Goal: Answer question/provide support: Share knowledge or assist other users

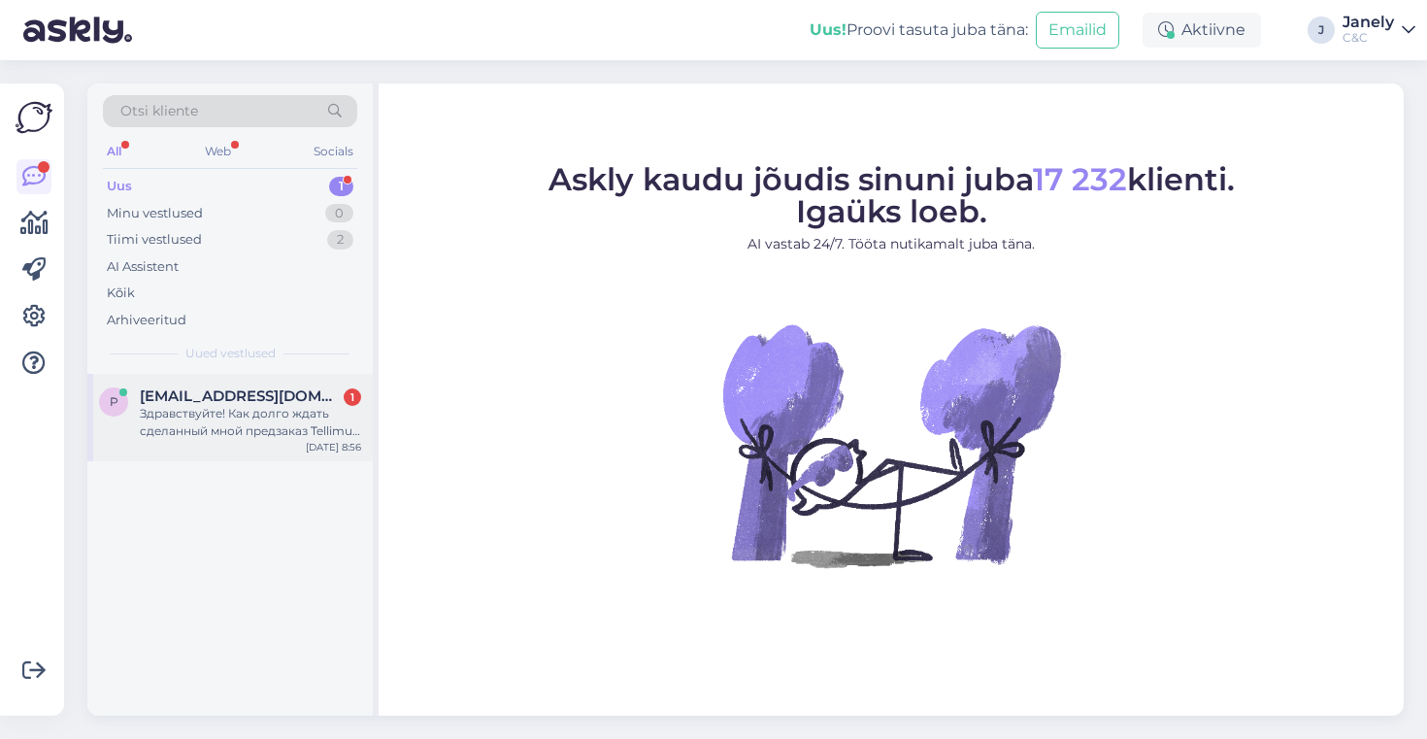
click at [291, 429] on div "Здравствуйте! Как долго ждать сделанный мной предзаказ Tellimus nr.: 284286 , к…" at bounding box center [250, 422] width 221 height 35
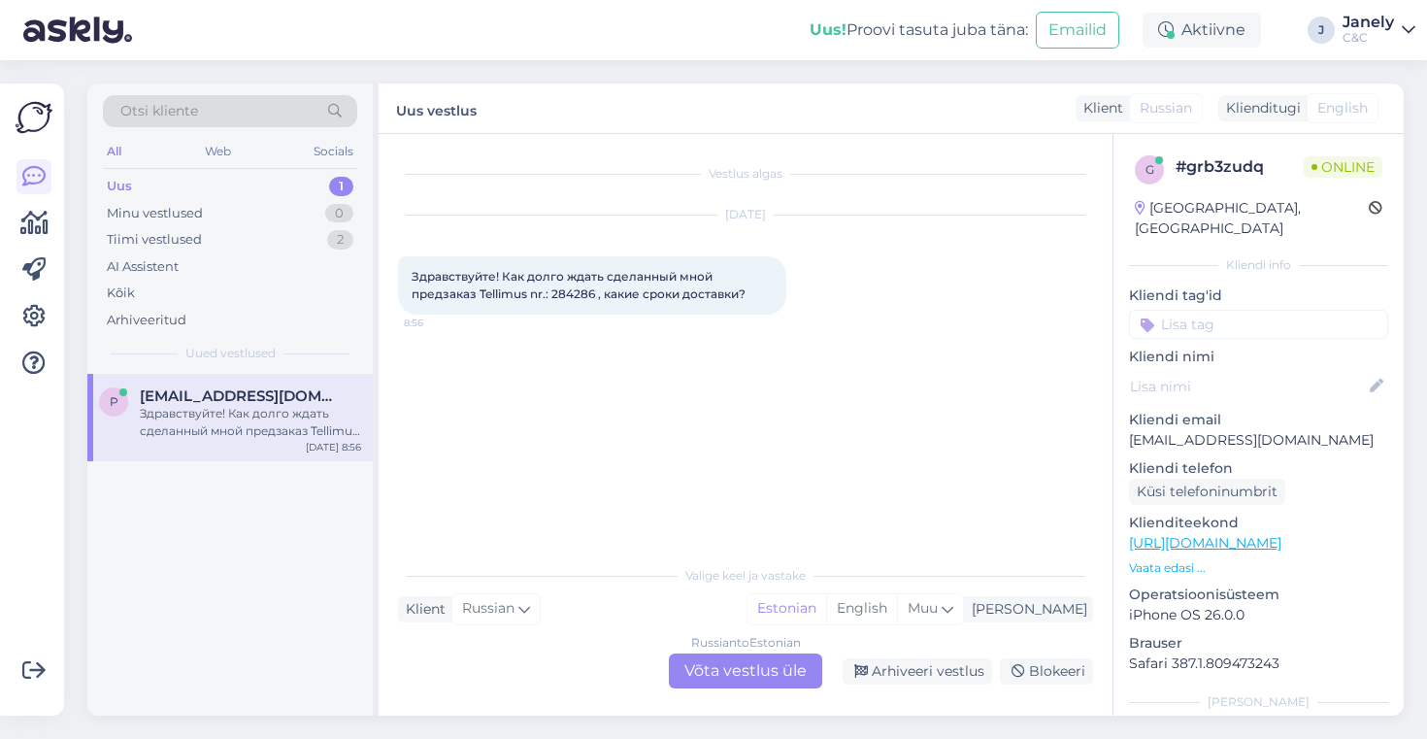
click at [739, 669] on div "Russian to Estonian Võta vestlus üle" at bounding box center [745, 670] width 153 height 35
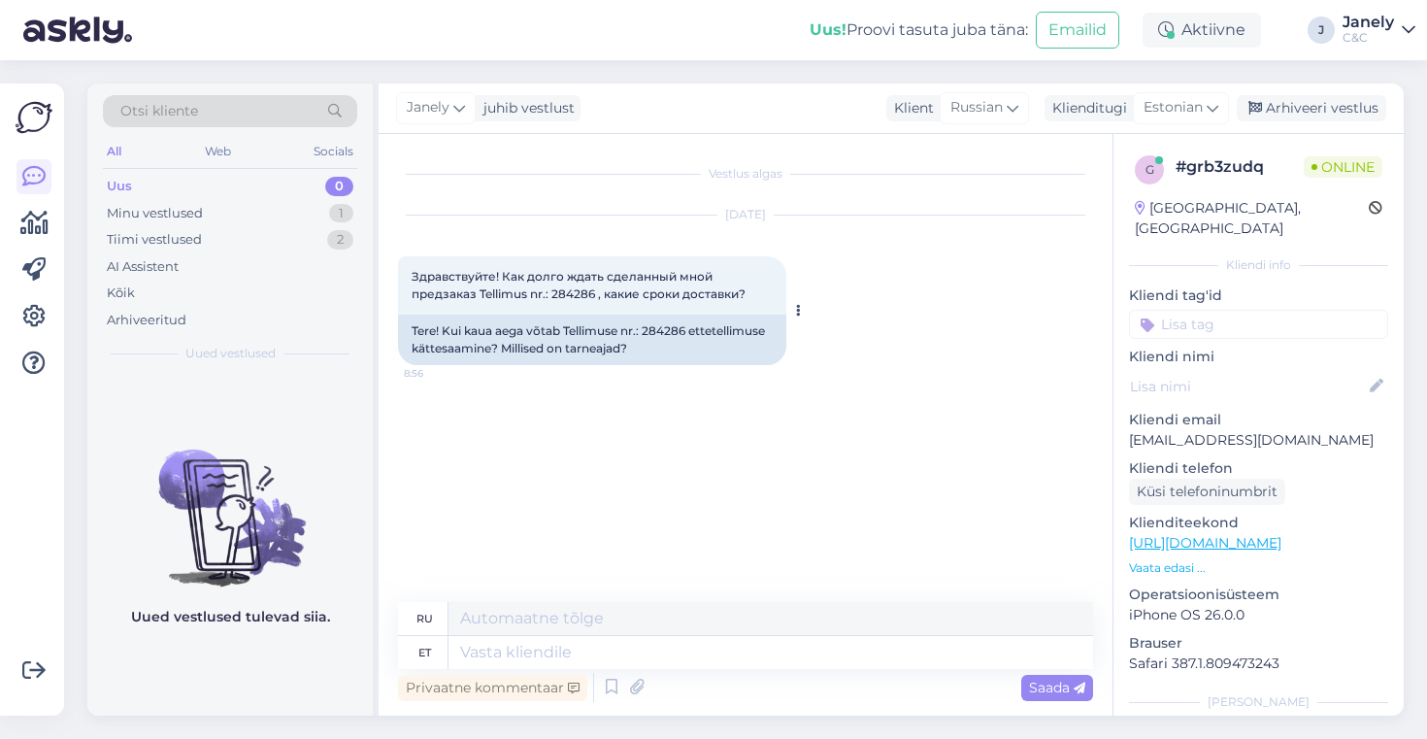
click at [580, 296] on span "Здравствуйте! Как долго ждать сделанный мной предзаказ Tellimus nr.: 284286 , к…" at bounding box center [579, 285] width 334 height 32
copy span "284286"
click at [612, 685] on icon at bounding box center [611, 687] width 23 height 29
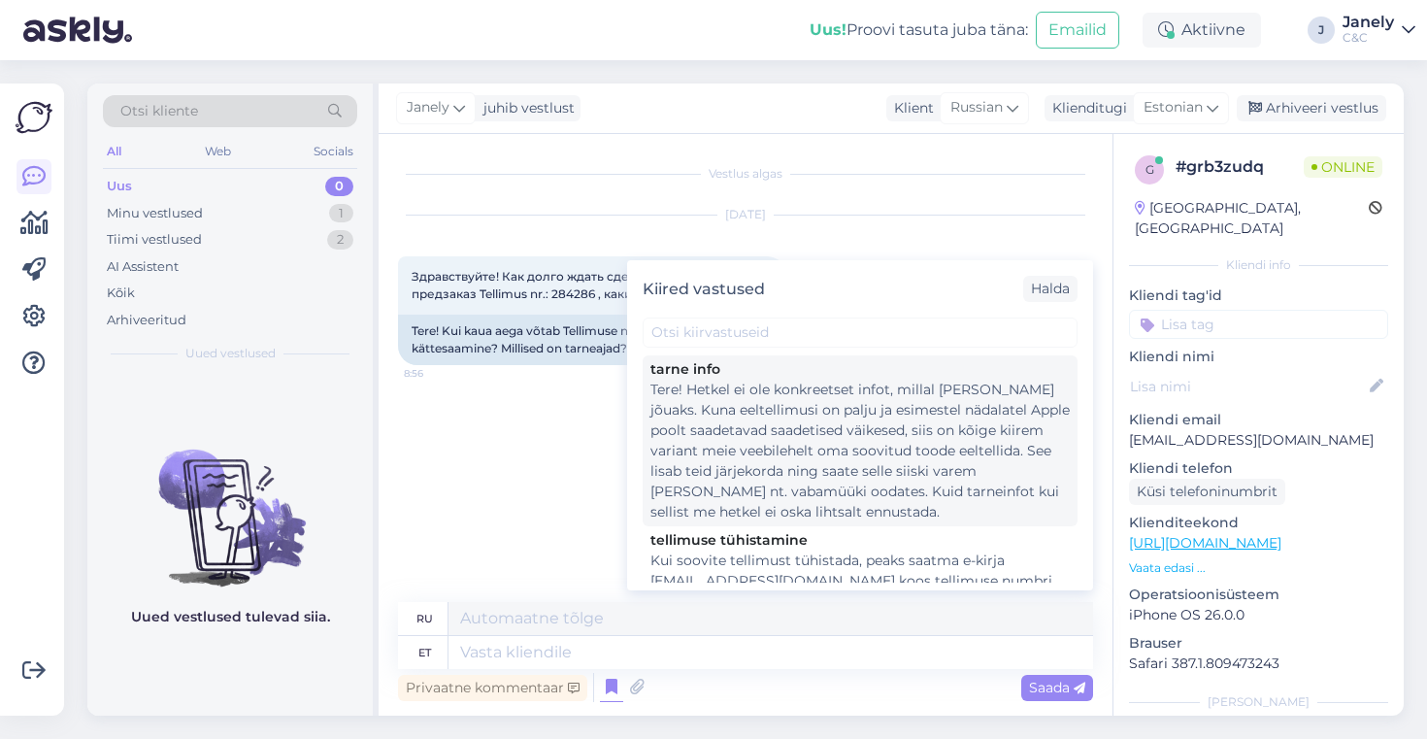
click at [760, 505] on div "Tere! Hetkel ei ole konkreetset infot, millal [PERSON_NAME] jõuaks. Kuna eeltel…" at bounding box center [860, 451] width 419 height 143
type textarea "Здравствуйте! В настоящее время нет точной информации о сроках поставки. Поскол…"
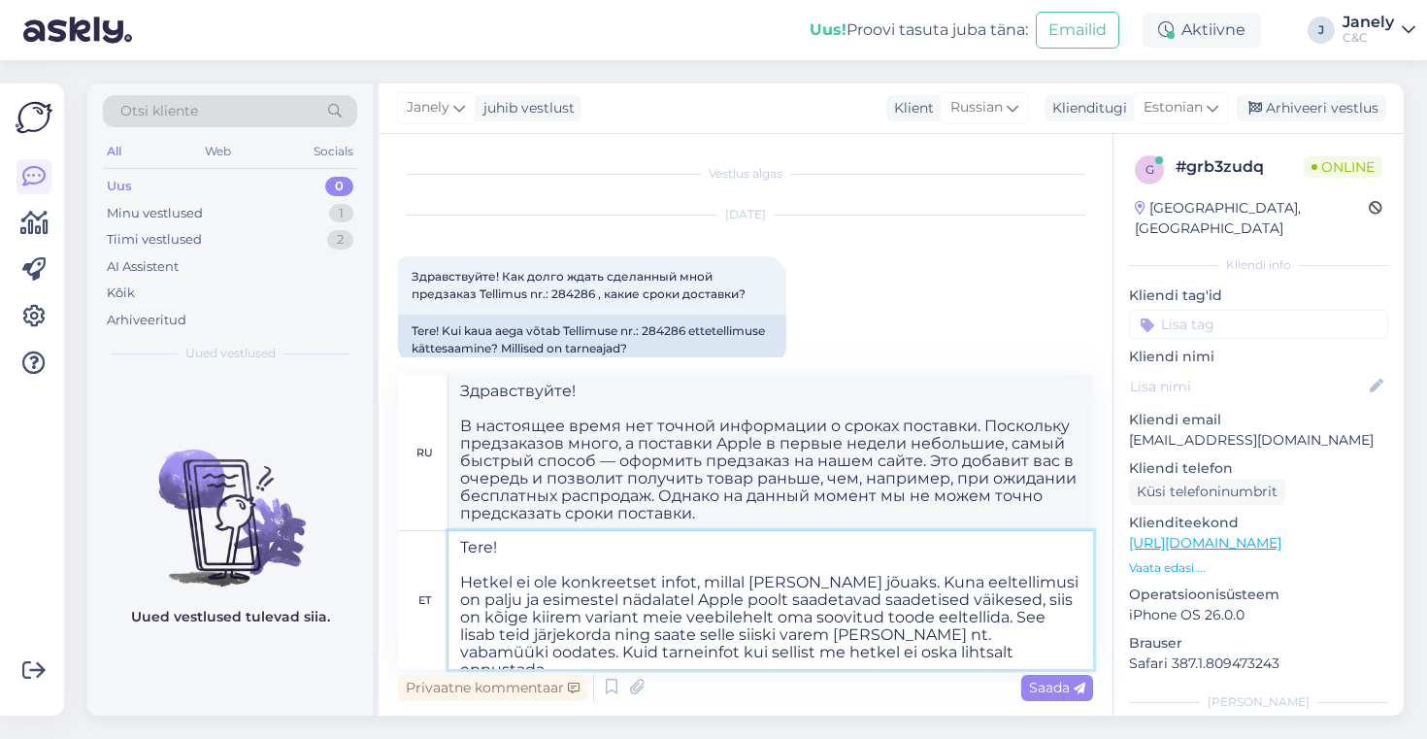
drag, startPoint x: 1019, startPoint y: 599, endPoint x: 1083, endPoint y: 639, distance: 74.6
click at [1083, 639] on textarea "Tere! Hetkel ei ole konkreetset infot, millal [PERSON_NAME] jõuaks. Kuna eeltel…" at bounding box center [771, 600] width 645 height 138
type textarea "Tere! Hetkel ei ole konkreetset infot, millal toode kohale jõuaks. Kuna eeltell…"
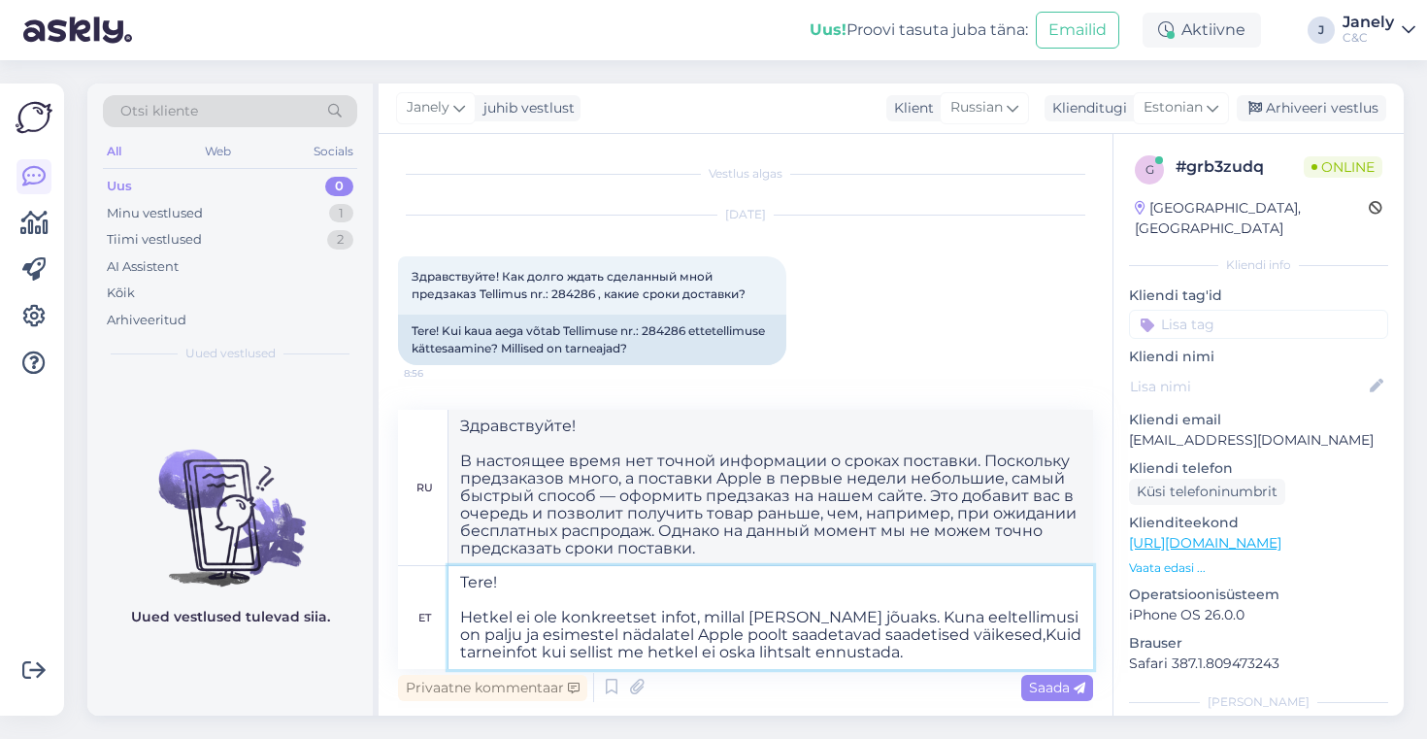
type textarea "Здравствуйте! В настоящее время нет точной информации о сроках поставки. Поскол…"
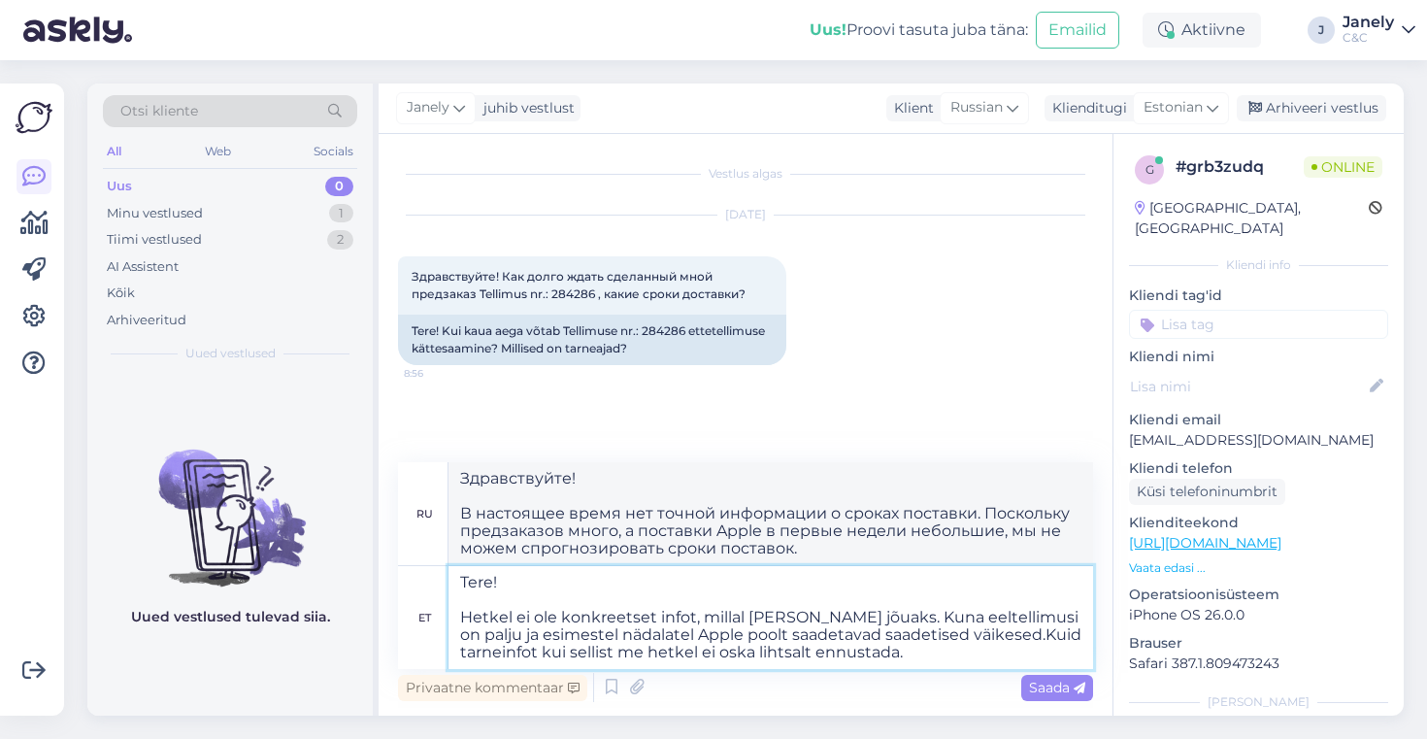
type textarea "Tere! Hetkel ei ole konkreetset infot, millal toode kohale jõuaks. Kuna eeltell…"
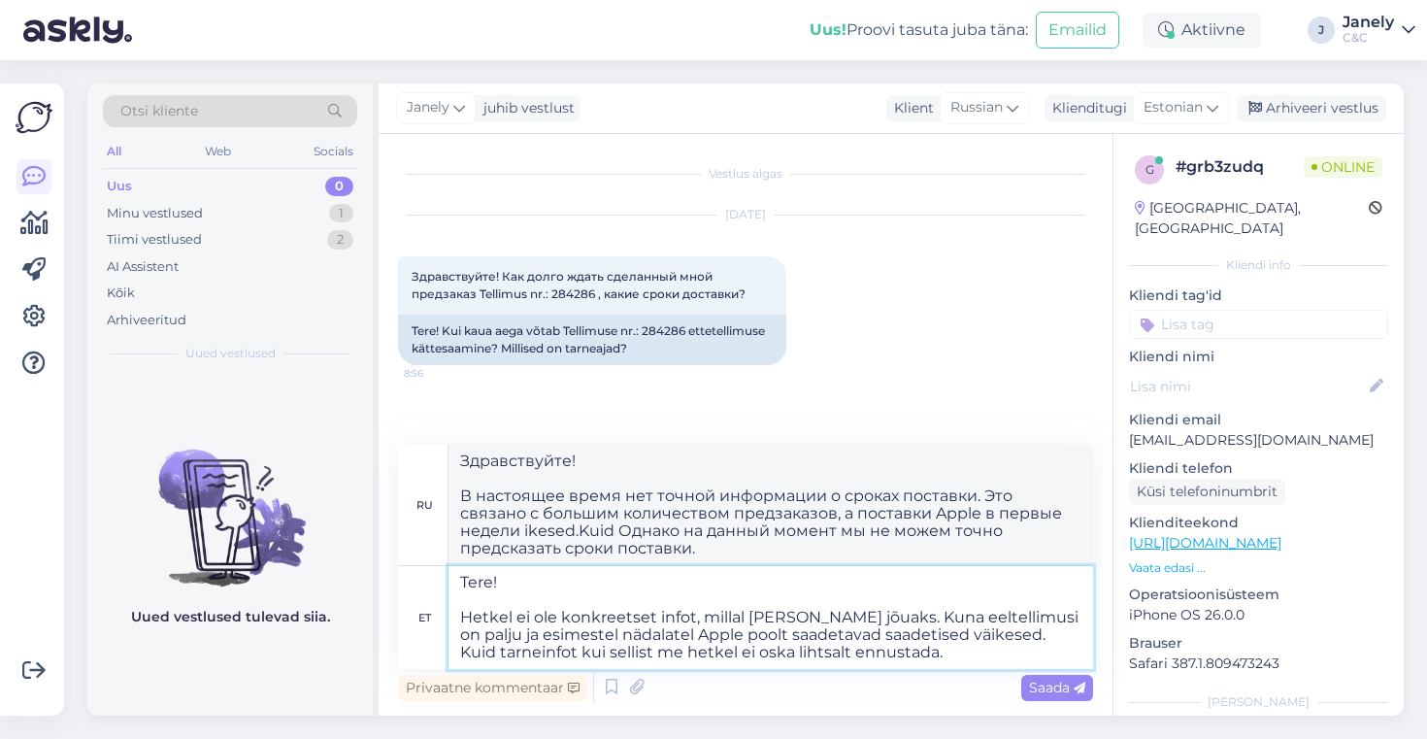
type textarea "Здравствуйте! В настоящее время нет точной информации о сроках поставки. Это св…"
type textarea "Tere! Hetkel ei ole konkreetset infot, millal toode kohale jõuaks. Kuna eeltell…"
click at [1049, 692] on span "Saada" at bounding box center [1057, 687] width 56 height 17
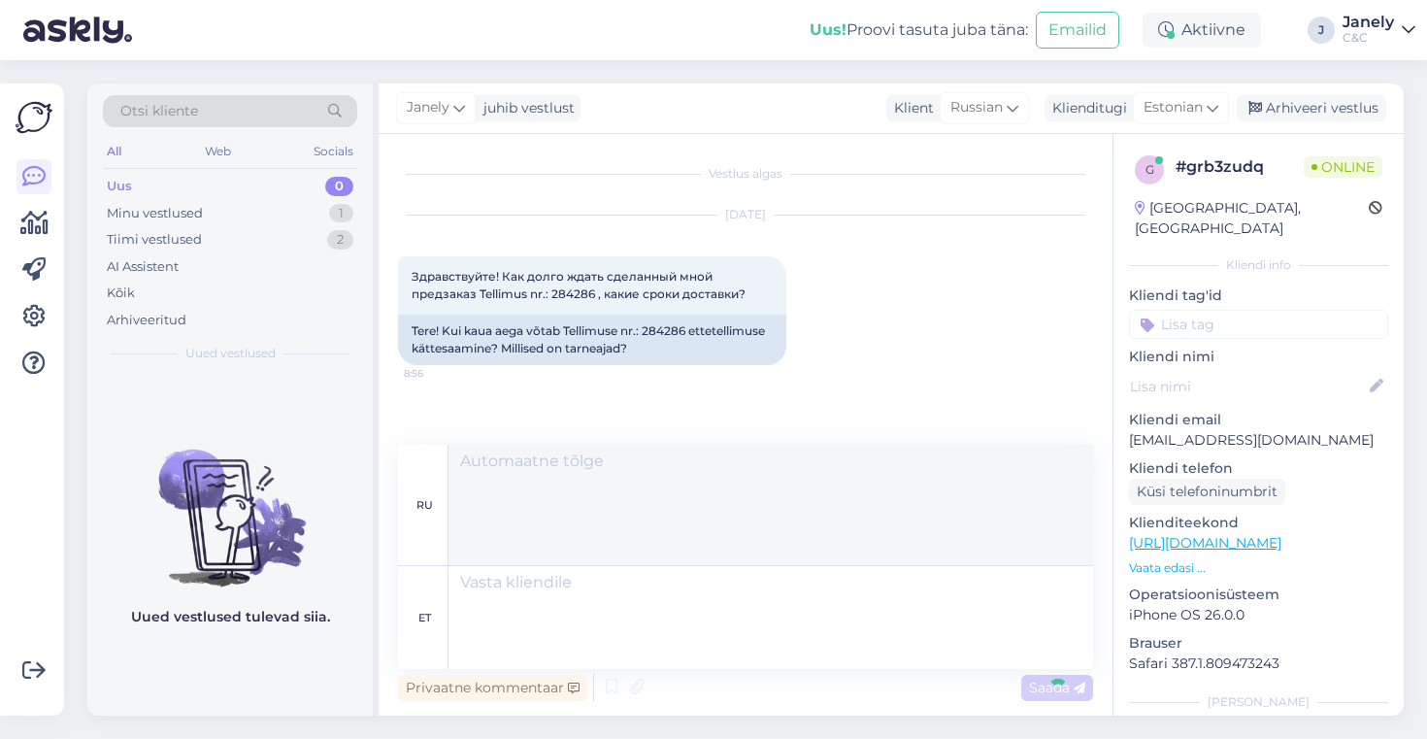
scroll to position [111, 0]
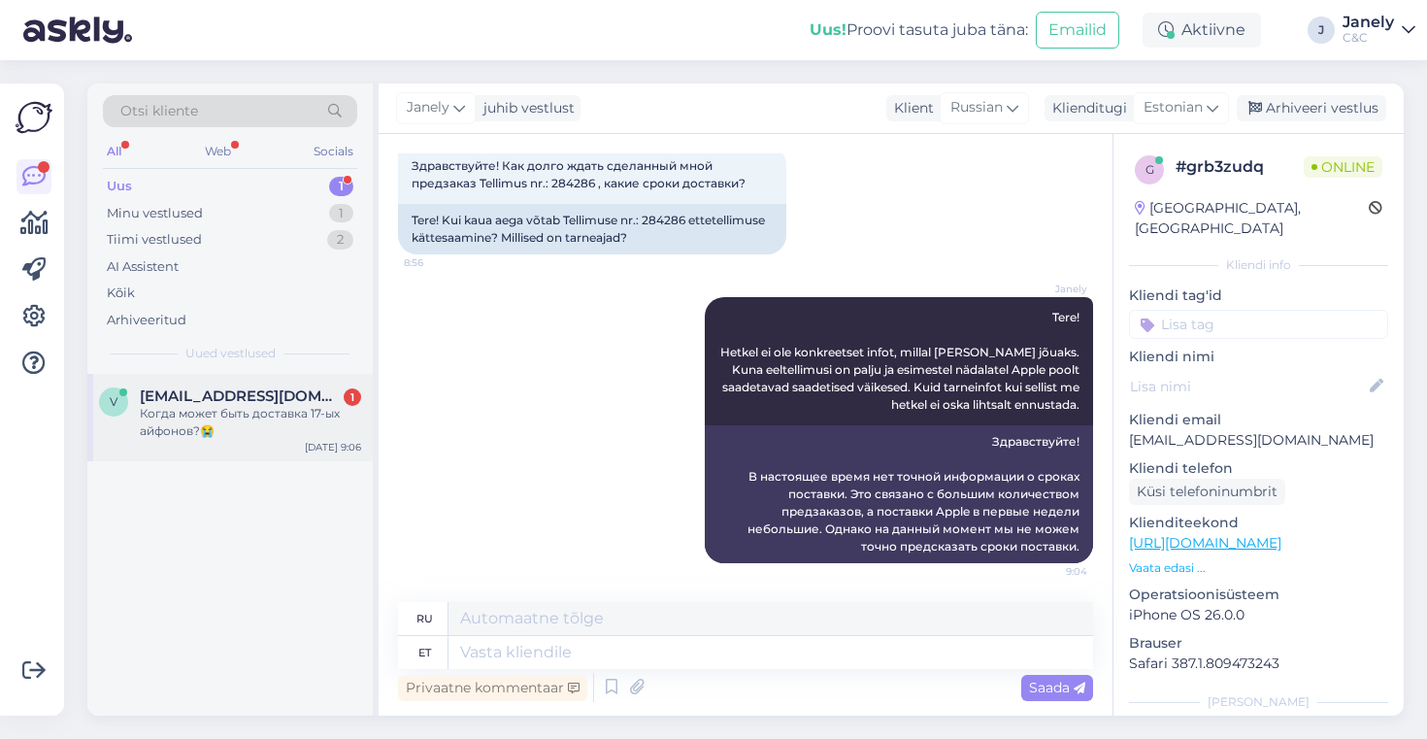
click at [329, 414] on div "Когда может быть доставка 17-ых айфонов?😭" at bounding box center [250, 422] width 221 height 35
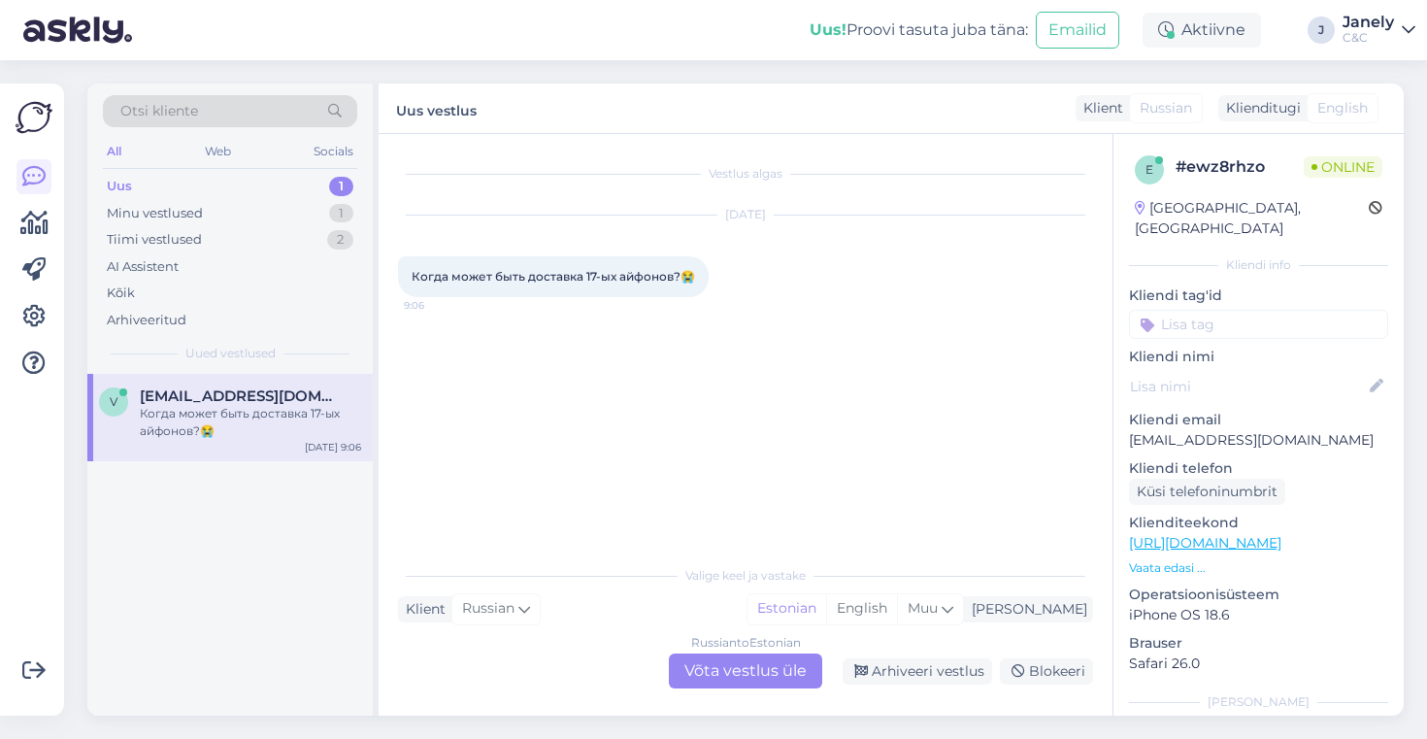
click at [706, 679] on div "Russian to Estonian Võta vestlus üle" at bounding box center [745, 670] width 153 height 35
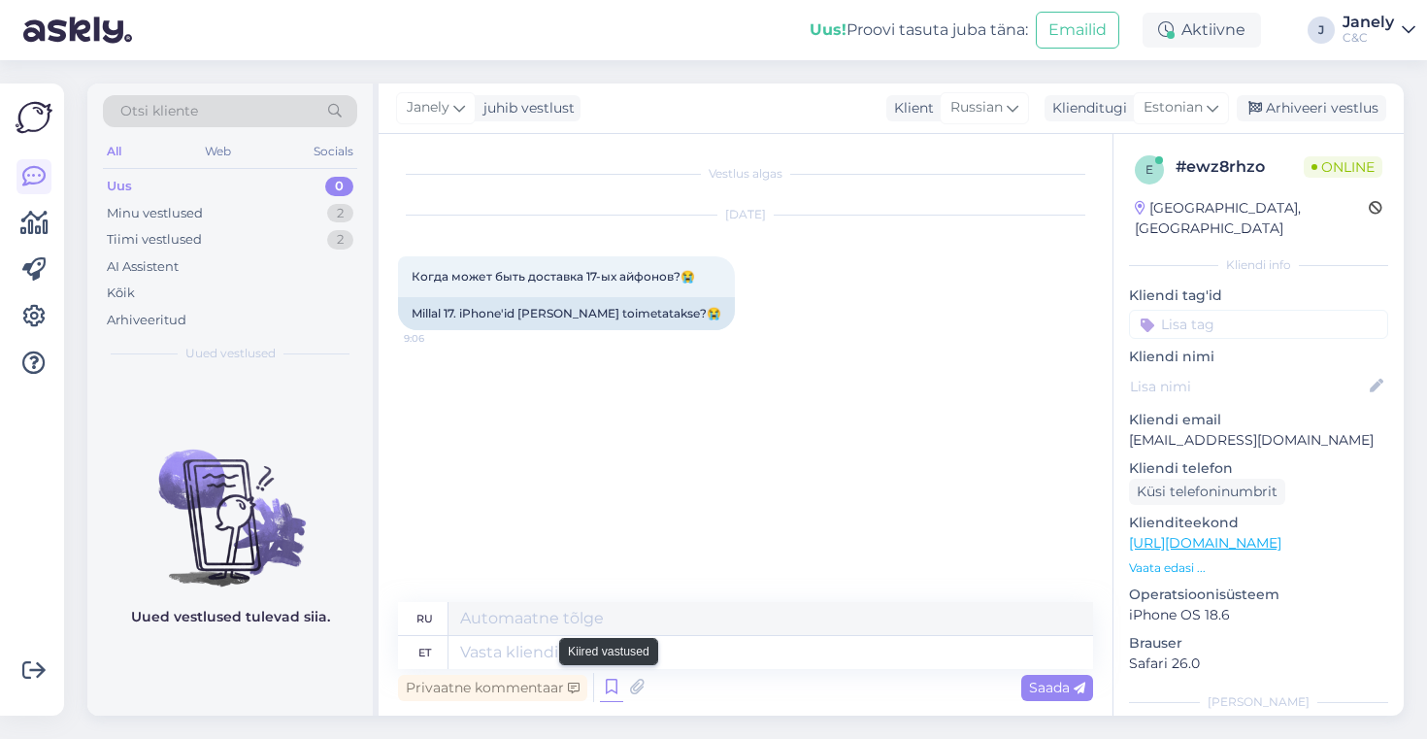
click at [604, 694] on icon at bounding box center [611, 687] width 23 height 29
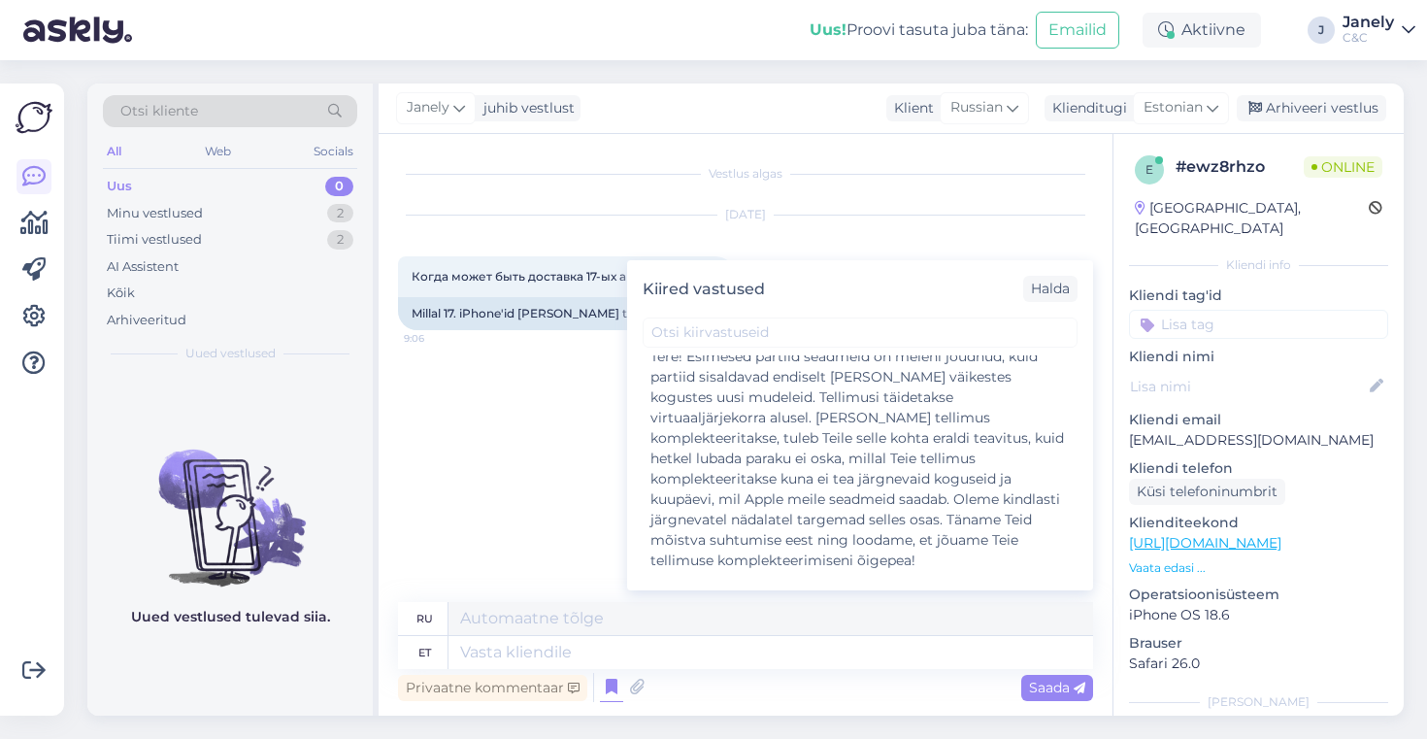
scroll to position [466, 0]
click at [801, 442] on div "Tere! Esimesed partiid seadmeid on meieni jõudnud, kuid partiid sisaldavad endi…" at bounding box center [860, 457] width 419 height 224
type textarea "Здравствуйте! Первая партия устройств прибыла. Заказы выполняются в режиме вирт…"
type textarea "Tere! Esimesed partiid seadmeid on meieni jõudnud, kuid partiid sisaldavad endi…"
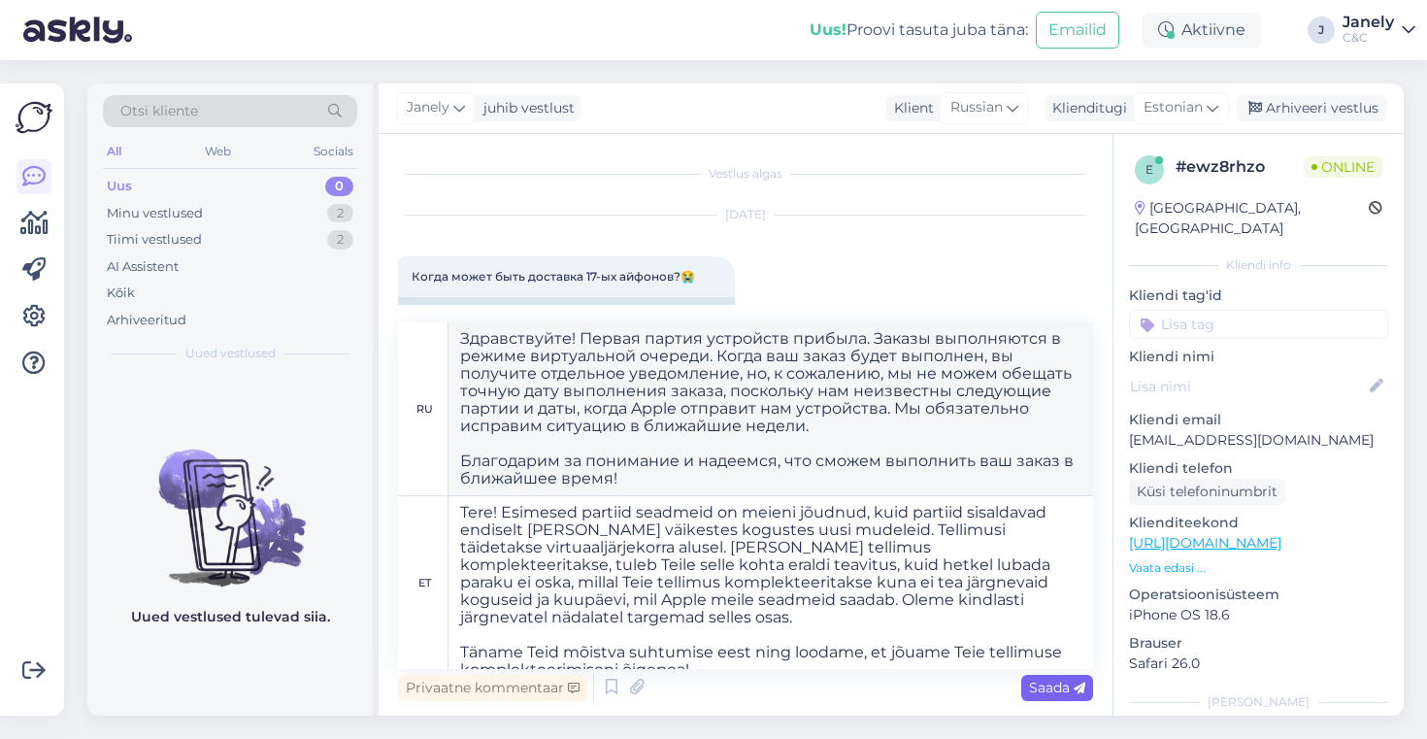
click at [1036, 688] on span "Saada" at bounding box center [1057, 687] width 56 height 17
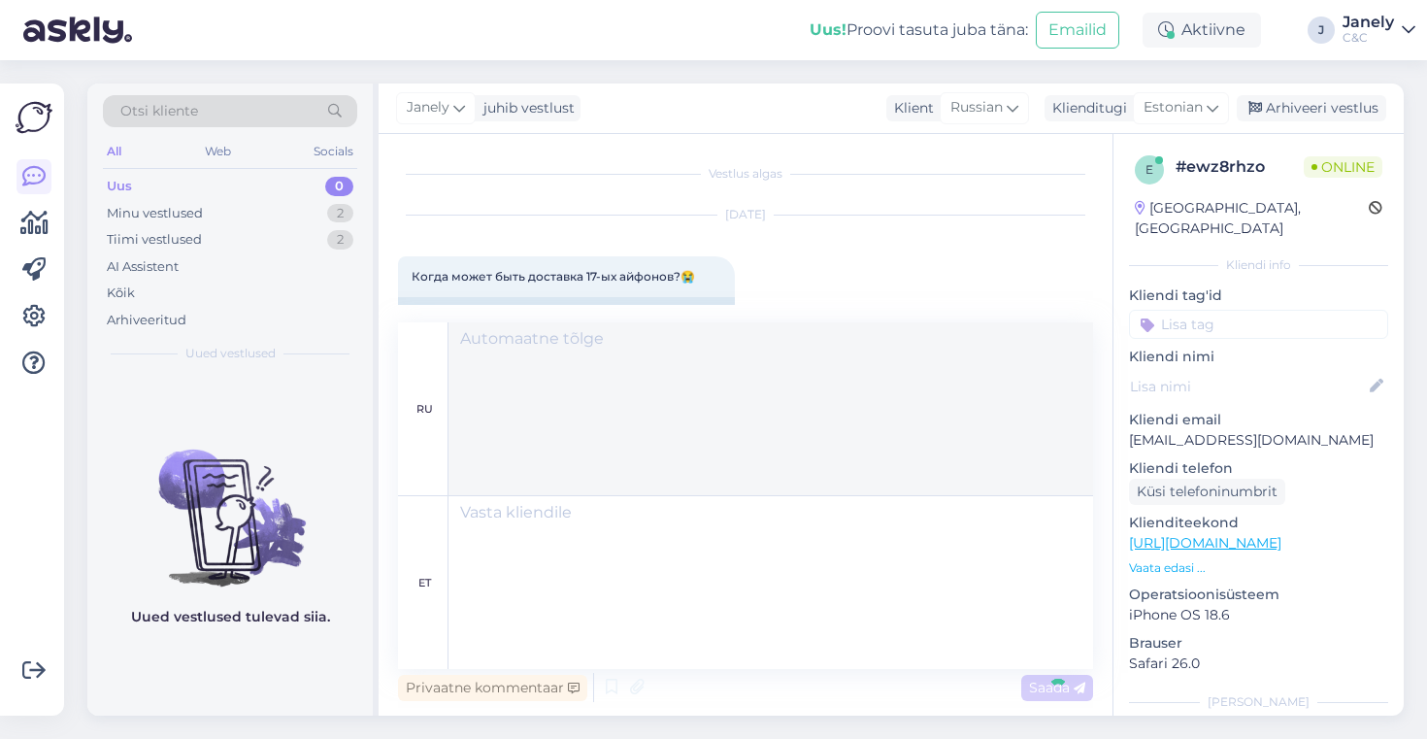
scroll to position [233, 0]
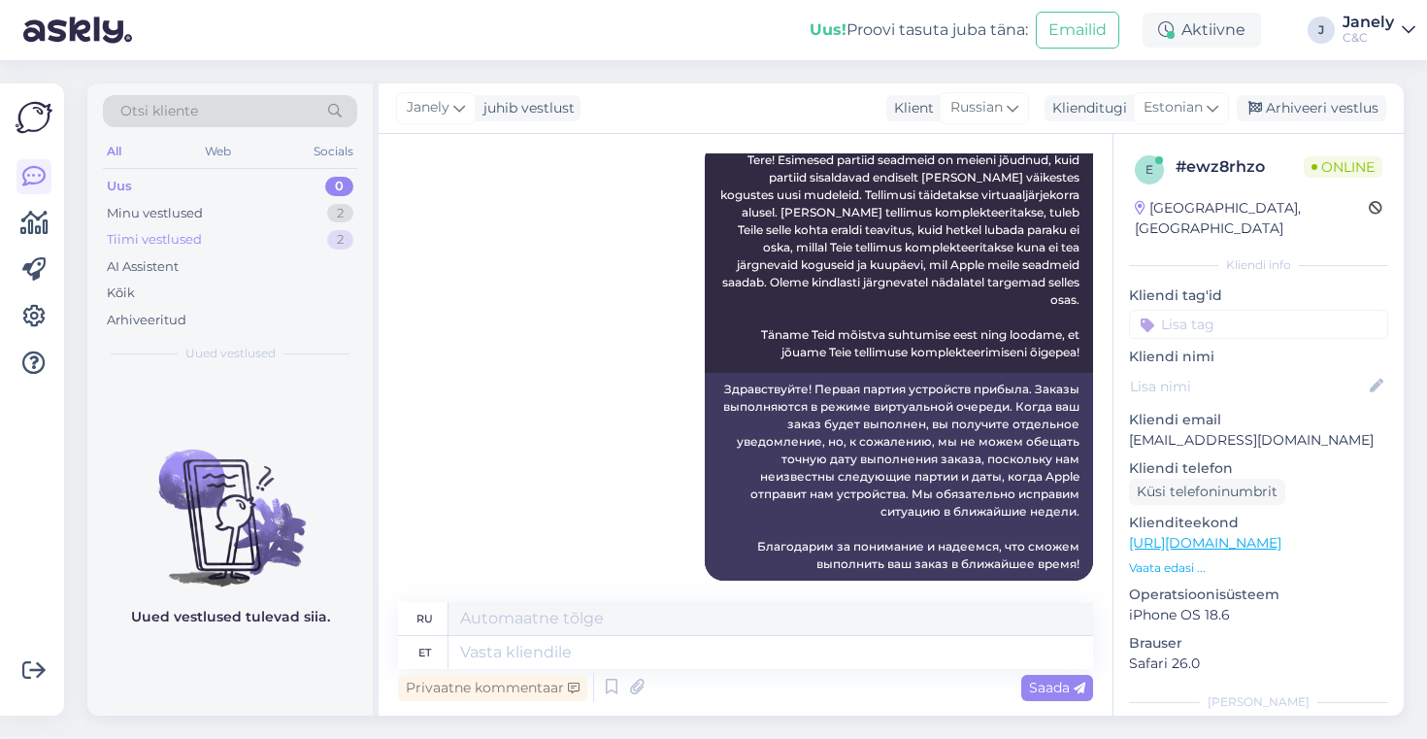
click at [250, 228] on div "Tiimi vestlused 2" at bounding box center [230, 239] width 254 height 27
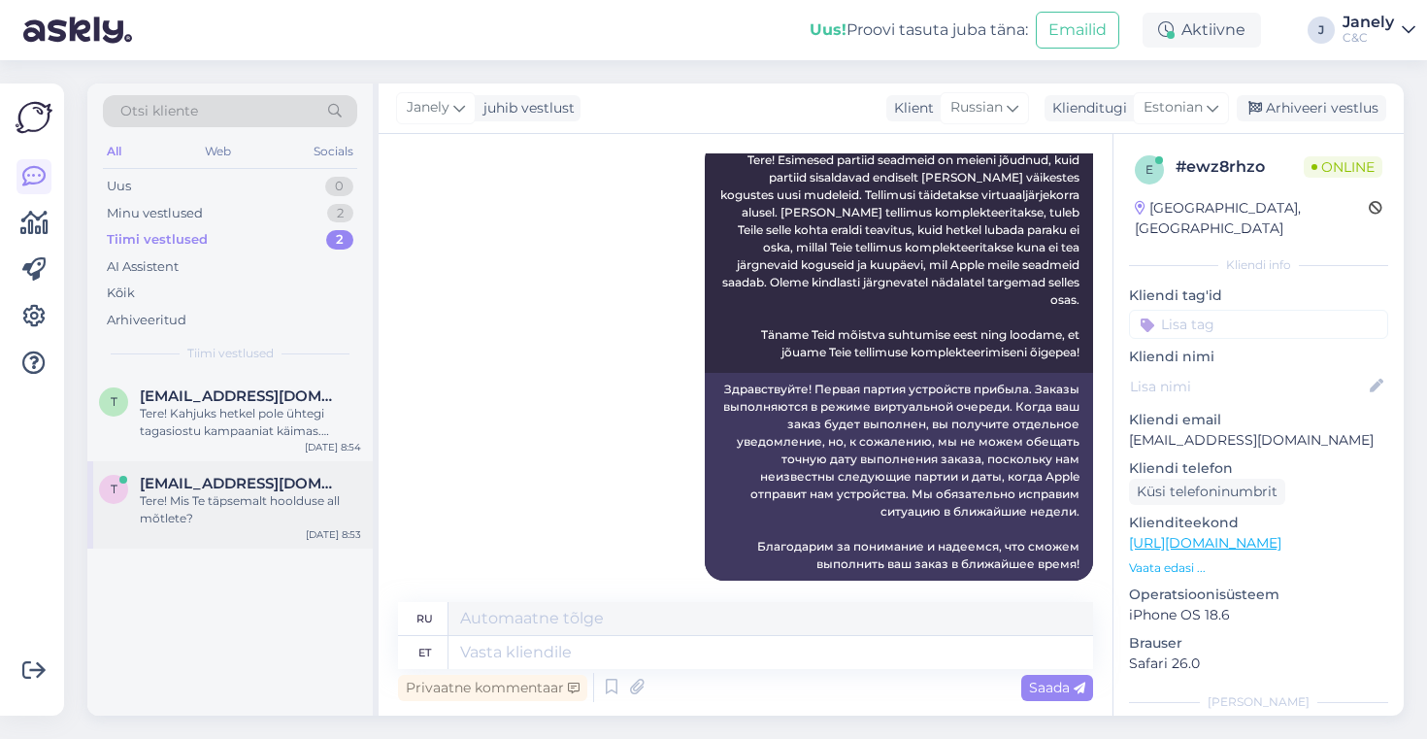
click at [256, 478] on div "test@test.ee" at bounding box center [250, 483] width 221 height 17
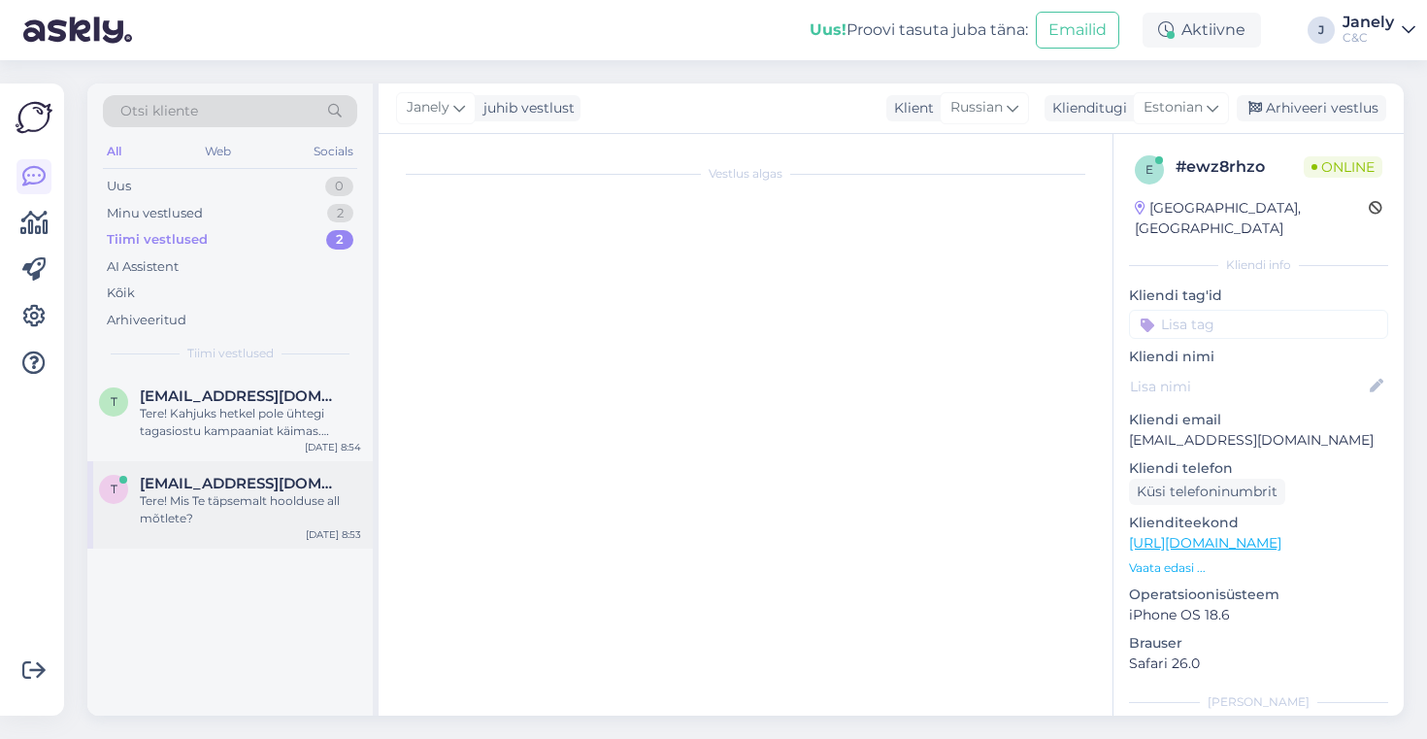
scroll to position [0, 0]
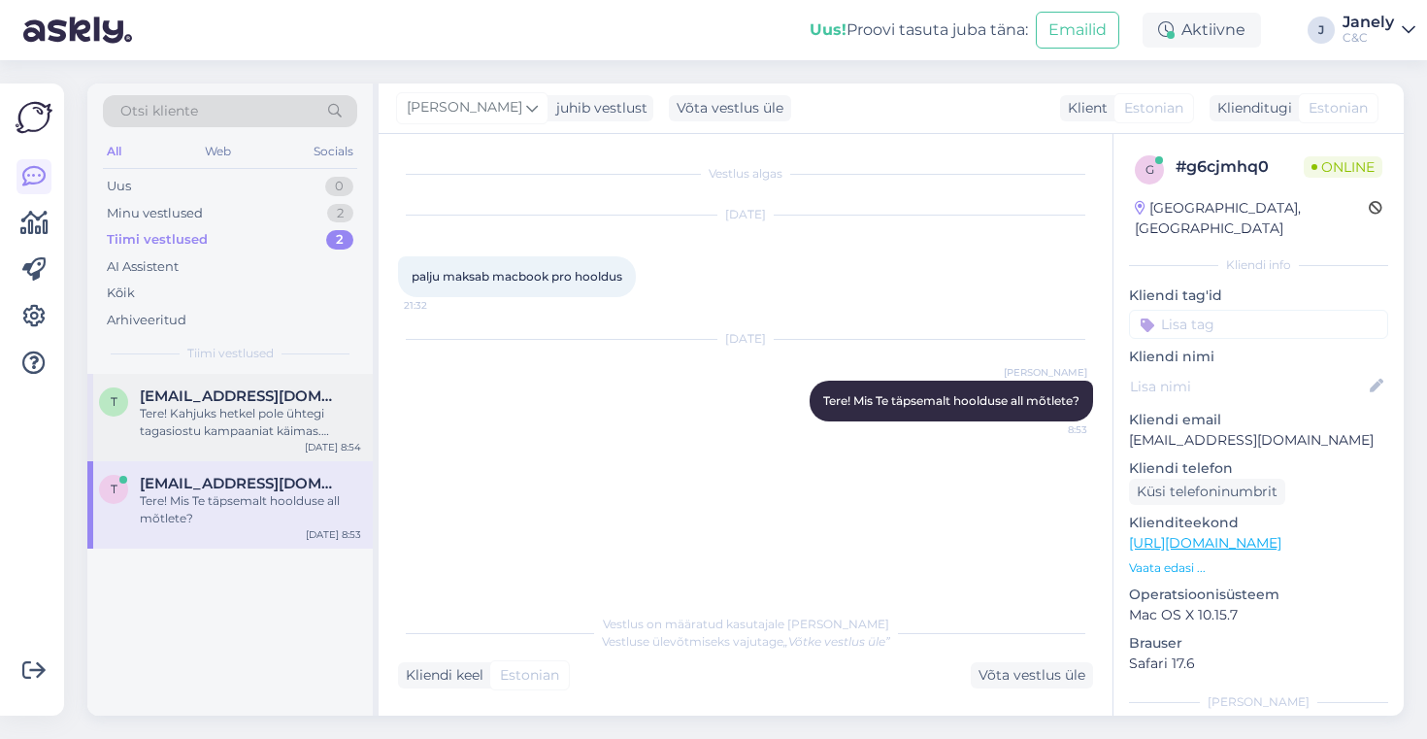
click at [272, 431] on div "Tere! Kahjuks hetkel pole ühtegi tagasiostu kampaaniat käimas. Küll aga saate e…" at bounding box center [250, 422] width 221 height 35
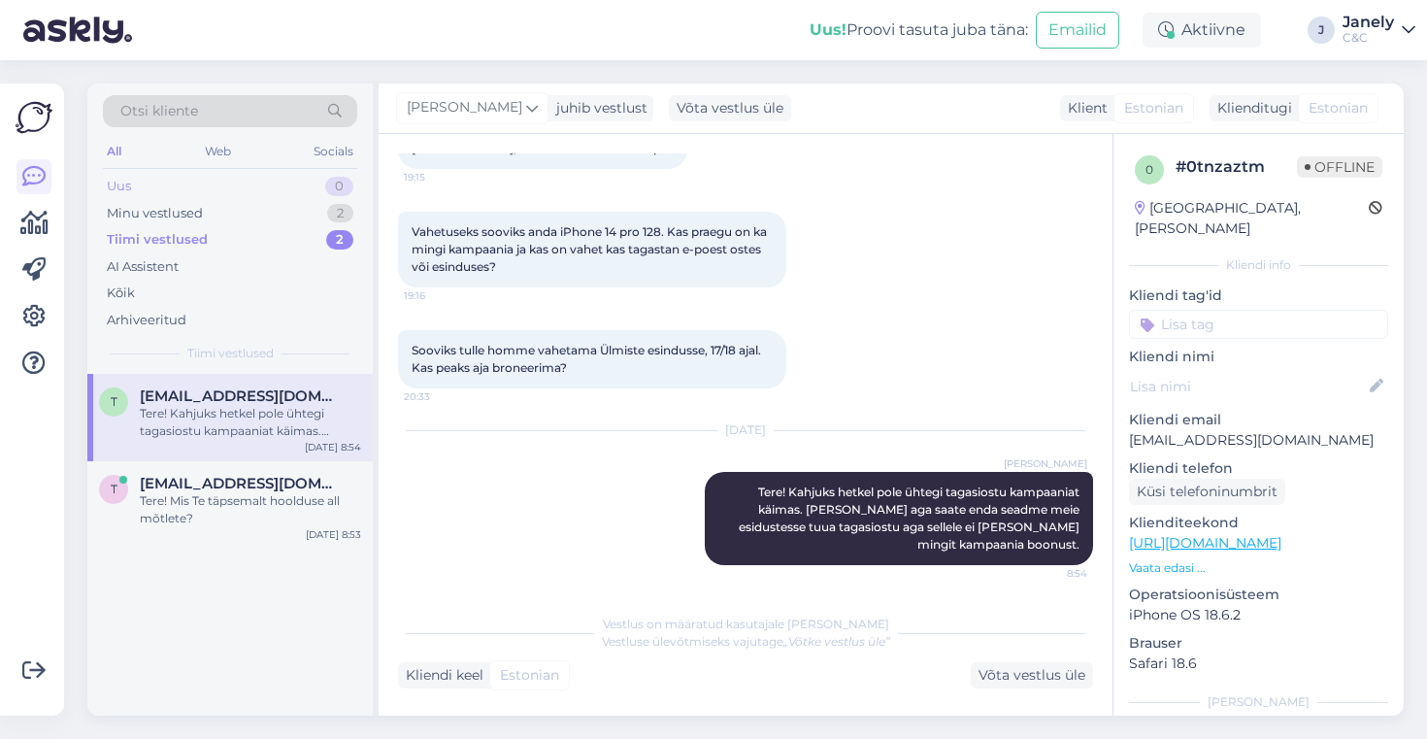
click at [288, 179] on div "Uus 0" at bounding box center [230, 186] width 254 height 27
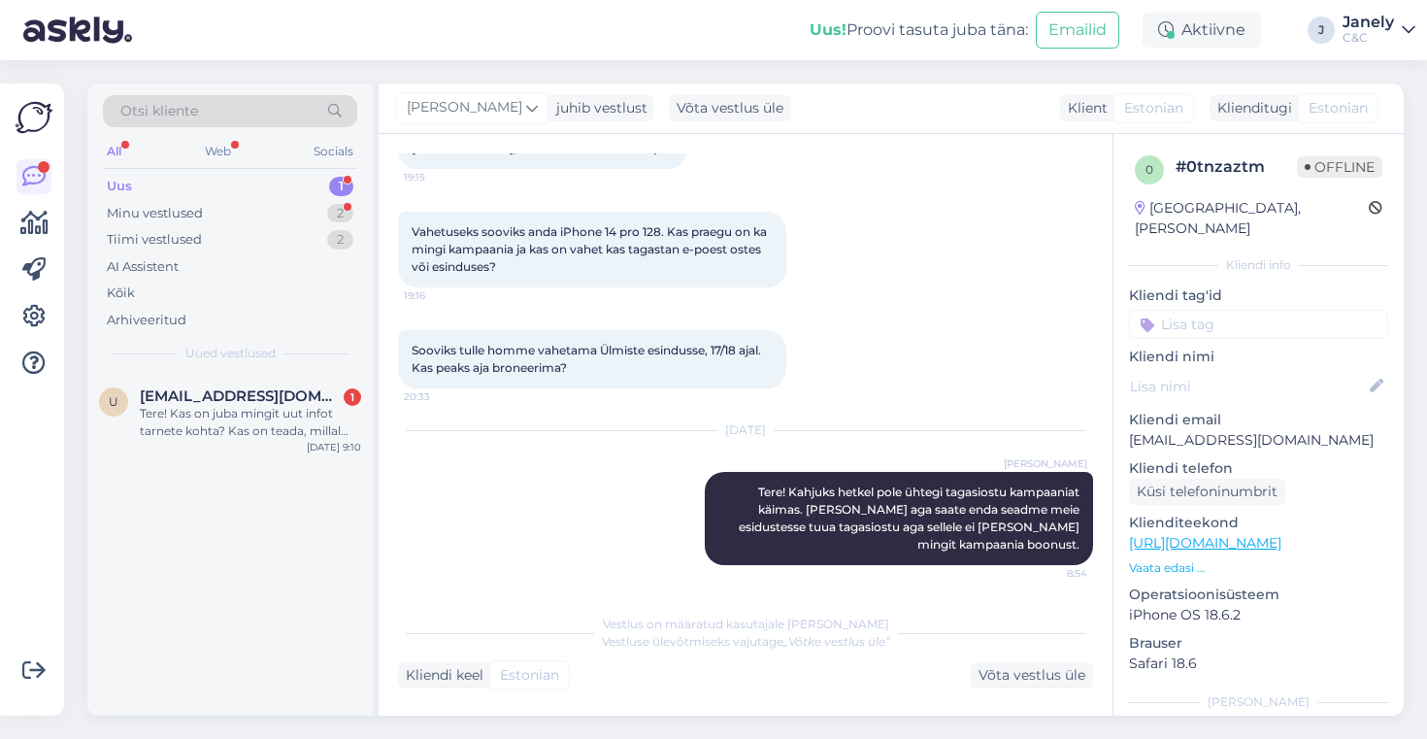
click at [300, 469] on div "u ugariomer796@gmail.com 1 Tere! Kas on juba mingit uut infot tarnete kohta? Ka…" at bounding box center [229, 545] width 285 height 342
click at [260, 249] on div "Tiimi vestlused 2" at bounding box center [230, 239] width 254 height 27
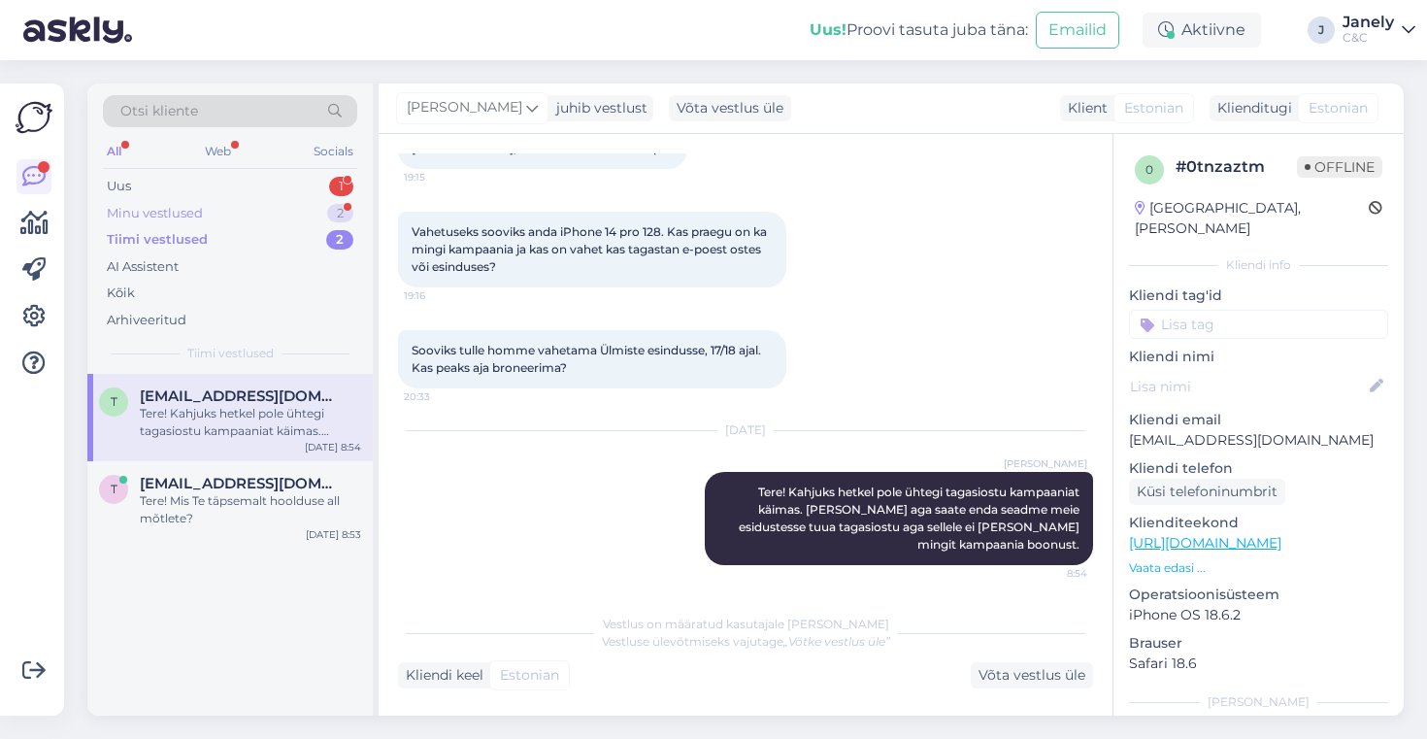
click at [257, 203] on div "Minu vestlused 2" at bounding box center [230, 213] width 254 height 27
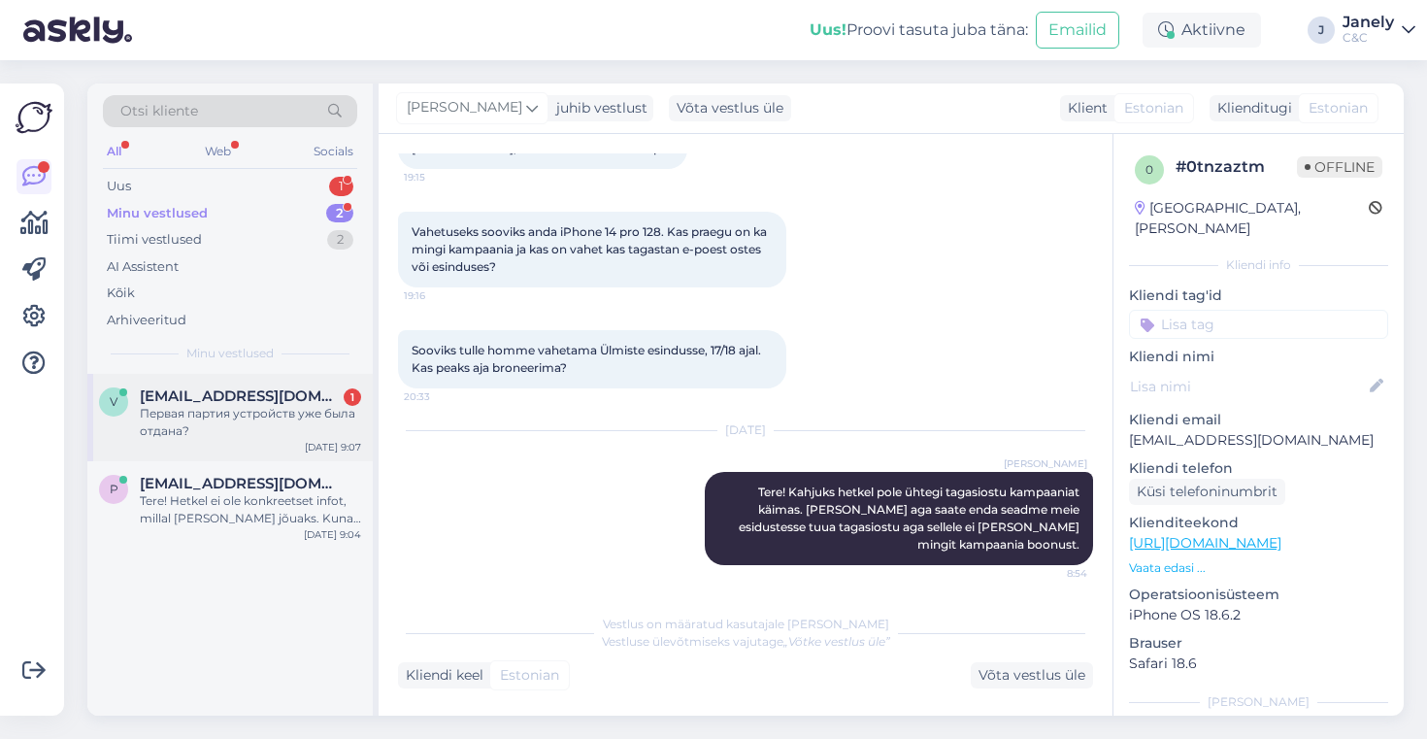
click at [288, 430] on div "Первая партия устройств уже была отдана?" at bounding box center [250, 422] width 221 height 35
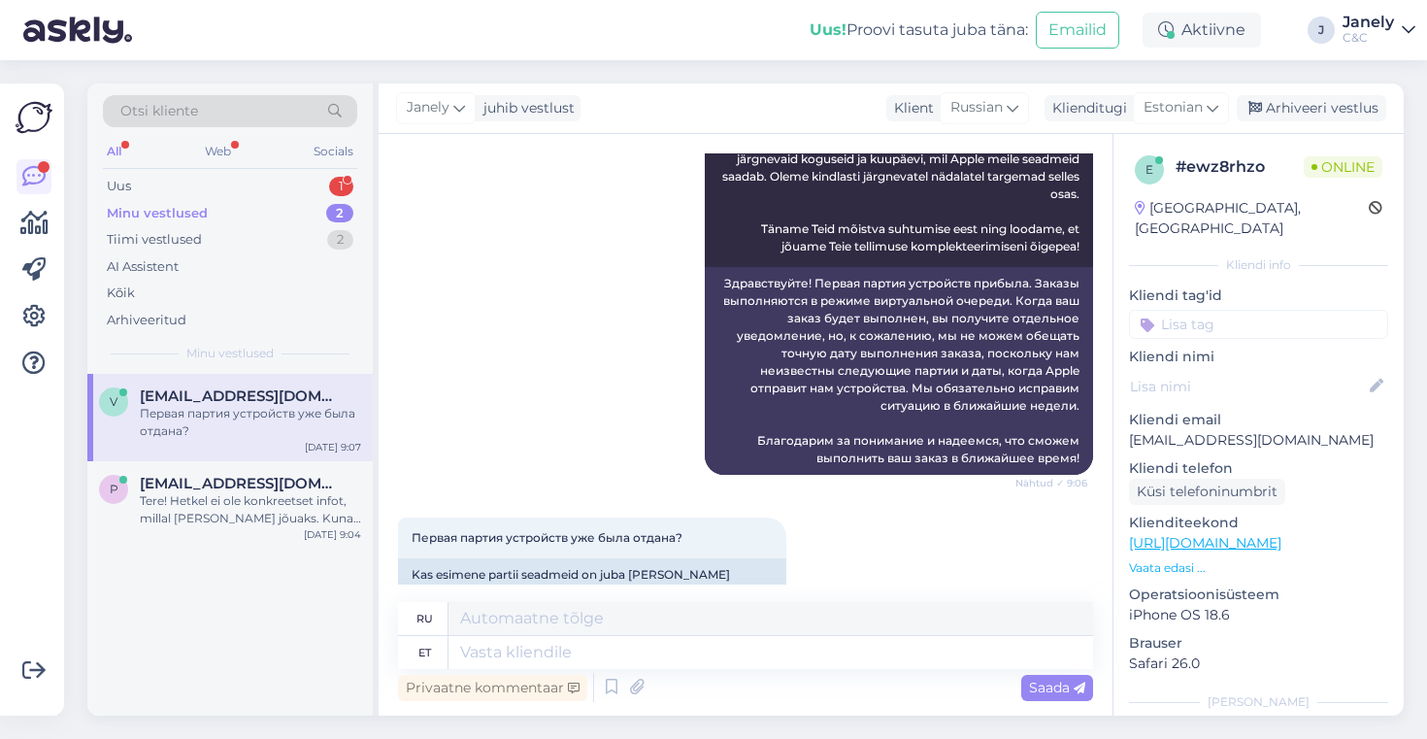
scroll to position [350, 0]
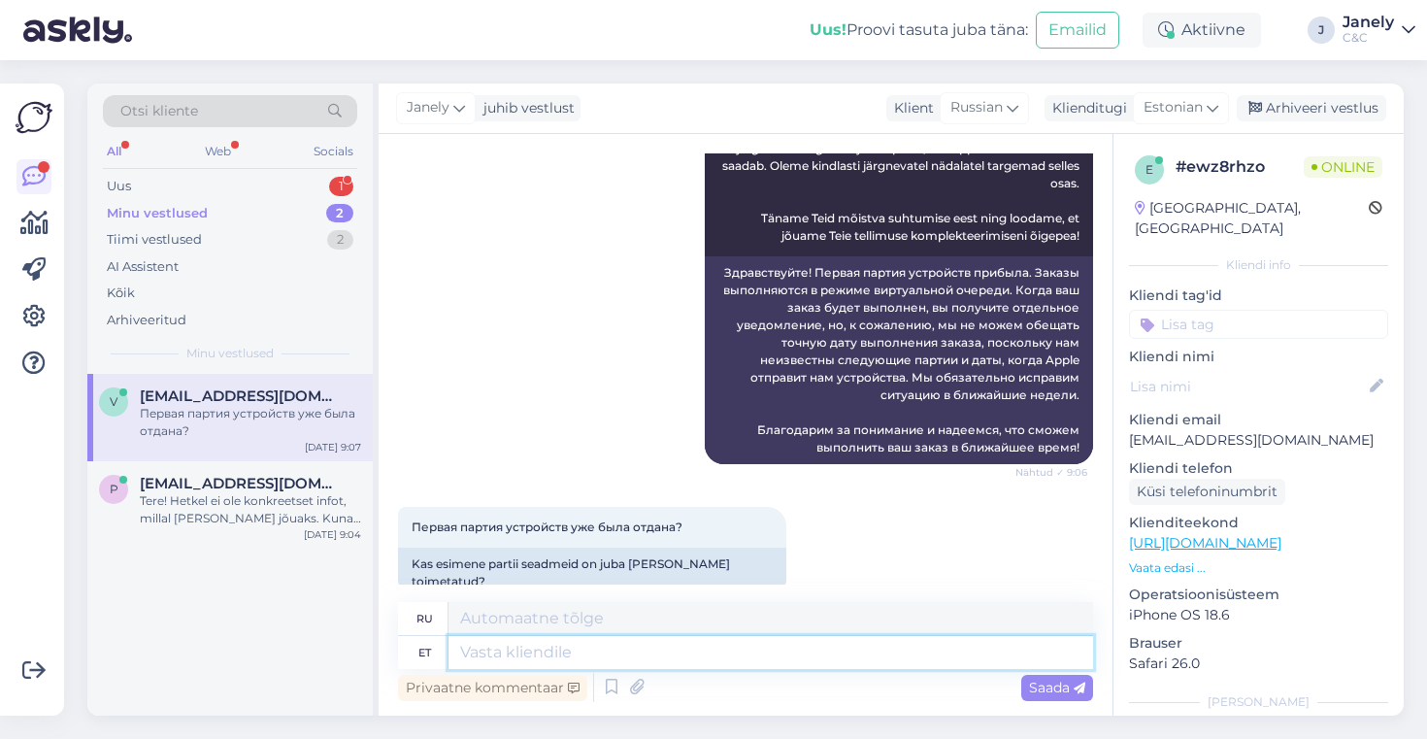
click at [557, 659] on textarea at bounding box center [771, 652] width 645 height 33
type textarea "Esimese partii seadmed on eeltell"
type textarea "Первая партия устройств"
type textarea "Esimese partii seadmed on eeltelli"
type textarea "Первая партия устройств —"
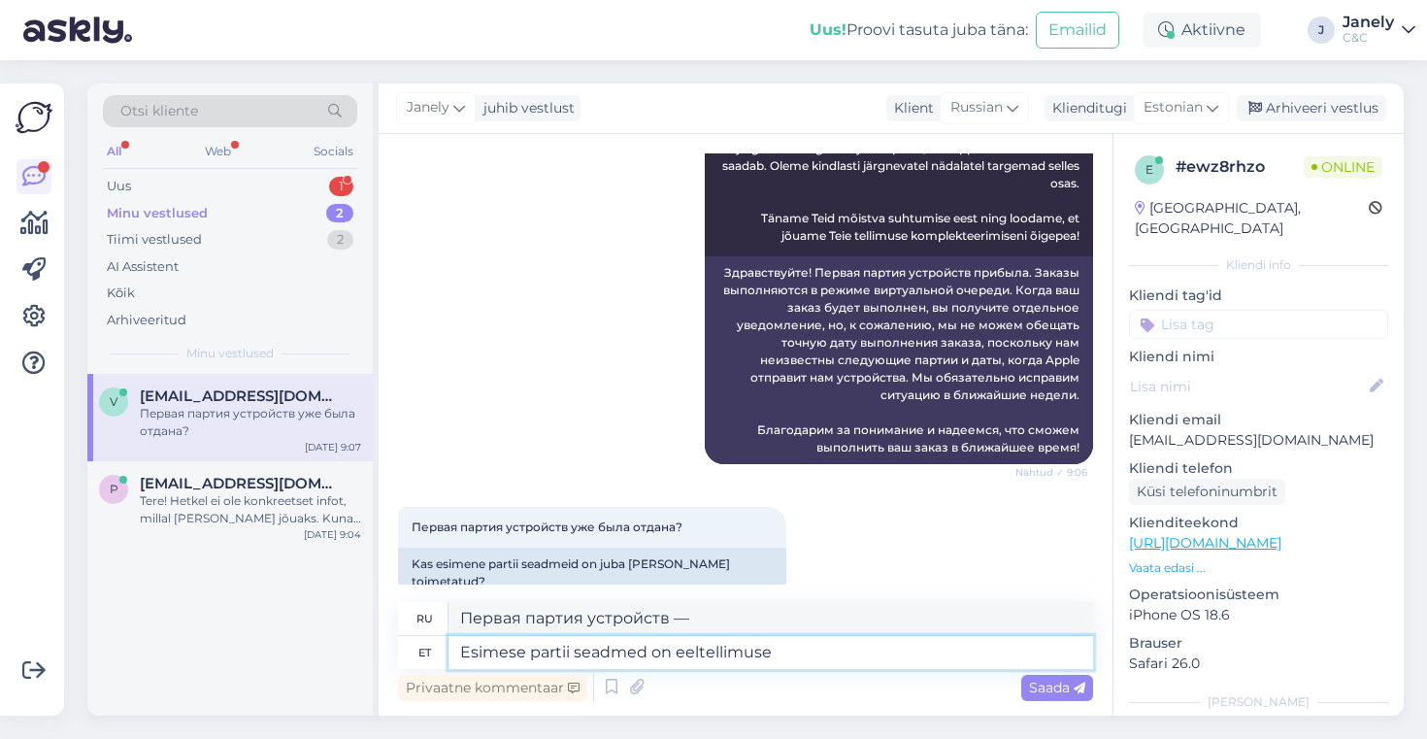
type textarea "Esimese partii seadmed on eeltellimusel"
type textarea "Первая партия устройств находится на предзаказе"
type textarea "Esimese partii seadmed on eeltellimuseltele"
type textarea "Первая партия устройств доступна для предварительного заказа."
type textarea "Esimese partii seadmed on eeltellimuseltele tehtud."
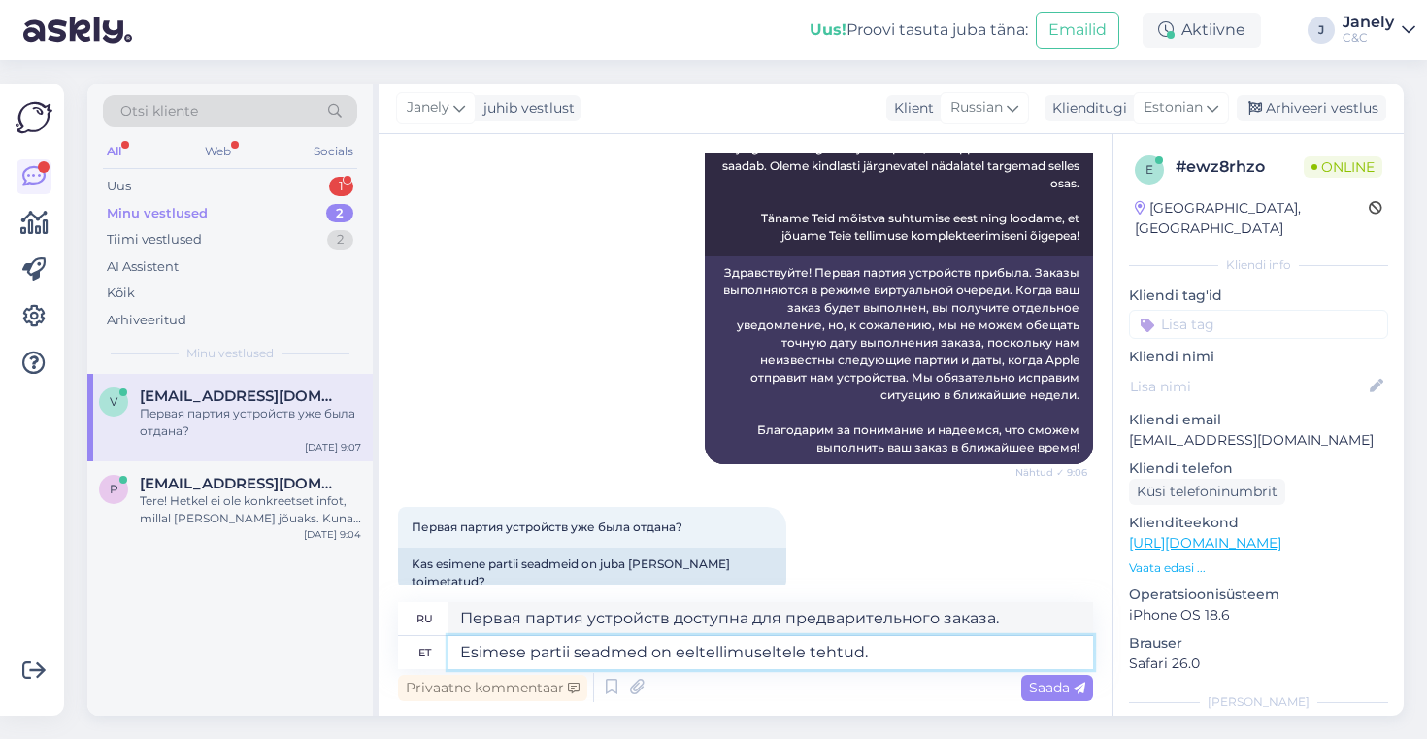
type textarea "Первая партия устройств уже заказана."
type textarea "Esimese partii seadmed on eeltellimuseltele tehtud. Kui"
type textarea "Первая партия устройств уже доступна для предварительного заказа. Если"
type textarea "Esimese partii seadmed on eeltellimuseltele tehtud. Kui peaksime"
type textarea "Первая партия устройств уже заказана. Если бы мы..."
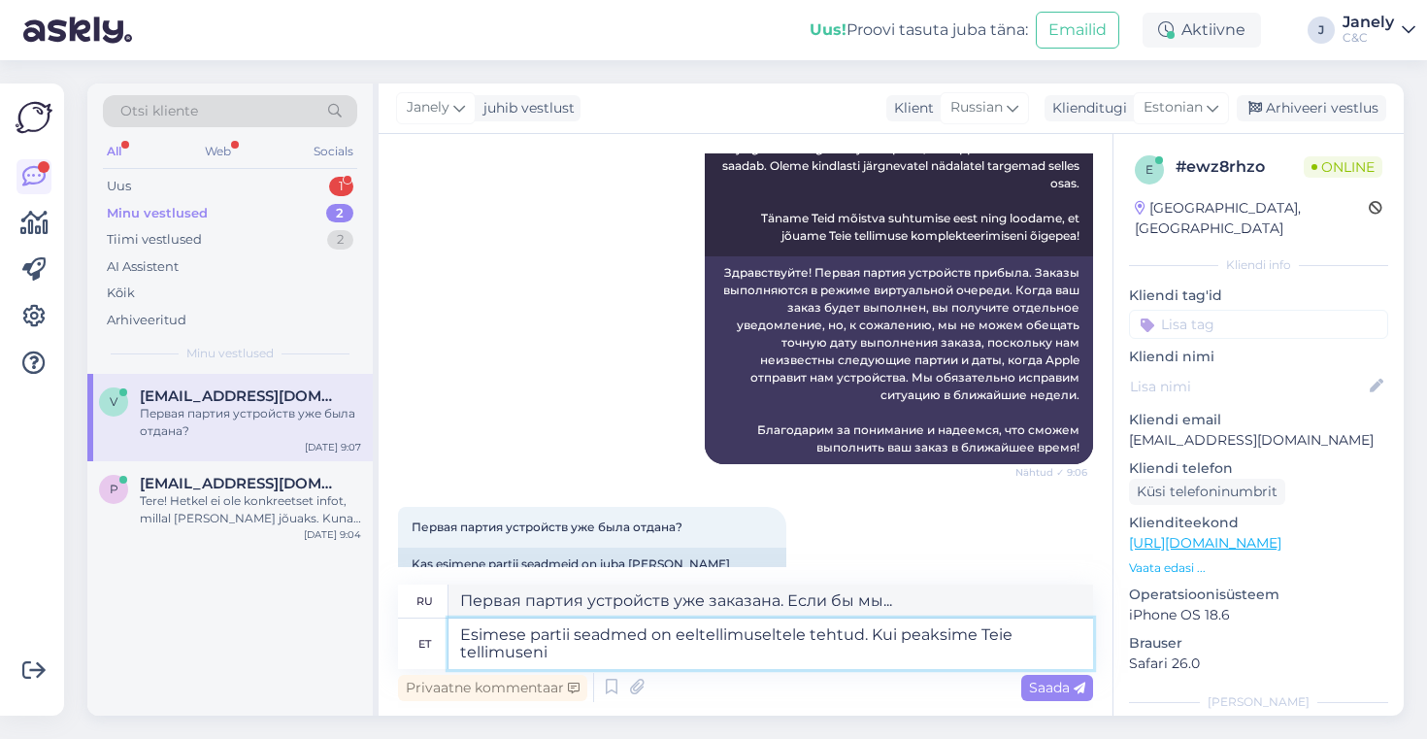
type textarea "Esimese partii seadmed on eeltellimuseltele tehtud. Kui peaksime Teie tellimuse…"
type textarea "Первая партия устройств уже заказана. Если мы получим ваш заказ,"
type textarea "Esimese partii seadmed on eeltellimuseltele tehtud. Kui peaksime Teie tellimuse…"
type textarea "Первая партия устройств уже заказана. Если мы получим ваш заказ, мы"
type textarea "Esimese partii seadmed on eeltellimuseltele tehtud. Kui peaksime Teie tellimuse…"
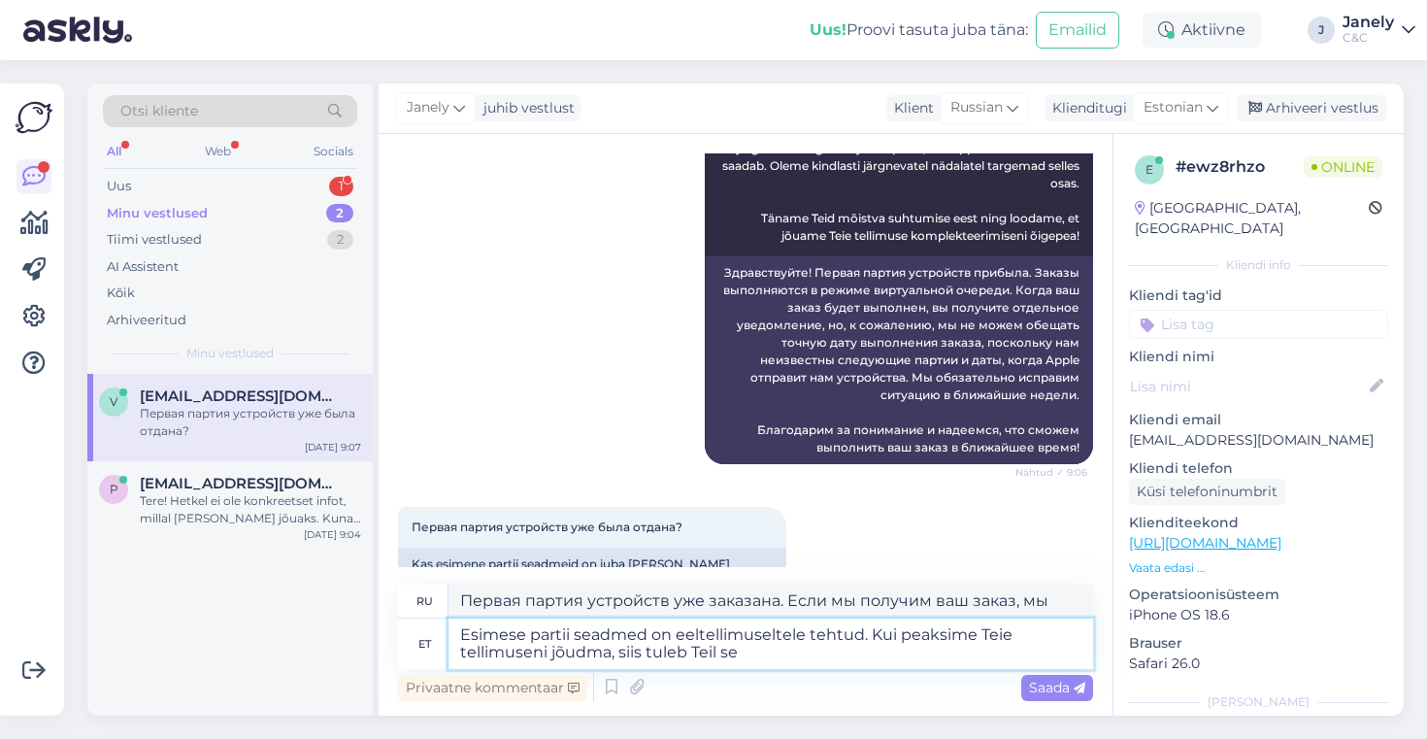
type textarea "Первая партия устройств уже заказана. Чтобы мы получили ваш заказ, вам нужно бу…"
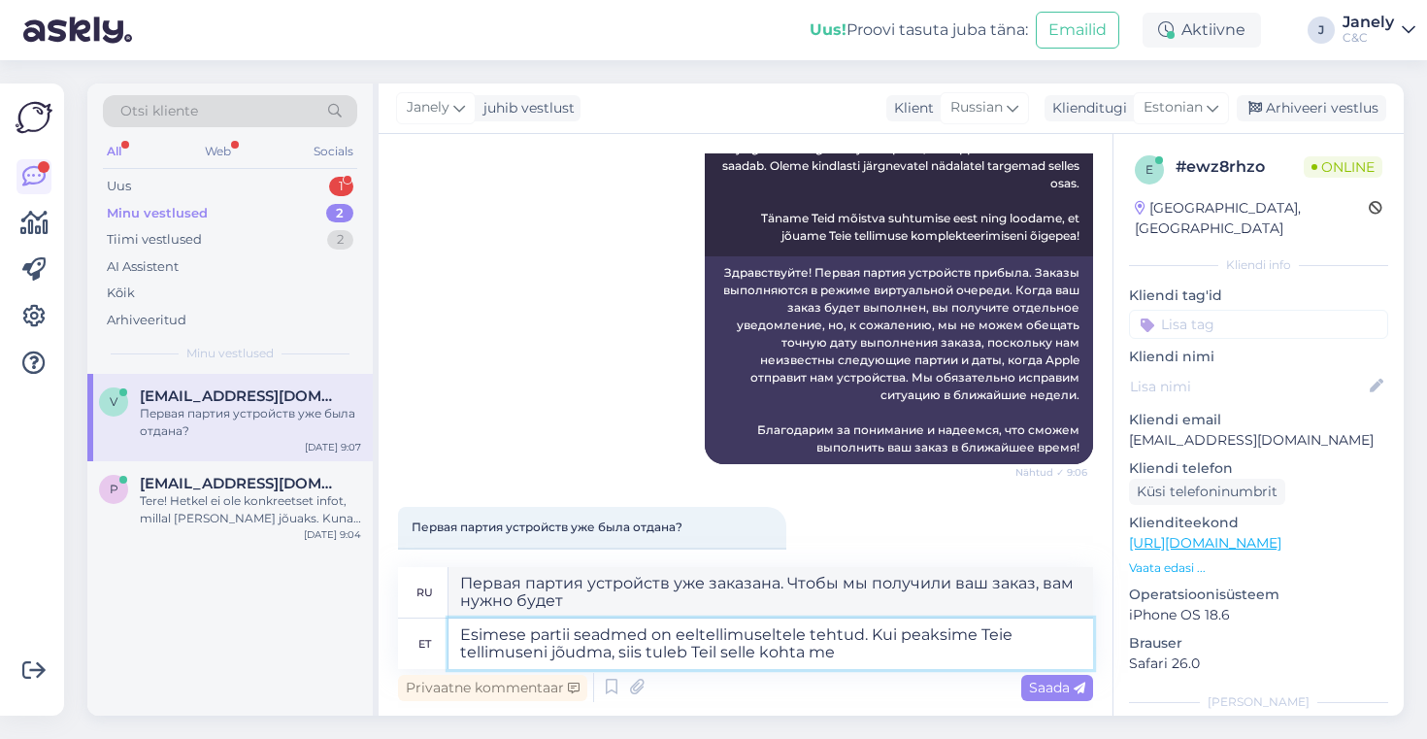
type textarea "Esimese partii seadmed on eeltellimuseltele tehtud. Kui peaksime Teie tellimuse…"
type textarea "Первая партия устройств уже заказана. Если ваш заказ будет готов, вы получите у…"
type textarea "Esimese partii seadmed on eeltellimuseltele tehtud. Kui peaksime Teie tellimuse…"
type textarea "Первая партия устройств уже заказана. Если ваш заказ будет готов, вы получите у…"
type textarea "Esimese partii seadmed on eeltellimuseltele tehtud. Kui peaksime Teie tellimuse…"
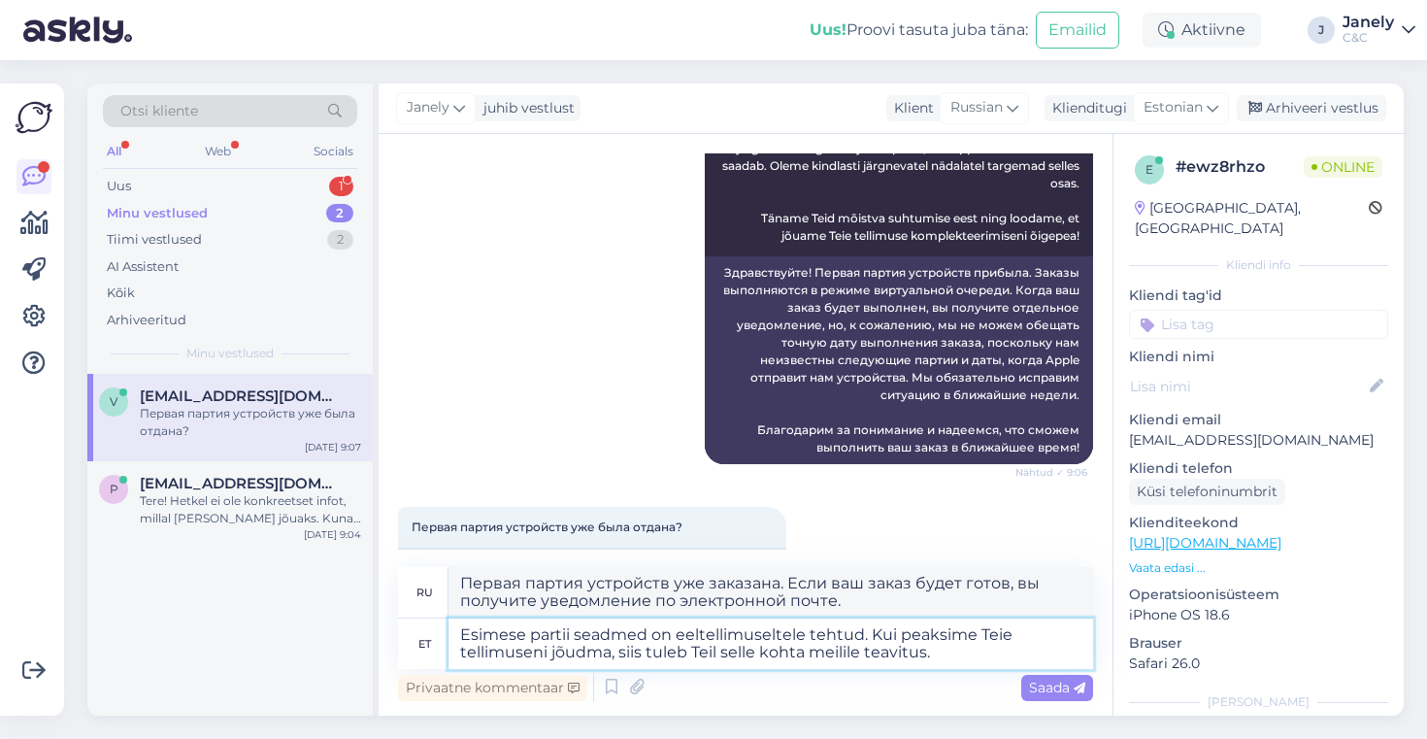
type textarea "Первая партия устройств уже заказана. Вы получите уведомление по электронной по…"
type textarea "Esimese partii seadmed on eeltellimuseltele tehtud. Kui peaksime Teie tellimuse…"
type textarea "Первая партия устройств уже заказана. Если мы получим ваш заказ, вы получите ув…"
type textarea "Esimese partii seadmed on eeltellimuseltele tehtud. Kui peaksime Teie tellimuse…"
type textarea "Первая партия устройств уже заказана. Если мы получим ваш заказ, вы получите ув…"
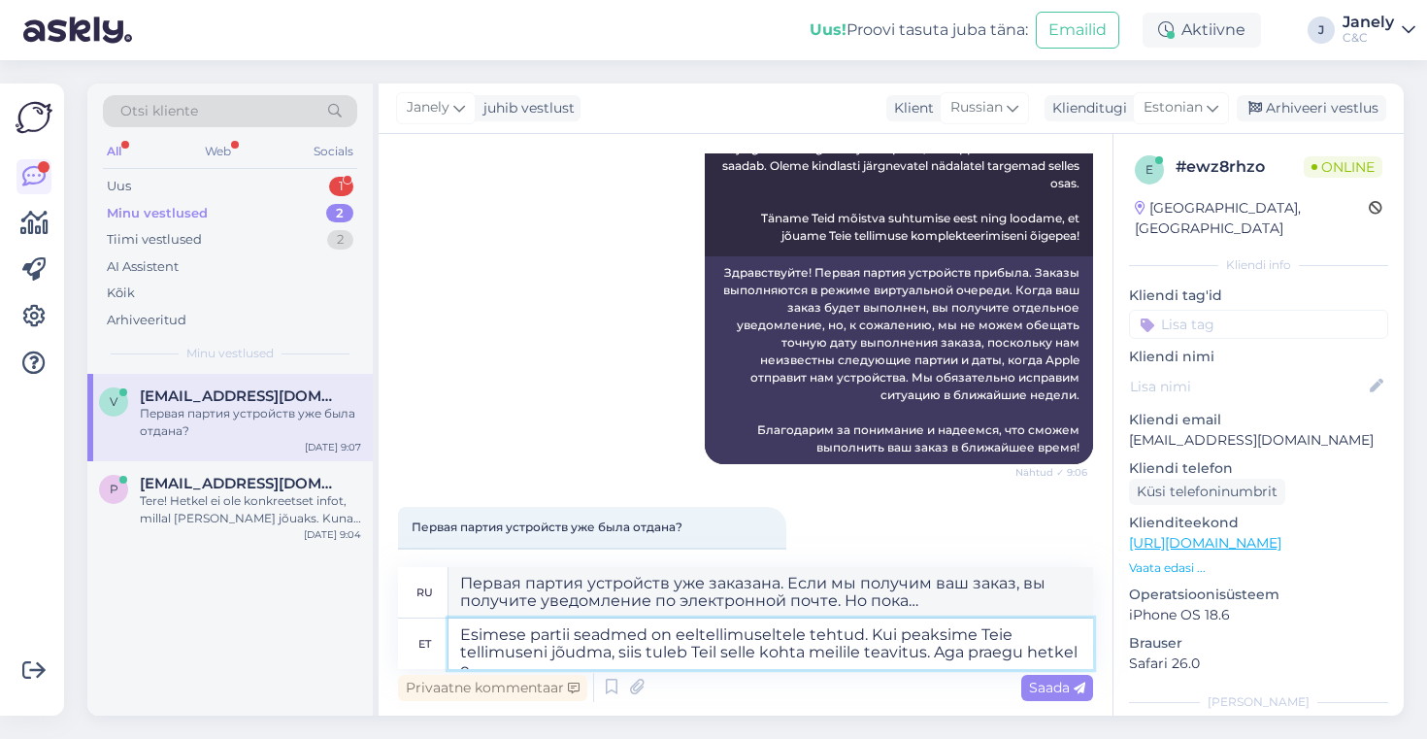
type textarea "Esimese partii seadmed on eeltellimuseltele tehtud. Kui peaksime Teie tellimuse…"
type textarea "Первая партия устройств уже заказана. Если ваш заказ будет готов, вы получите у…"
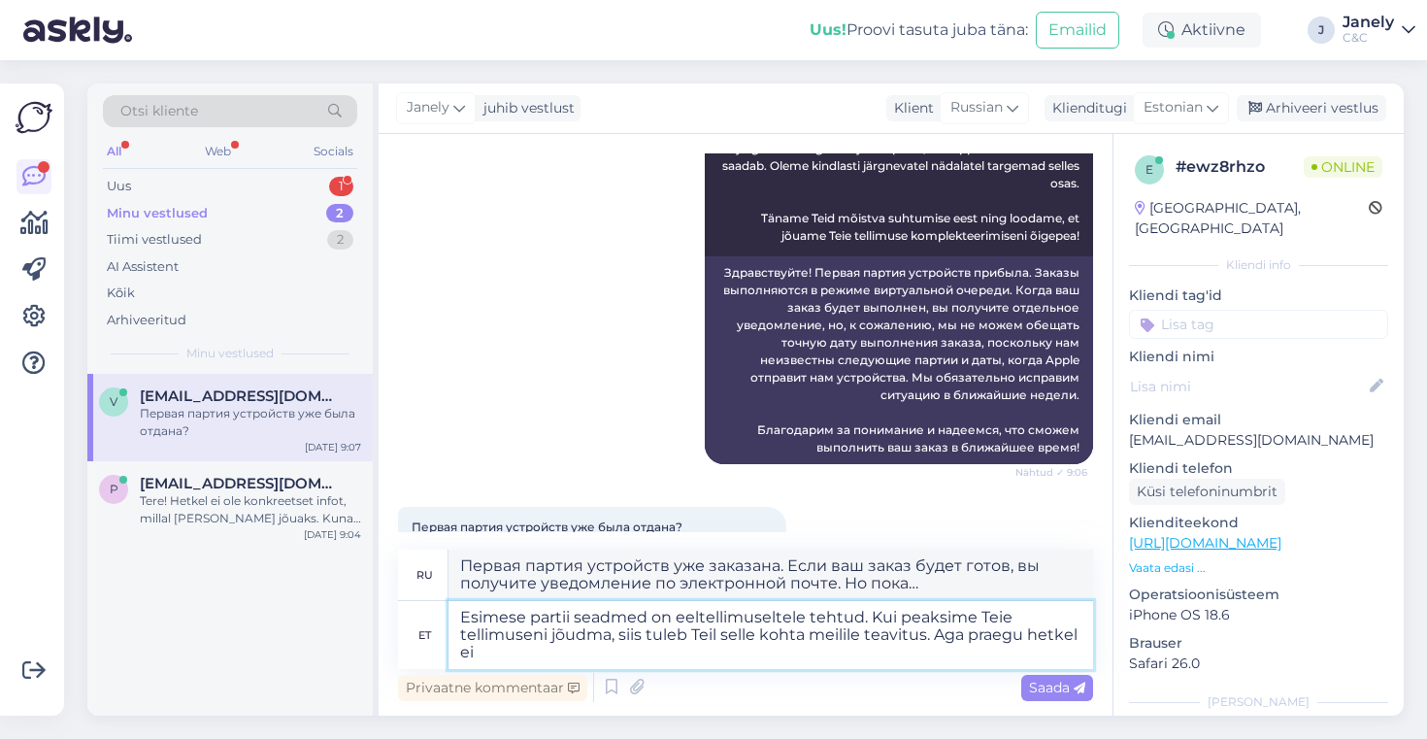
type textarea "Esimese partii seadmed on eeltellimuseltele tehtud. Kui peaksime Teie tellimuse…"
type textarea "Первая партия устройств уже заказана. Если мы получим ваш заказ, вы получите ув…"
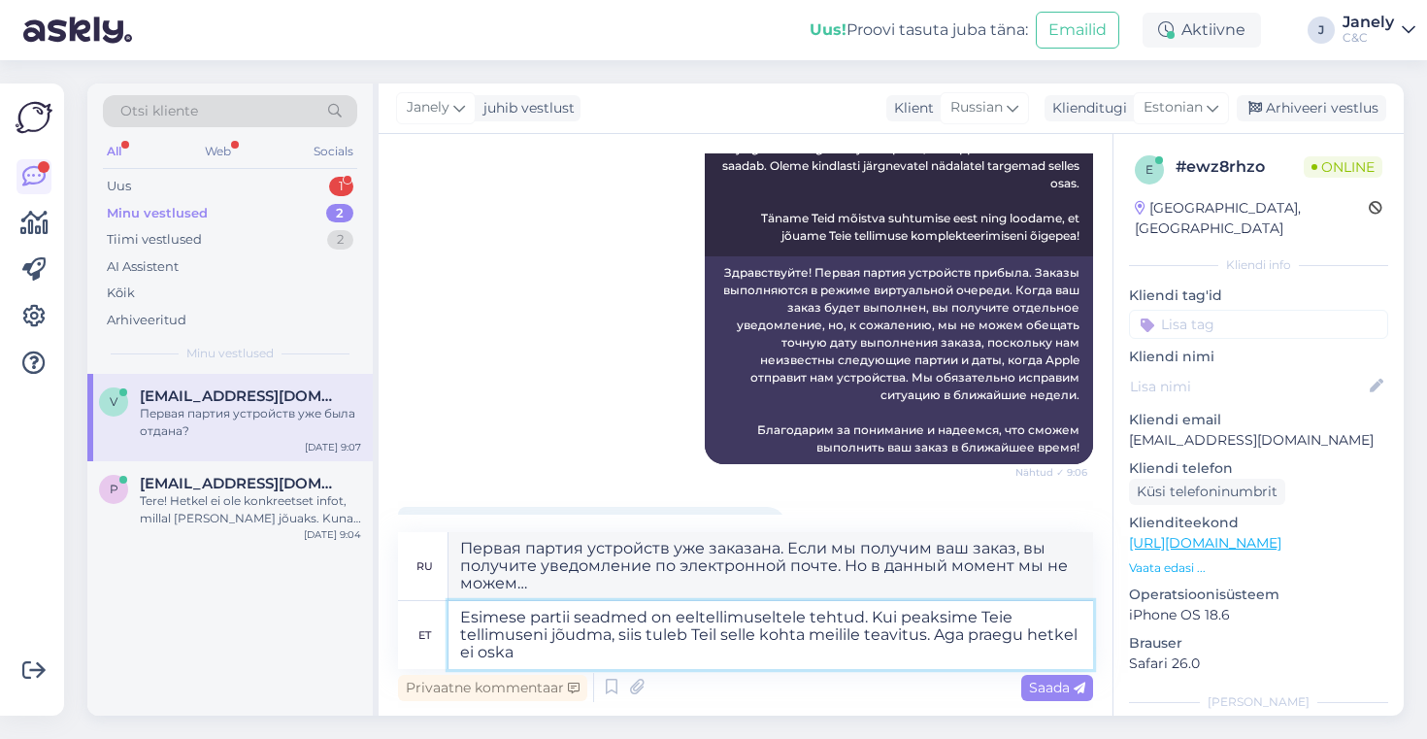
type textarea "Esimese partii seadmed on eeltellimuseltele tehtud. Kui peaksime Teie tellimuse…"
type textarea "Первая партия устройств уже заказана. Если мы получим ваш заказ, вы получите ув…"
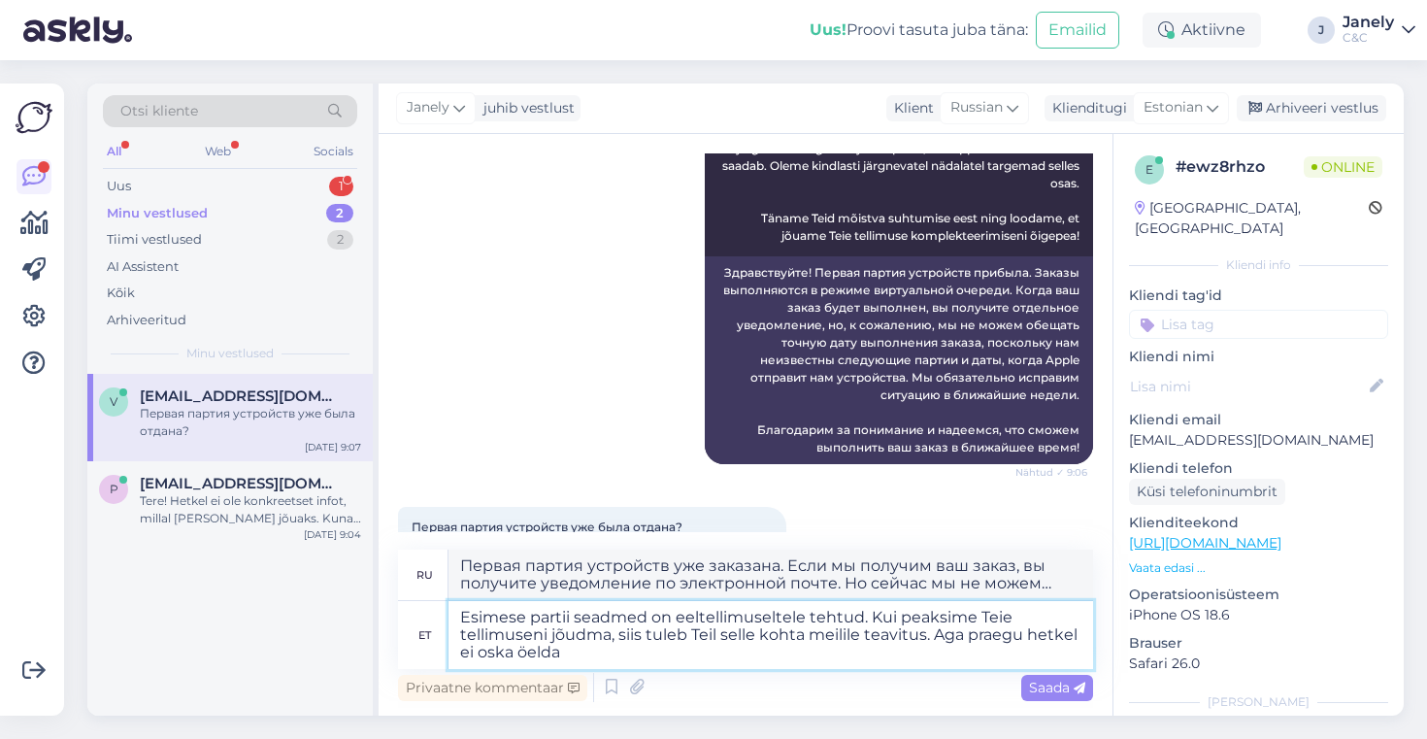
type textarea "Esimese partii seadmed on eeltellimuseltele tehtud. Kui peaksime Teie tellimuse…"
type textarea "Первая партия устройств уже заказана. Если мы получим ваш заказ, вы получите ув…"
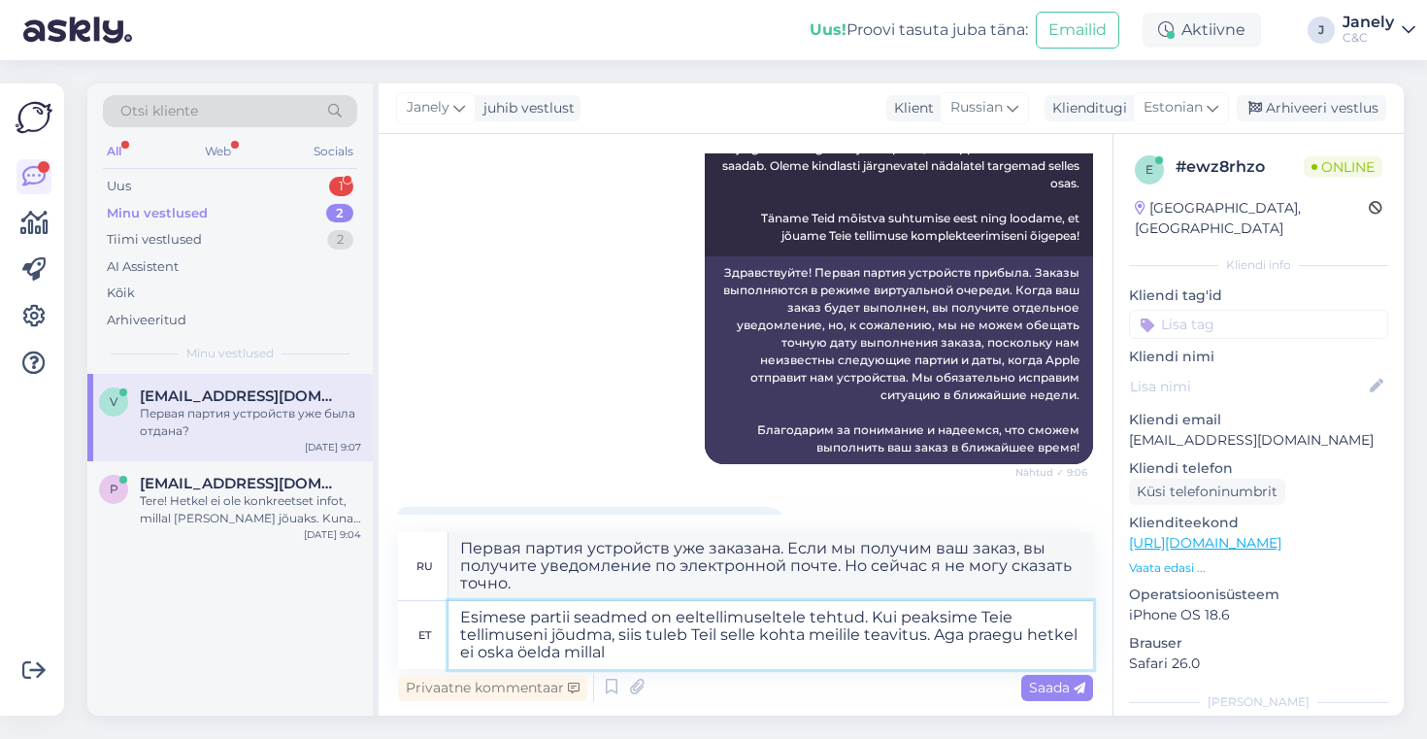
type textarea "Esimese partii seadmed on eeltellimuseltele tehtud. Kui peaksime Teie tellimuse…"
type textarea "Первая партия устройств уже заказана. Если мы получим ваш заказ, вы получите ув…"
type textarea "Esimese partii seadmed on eeltellimuseltele tehtud. Kui peaksime Teie tellimuse…"
type textarea "Первая партия устройств уже заказана. Как только мы получим ваш заказ, вы получ…"
type textarea "Esimese partii seadmed on eeltellimuseltele tehtud. Kui peaksime Teie tellimuse…"
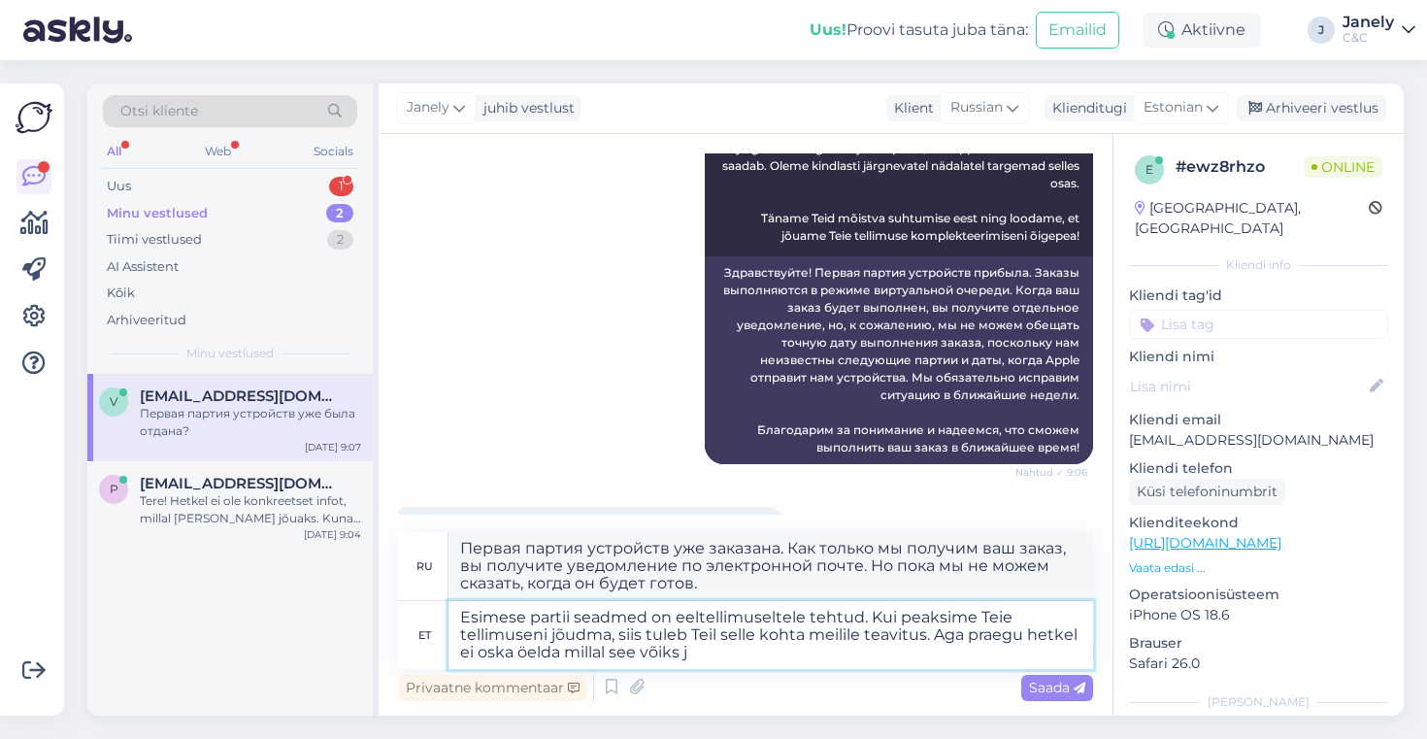
type textarea "Первая партия устройств уже заказана. Если ваш заказ будет готов, вы получите у…"
type textarea "Esimese partii seadmed on eeltellimuseltele tehtud. Kui peaksime Teie tellimuse…"
type textarea "Первая партия устройств уже заказана. Если ваш заказ будет готов, вы получите у…"
type textarea "Esimese partii seadmed on eeltellimuseltele tehtud. Kui peaksime Teie tellimuse…"
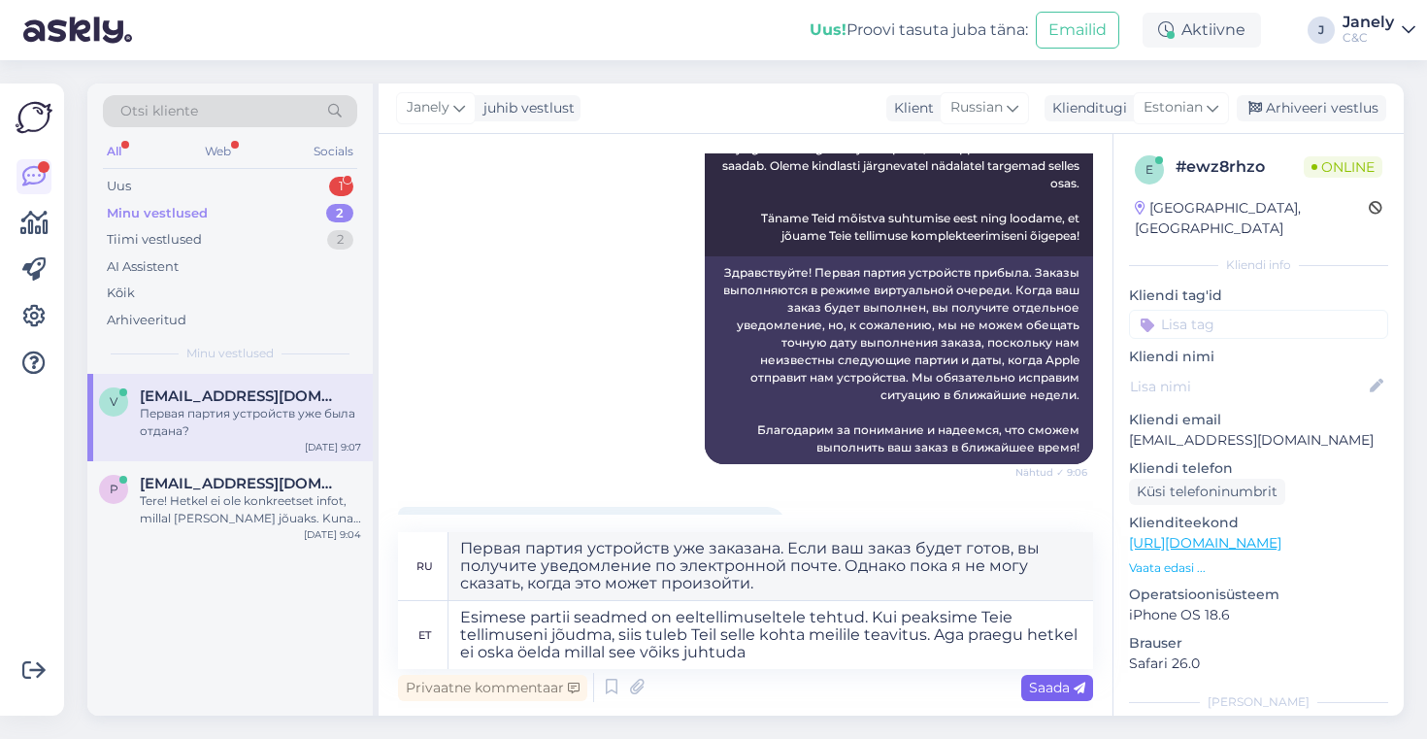
click at [1053, 698] on div "Saada" at bounding box center [1057, 688] width 72 height 26
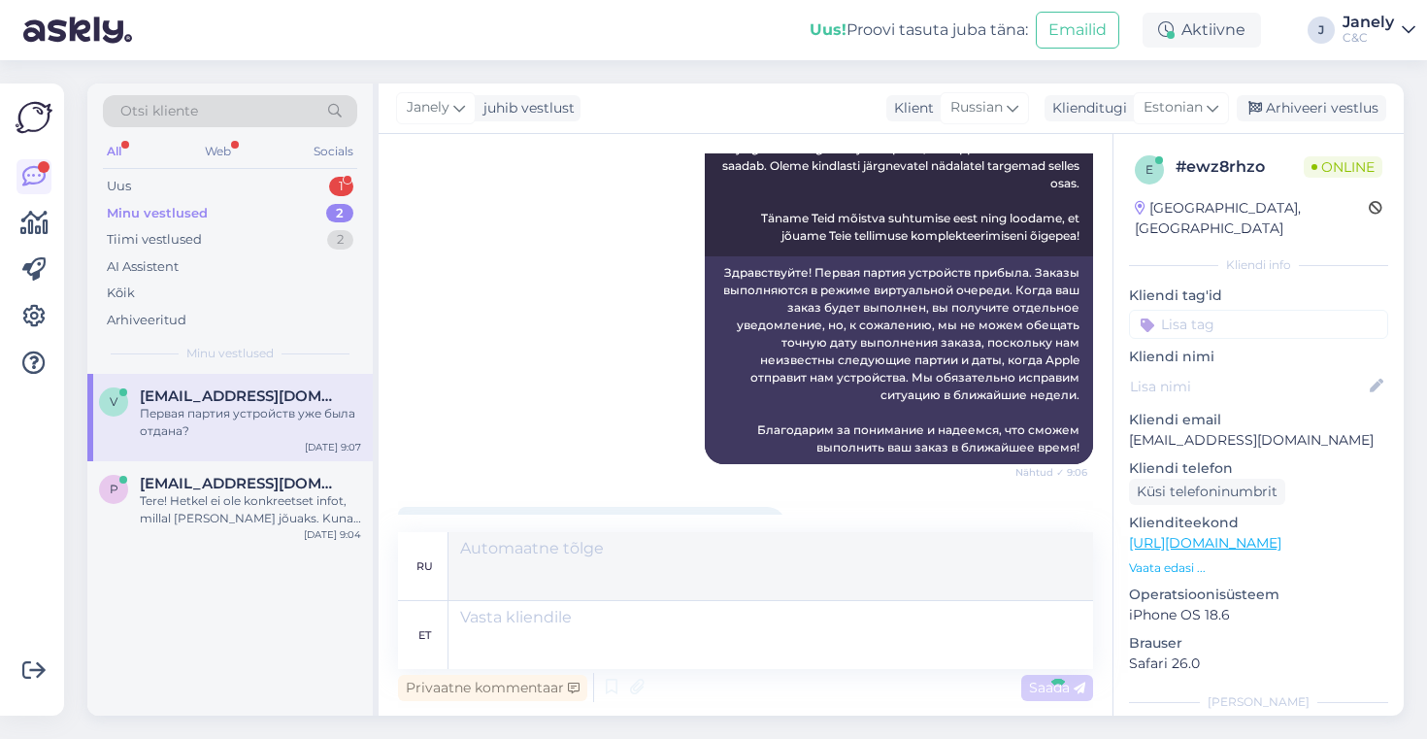
scroll to position [571, 0]
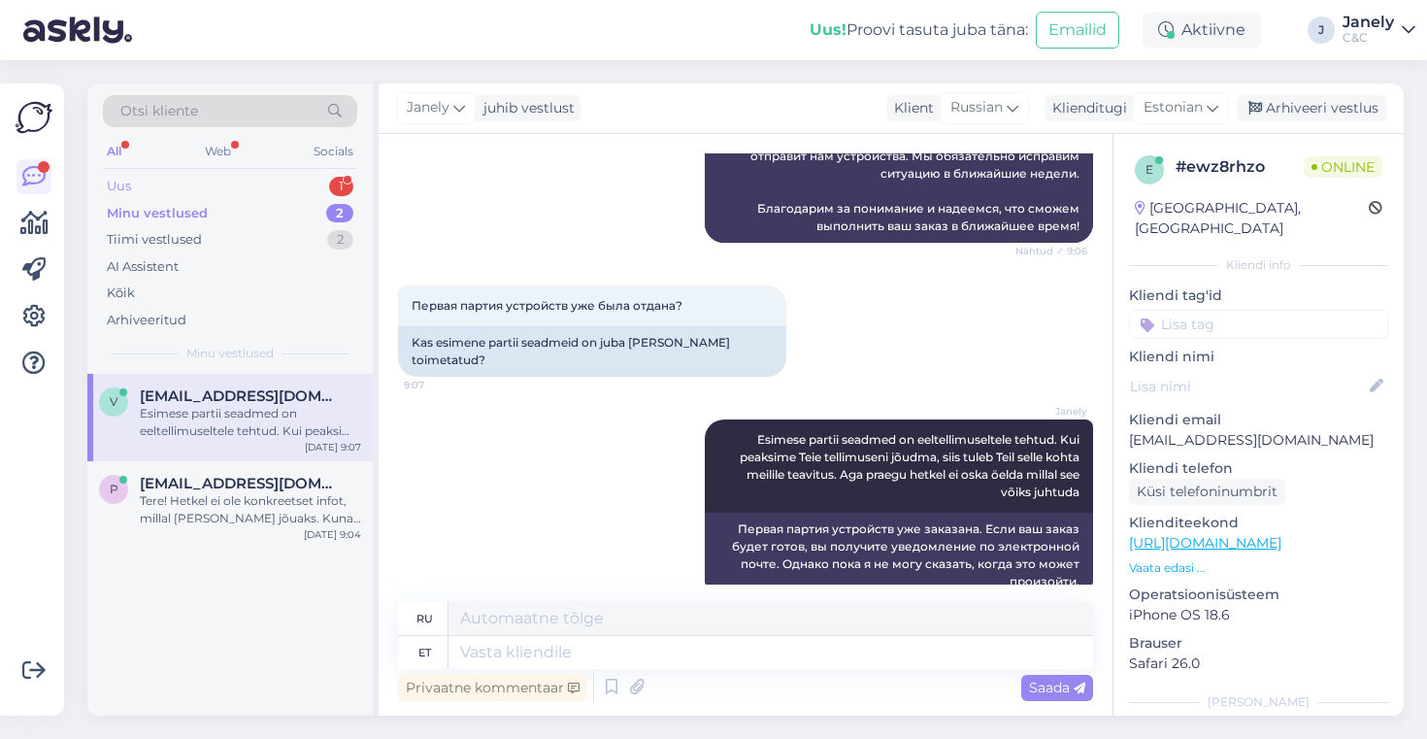
click at [235, 182] on div "Uus 1" at bounding box center [230, 186] width 254 height 27
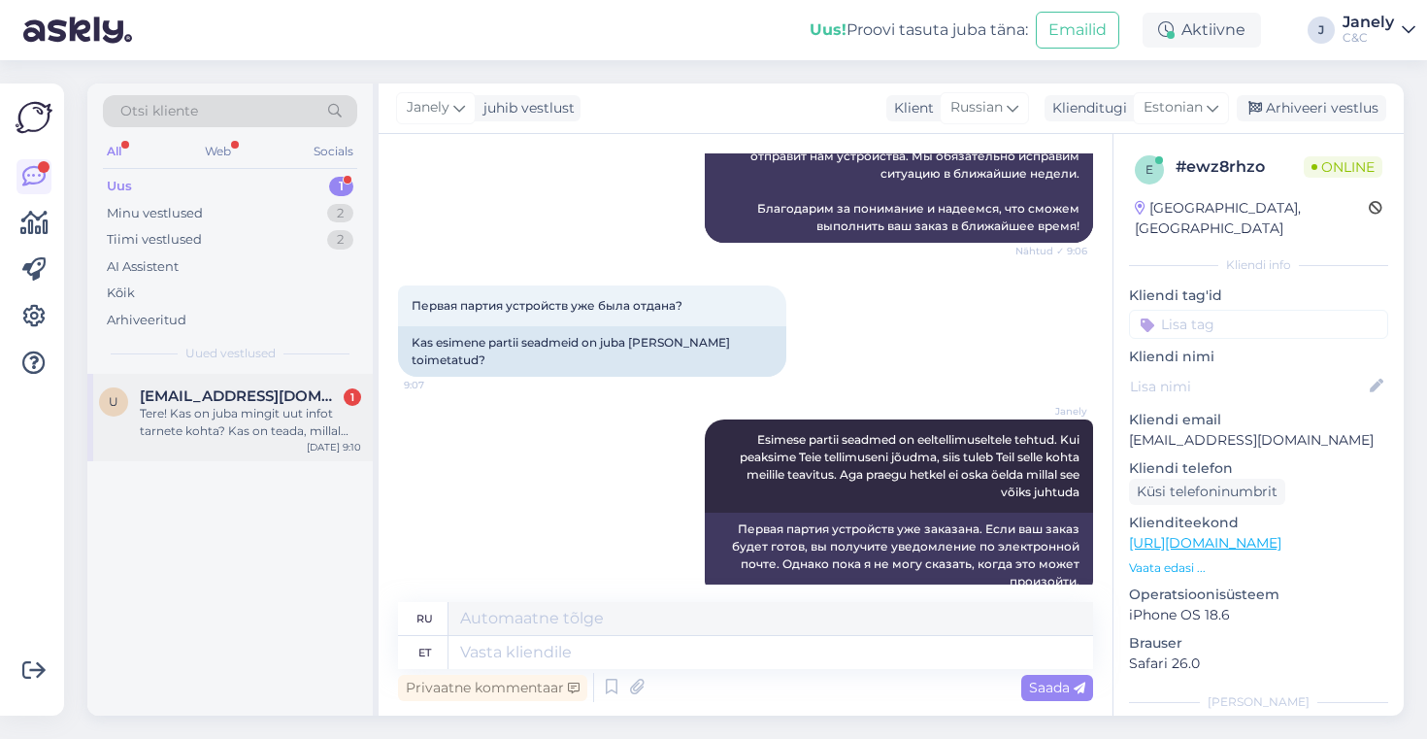
click at [303, 431] on div "Tere! Kas on juba mingit uut infot tarnete kohta? Kas on teada, millal need toi…" at bounding box center [250, 422] width 221 height 35
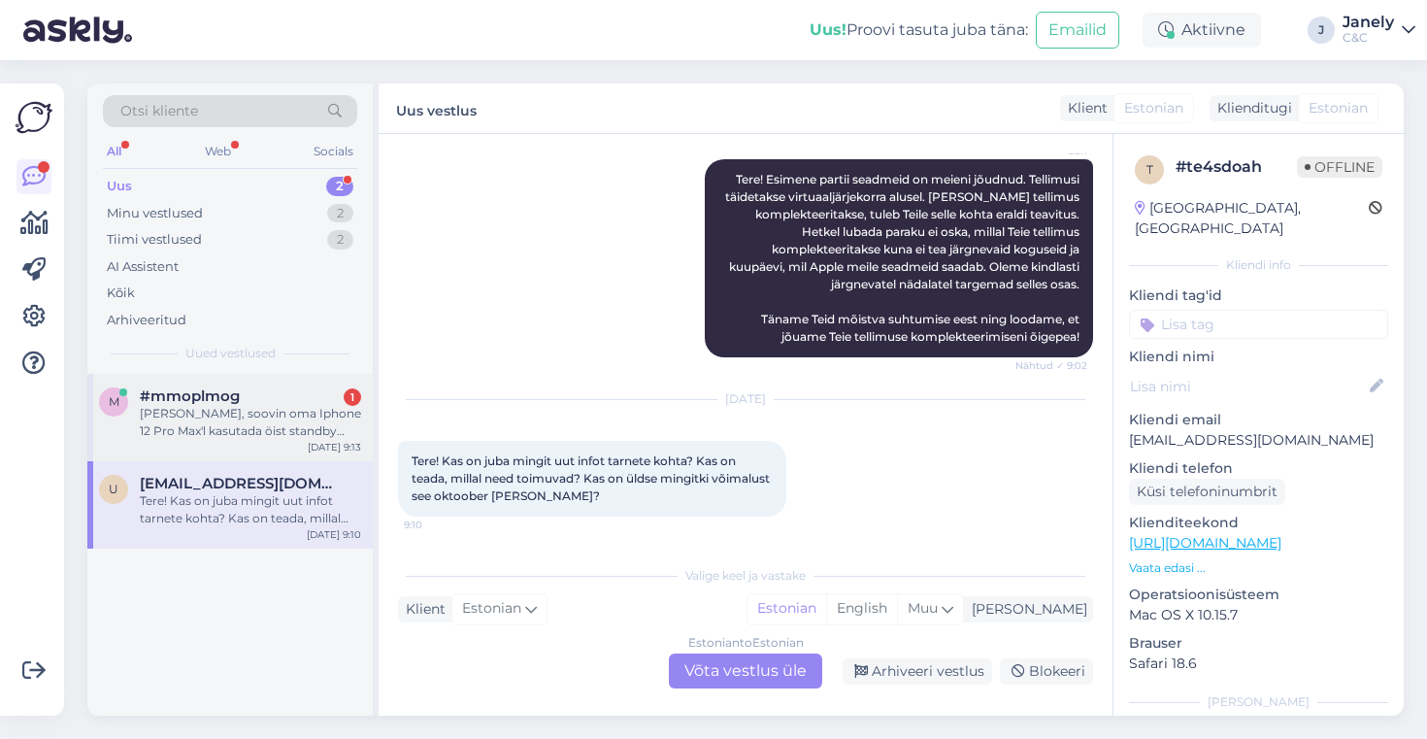
click at [243, 445] on div "m #mmoplmog 1 Tere, soovin oma Iphone 12 Pro Max'l kasutada öist standby võimal…" at bounding box center [229, 417] width 285 height 87
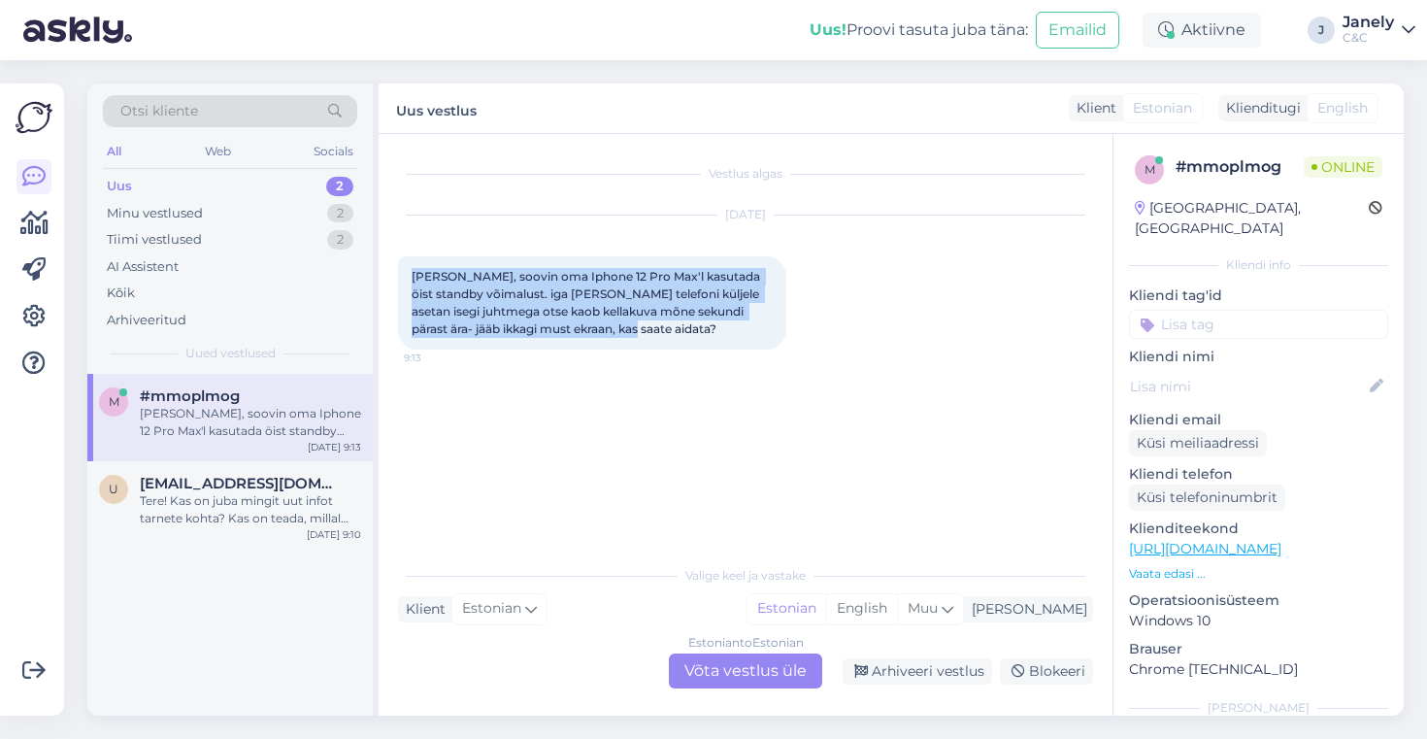
drag, startPoint x: 413, startPoint y: 272, endPoint x: 730, endPoint y: 335, distance: 323.7
click at [730, 336] on div "Tere, soovin oma Iphone 12 Pro Max'l kasutada öist standby võimalust. iga kord …" at bounding box center [592, 302] width 388 height 93
copy span "Tere, soovin oma Iphone 12 Pro Max'l kasutada öist standby võimalust. iga kord …"
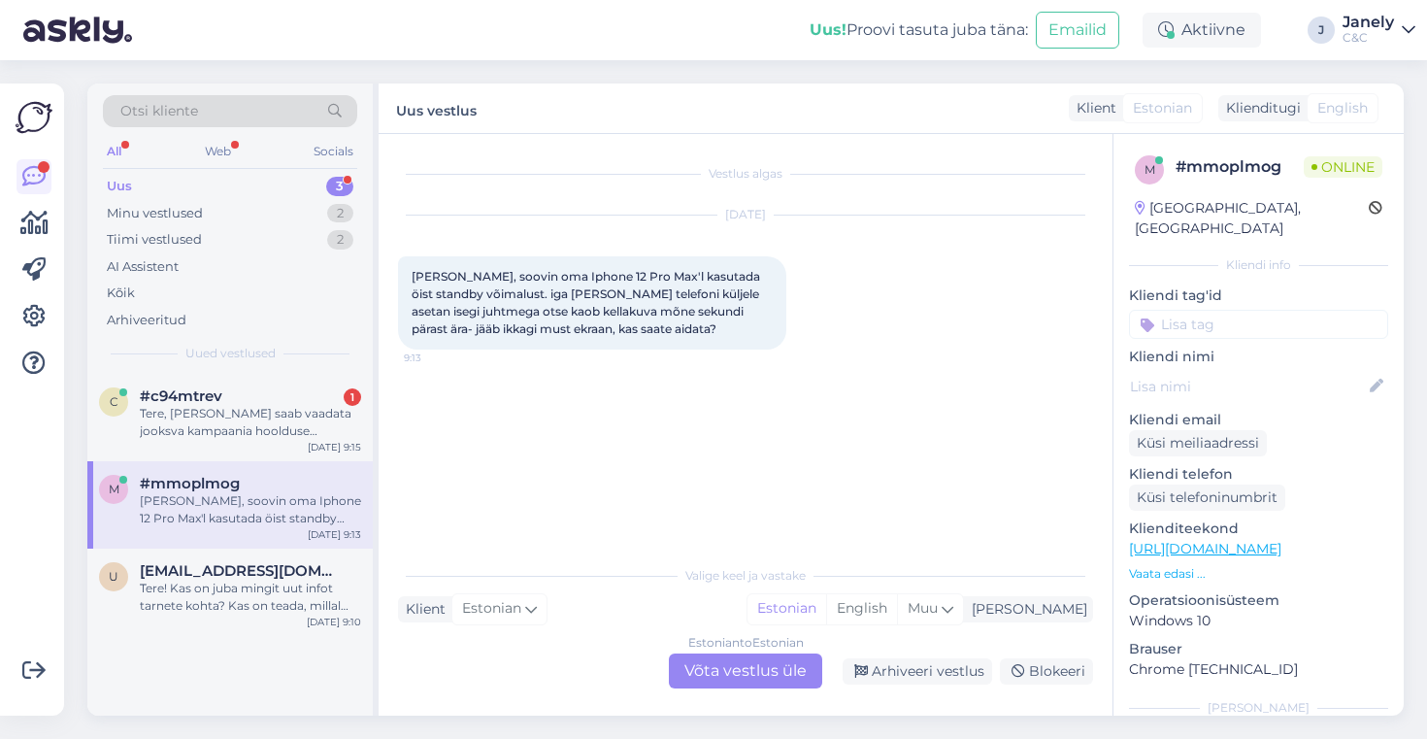
click at [268, 681] on div "c #c94mtrev 1 Tere, kust saab vaadata jooksva kampaania hoolduse hinnakirja? Se…" at bounding box center [229, 545] width 285 height 342
click at [275, 532] on div "m #mmoplmog Tere, soovin oma Iphone 12 Pro Max'l kasutada öist standby võimalus…" at bounding box center [229, 504] width 285 height 87
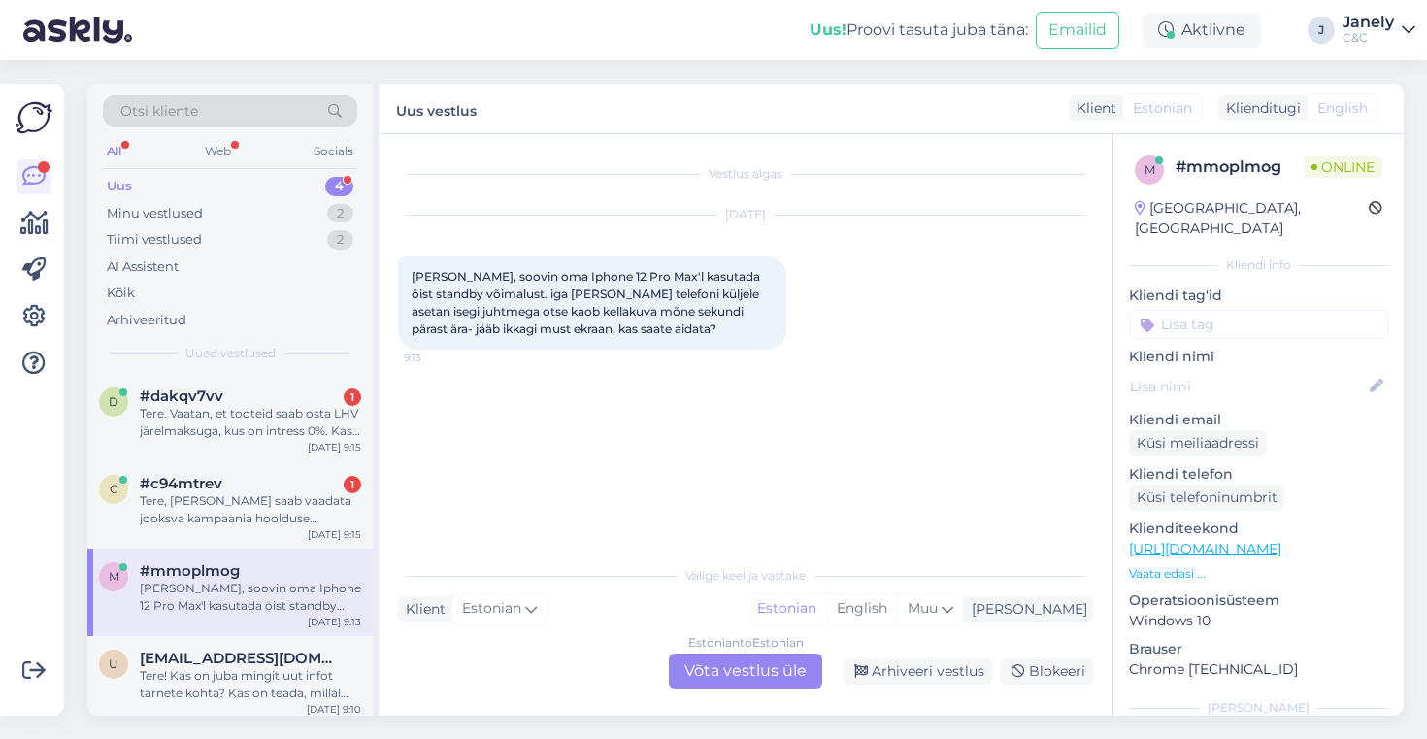
click at [718, 667] on div "Estonian to Estonian Võta vestlus üle" at bounding box center [745, 670] width 153 height 35
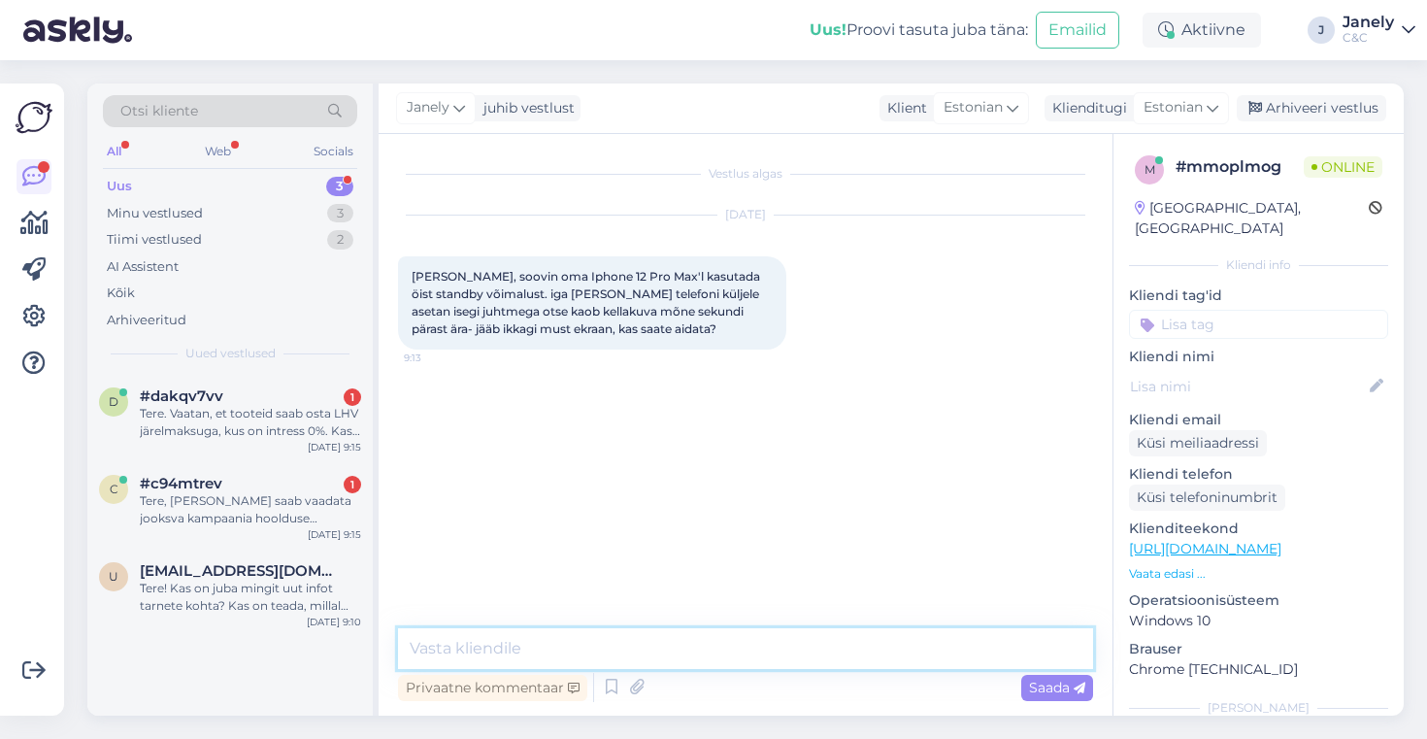
click at [563, 648] on textarea at bounding box center [745, 648] width 695 height 41
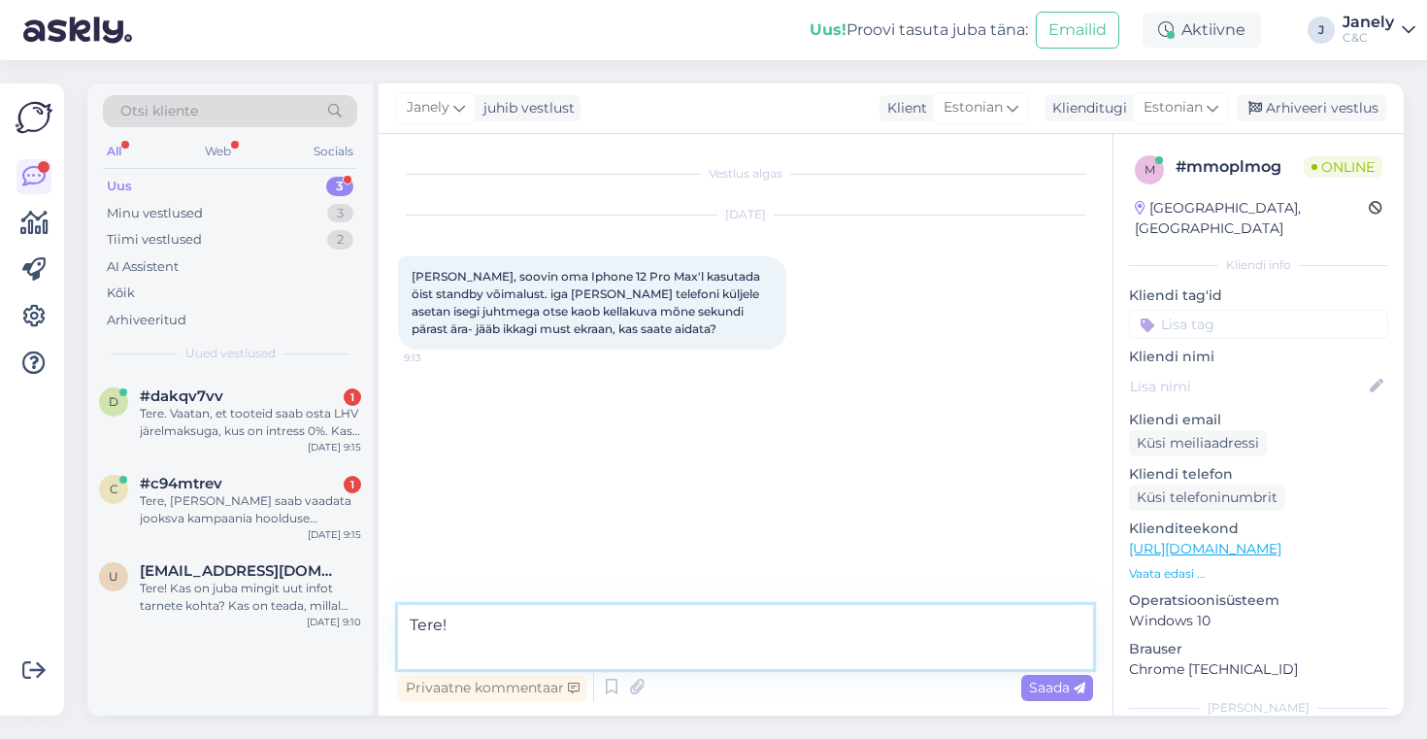
paste textarea "Lülita StandBy sisse Mine: Seaded → StandBy Kontrolli, et “StandBy” oleks sisse…"
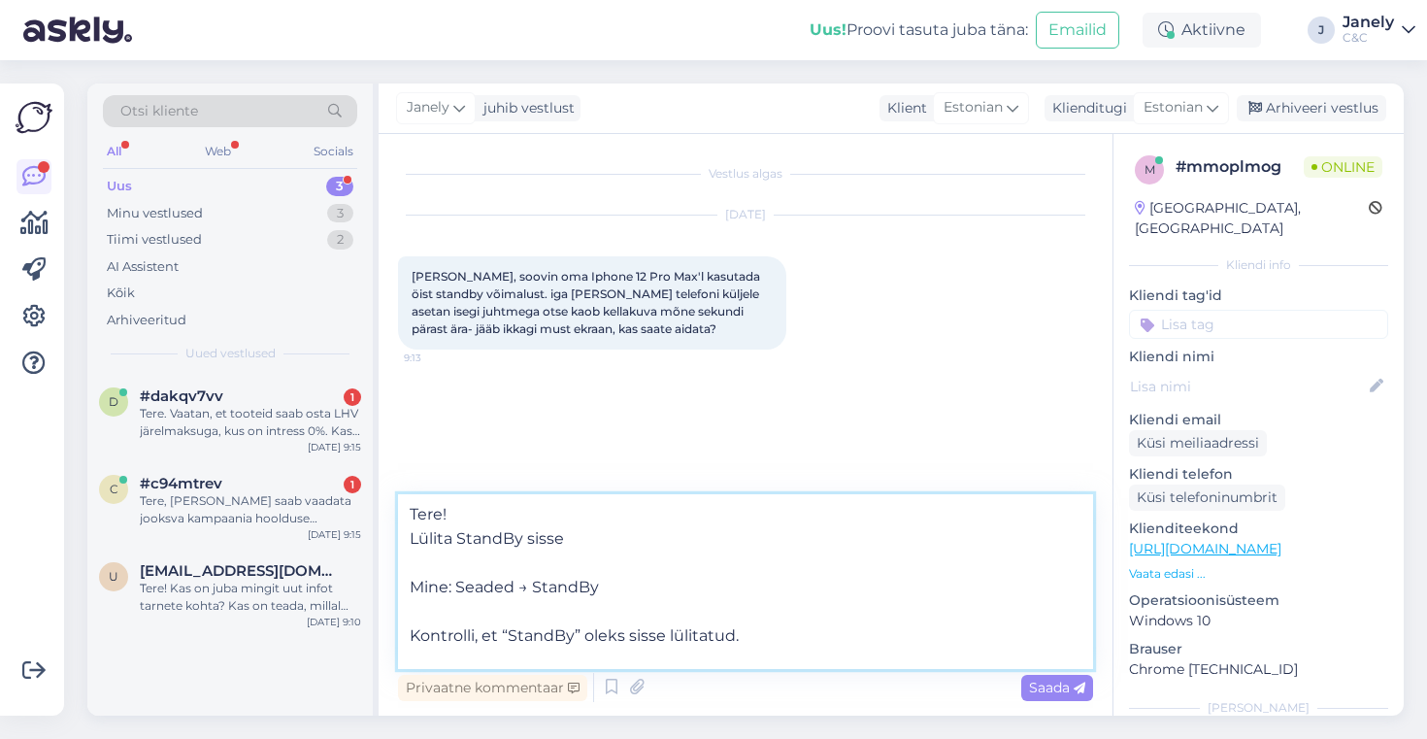
click at [526, 517] on textarea "Tere! Lülita StandBy sisse Mine: Seaded → StandBy Kontrolli, et “StandBy” oleks…" at bounding box center [745, 581] width 695 height 175
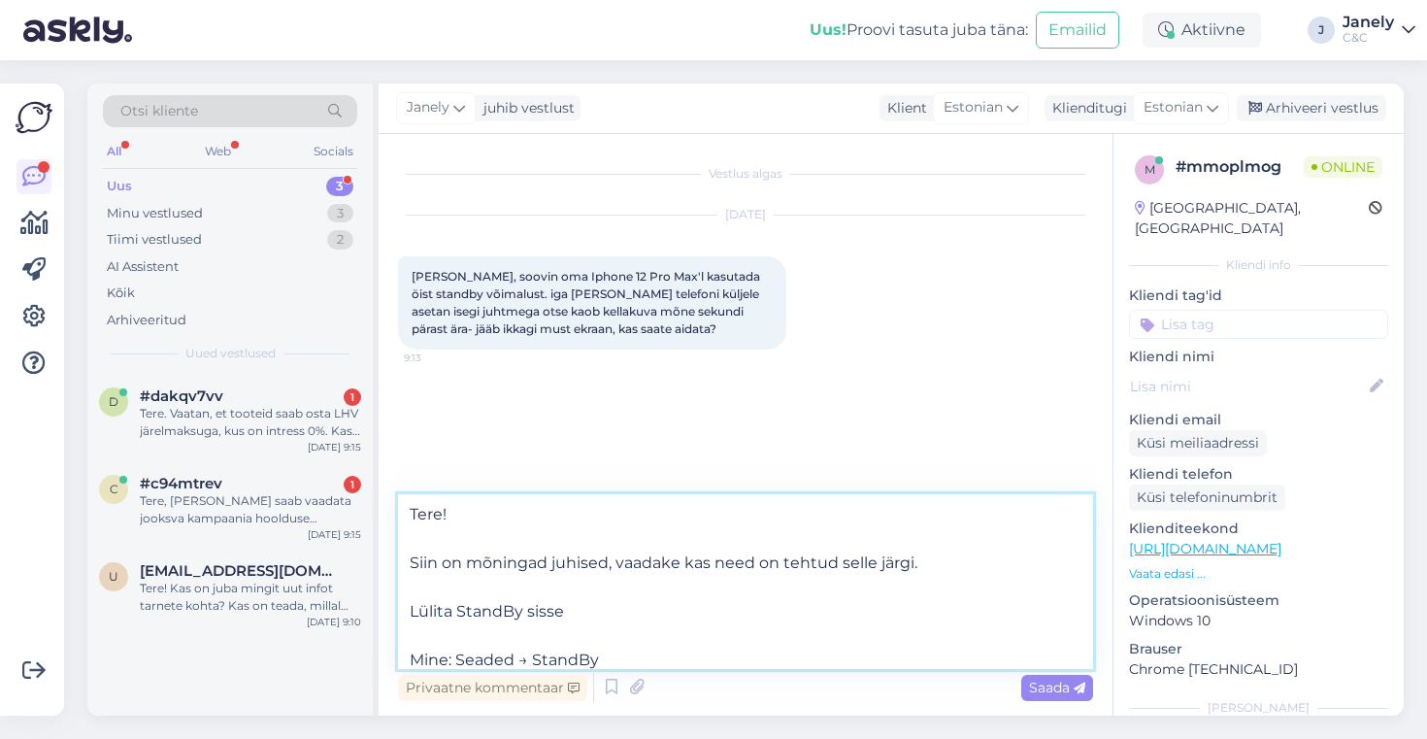
click at [409, 614] on textarea "Tere! Siin on mõningad juhised, vaadake kas need on tehtud selle järgi. Lülita …" at bounding box center [745, 581] width 695 height 175
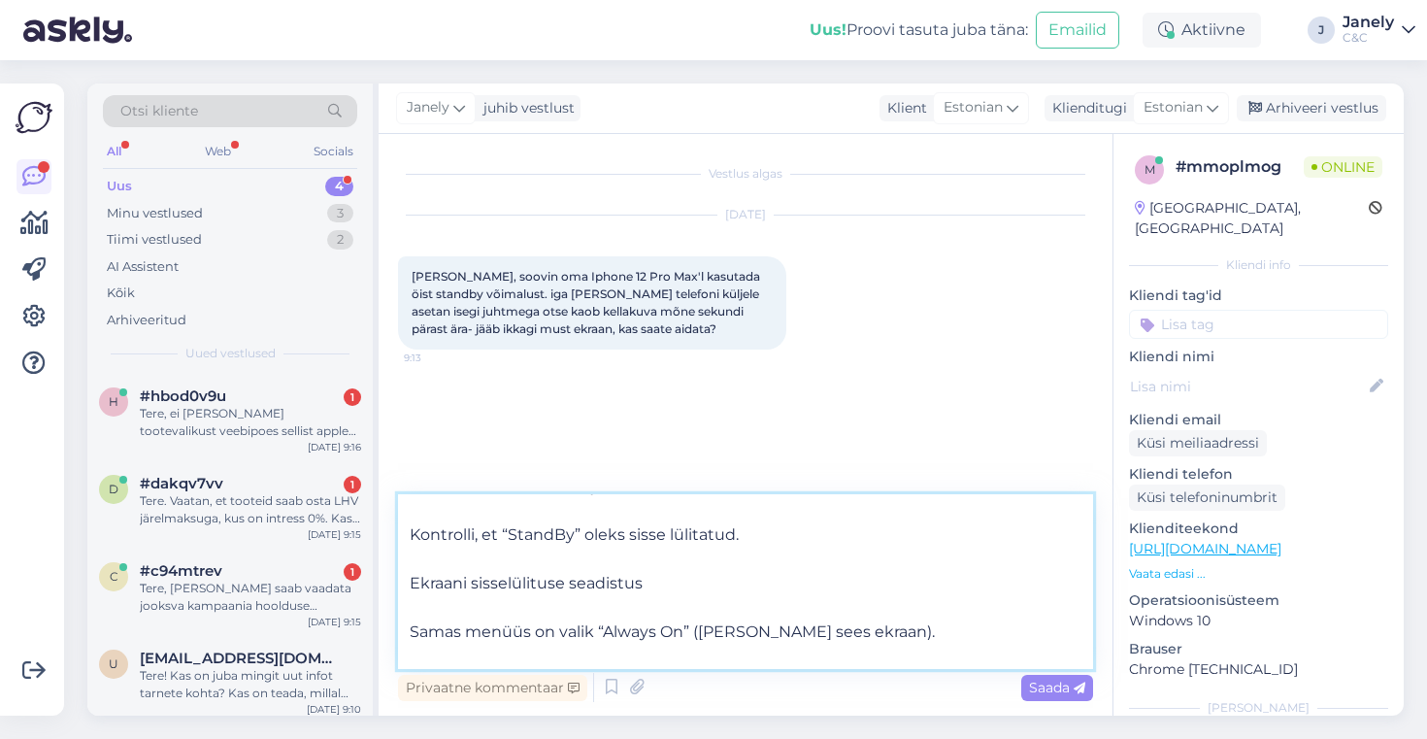
scroll to position [173, 0]
click at [417, 538] on textarea "Tere! Siin on mõningad juhised, vaadake kas need on tehtud selle järgi. -Lülita…" at bounding box center [745, 581] width 695 height 175
click at [416, 538] on textarea "Tere! Siin on mõningad juhised, vaadake kas need on tehtud selle järgi. -Lülita…" at bounding box center [745, 581] width 695 height 175
click at [411, 536] on textarea "Tere! Siin on mõningad juhised, vaadake kas need on tehtud selle järgi. -Lülita…" at bounding box center [745, 581] width 695 height 175
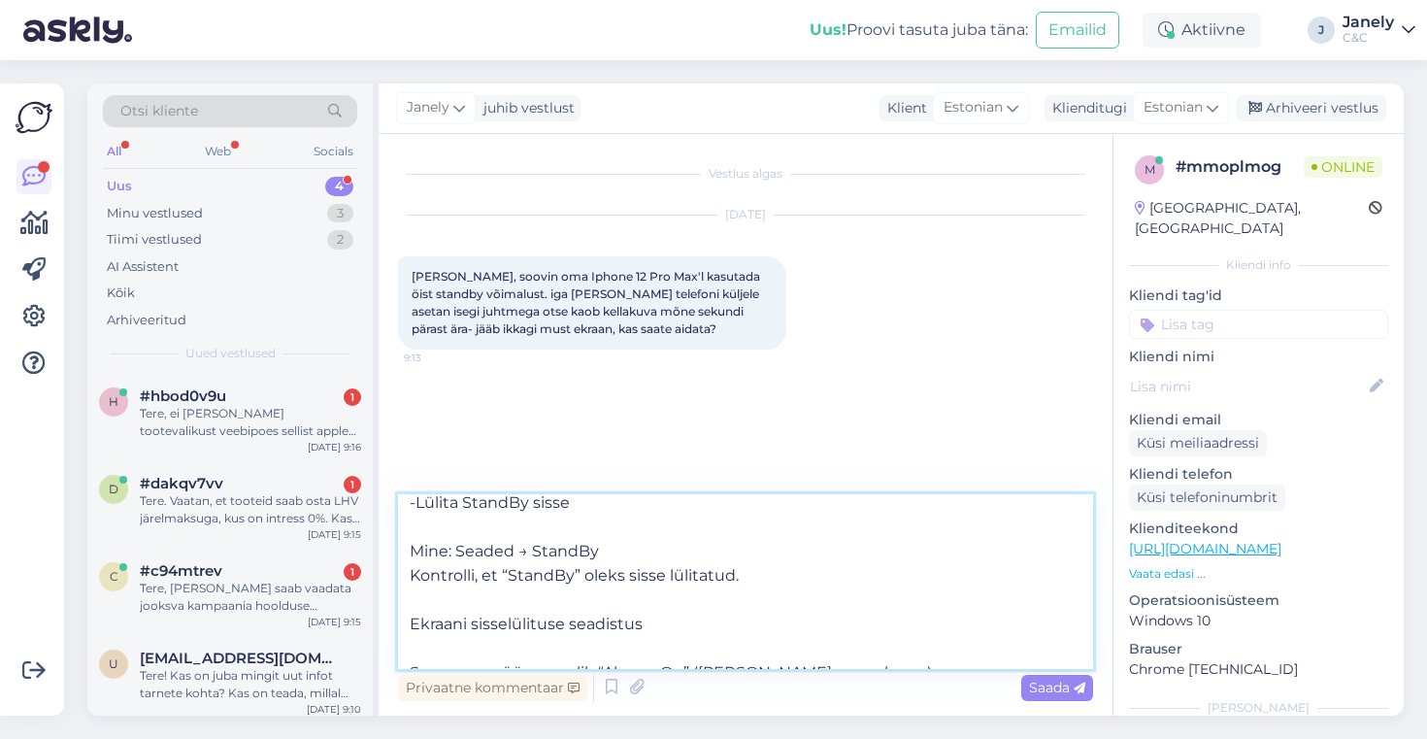
scroll to position [107, 0]
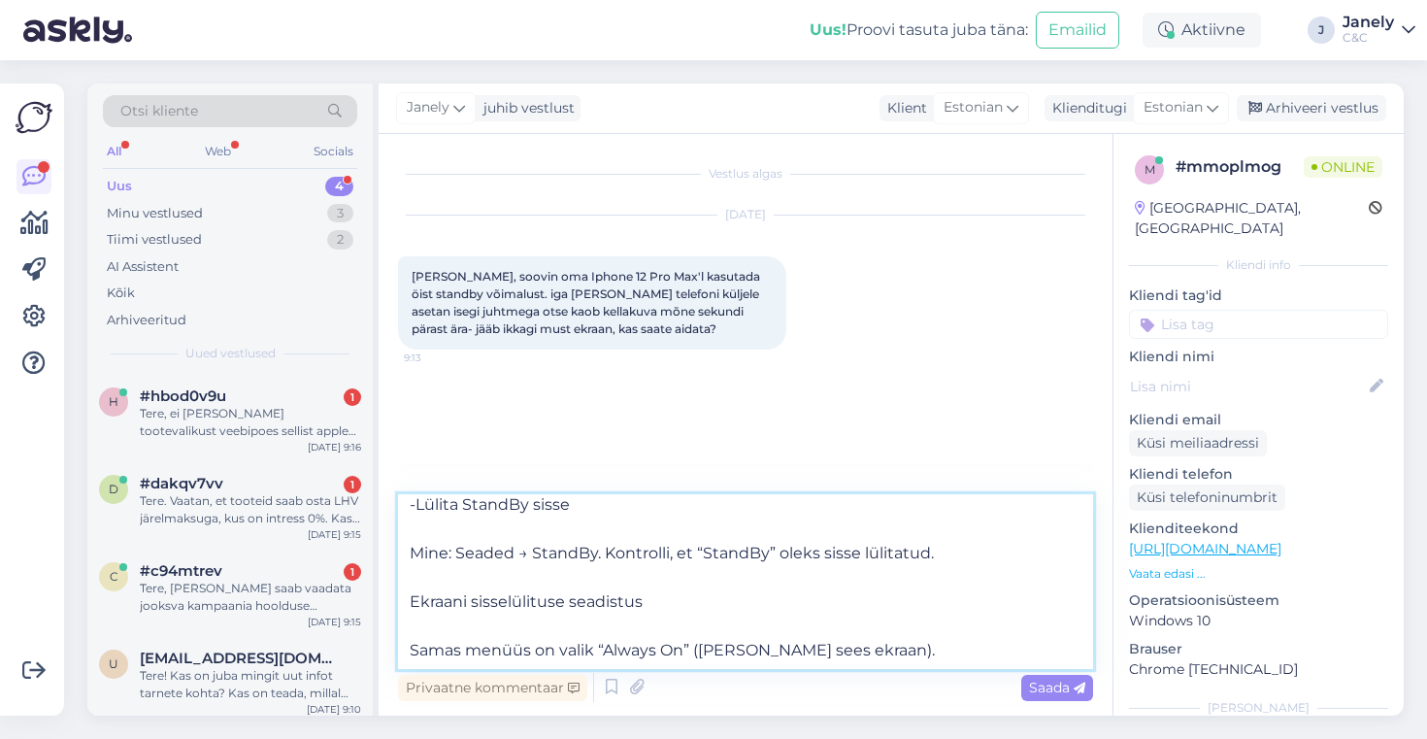
click at [411, 602] on textarea "Tere! Siin on mõningad juhised, vaadake kas need on tehtud selle järgi. -Lülita…" at bounding box center [745, 581] width 695 height 175
type textarea "Tere! Siin on mõningad juhised, vaadake kas need on tehtud selle järgi. -Lülita…"
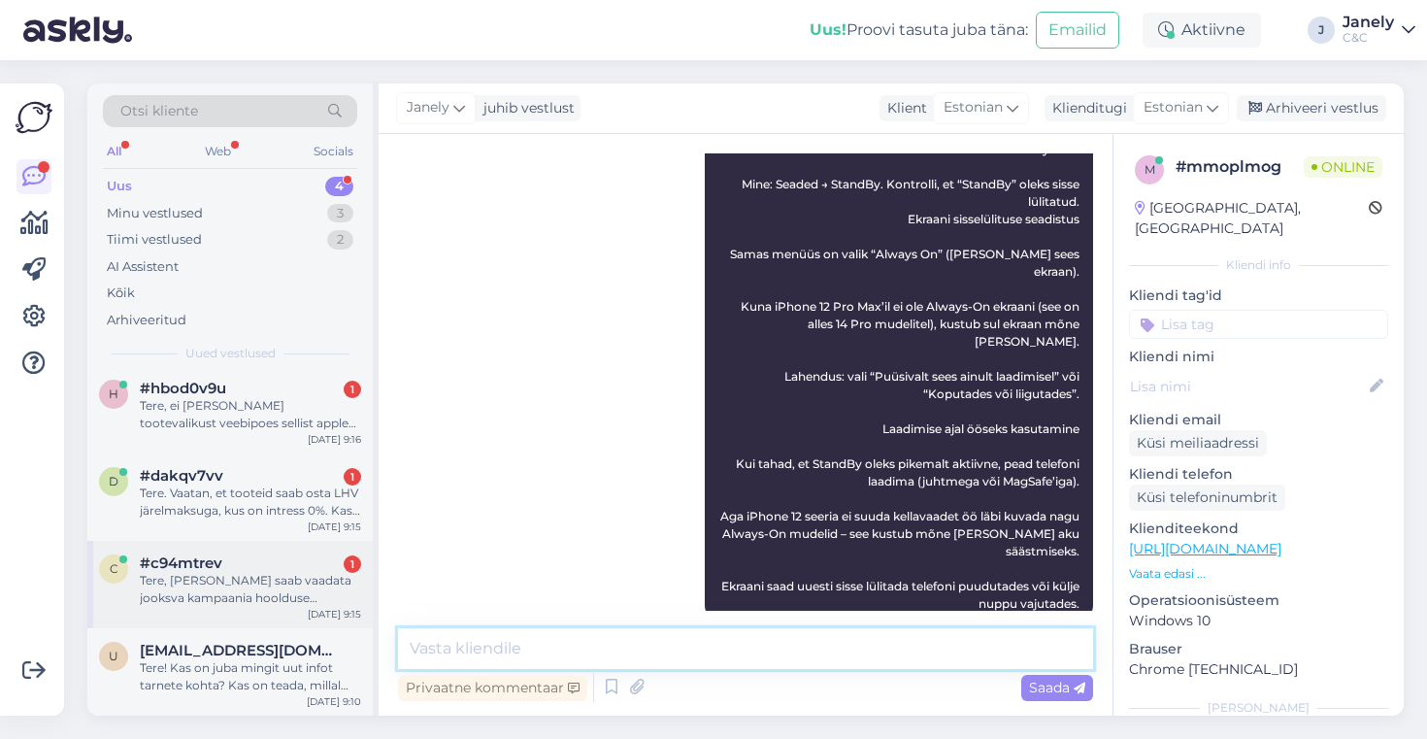
scroll to position [7, 0]
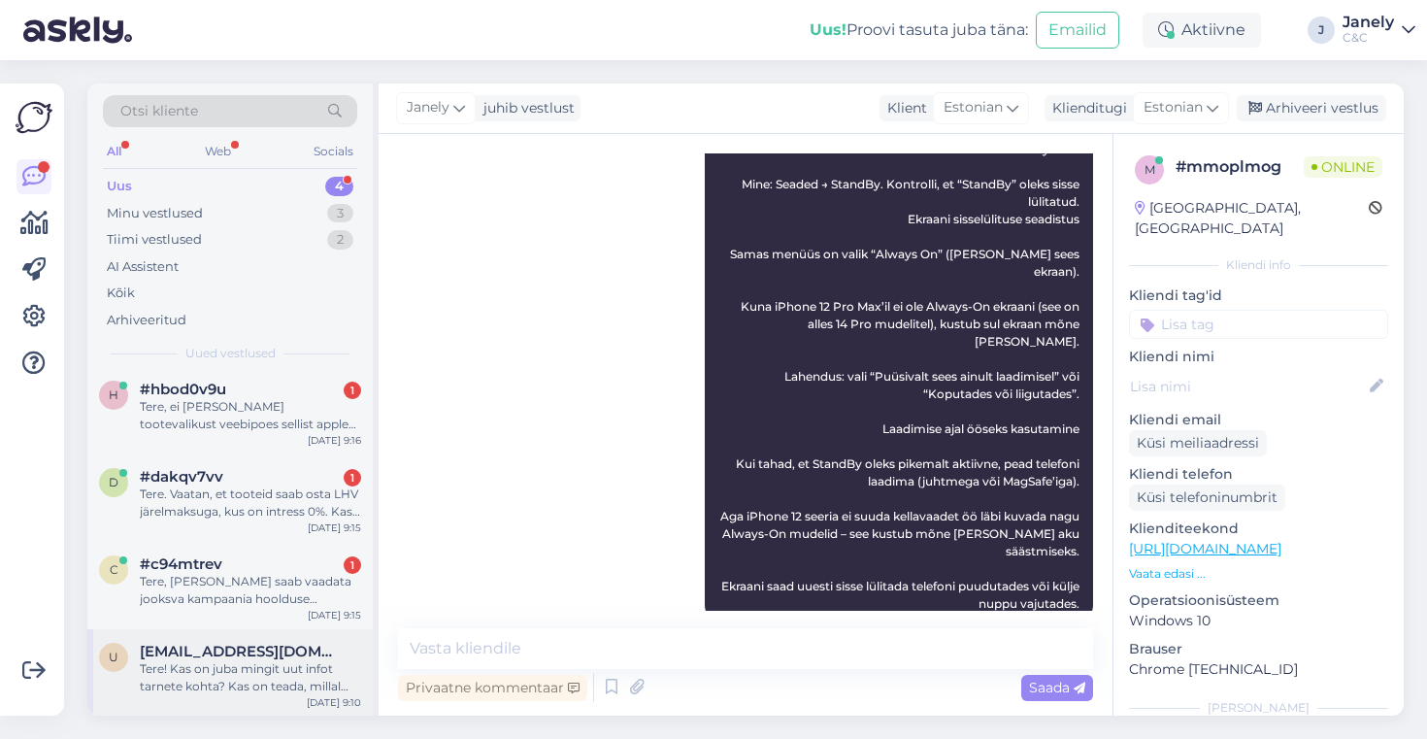
click at [284, 696] on div "u ugariomer796@gmail.com Tere! Kas on juba mingit uut infot tarnete kohta? Kas …" at bounding box center [229, 672] width 285 height 87
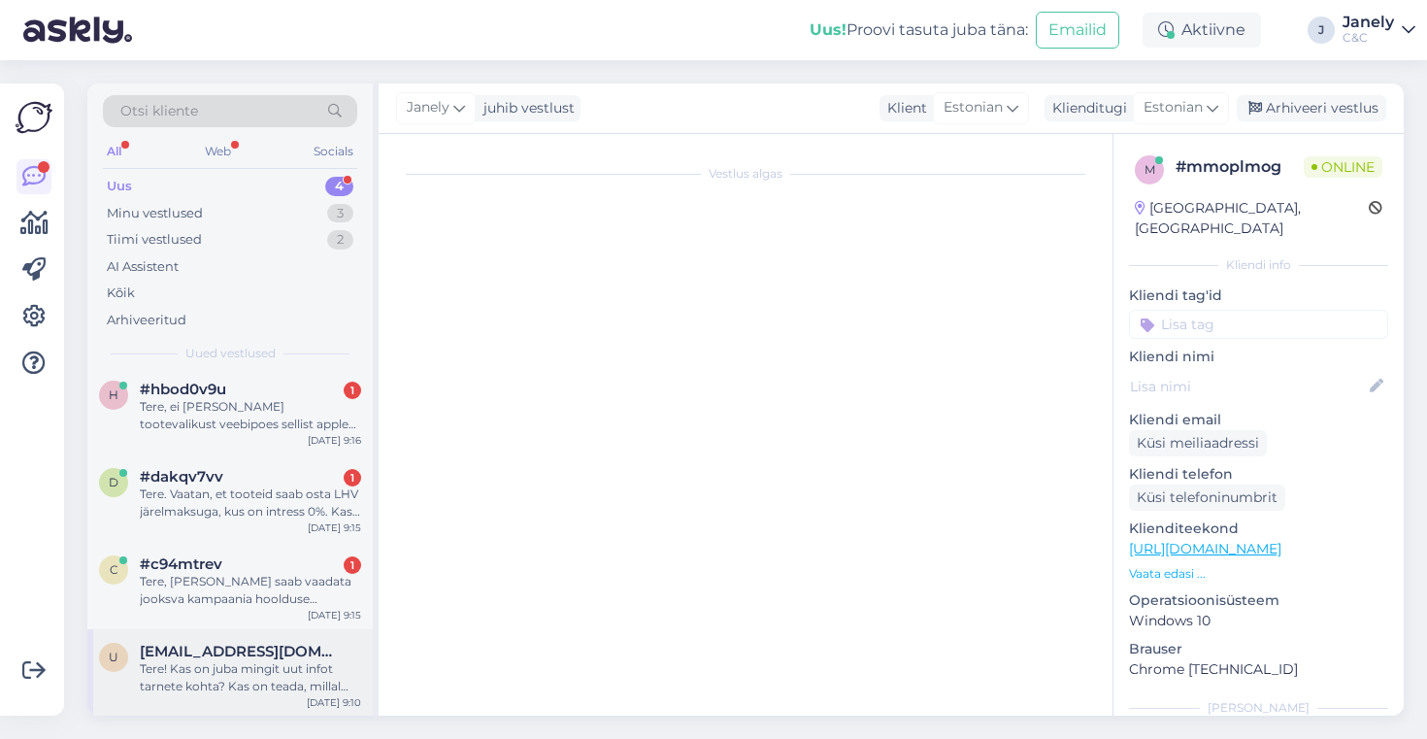
scroll to position [256, 0]
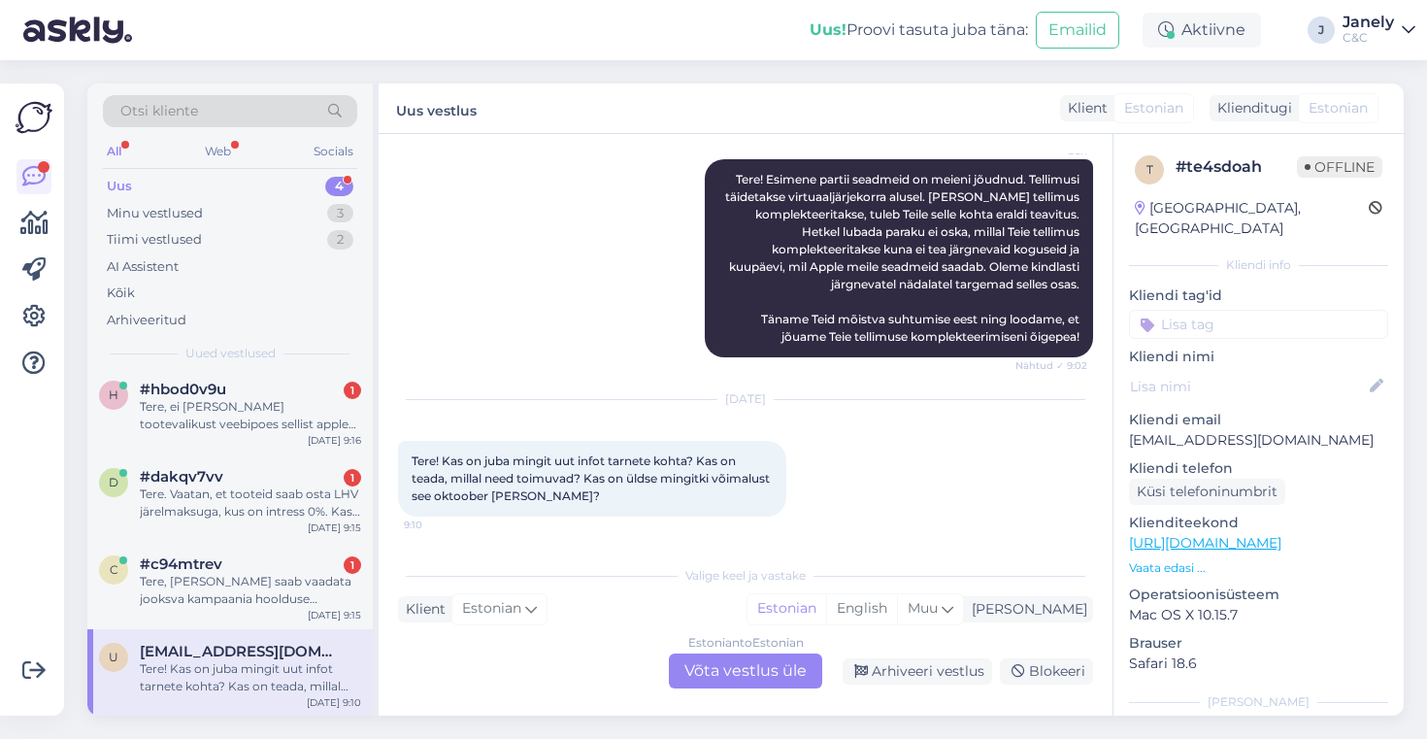
click at [743, 667] on div "Estonian to Estonian Võta vestlus üle" at bounding box center [745, 670] width 153 height 35
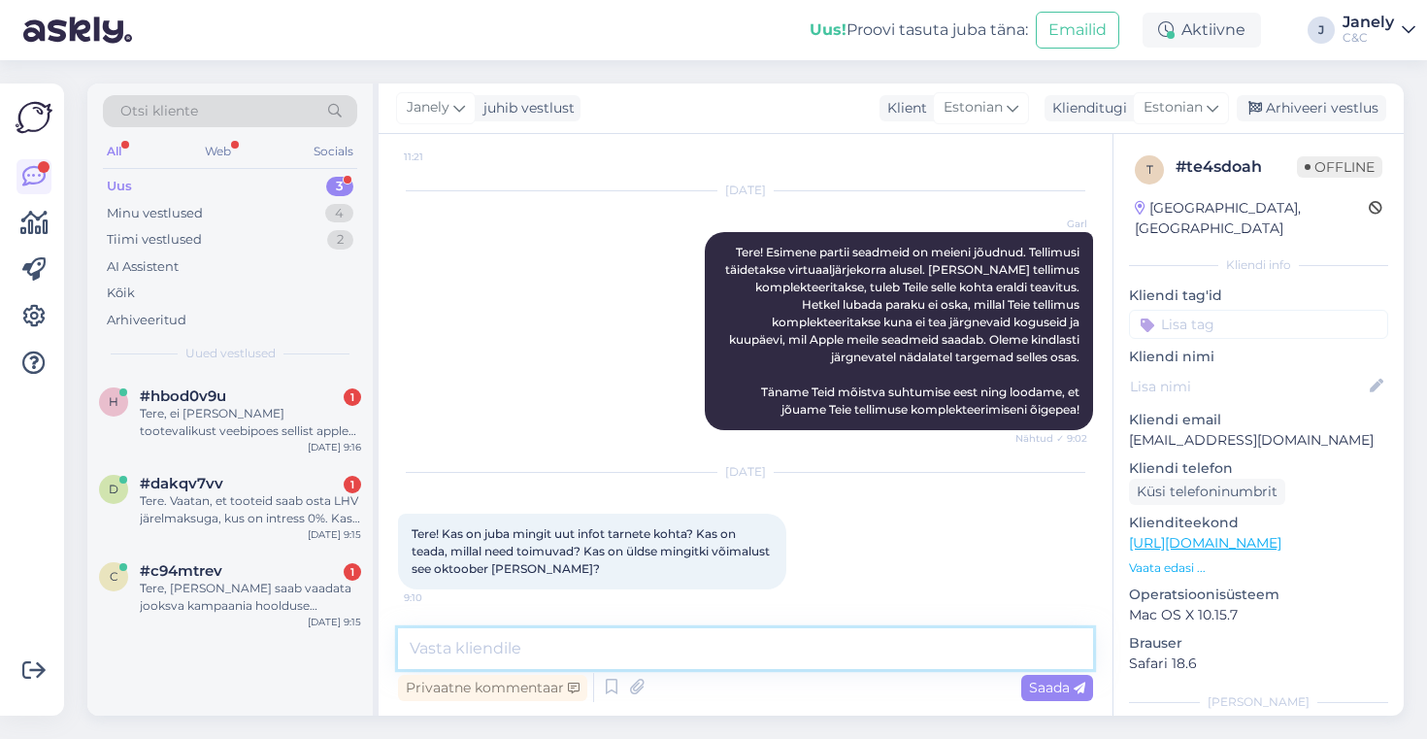
click at [699, 647] on textarea at bounding box center [745, 648] width 695 height 41
type textarea "H"
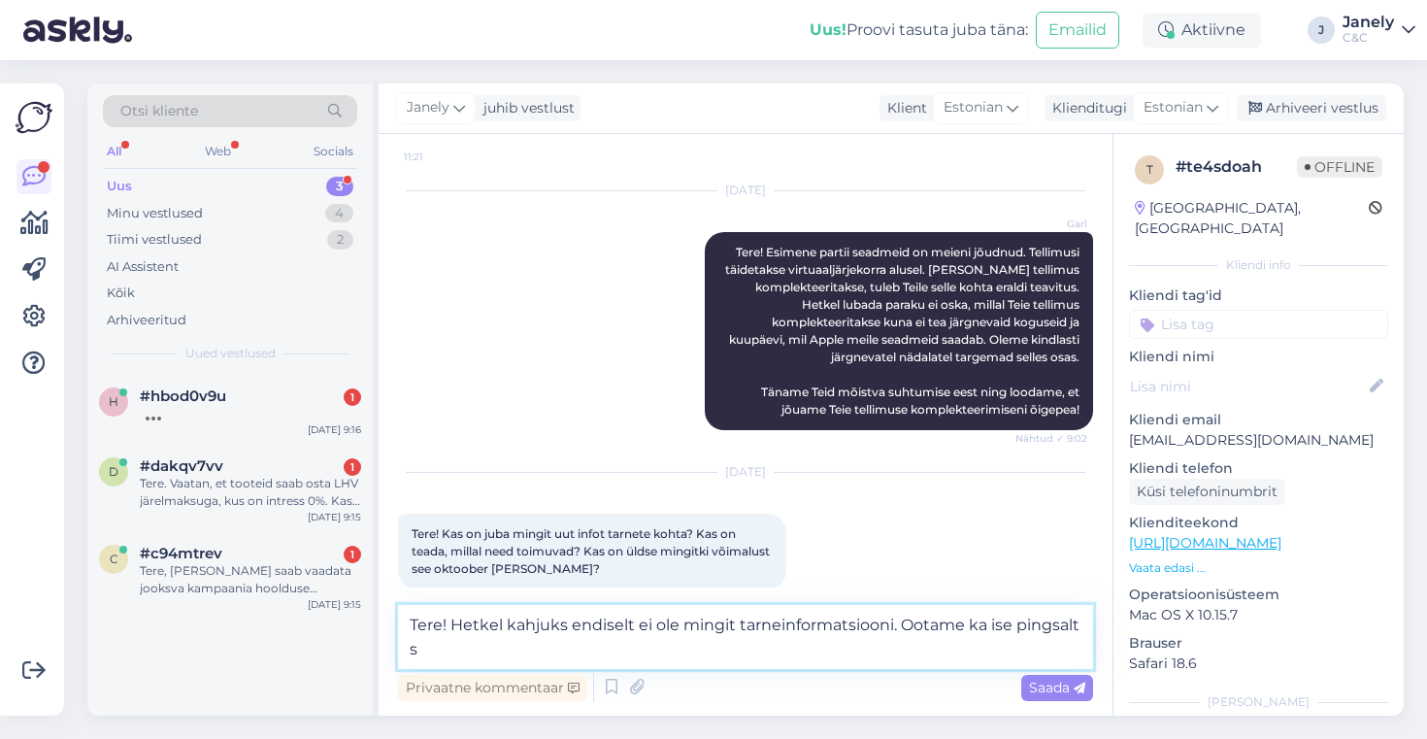
scroll to position [207, 0]
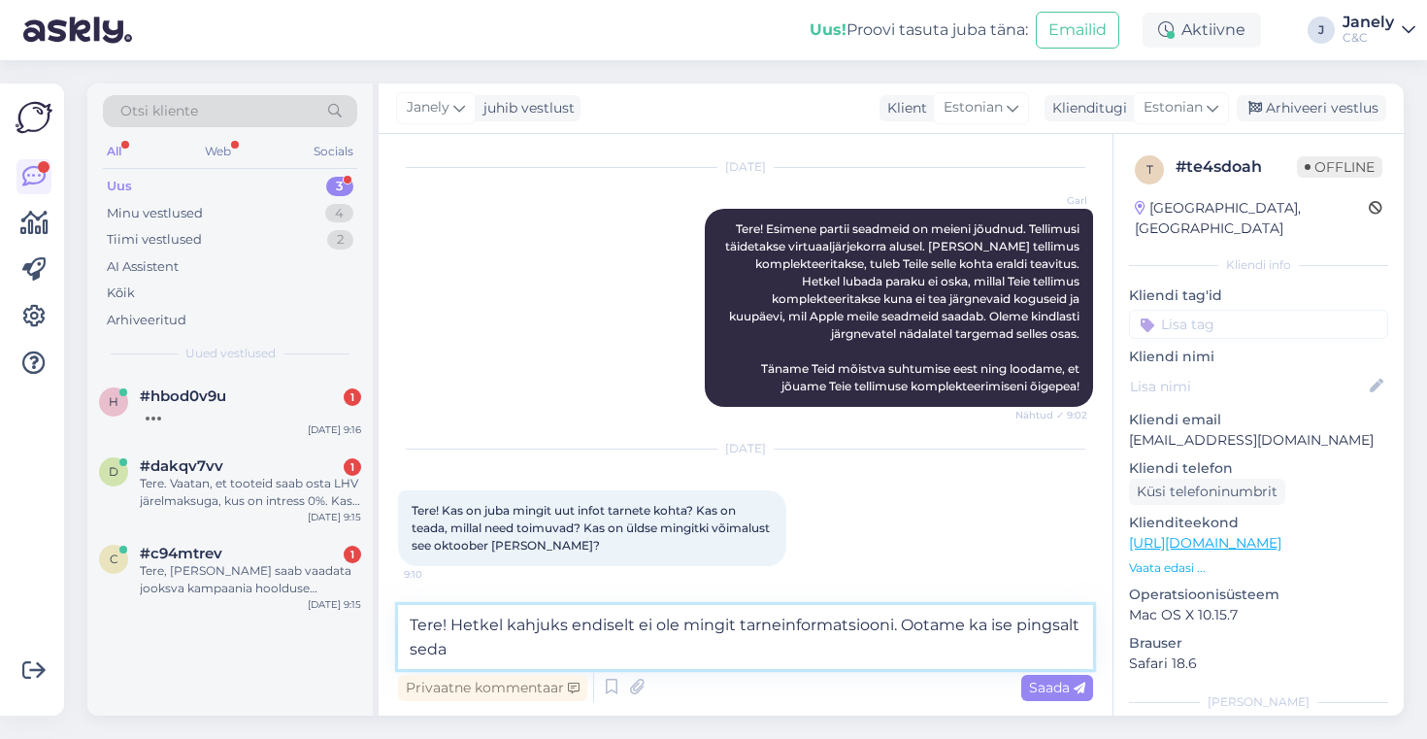
type textarea "Tere! Hetkel kahjuks endiselt ei ole mingit tarneinformatsiooni. Ootame ka ise …"
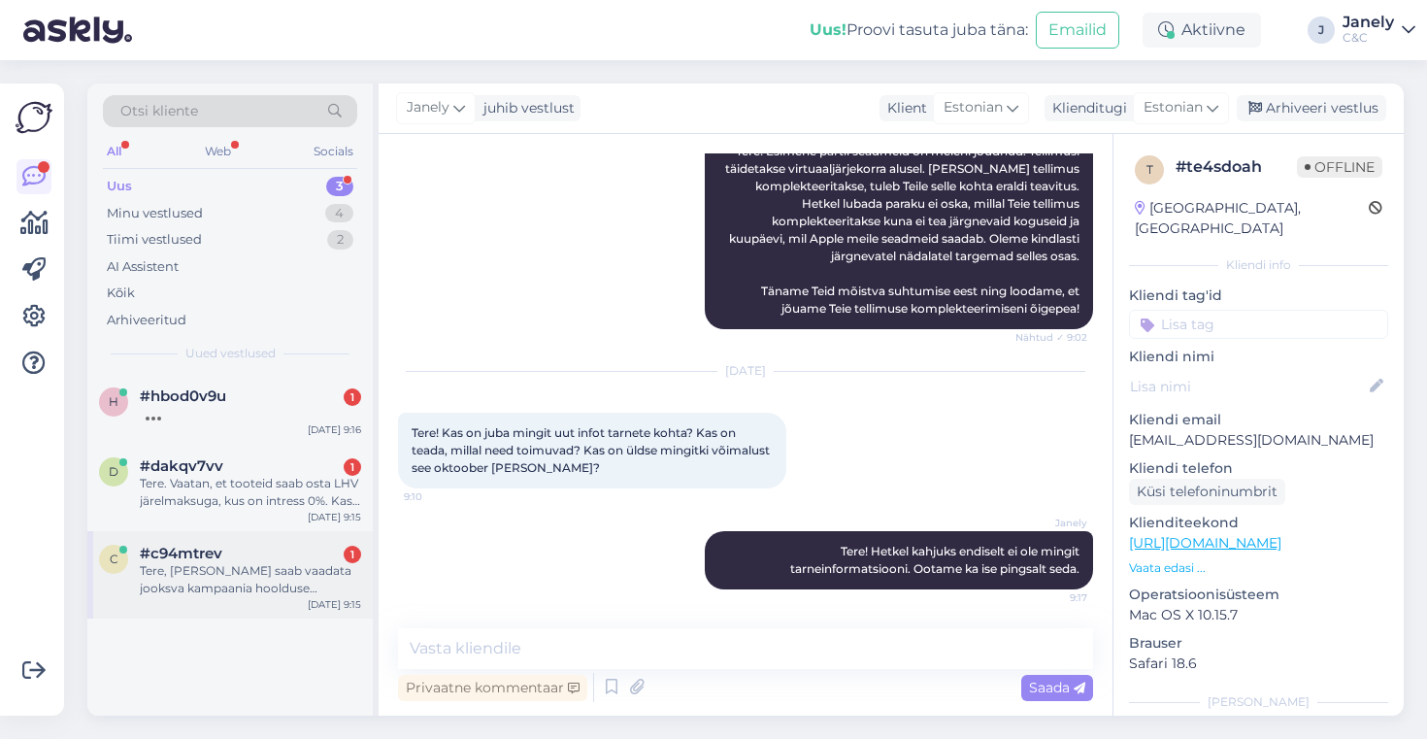
click at [188, 594] on div "Tere, kust saab vaadata jooksva kampaania hoolduse hinnakirja?" at bounding box center [250, 579] width 221 height 35
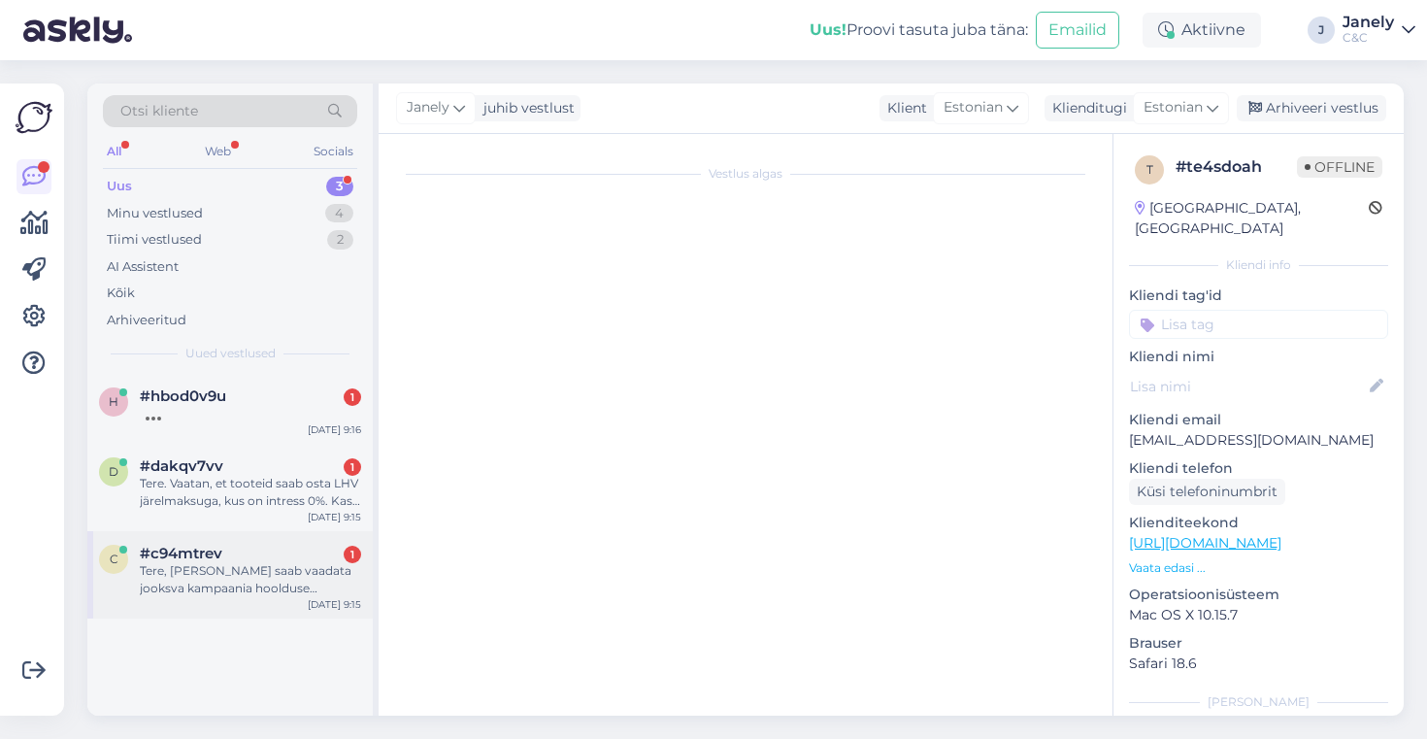
scroll to position [0, 0]
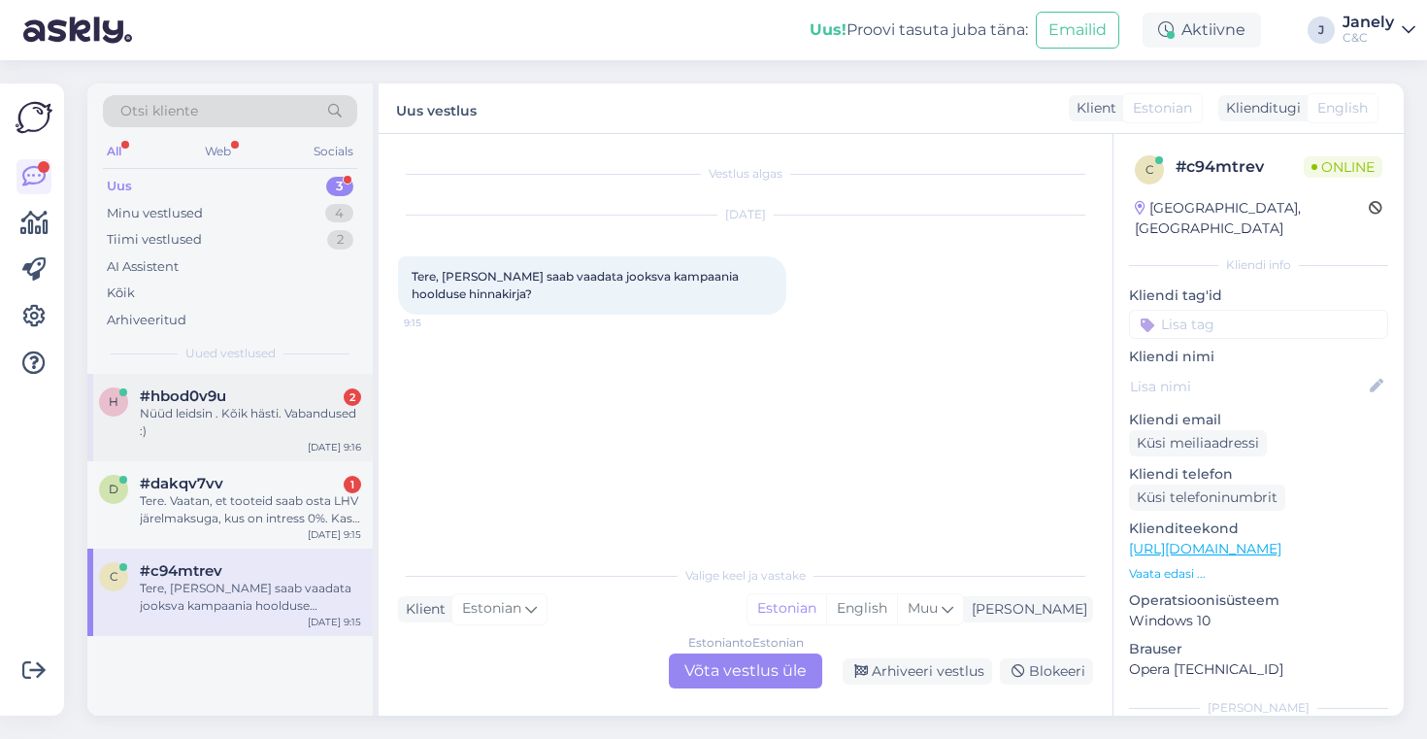
click at [261, 417] on div "Nüüd leidsin . Kõik hästi. Vabandused :)" at bounding box center [250, 422] width 221 height 35
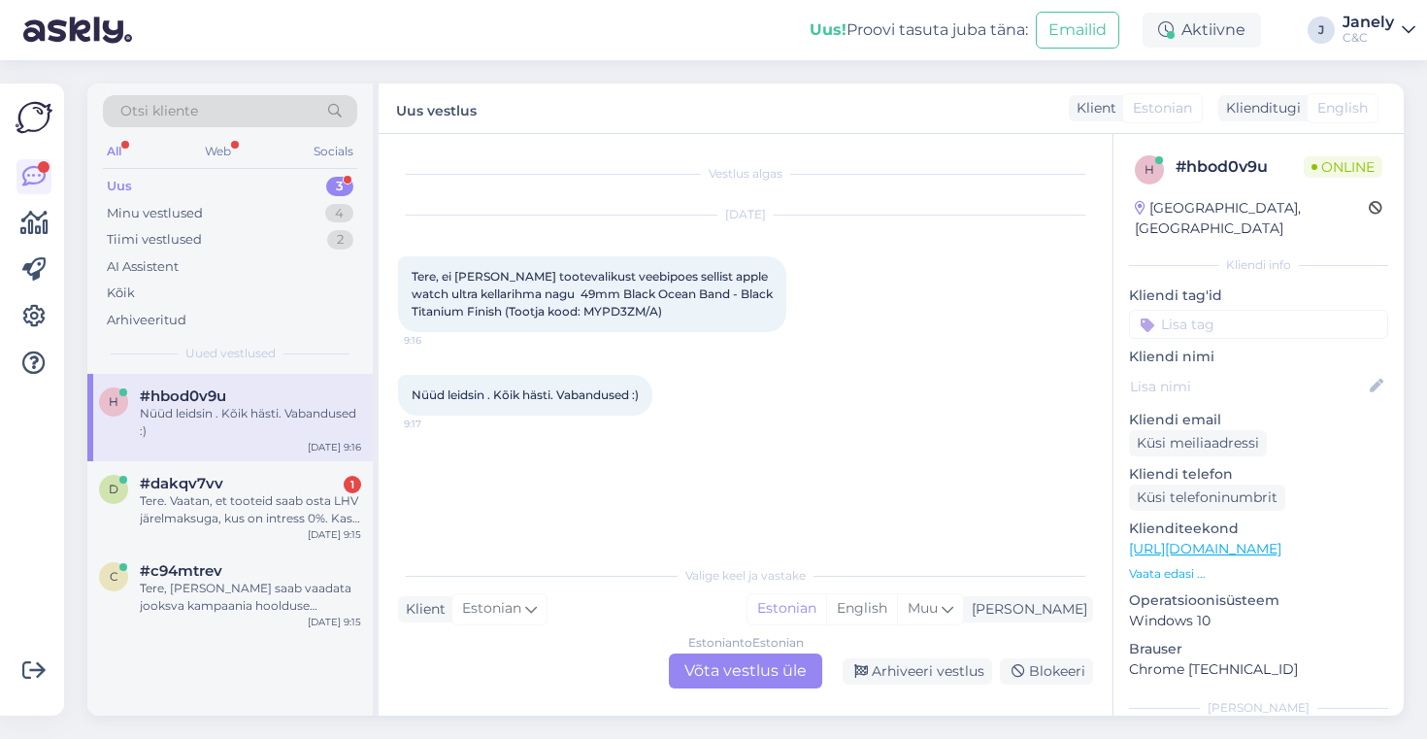
click at [736, 671] on div "Estonian to Estonian Võta vestlus üle" at bounding box center [745, 670] width 153 height 35
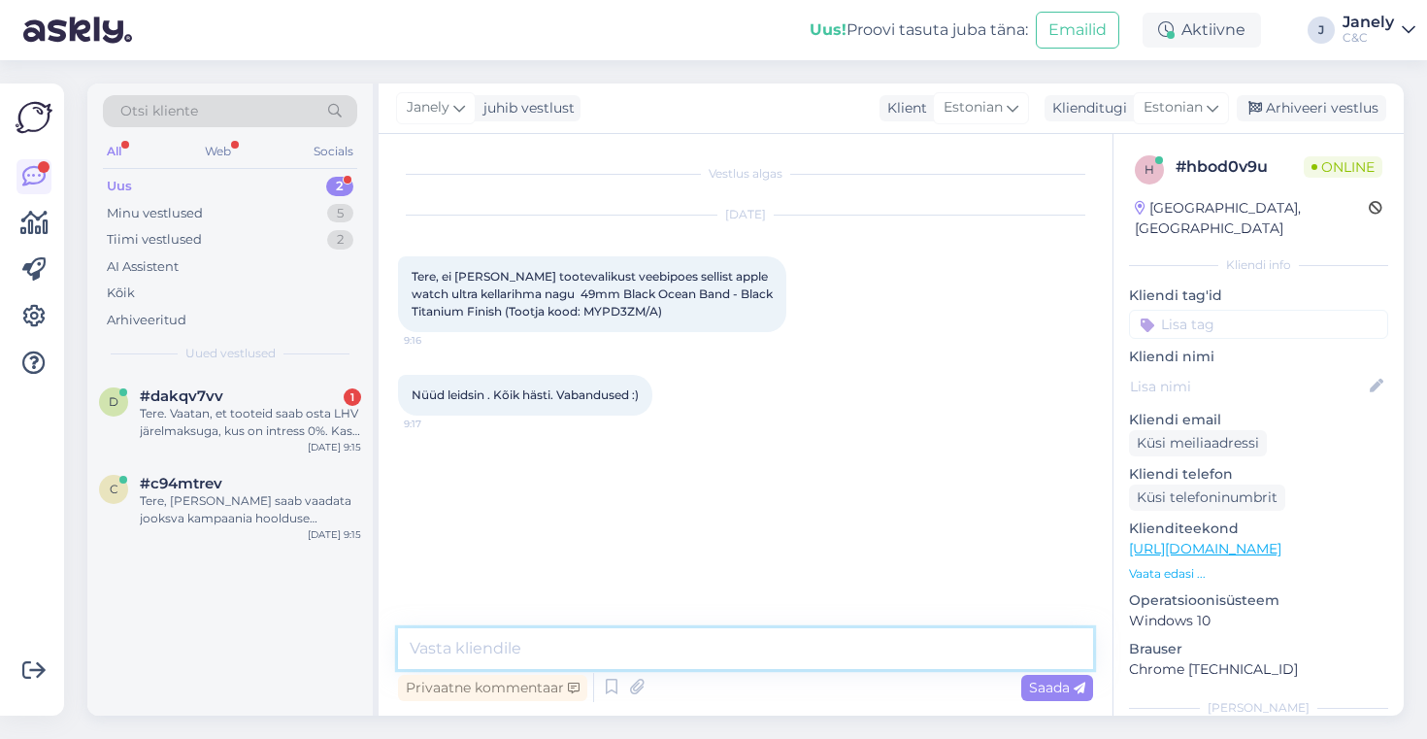
click at [680, 631] on textarea at bounding box center [745, 648] width 695 height 41
type textarea "Tere! Tore, et leidsite üles! :)"
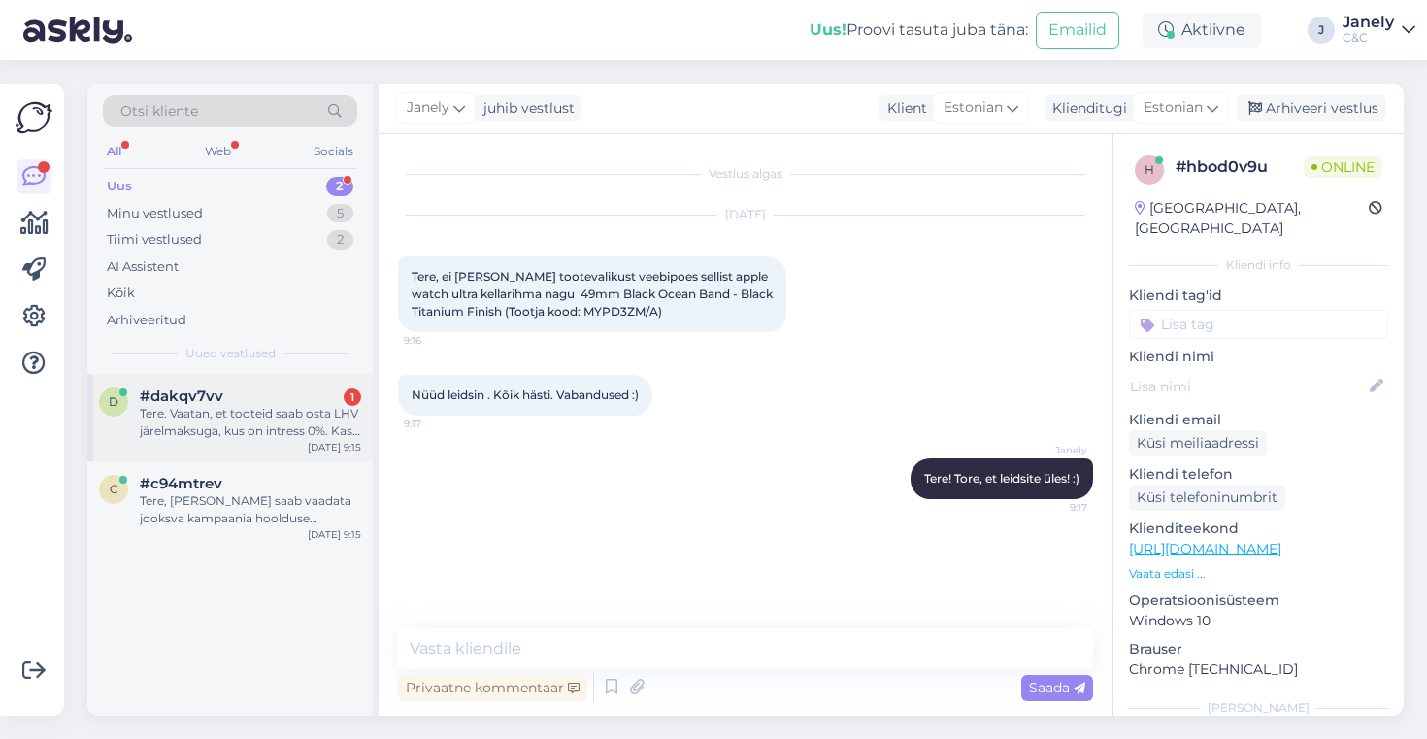
click at [320, 458] on div "d #dakqv7vv 1 Tere. Vaatan, et tooteid saab osta LHV järelmaksuga, kus on intre…" at bounding box center [229, 417] width 285 height 87
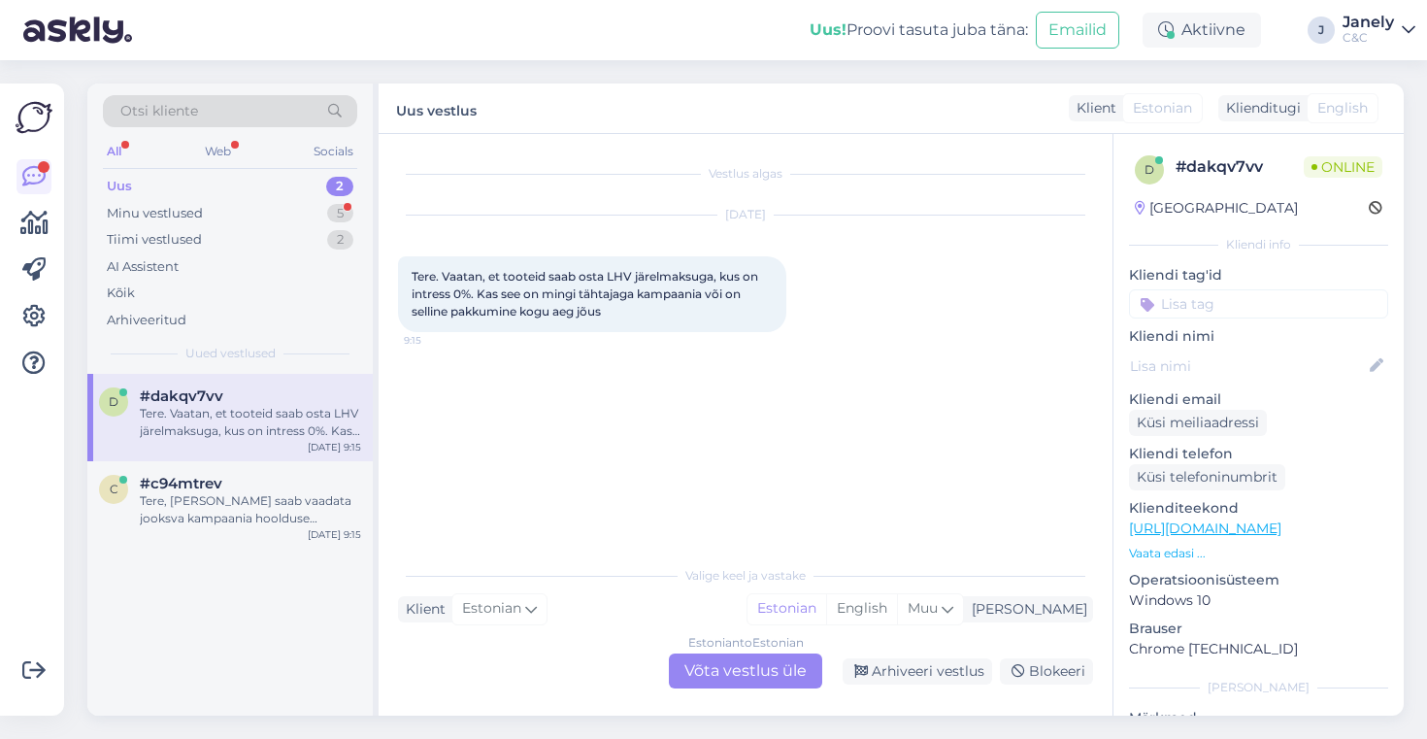
click at [751, 673] on div "Estonian to Estonian Võta vestlus üle" at bounding box center [745, 670] width 153 height 35
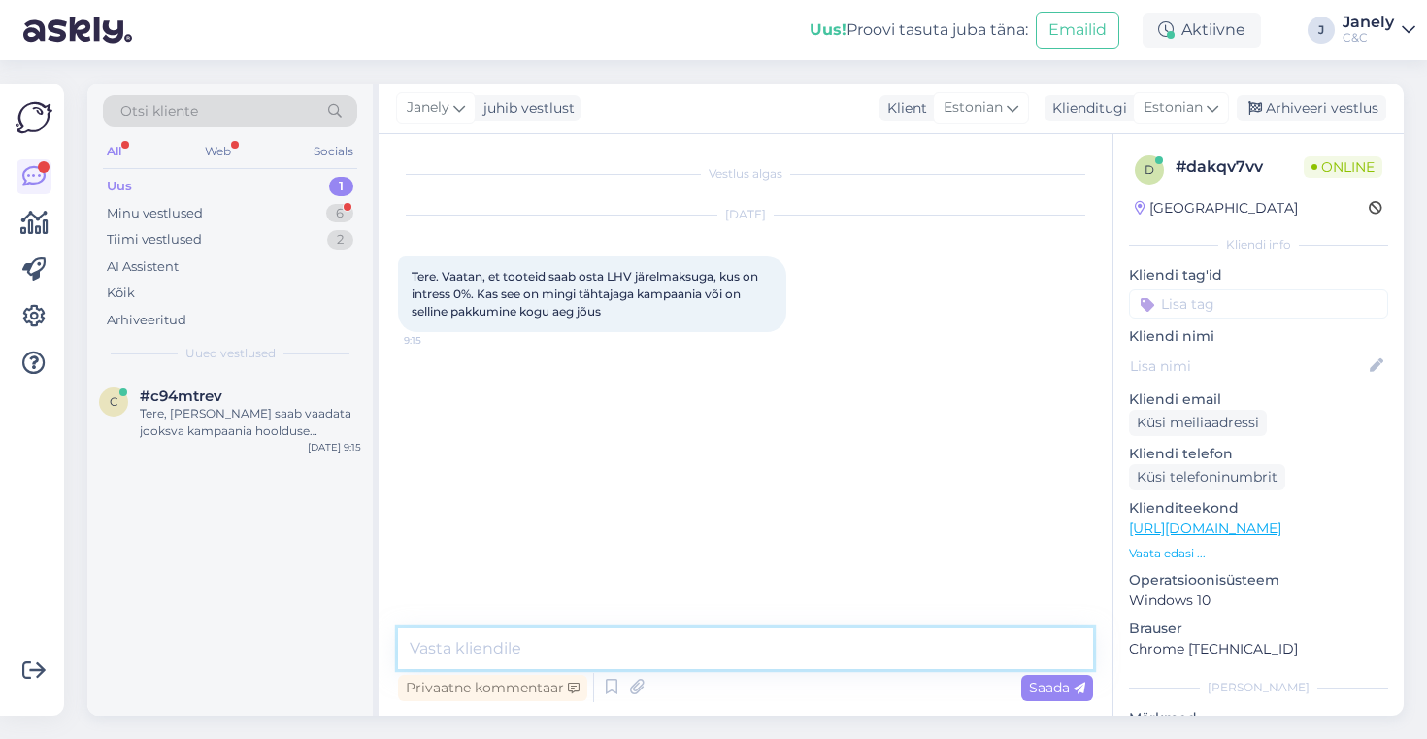
click at [588, 644] on textarea at bounding box center [745, 648] width 695 height 41
type textarea "Tere! Hetkel ei ole pandud tähtaega sellele kampaaniale."
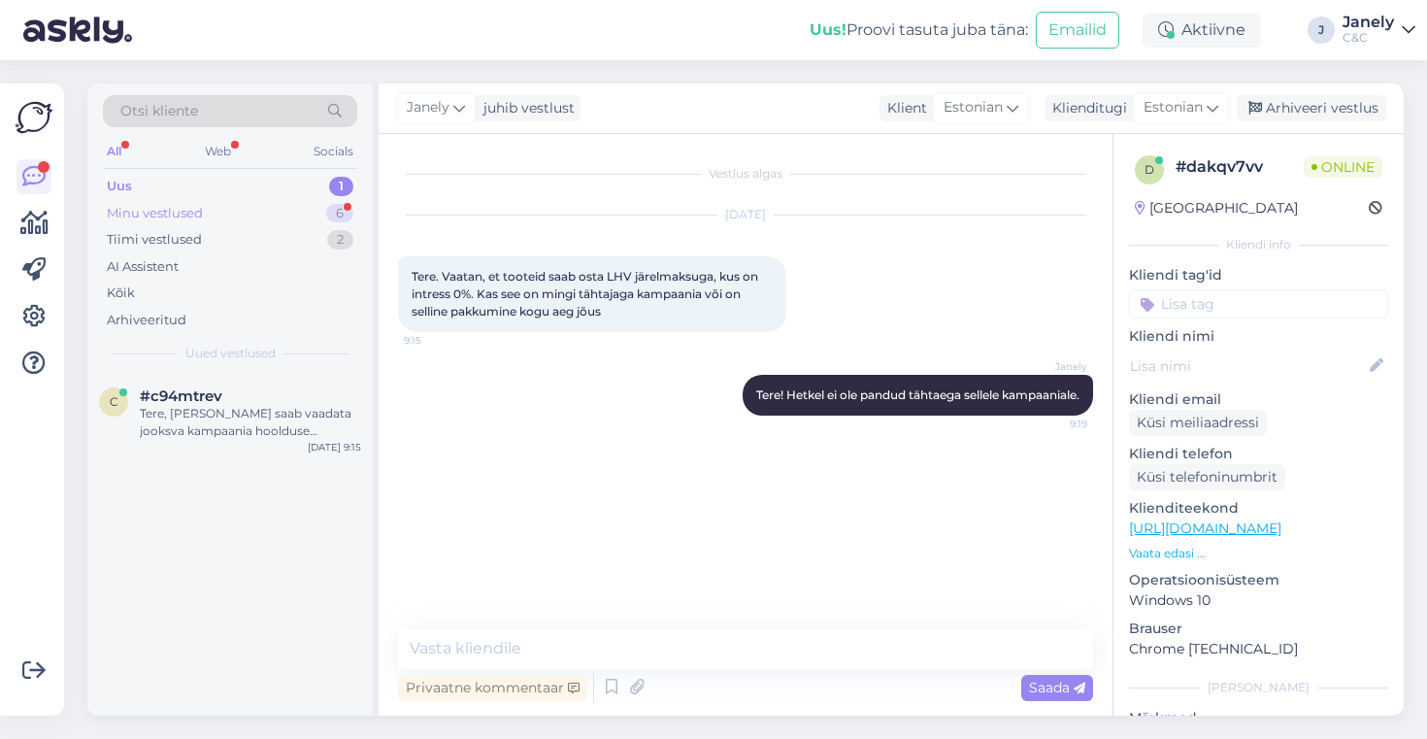
click at [251, 214] on div "Minu vestlused 6" at bounding box center [230, 213] width 254 height 27
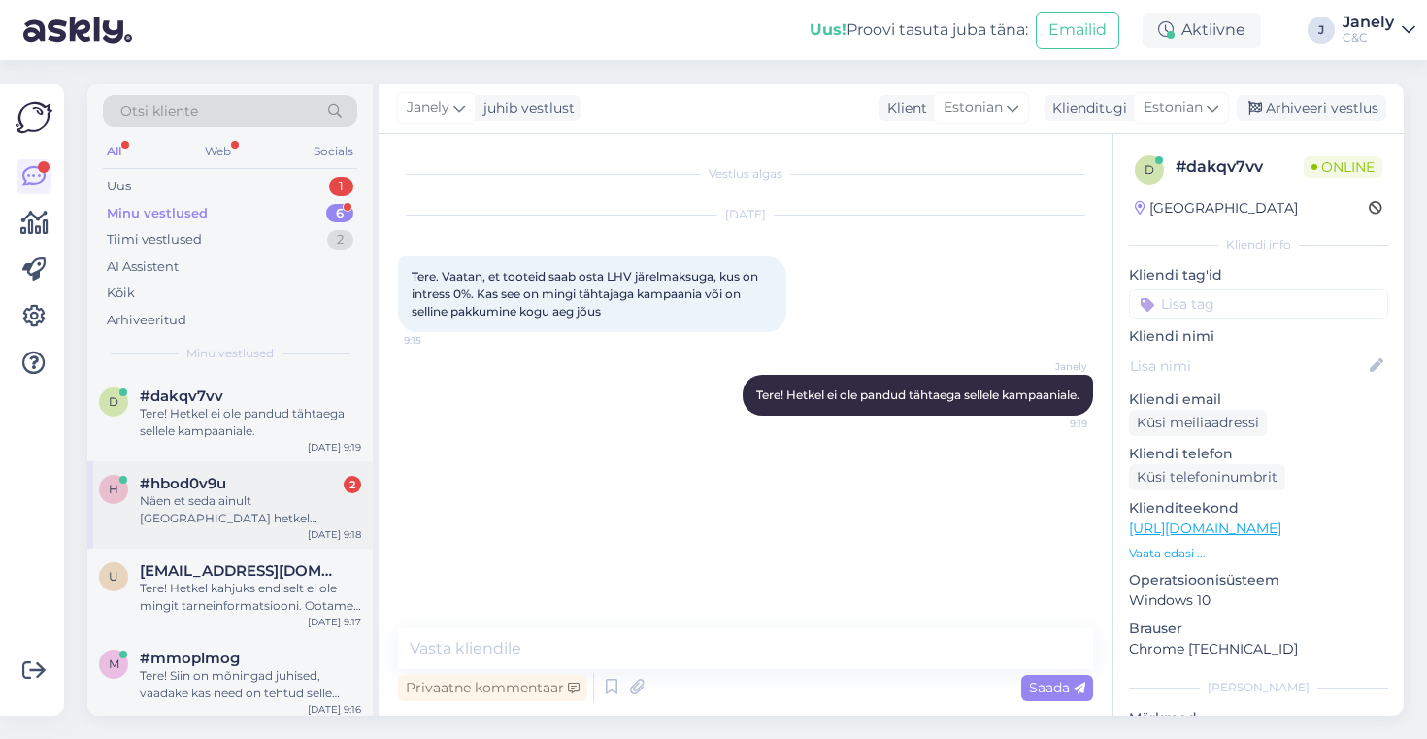
click at [305, 502] on div "Näen et seda ainult Tartus hetkel saadaval" at bounding box center [250, 509] width 221 height 35
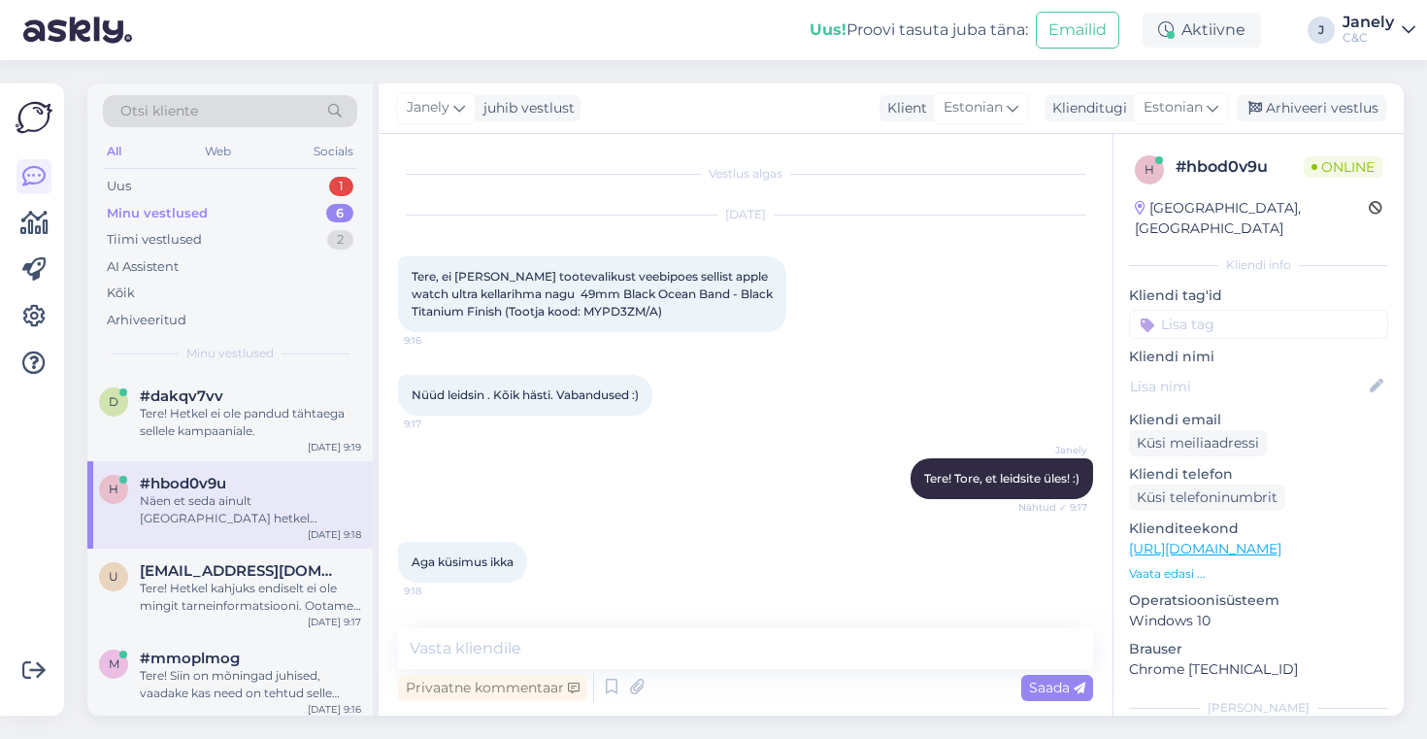
scroll to position [77, 0]
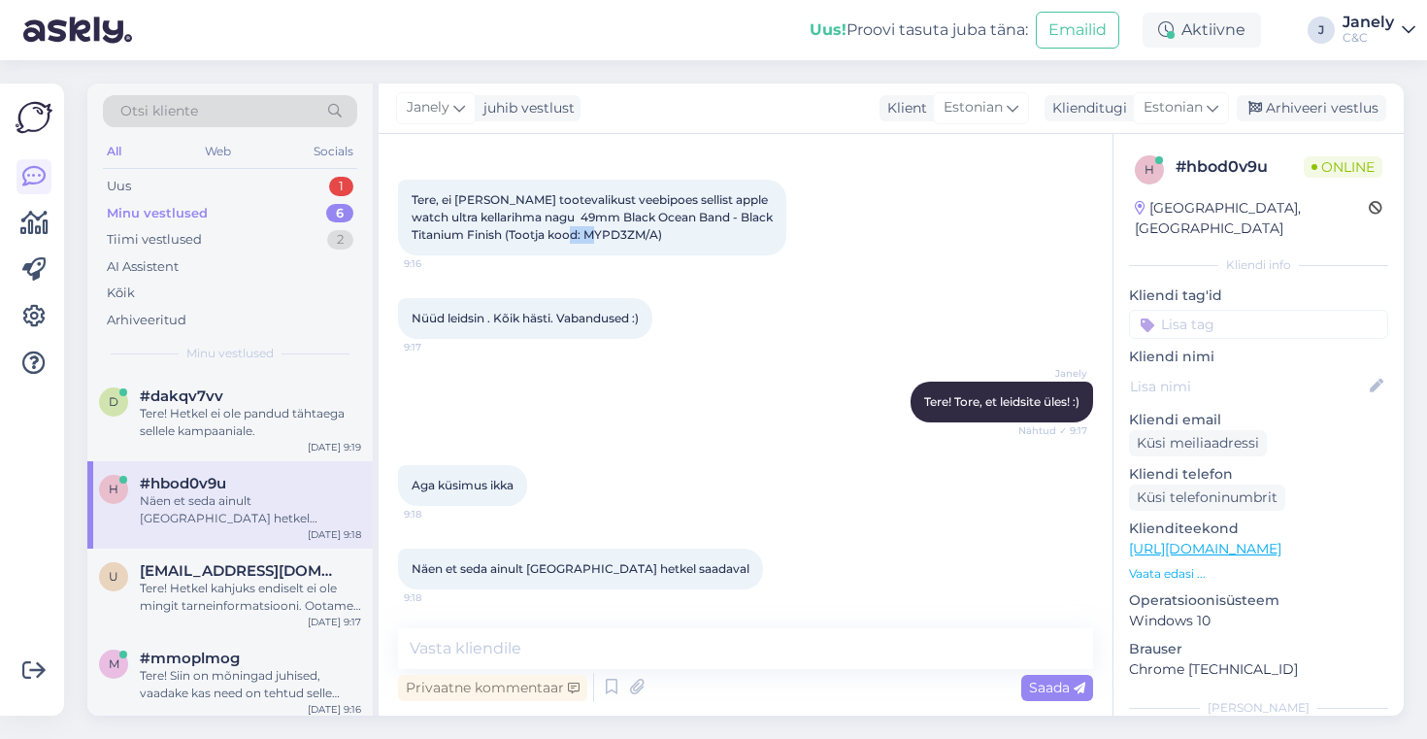
drag, startPoint x: 594, startPoint y: 234, endPoint x: 631, endPoint y: 239, distance: 37.2
click at [630, 239] on span "Tere, ei leia Teie tootevalikust veebipoes sellist apple watch ultra kellarihma…" at bounding box center [594, 217] width 364 height 50
click at [631, 239] on span "Tere, ei leia Teie tootevalikust veebipoes sellist apple watch ultra kellarihma…" at bounding box center [594, 217] width 364 height 50
drag, startPoint x: 660, startPoint y: 234, endPoint x: 586, endPoint y: 236, distance: 73.8
click at [586, 236] on span "Tere, ei leia Teie tootevalikust veebipoes sellist apple watch ultra kellarihma…" at bounding box center [594, 217] width 364 height 50
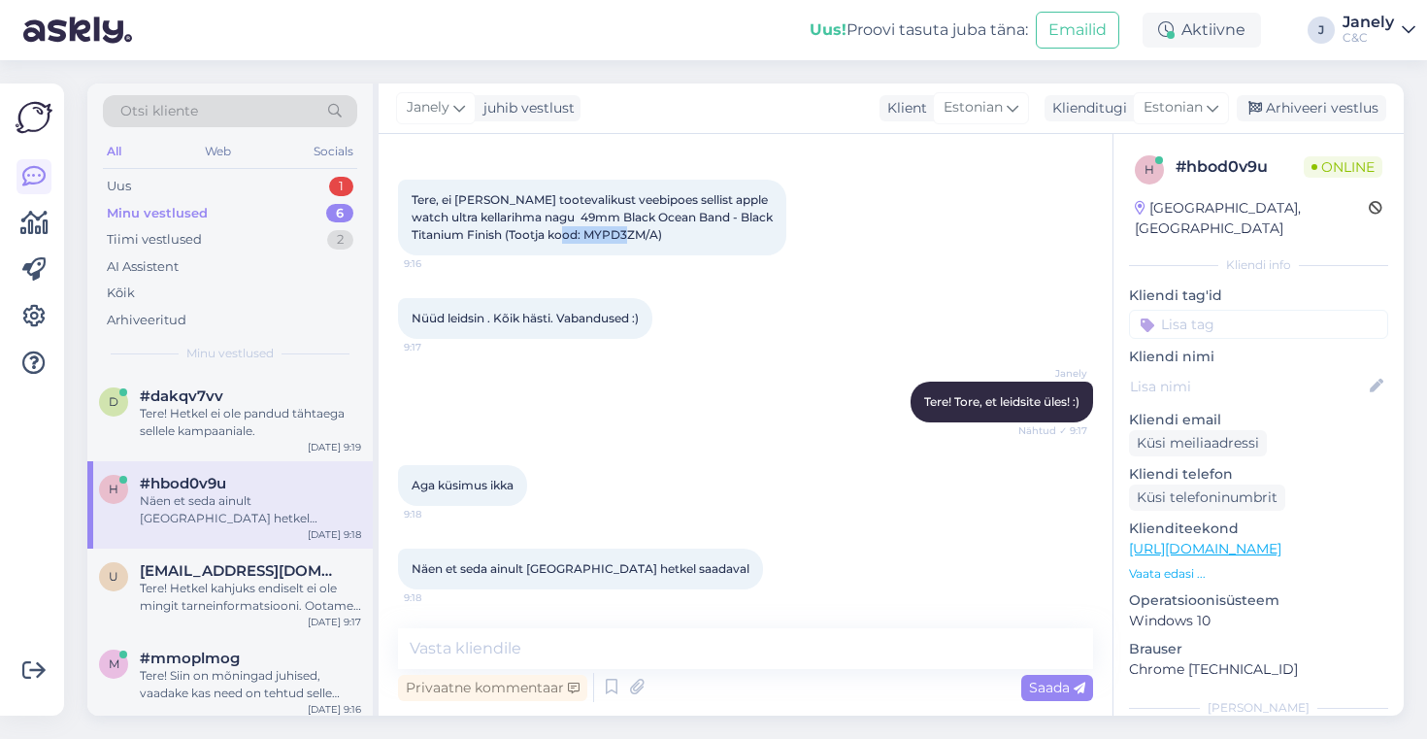
copy span "MYPD3ZM/A"
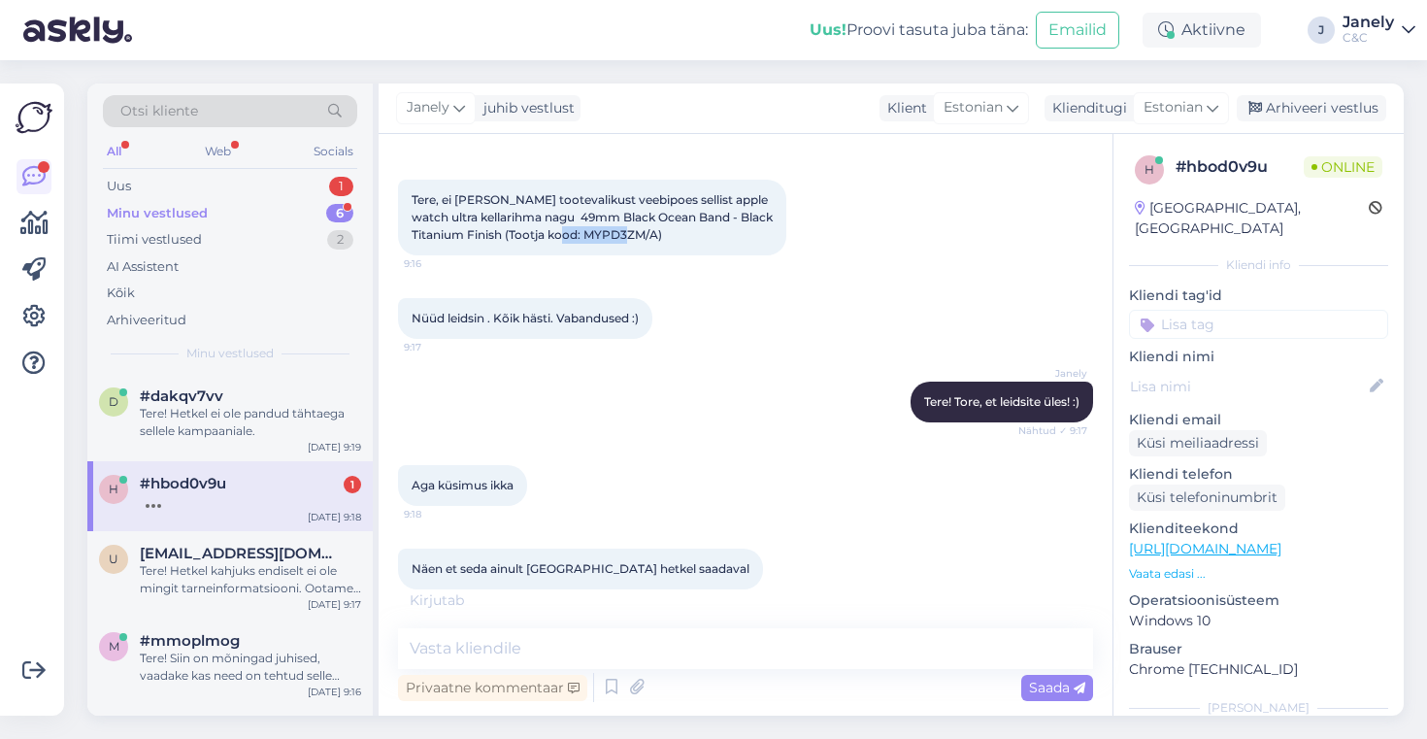
scroll to position [195, 0]
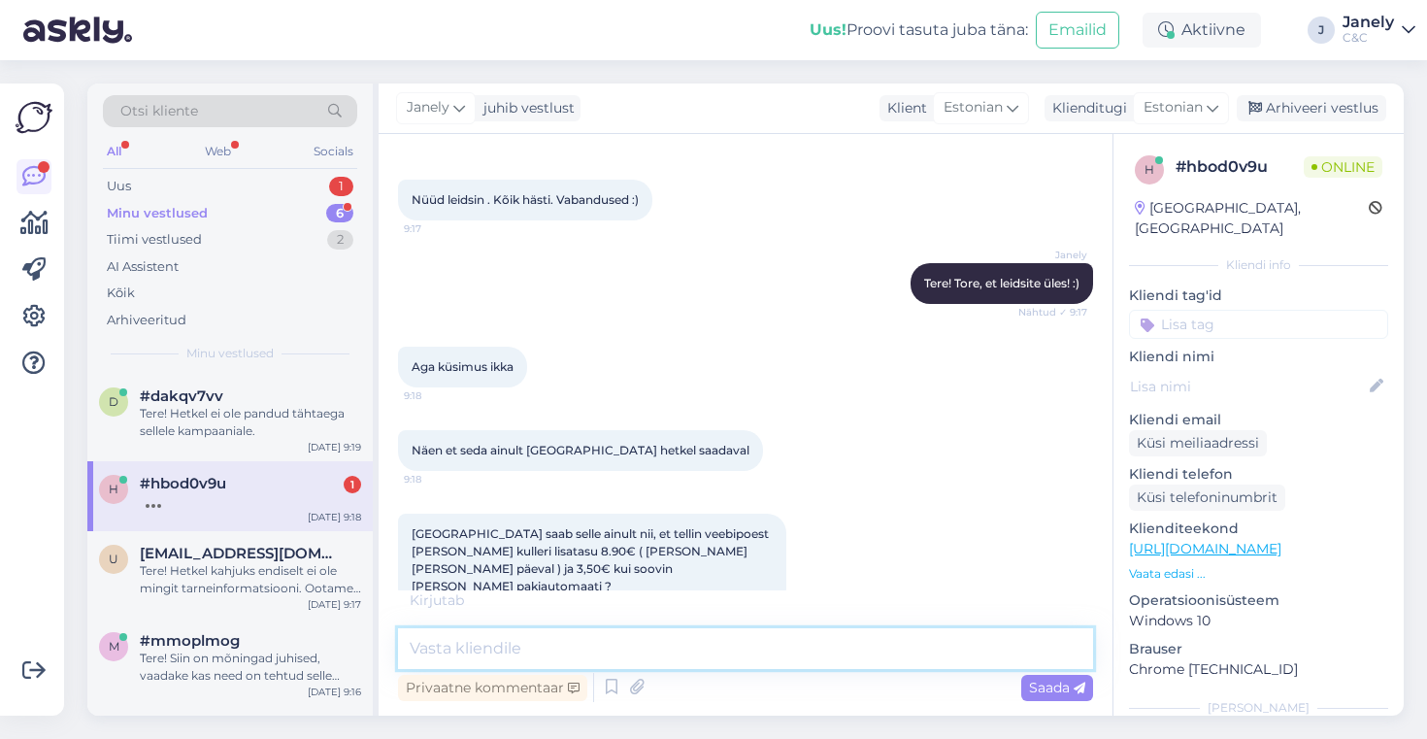
click at [586, 652] on textarea at bounding box center [745, 648] width 695 height 41
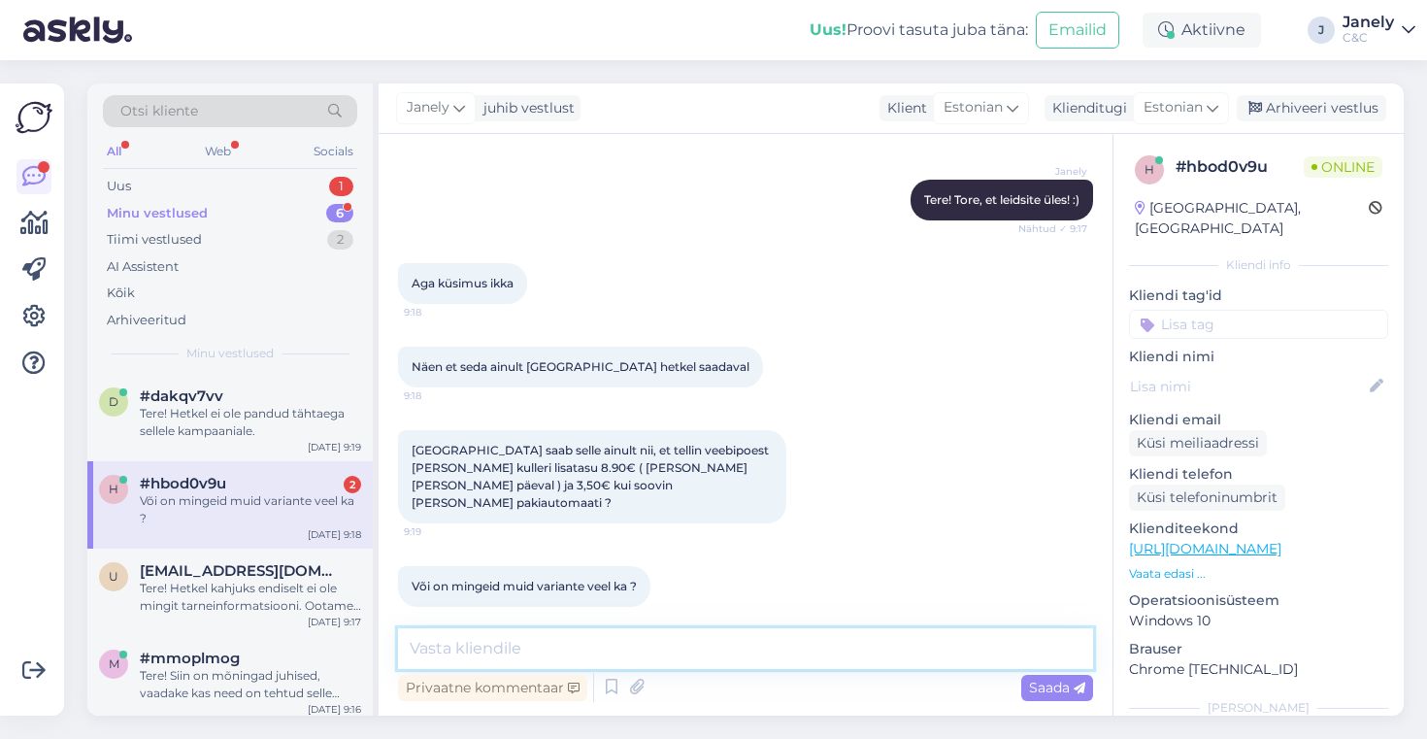
click at [585, 652] on textarea at bounding box center [745, 648] width 695 height 41
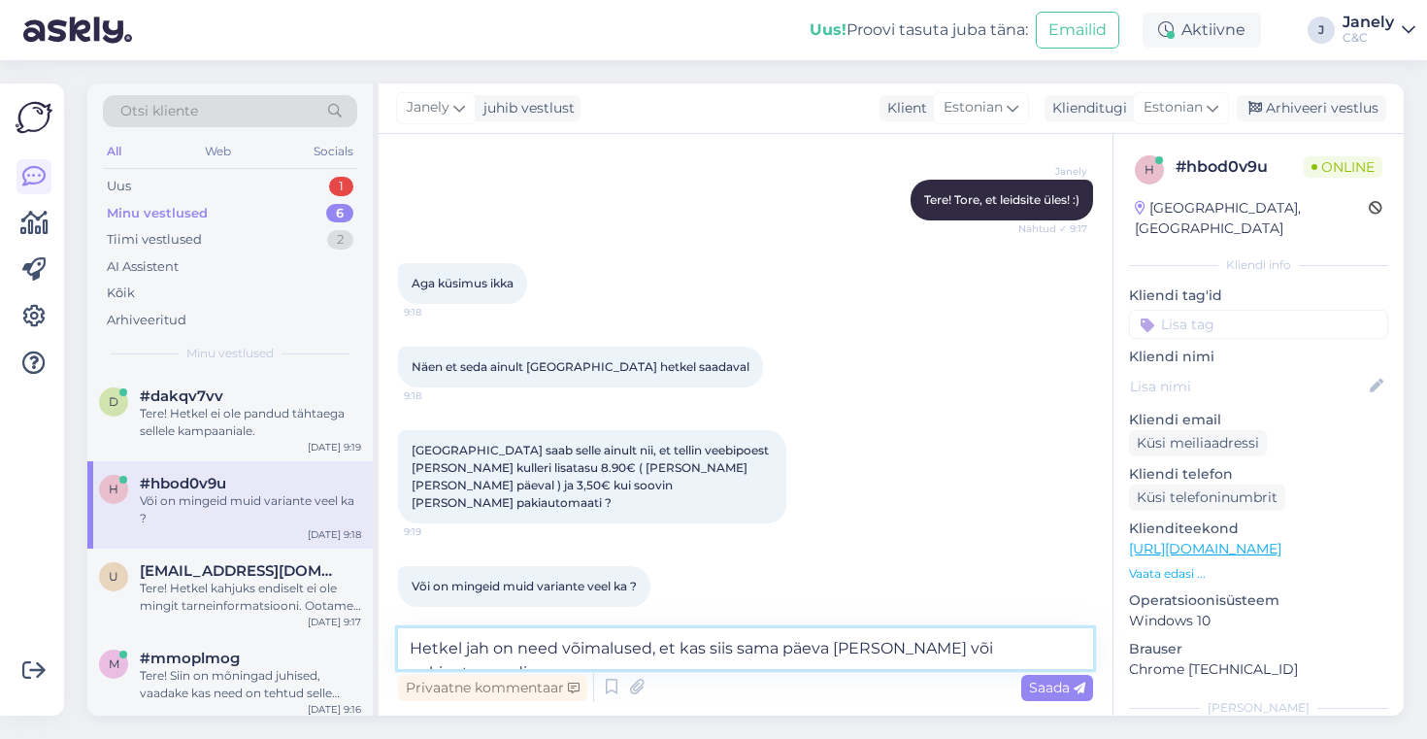
type textarea "Hetkel jah on need võimalused, et kas siis sama päeva kuller või pakiautomaadig…"
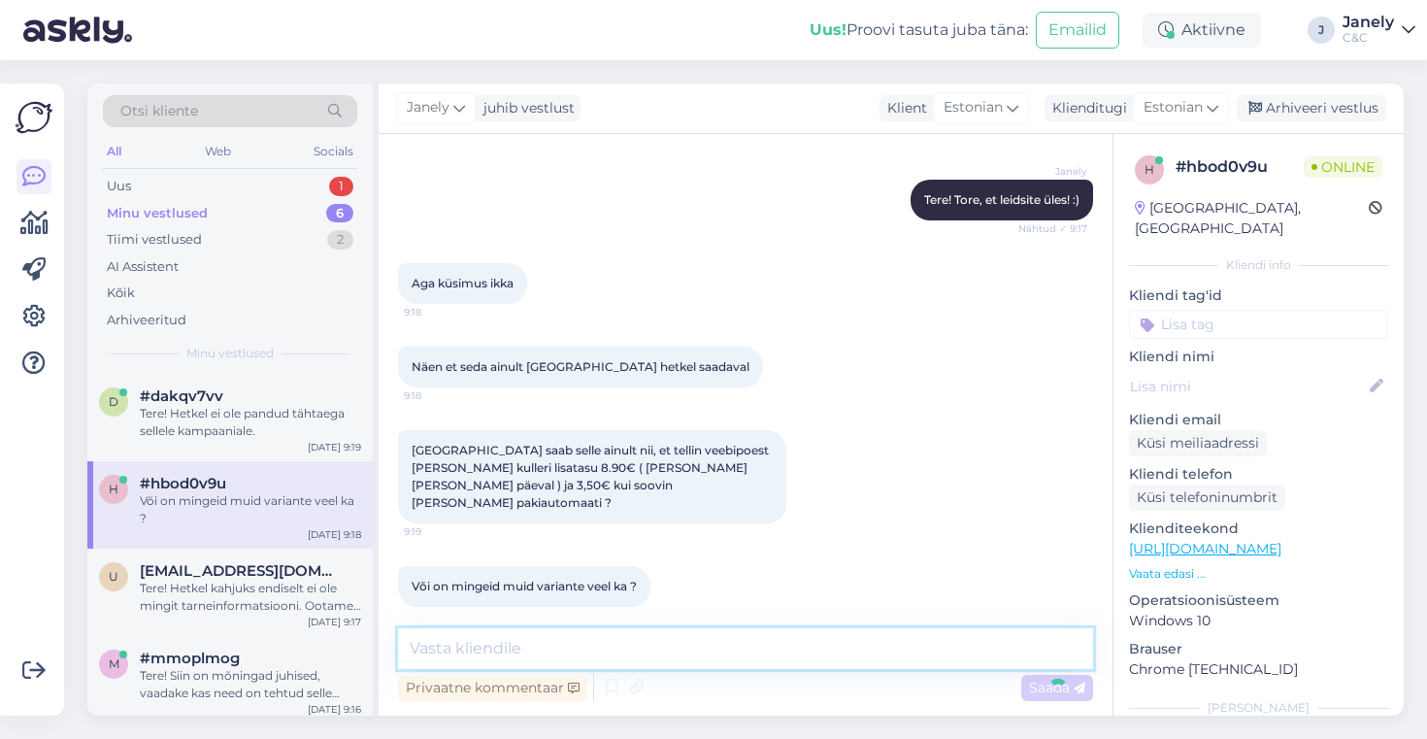
scroll to position [380, 0]
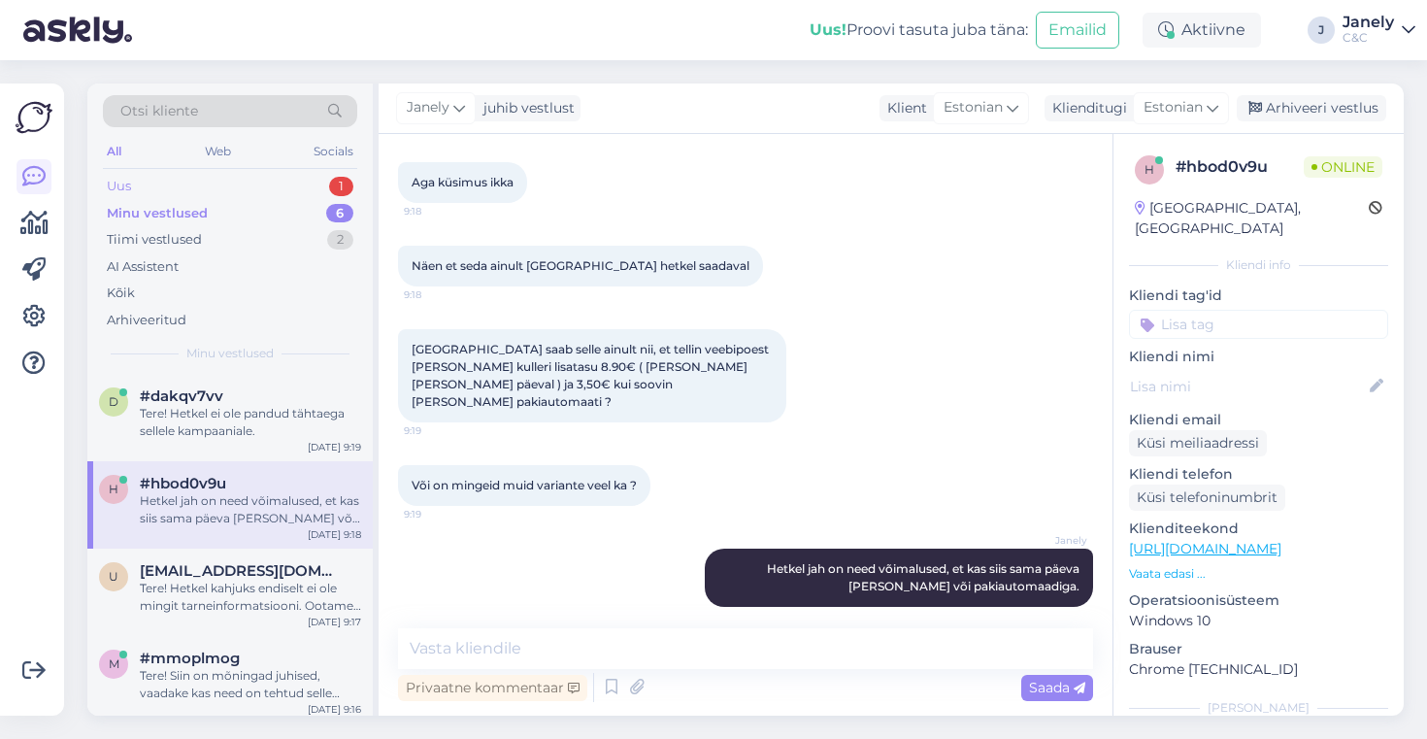
click at [202, 183] on div "Uus 1" at bounding box center [230, 186] width 254 height 27
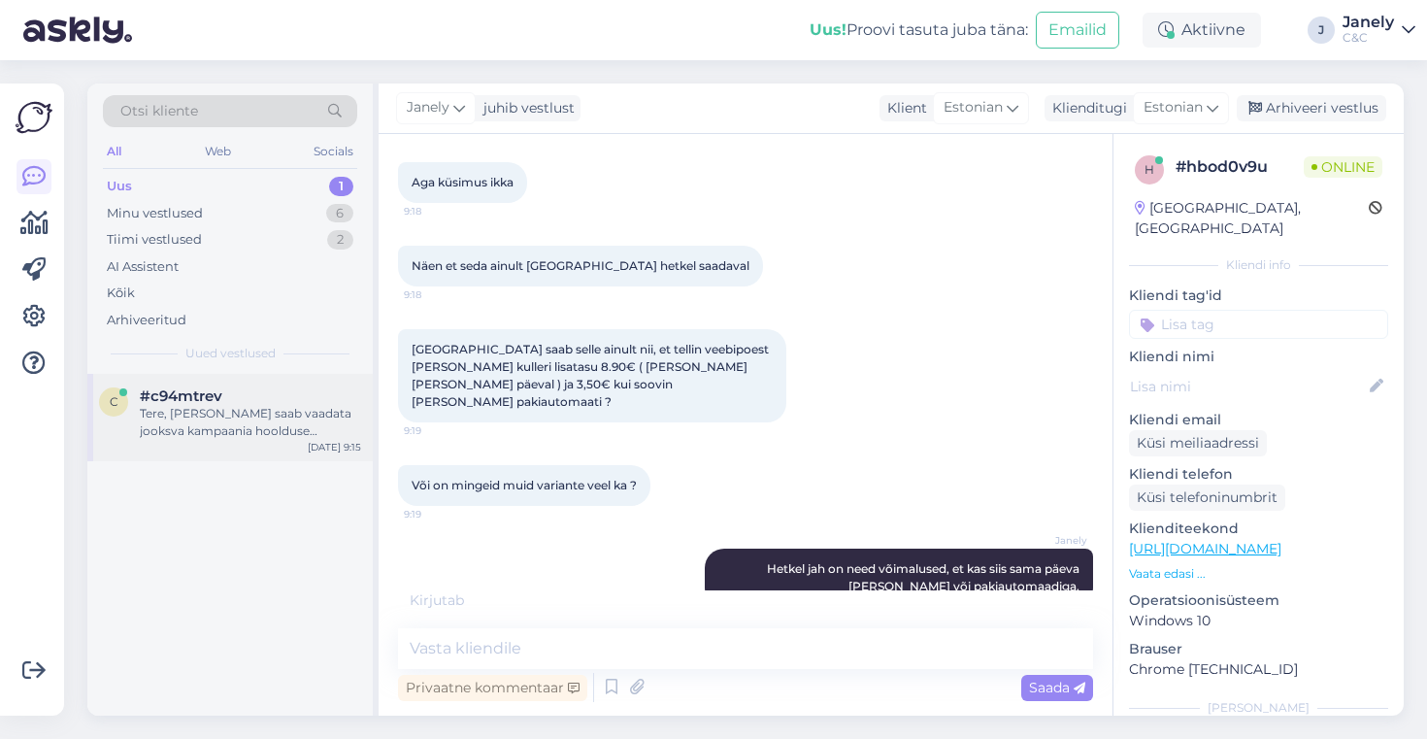
click at [298, 418] on div "Tere, kust saab vaadata jooksva kampaania hoolduse hinnakirja?" at bounding box center [250, 422] width 221 height 35
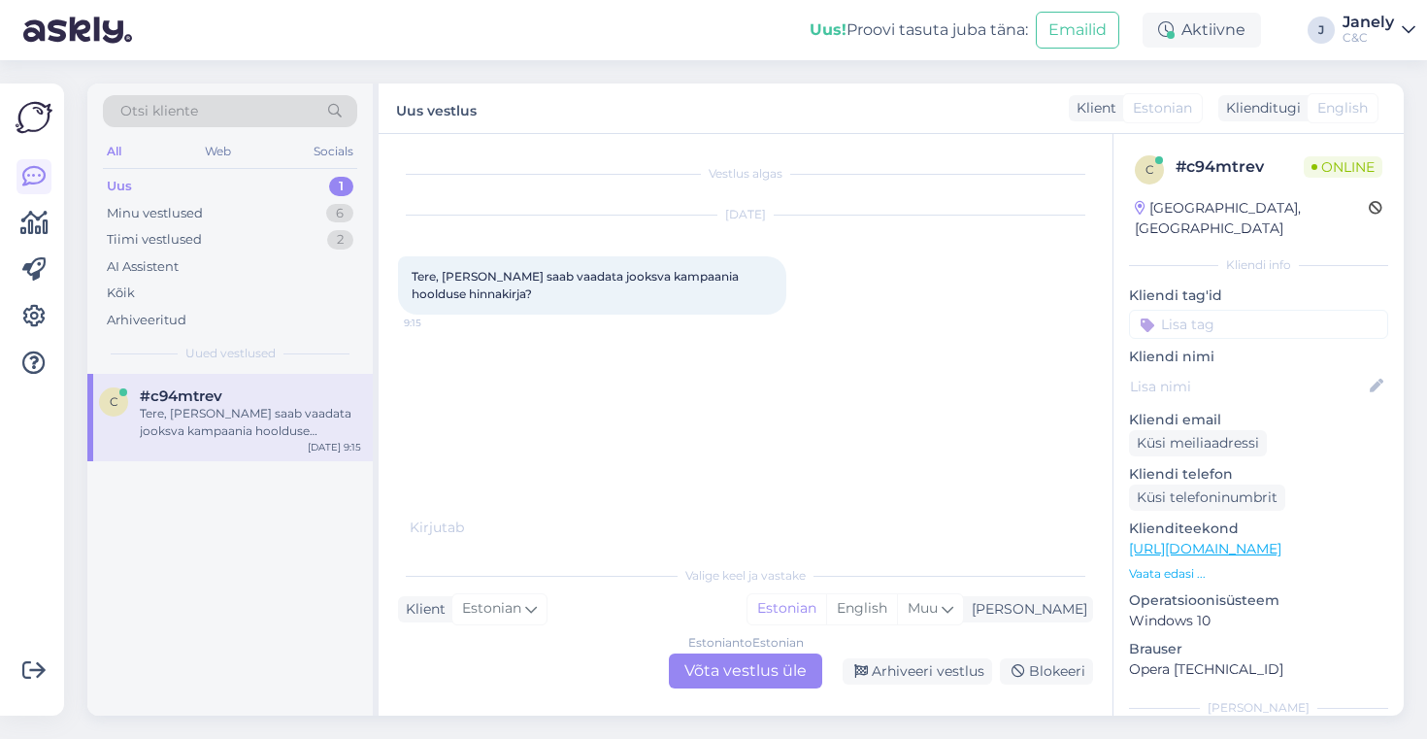
click at [754, 683] on div "Estonian to Estonian Võta vestlus üle" at bounding box center [745, 670] width 153 height 35
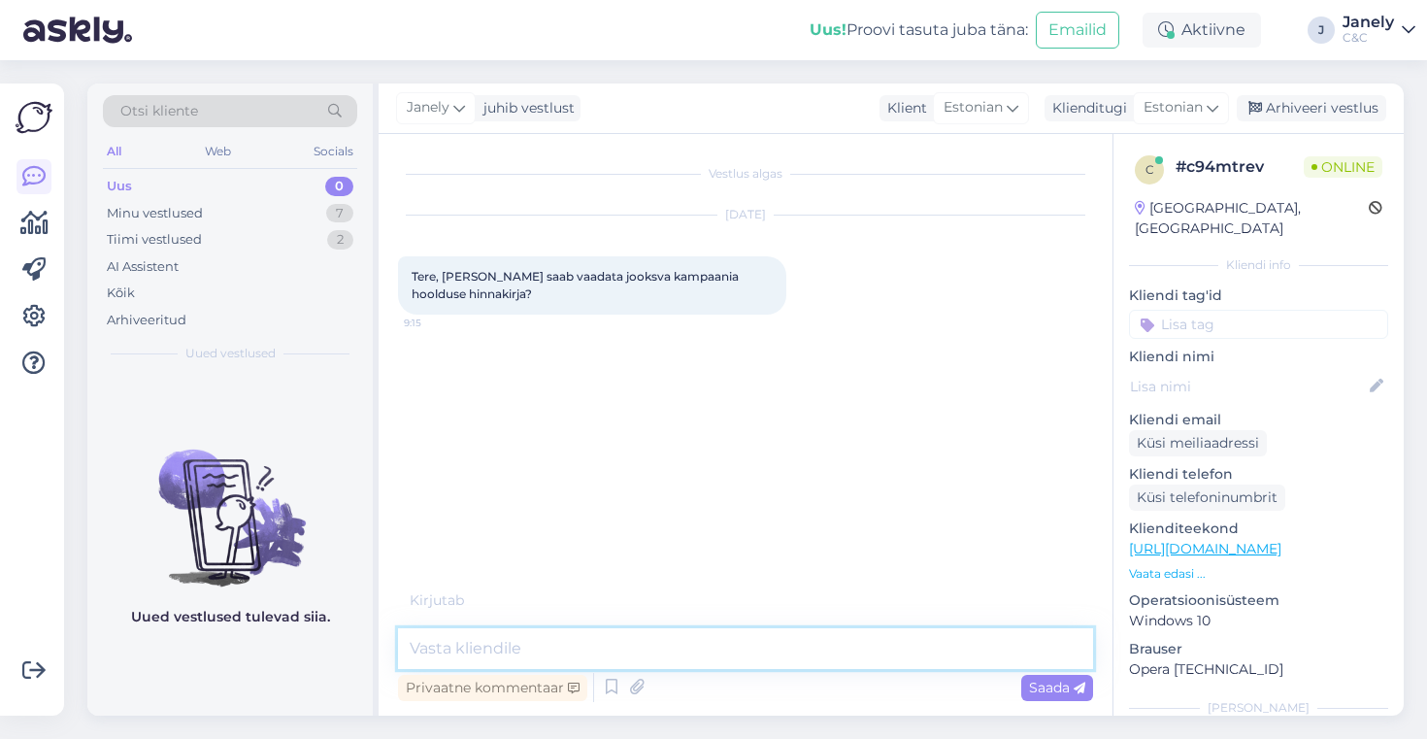
click at [667, 640] on textarea at bounding box center [745, 648] width 695 height 41
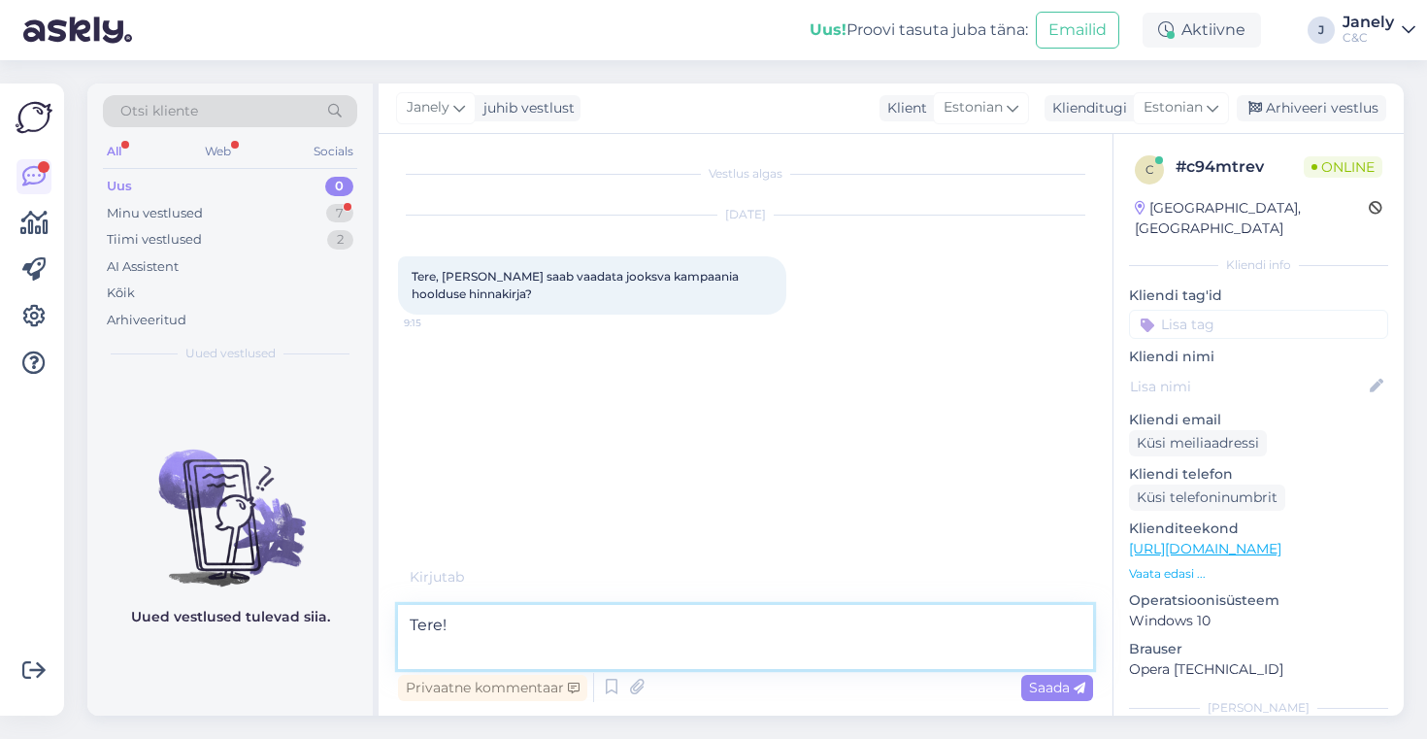
paste textarea "Akuvahetuse kampaania iPhone ja MacBook Air seadmetele Ülemiste C&C hoolduses K…"
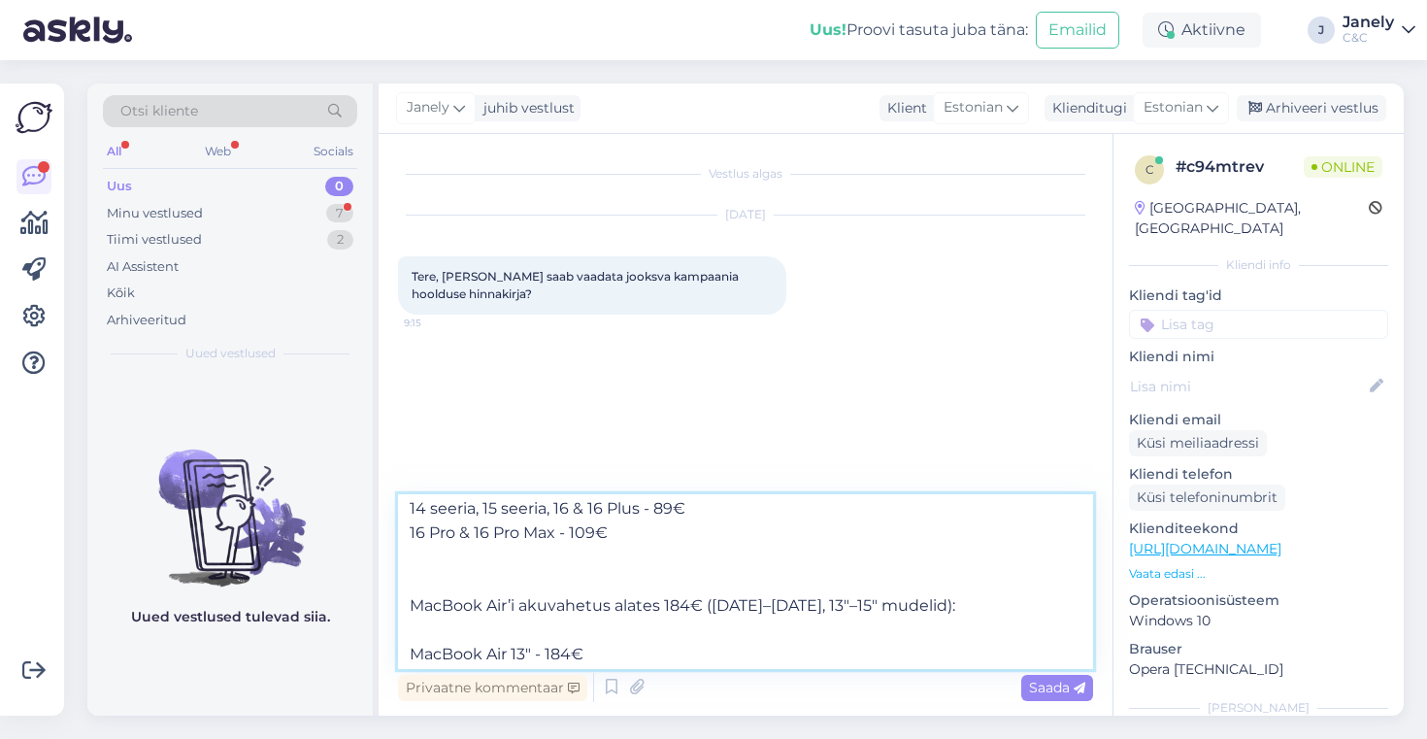
scroll to position [302, 0]
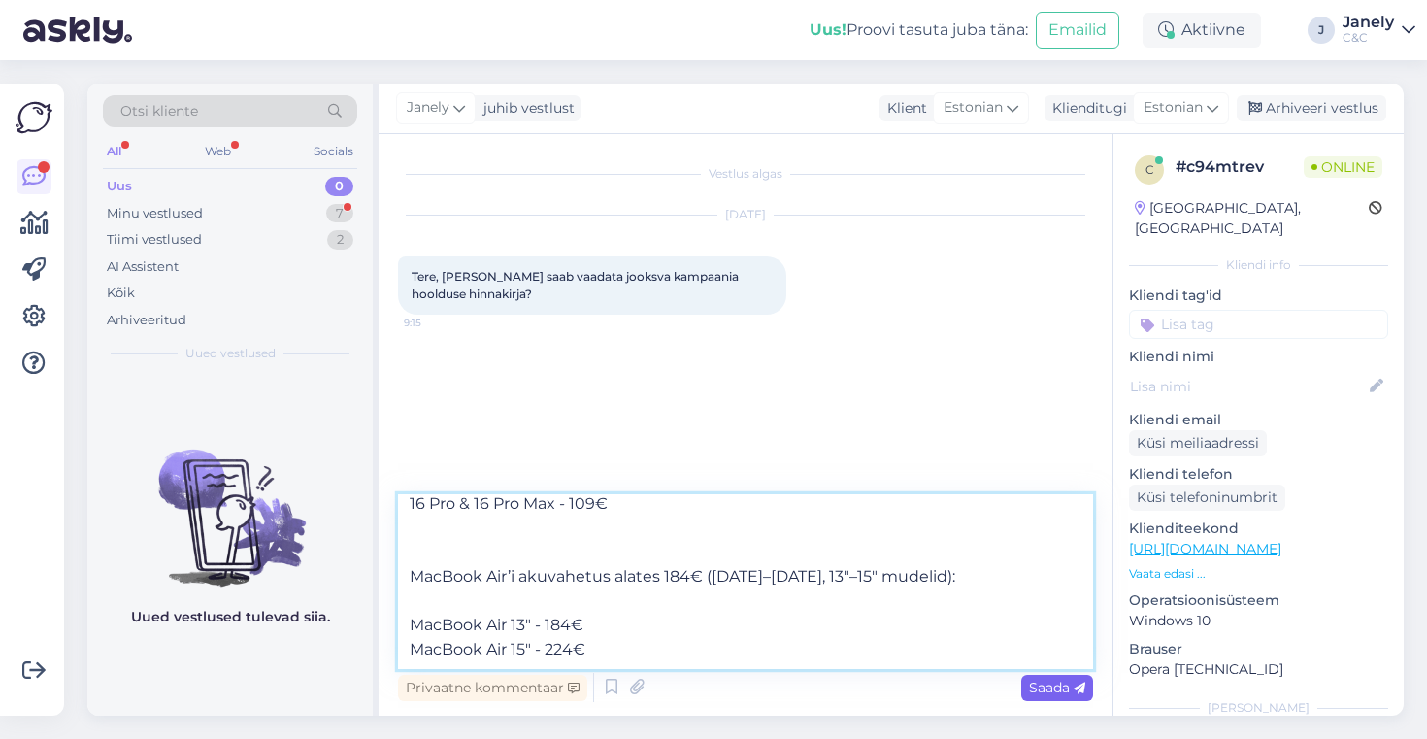
type textarea "Tere! Akuvahetuse kampaania iPhone ja MacBook Air seadmetele Ülemiste C&C hoold…"
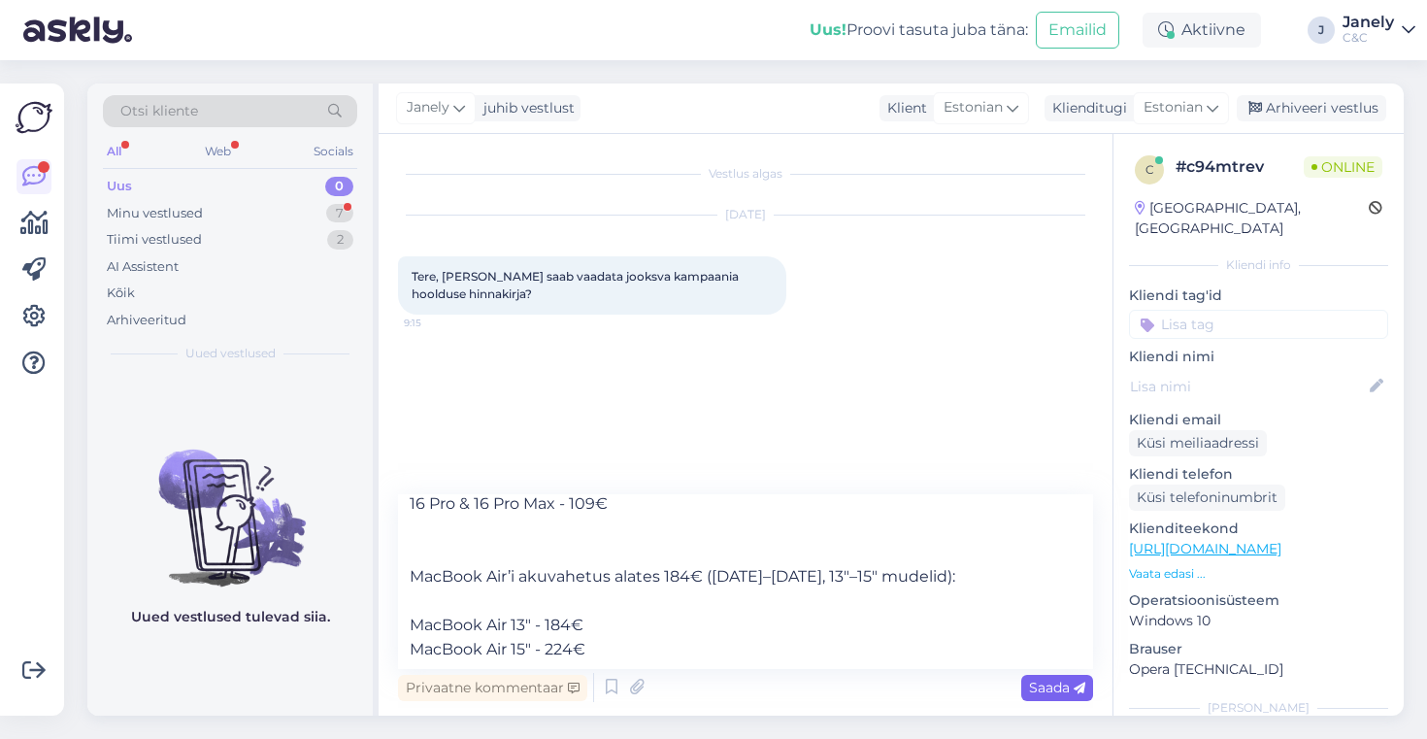
click at [1059, 690] on span "Saada" at bounding box center [1057, 687] width 56 height 17
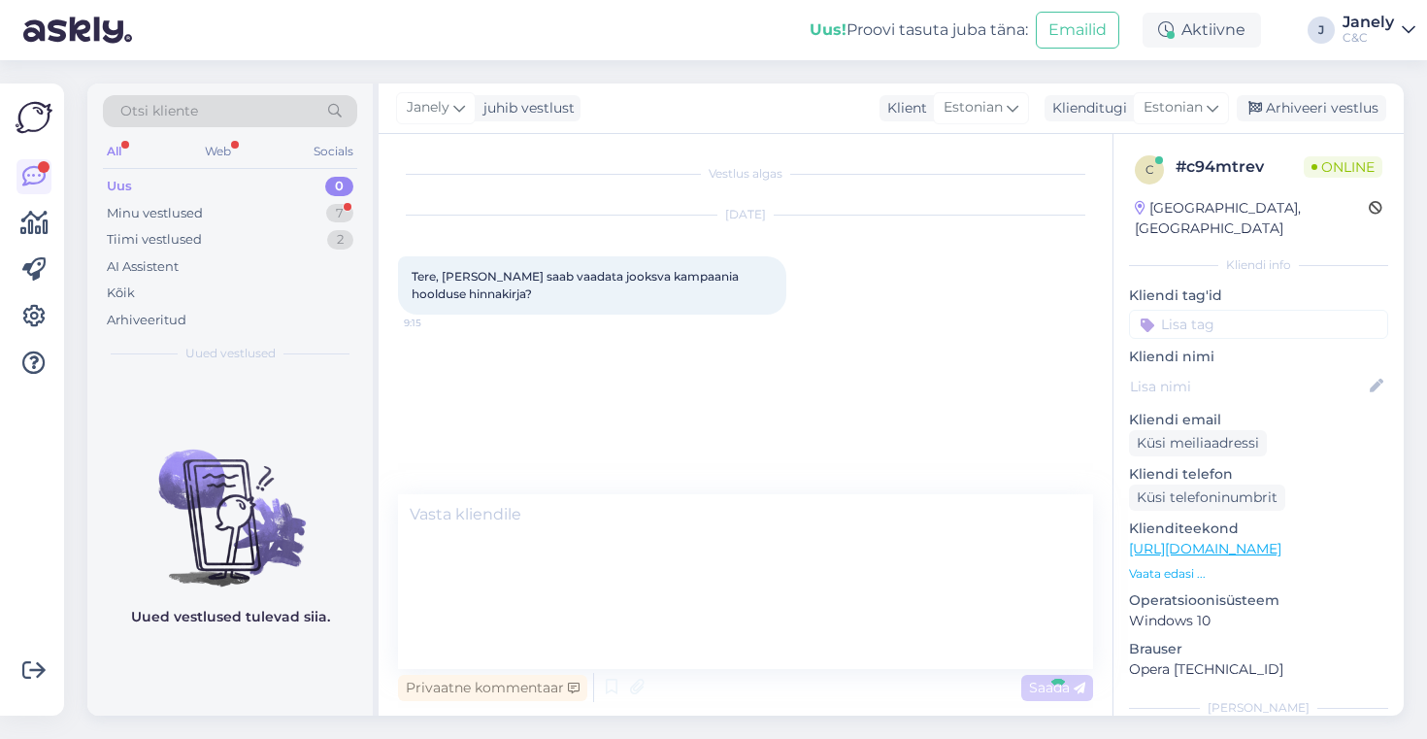
scroll to position [0, 0]
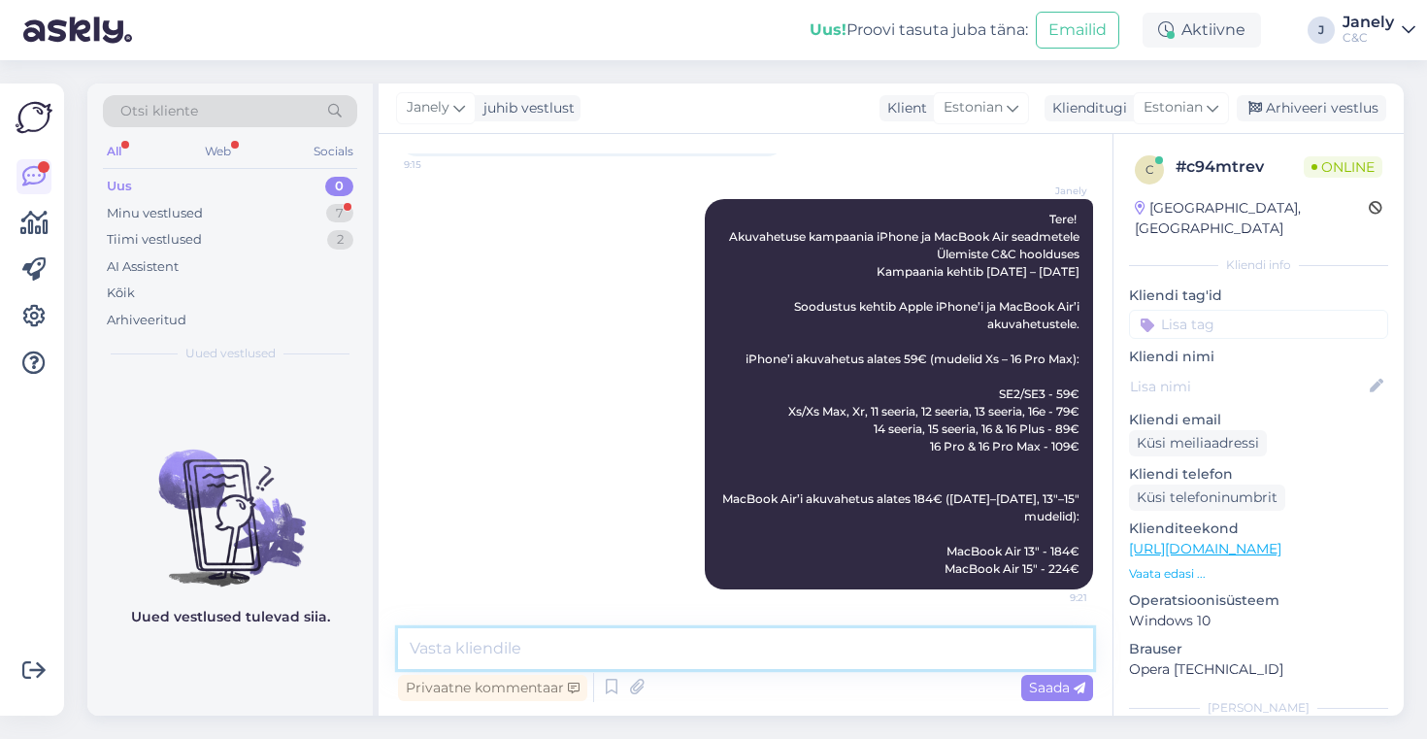
click at [675, 658] on textarea at bounding box center [745, 648] width 695 height 41
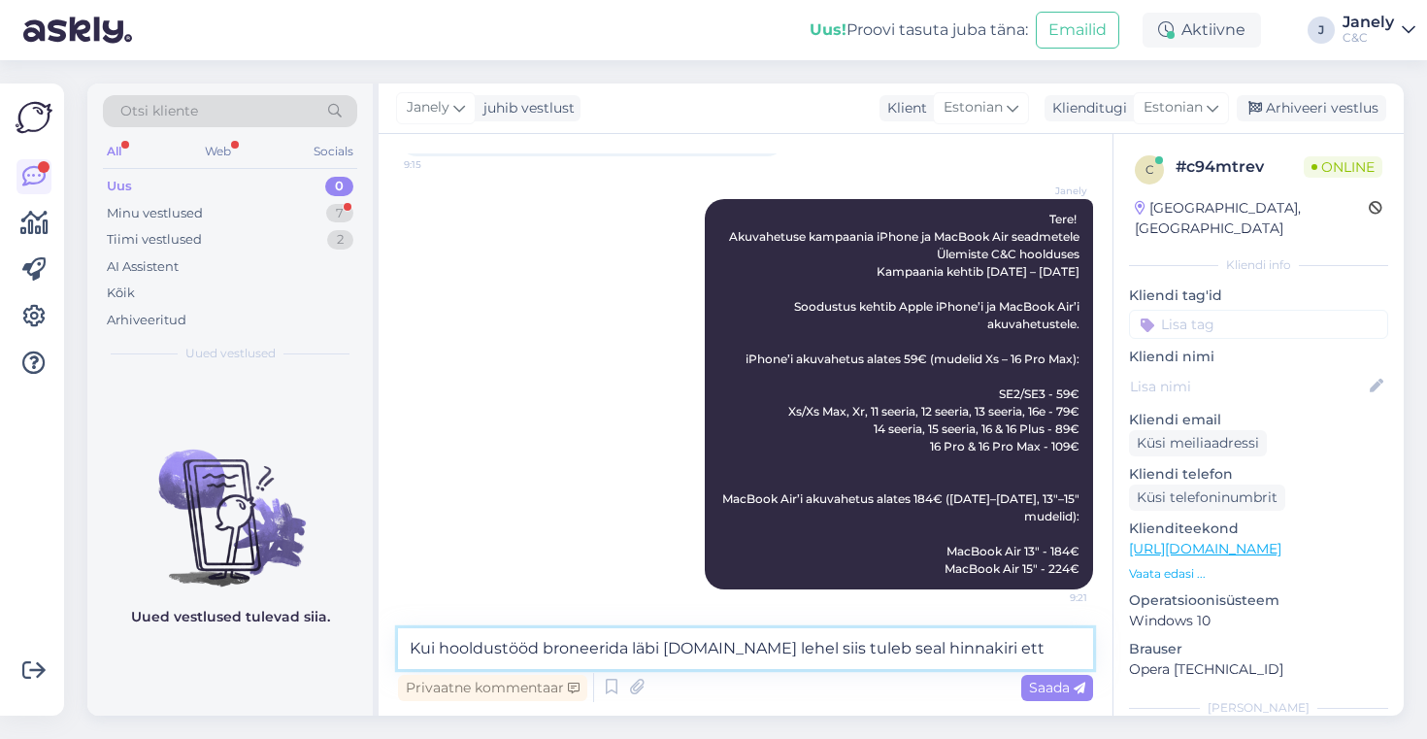
type textarea "Kui hooldustööd broneerida läbi cec.ee lehel siis tuleb seal hinnakiri ette"
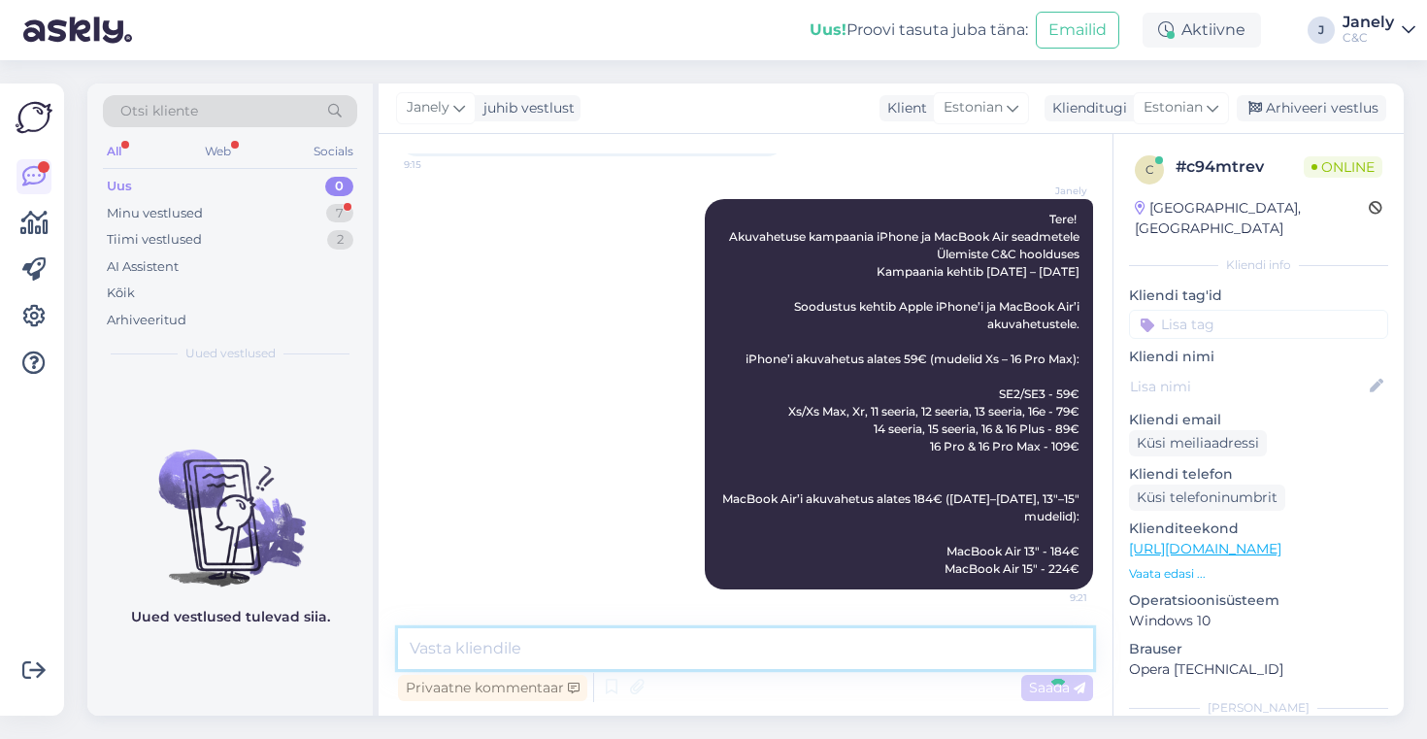
scroll to position [259, 0]
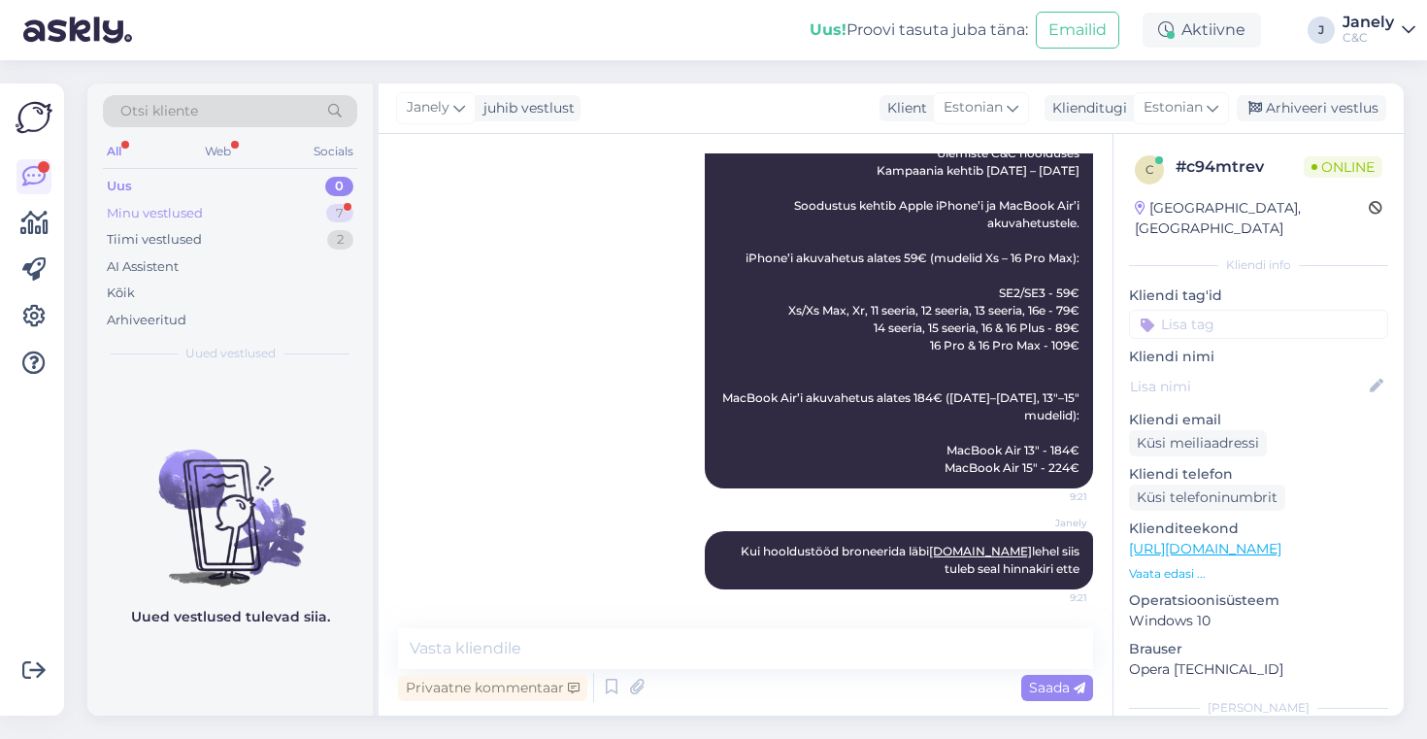
click at [222, 214] on div "Minu vestlused 7" at bounding box center [230, 213] width 254 height 27
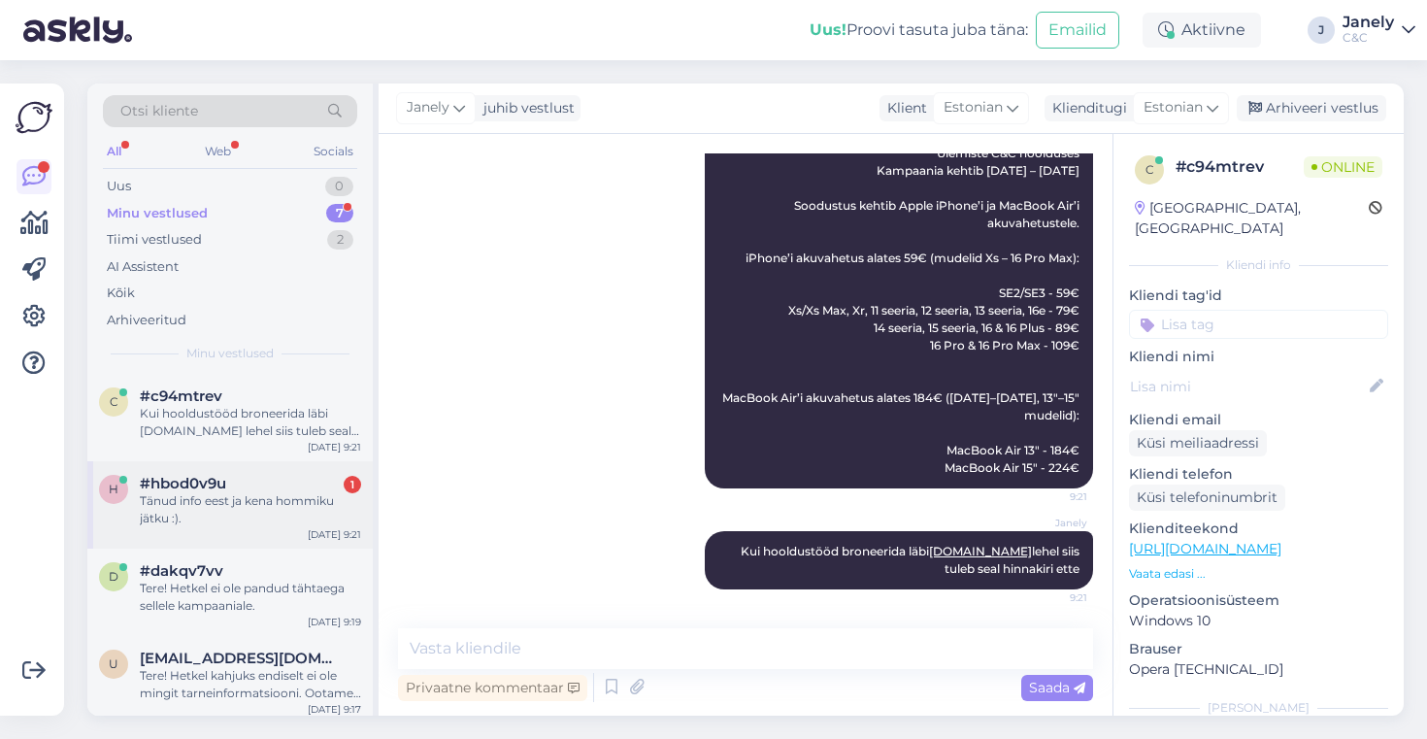
click at [282, 528] on div "h #hbod0v9u 1 Tänud info eest ja kena hommiku jätku :). Sep 30 9:21" at bounding box center [229, 504] width 285 height 87
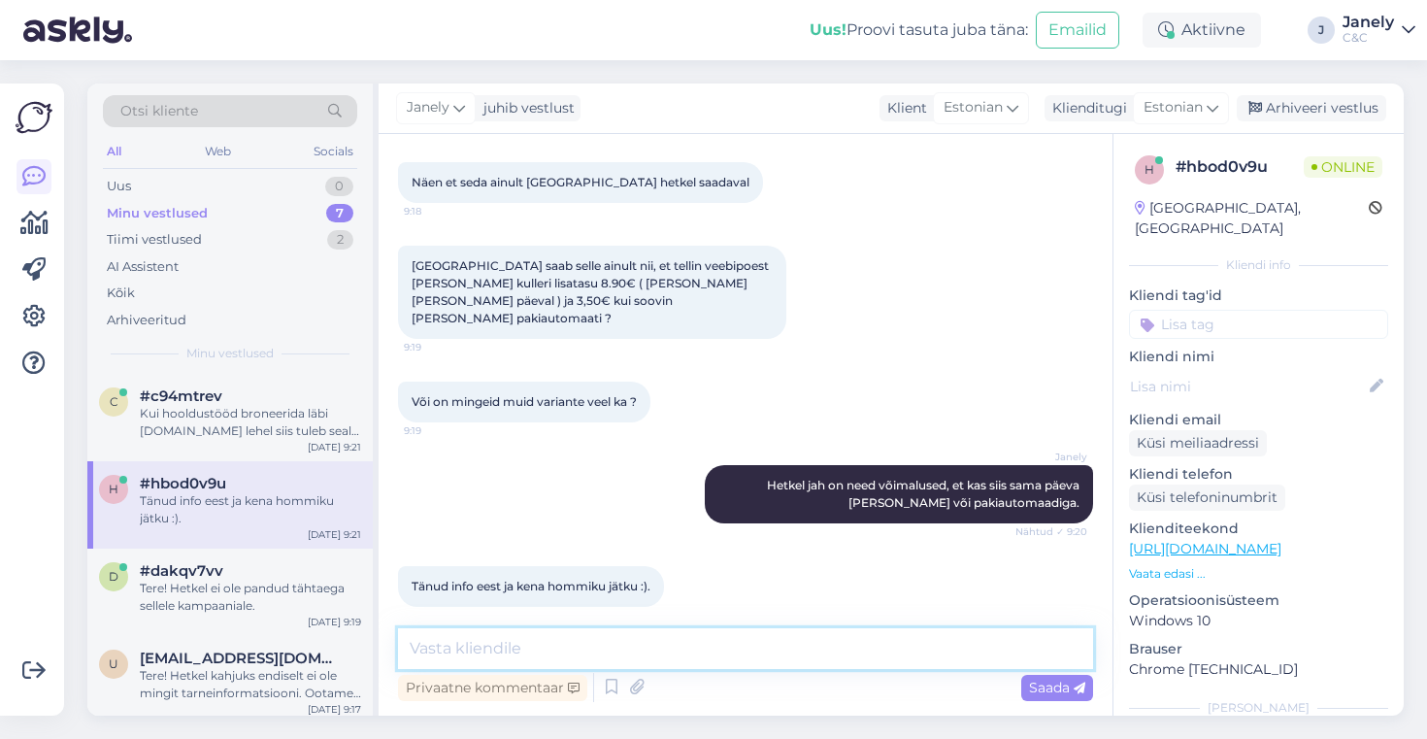
click at [579, 637] on textarea at bounding box center [745, 648] width 695 height 41
type textarea "Aga palun, Teilegi ilusa hommiku jätku! :)"
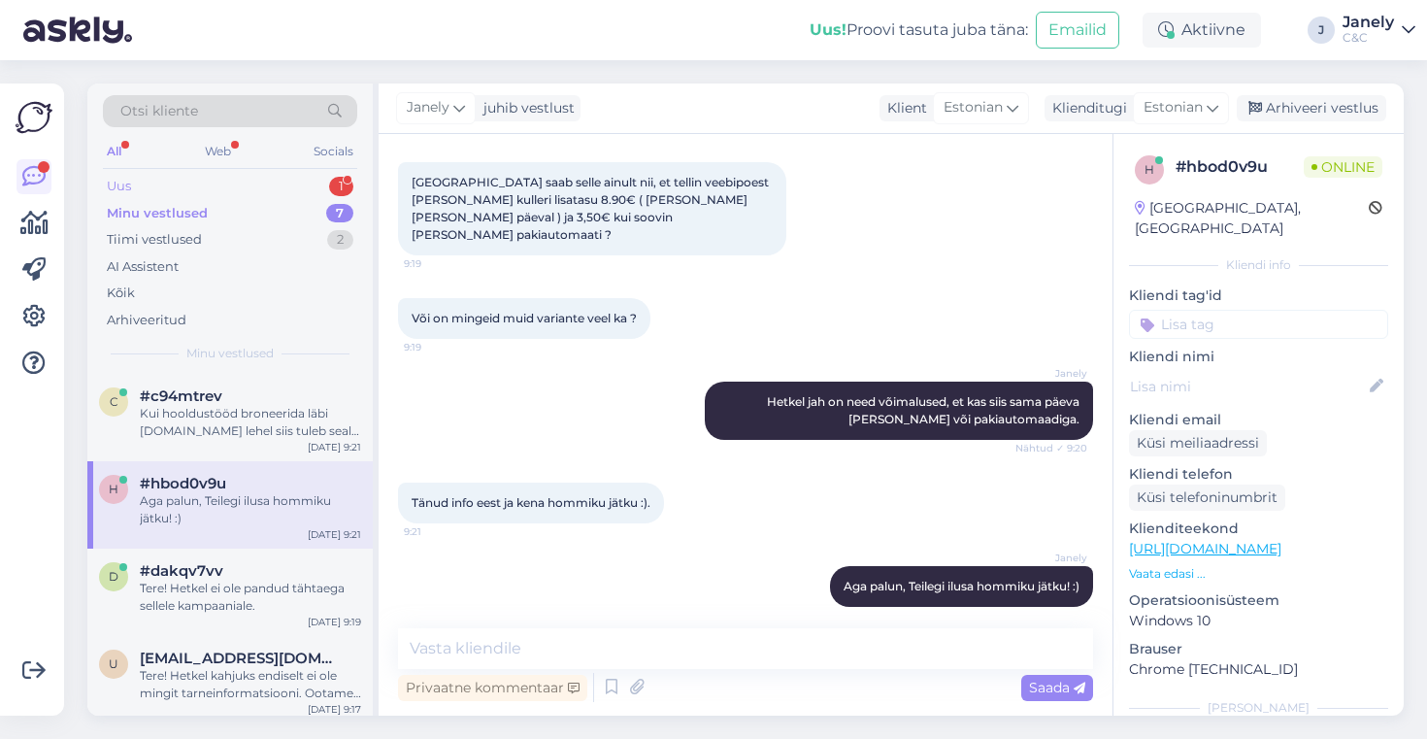
click at [272, 176] on div "Uus 1" at bounding box center [230, 186] width 254 height 27
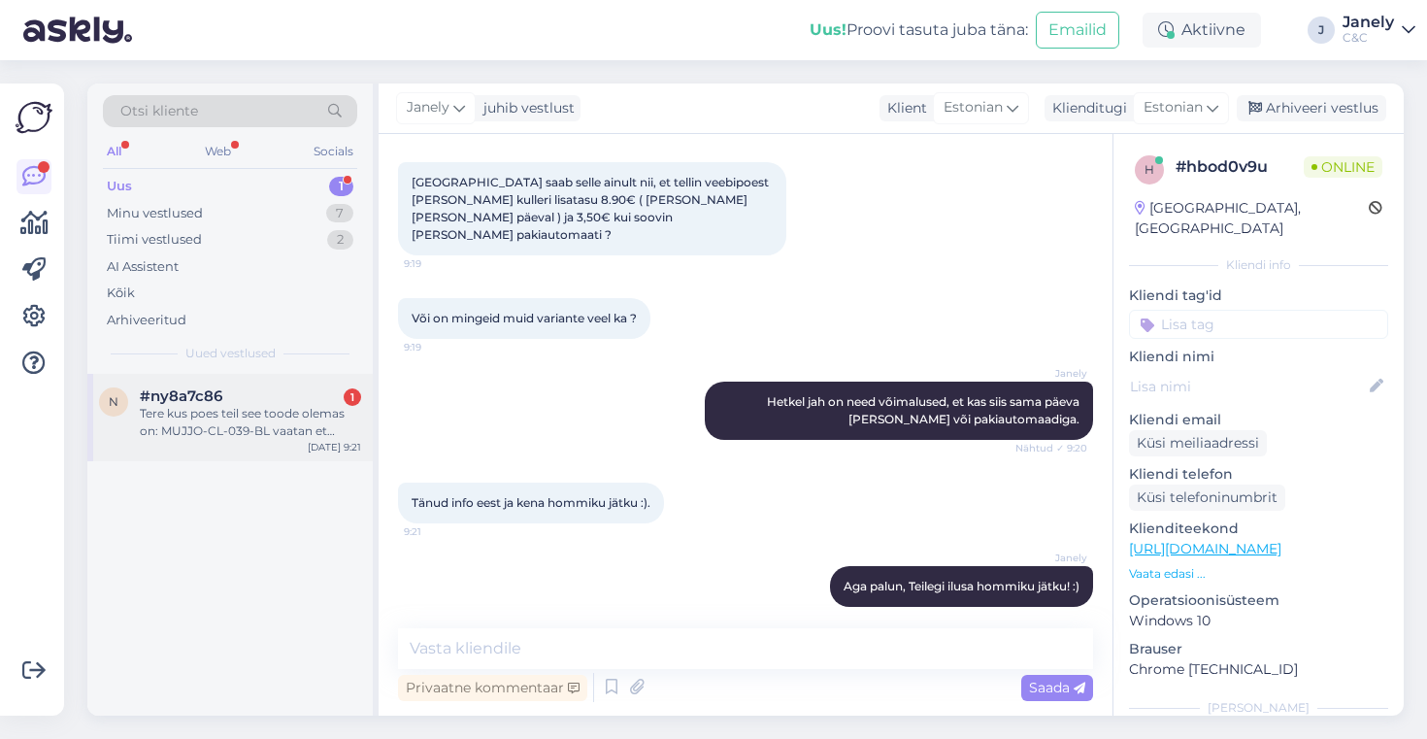
click at [241, 416] on div "Tere kus poes teil see toode olemas on: MUJJO-CL-039-BL vaatan et veebist ei sa…" at bounding box center [250, 422] width 221 height 35
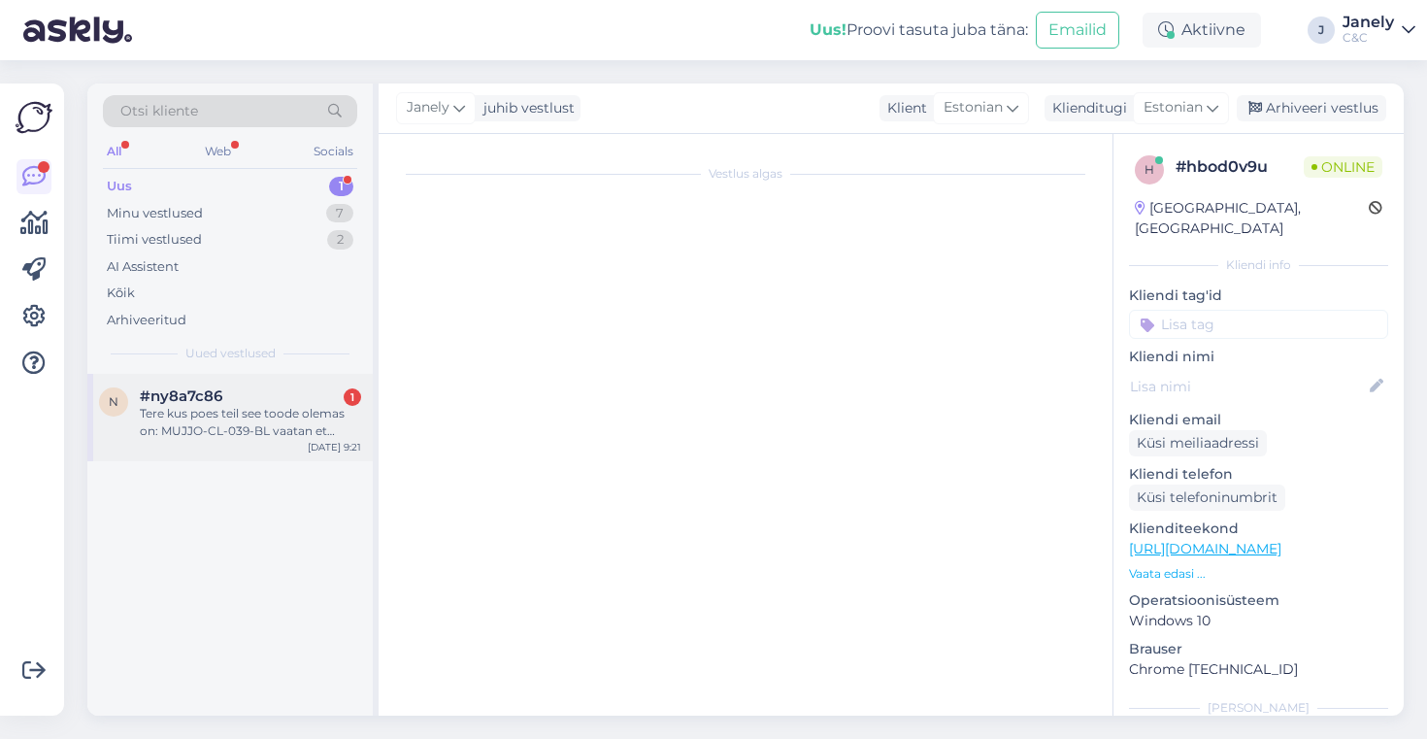
scroll to position [783, 0]
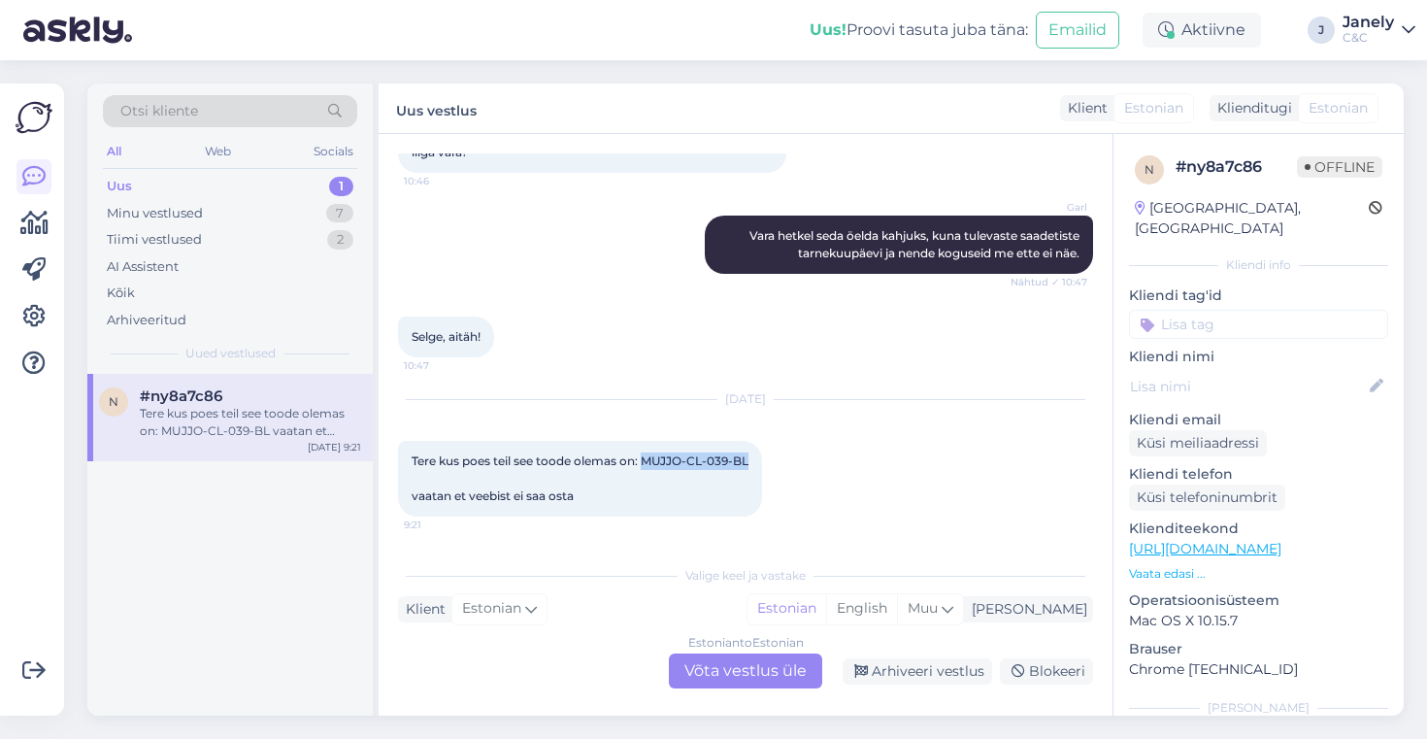
drag, startPoint x: 648, startPoint y: 459, endPoint x: 752, endPoint y: 461, distance: 104.9
click at [752, 461] on div "Tere kus poes teil see toode olemas on: MUJJO-CL-039-BL vaatan et veebist ei sa…" at bounding box center [580, 479] width 364 height 76
copy span "MUJJO-CL-039-BL"
click at [780, 672] on div "Estonian to Estonian Võta vestlus üle" at bounding box center [745, 670] width 153 height 35
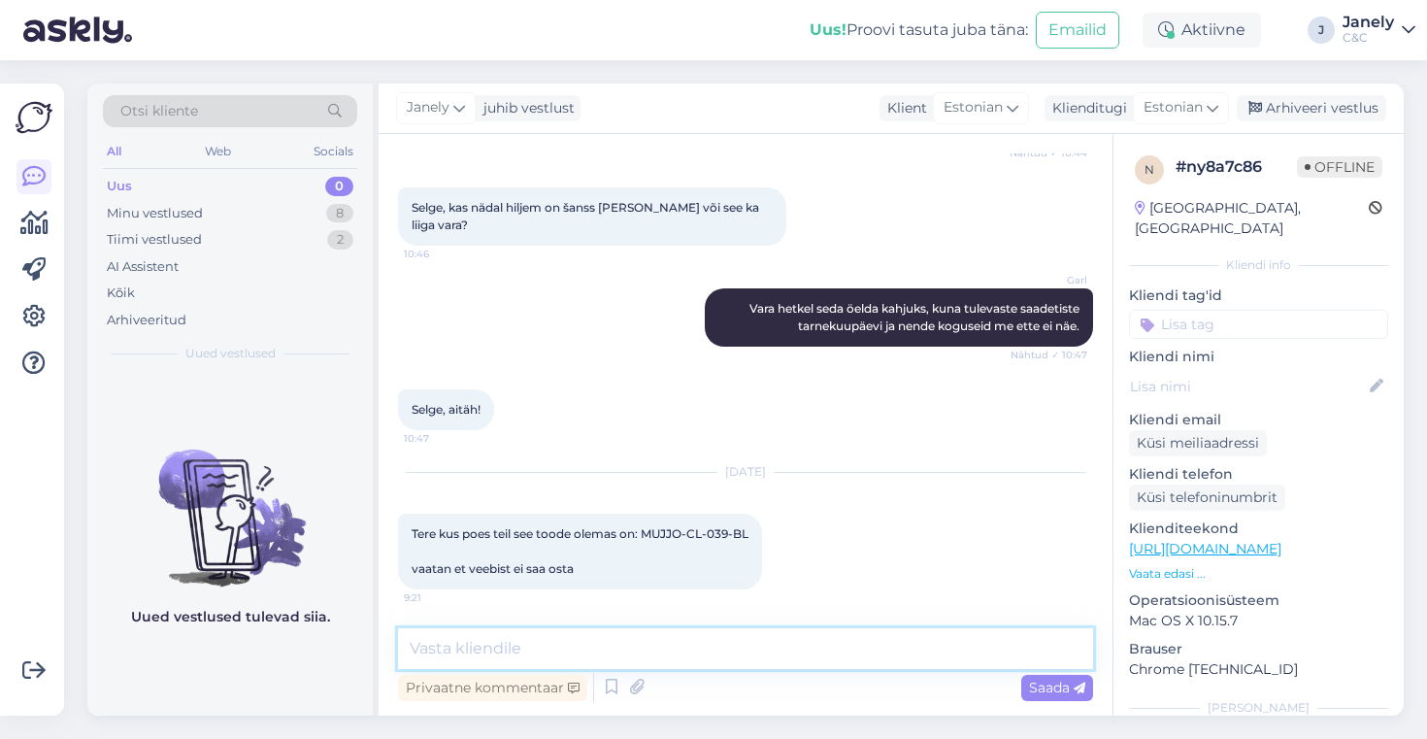
click at [504, 650] on textarea at bounding box center [745, 648] width 695 height 41
type textarea "Tere! Üks hetk"
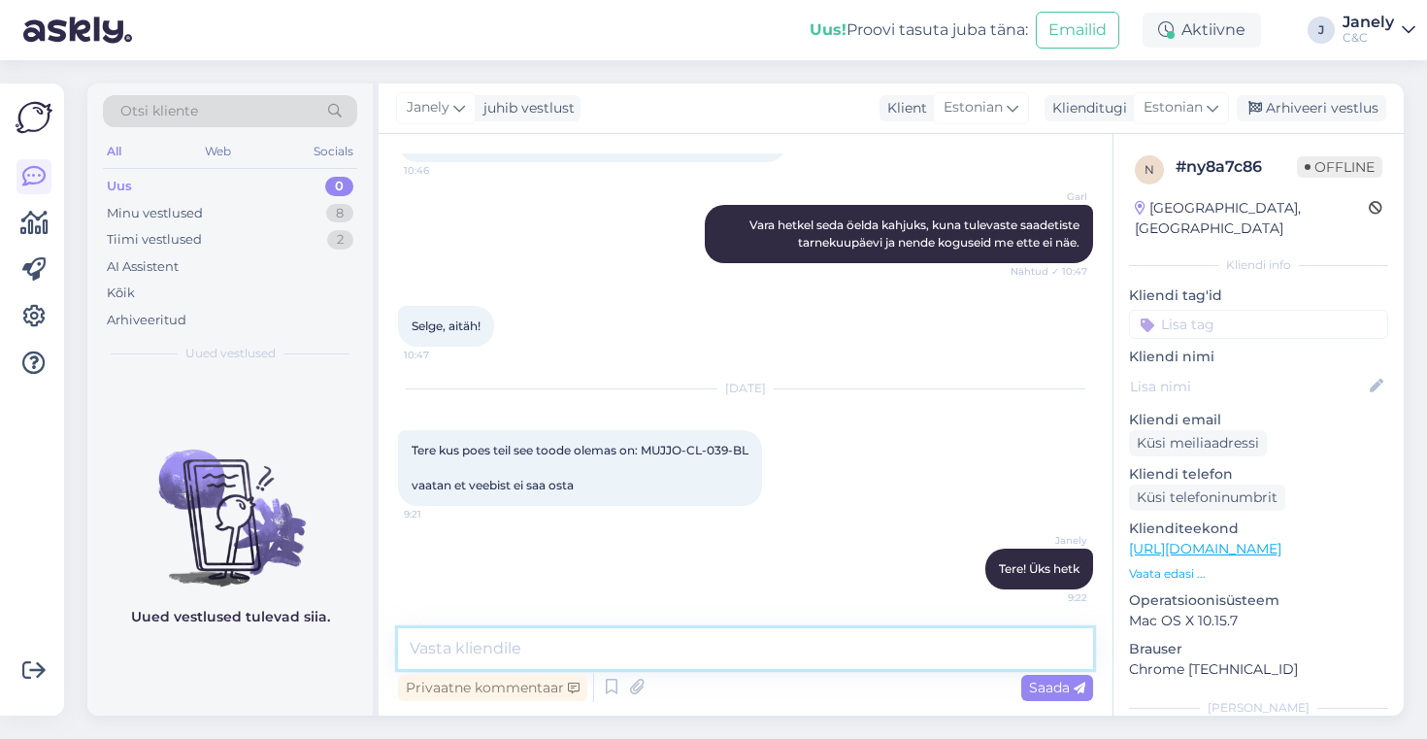
click at [609, 653] on textarea at bounding box center [745, 648] width 695 height 41
type textarea "Kahjuks ei ole seda meil üldse."
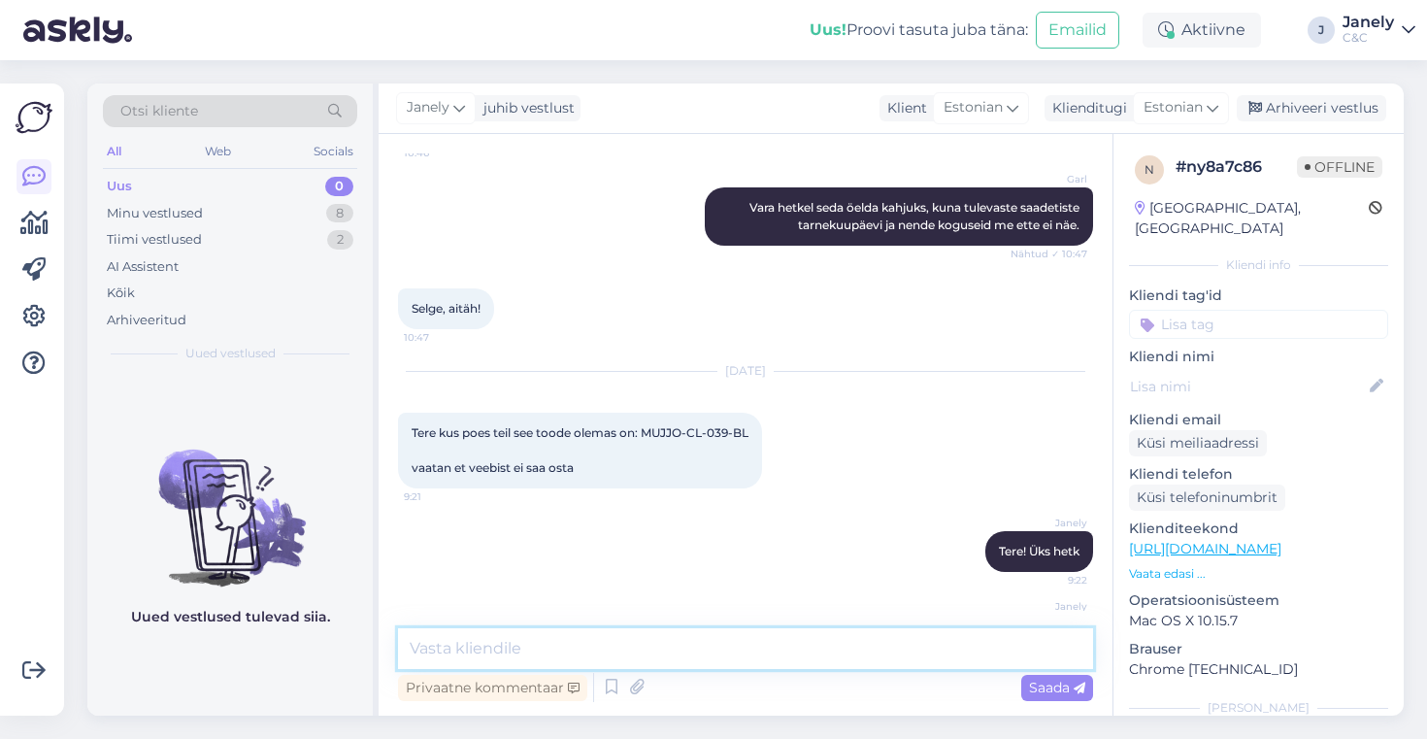
scroll to position [877, 0]
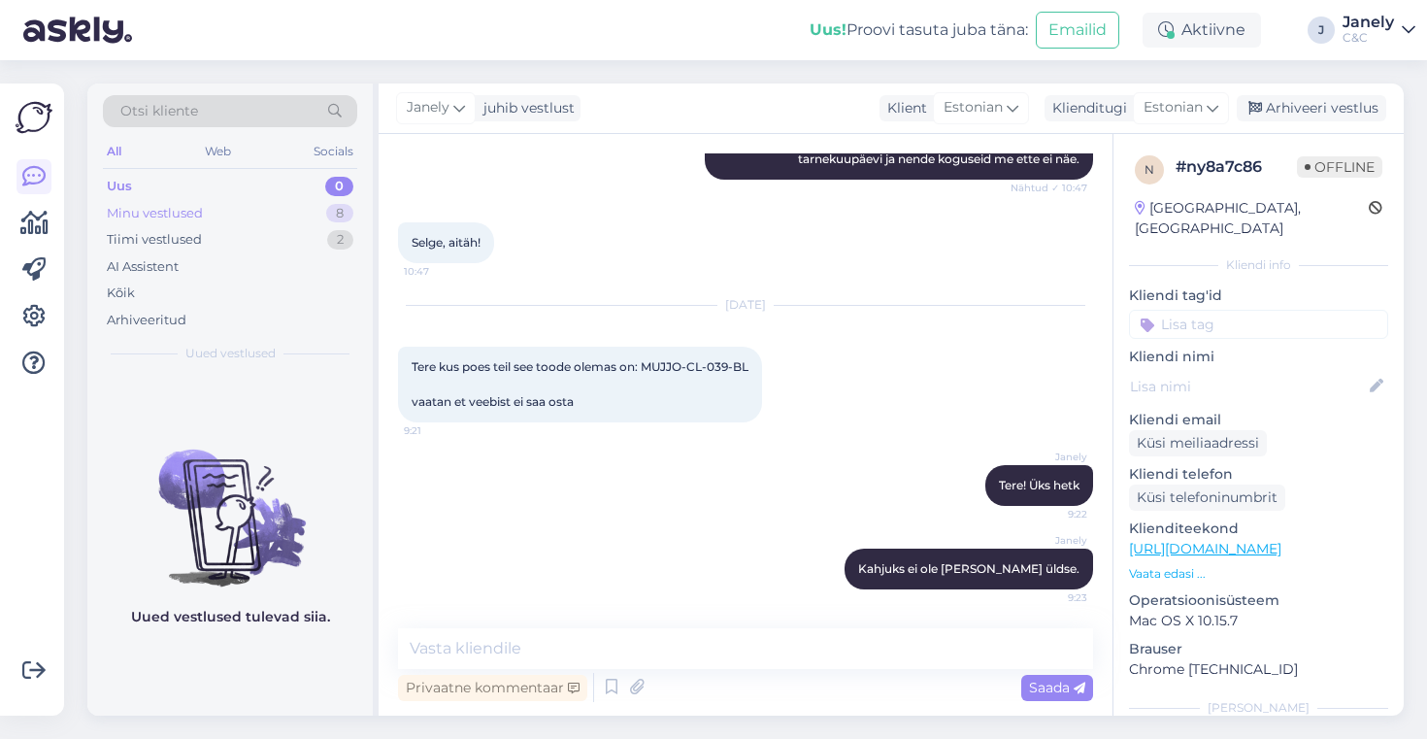
click at [222, 205] on div "Minu vestlused 8" at bounding box center [230, 213] width 254 height 27
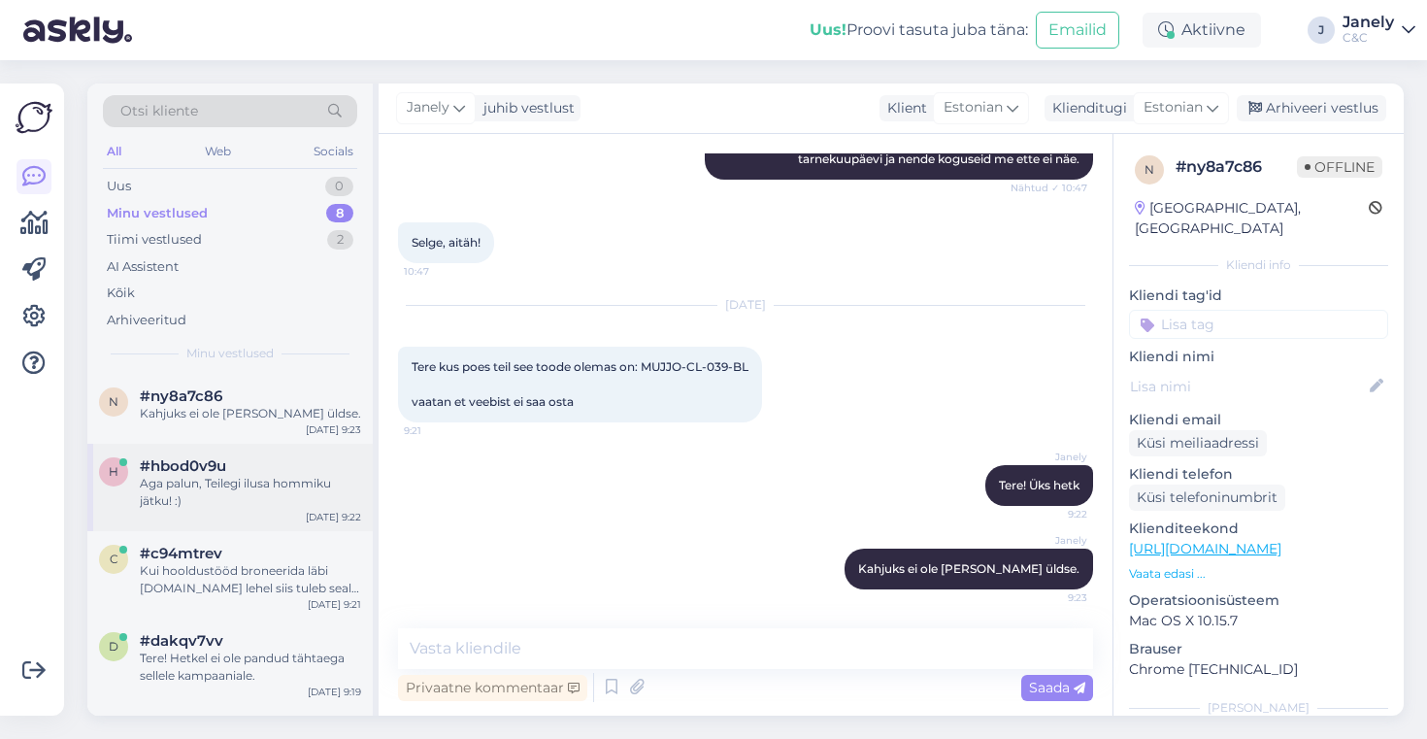
click at [284, 464] on div "#hbod0v9u" at bounding box center [250, 465] width 221 height 17
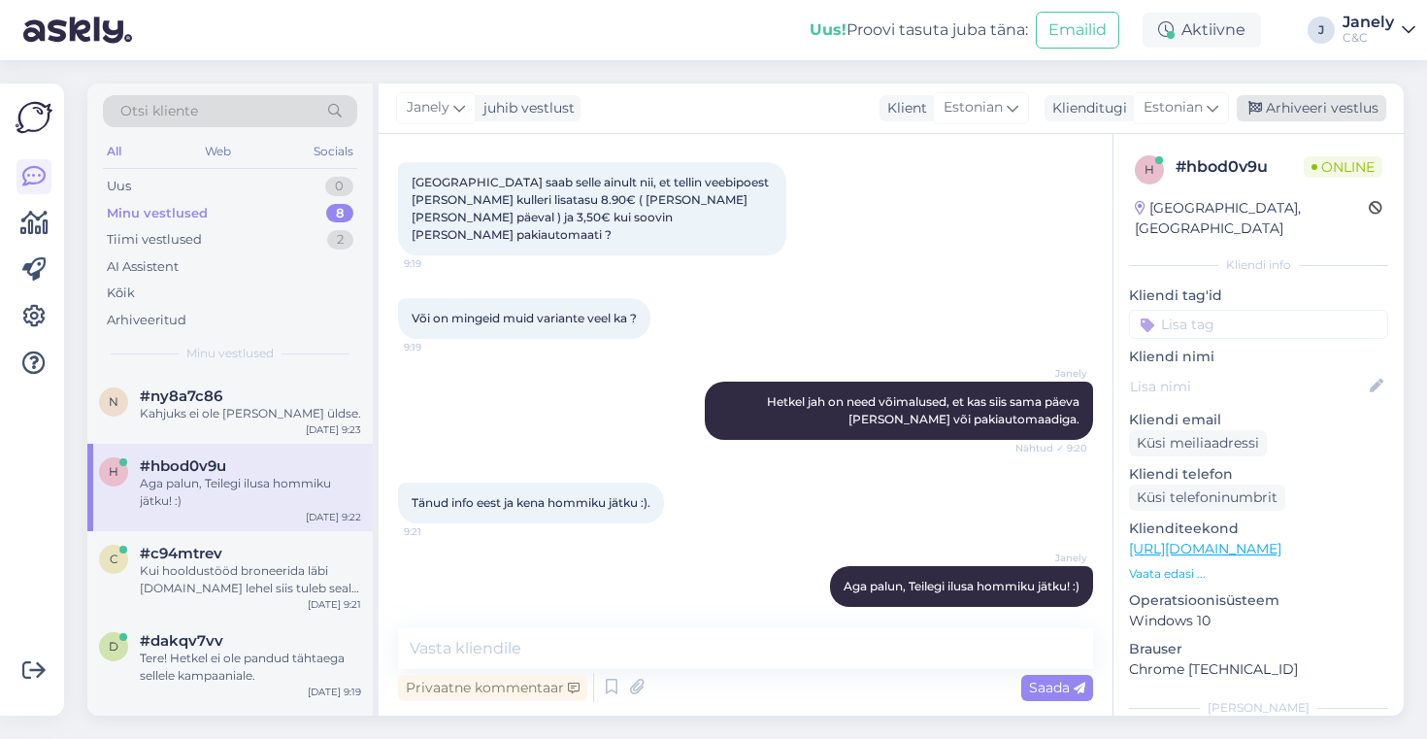
click at [1299, 109] on div "Arhiveeri vestlus" at bounding box center [1312, 108] width 150 height 26
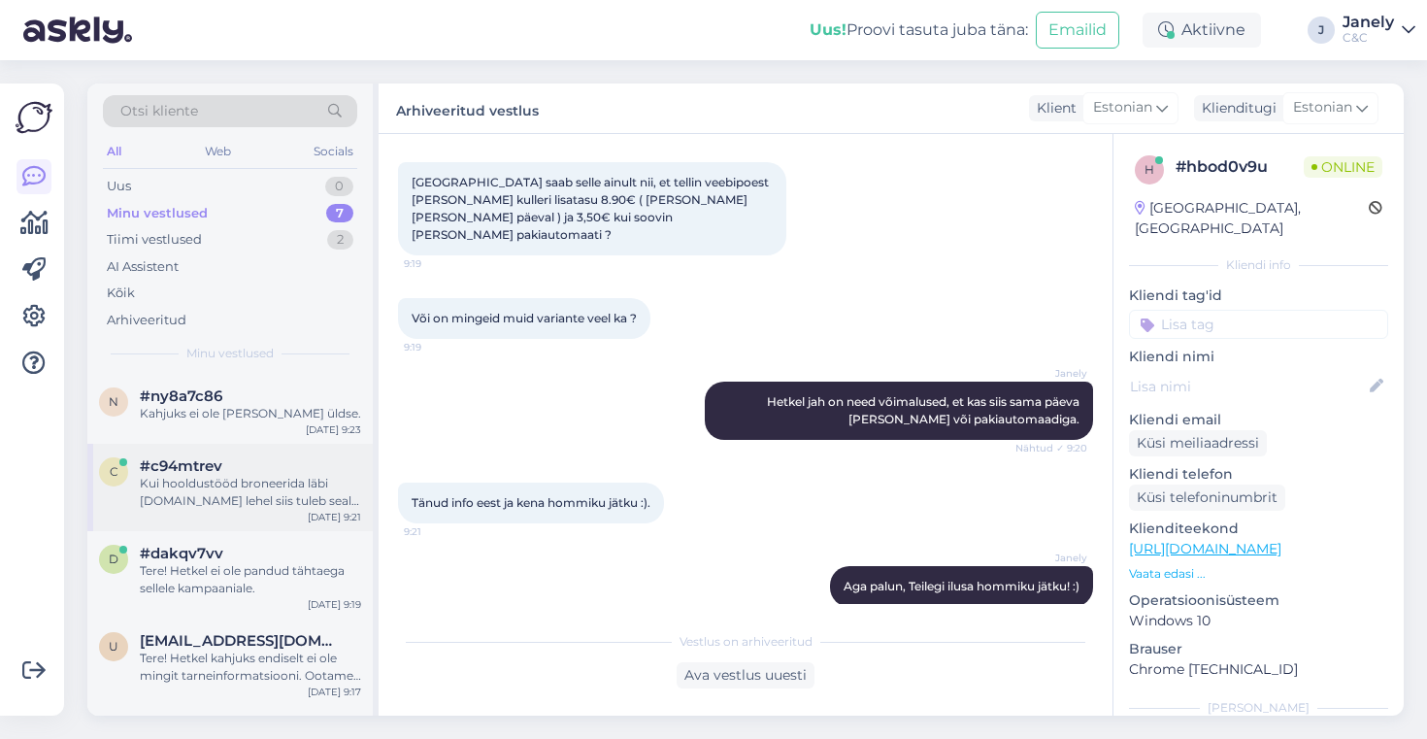
click at [308, 491] on div "Kui hooldustööd broneerida läbi cec.ee lehel siis tuleb seal hinnakiri ette" at bounding box center [250, 492] width 221 height 35
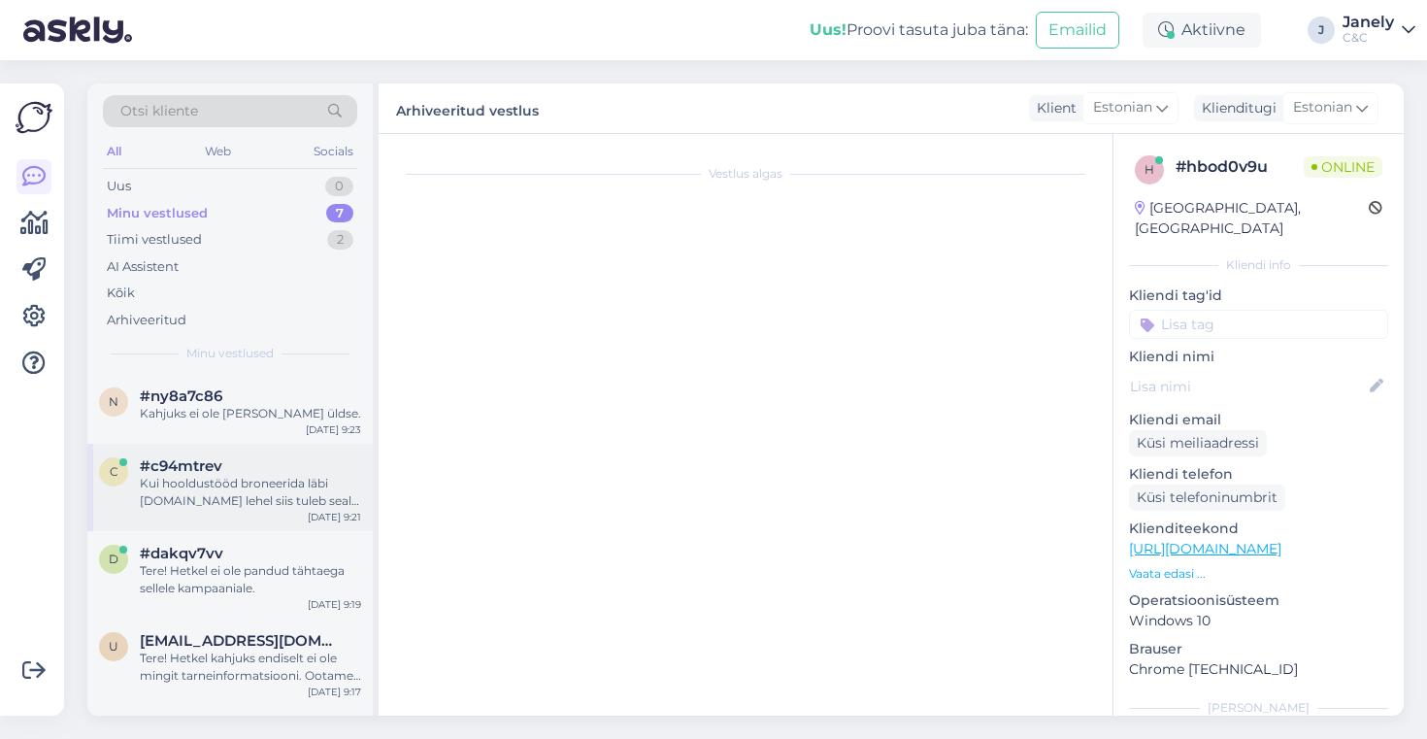
scroll to position [259, 0]
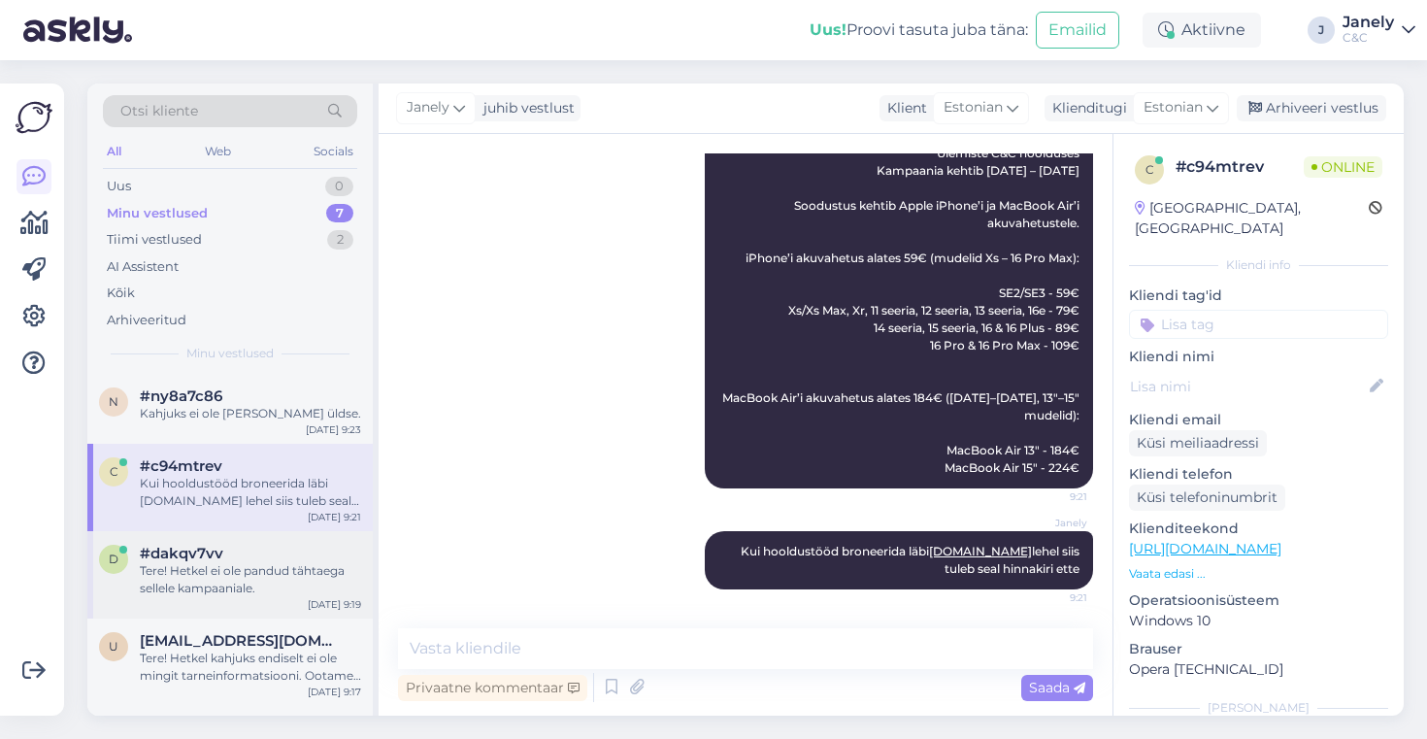
click at [313, 556] on div "#dakqv7vv" at bounding box center [250, 553] width 221 height 17
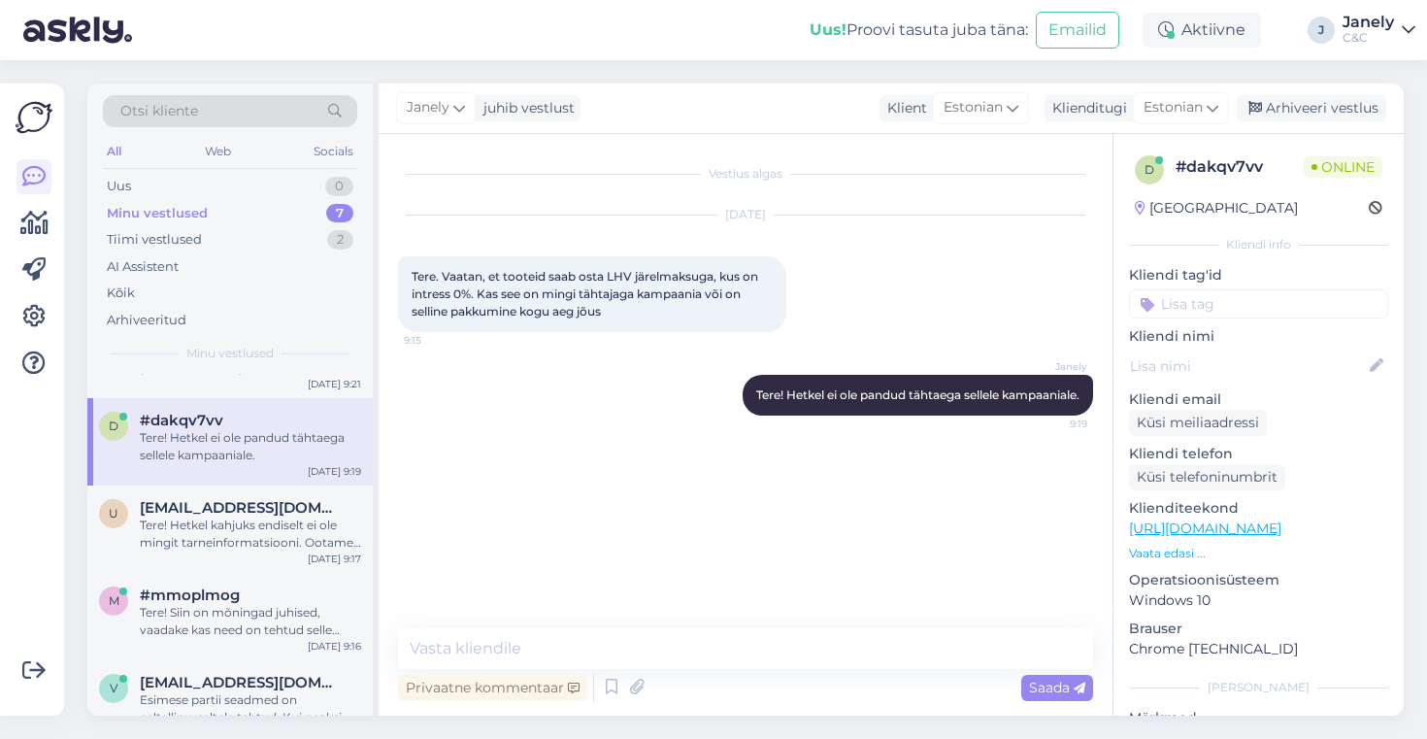
scroll to position [252, 0]
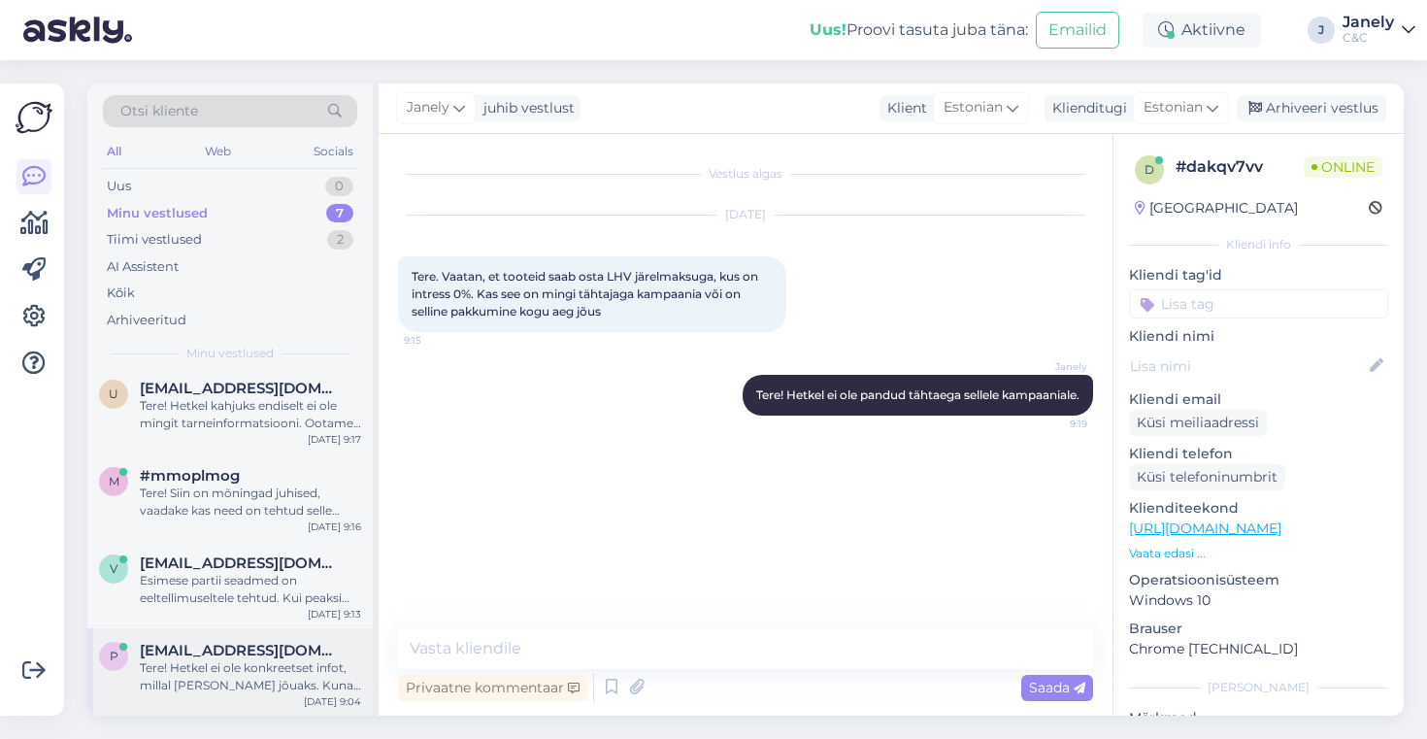
click at [305, 674] on div "Tere! Hetkel ei ole konkreetset infot, millal toode kohale jõuaks. Kuna eeltell…" at bounding box center [250, 676] width 221 height 35
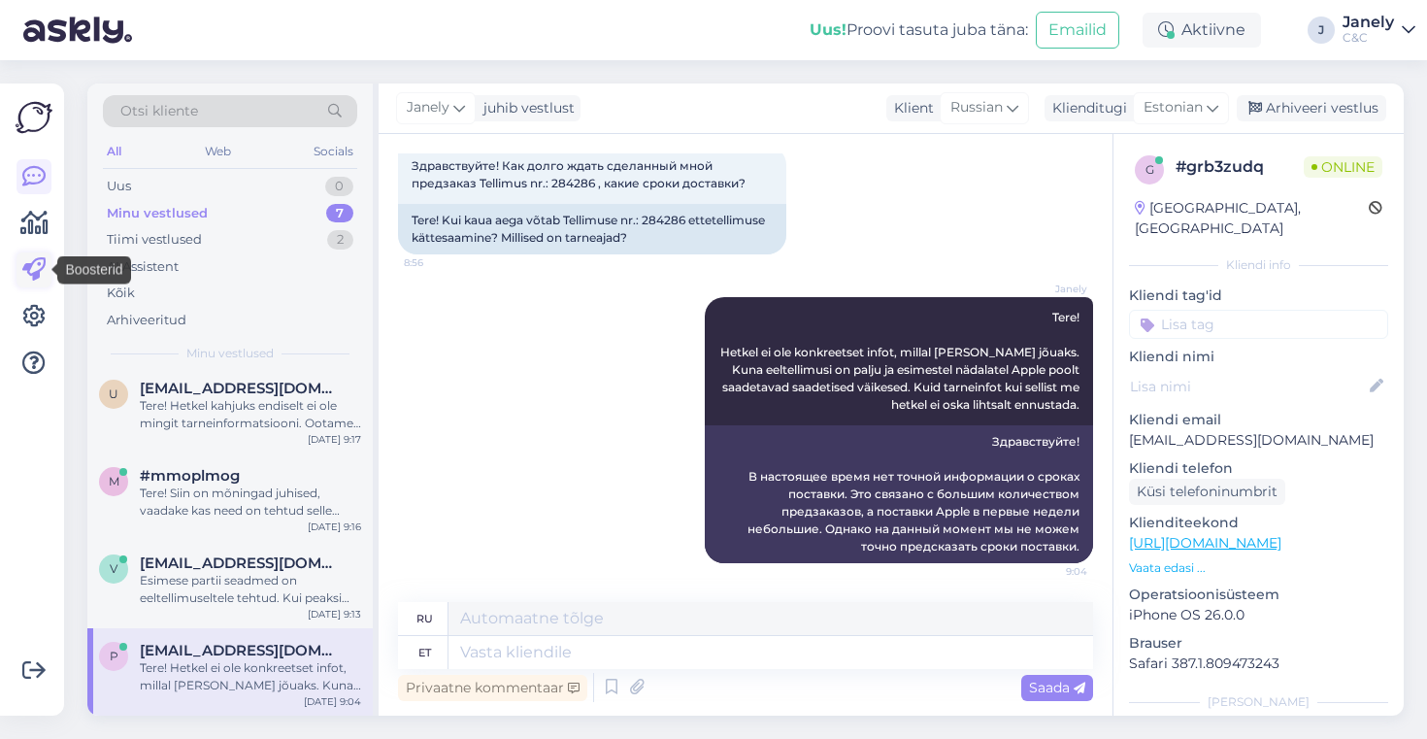
click at [47, 260] on link at bounding box center [34, 269] width 35 height 35
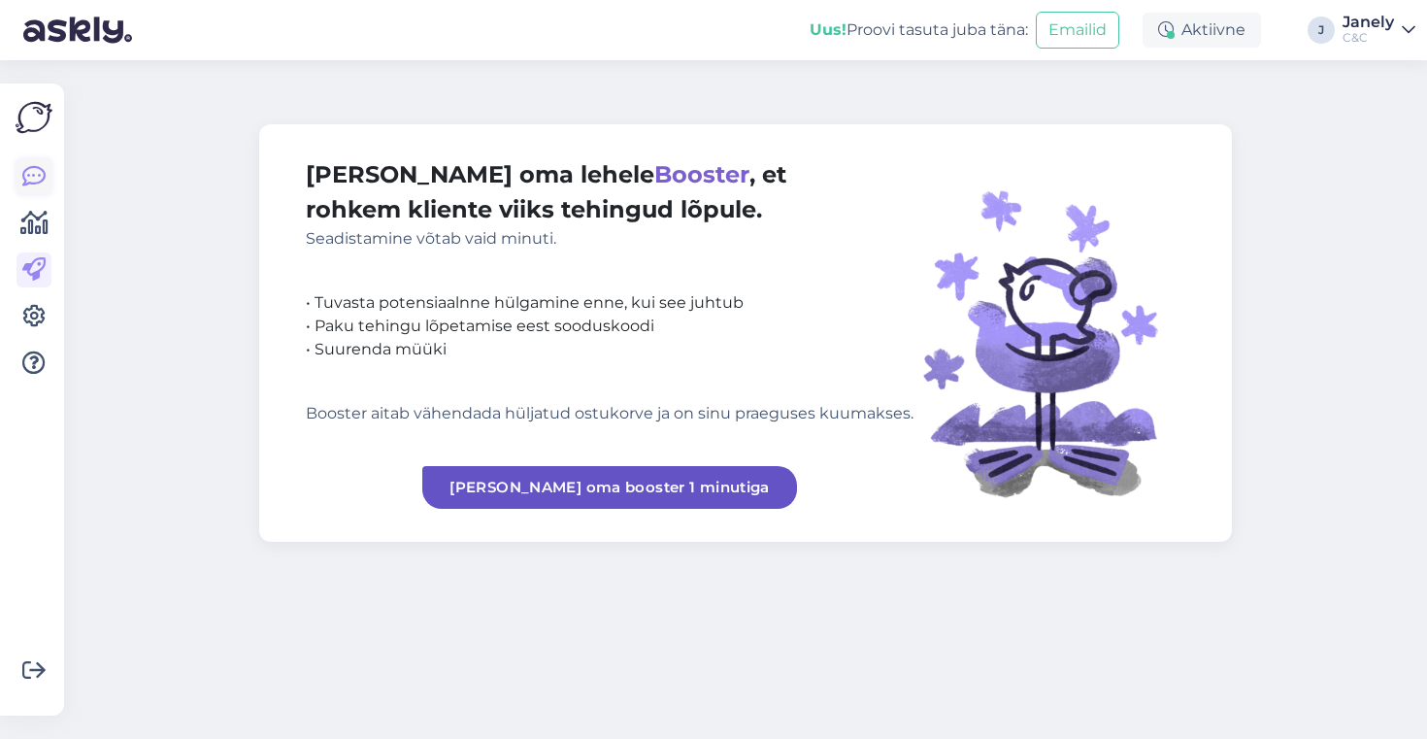
click at [25, 187] on icon at bounding box center [33, 176] width 23 height 23
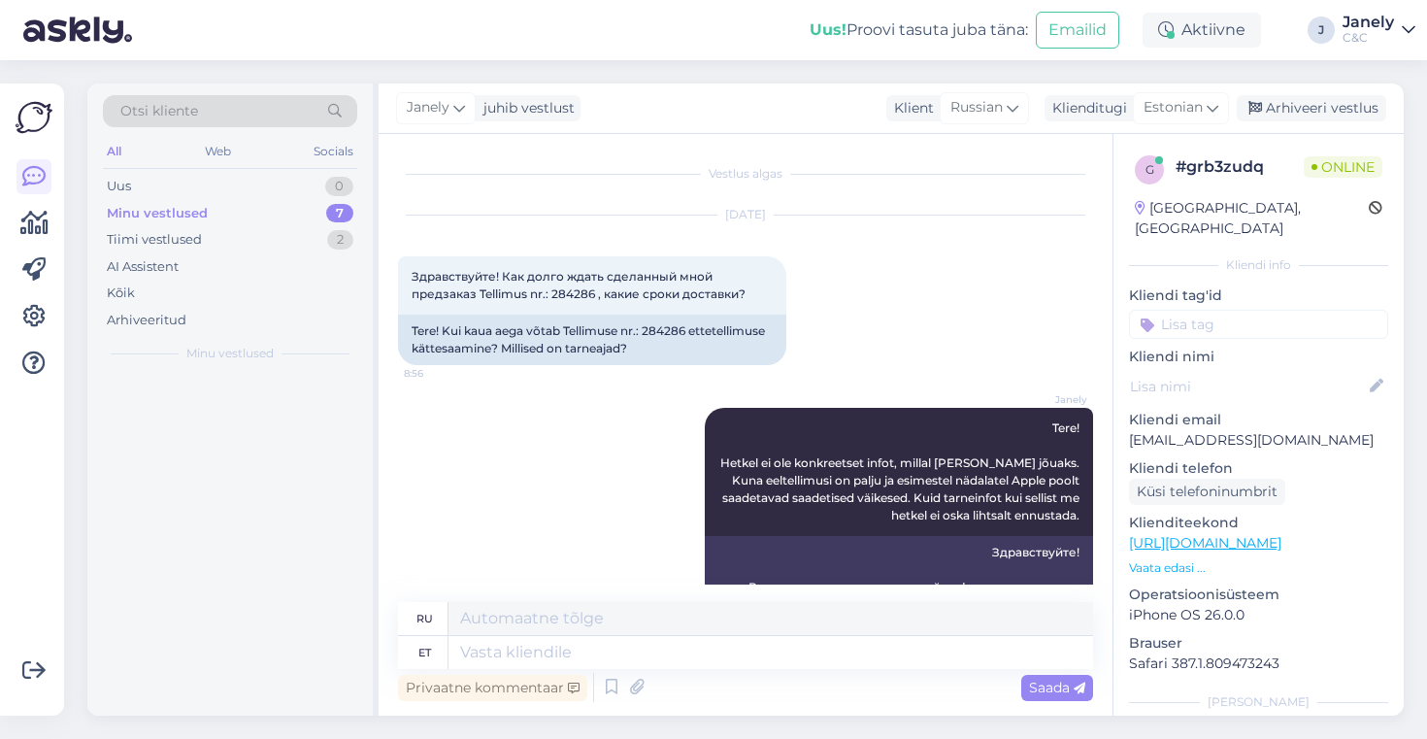
scroll to position [111, 0]
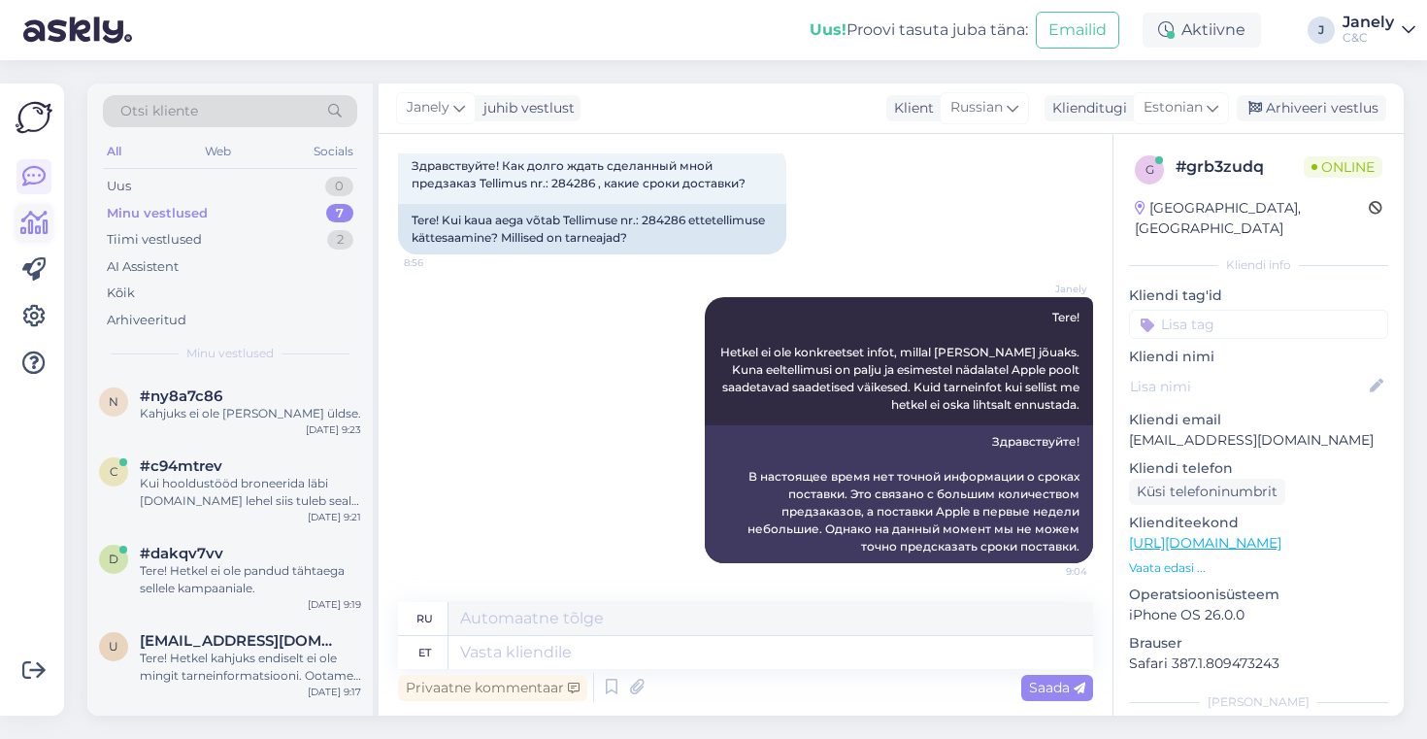
click at [38, 229] on icon at bounding box center [34, 223] width 28 height 23
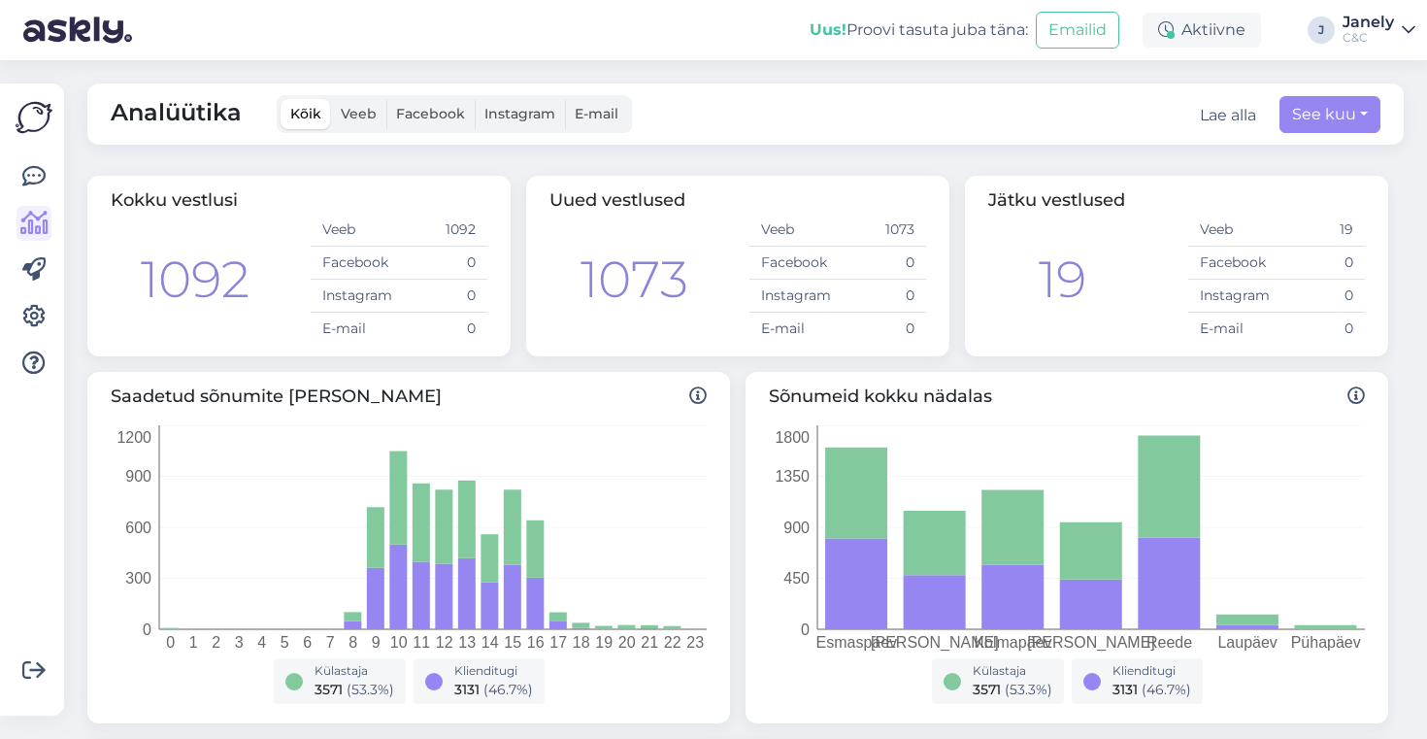
click at [25, 102] on img at bounding box center [34, 117] width 37 height 37
click at [27, 183] on icon at bounding box center [33, 176] width 23 height 23
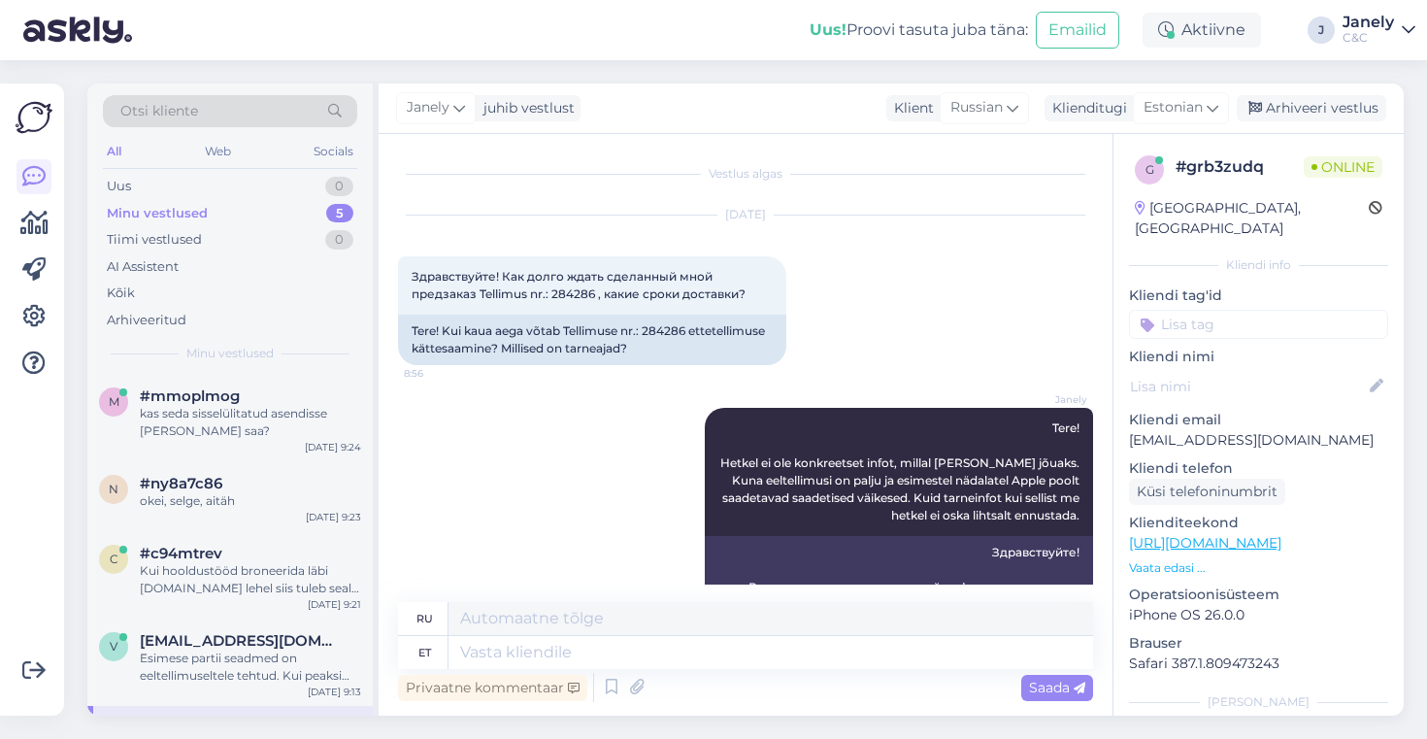
scroll to position [111, 0]
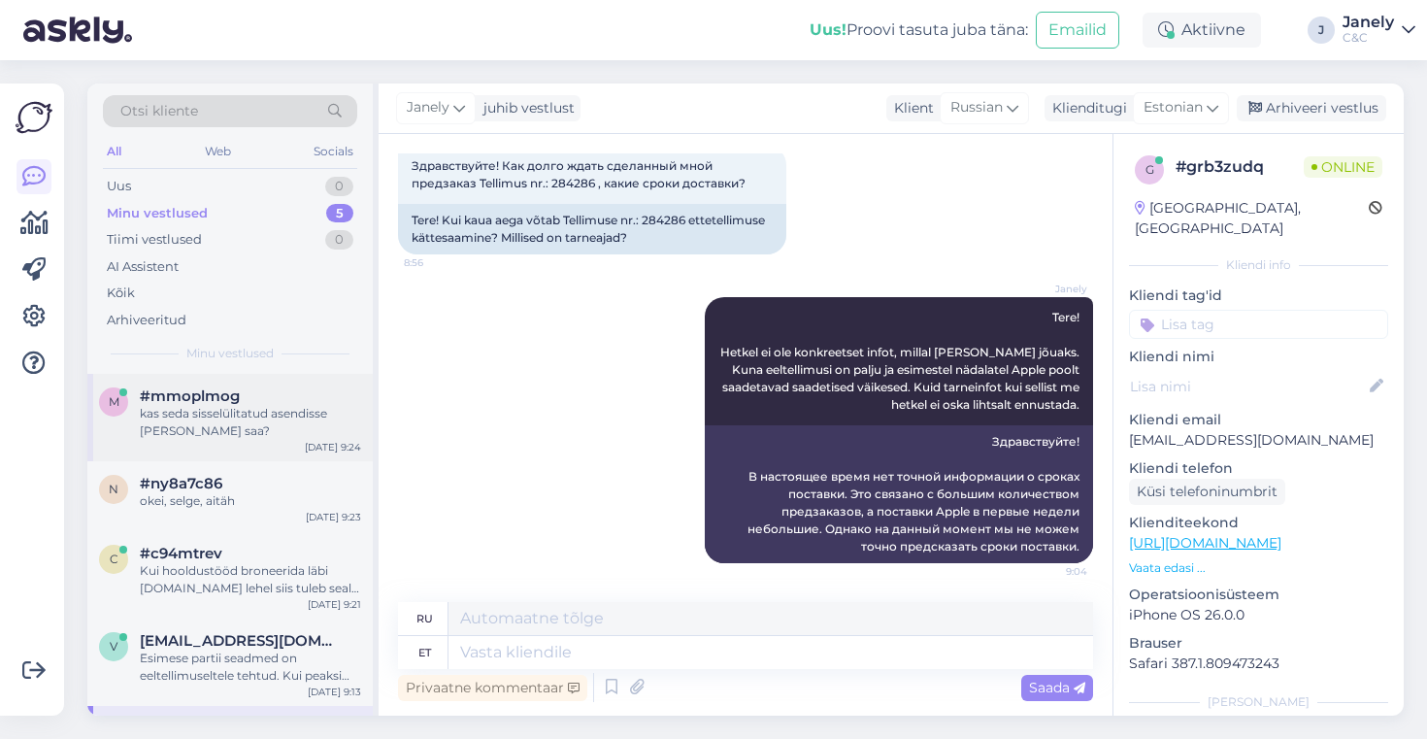
click at [274, 413] on div "kas seda sisselülitatud asendisse jätta ei saa?" at bounding box center [250, 422] width 221 height 35
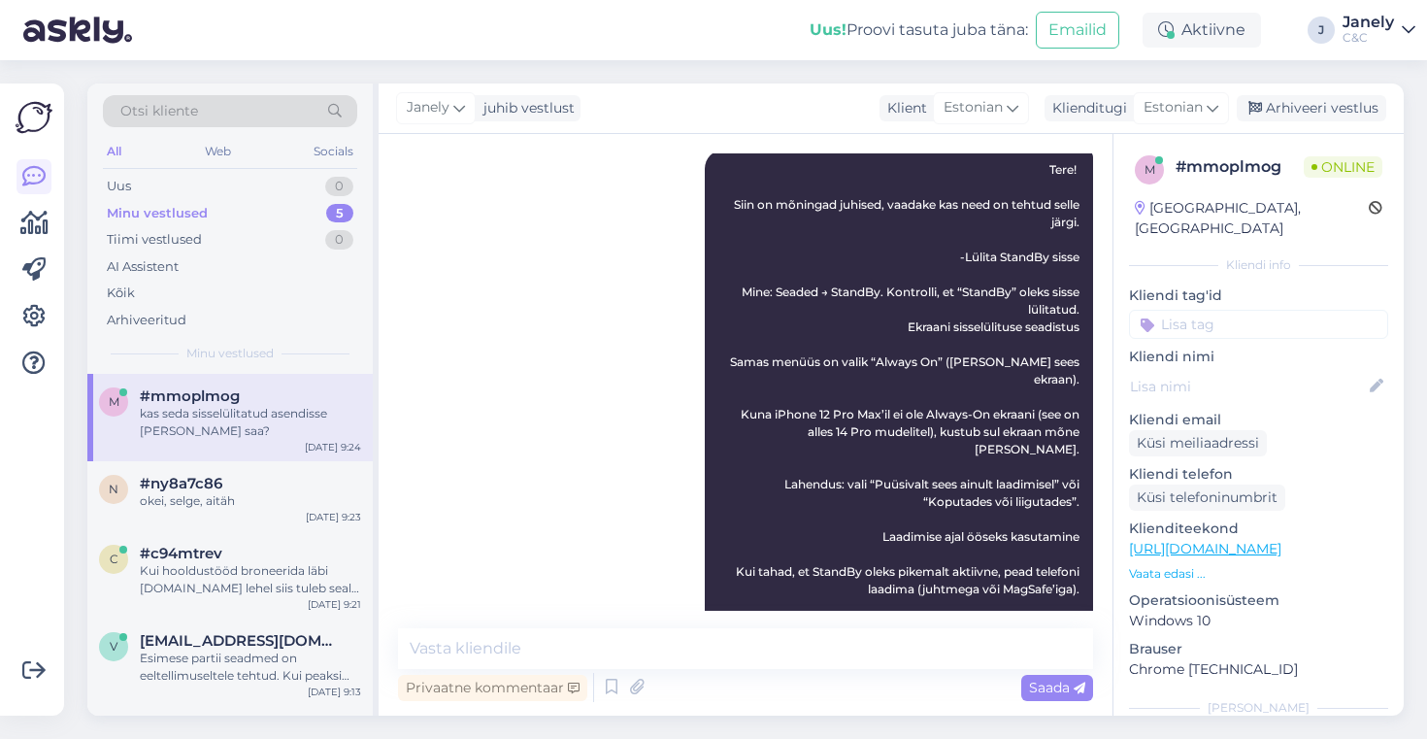
scroll to position [434, 0]
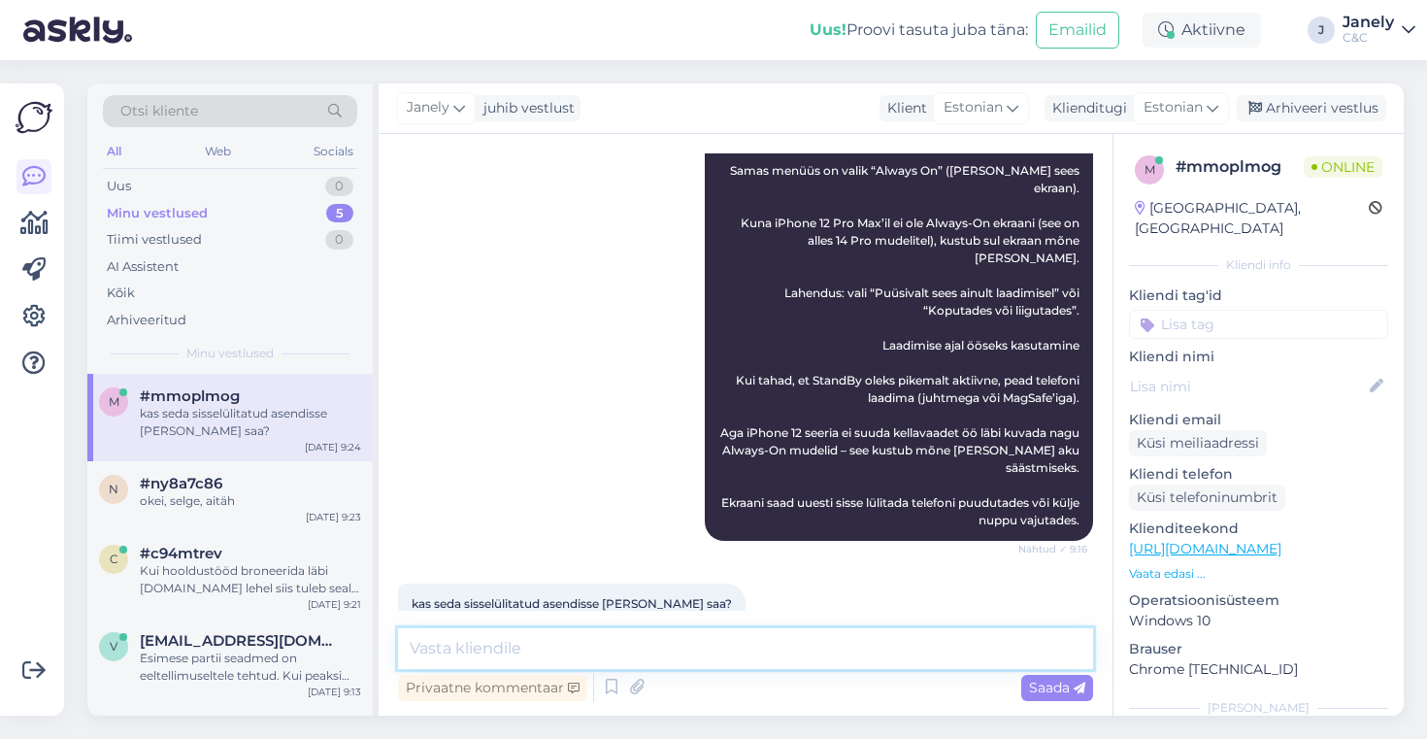
click at [555, 650] on textarea at bounding box center [745, 648] width 695 height 41
type textarea "Kahjus ei saa, sest iPhone 12 Pro Maxil ei ole Always on-ekraani."
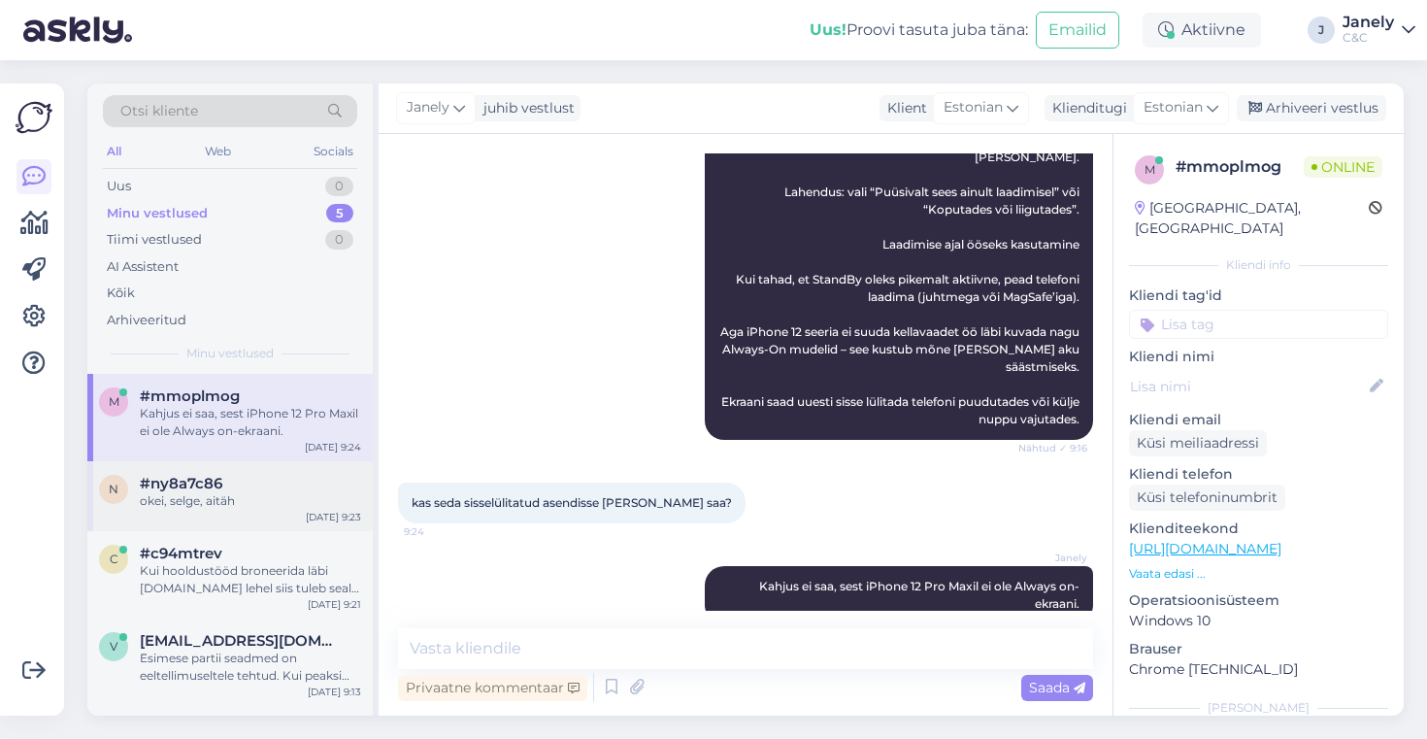
click at [270, 518] on div "n #ny8a7c86 okei, selge, aitäh Sep 30 9:23" at bounding box center [229, 496] width 285 height 70
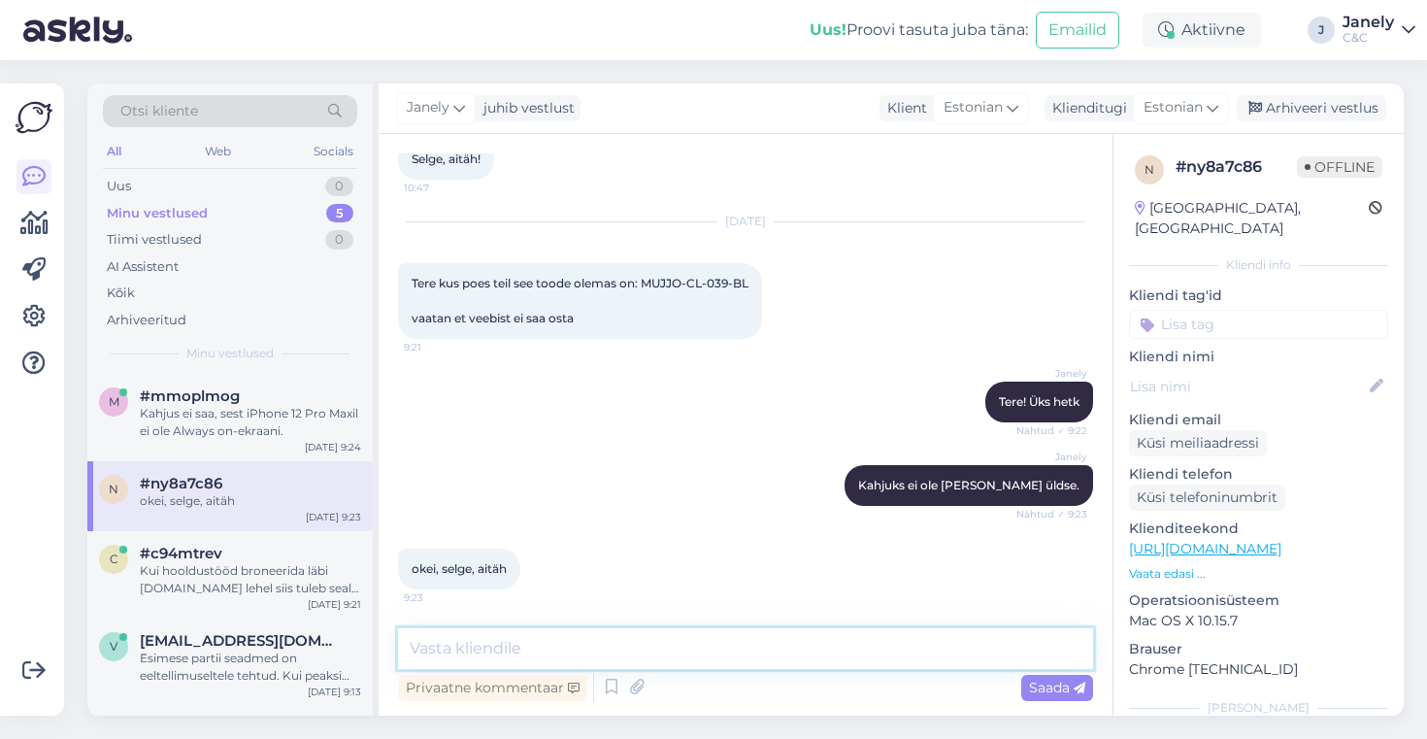
click at [764, 648] on textarea at bounding box center [745, 648] width 695 height 41
type textarea "Aga palun. Kena päeva jätku"
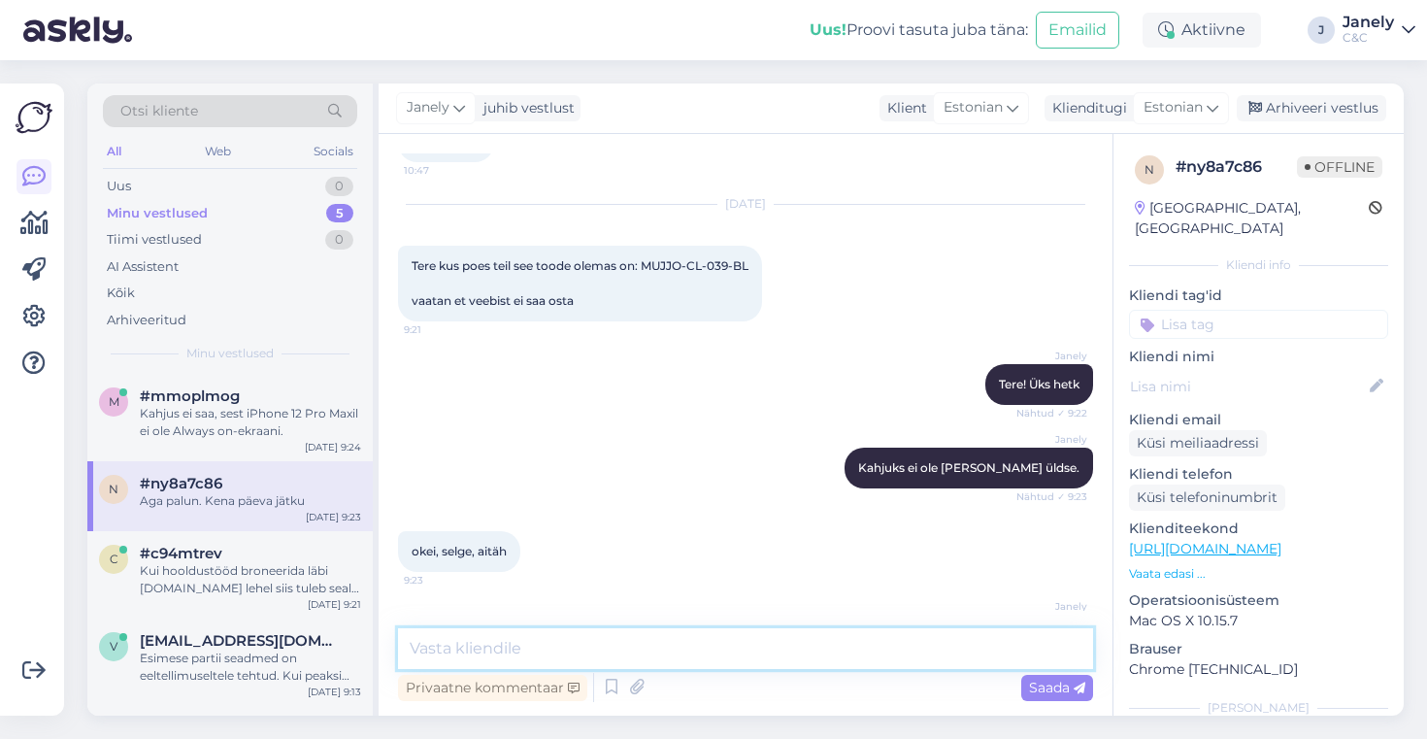
scroll to position [1044, 0]
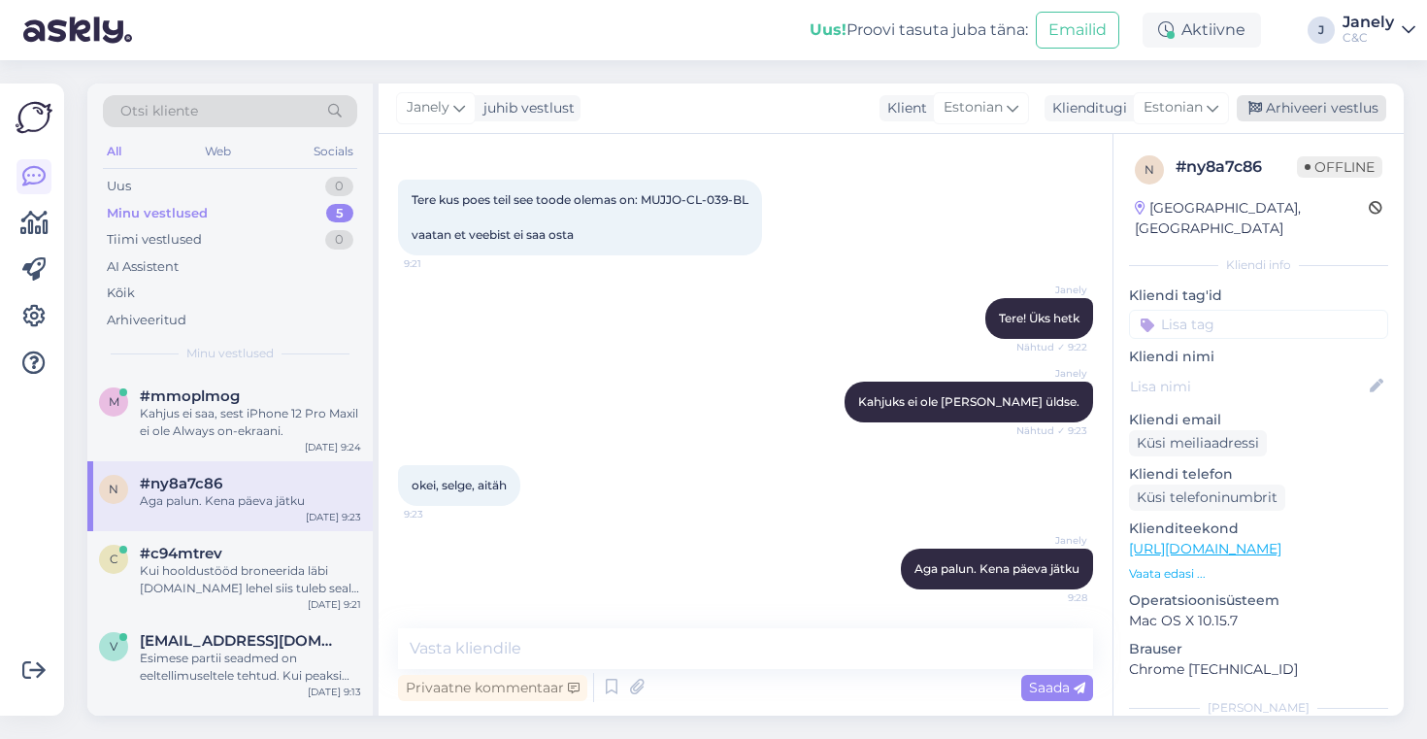
click at [1340, 95] on div "Arhiveeri vestlus" at bounding box center [1312, 108] width 150 height 26
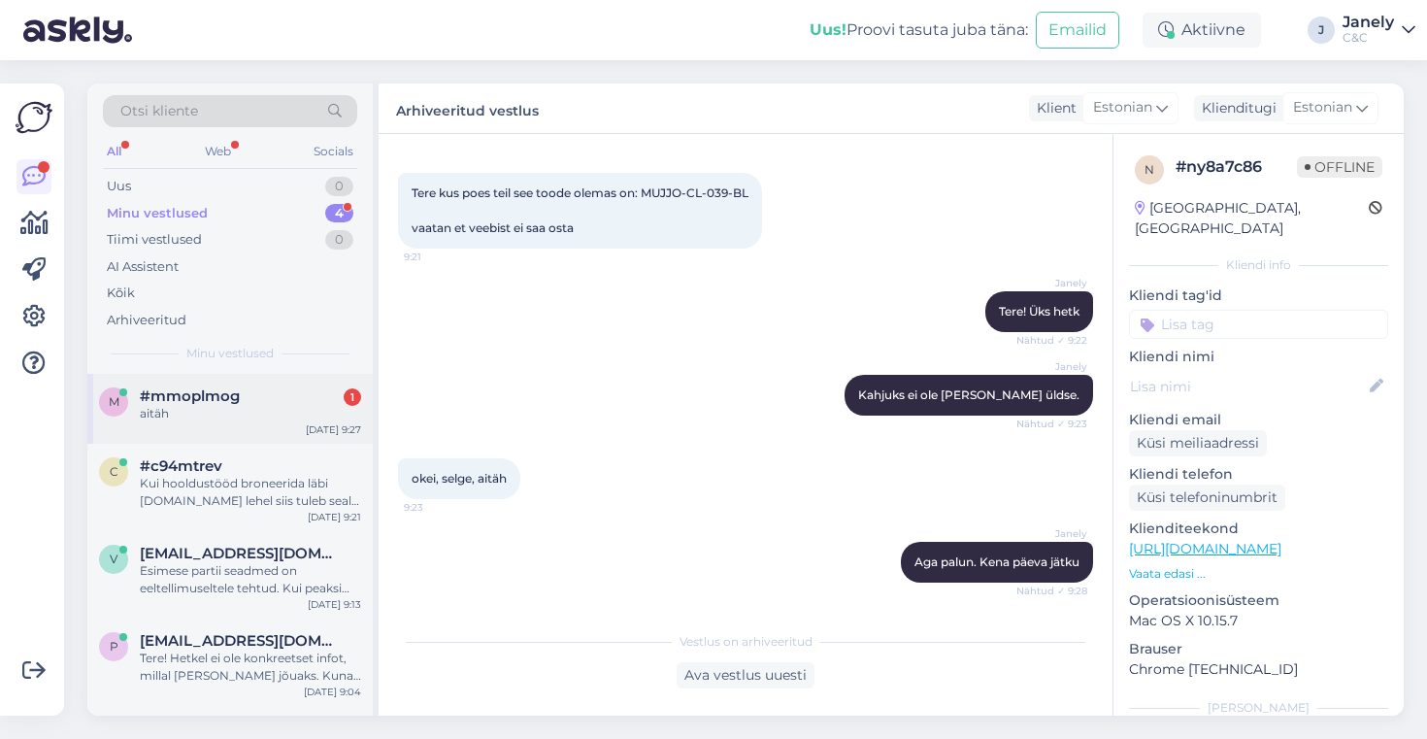
click at [165, 426] on div "m #mmoplmog 1 aitäh Sep 30 9:27" at bounding box center [229, 409] width 285 height 70
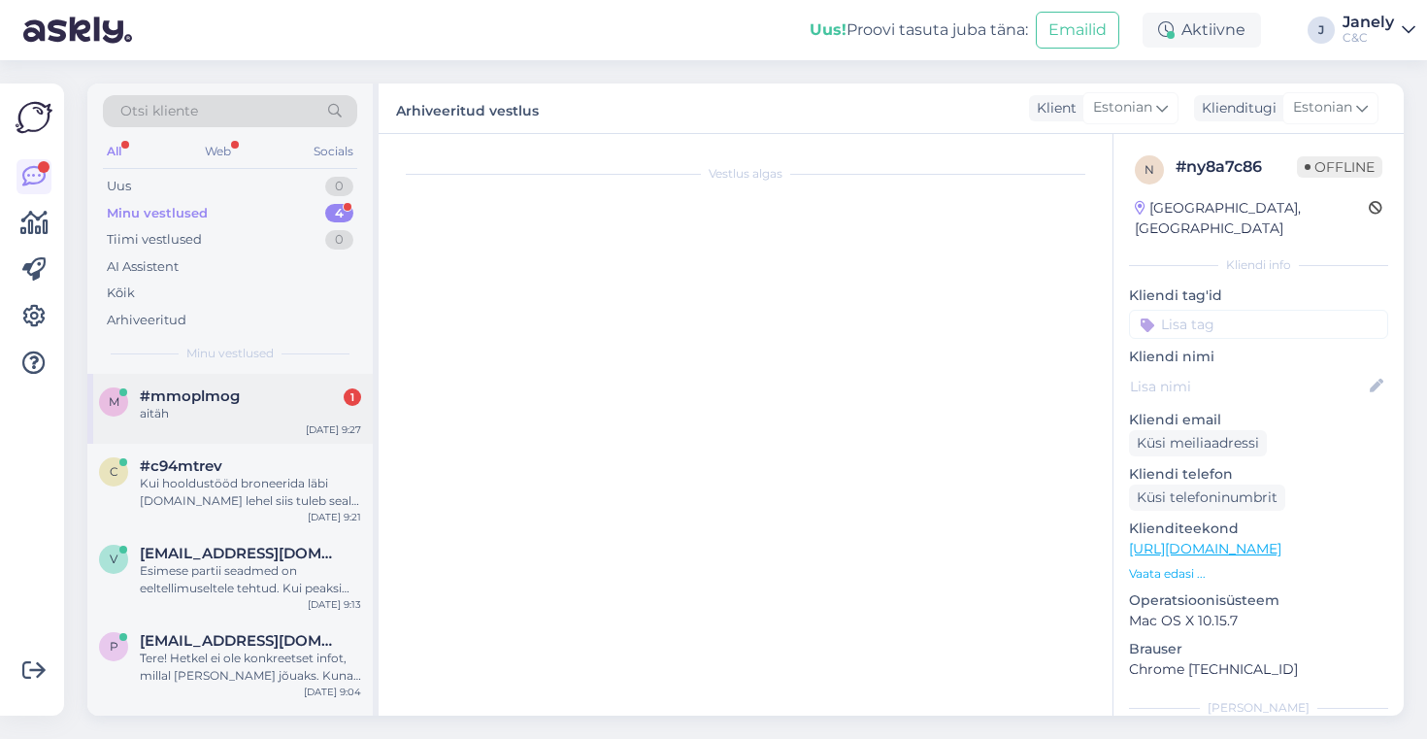
scroll to position [618, 0]
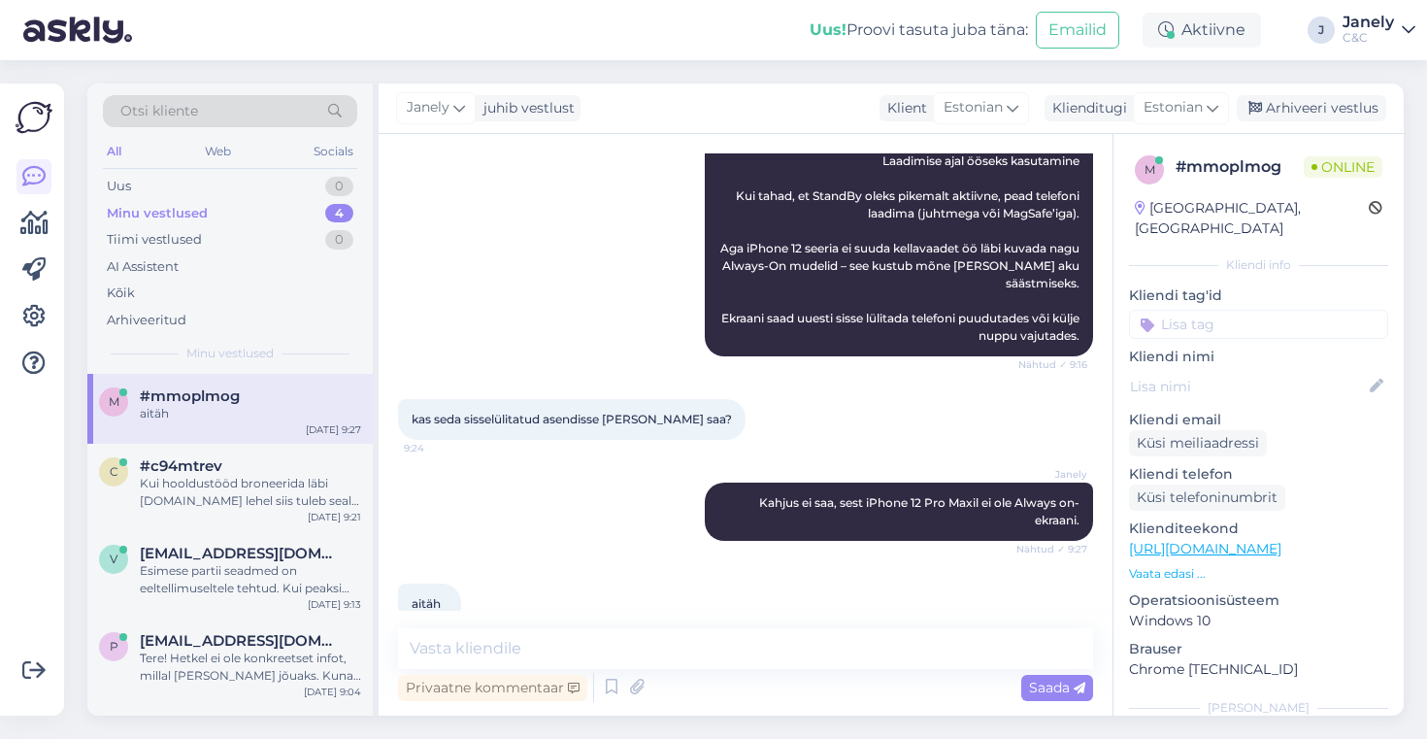
click at [523, 619] on div "Vestlus algas Sep 30 2025 Tere, soovin oma Iphone 12 Pro Max'l kasutada öist st…" at bounding box center [746, 425] width 734 height 582
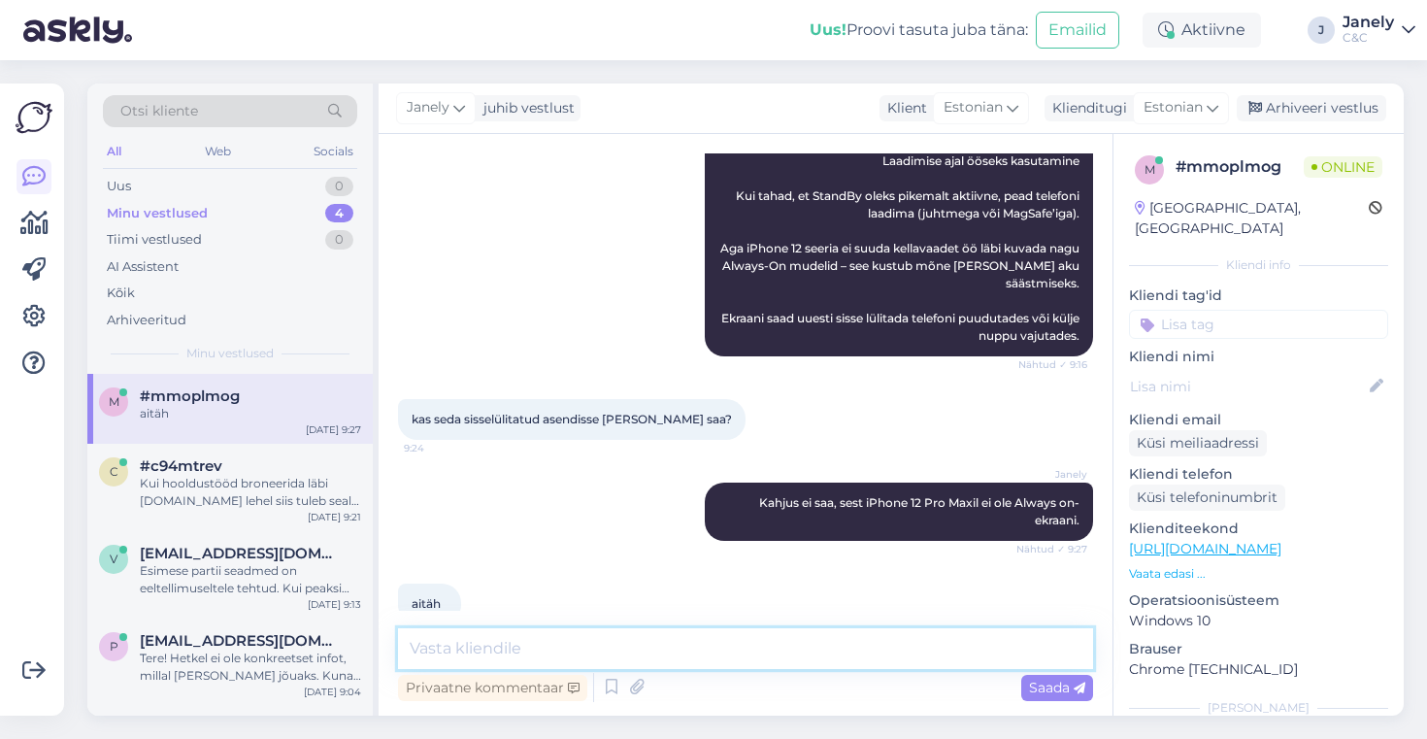
click at [515, 633] on textarea at bounding box center [745, 648] width 695 height 41
type textarea "Palun!"
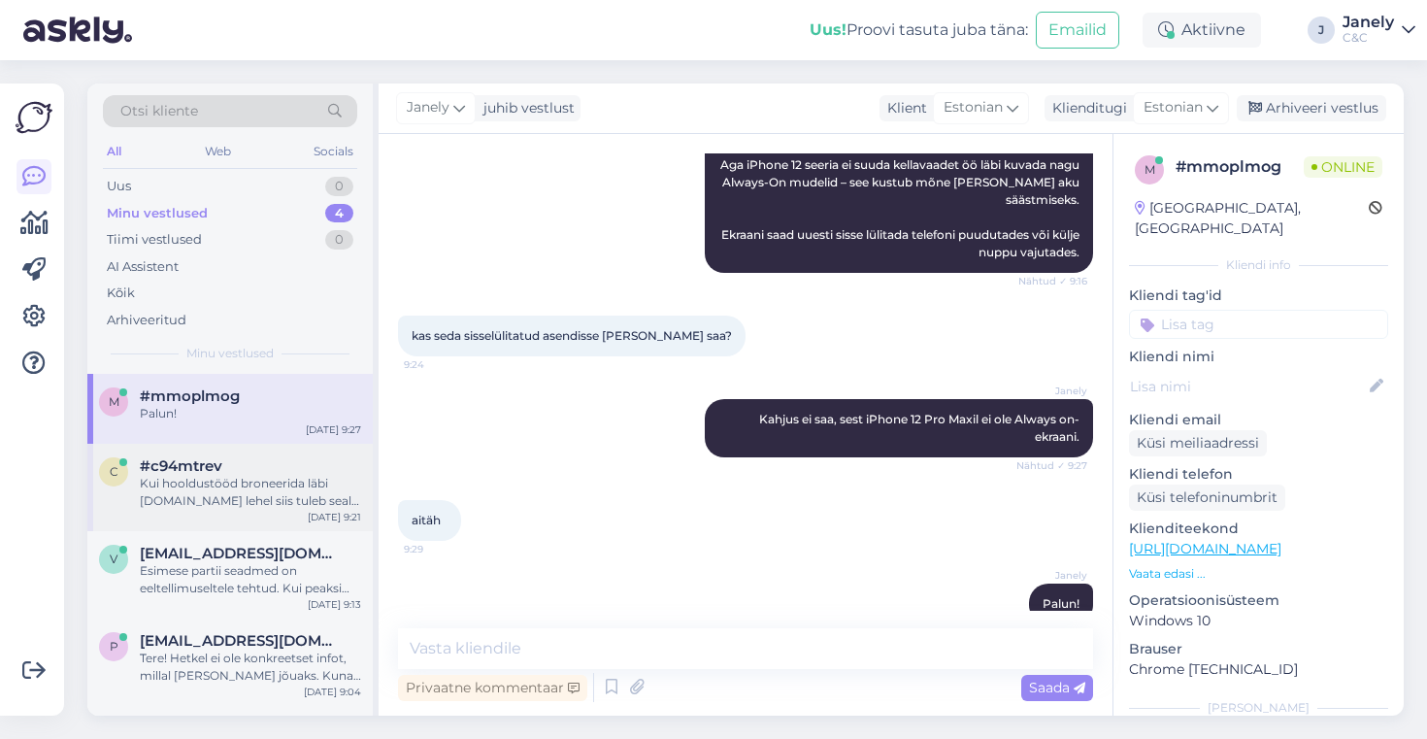
click at [187, 479] on div "Kui hooldustööd broneerida läbi cec.ee lehel siis tuleb seal hinnakiri ette" at bounding box center [250, 492] width 221 height 35
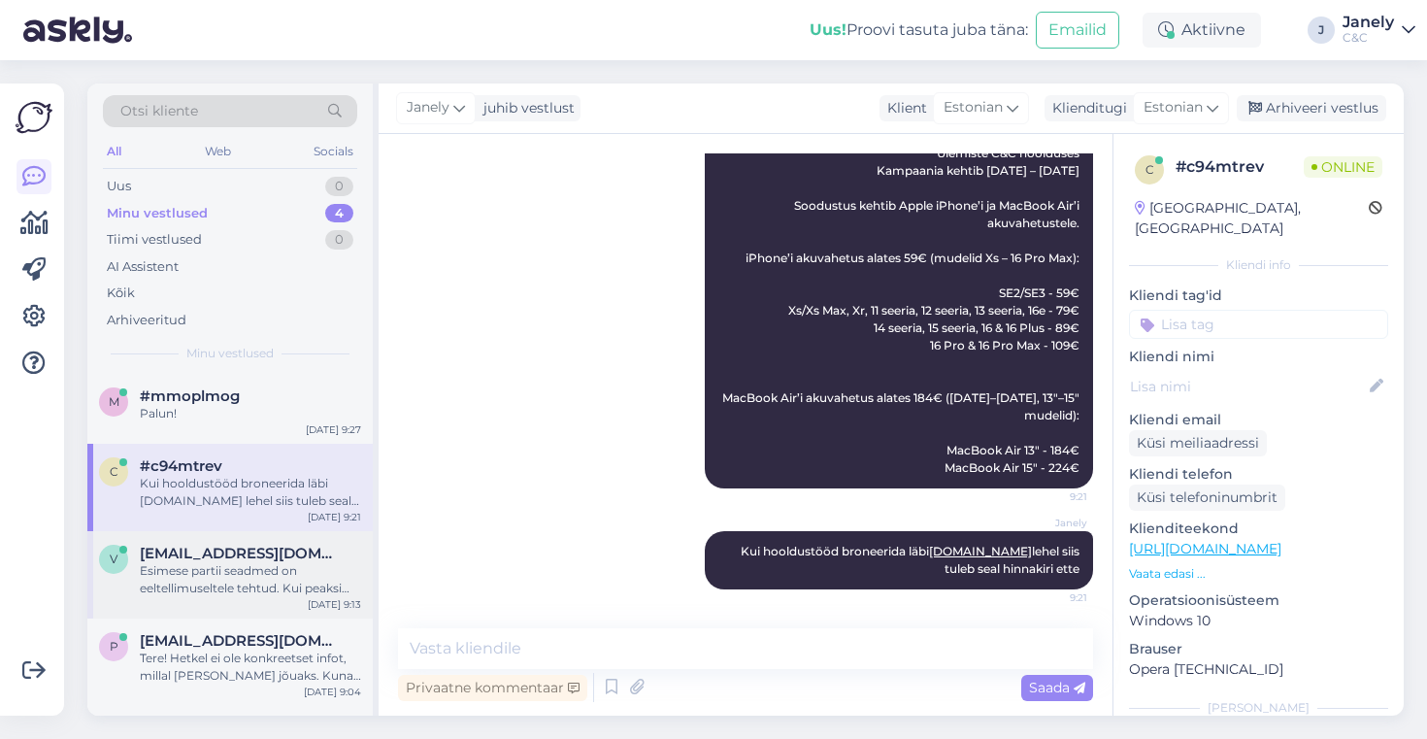
click at [262, 571] on div "Esimese partii seadmed on eeltellimuseltele tehtud. Kui peaksime Teie tellimuse…" at bounding box center [250, 579] width 221 height 35
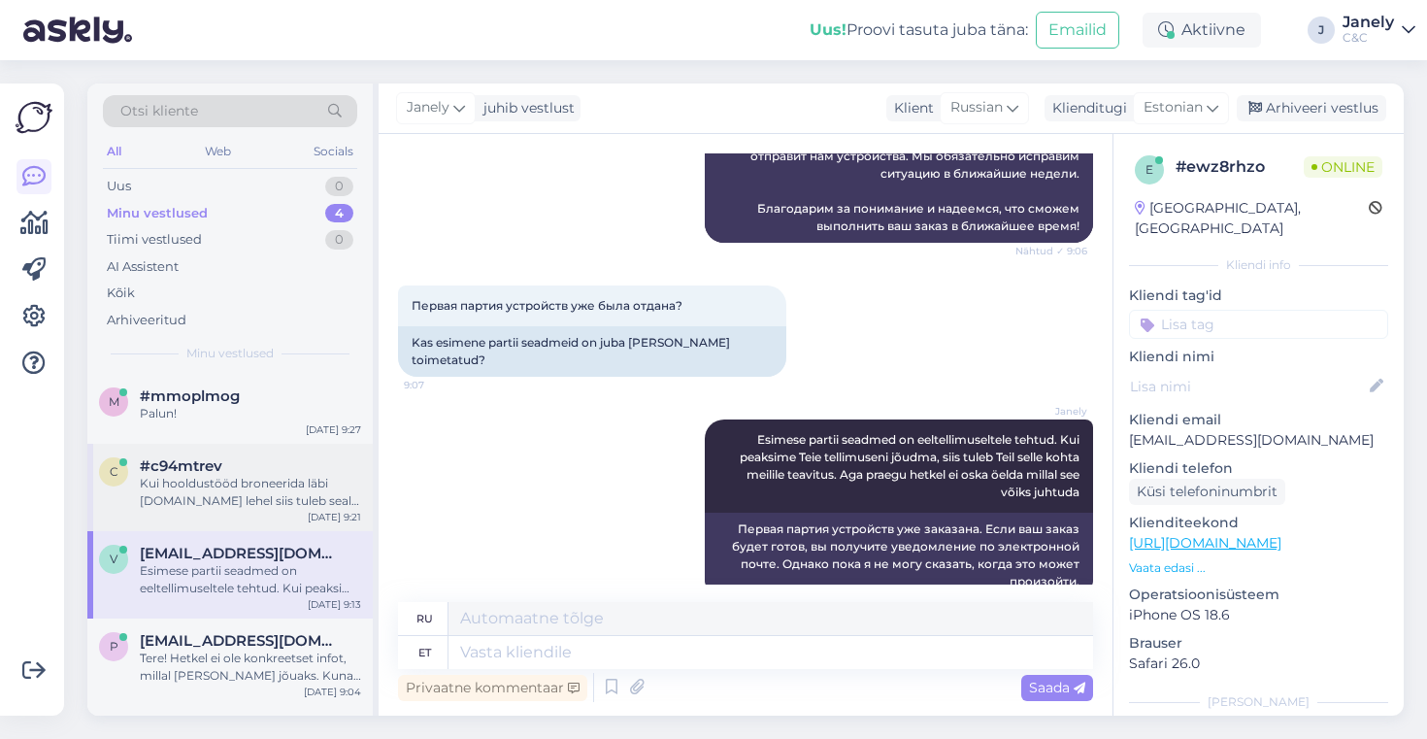
click at [265, 490] on div "Kui hooldustööd broneerida läbi cec.ee lehel siis tuleb seal hinnakiri ette" at bounding box center [250, 492] width 221 height 35
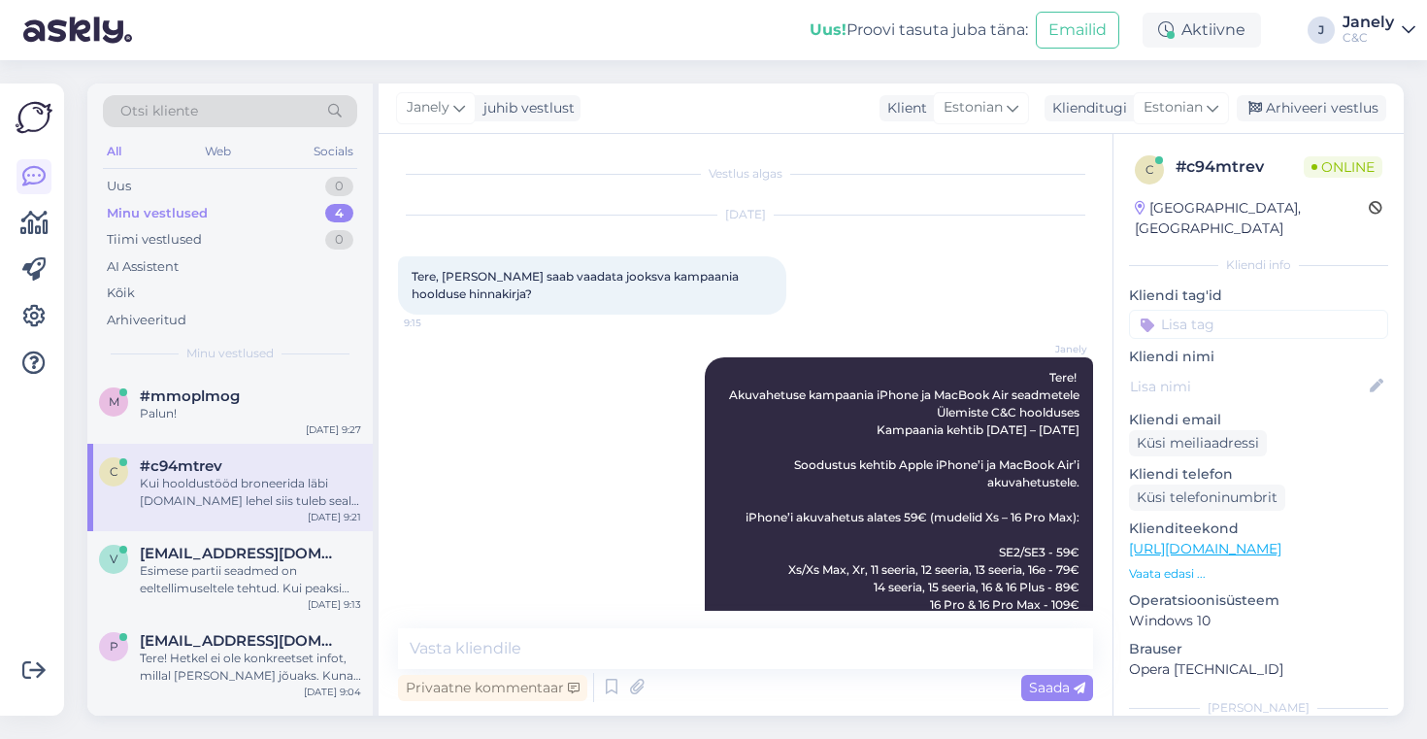
scroll to position [259, 0]
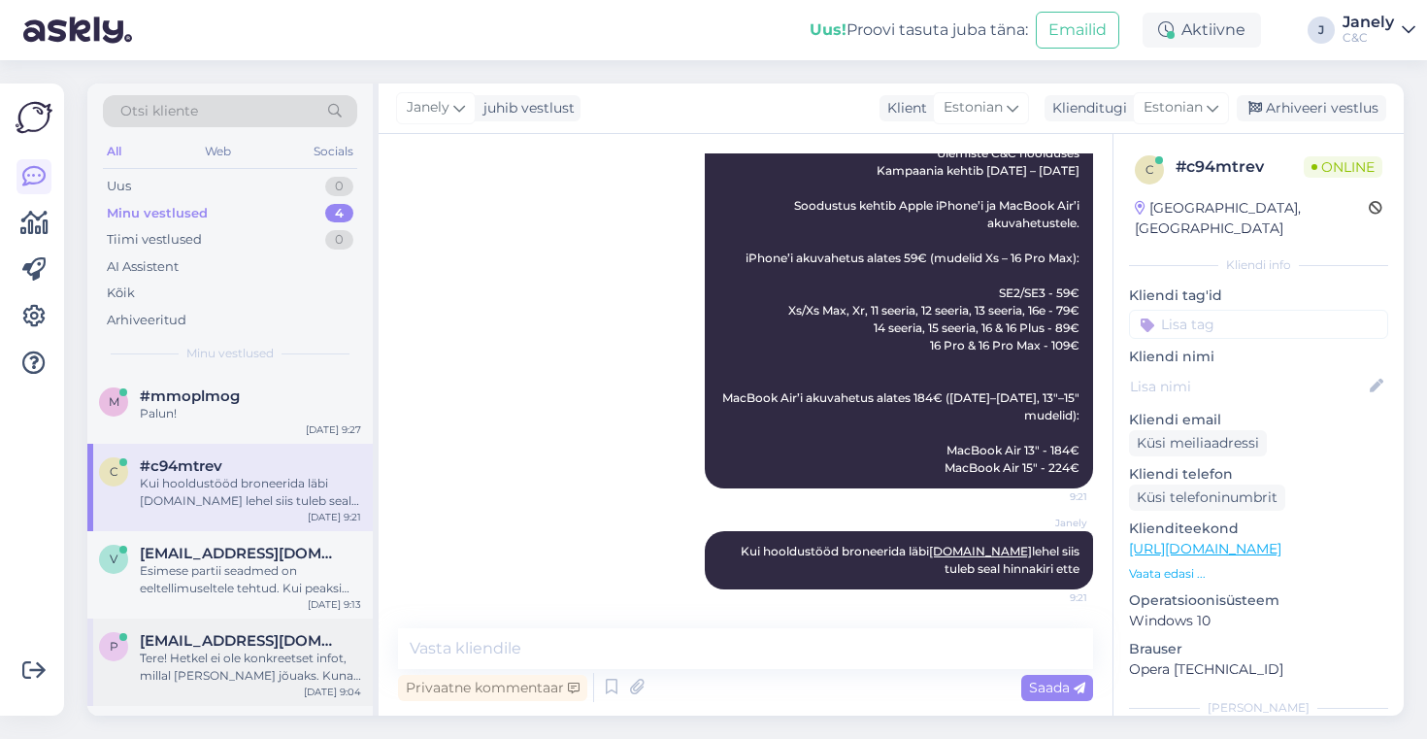
click at [167, 668] on div "Tere! Hetkel ei ole konkreetset infot, millal toode kohale jõuaks. Kuna eeltell…" at bounding box center [250, 667] width 221 height 35
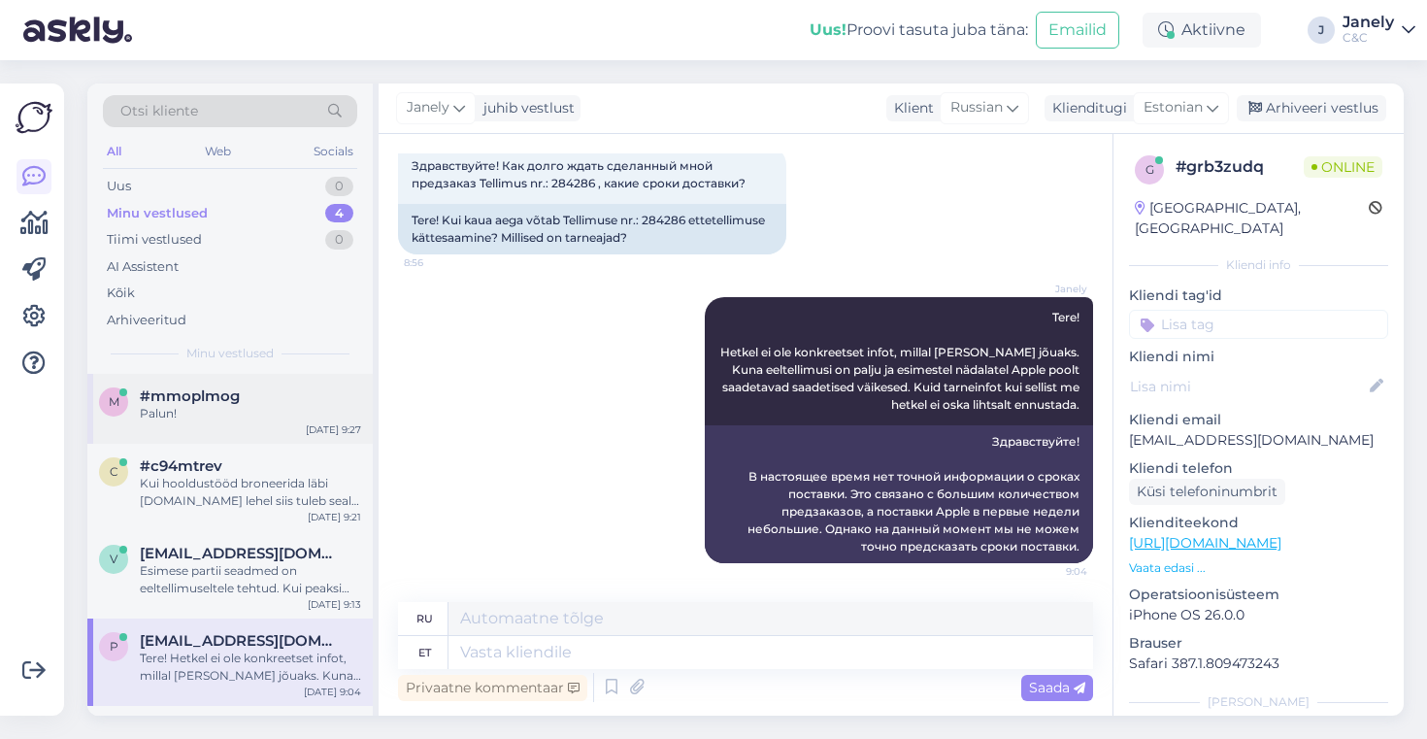
click at [286, 443] on div "m #mmoplmog Palun! Sep 30 9:27 c #c94mtrev Kui hooldustööd broneerida läbi cec.…" at bounding box center [229, 540] width 285 height 332
click at [251, 425] on div "m #mmoplmog Palun! Sep 30 9:27" at bounding box center [229, 409] width 285 height 70
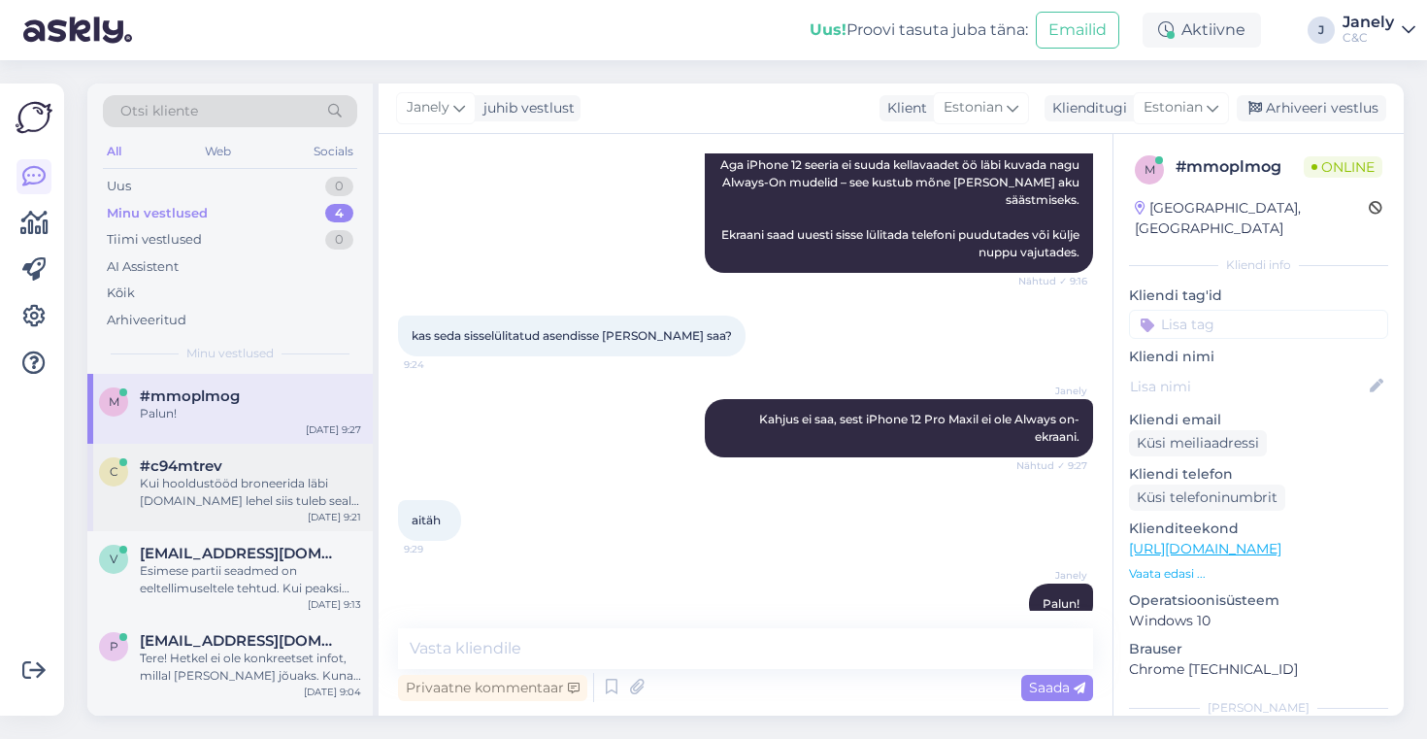
click at [272, 504] on div "Kui hooldustööd broneerida läbi cec.ee lehel siis tuleb seal hinnakiri ette" at bounding box center [250, 492] width 221 height 35
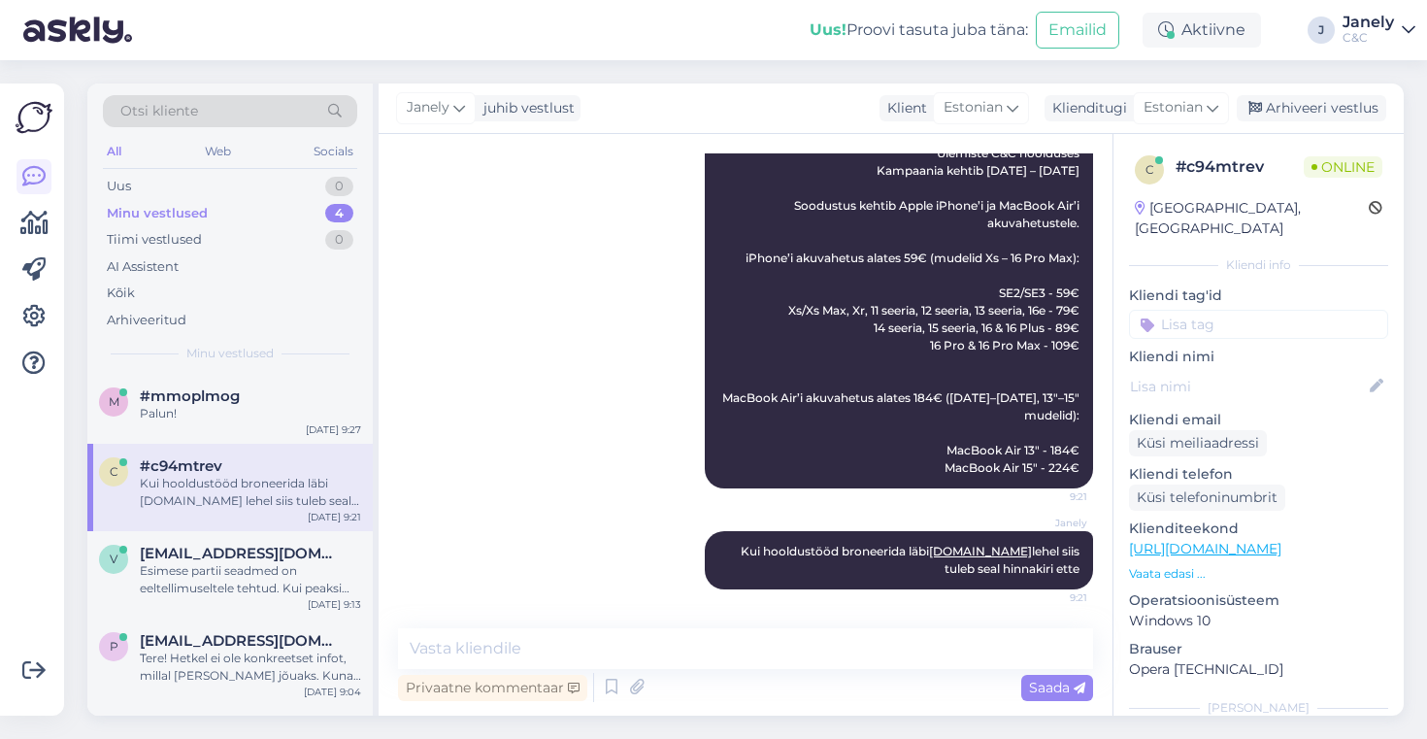
scroll to position [259, 0]
click at [256, 180] on div "Uus 0" at bounding box center [230, 186] width 254 height 27
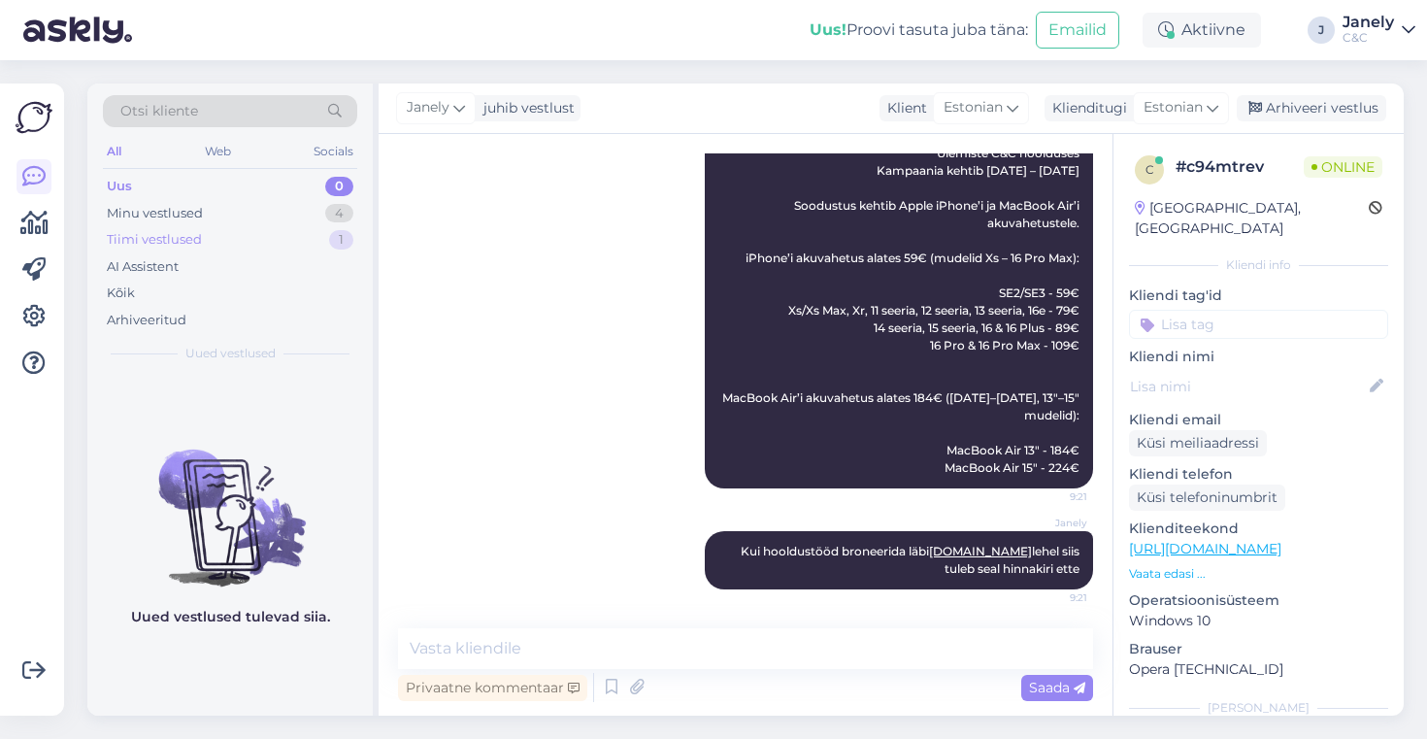
click at [204, 246] on div "Tiimi vestlused 1" at bounding box center [230, 239] width 254 height 27
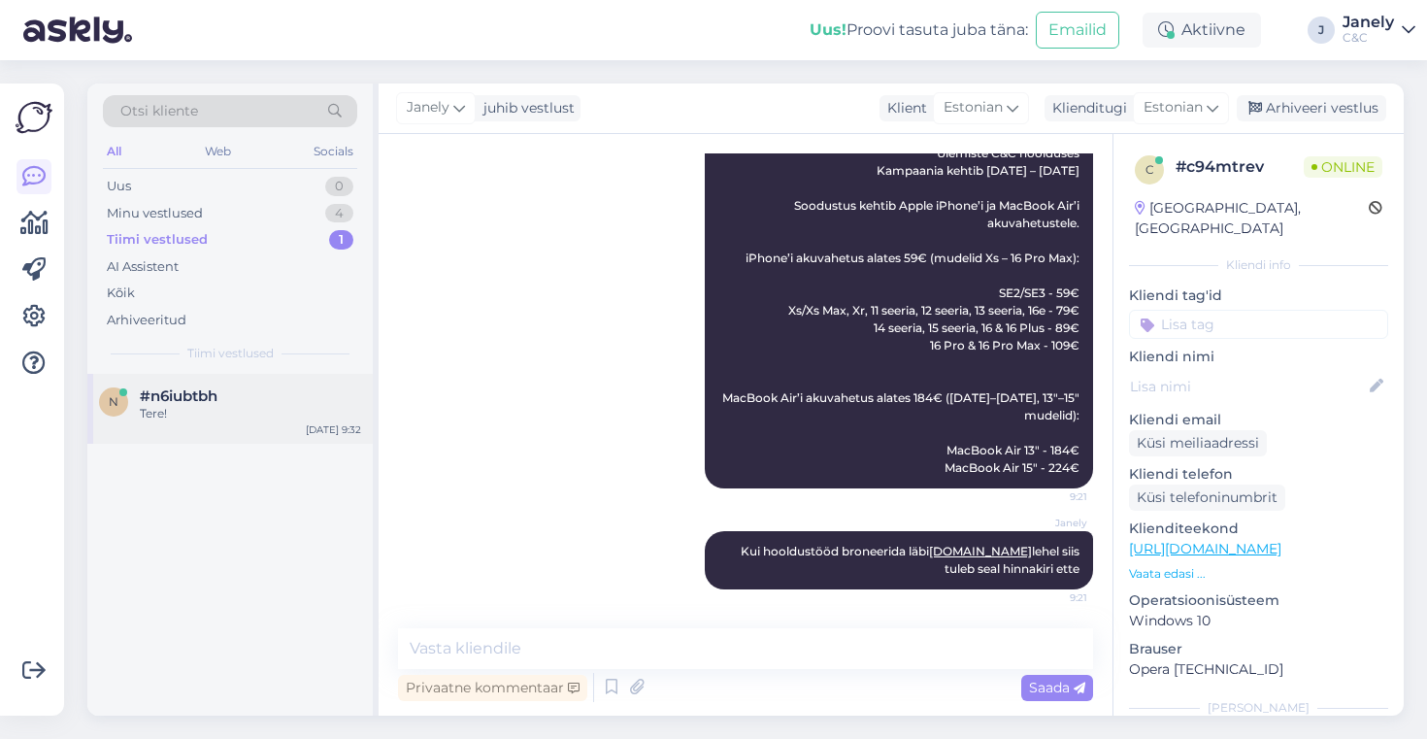
click at [265, 397] on div "#n6iubtbh" at bounding box center [250, 395] width 221 height 17
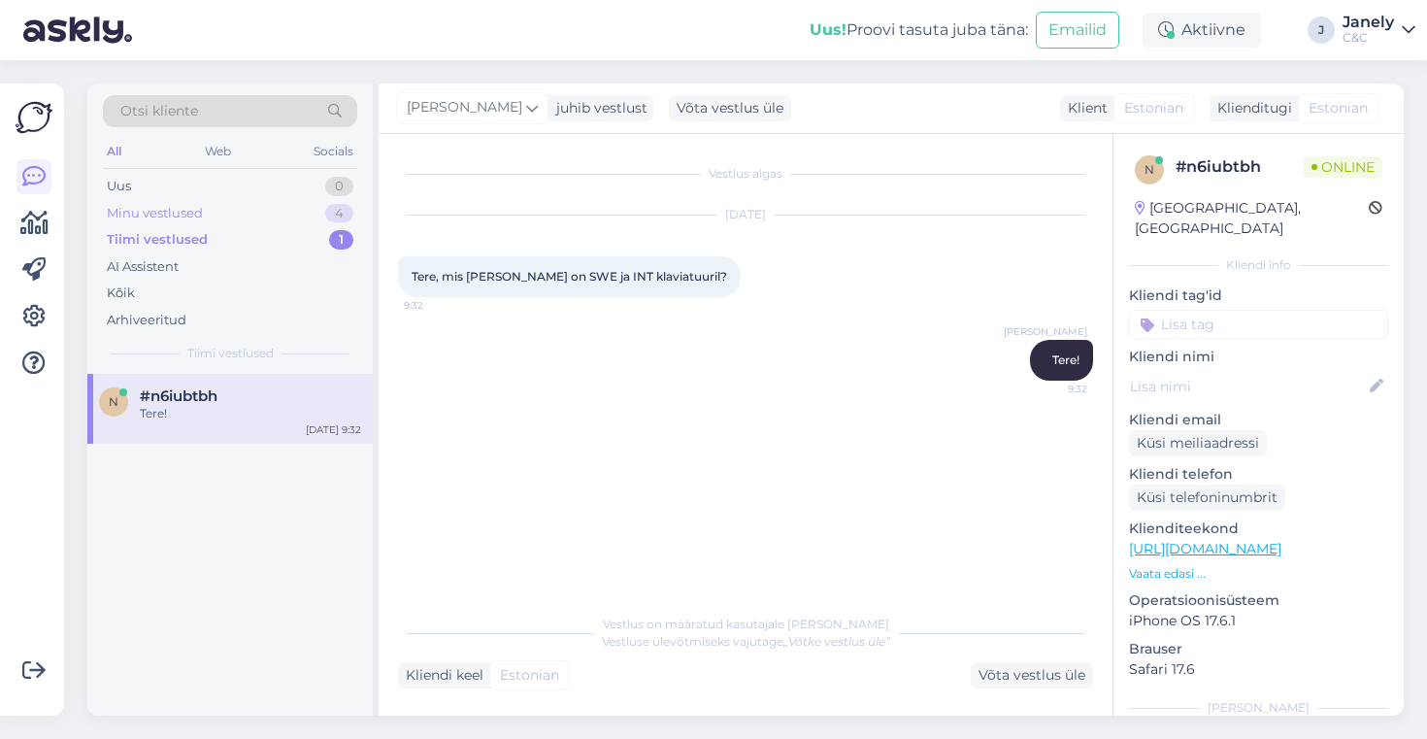
click at [261, 206] on div "Minu vestlused 4" at bounding box center [230, 213] width 254 height 27
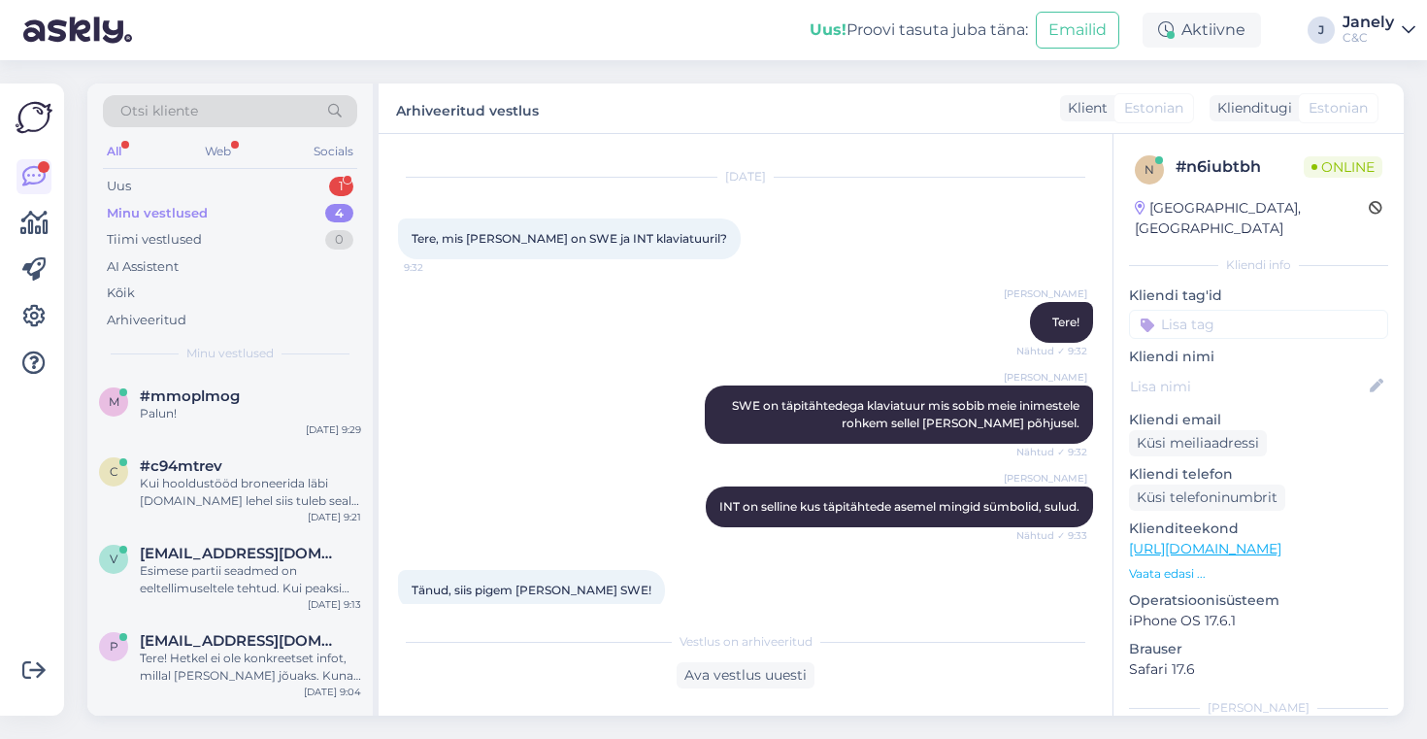
scroll to position [84, 0]
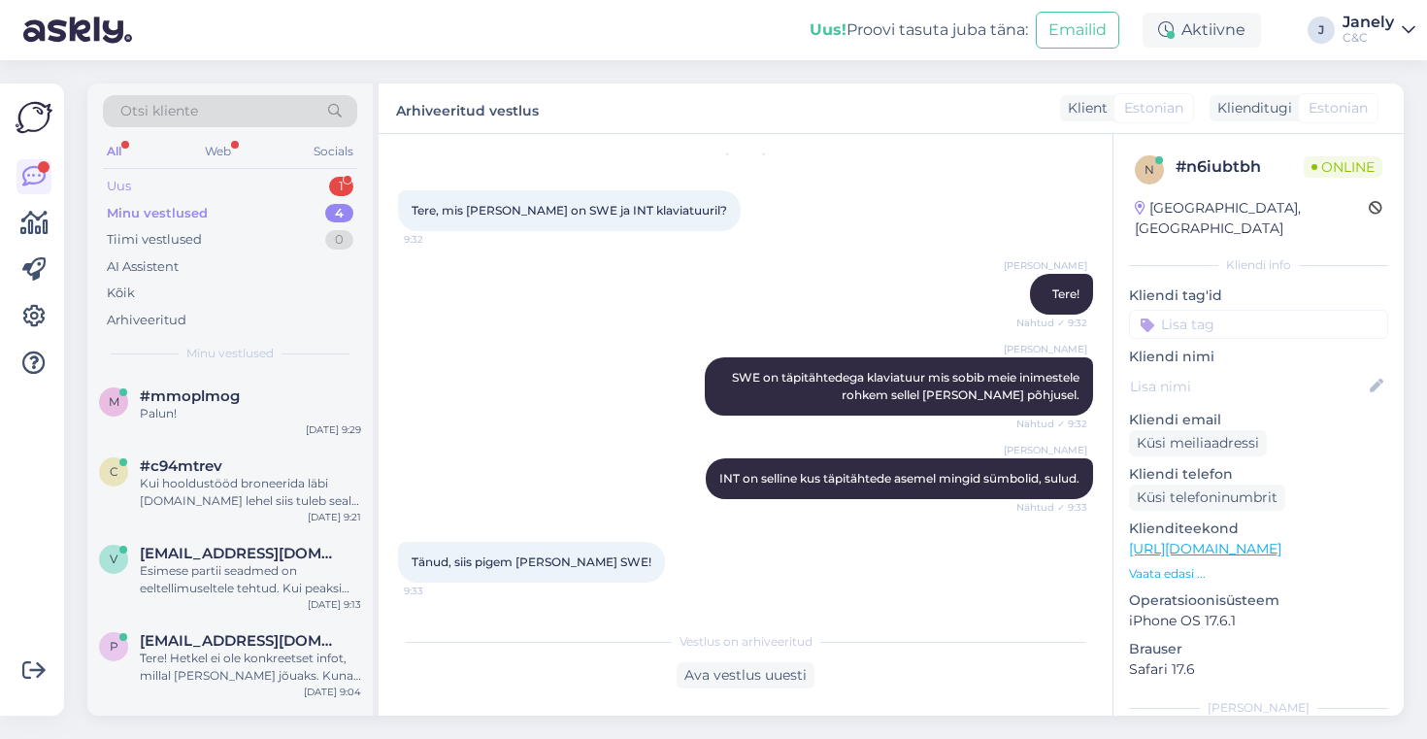
click at [217, 181] on div "Uus 1" at bounding box center [230, 186] width 254 height 27
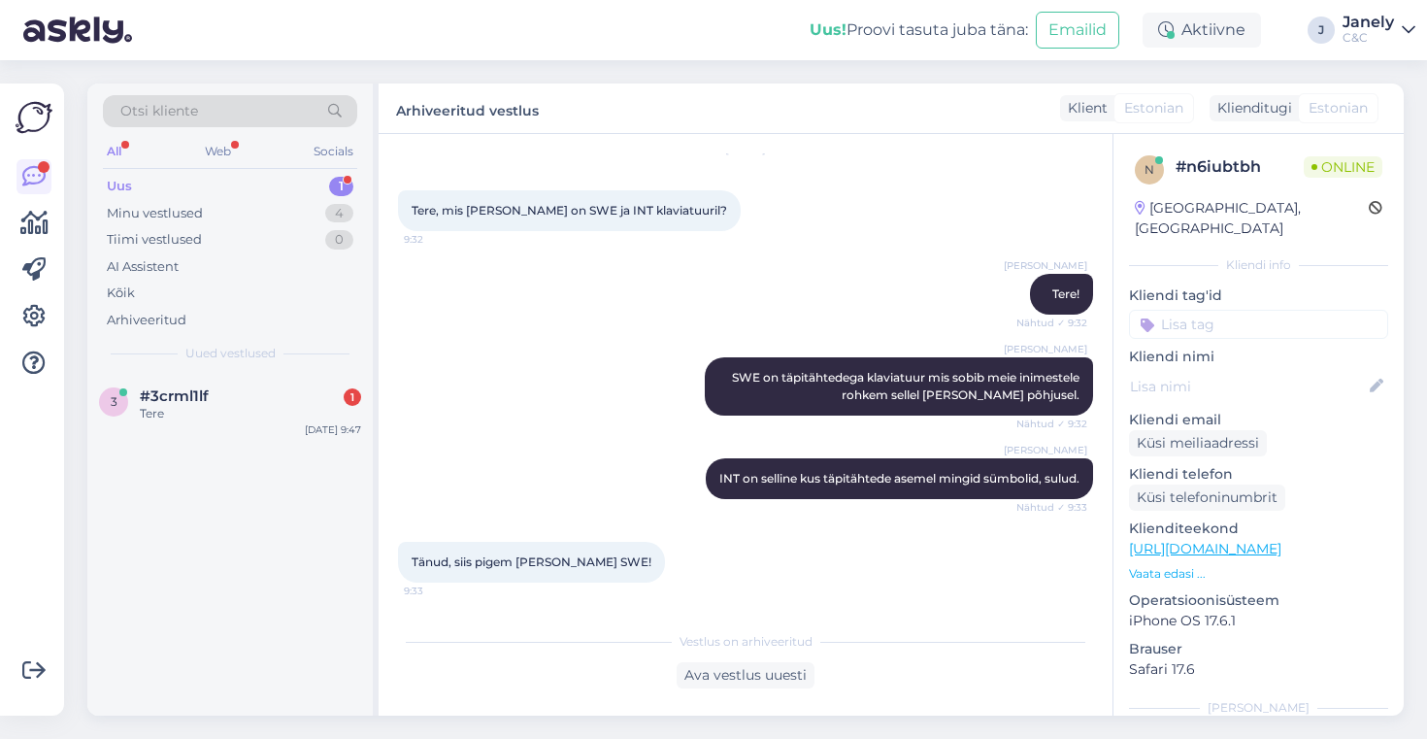
click at [267, 451] on div "3 #3crml1lf 1 Tere Sep 30 9:47" at bounding box center [229, 545] width 285 height 342
click at [245, 422] on div "3 #3crml1lf 1 Tere Sep 30 9:47" at bounding box center [229, 409] width 285 height 70
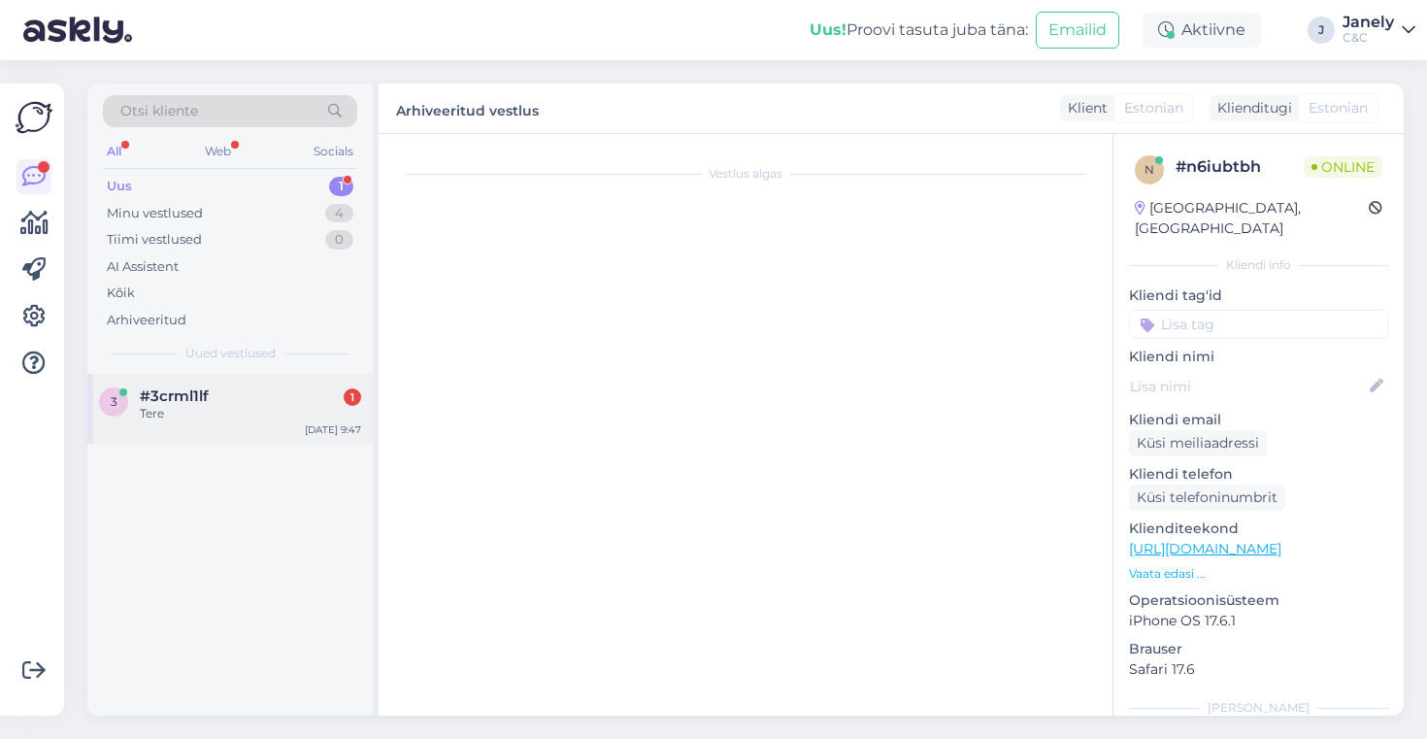
scroll to position [0, 0]
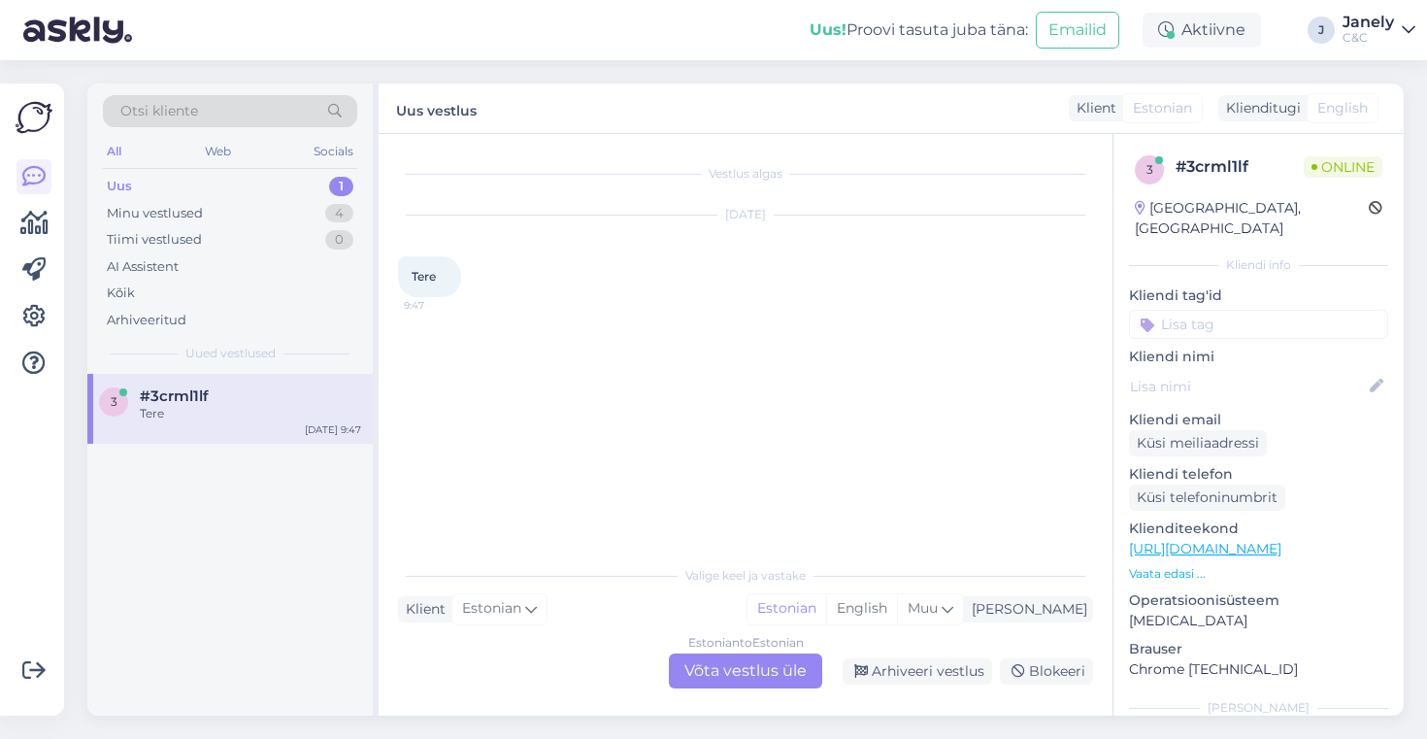
click at [707, 669] on div "Estonian to Estonian Võta vestlus üle" at bounding box center [745, 670] width 153 height 35
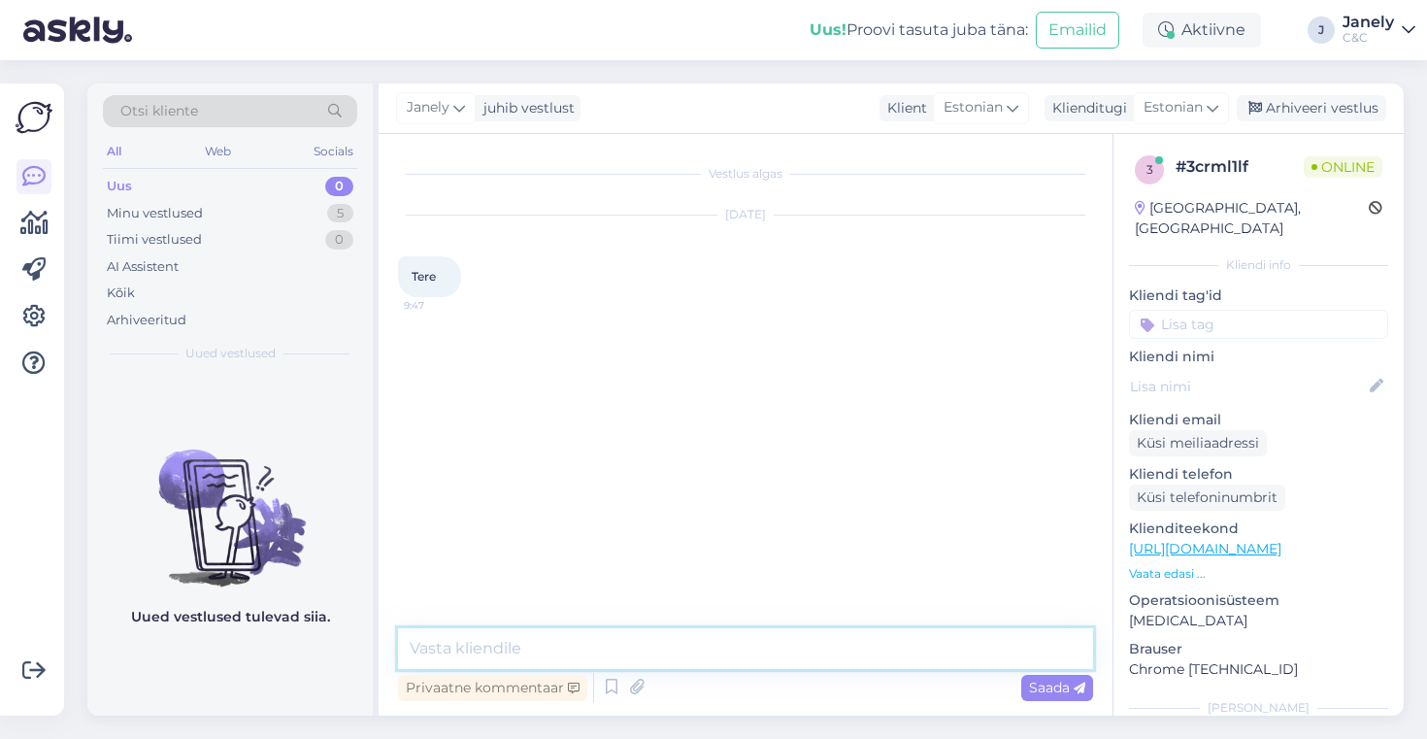
click at [615, 658] on textarea at bounding box center [745, 648] width 695 height 41
type textarea "Tere! Kuidas saan abiks olla?"
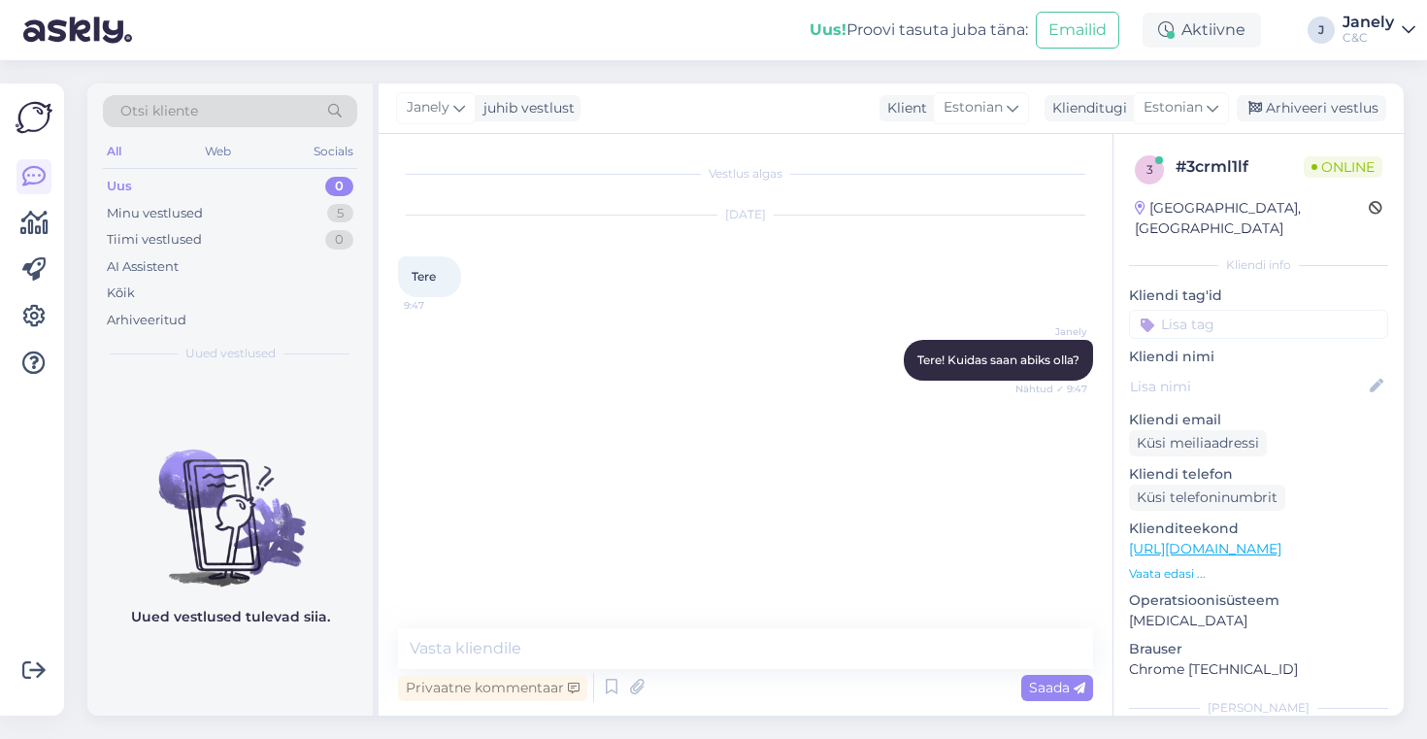
click at [295, 482] on img at bounding box center [229, 502] width 285 height 175
click at [266, 219] on div "Minu vestlused 5" at bounding box center [230, 213] width 254 height 27
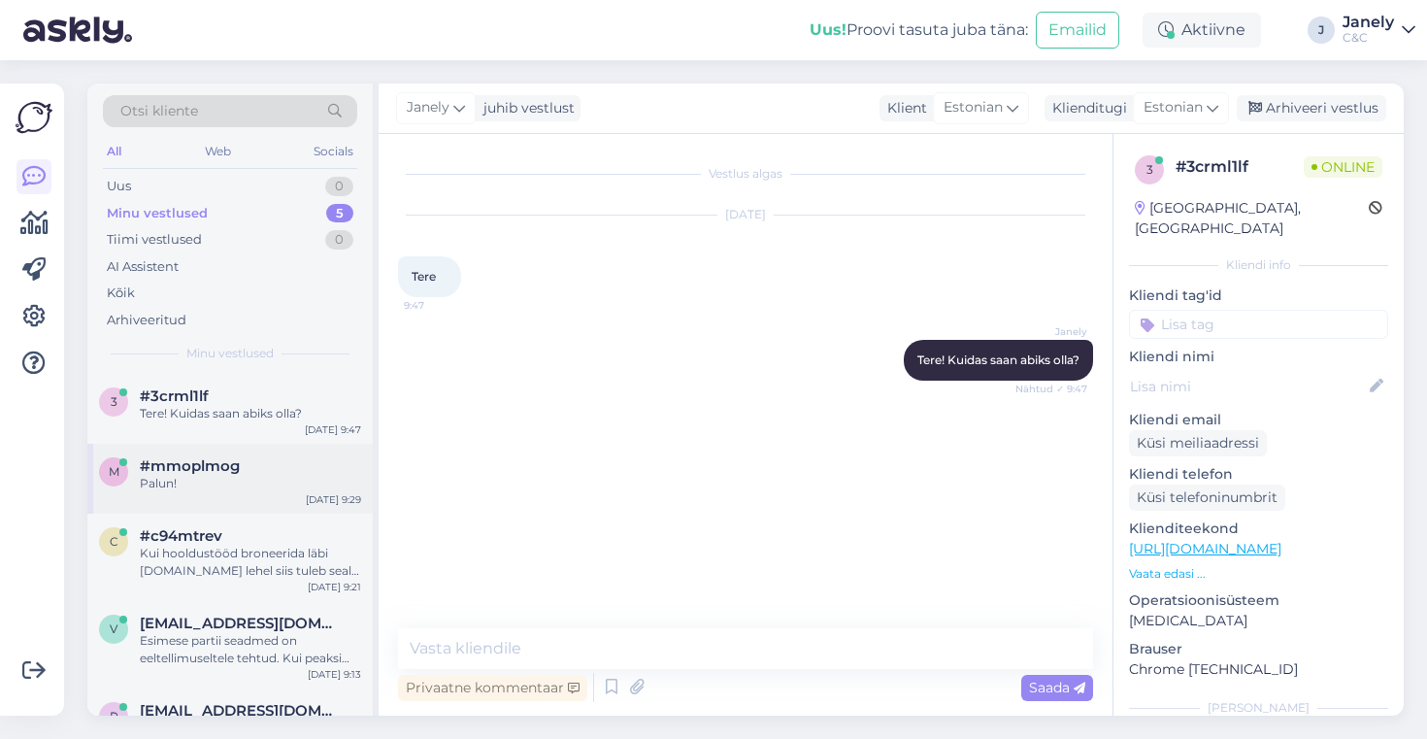
click at [288, 465] on div "#mmoplmog" at bounding box center [250, 465] width 221 height 17
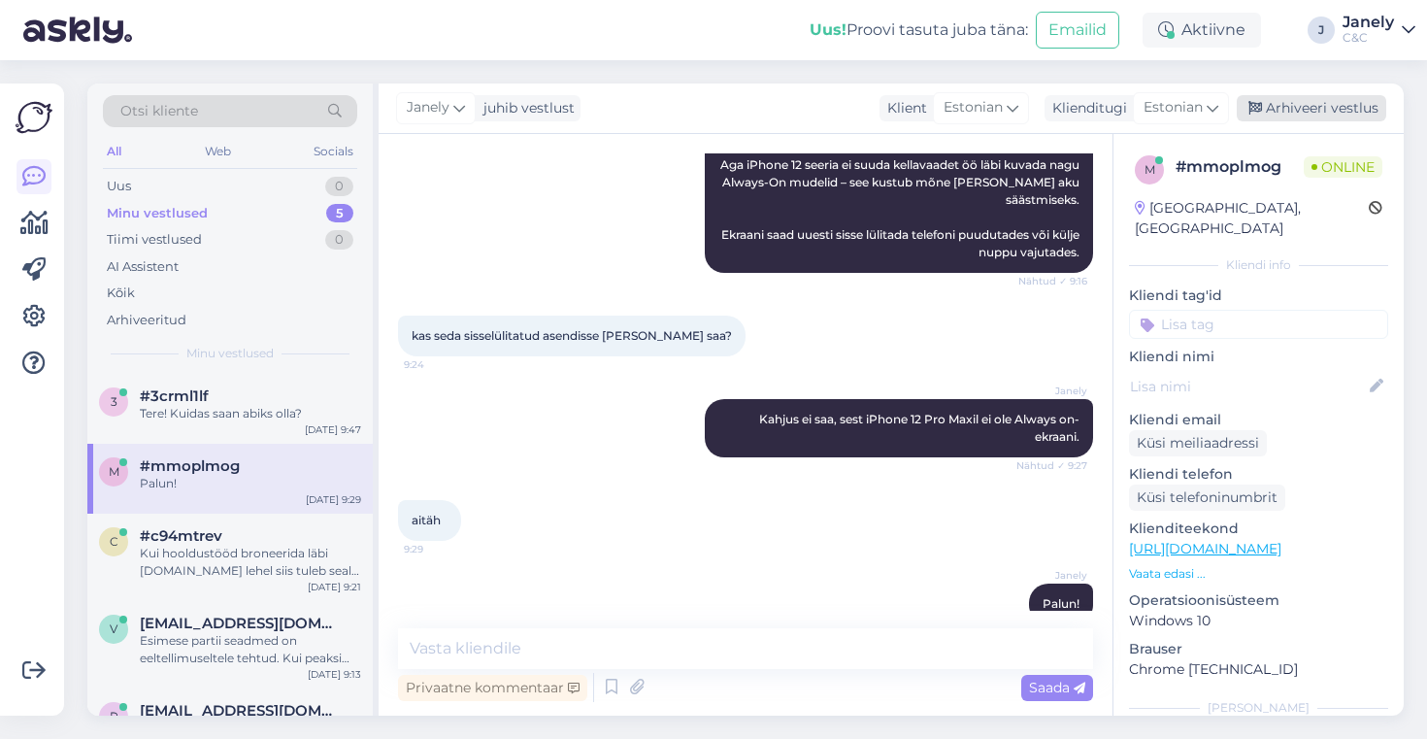
click at [1293, 117] on div "Arhiveeri vestlus" at bounding box center [1312, 108] width 150 height 26
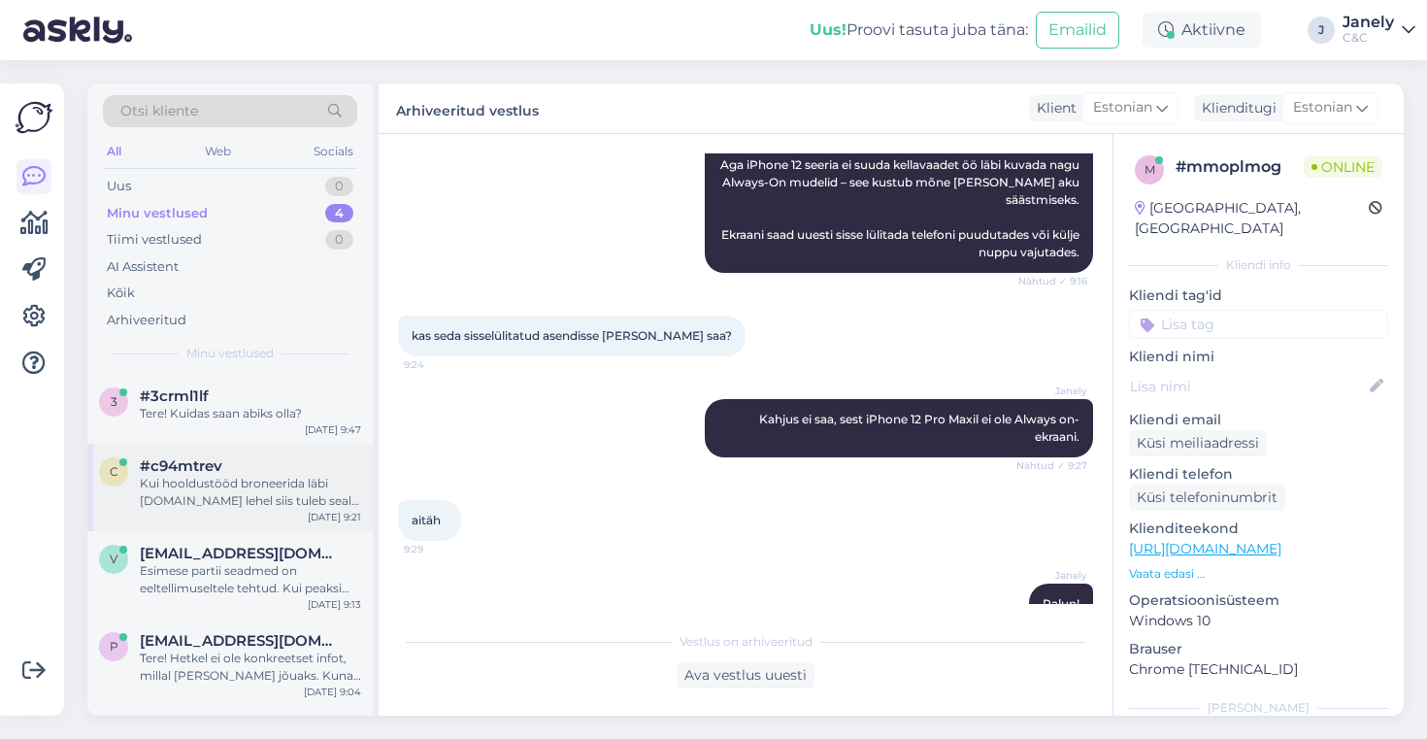
click at [232, 507] on div "Kui hooldustööd broneerida läbi cec.ee lehel siis tuleb seal hinnakiri ette" at bounding box center [250, 492] width 221 height 35
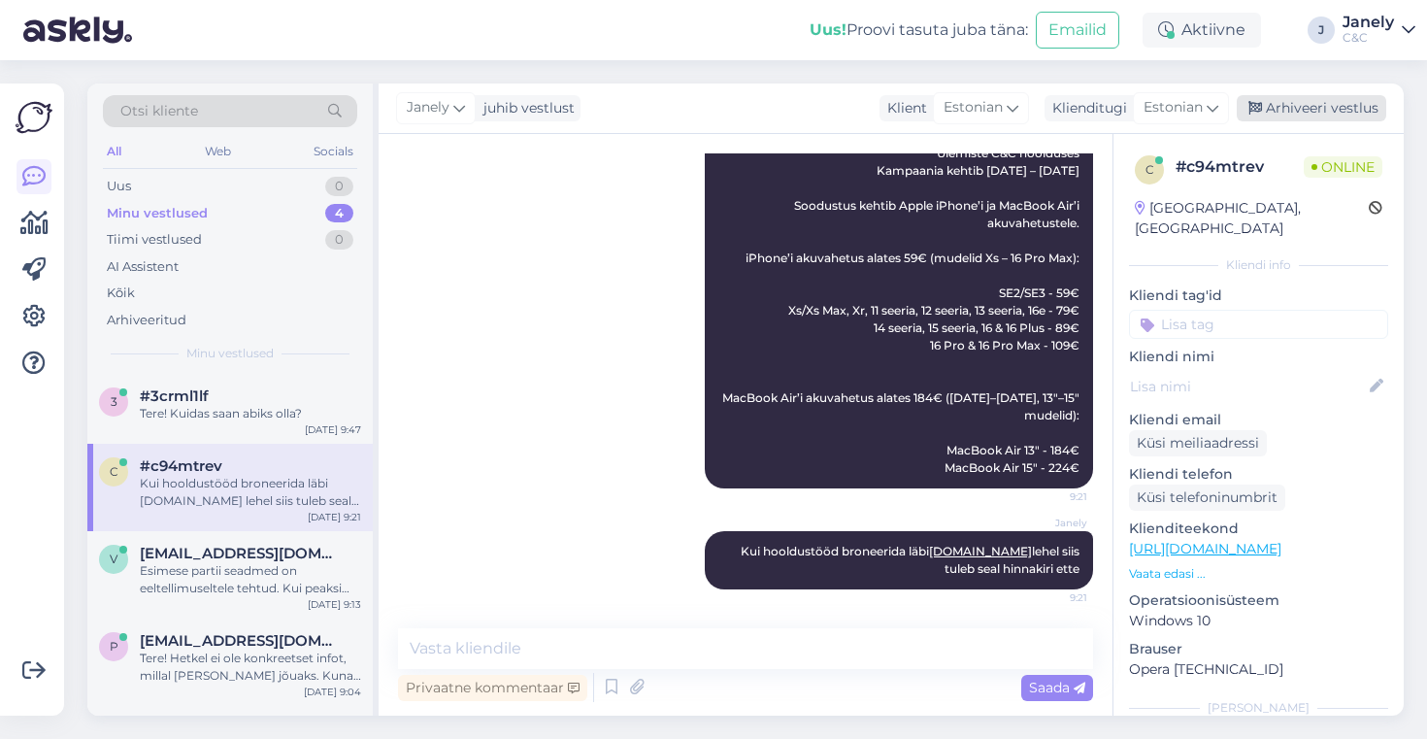
click at [1304, 114] on div "Arhiveeri vestlus" at bounding box center [1312, 108] width 150 height 26
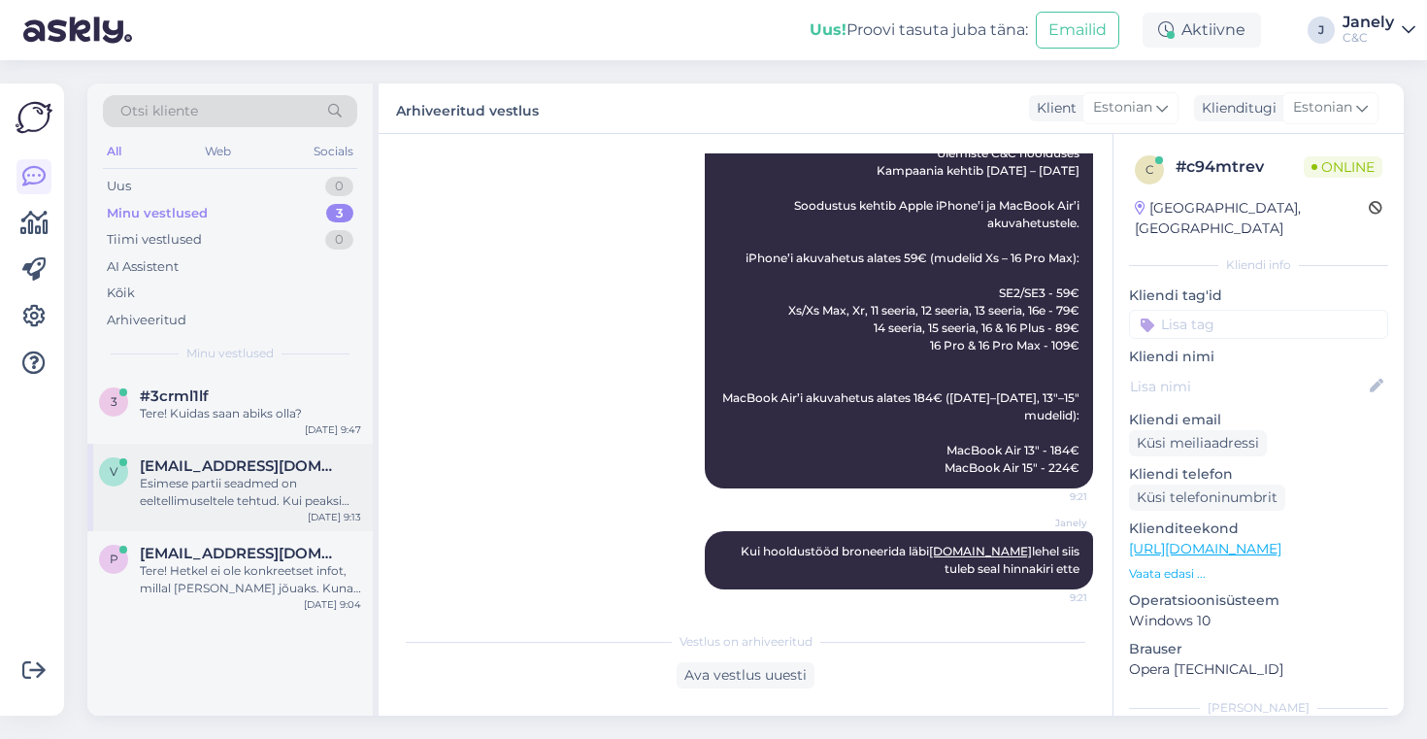
click at [222, 509] on div "Esimese partii seadmed on eeltellimuseltele tehtud. Kui peaksime Teie tellimuse…" at bounding box center [250, 492] width 221 height 35
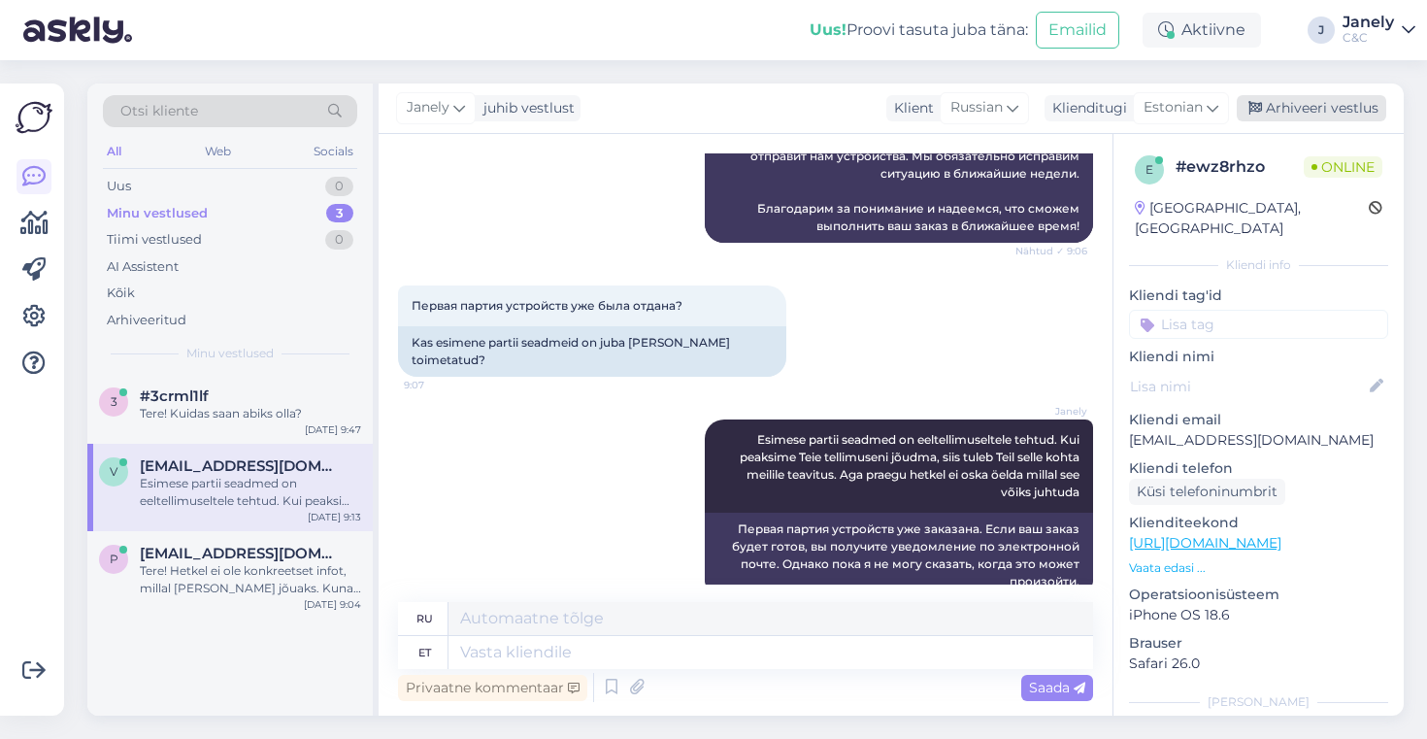
click at [1265, 99] on div "Arhiveeri vestlus" at bounding box center [1312, 108] width 150 height 26
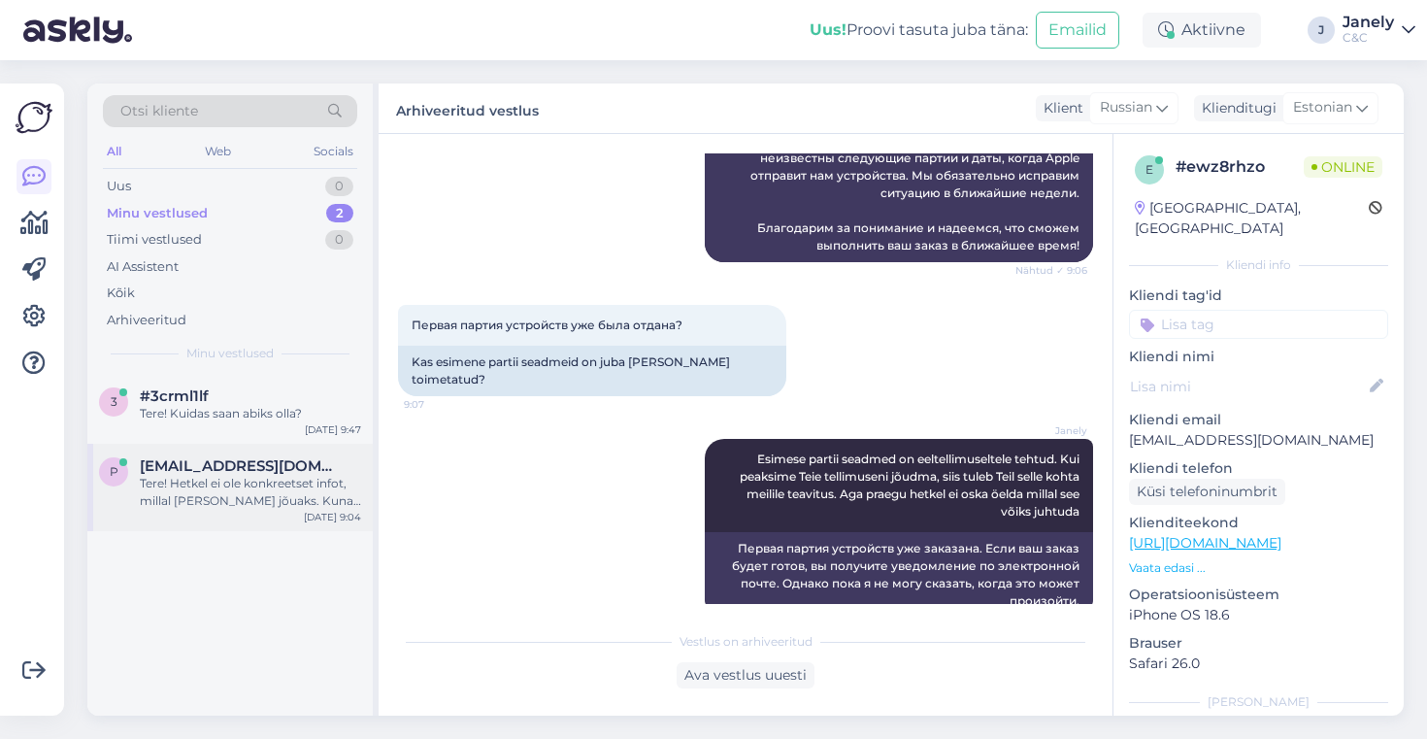
click at [156, 515] on div "P Pandrej@mail.ru Tere! Hetkel ei ole konkreetset infot, millal toode kohale jõ…" at bounding box center [229, 487] width 285 height 87
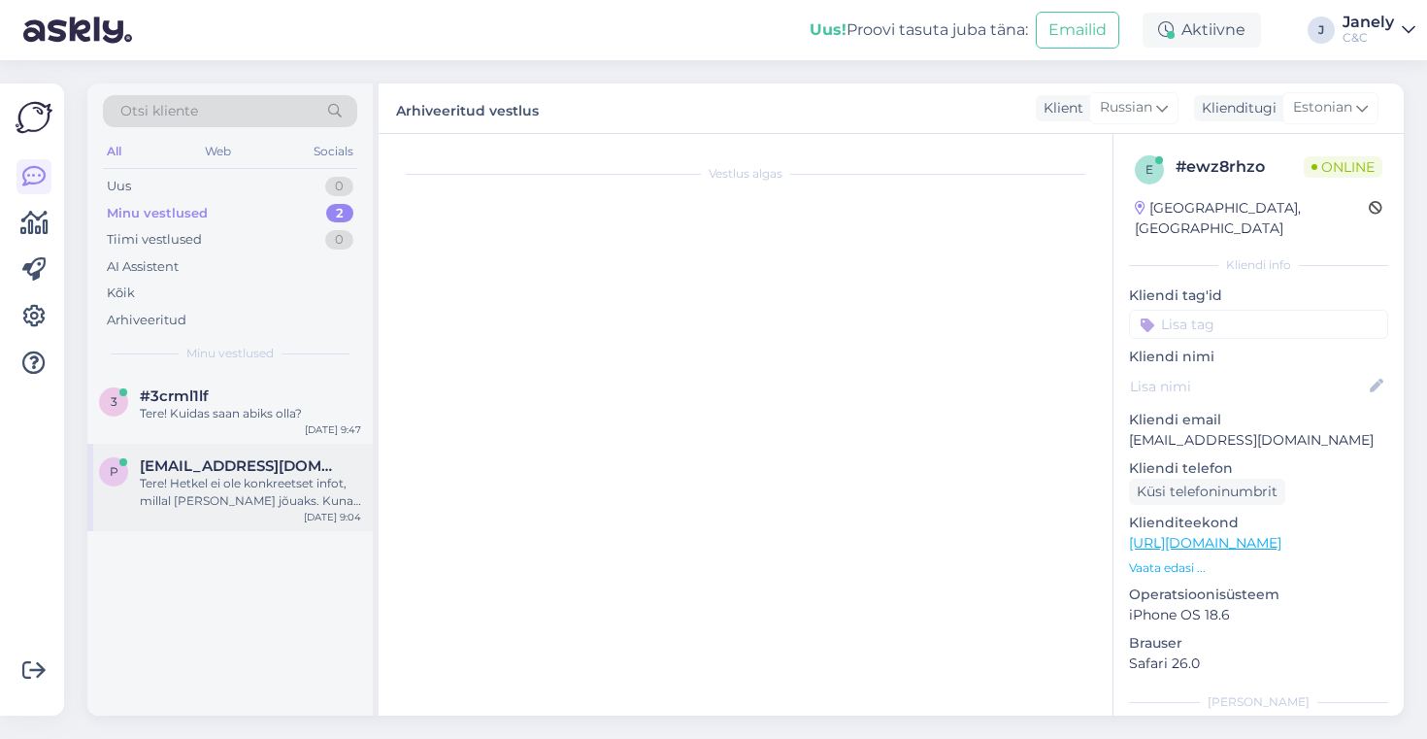
scroll to position [111, 0]
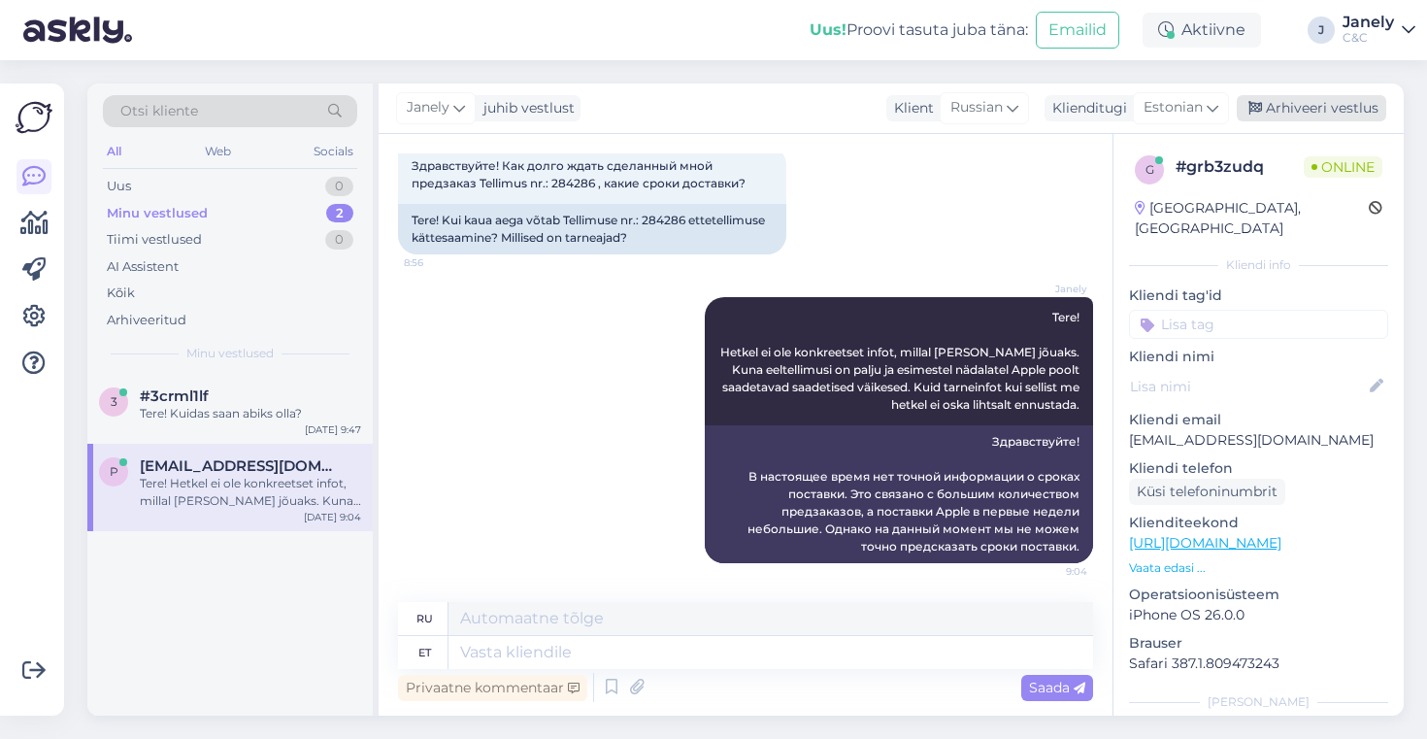
click at [1315, 103] on div "Arhiveeri vestlus" at bounding box center [1312, 108] width 150 height 26
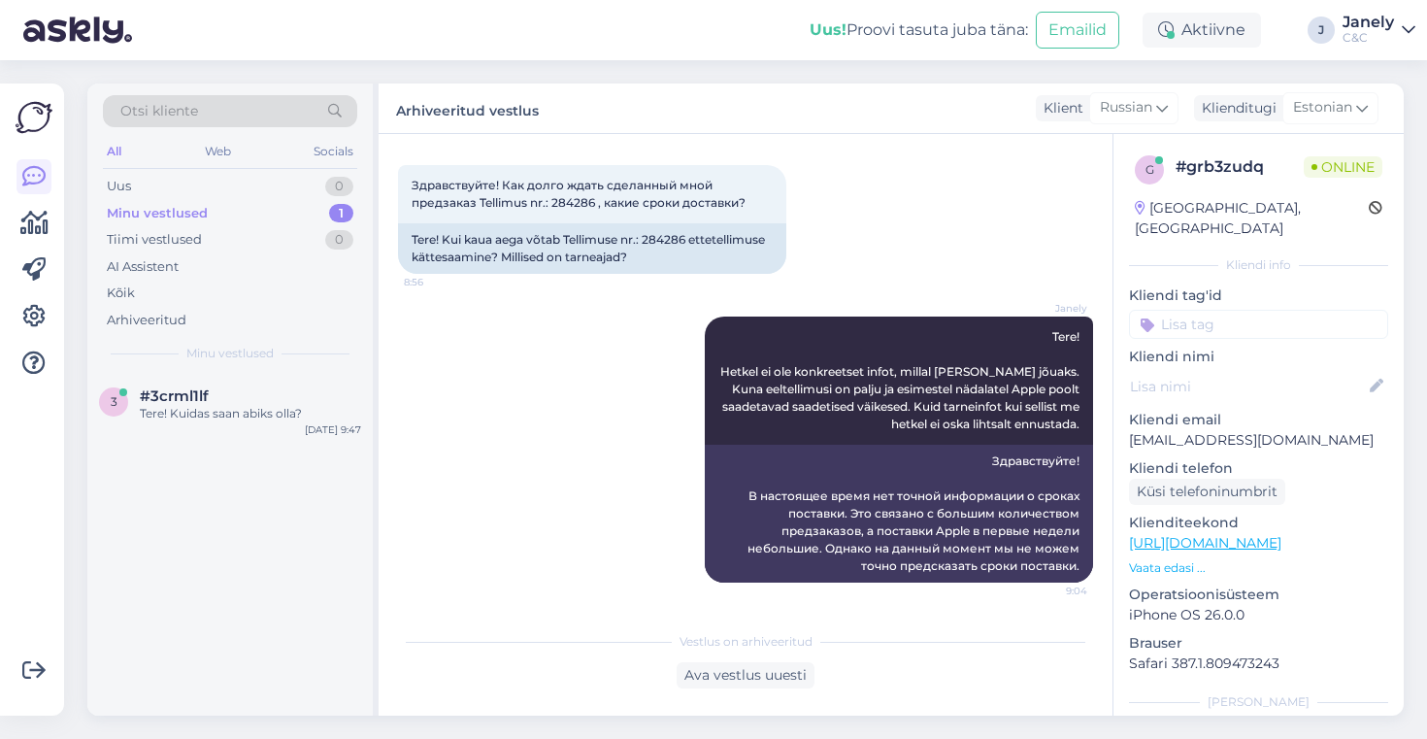
click at [150, 485] on div "3 #3crml1lf Tere! Kuidas saan abiks olla? Sep 30 9:47" at bounding box center [229, 545] width 285 height 342
click at [331, 452] on div "Sep 30 9:47" at bounding box center [333, 447] width 56 height 15
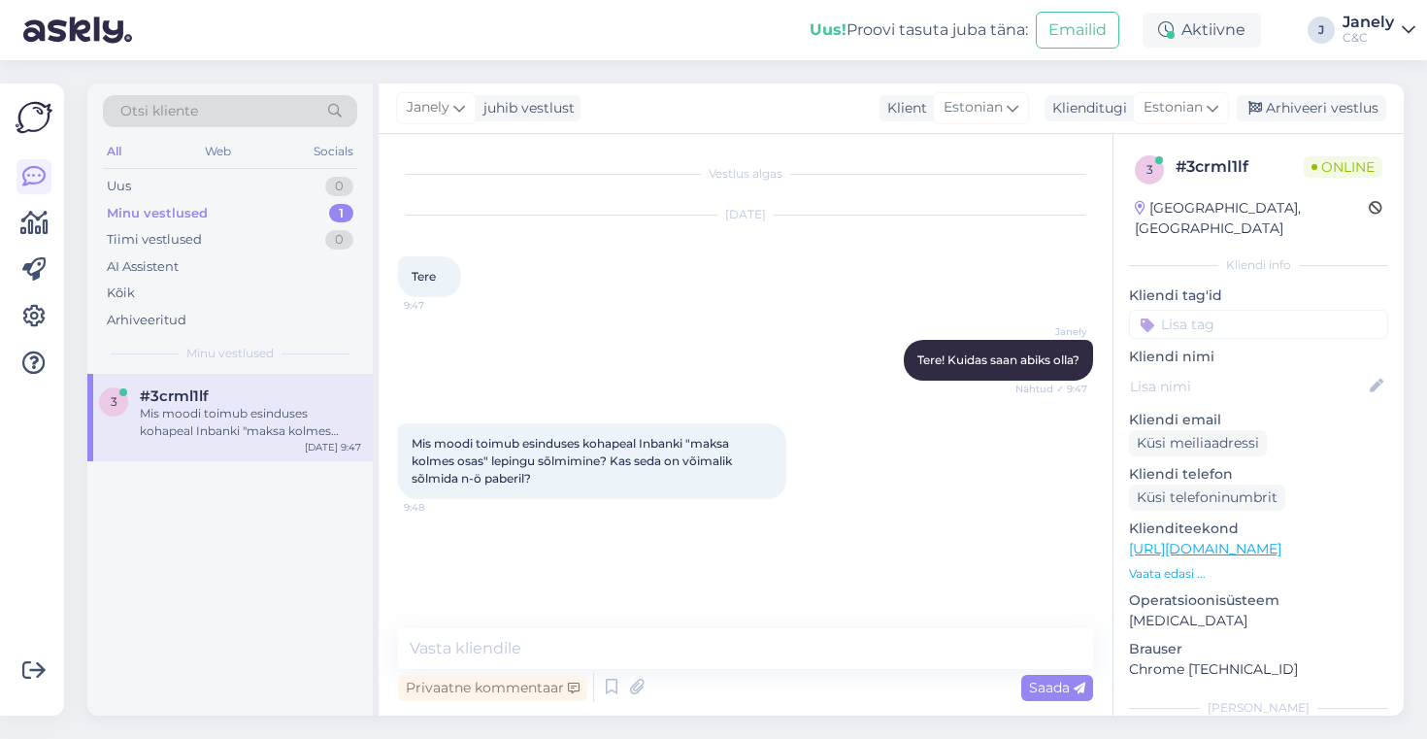
scroll to position [0, 0]
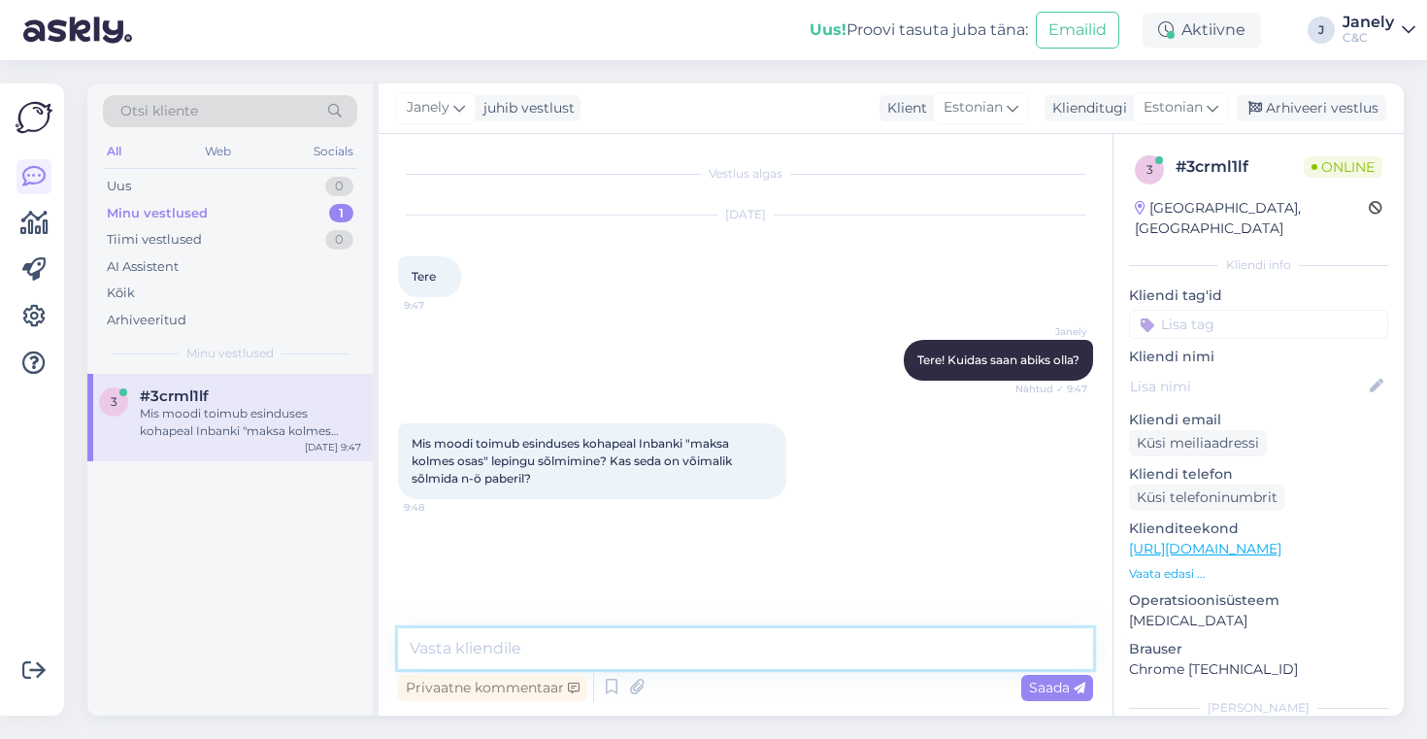
click at [506, 661] on textarea at bounding box center [745, 648] width 695 height 41
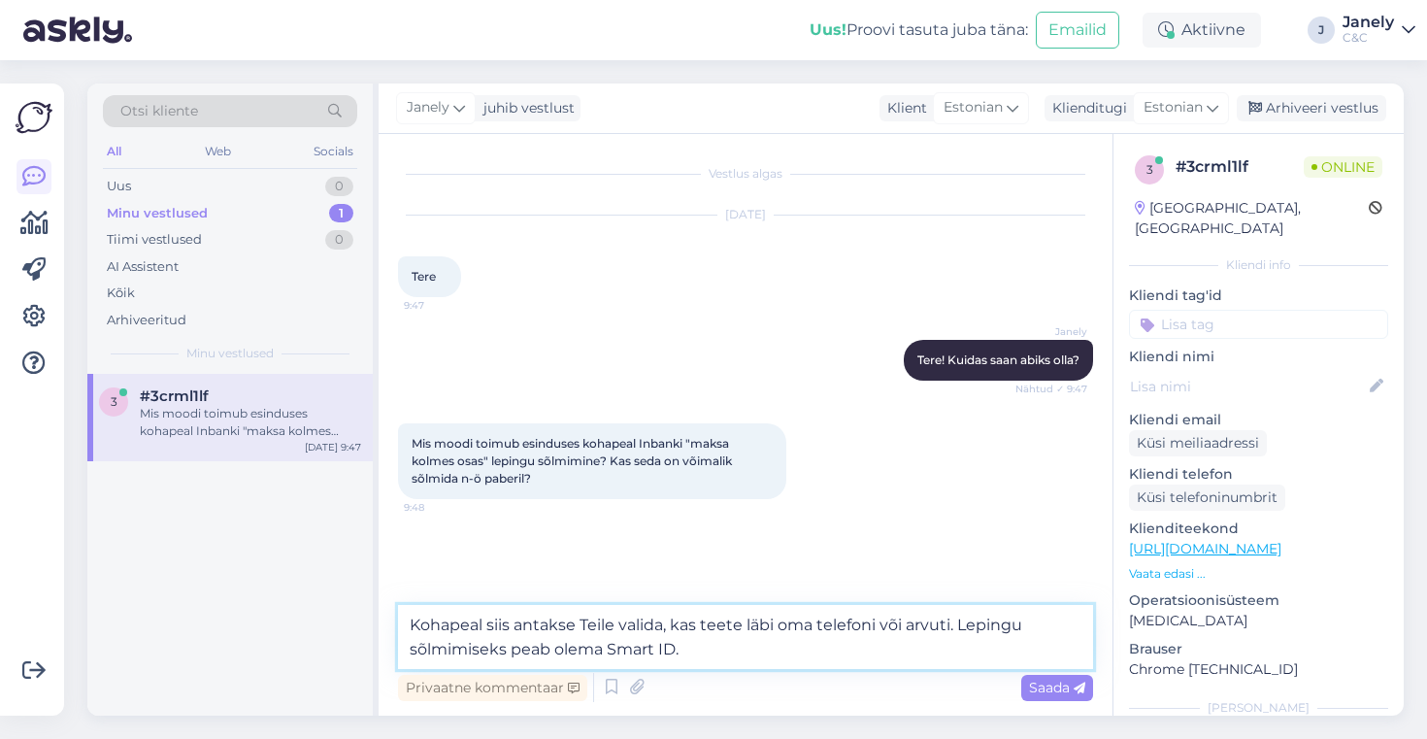
click at [690, 652] on textarea "Kohapeal siis antakse Teile valida, kas teete läbi oma telefoni või arvuti. Lep…" at bounding box center [745, 637] width 695 height 64
type textarea "Kohapeal siis antakse Teile valida, kas teete läbi oma telefoni või arvuti. Lep…"
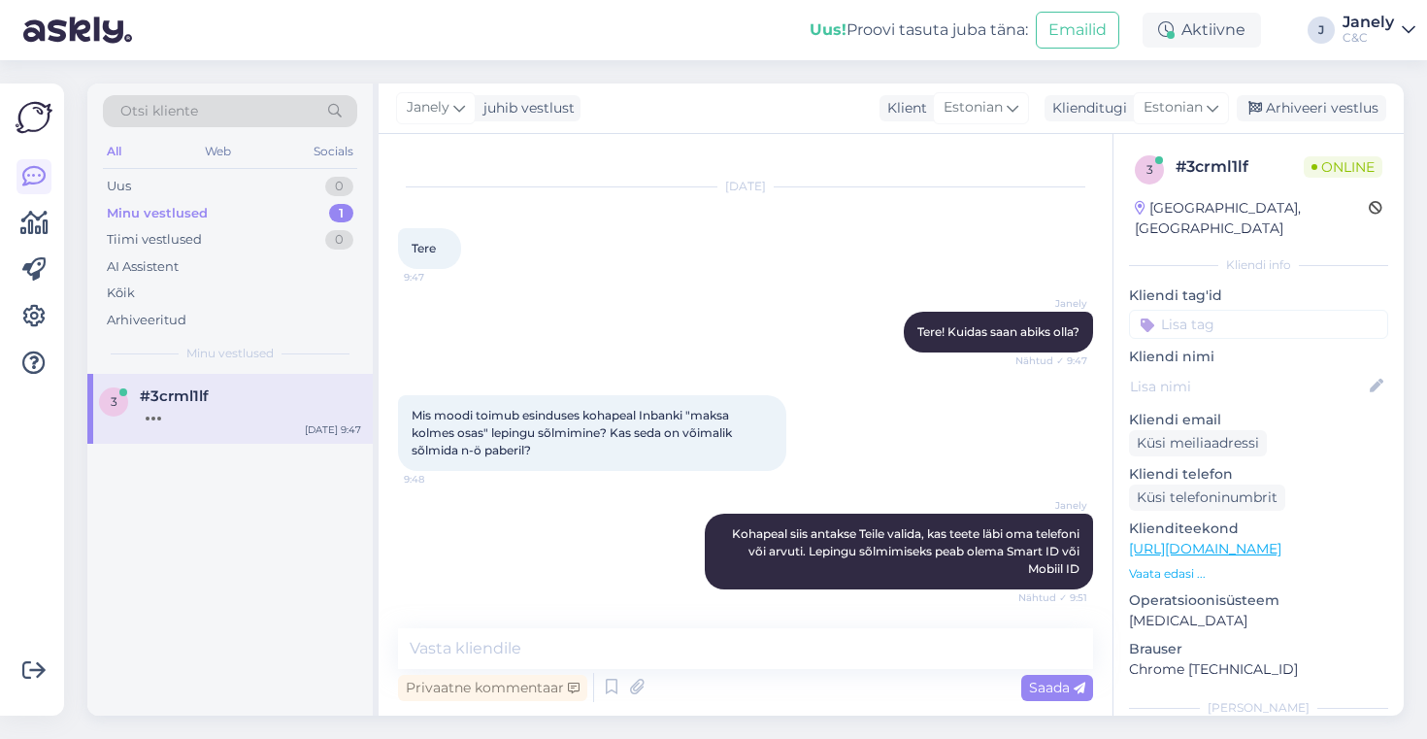
scroll to position [112, 0]
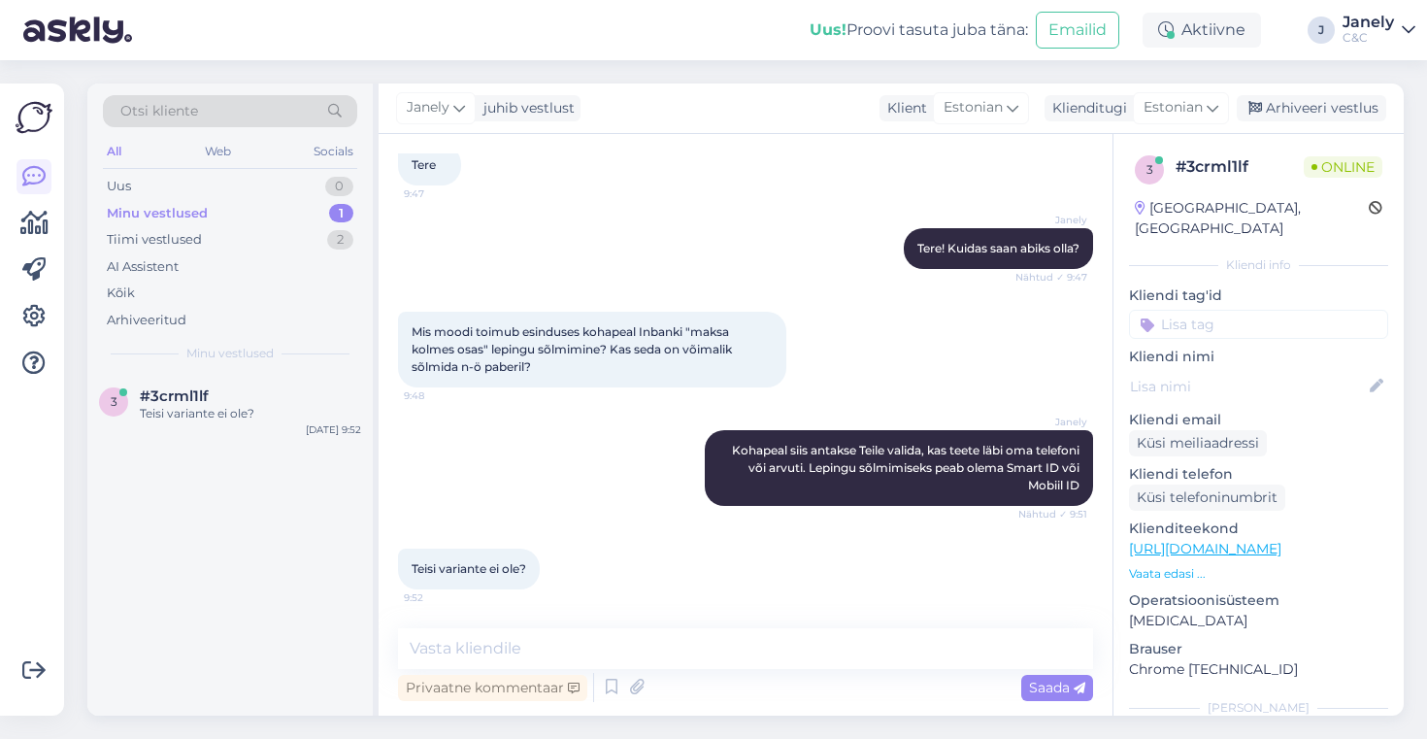
click at [278, 591] on div "3 #3crml1lf Teisi variante ei ole? Sep 30 9:52" at bounding box center [229, 545] width 285 height 342
click at [301, 256] on div "AI Assistent" at bounding box center [230, 266] width 254 height 27
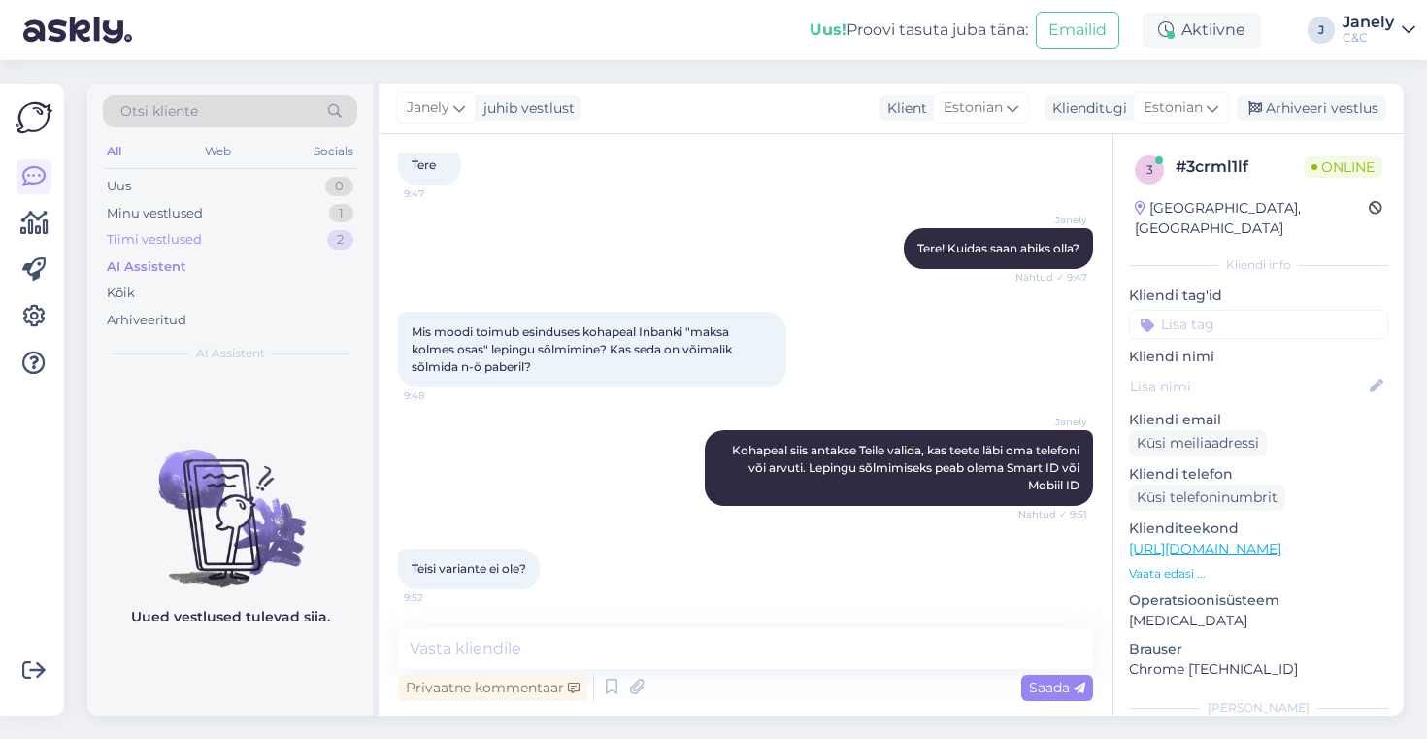
click at [290, 247] on div "Tiimi vestlused 2" at bounding box center [230, 239] width 254 height 27
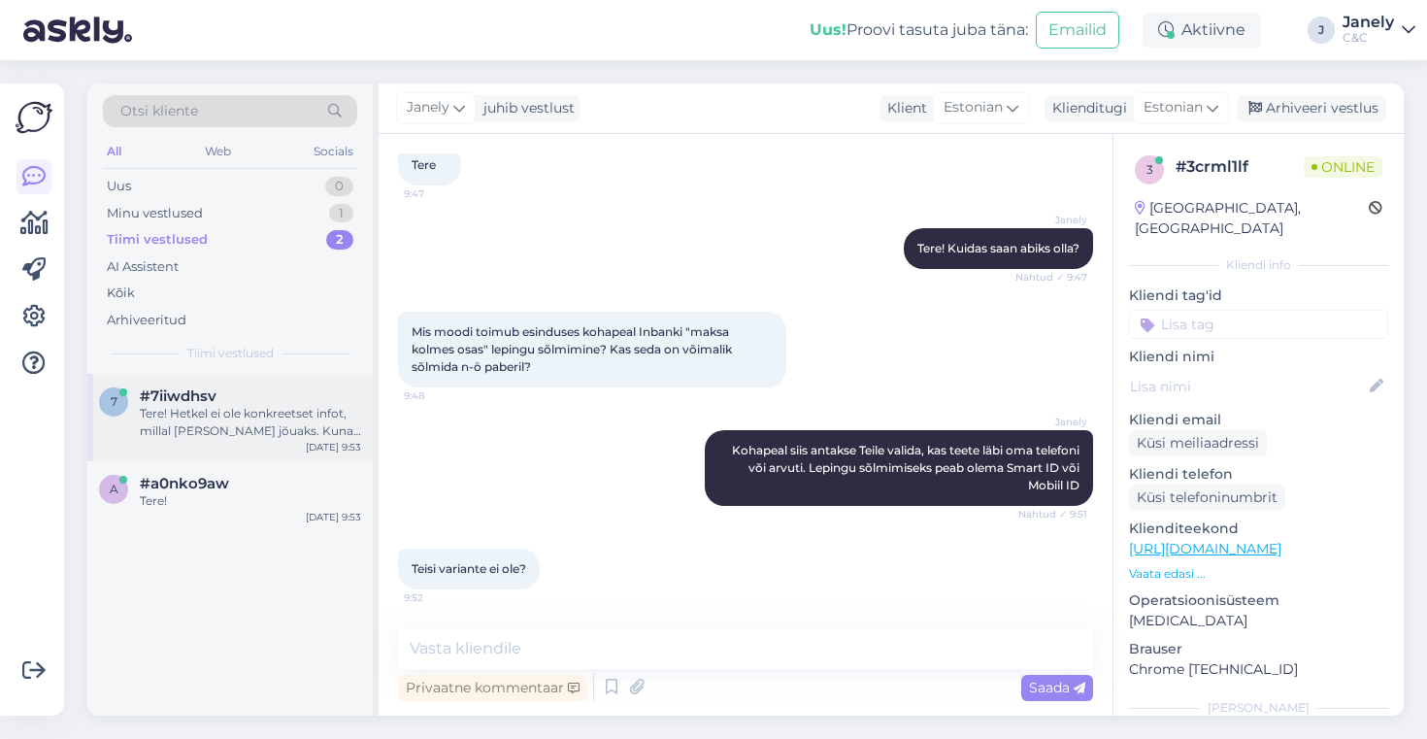
click at [298, 428] on div "Tere! Hetkel ei ole konkreetset infot, millal [PERSON_NAME] jõuaks. Kuna eeltel…" at bounding box center [250, 422] width 221 height 35
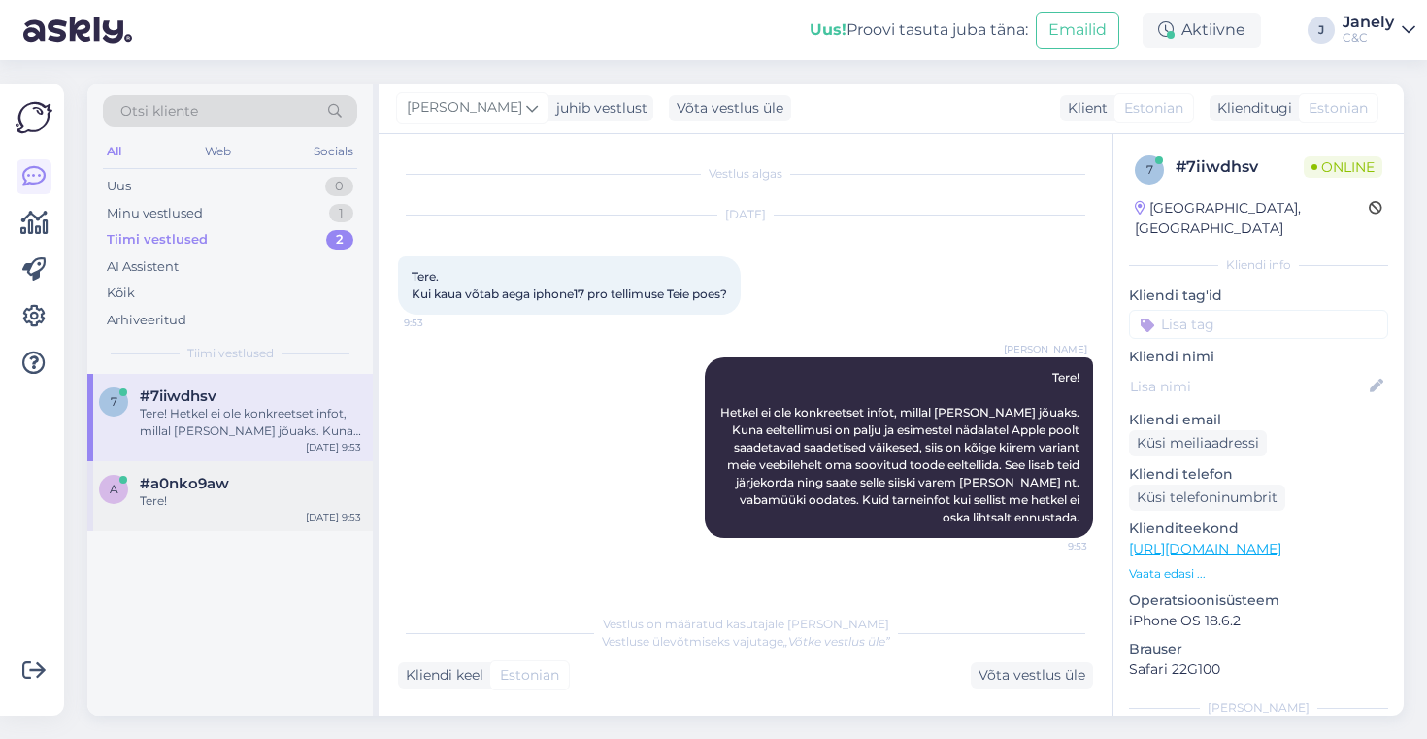
click at [300, 483] on div "#a0nko9aw" at bounding box center [250, 483] width 221 height 17
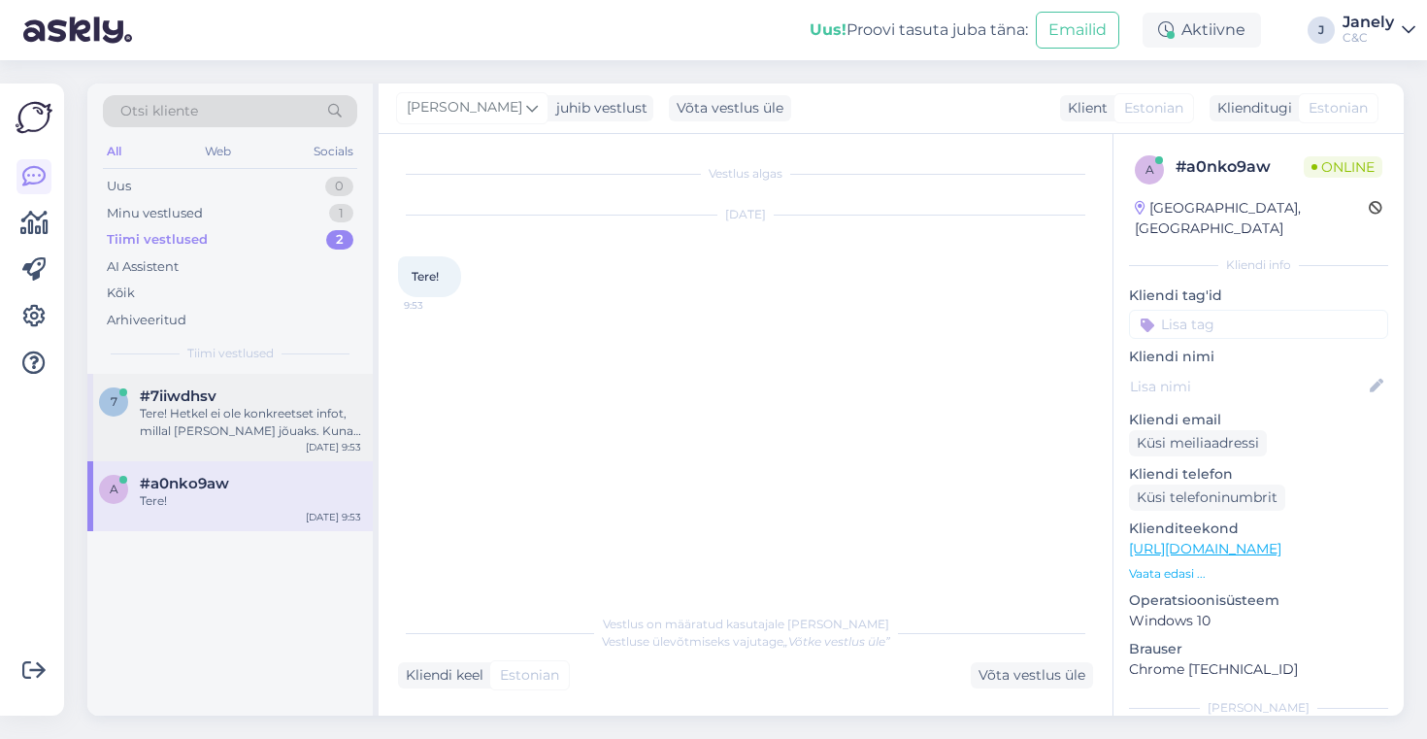
click at [301, 413] on div "Tere! Hetkel ei ole konkreetset infot, millal [PERSON_NAME] jõuaks. Kuna eeltel…" at bounding box center [250, 422] width 221 height 35
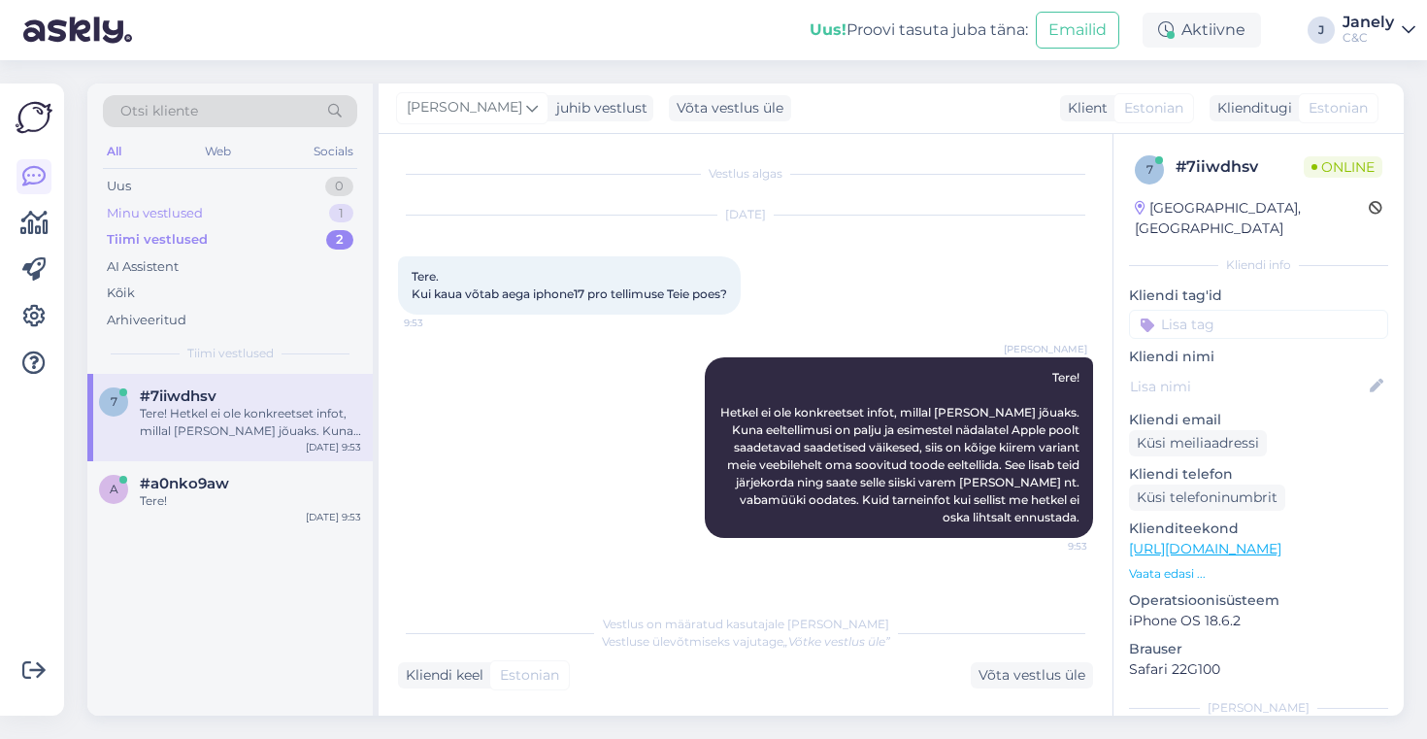
click at [251, 211] on div "Minu vestlused 1" at bounding box center [230, 213] width 254 height 27
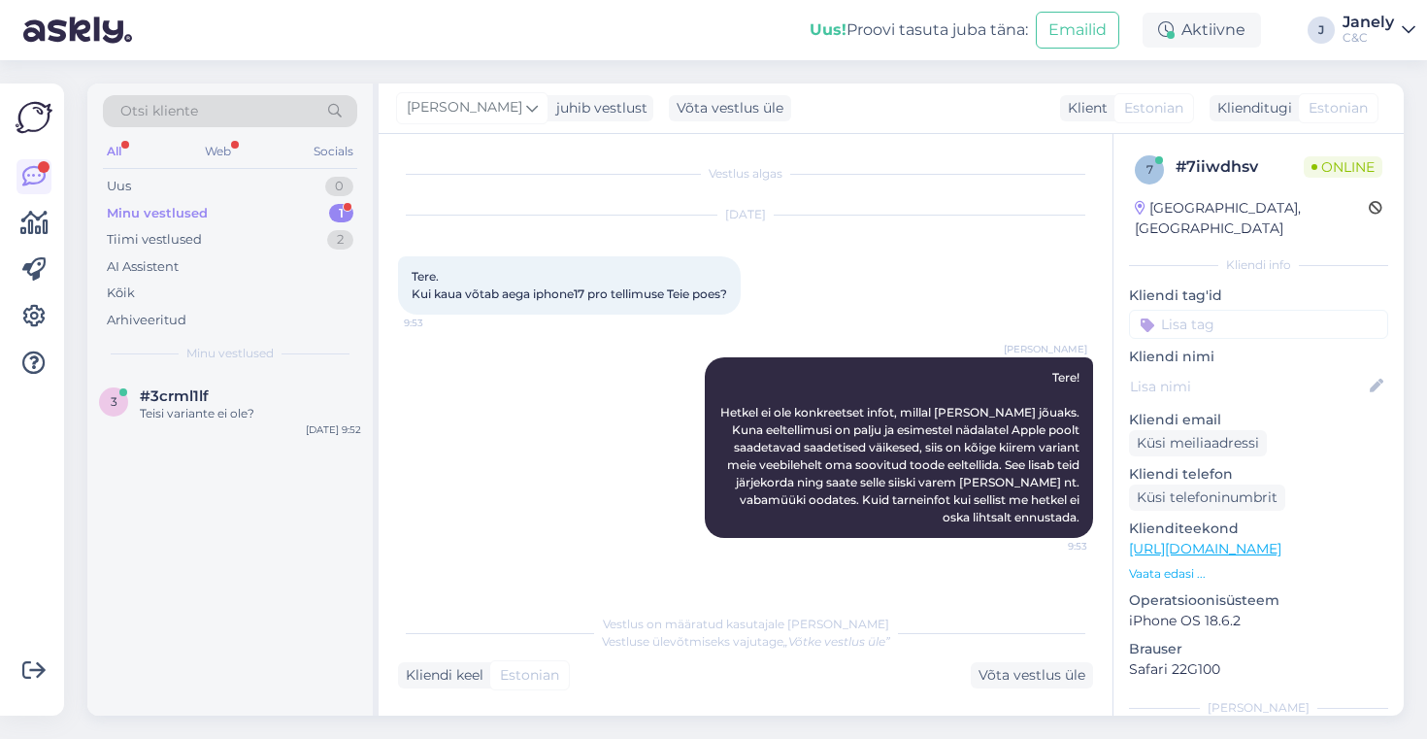
click at [290, 211] on div "Minu vestlused 1" at bounding box center [230, 213] width 254 height 27
click at [221, 418] on div "Teisi variante ei ole?" at bounding box center [250, 413] width 221 height 17
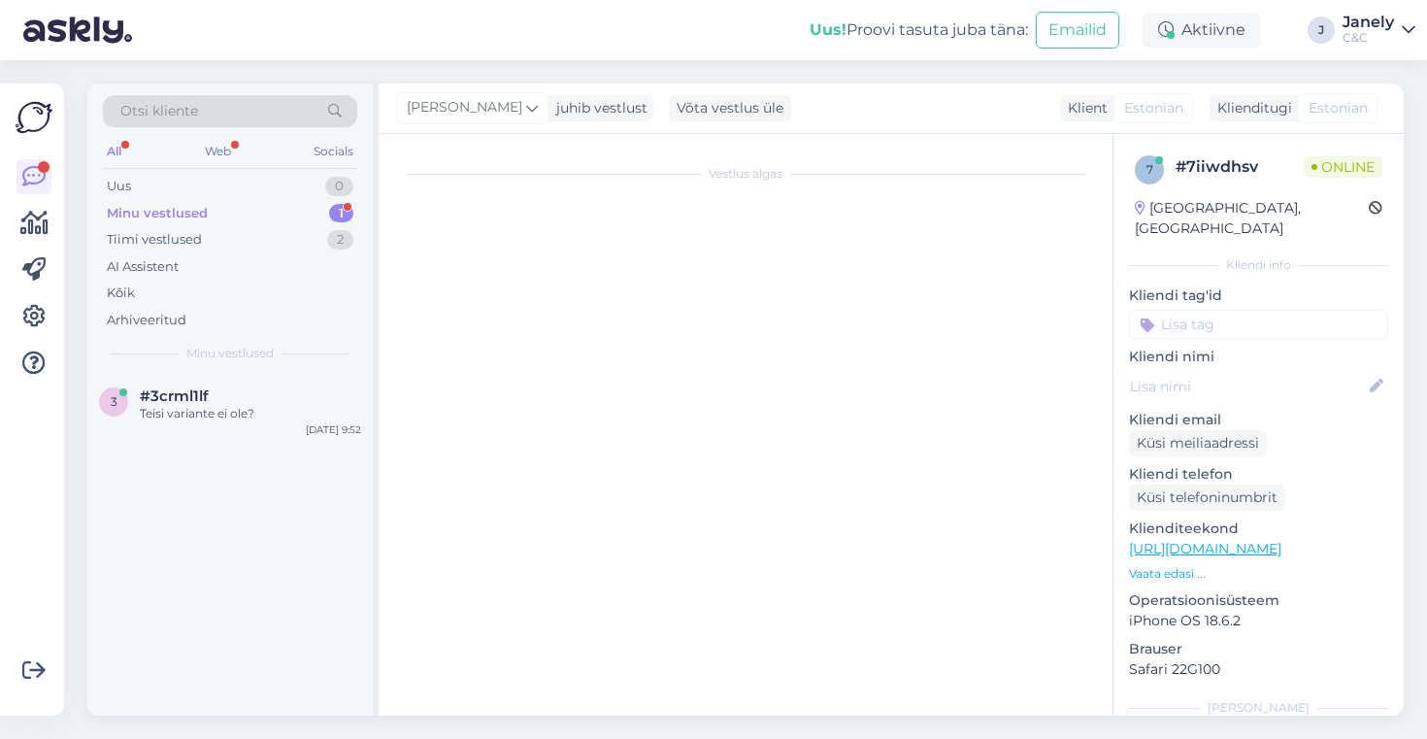
scroll to position [112, 0]
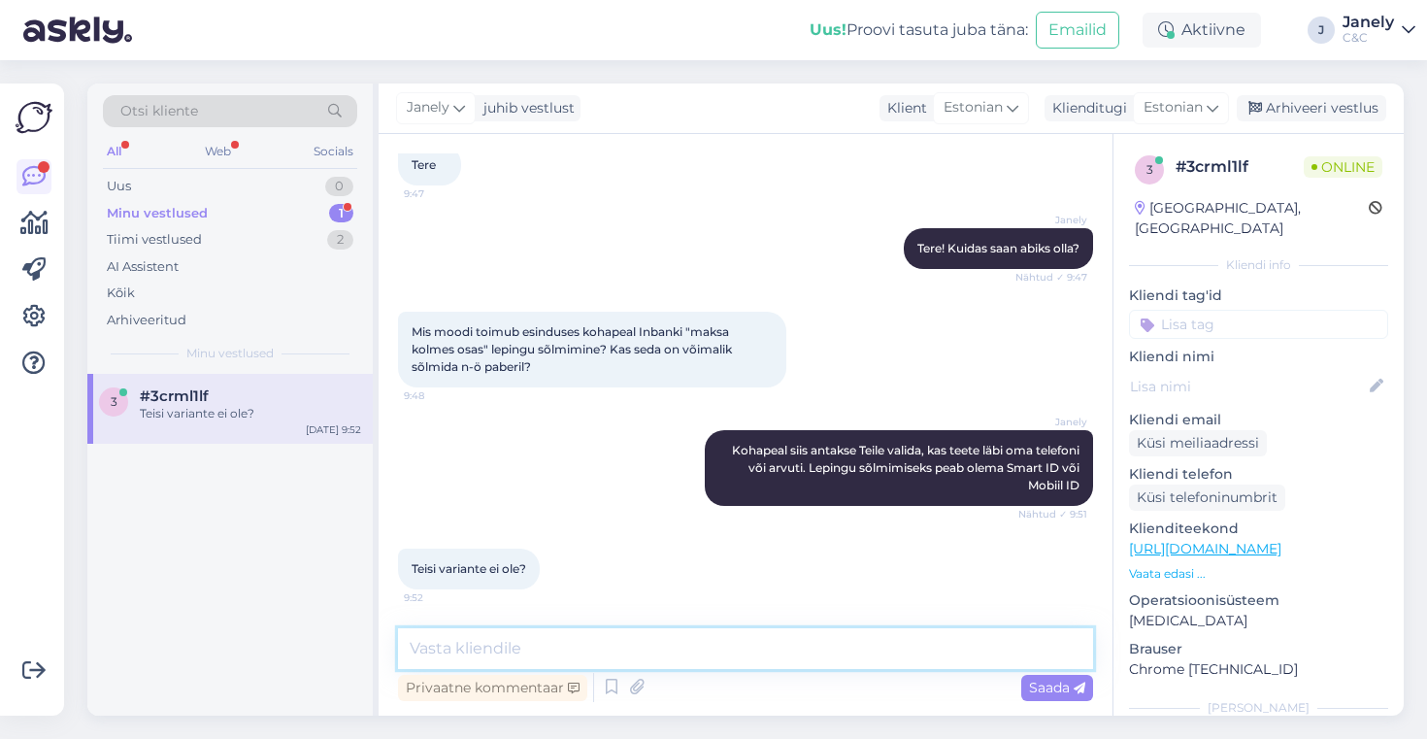
click at [518, 664] on textarea at bounding box center [745, 648] width 695 height 41
type textarea "Saab ka kirjalikult vormistada, selleks peab ID kaart kaasas olema."
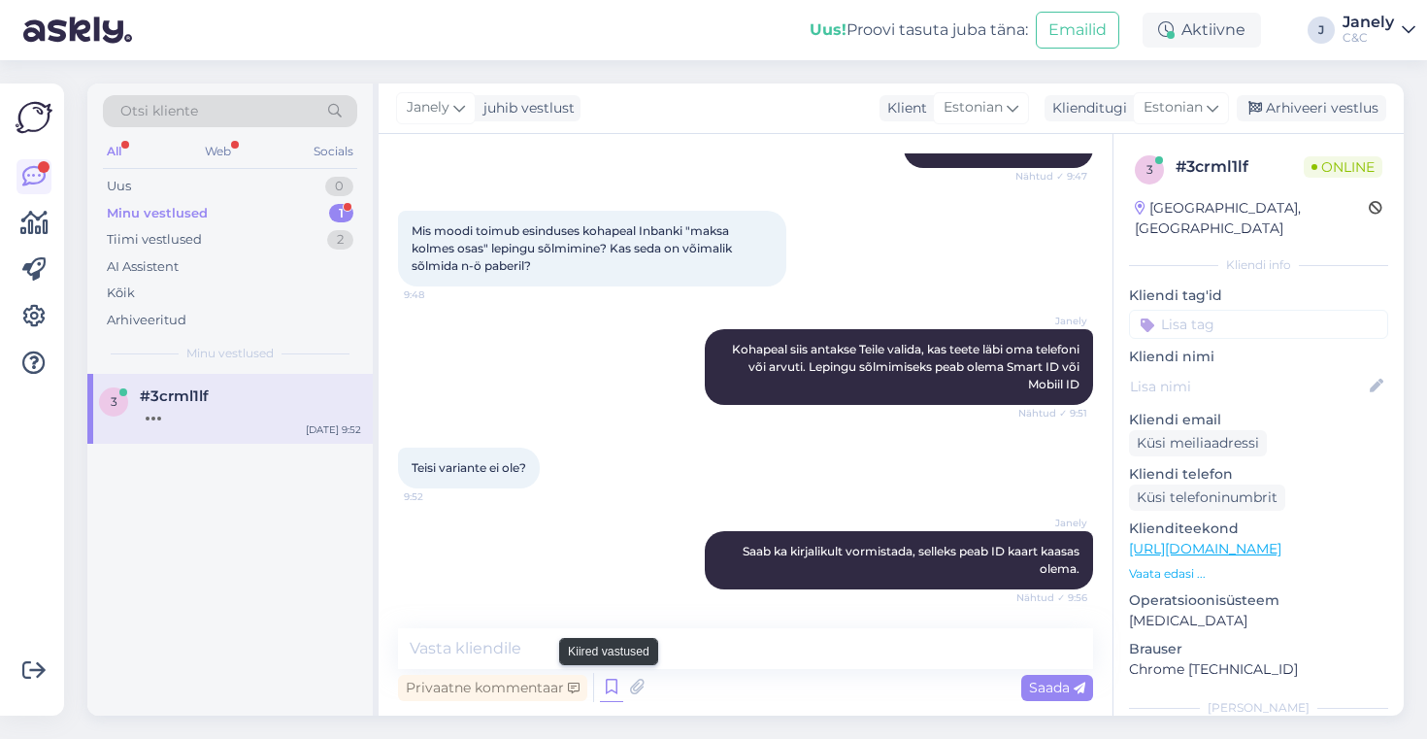
click at [603, 687] on icon at bounding box center [611, 687] width 23 height 29
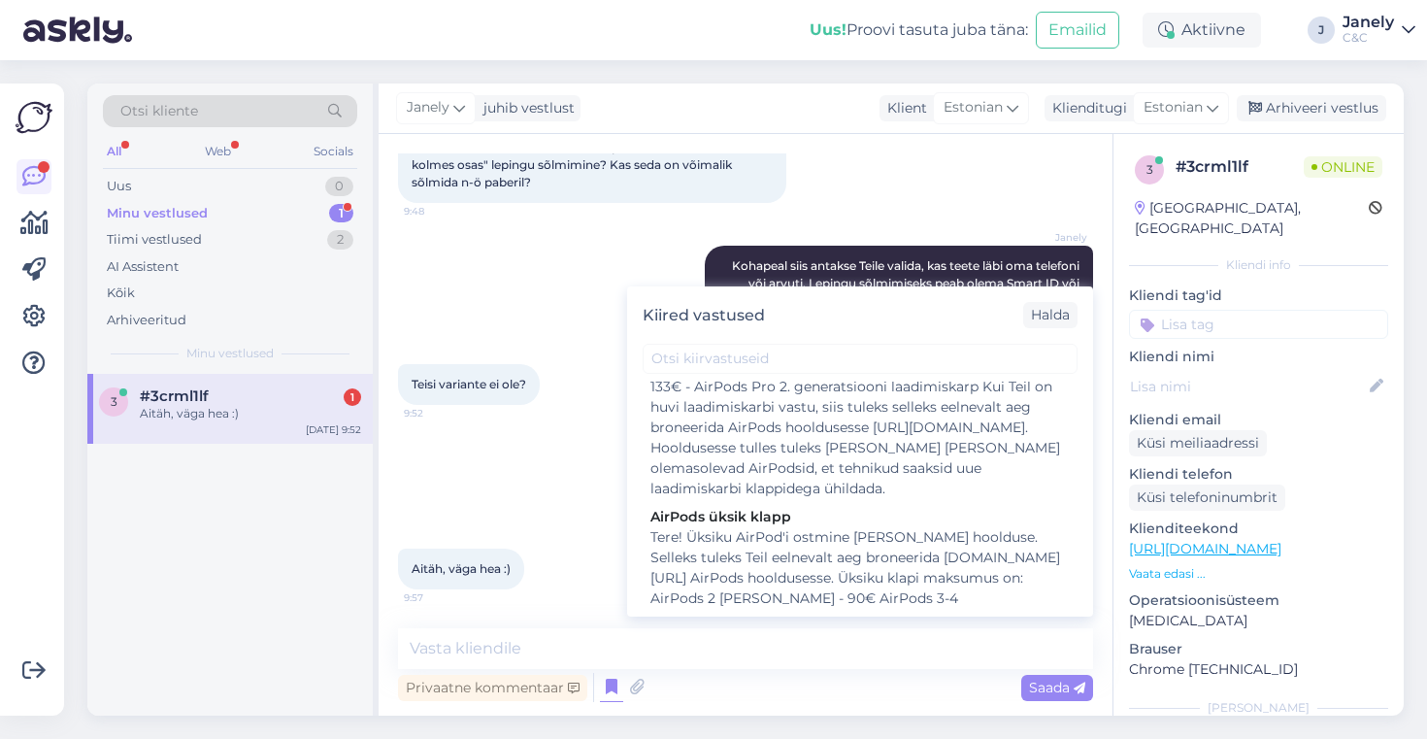
scroll to position [2737, 0]
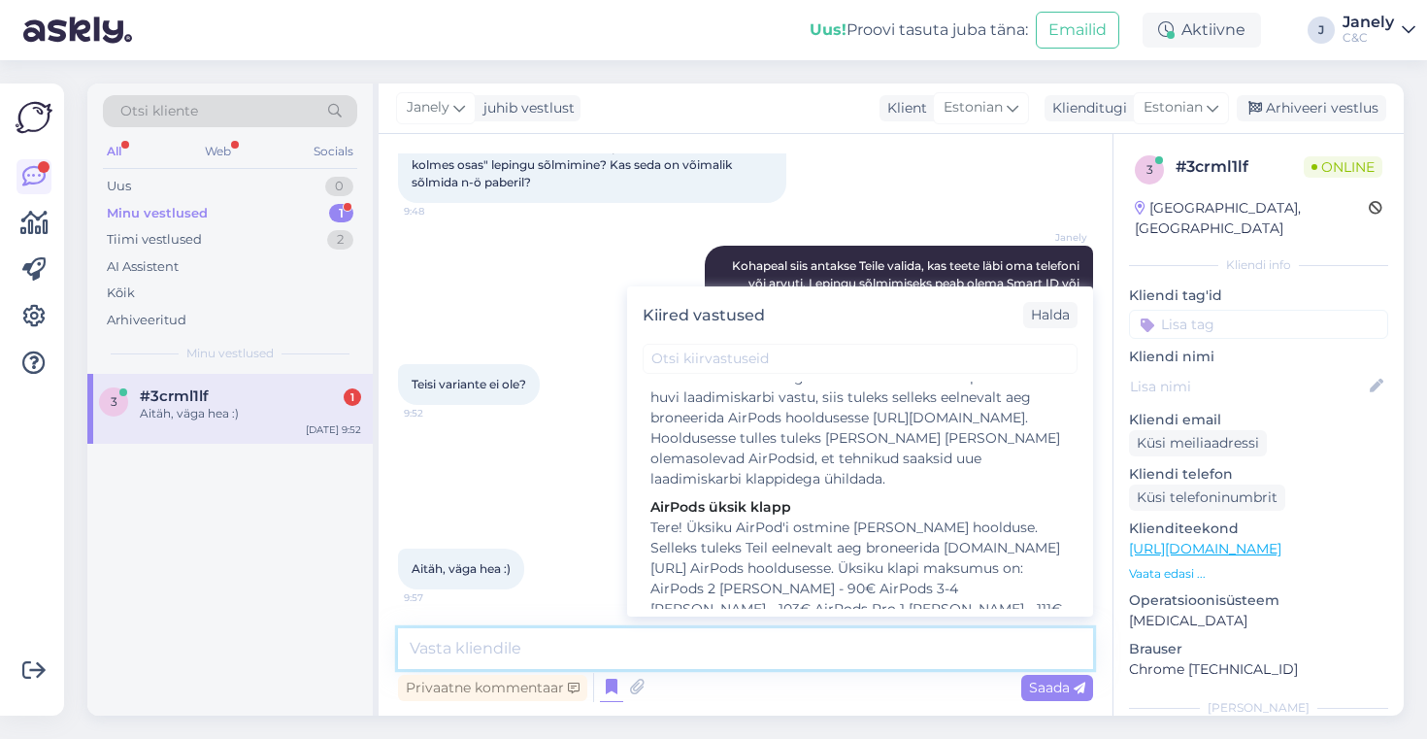
click at [524, 640] on textarea at bounding box center [745, 648] width 695 height 41
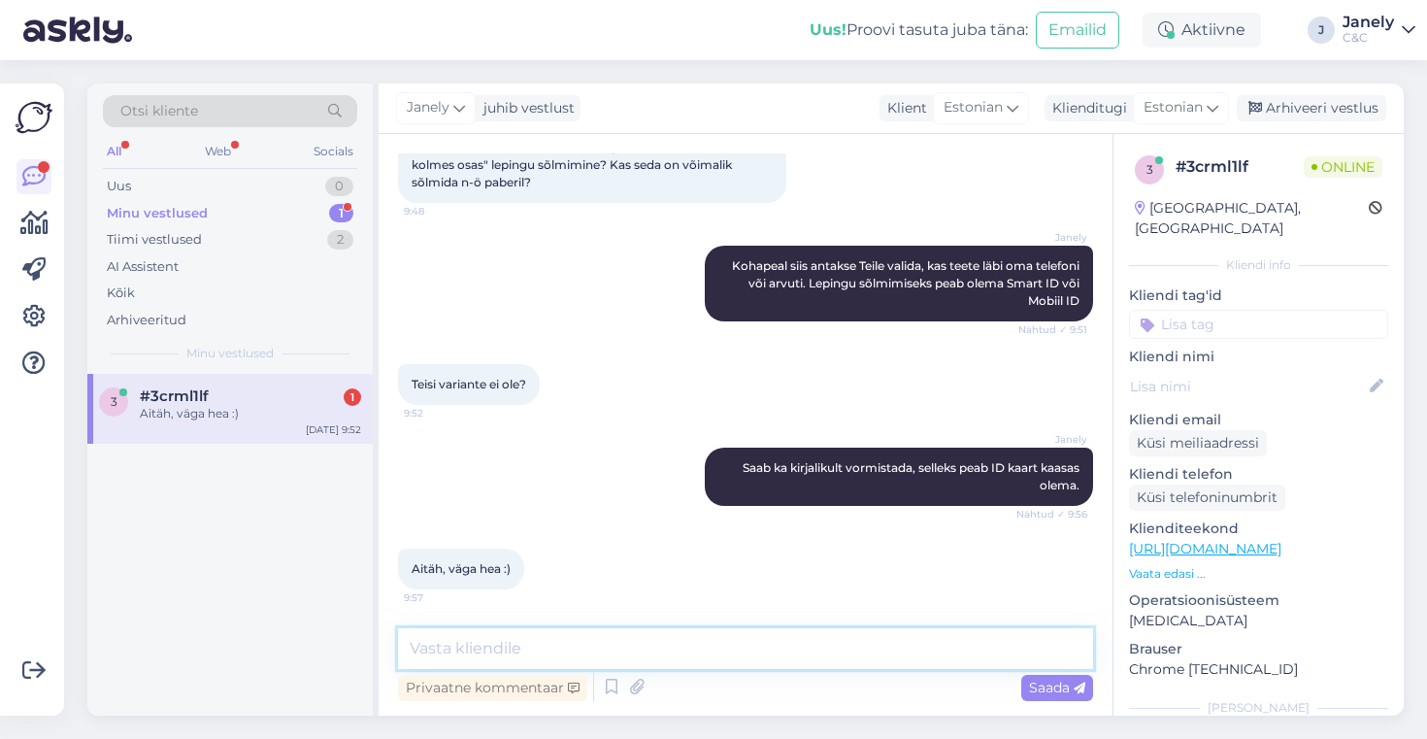
click at [614, 663] on textarea at bounding box center [745, 648] width 695 height 41
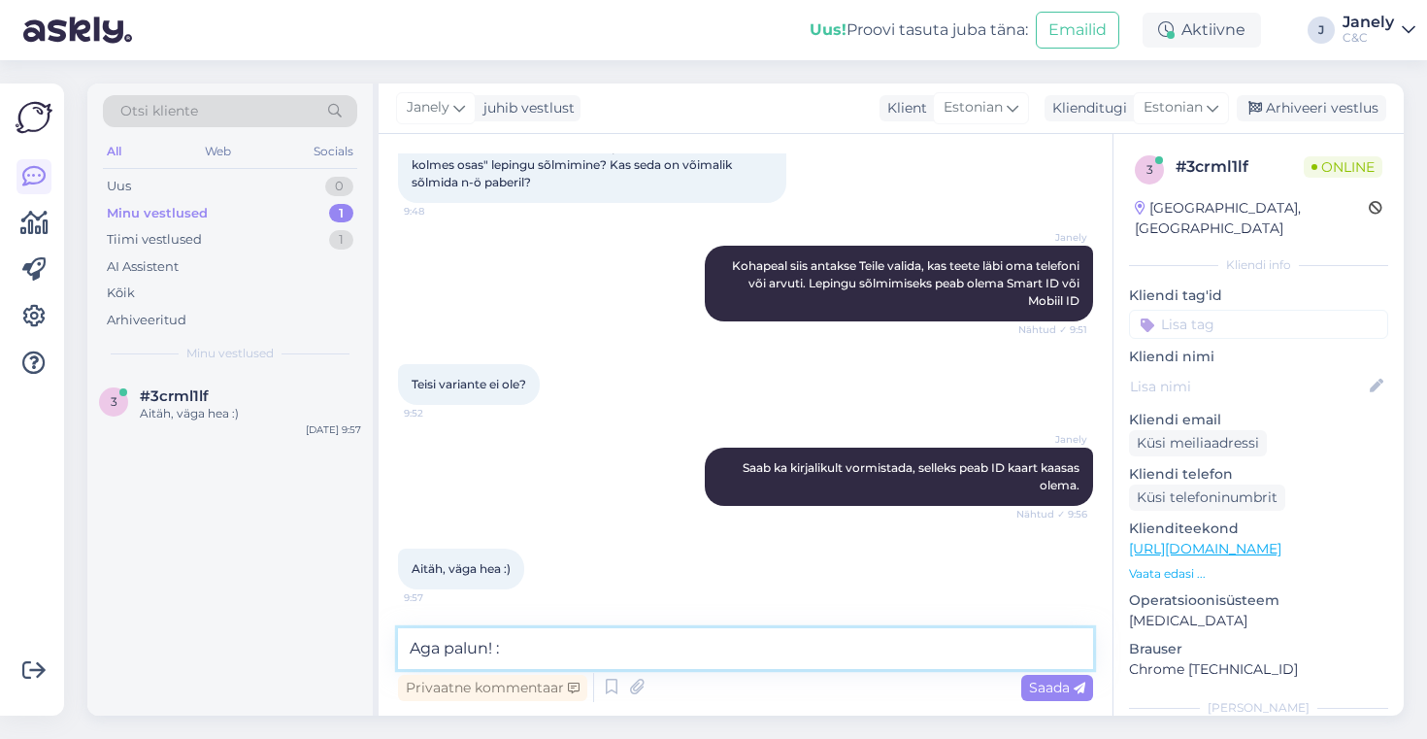
type textarea "Aga palun! :)"
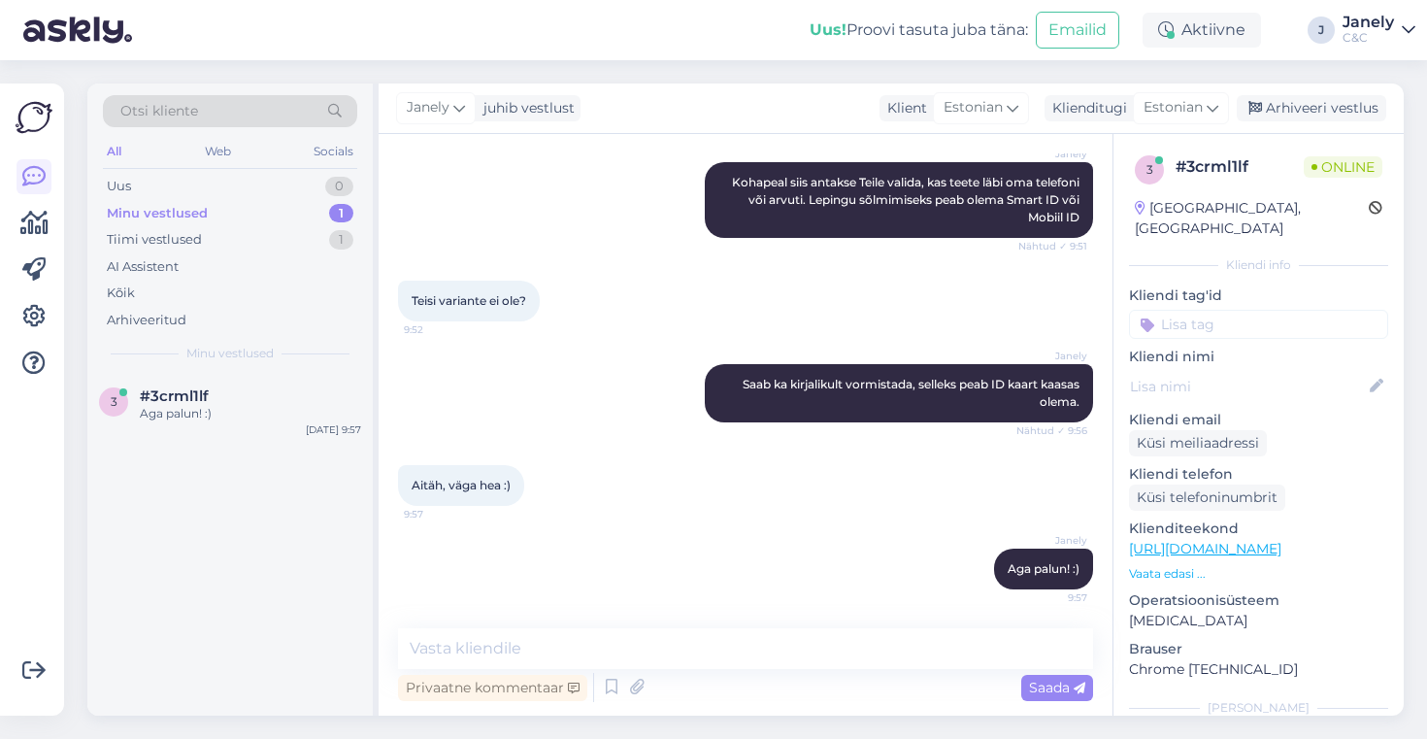
click at [343, 565] on div "3 #3crml1lf Aga palun! :) Sep 30 9:57" at bounding box center [229, 545] width 285 height 342
click at [256, 482] on div "3 #3crml1lf Aga palun! :) Sep 30 9:57" at bounding box center [229, 545] width 285 height 342
click at [216, 235] on div "Tiimi vestlused 1" at bounding box center [230, 239] width 254 height 27
click at [263, 417] on div "iPhone 17 Pro 256GB Cosmic Orange" at bounding box center [250, 413] width 221 height 17
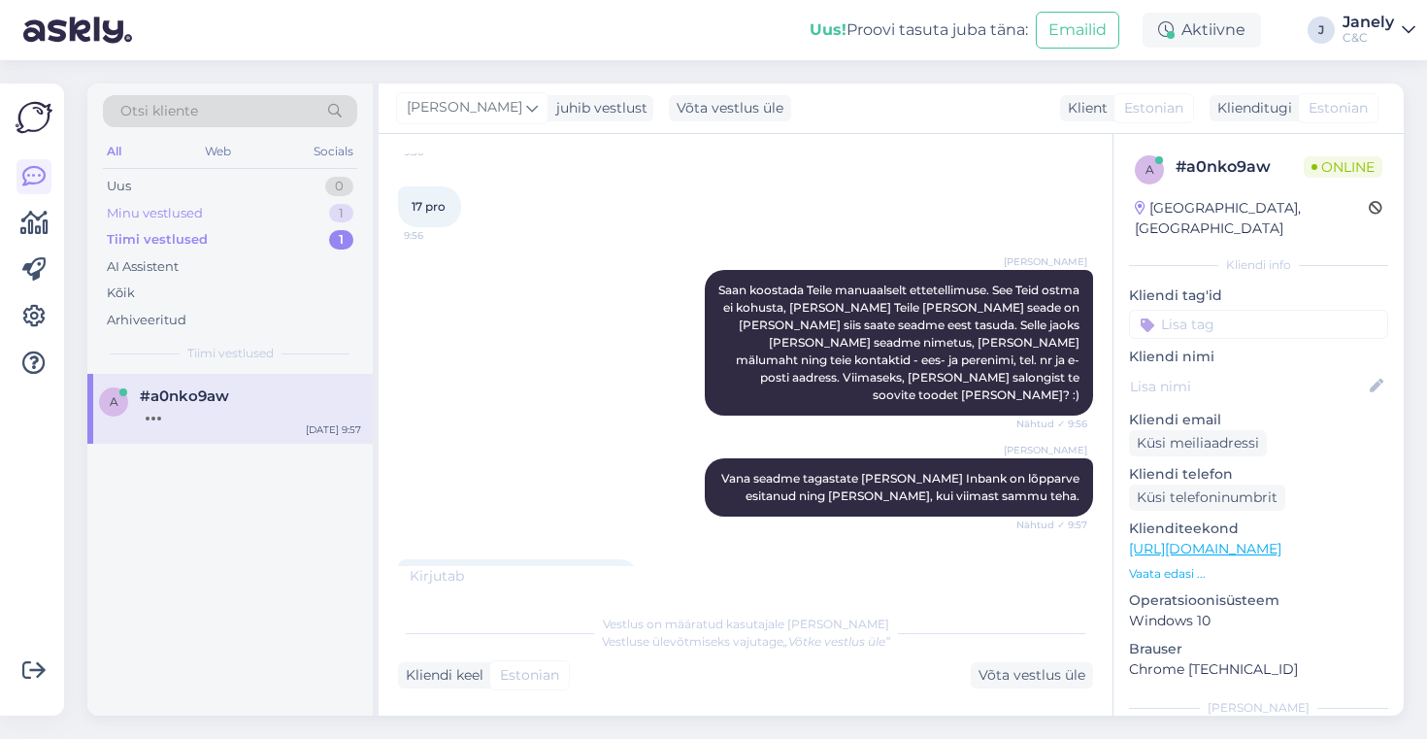
click at [242, 214] on div "Minu vestlused 1" at bounding box center [230, 213] width 254 height 27
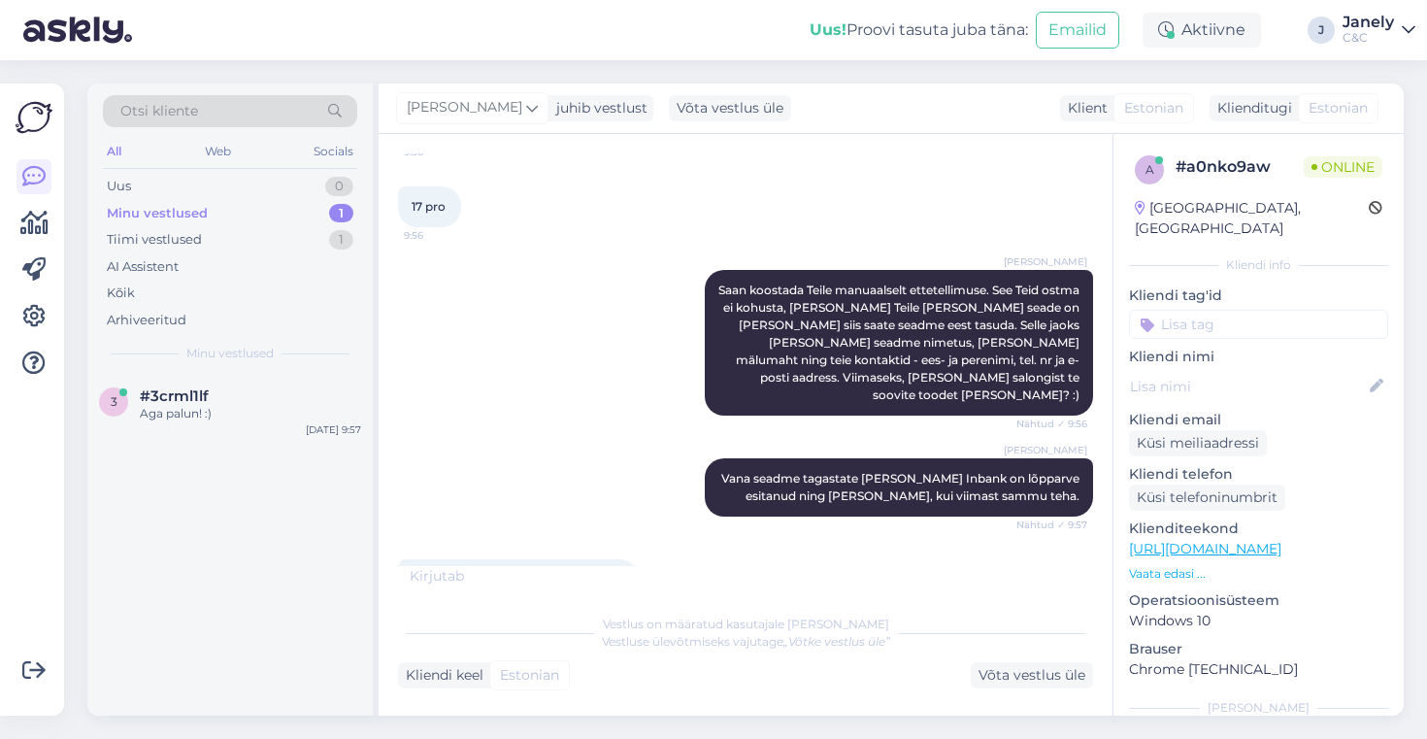
click at [254, 714] on div "3 #3crml1lf Aga palun! :) Sep 30 9:57" at bounding box center [229, 545] width 285 height 342
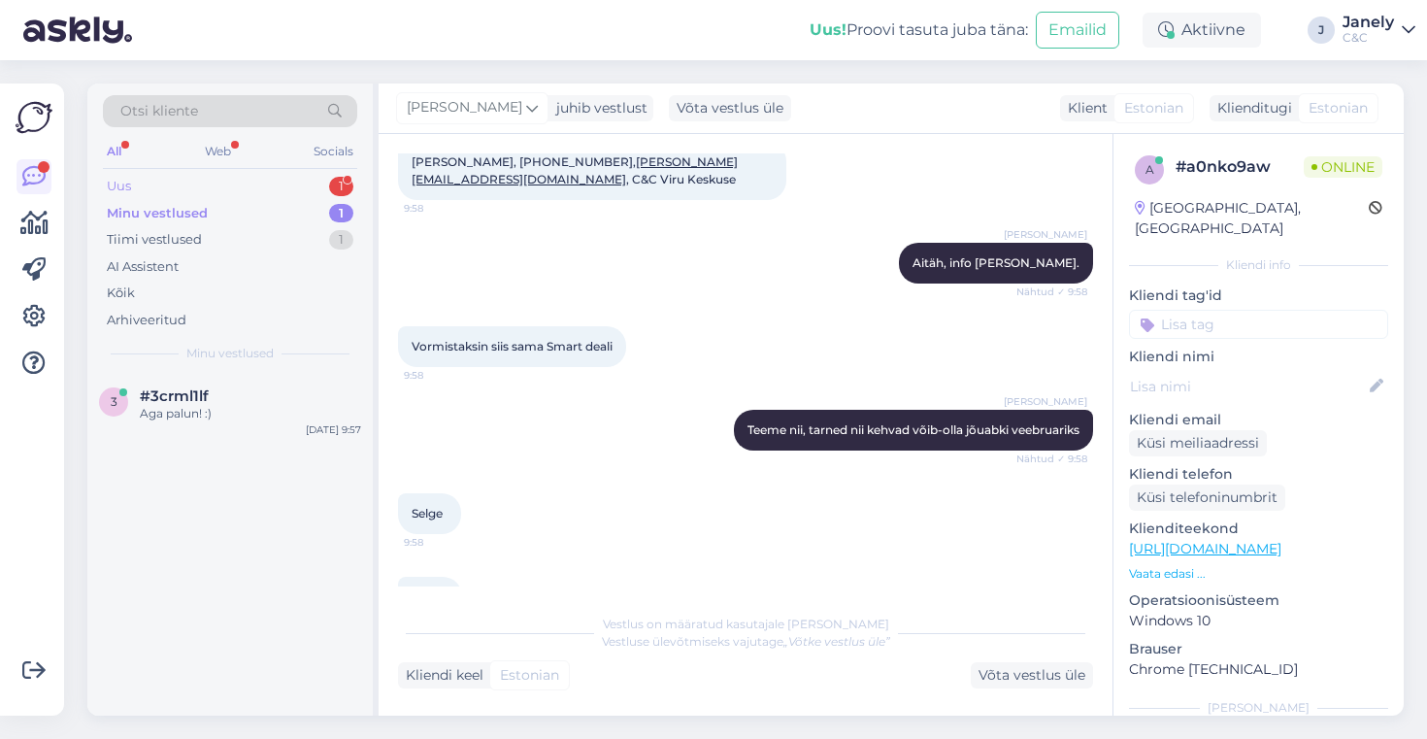
click at [302, 190] on div "Uus 1" at bounding box center [230, 186] width 254 height 27
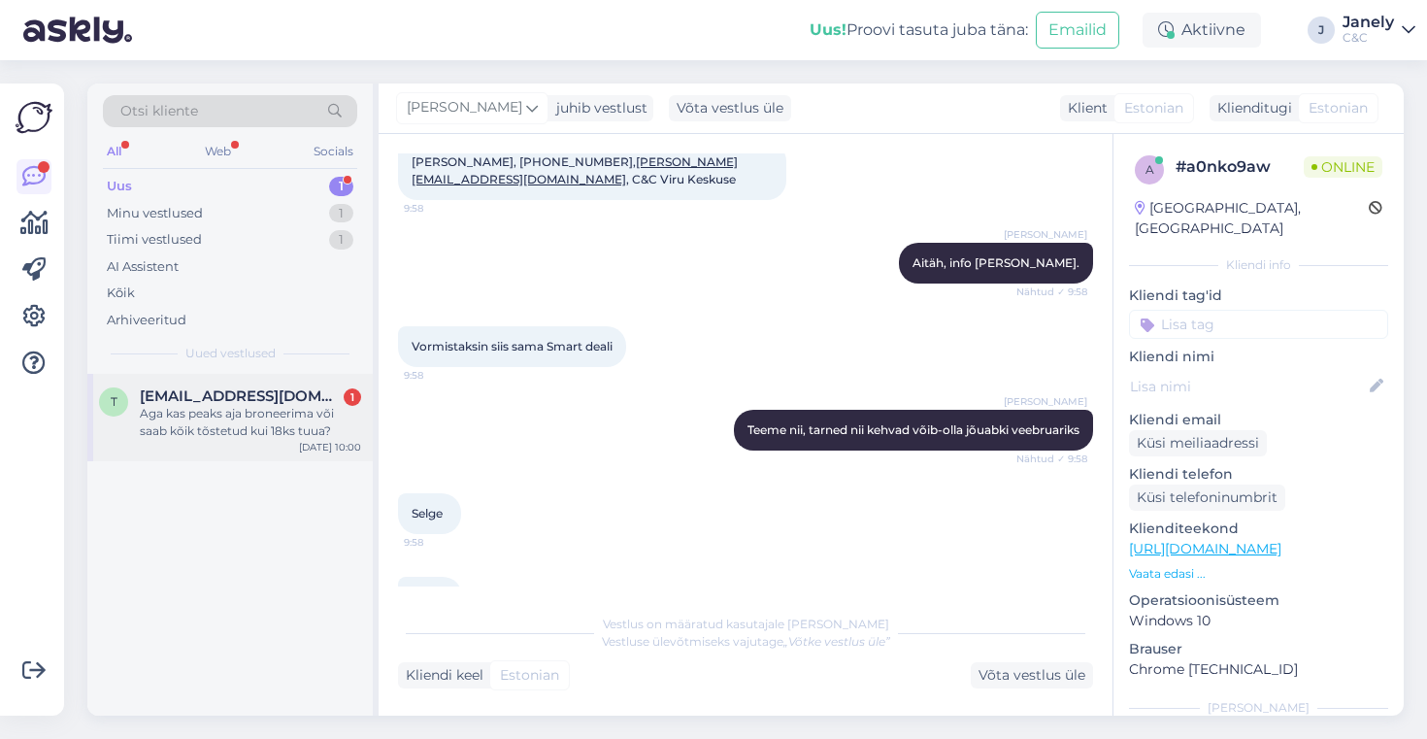
click at [287, 387] on span "tiina.lips@gmail.com" at bounding box center [241, 395] width 202 height 17
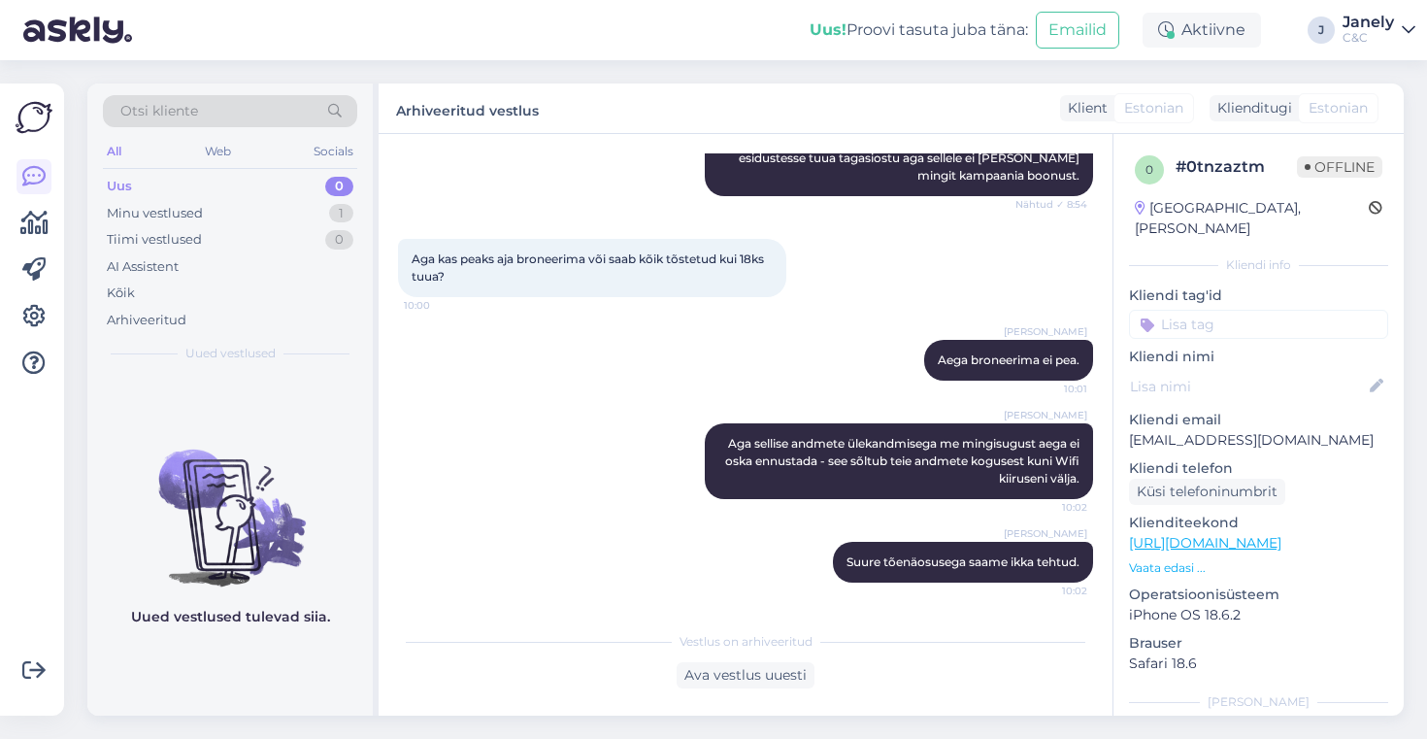
scroll to position [581, 0]
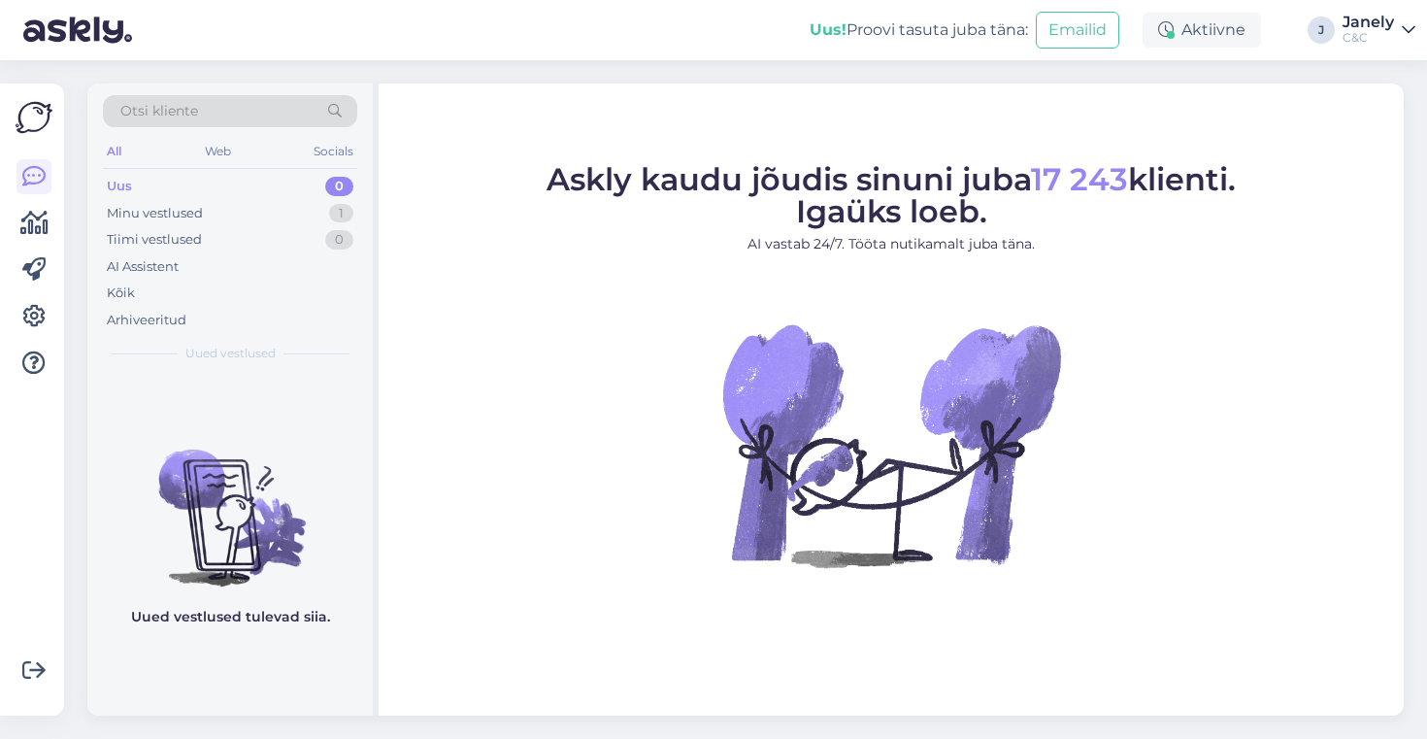
click at [431, 15] on div "Uus! Proovi tasuta [PERSON_NAME]: Emailid Aktiivne J Janely C&C" at bounding box center [713, 30] width 1427 height 60
click at [272, 218] on div "Minu vestlused 1" at bounding box center [230, 213] width 254 height 27
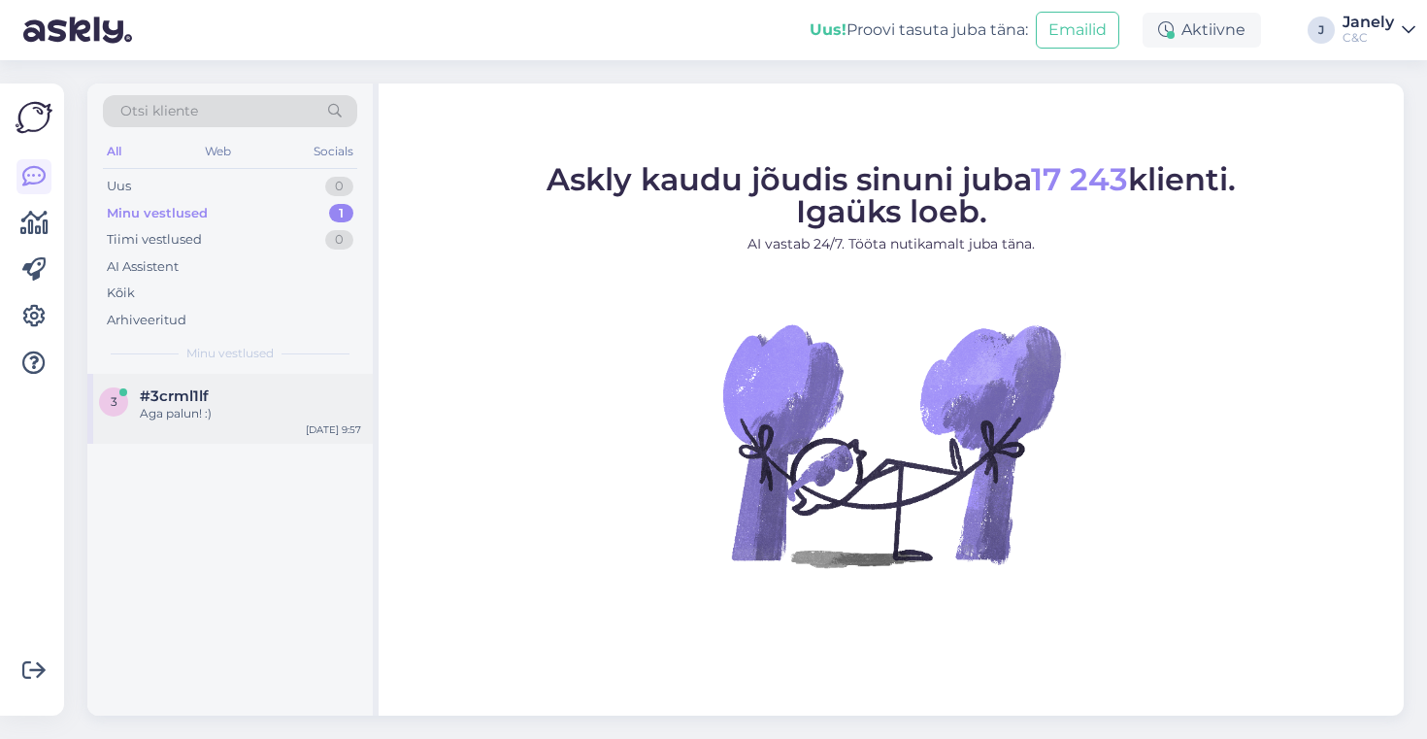
click at [295, 393] on div "#3crml1lf" at bounding box center [250, 395] width 221 height 17
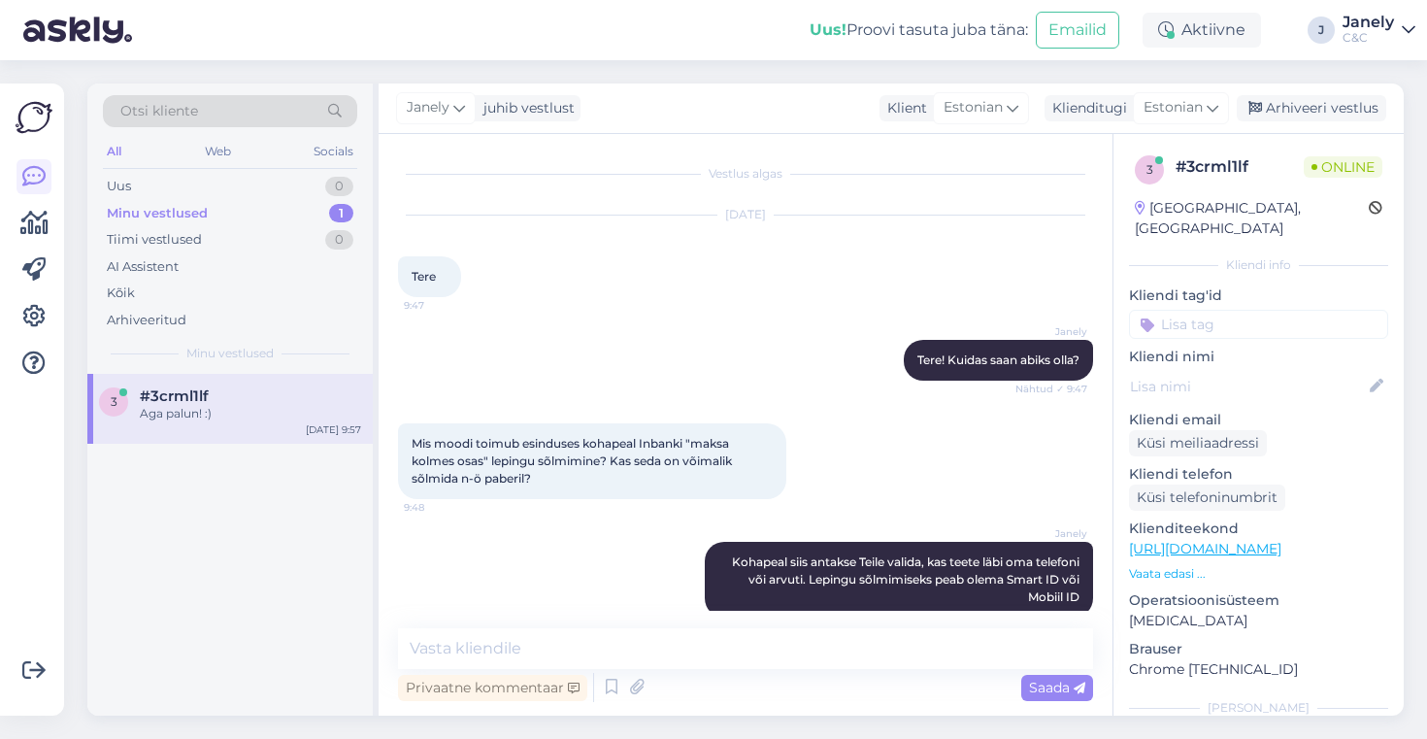
scroll to position [380, 0]
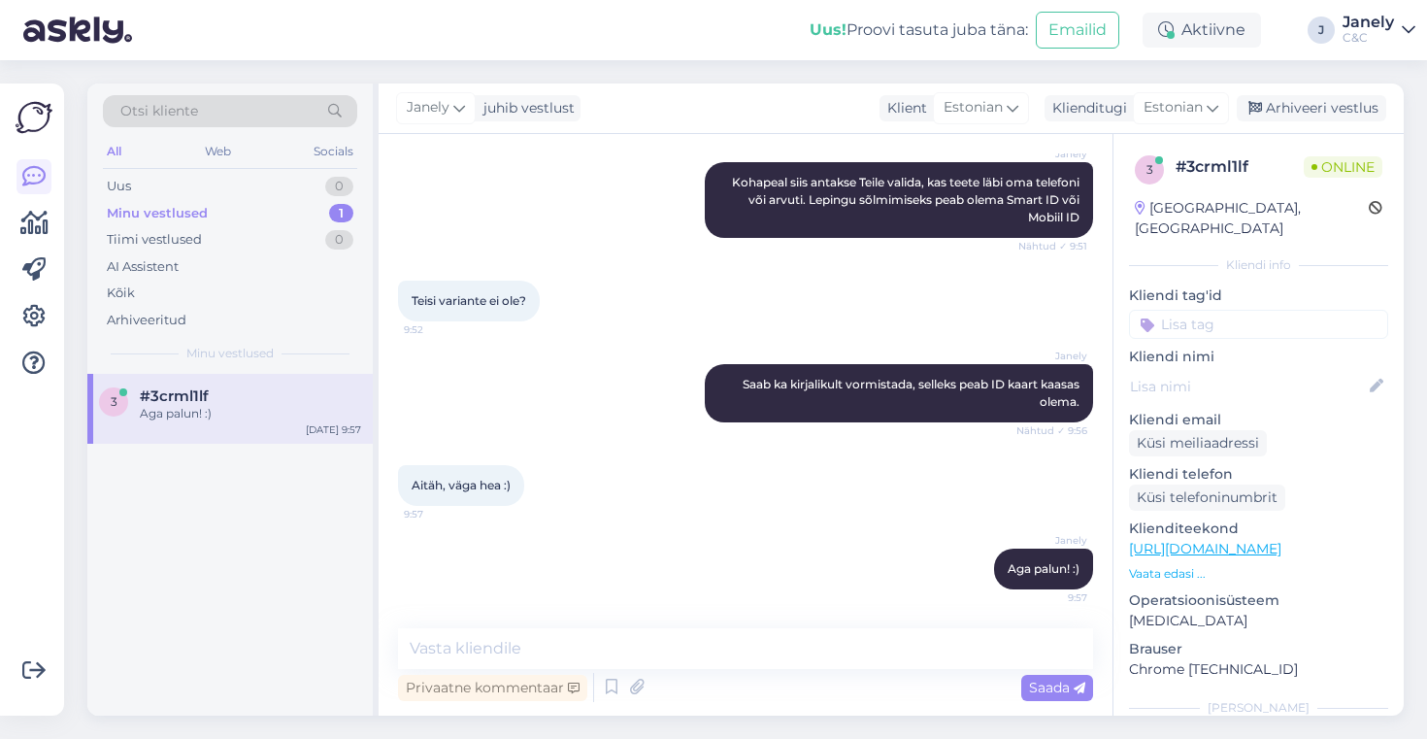
click at [1312, 121] on div "[PERSON_NAME] vestlust Klient [DEMOGRAPHIC_DATA] Klienditugi Estonian Arhiveeri…" at bounding box center [891, 109] width 1025 height 50
click at [1309, 121] on div "[PERSON_NAME] vestlust Klient [DEMOGRAPHIC_DATA] Klienditugi Estonian Arhiveeri…" at bounding box center [891, 109] width 1025 height 50
click at [1290, 114] on div "Arhiveeri vestlus" at bounding box center [1312, 108] width 150 height 26
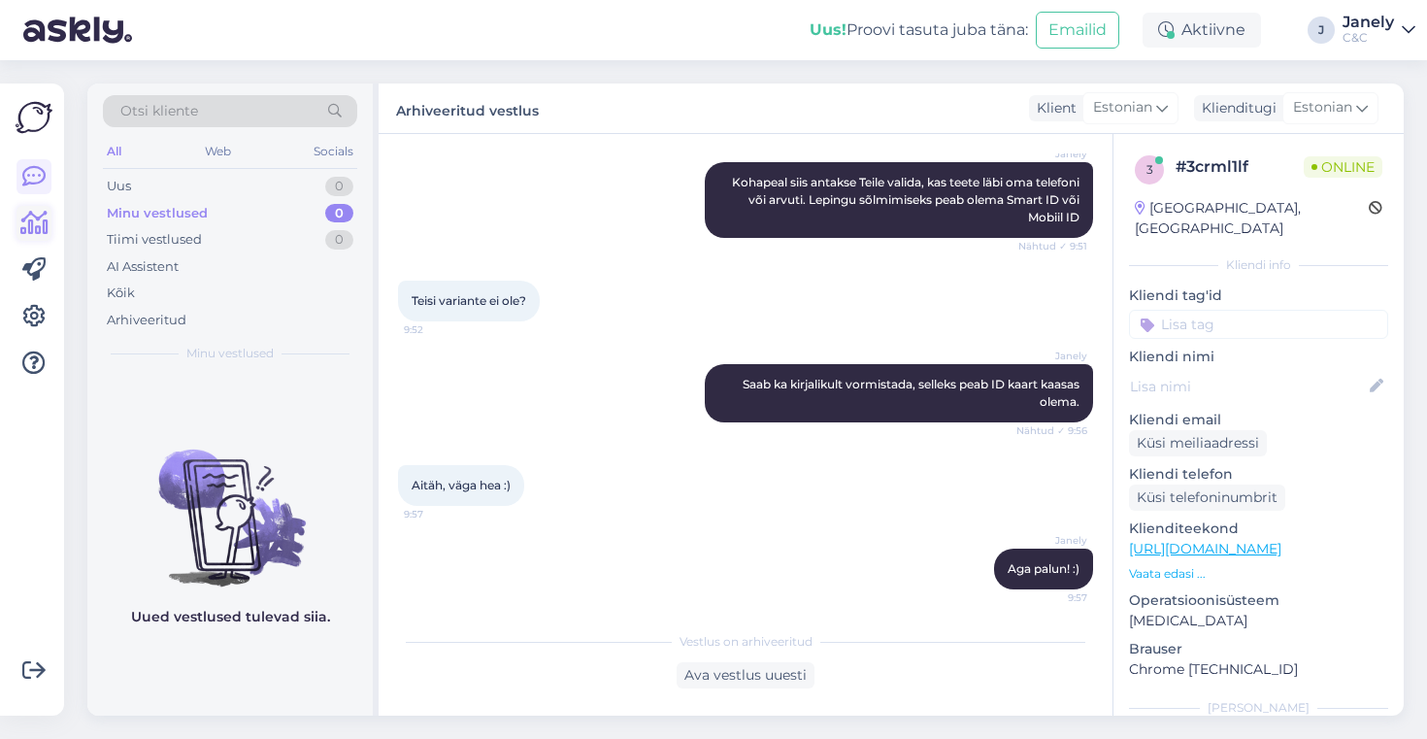
click at [31, 225] on icon at bounding box center [34, 223] width 28 height 23
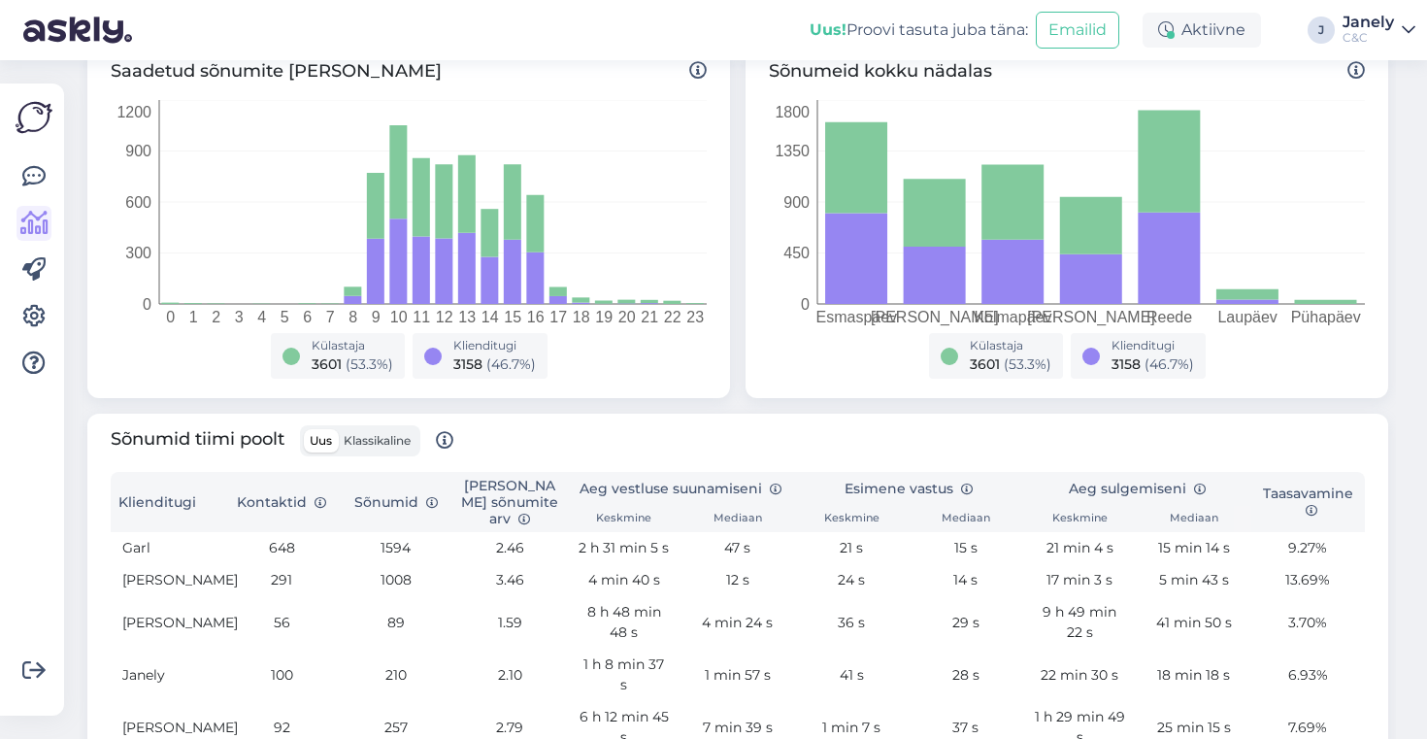
scroll to position [499, 0]
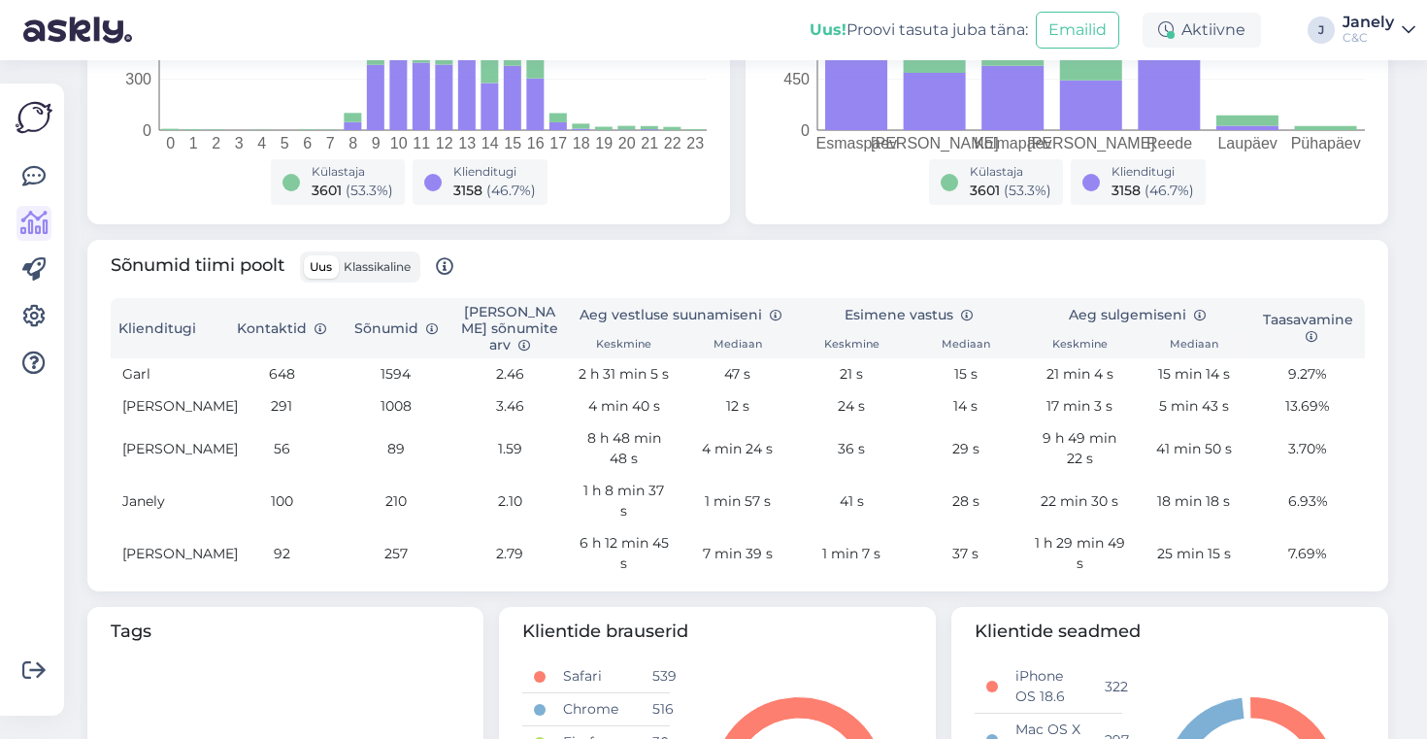
click at [84, 222] on div "Saadetud sõnumite arv tunnis 0 1 2 3 4 5 6 7 8 9 10 11 12 13 14 15 16 17 18 19 …" at bounding box center [738, 48] width 1317 height 367
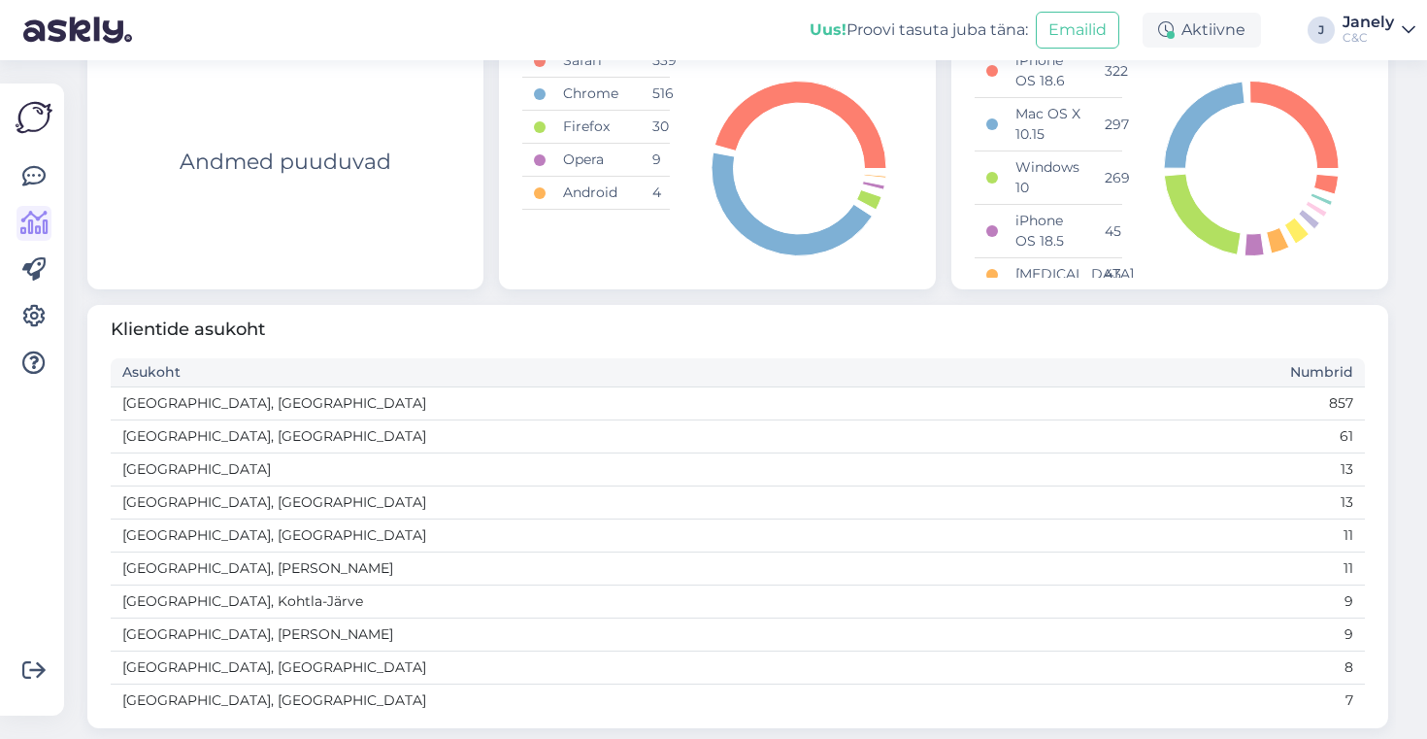
scroll to position [0, 0]
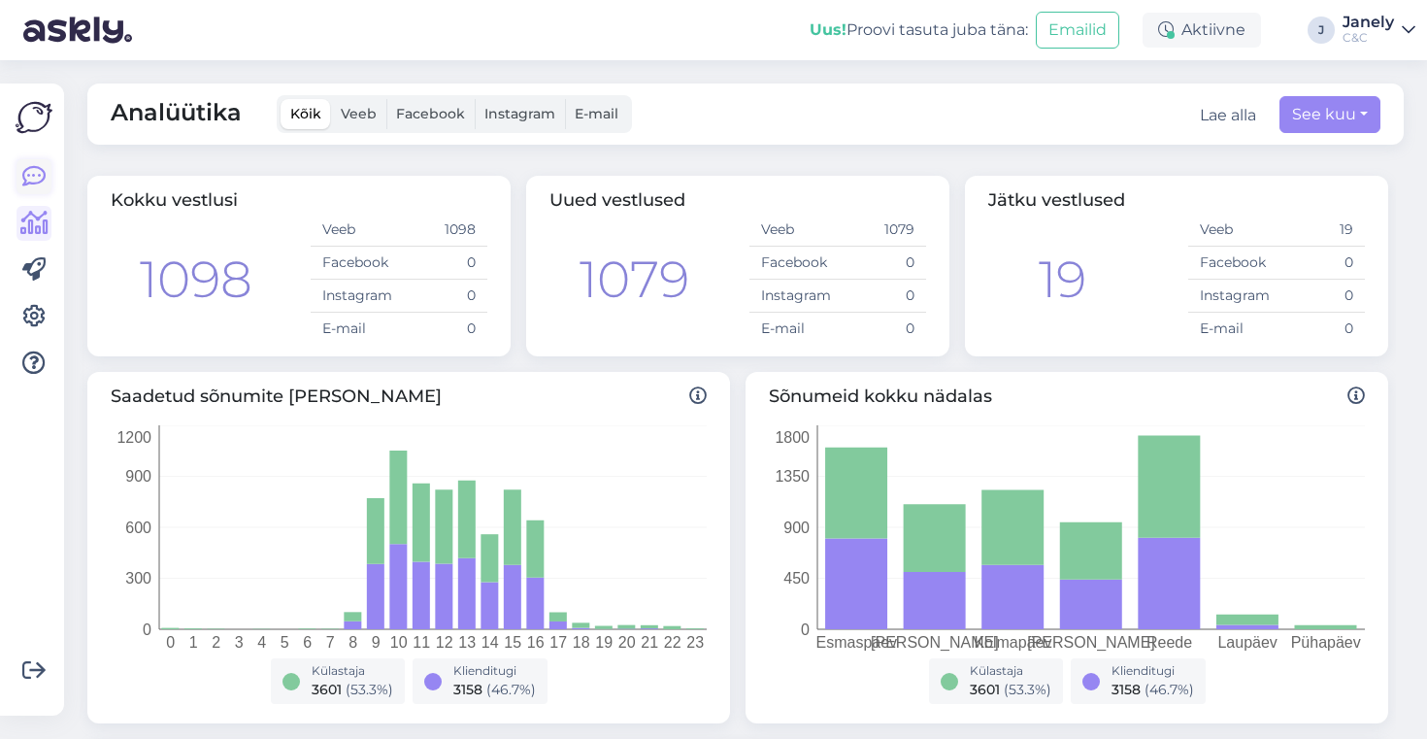
click at [31, 183] on icon at bounding box center [33, 176] width 23 height 23
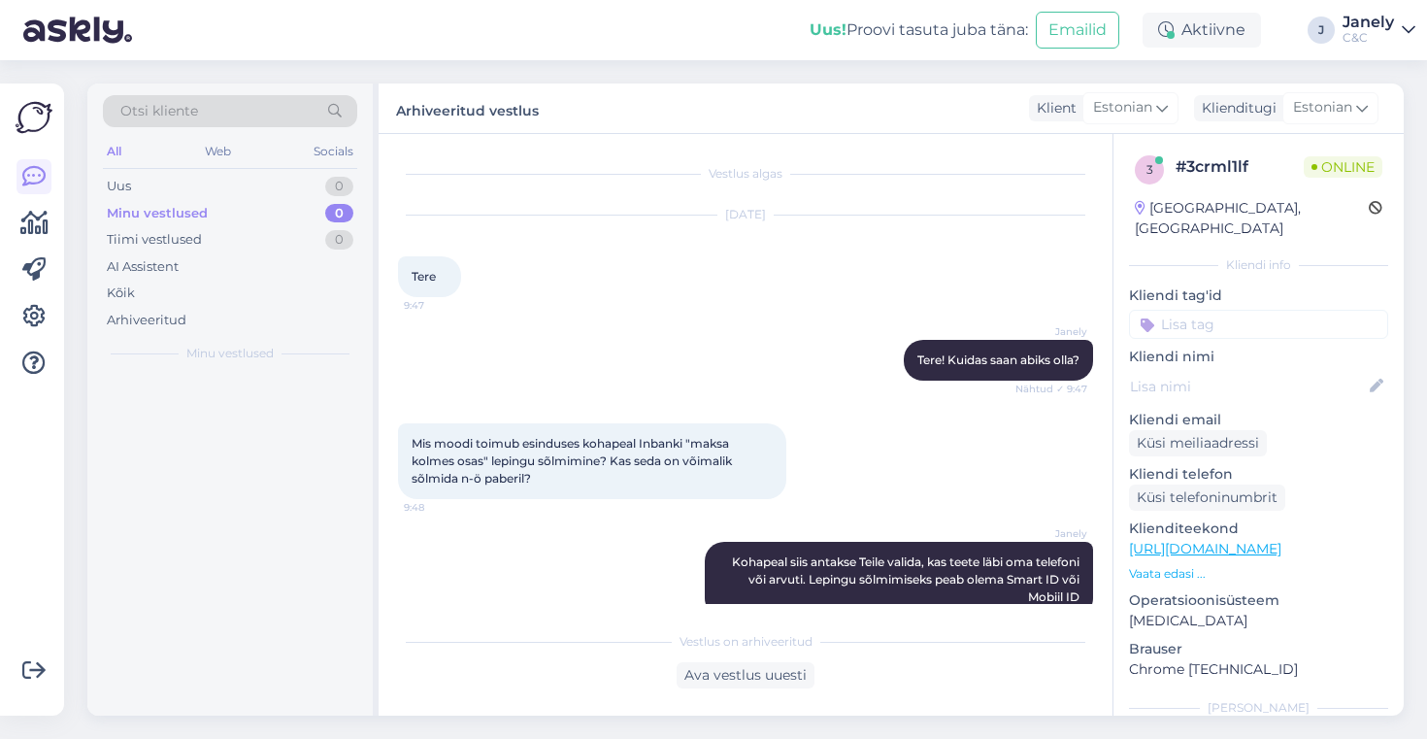
scroll to position [386, 0]
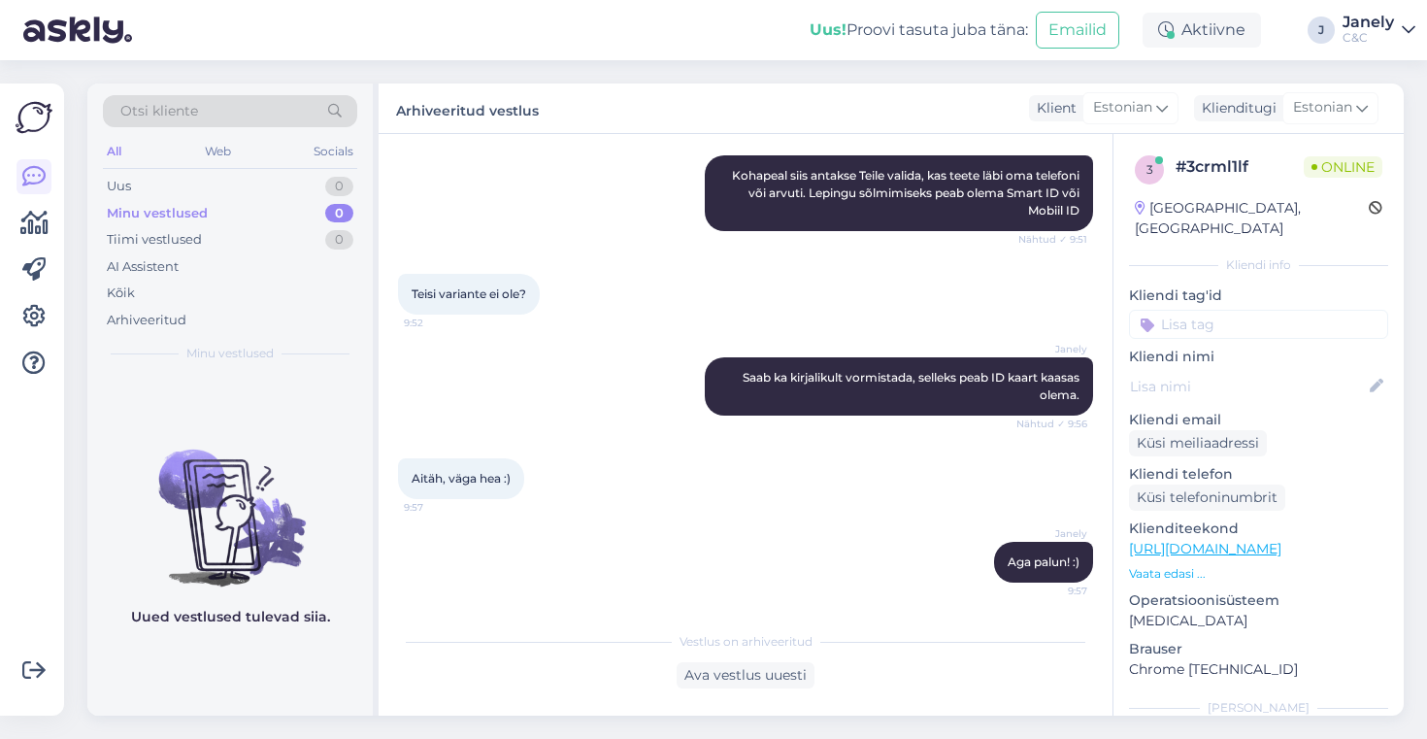
click at [194, 35] on div "Uus! Proovi tasuta [PERSON_NAME]: Emailid Aktiivne J Janely C&C" at bounding box center [713, 30] width 1427 height 60
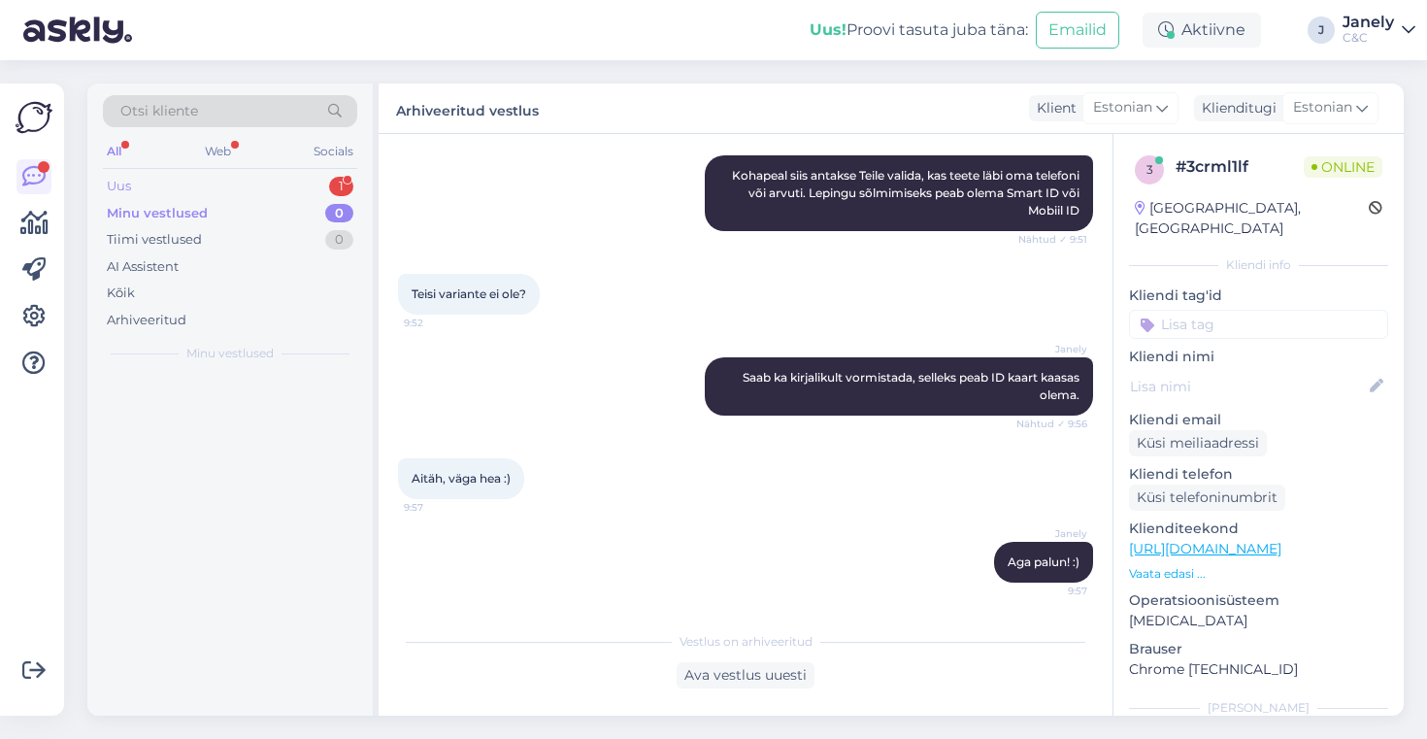
click at [285, 177] on div "Uus 1" at bounding box center [230, 186] width 254 height 27
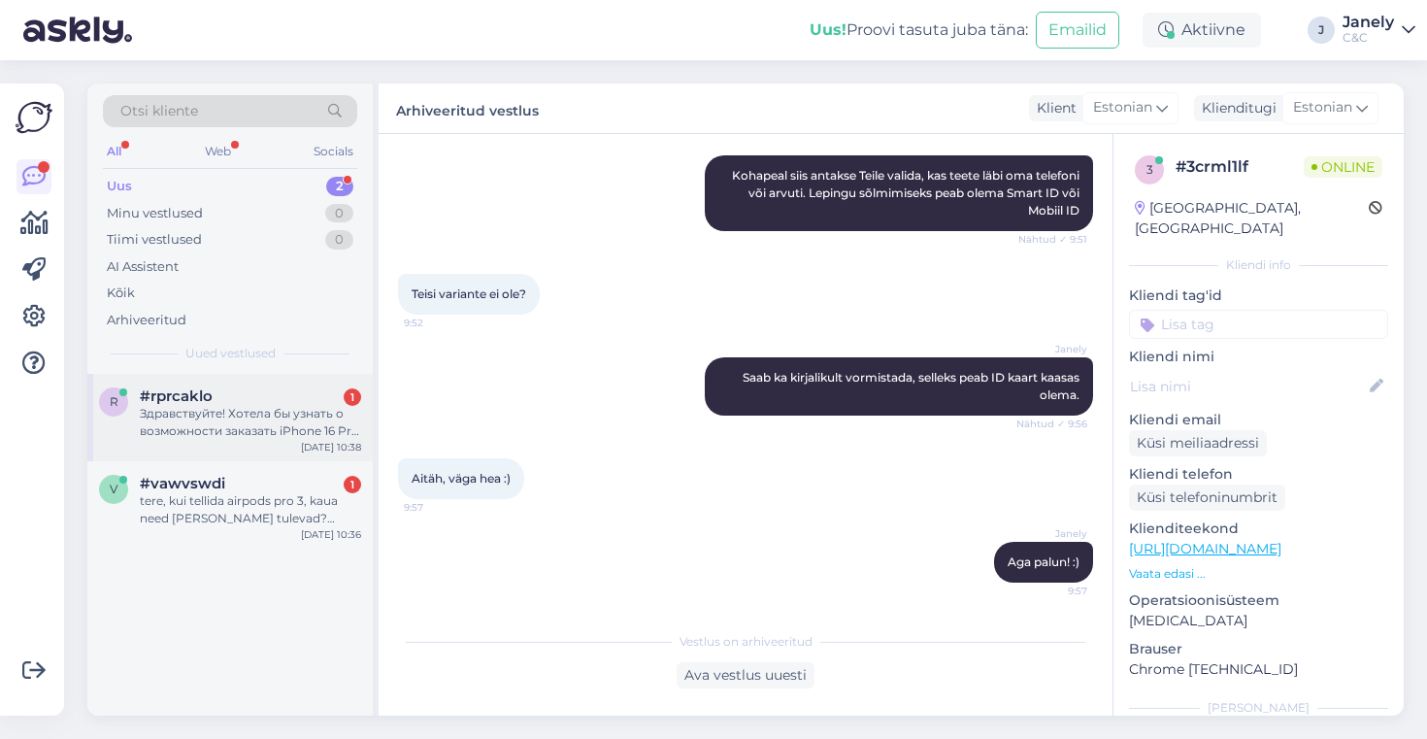
click at [315, 437] on div "Здравствуйте! Хотела бы узнать о возможности заказать iPhone 16 Pro Max Natural…" at bounding box center [250, 422] width 221 height 35
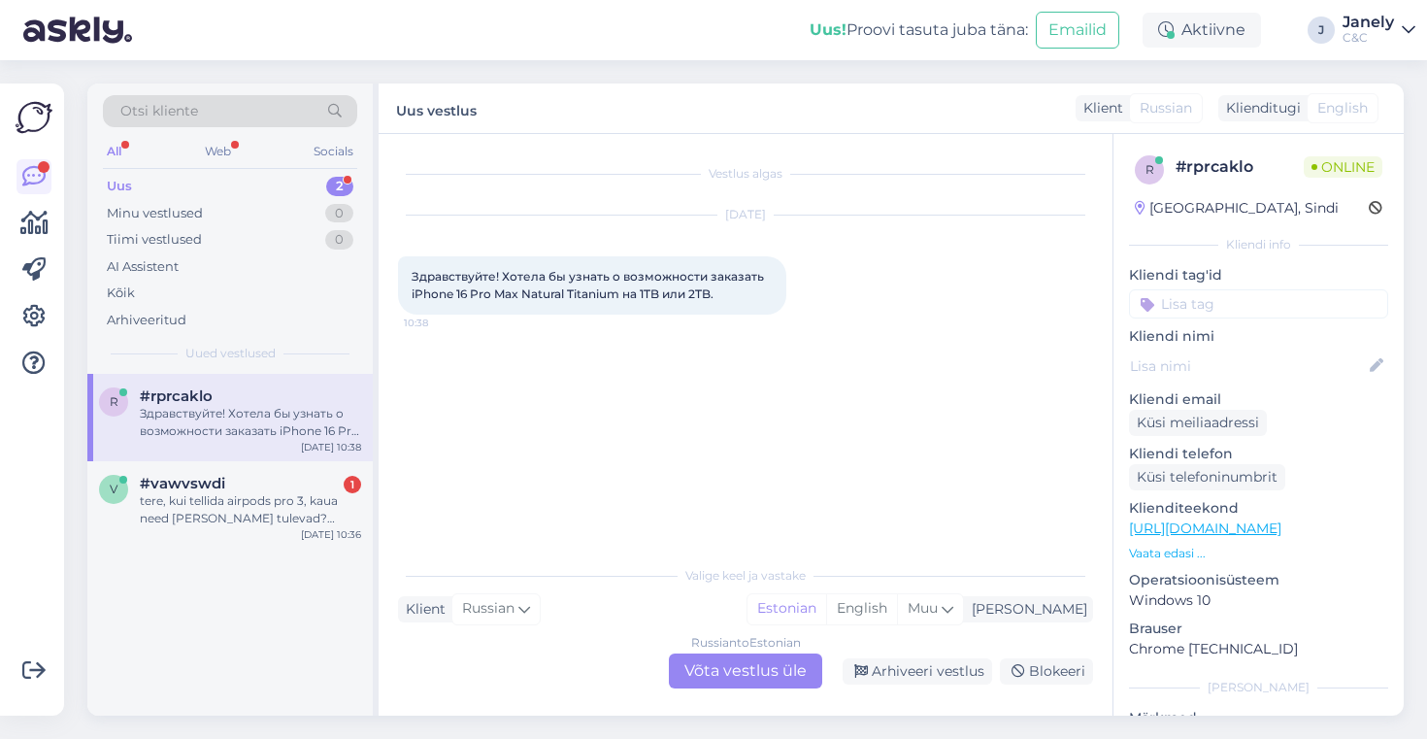
click at [699, 671] on div "Russian to Estonian Võta vestlus üle" at bounding box center [745, 670] width 153 height 35
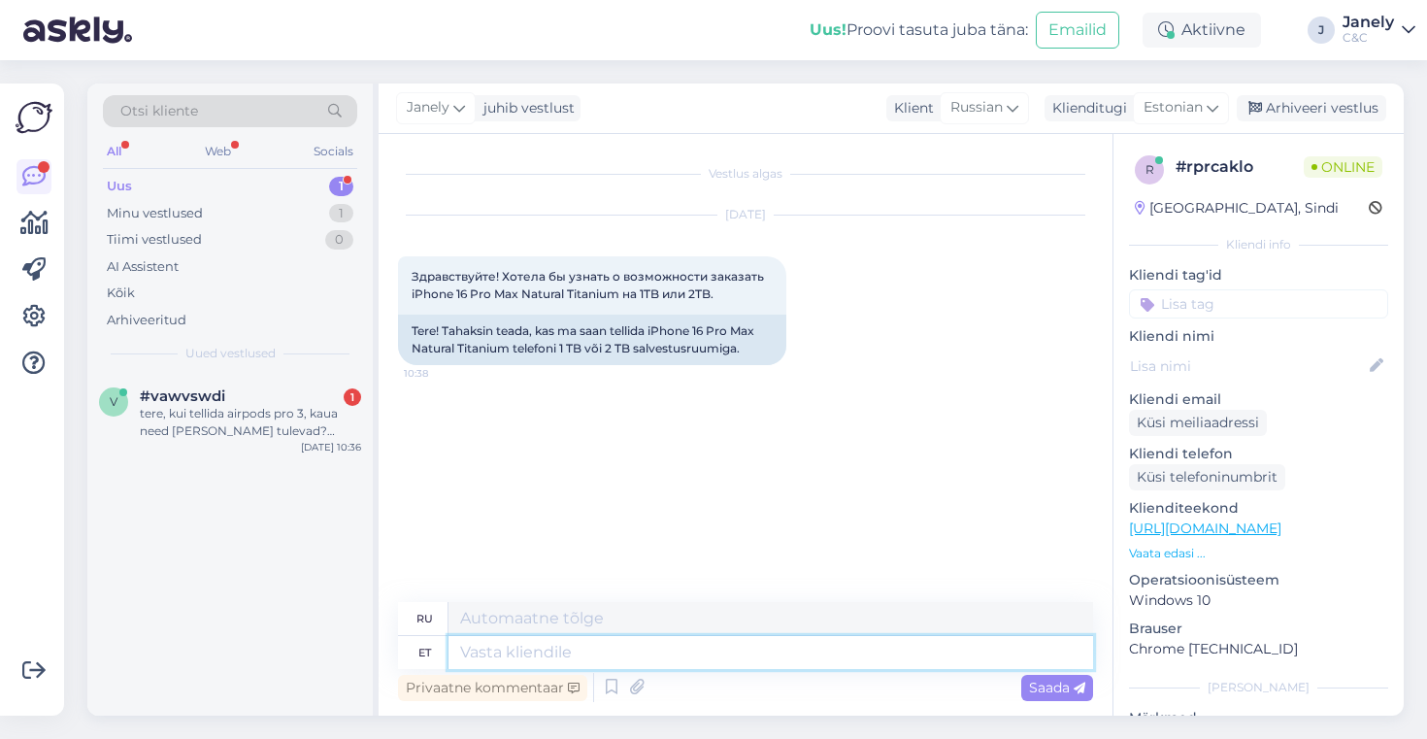
click at [502, 649] on textarea at bounding box center [771, 652] width 645 height 33
type textarea "Tere!"
type textarea "Привет!"
type textarea "Tere! Kahjuks ne"
type textarea "Здравствуйте! К сожалению."
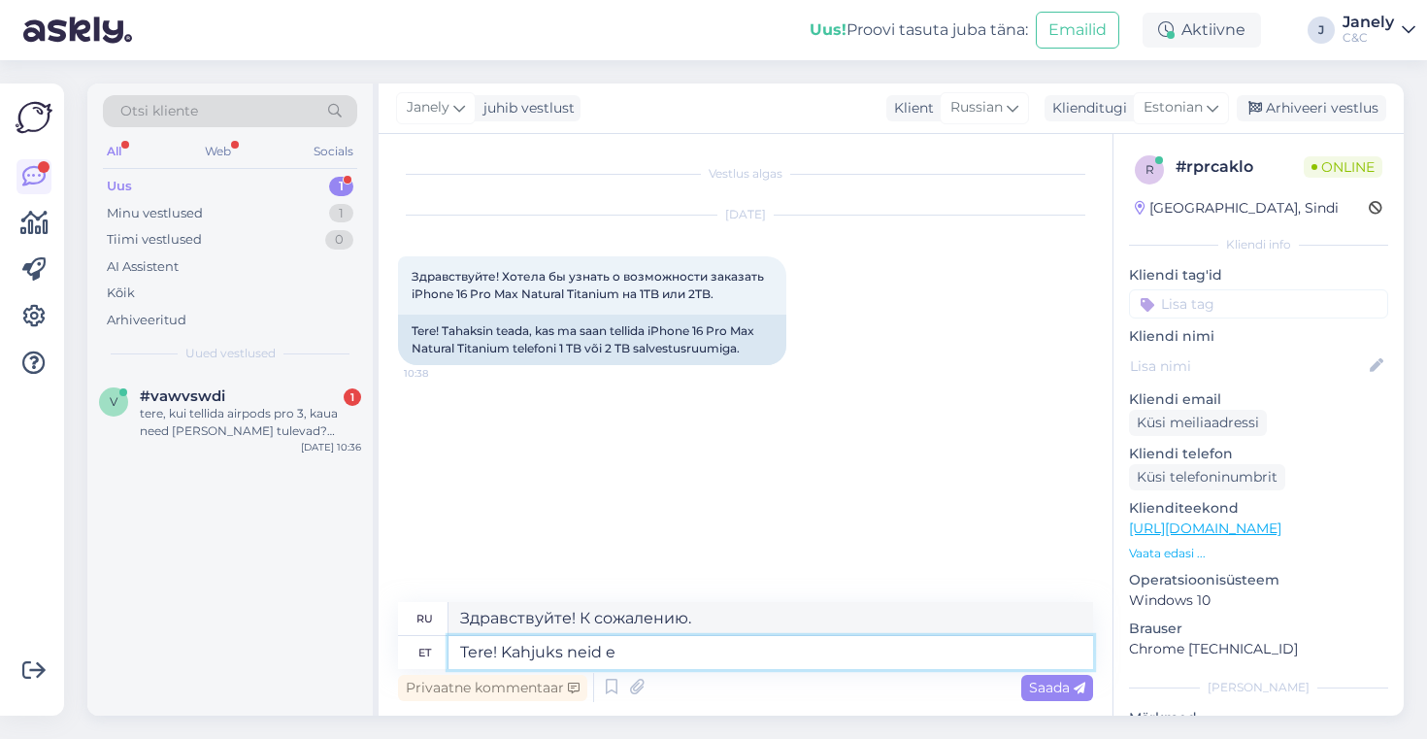
type textarea "Tere! Kahjuks [PERSON_NAME]"
type textarea "Здравствуйте! К сожалению, эти"
type textarea "Tere! Kahjuks [PERSON_NAME] o"
type textarea "Здравствуйте! К сожалению, их нет в наличии."
type textarea "Tere! Kahjuks [PERSON_NAME] ole v"
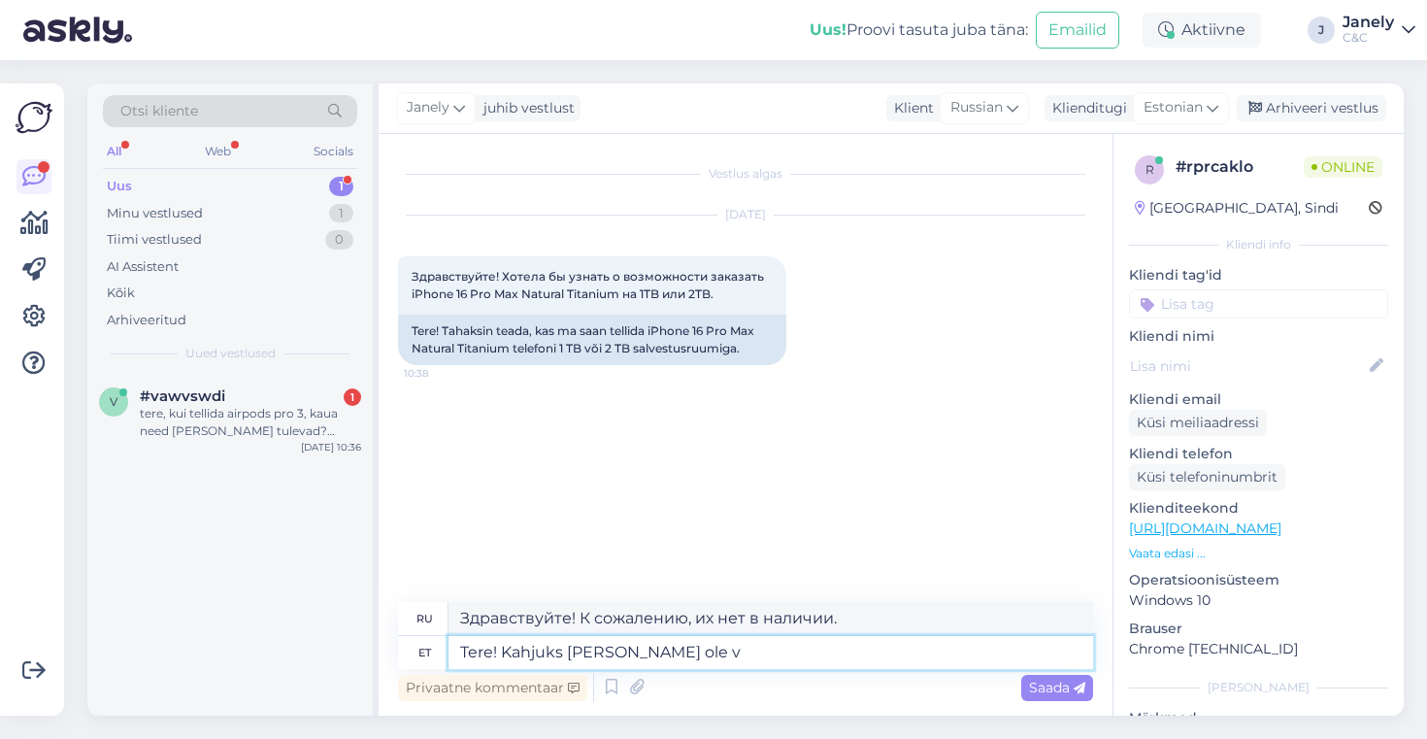
type textarea "Здравствуйте! К сожалению, таких нет."
type textarea "Tere! Kahjuks [PERSON_NAME] ole võimalik ena"
type textarea "Здравствуйте! К сожалению, это невозможно."
type textarea "Tere! Kahjuks [PERSON_NAME] ole võimalik enam"
type textarea "Здравствуйте! К сожалению, они больше не доступны."
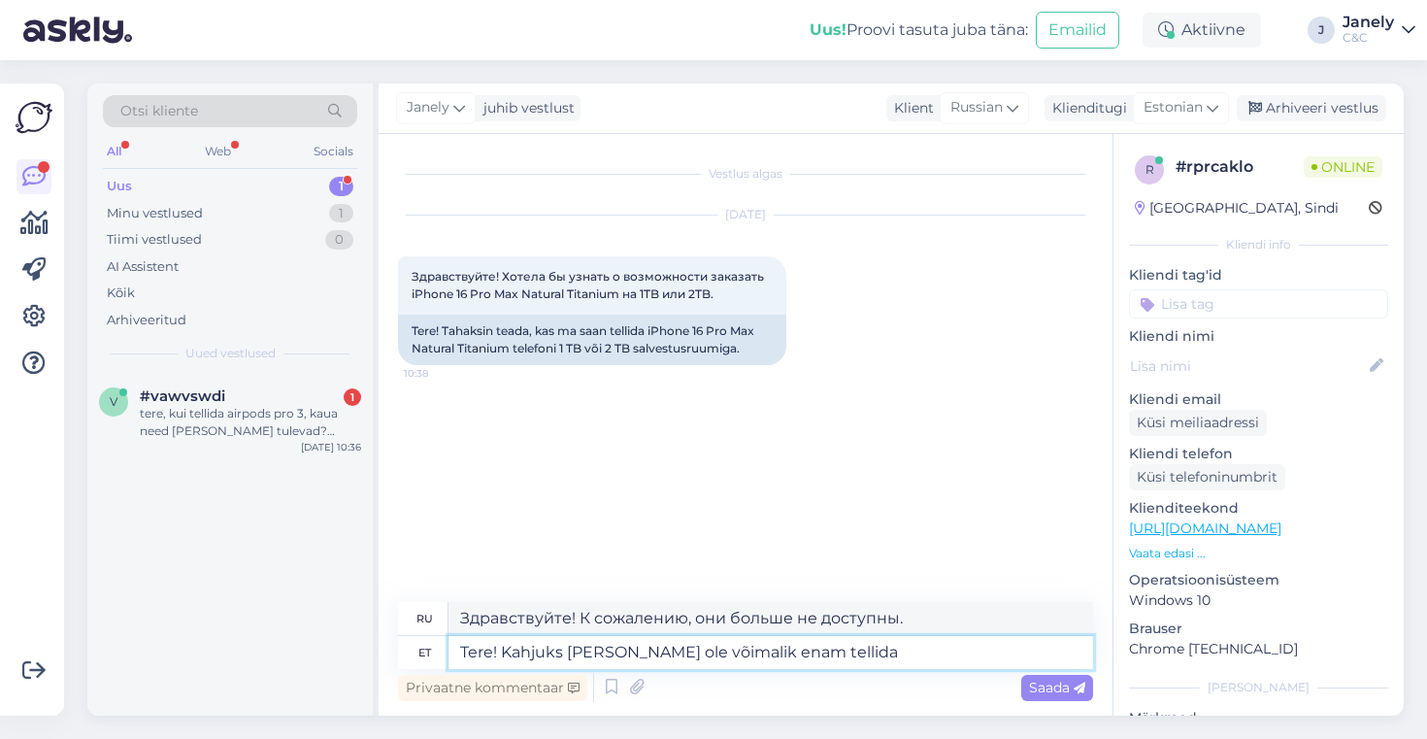
type textarea "Tere! Kahjuks [PERSON_NAME] ole võimalik enam tellida."
type textarea "Здравствуйте! К сожалению, эти товары больше не доступны для заказа."
type textarea "Tere! Kahjuks [PERSON_NAME] ole võimalik enam tellida."
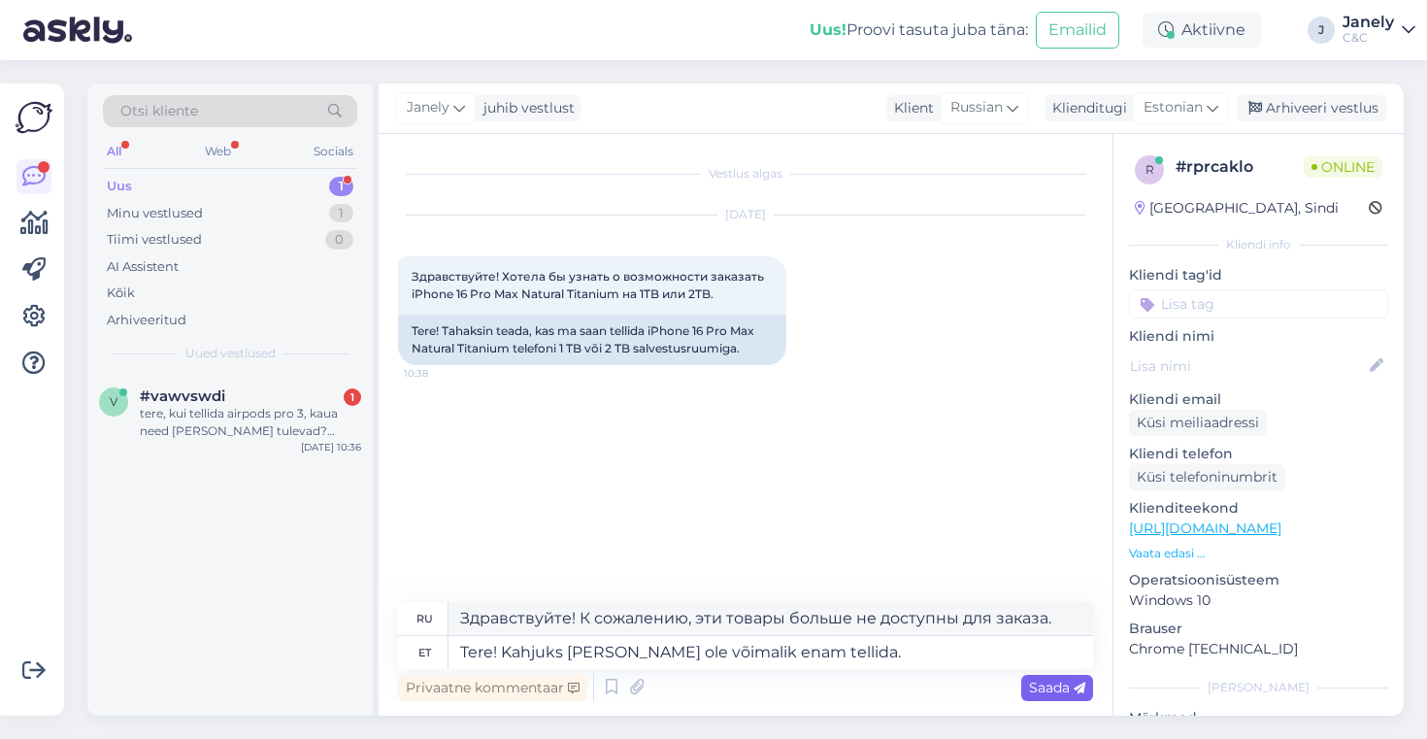
click at [1059, 684] on span "Saada" at bounding box center [1057, 687] width 56 height 17
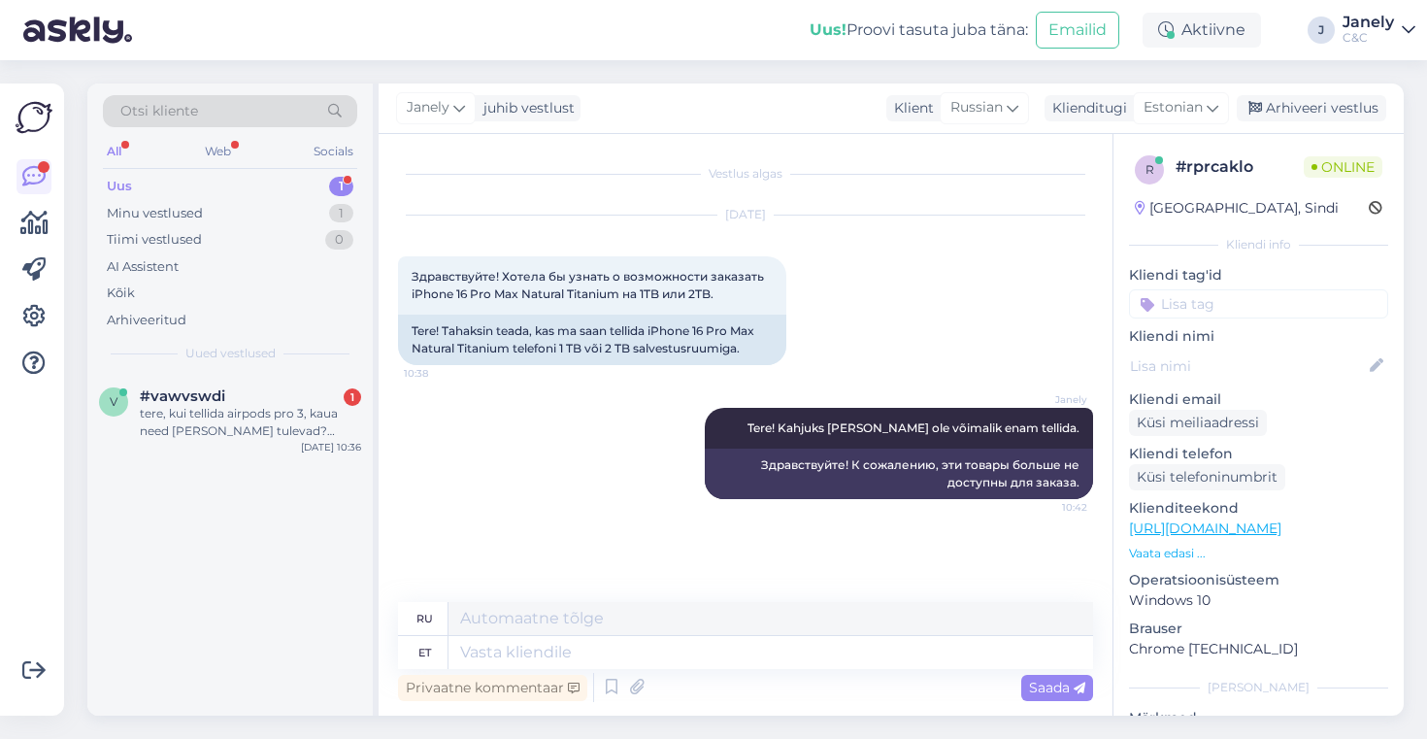
click at [294, 496] on div "v #vawvswdi 1 tere, kui tellida airpods pro 3, kaua need [PERSON_NAME] tulevad?…" at bounding box center [229, 545] width 285 height 342
click at [273, 413] on div "tere, kui tellida airpods pro 3, kaua need [PERSON_NAME] tulevad? (toode ainult…" at bounding box center [250, 422] width 221 height 35
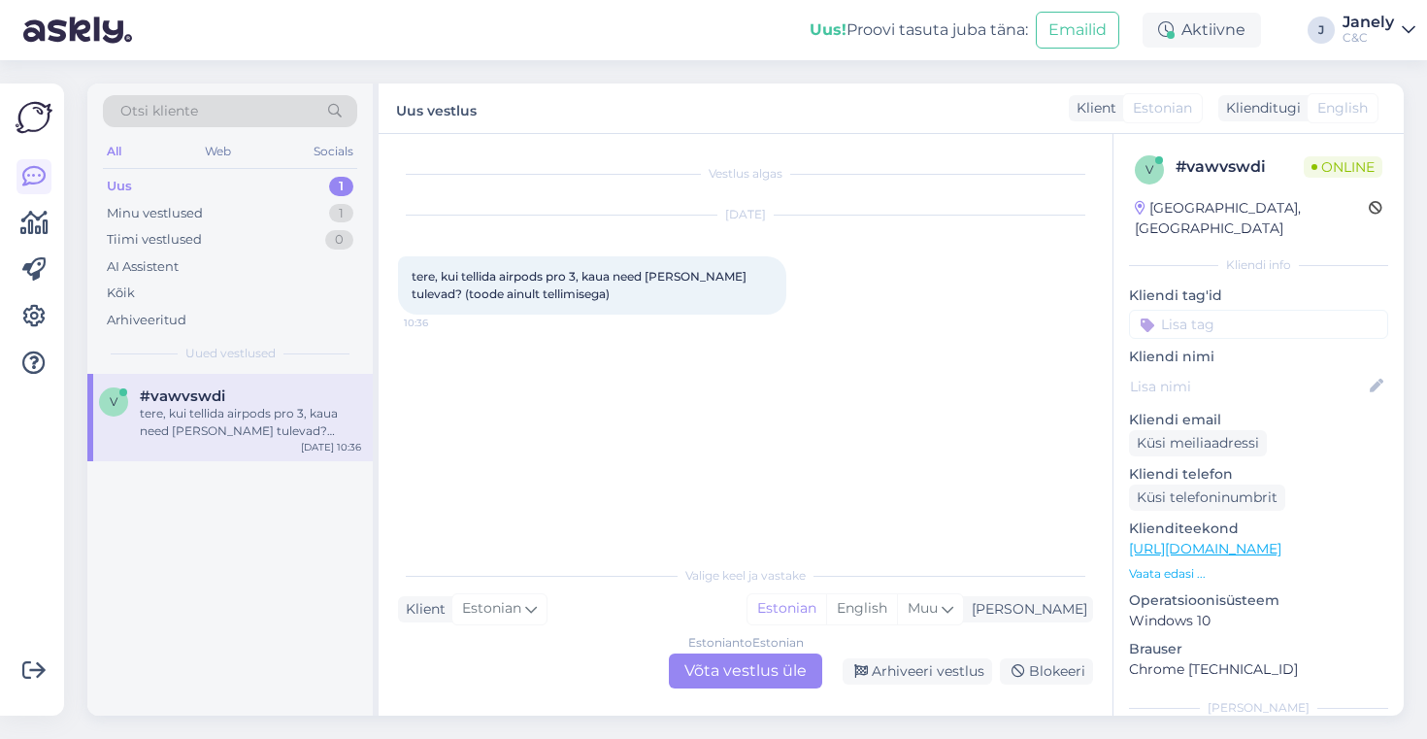
click at [710, 676] on div "Estonian to Estonian Võta vestlus üle" at bounding box center [745, 670] width 153 height 35
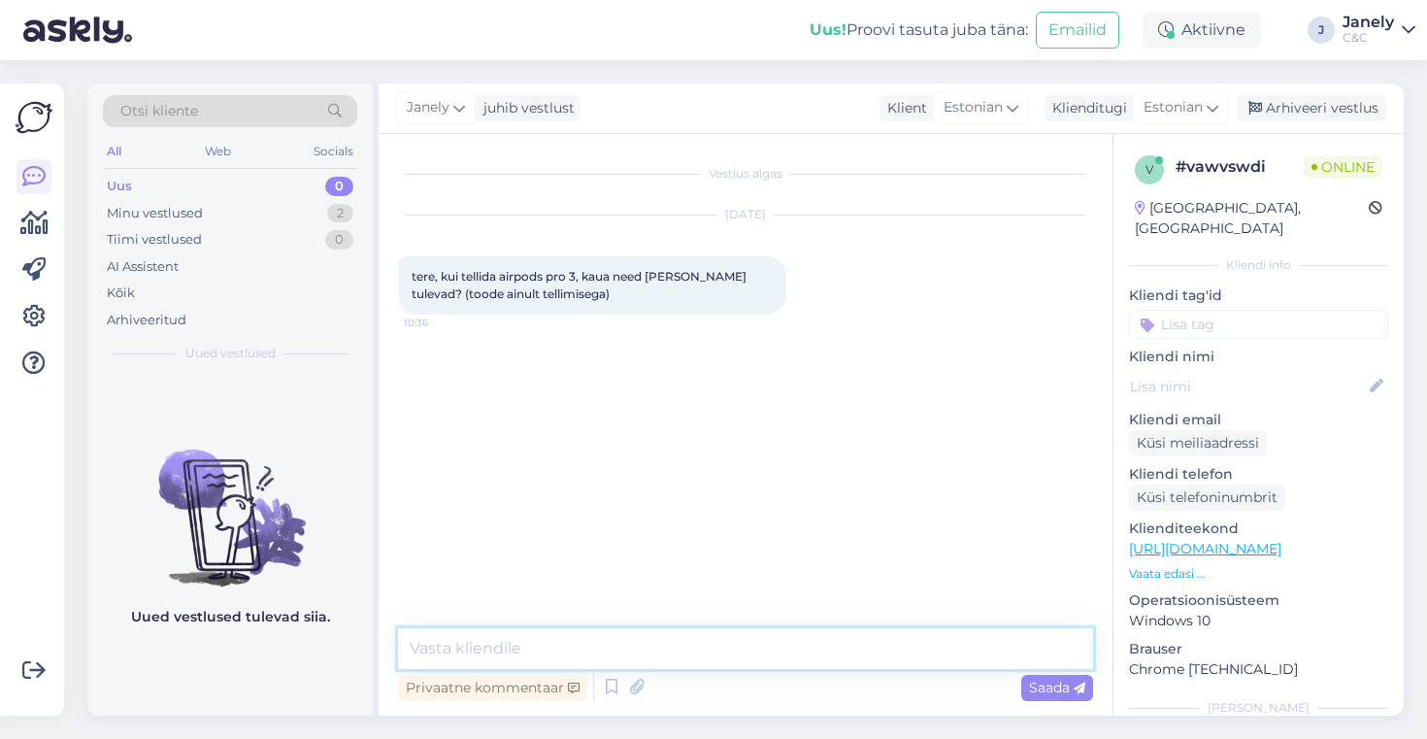
click at [656, 637] on textarea at bounding box center [745, 648] width 695 height 41
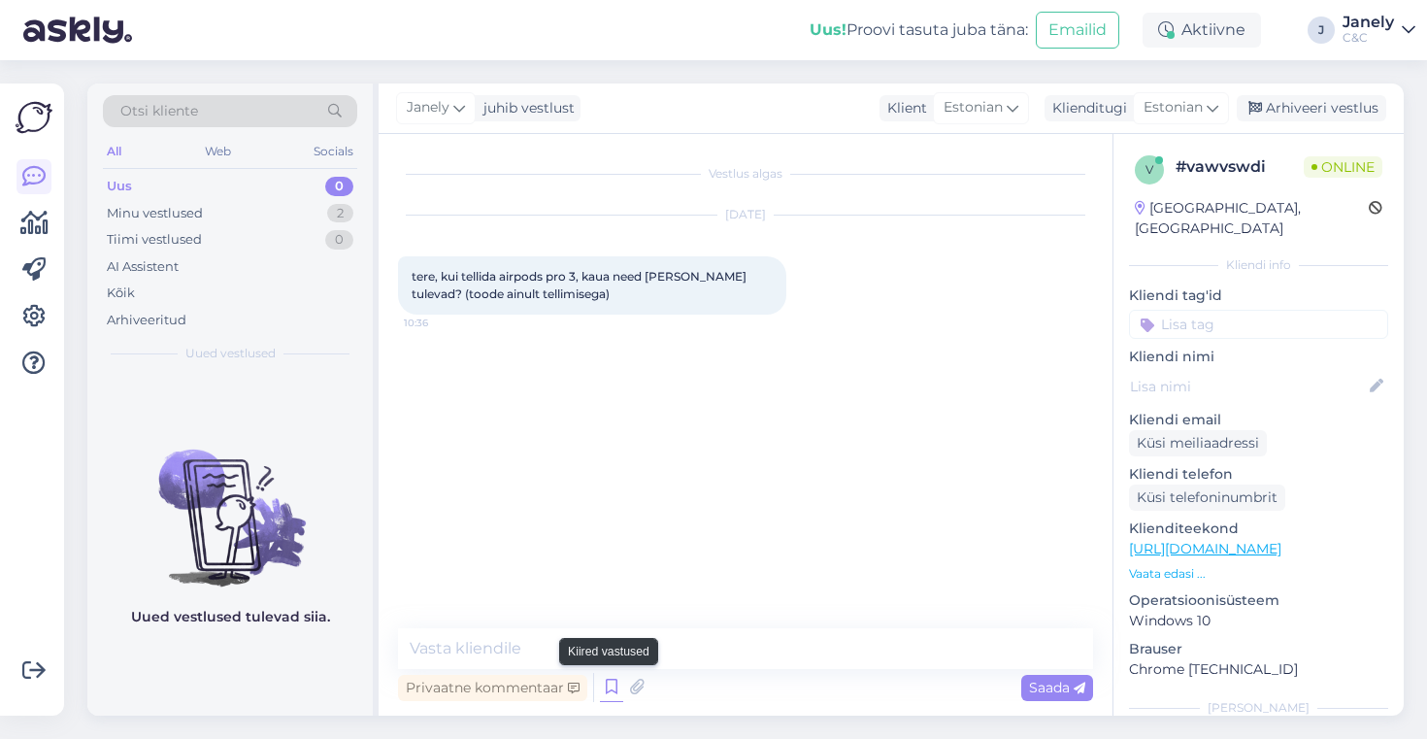
click at [600, 687] on icon at bounding box center [611, 687] width 23 height 29
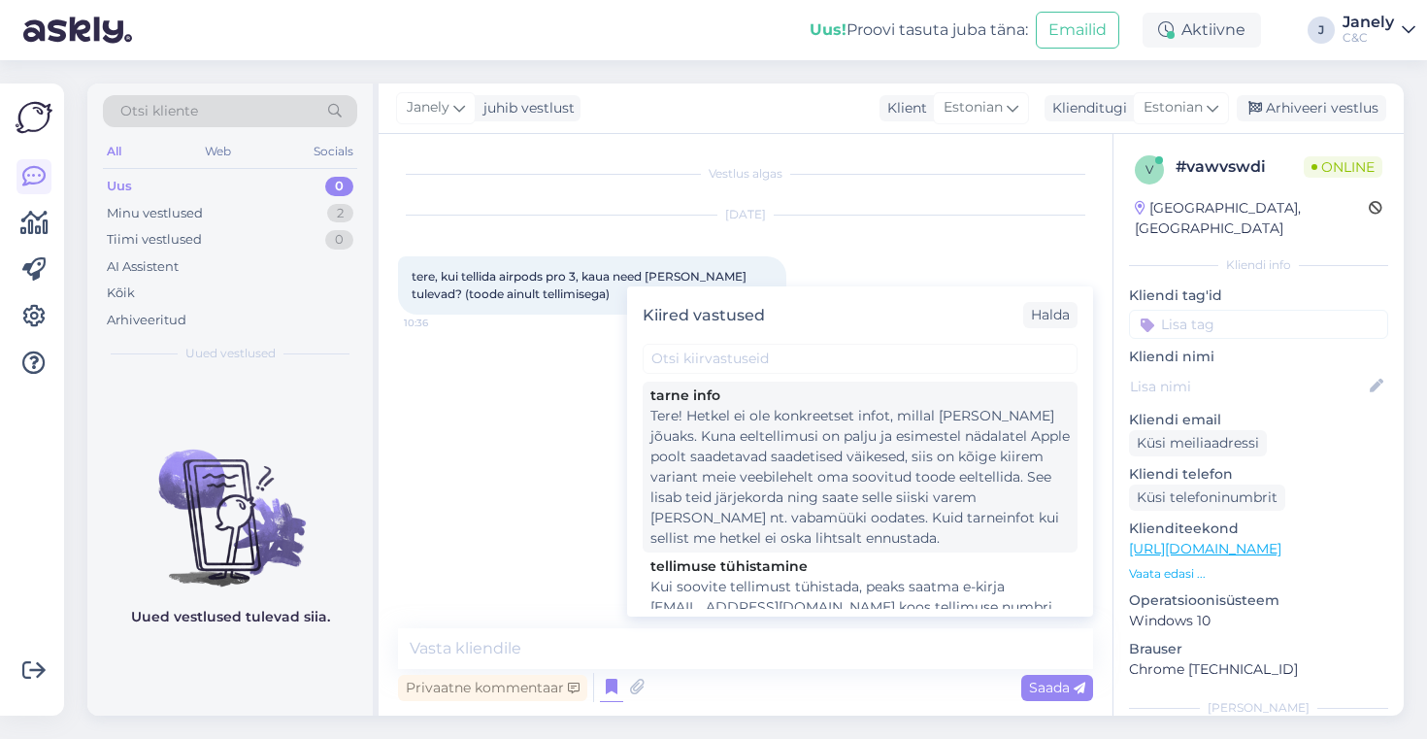
click at [783, 482] on div "Tere! Hetkel ei ole konkreetset infot, millal [PERSON_NAME] jõuaks. Kuna eeltel…" at bounding box center [860, 477] width 419 height 143
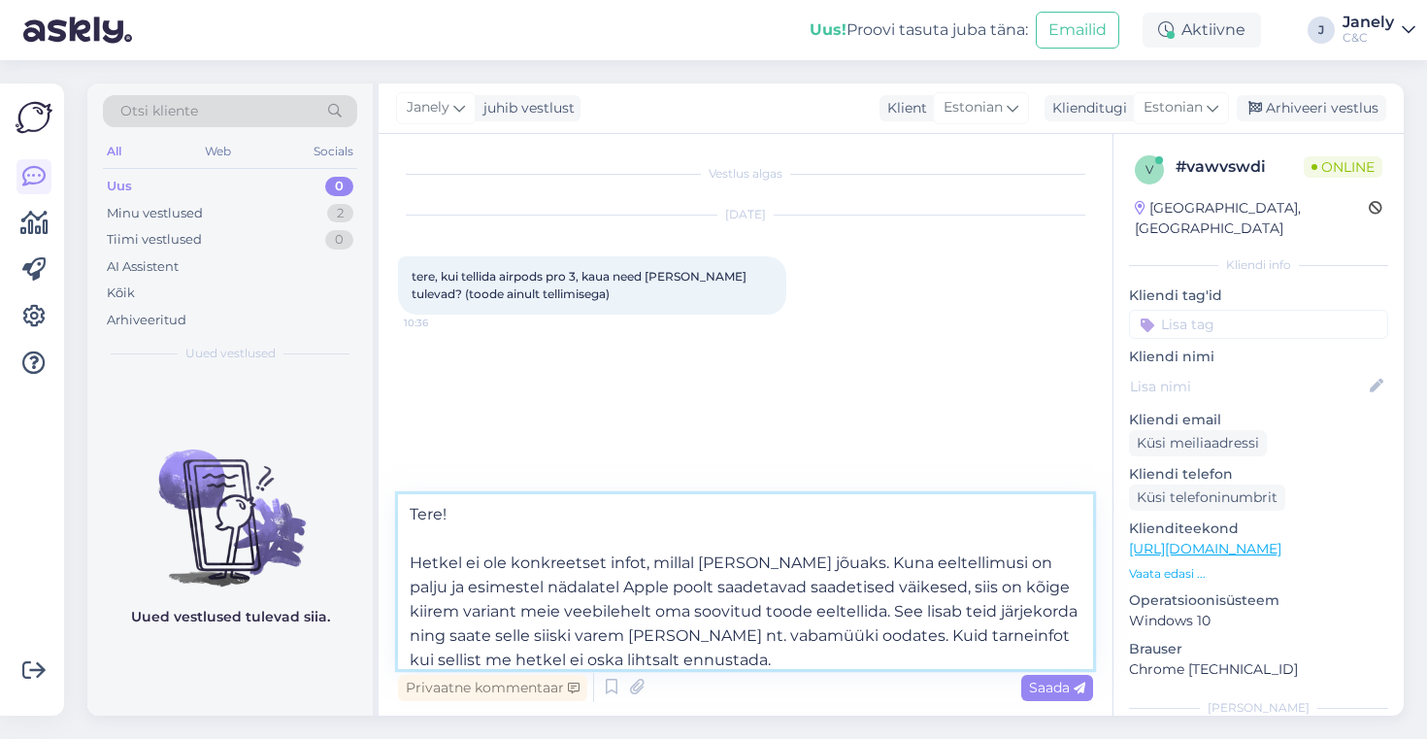
scroll to position [11, 0]
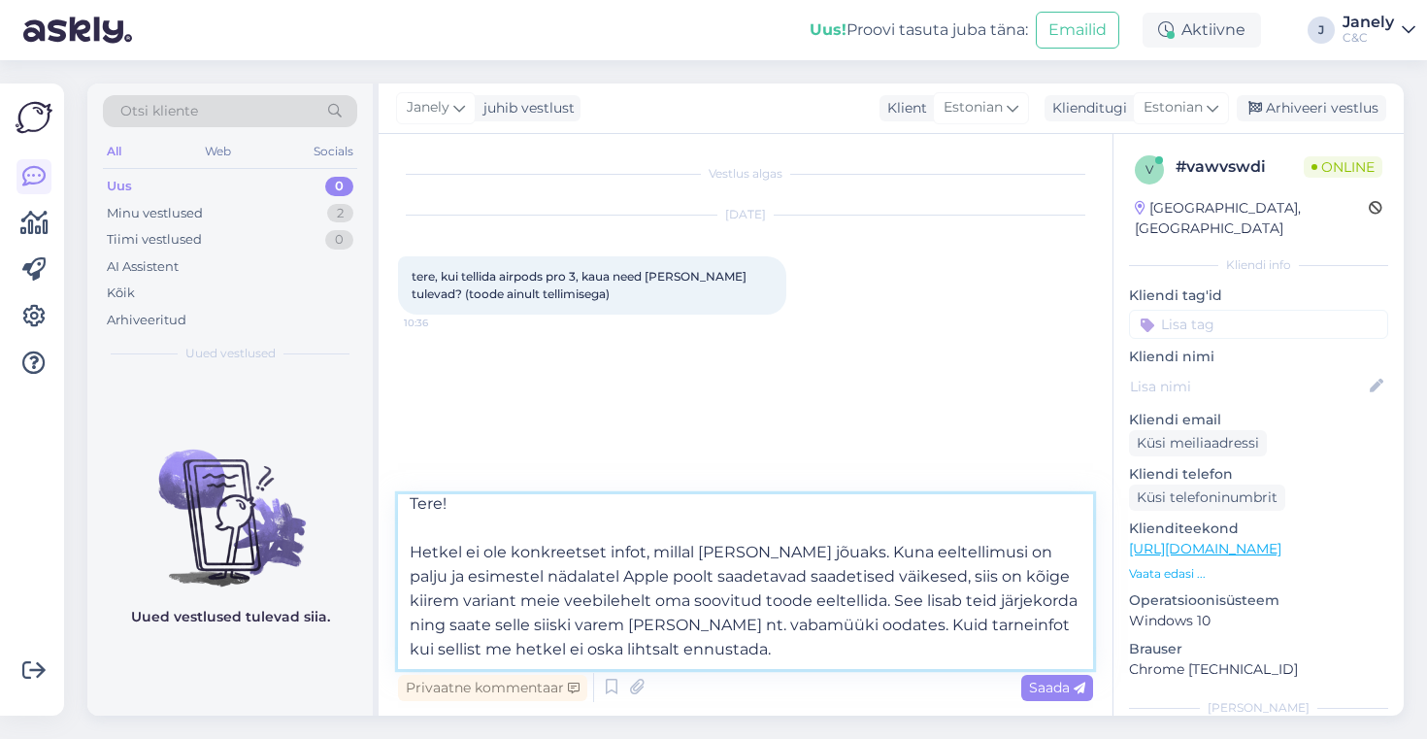
drag, startPoint x: 906, startPoint y: 586, endPoint x: 844, endPoint y: 628, distance: 74.9
click at [844, 628] on textarea "Tere! Hetkel ei ole konkreetset infot, millal [PERSON_NAME] jõuaks. Kuna eeltel…" at bounding box center [745, 581] width 695 height 175
click at [794, 639] on textarea "Tere! Hetkel ei ole konkreetset infot, millal [PERSON_NAME] jõuaks. Kuna eeltel…" at bounding box center [745, 581] width 695 height 175
type textarea "Tere! Hetkel ei ole konkreetset infot, millal [PERSON_NAME] jõuaks. Kuna eeltel…"
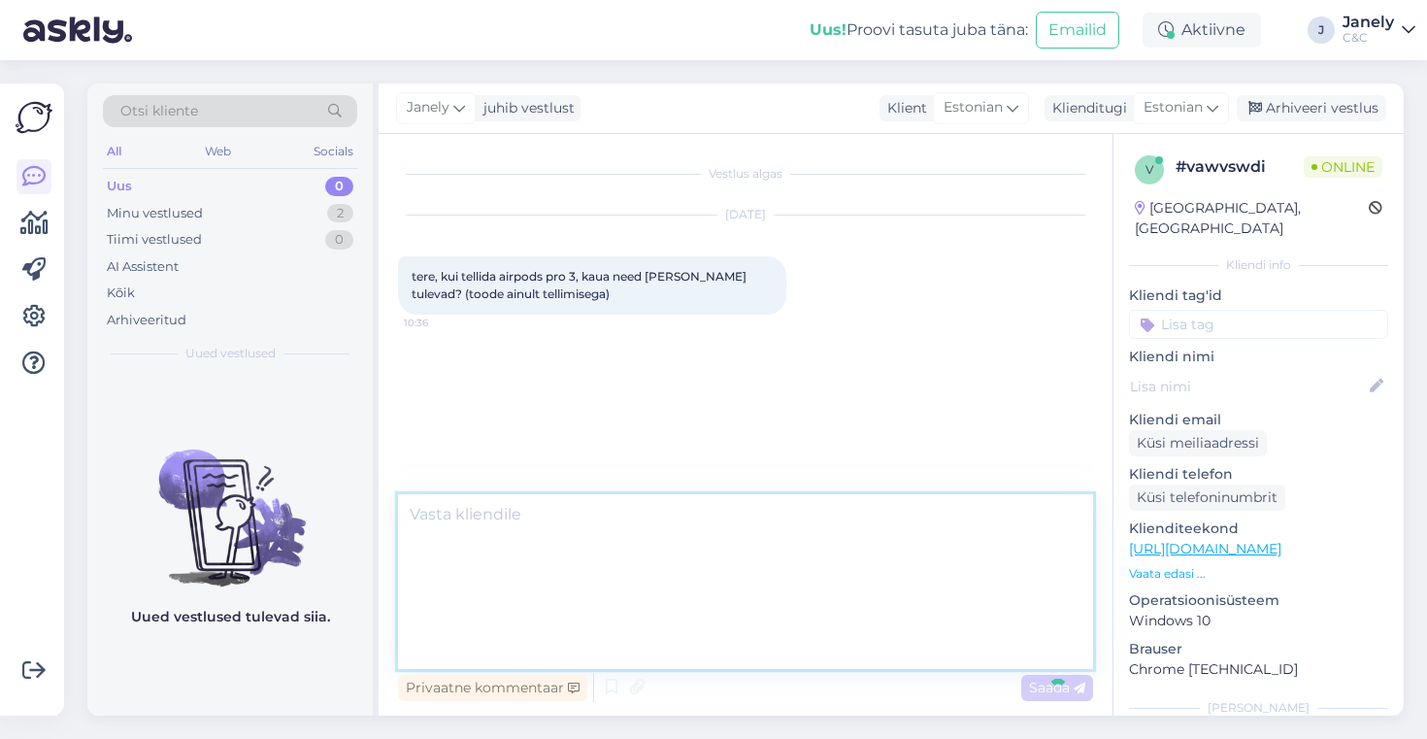
scroll to position [0, 0]
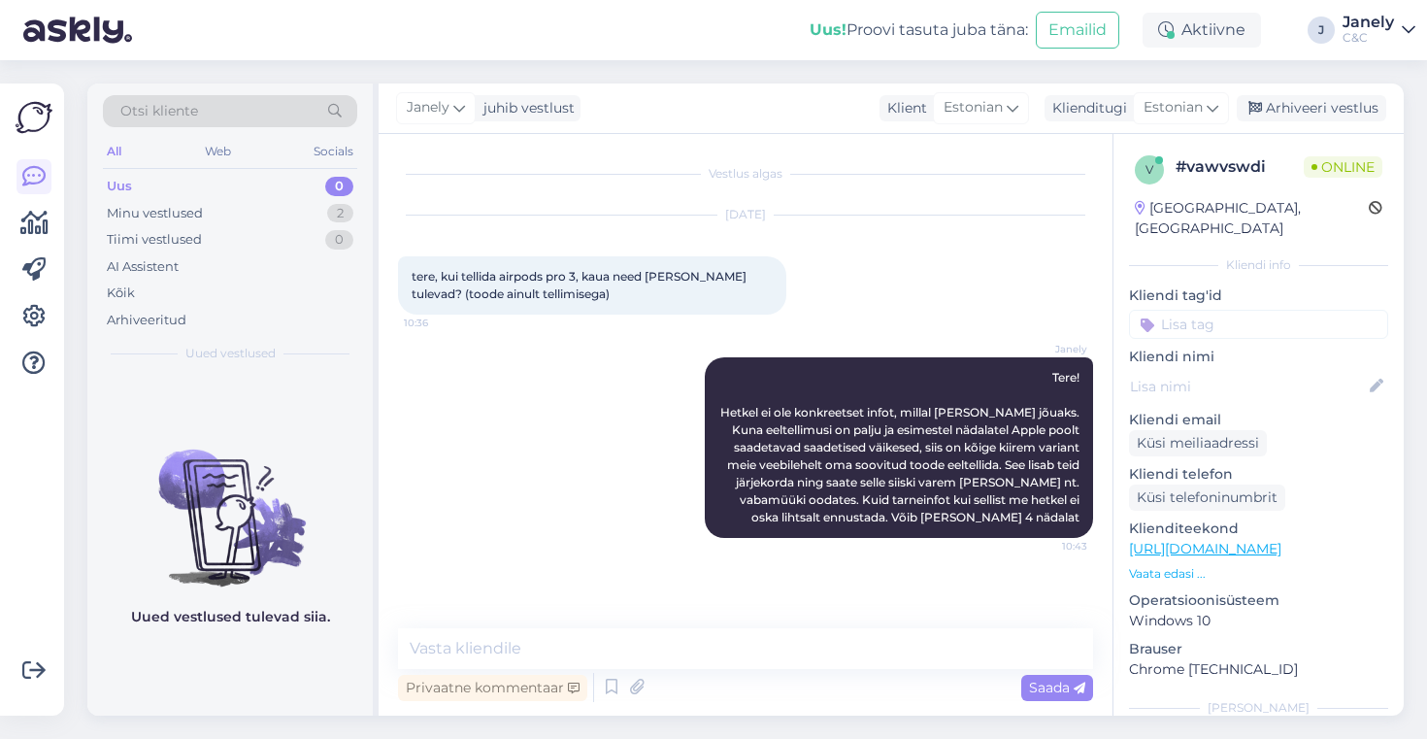
click at [236, 189] on div "Uus 0" at bounding box center [230, 186] width 254 height 27
click at [260, 217] on div "Minu vestlused 2" at bounding box center [230, 213] width 254 height 27
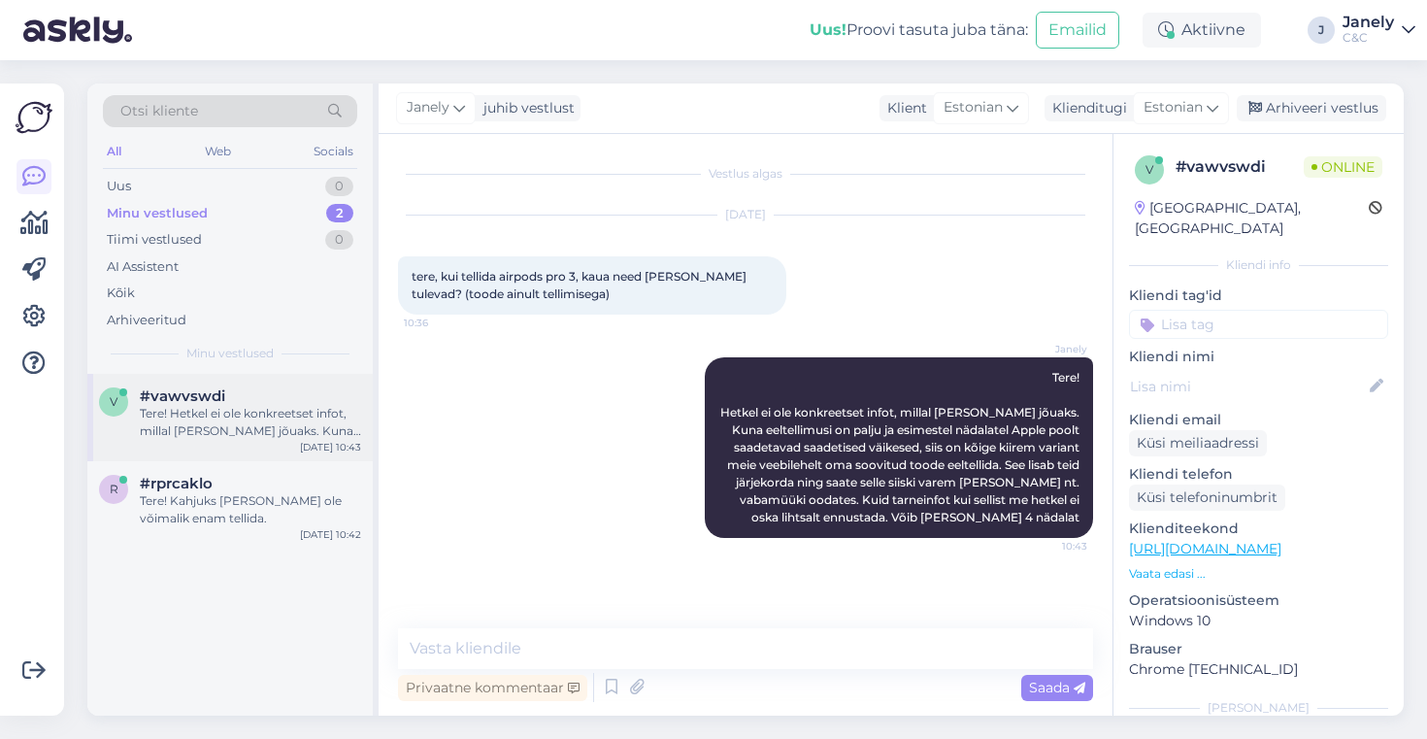
click at [313, 413] on div "Tere! Hetkel ei ole konkreetset infot, millal [PERSON_NAME] jõuaks. Kuna eeltel…" at bounding box center [250, 422] width 221 height 35
click at [282, 498] on div "Tere! Kahjuks [PERSON_NAME] ole võimalik enam tellida." at bounding box center [250, 509] width 221 height 35
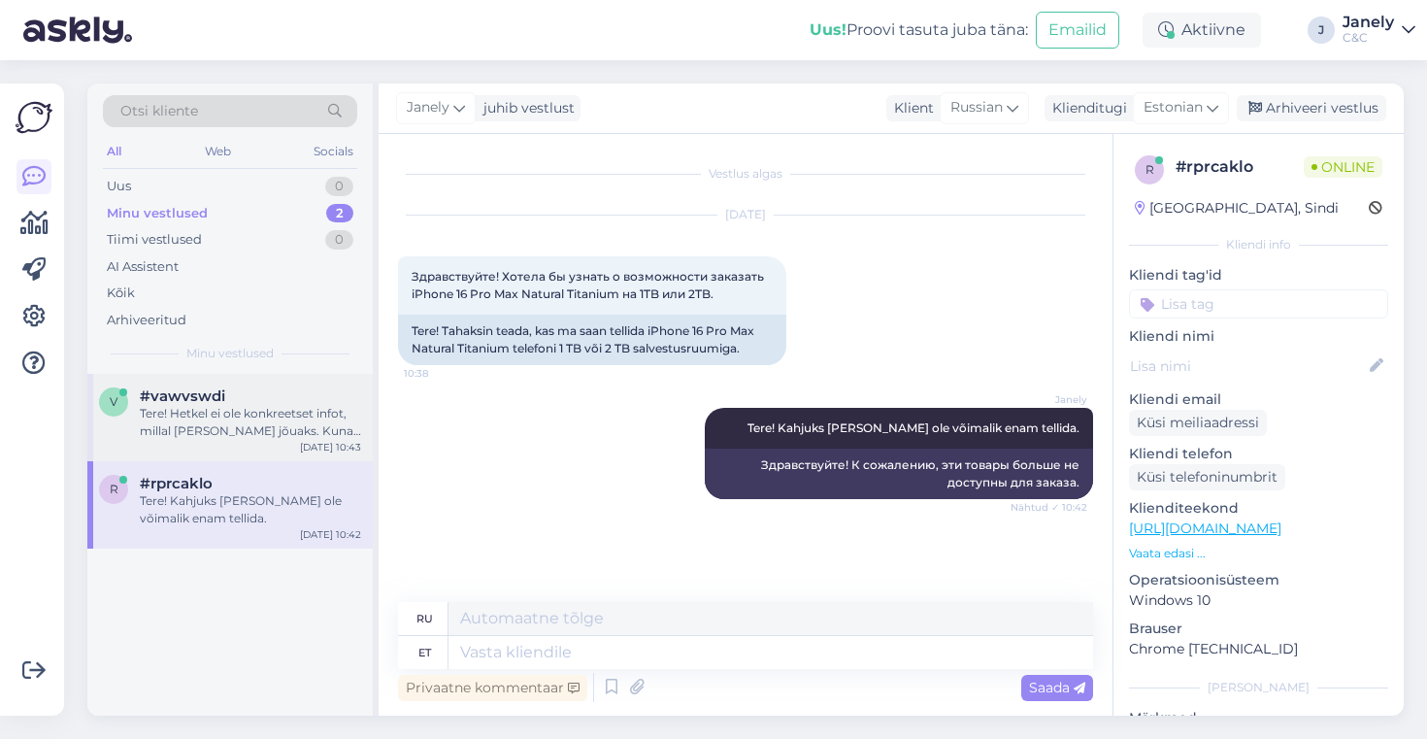
click at [263, 434] on div "Tere! Hetkel ei ole konkreetset infot, millal [PERSON_NAME] jõuaks. Kuna eeltel…" at bounding box center [250, 422] width 221 height 35
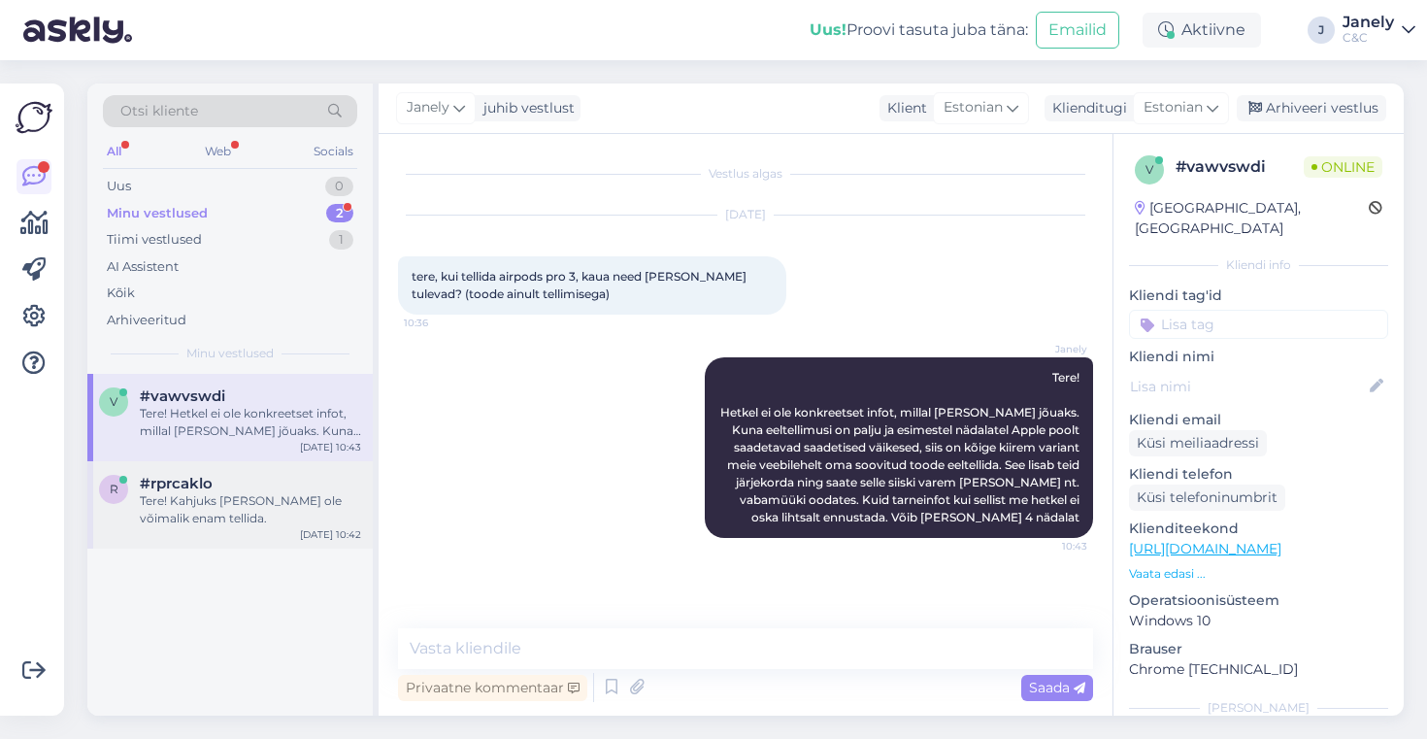
click at [282, 503] on div "Tere! Kahjuks [PERSON_NAME] ole võimalik enam tellida." at bounding box center [250, 509] width 221 height 35
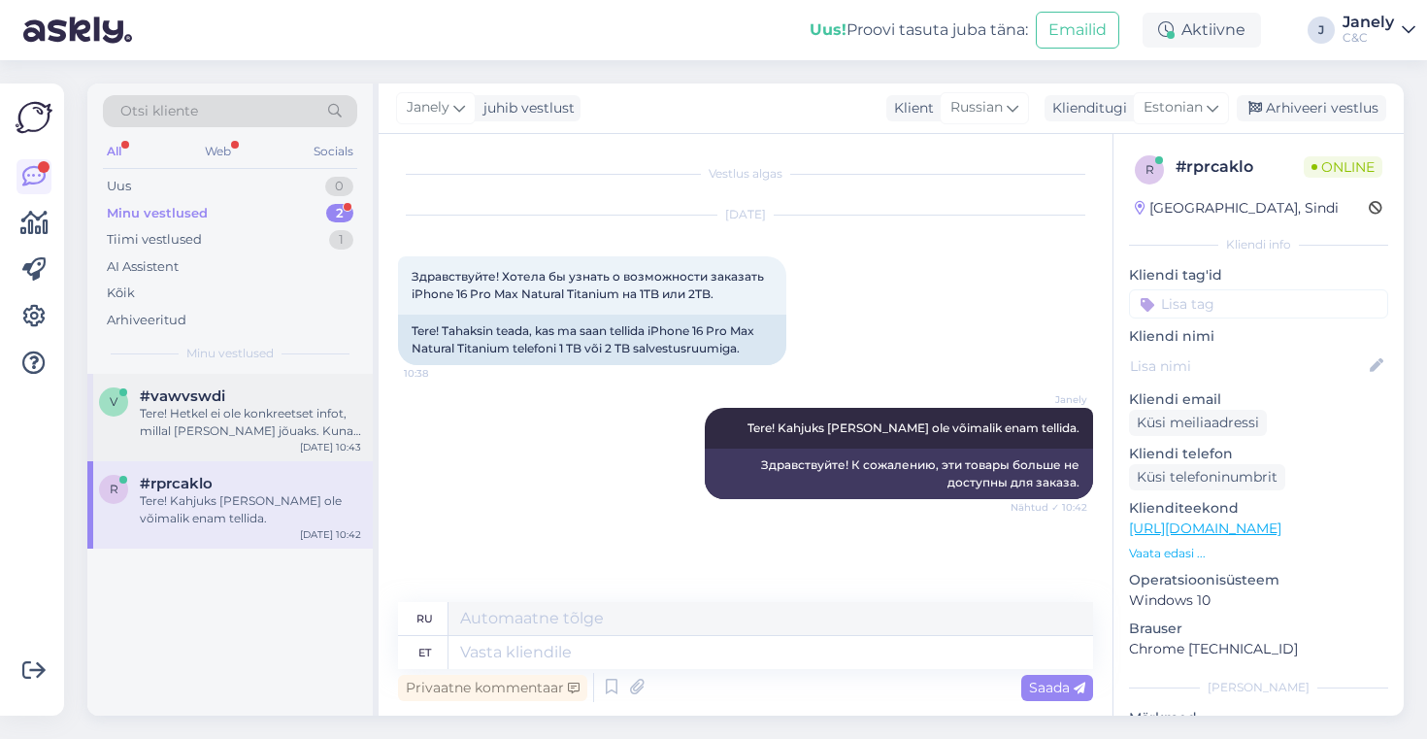
click at [294, 441] on div "v #vawvswdi Tere! Hetkel ei ole konkreetset infot, millal [PERSON_NAME] jõuaks.…" at bounding box center [229, 417] width 285 height 87
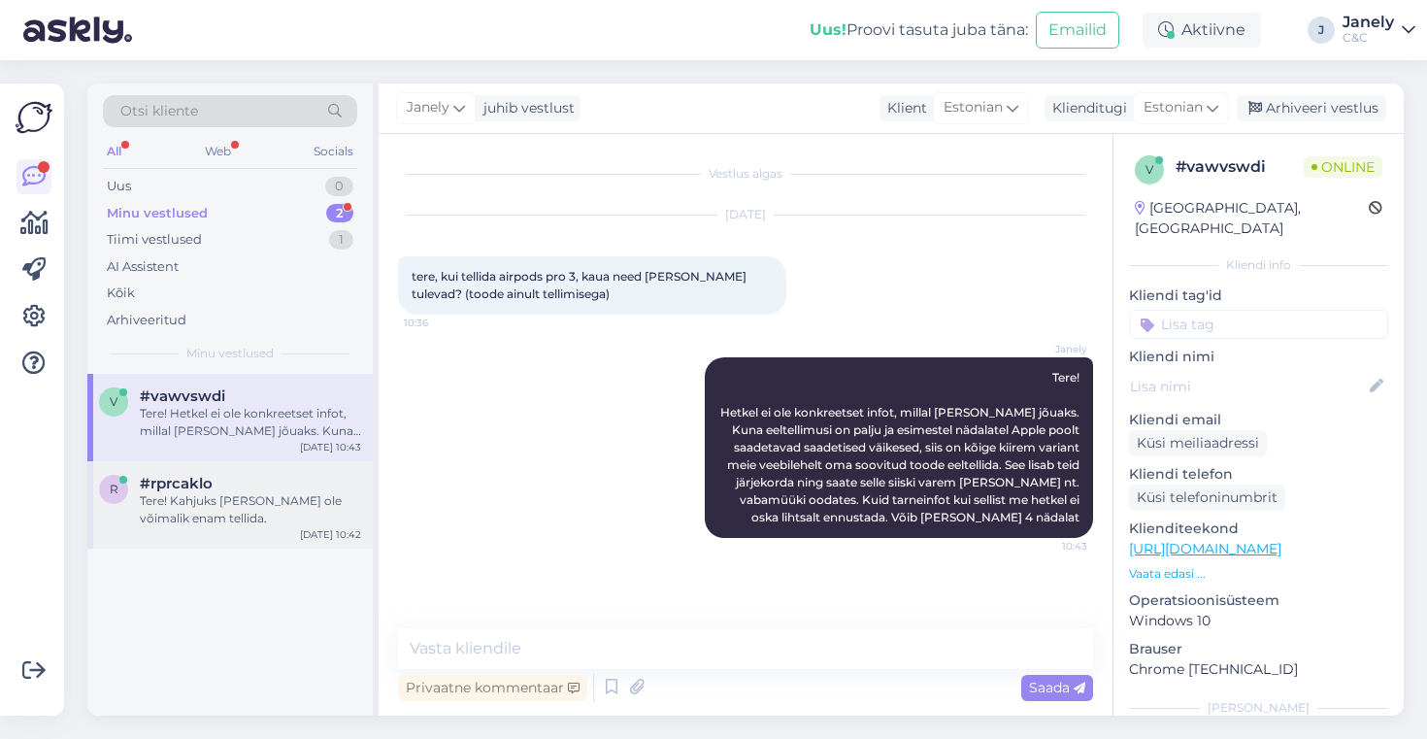
click at [281, 524] on div "Tere! Kahjuks [PERSON_NAME] ole võimalik enam tellida." at bounding box center [250, 509] width 221 height 35
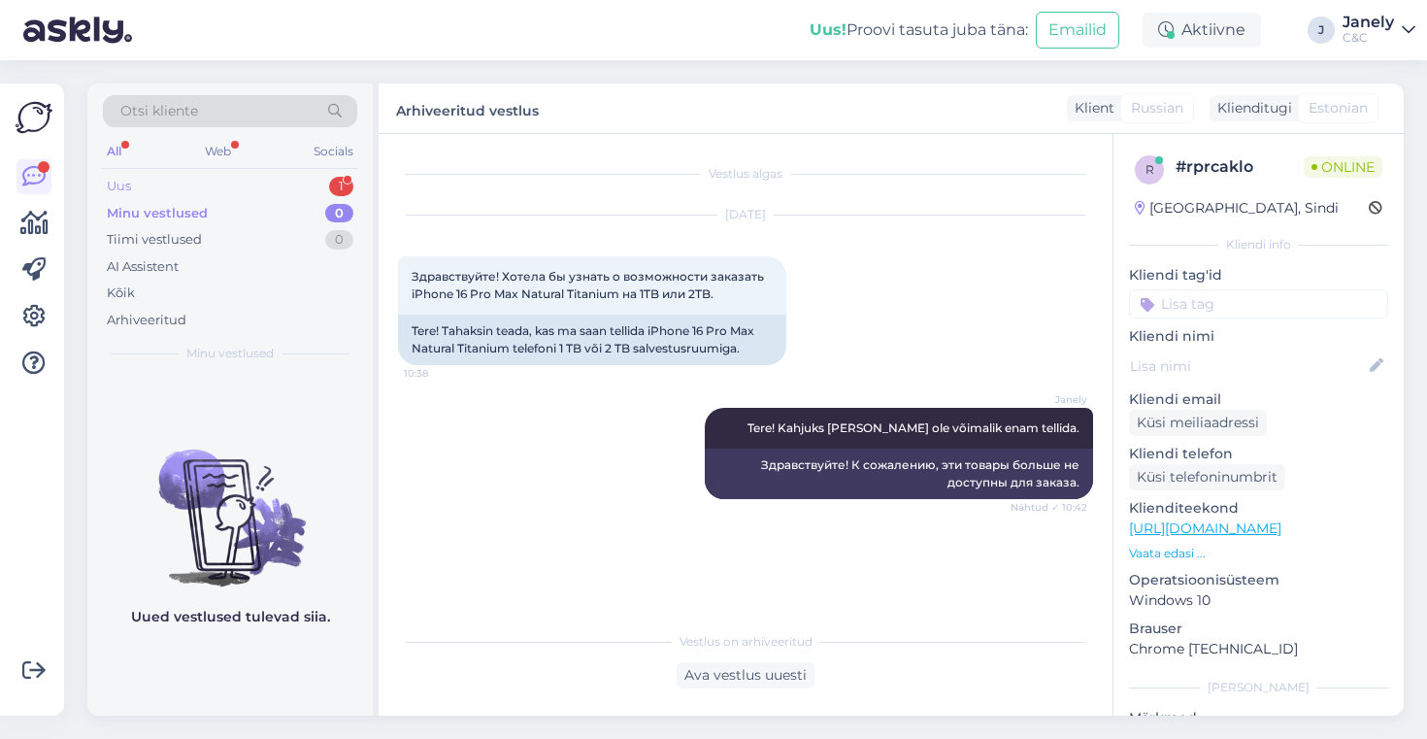
click at [208, 177] on div "Uus 1" at bounding box center [230, 186] width 254 height 27
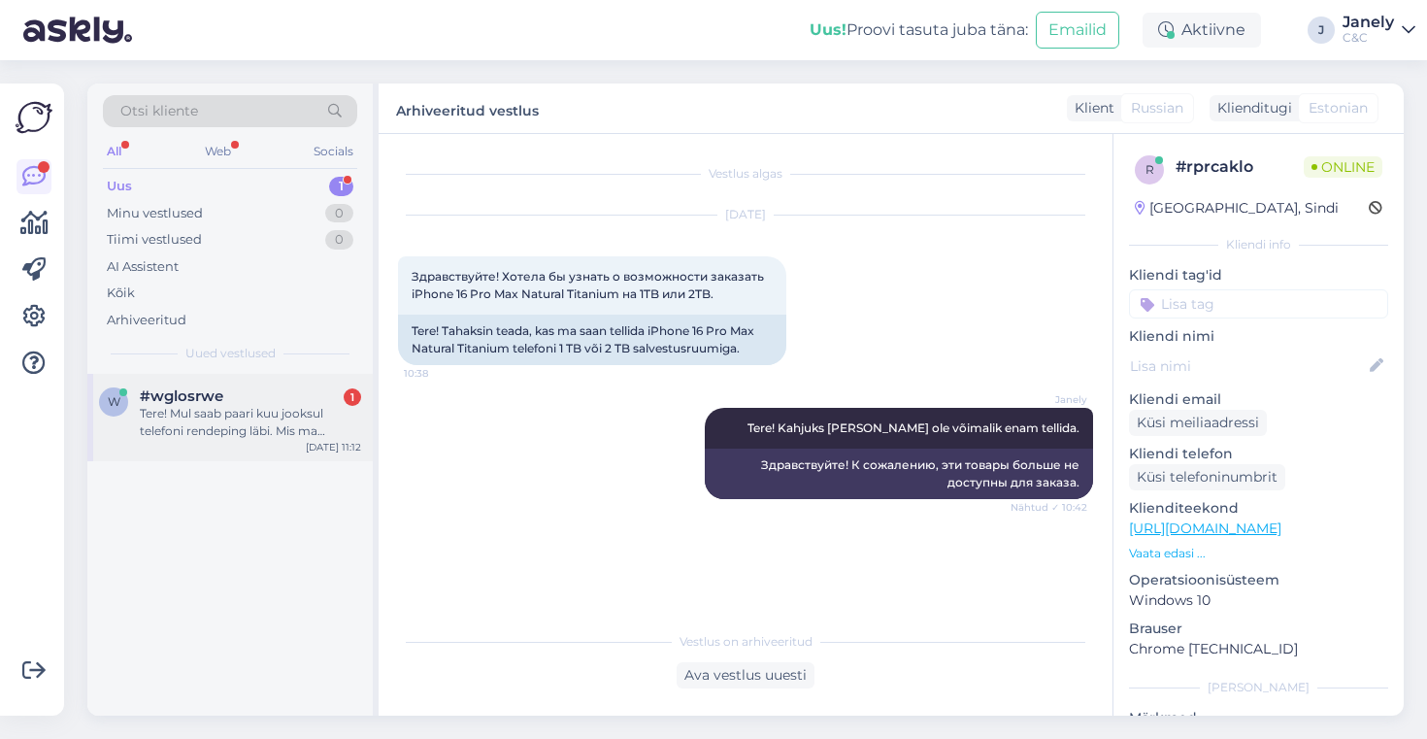
click at [351, 438] on div "Tere! Mul saab paari kuu jooksul telefoni rendeping läbi. Mis ma tegema pean, […" at bounding box center [250, 422] width 221 height 35
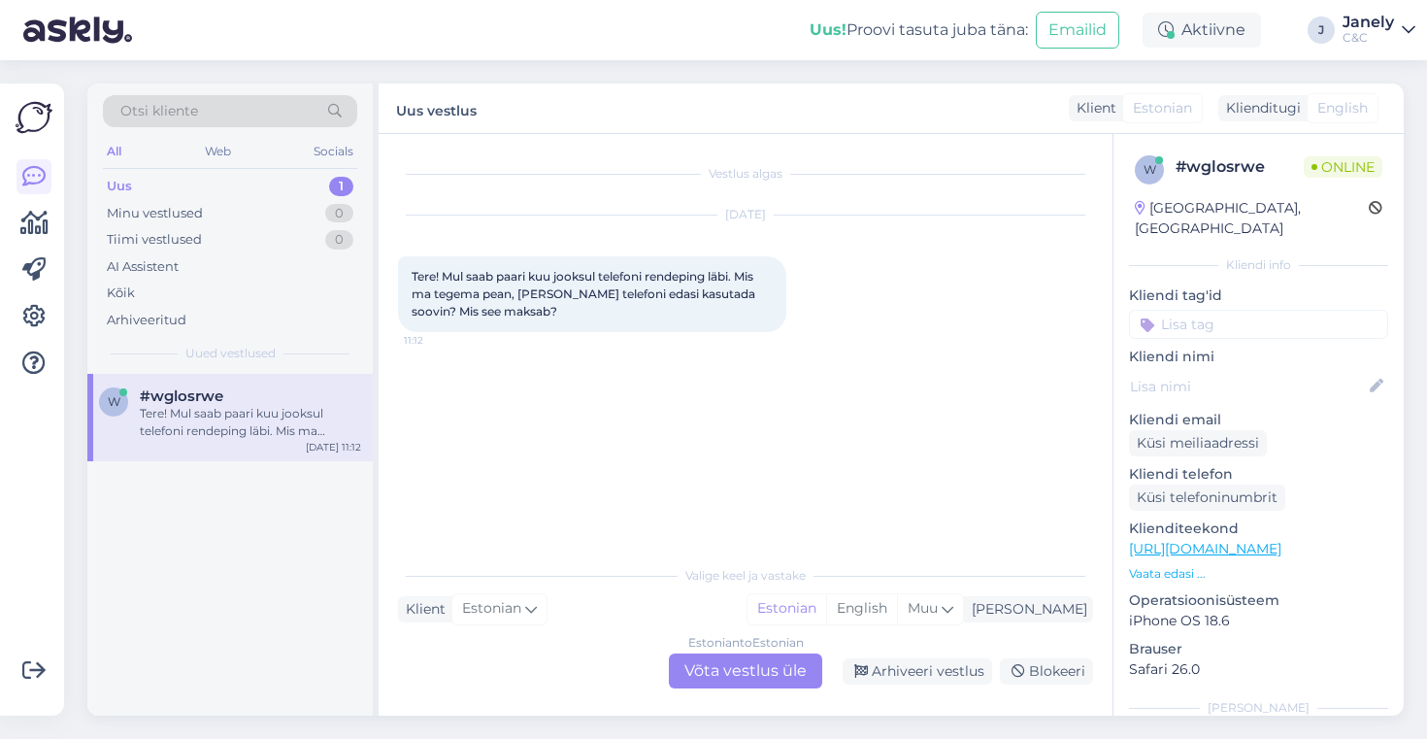
click at [744, 669] on div "Estonian to Estonian Võta vestlus üle" at bounding box center [745, 670] width 153 height 35
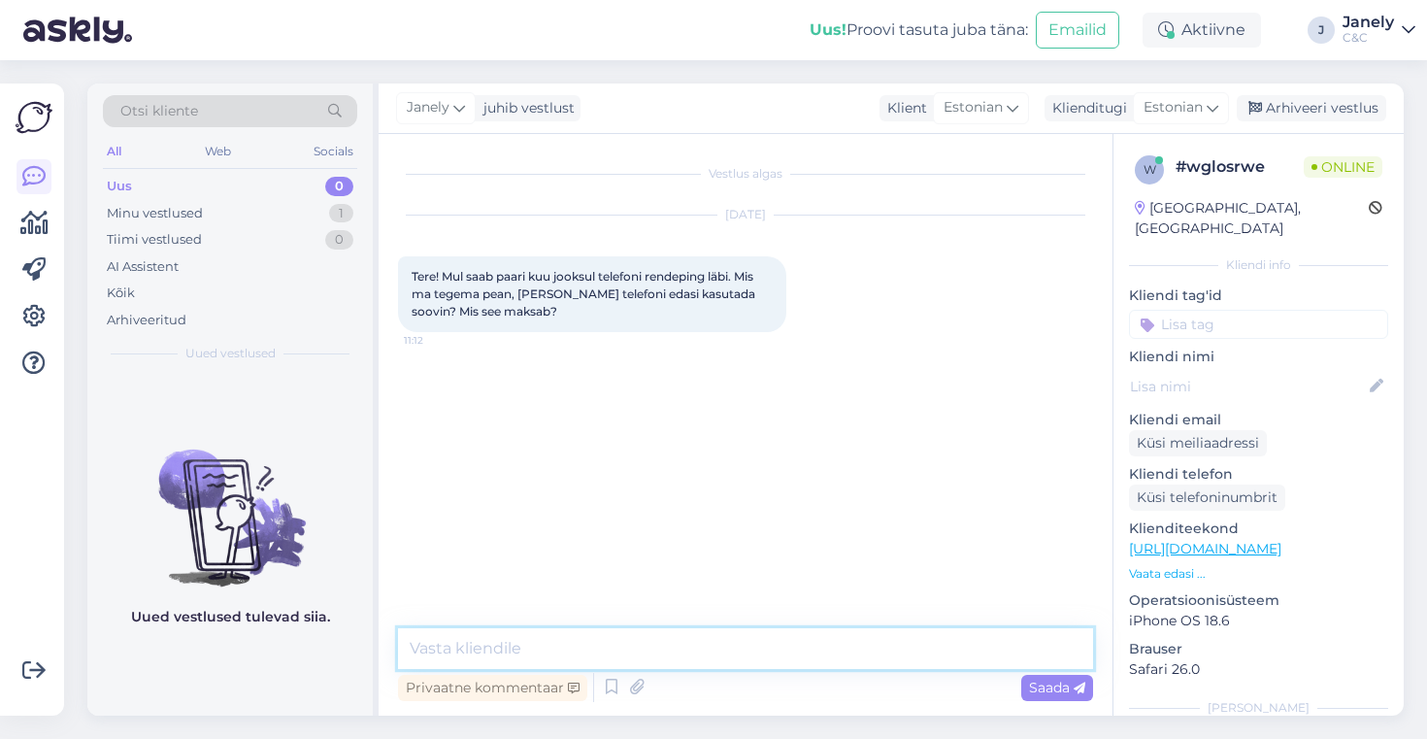
click at [638, 644] on textarea at bounding box center [745, 648] width 695 height 41
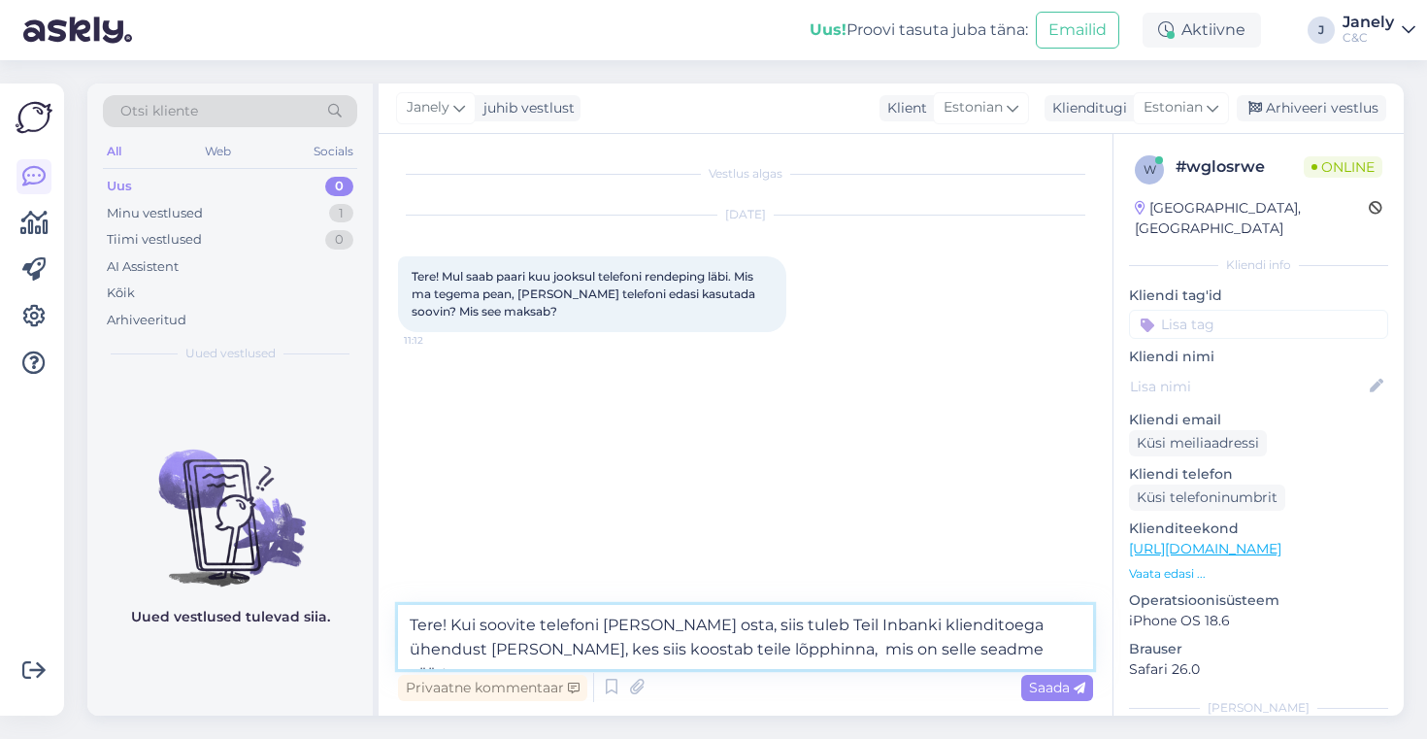
type textarea "Tere! Kui soovite telefoni [PERSON_NAME] osta, siis tuleb Teil Inbanki kliendit…"
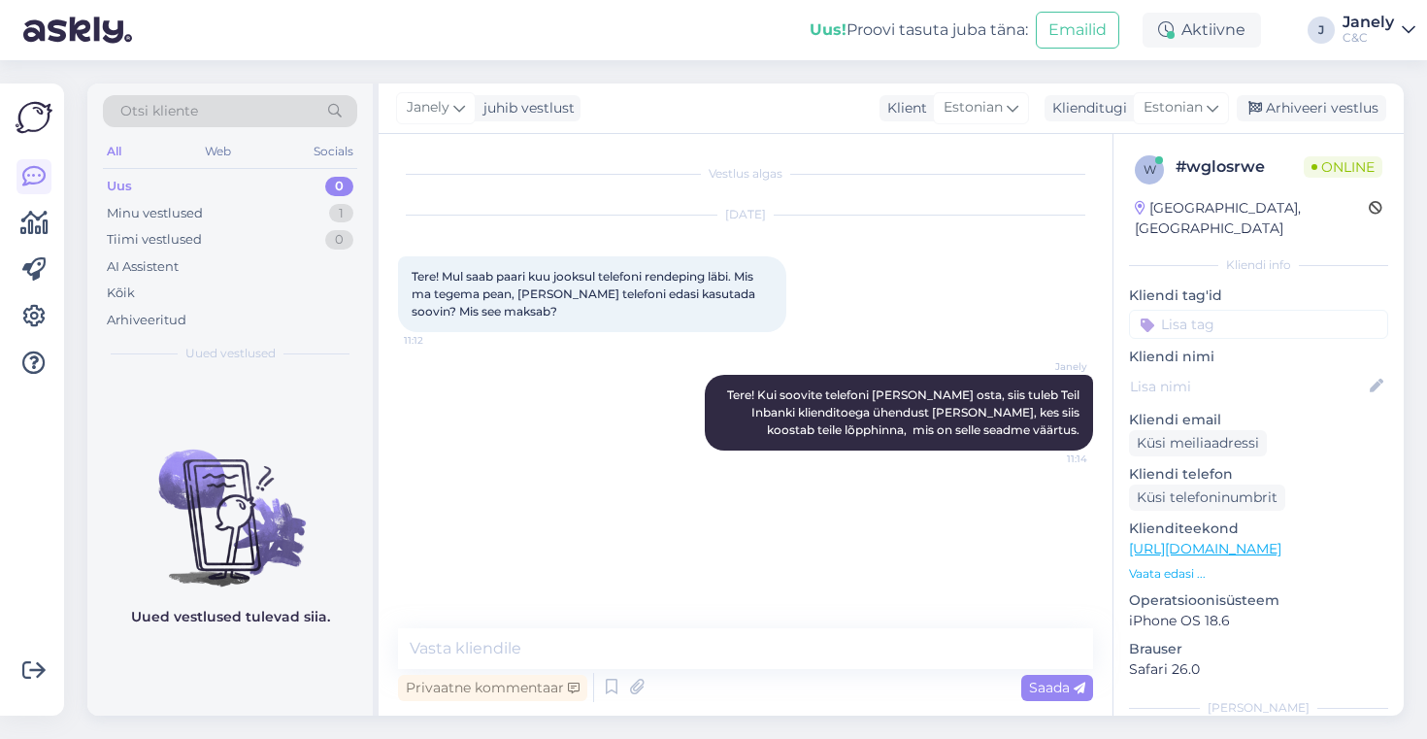
click at [312, 470] on img at bounding box center [229, 502] width 285 height 175
click at [321, 451] on img at bounding box center [229, 502] width 285 height 175
click at [259, 211] on div "Minu vestlused 1" at bounding box center [230, 213] width 254 height 27
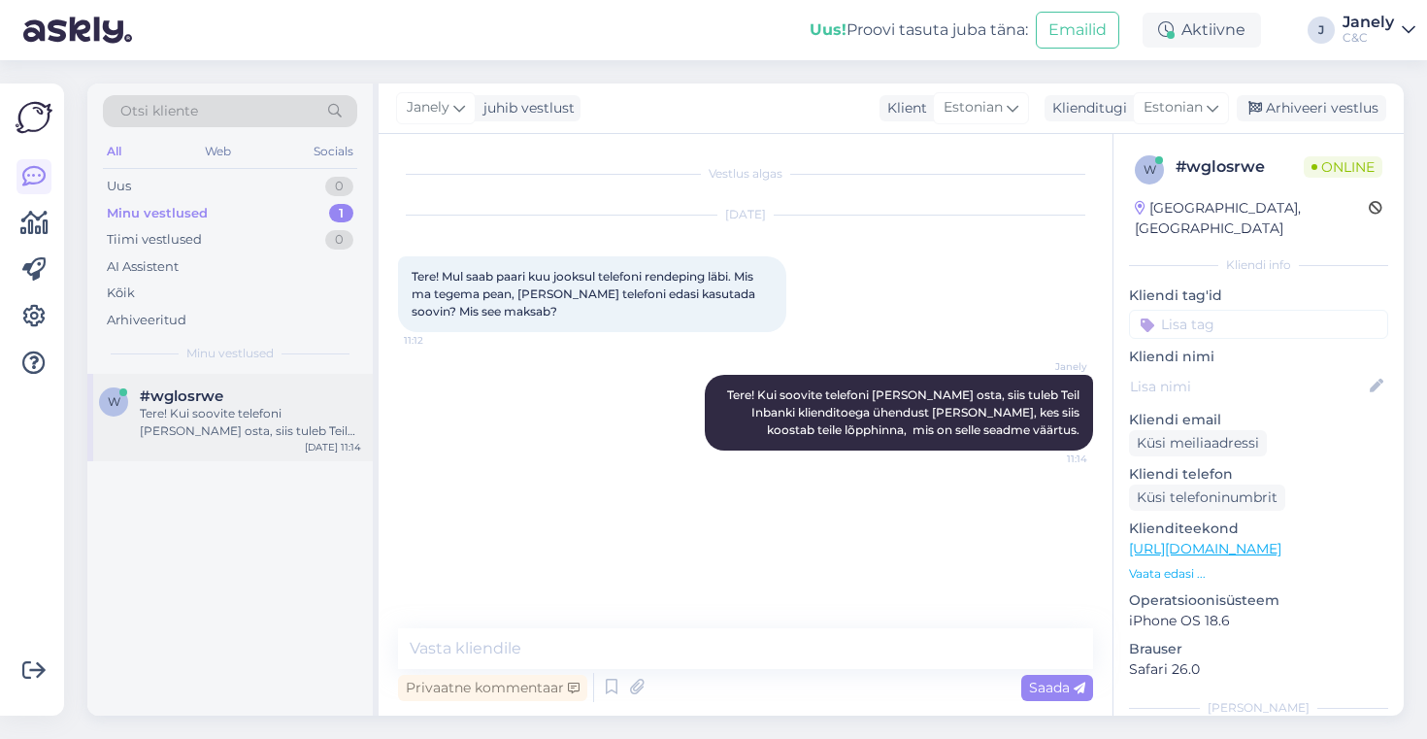
click at [310, 394] on div "#wglosrwe" at bounding box center [250, 395] width 221 height 17
click at [262, 228] on div "Tiimi vestlused 0" at bounding box center [230, 239] width 254 height 27
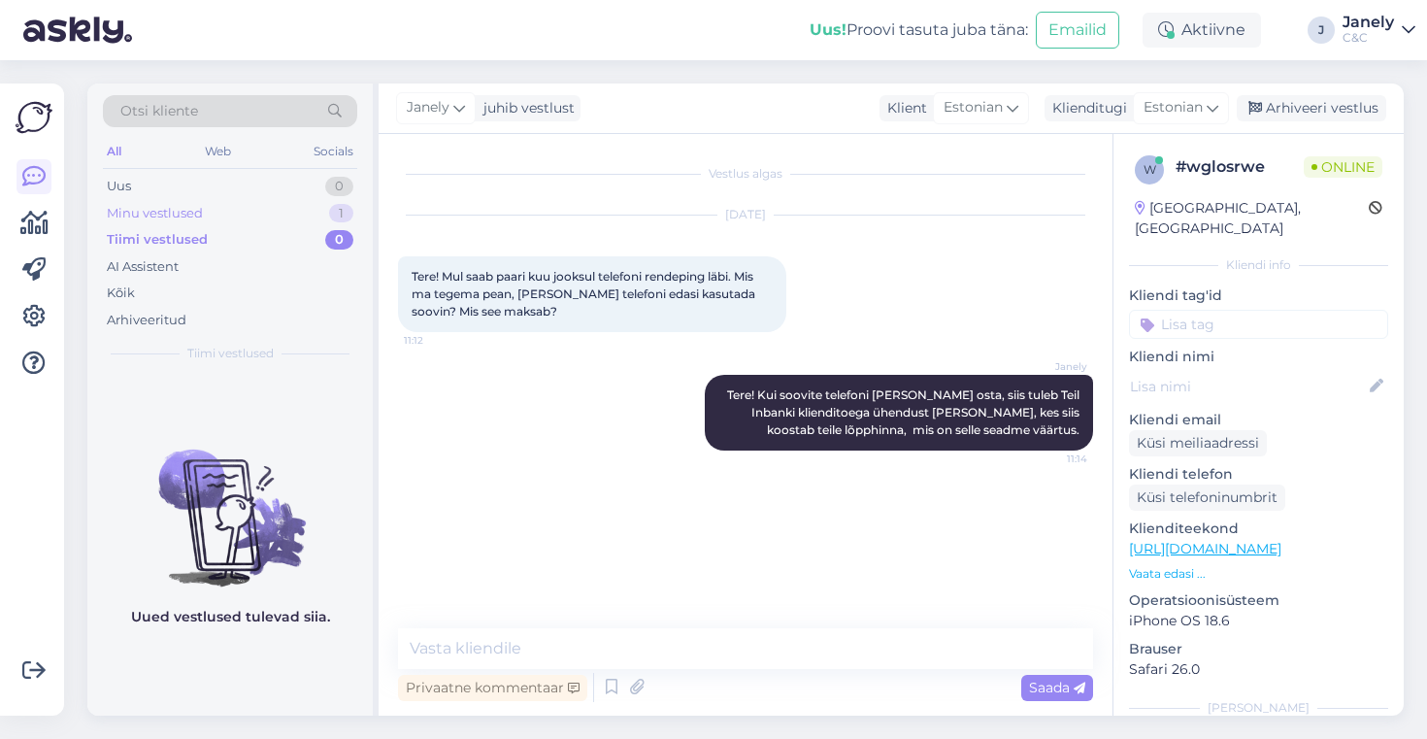
click at [321, 216] on div "Minu vestlused 1" at bounding box center [230, 213] width 254 height 27
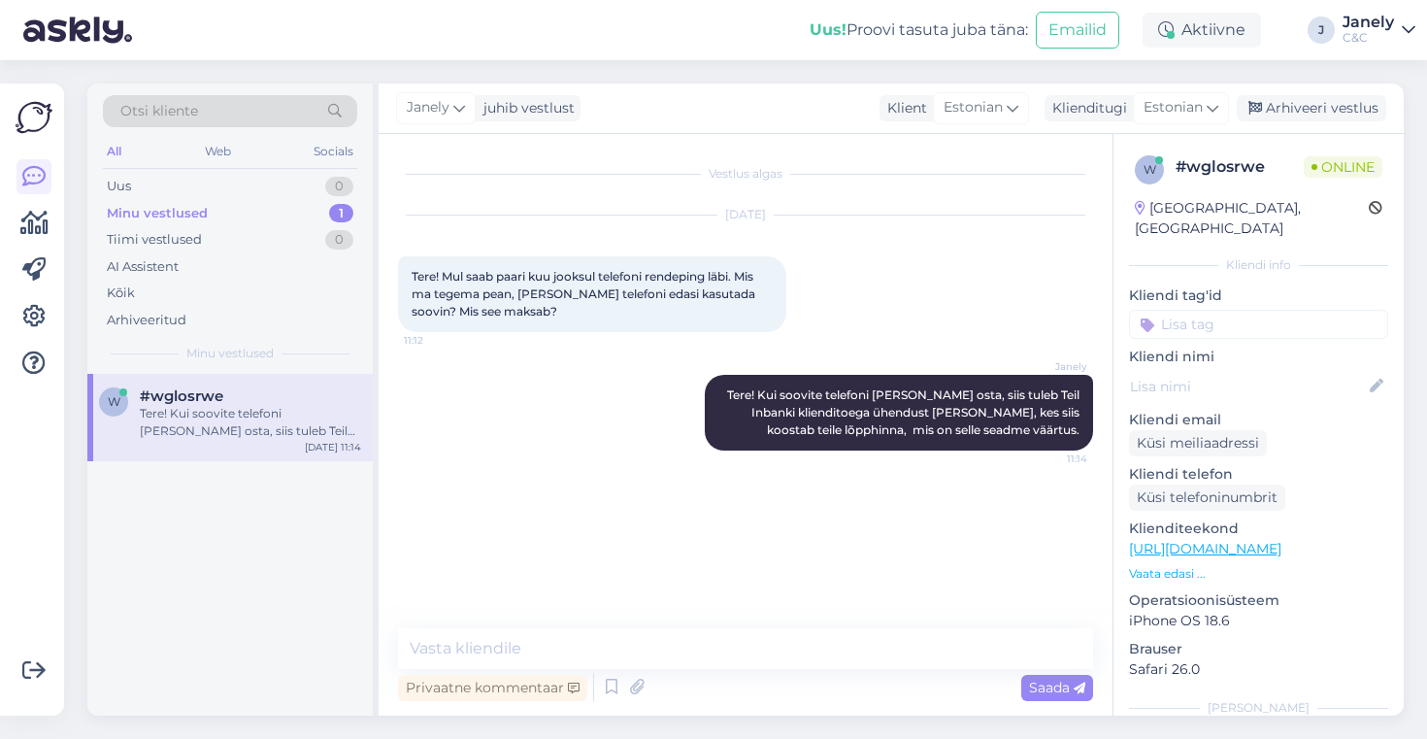
click at [285, 503] on div "w #wglosrwe Tere! Kui soovite telefoni [PERSON_NAME] osta, siis tuleb Teil Inba…" at bounding box center [229, 545] width 285 height 342
click at [1286, 109] on div "Arhiveeri vestlus" at bounding box center [1312, 108] width 150 height 26
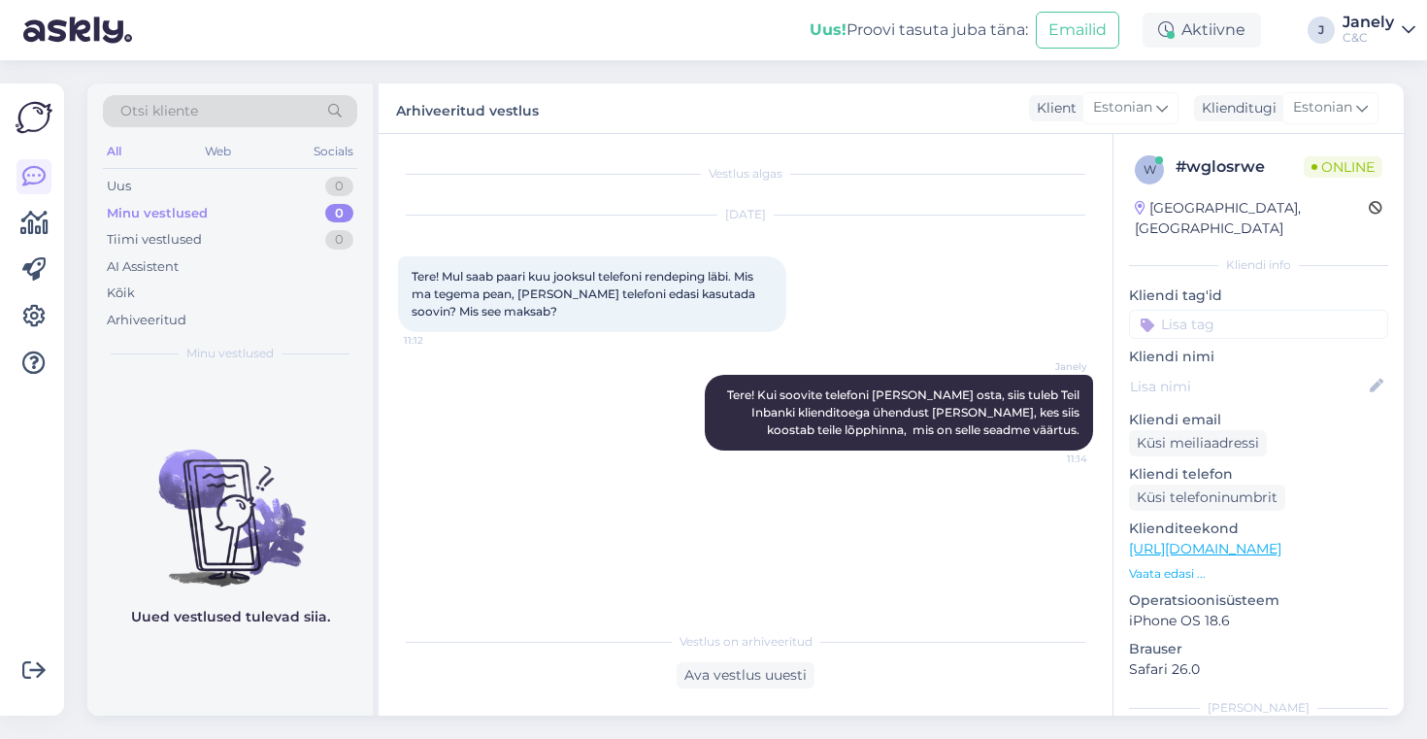
click at [56, 218] on div "Võimalused Veendu, et Askly loob sulle väärtust. Sulge Ühenda FB ja IG sõnumid …" at bounding box center [32, 400] width 64 height 632
click at [41, 222] on icon at bounding box center [34, 223] width 28 height 23
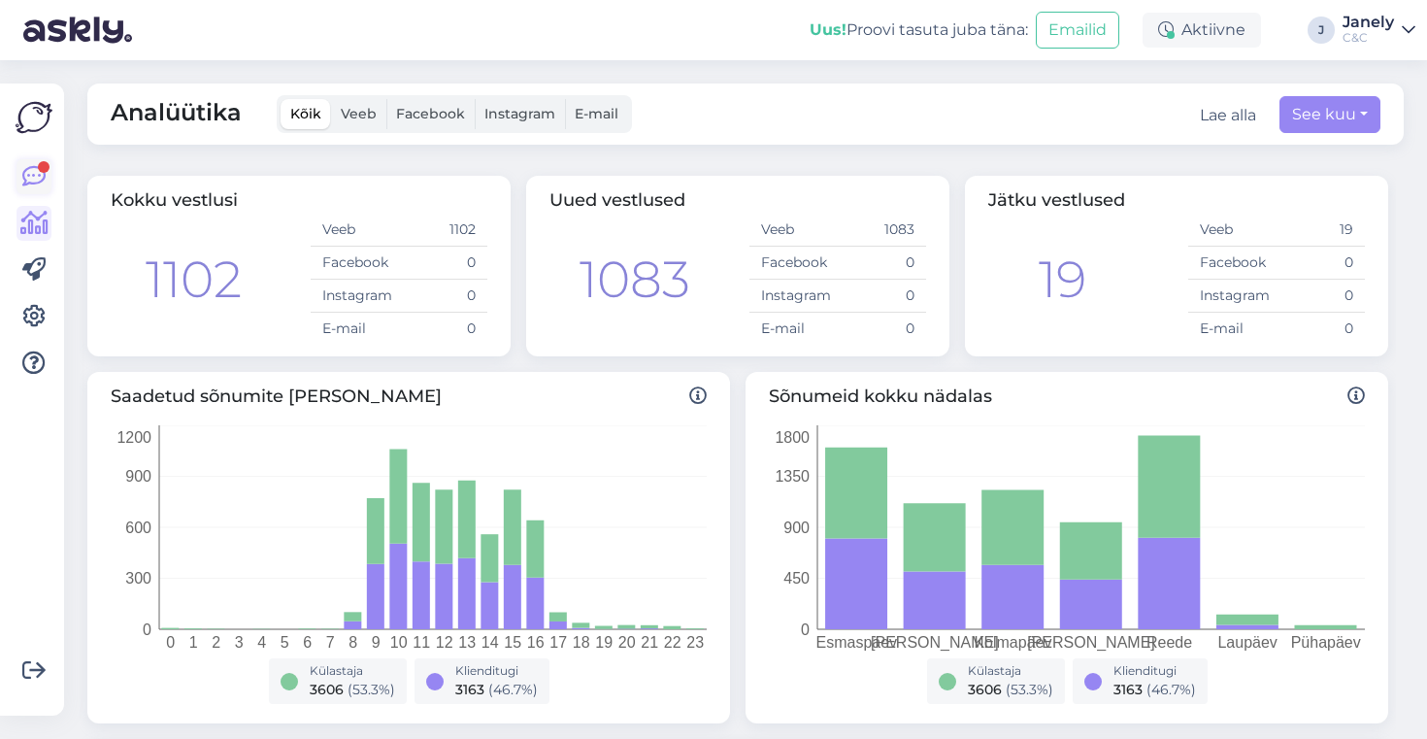
click at [36, 177] on icon at bounding box center [33, 176] width 23 height 23
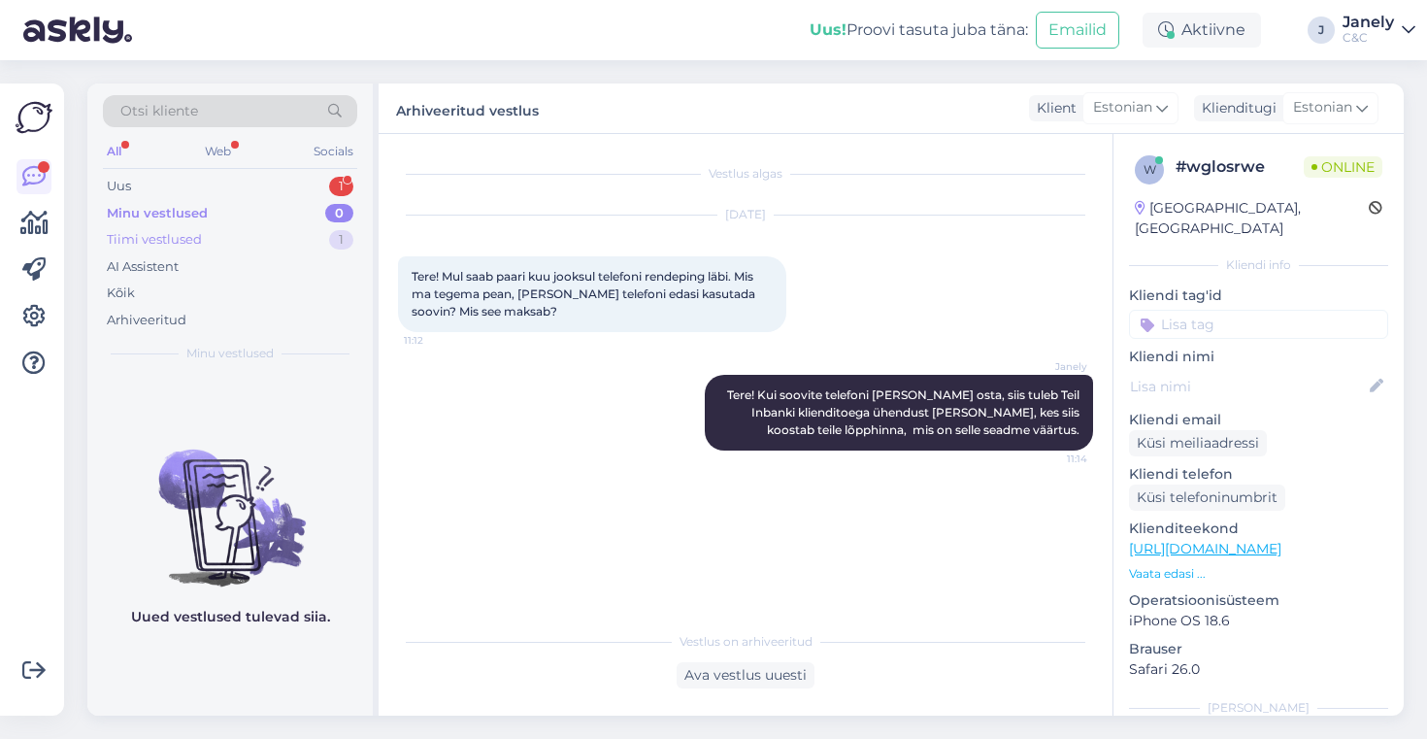
click at [262, 230] on div "Tiimi vestlused 1" at bounding box center [230, 239] width 254 height 27
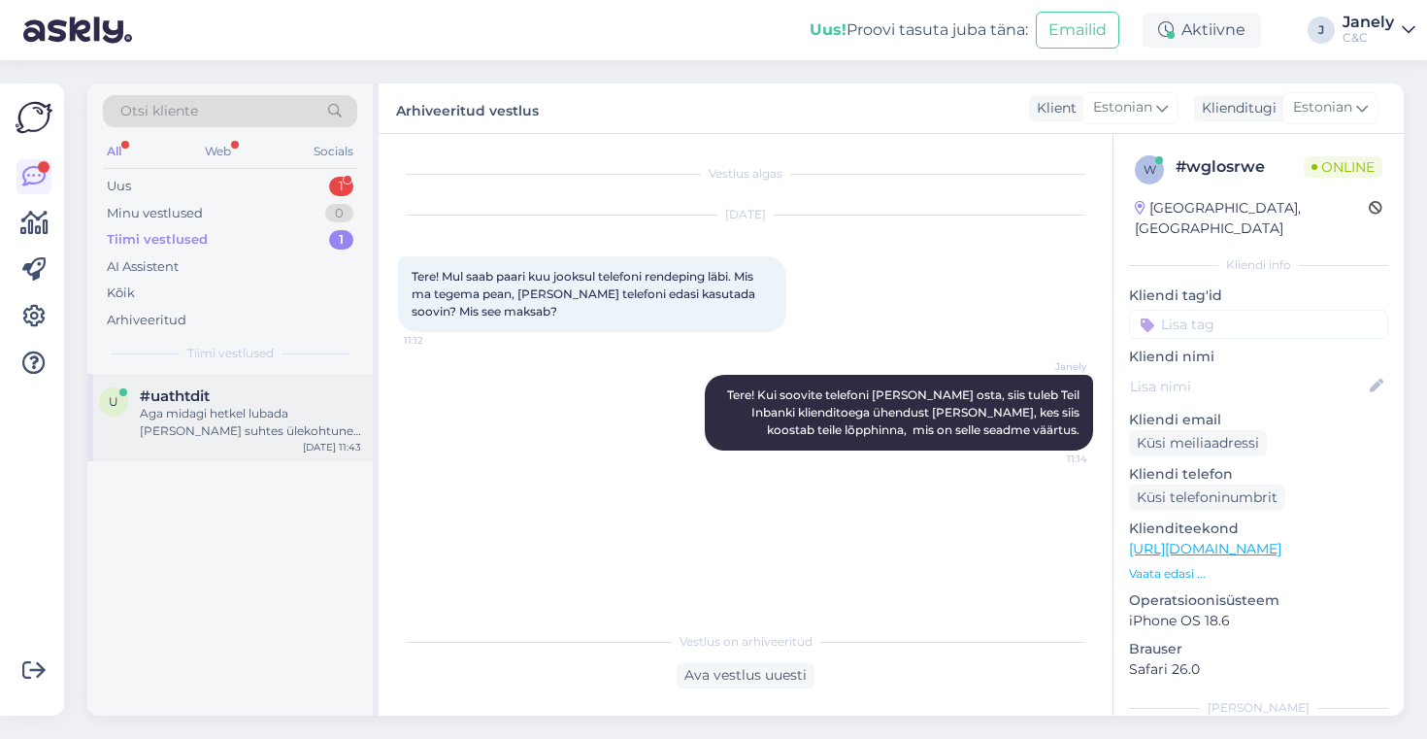
click at [247, 400] on div "#uathtdit" at bounding box center [250, 395] width 221 height 17
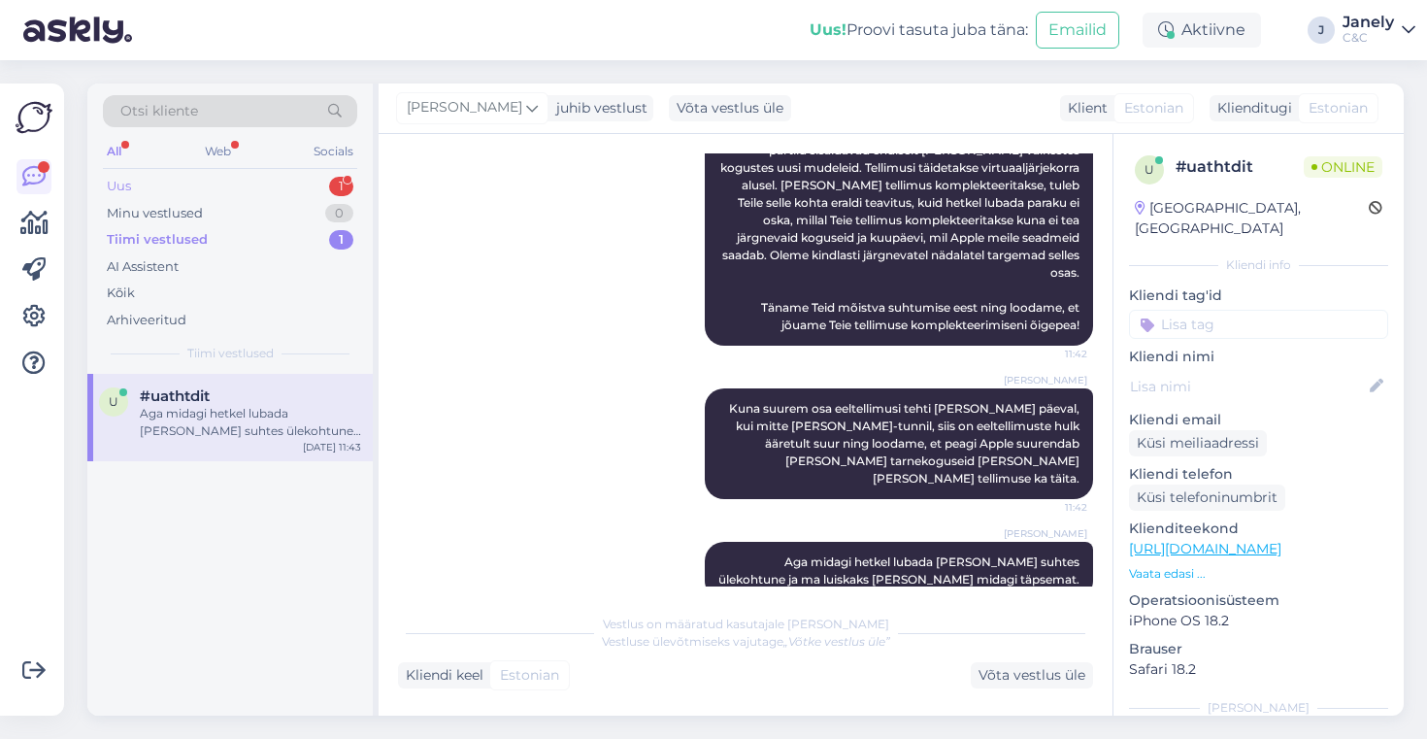
click at [307, 180] on div "Uus 1" at bounding box center [230, 186] width 254 height 27
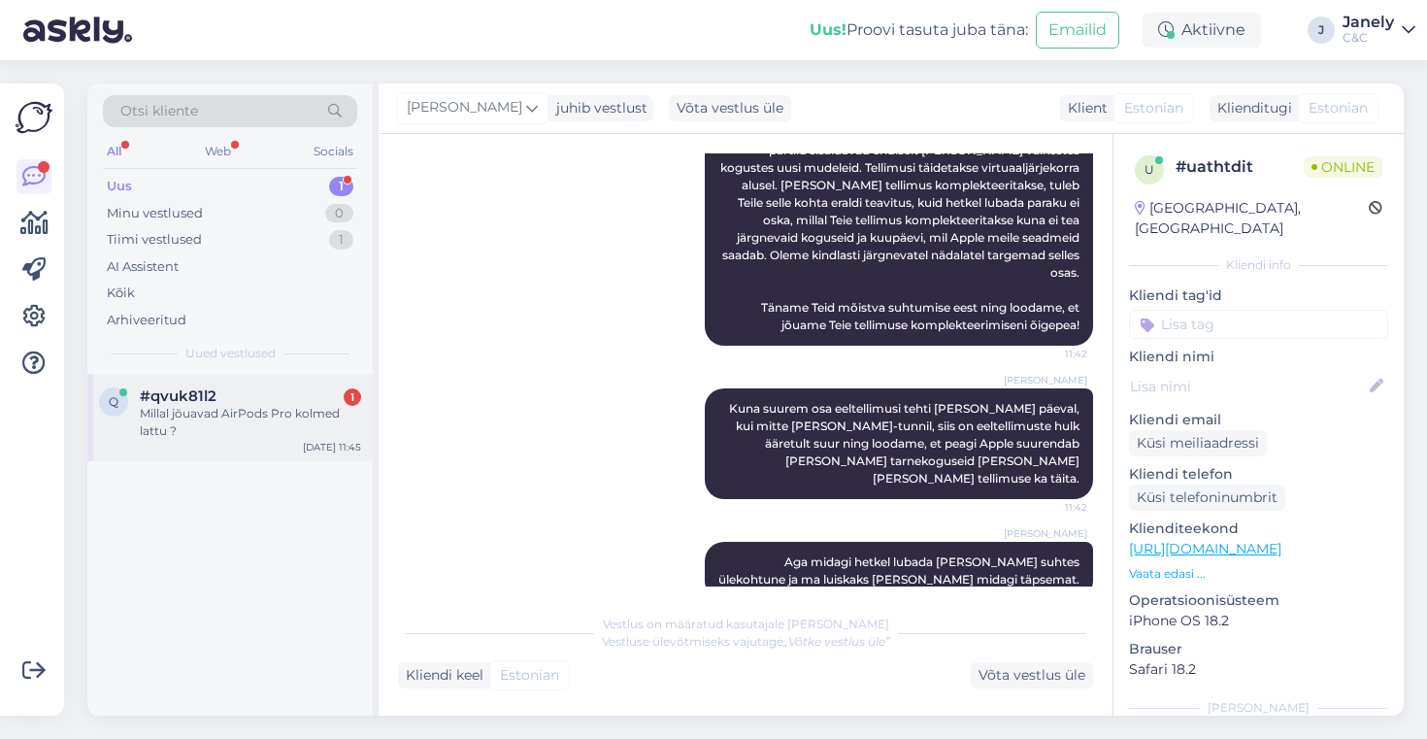
click at [303, 438] on div "Millal jõuavad AirPods Pro kolmed lattu ?" at bounding box center [250, 422] width 221 height 35
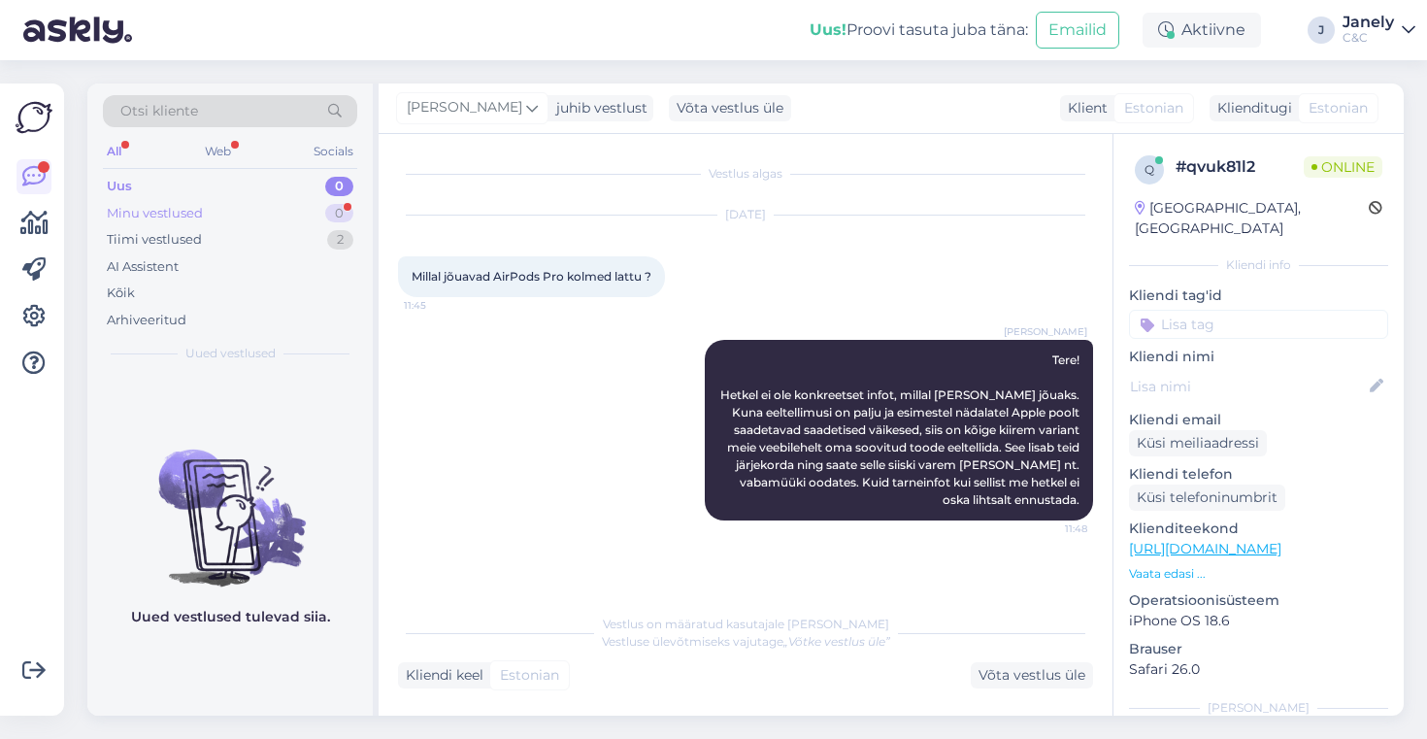
click at [223, 208] on div "Minu vestlused 0" at bounding box center [230, 213] width 254 height 27
click at [242, 247] on div "Tiimi vestlused 2" at bounding box center [230, 239] width 254 height 27
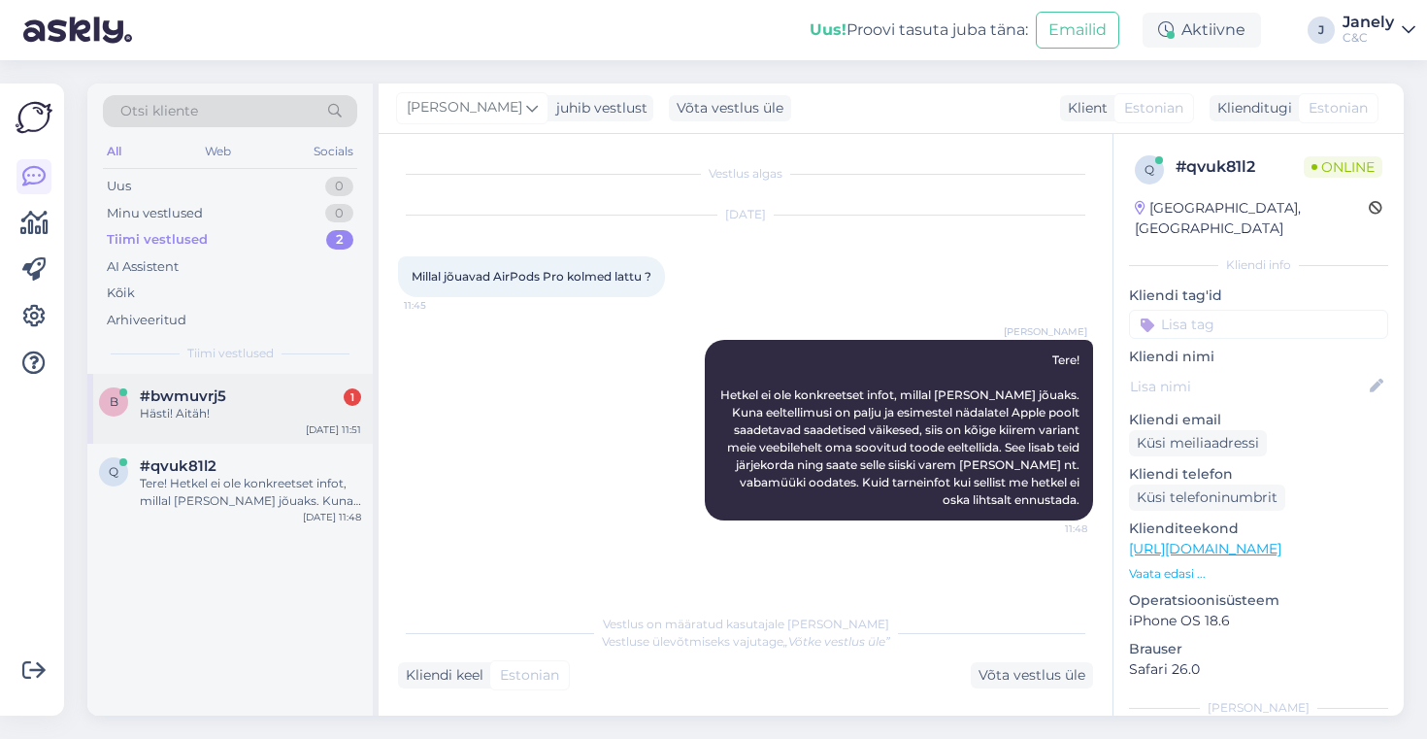
click at [256, 407] on div "Hästi! Aitäh!" at bounding box center [250, 413] width 221 height 17
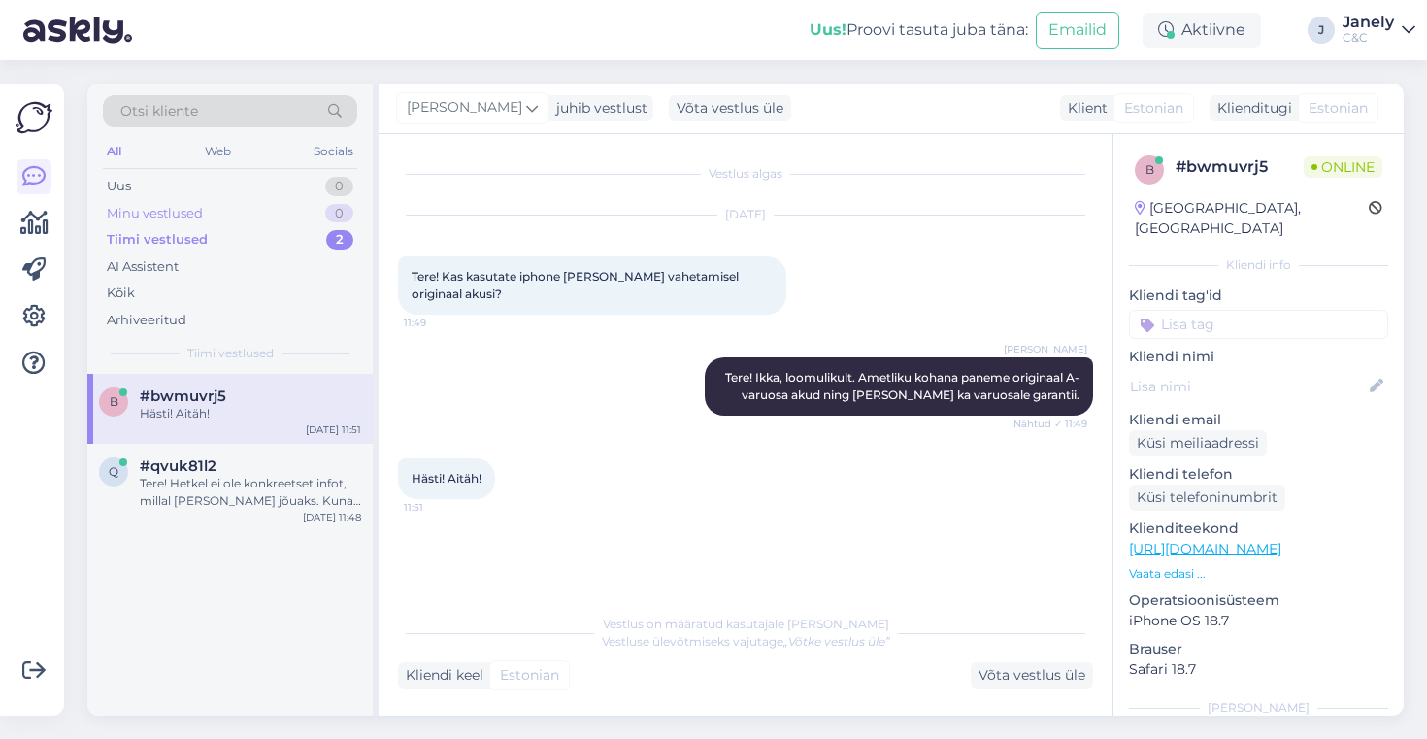
click at [249, 200] on div "Minu vestlused 0" at bounding box center [230, 213] width 254 height 27
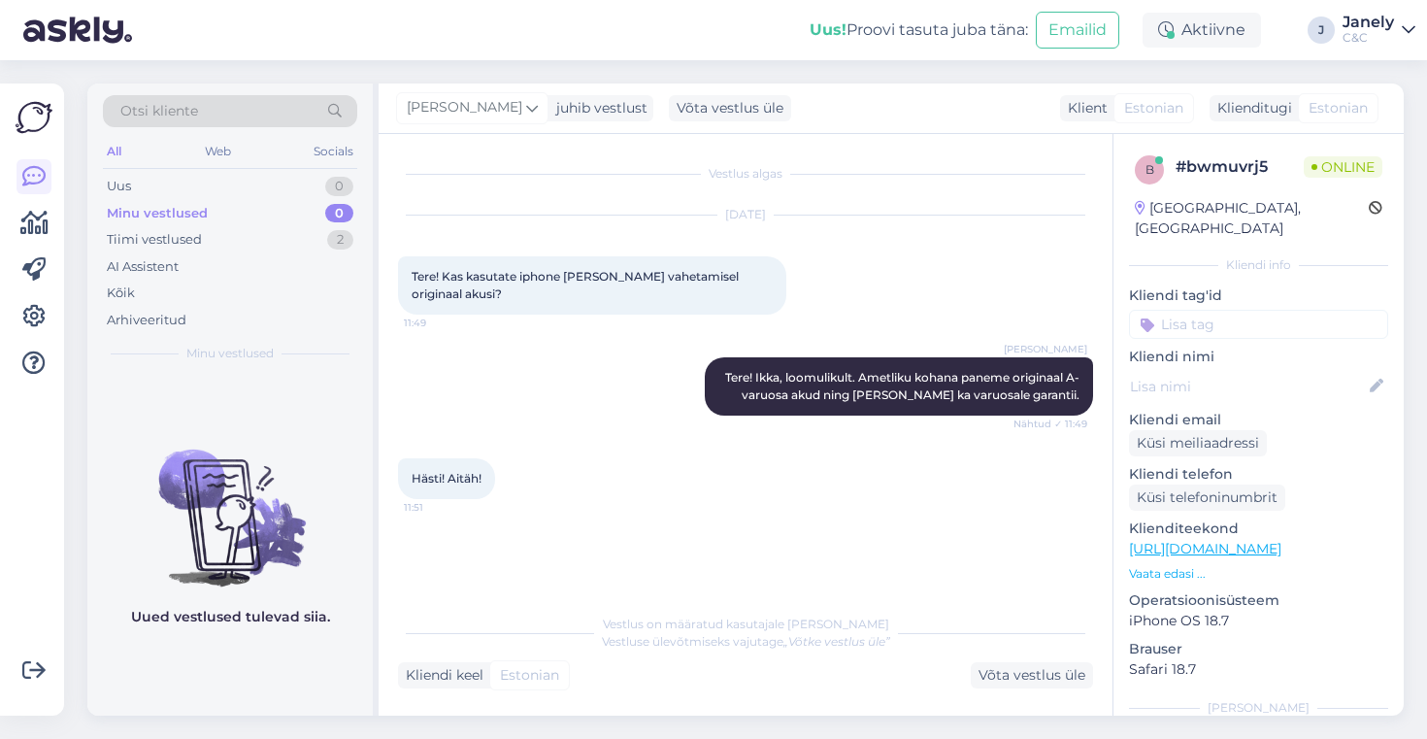
click at [276, 168] on div "All Web Socials" at bounding box center [230, 154] width 254 height 30
click at [276, 267] on div "AI Assistent" at bounding box center [230, 266] width 254 height 27
click at [272, 253] on div "AI Assistent" at bounding box center [230, 266] width 254 height 27
click at [266, 235] on div "Tiimi vestlused 2" at bounding box center [230, 239] width 254 height 27
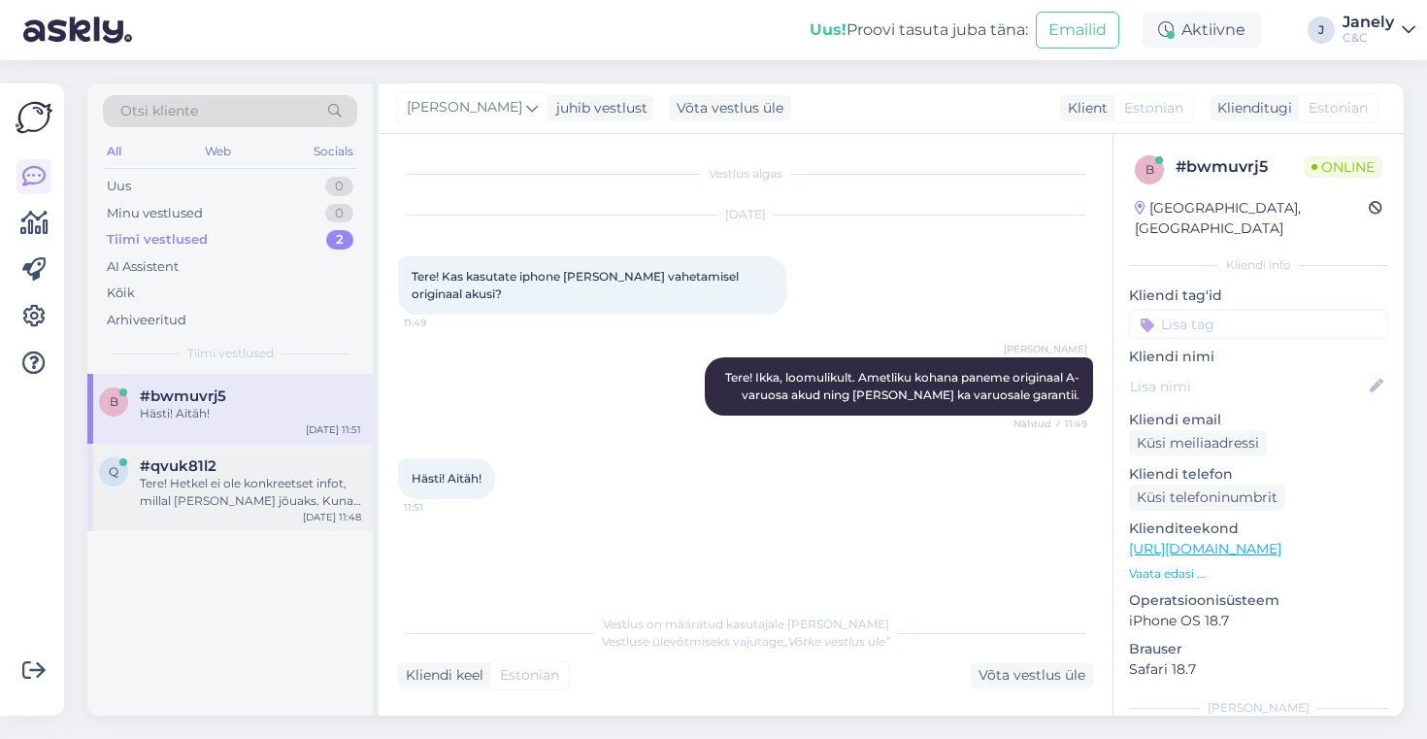
click at [309, 495] on div "Tere! Hetkel ei ole konkreetset infot, millal [PERSON_NAME] jõuaks. Kuna eeltel…" at bounding box center [250, 492] width 221 height 35
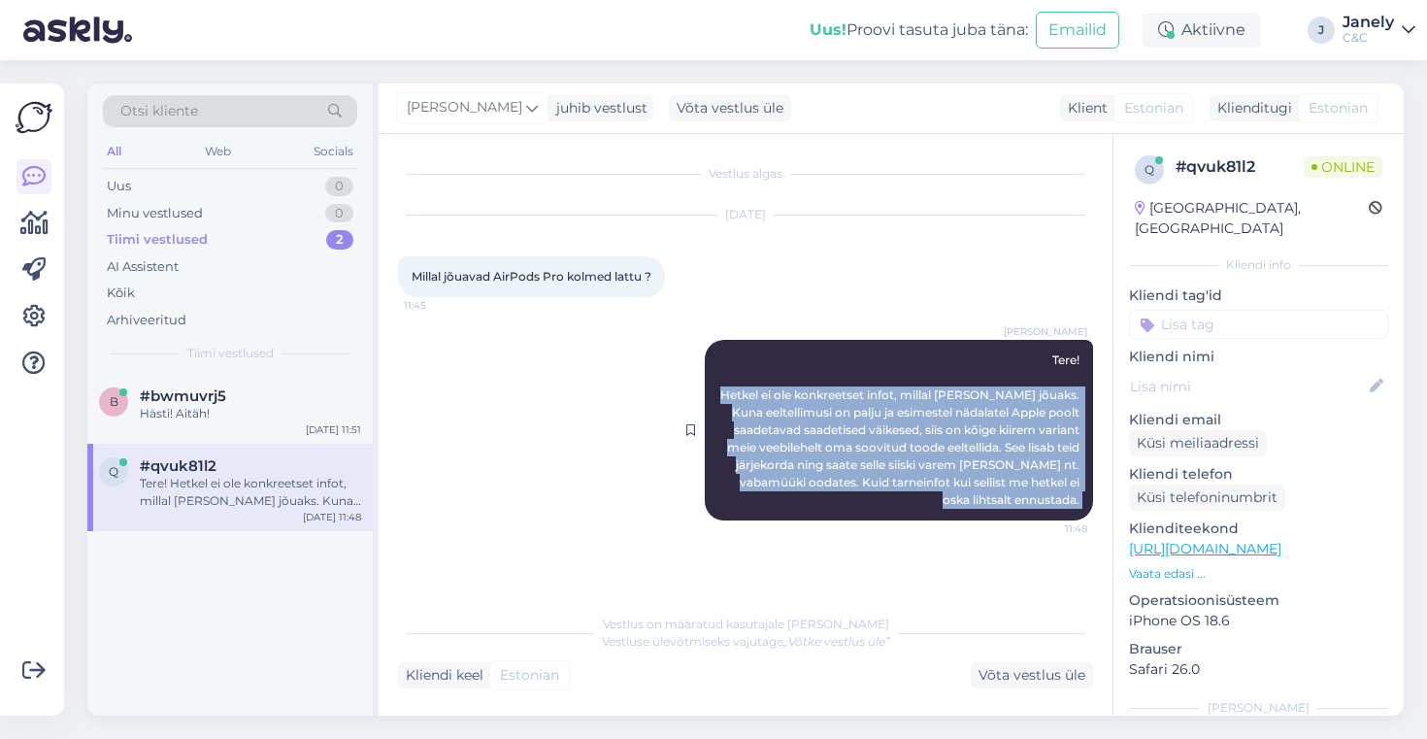
drag, startPoint x: 735, startPoint y: 384, endPoint x: 1080, endPoint y: 535, distance: 376.5
click at [1080, 520] on div "[PERSON_NAME] Tere! Hetkel ei ole konkreetset infot, millal [PERSON_NAME] jõuak…" at bounding box center [899, 430] width 388 height 181
copy div "Hetkel ei ole konkreetset infot, millal [PERSON_NAME] jõuaks. Kuna eeltellimusi…"
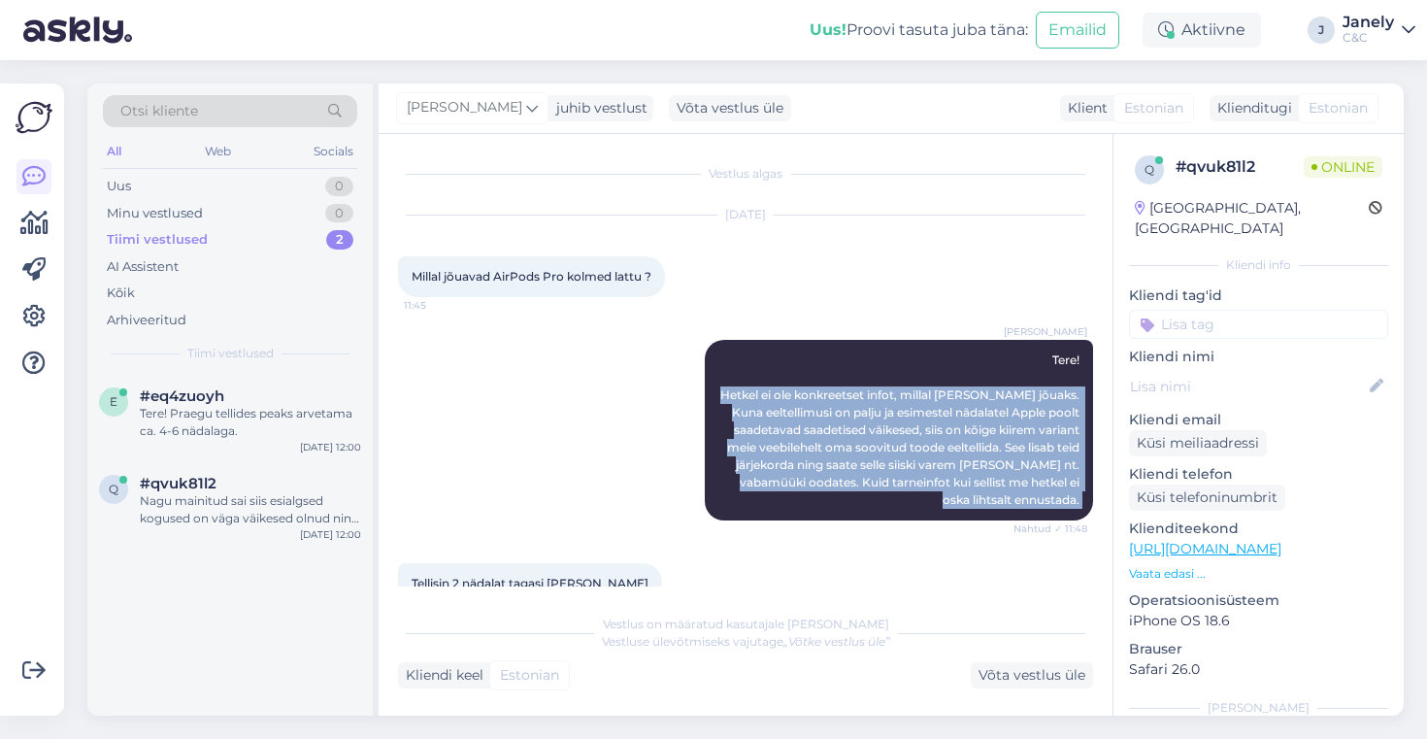
scroll to position [175, 0]
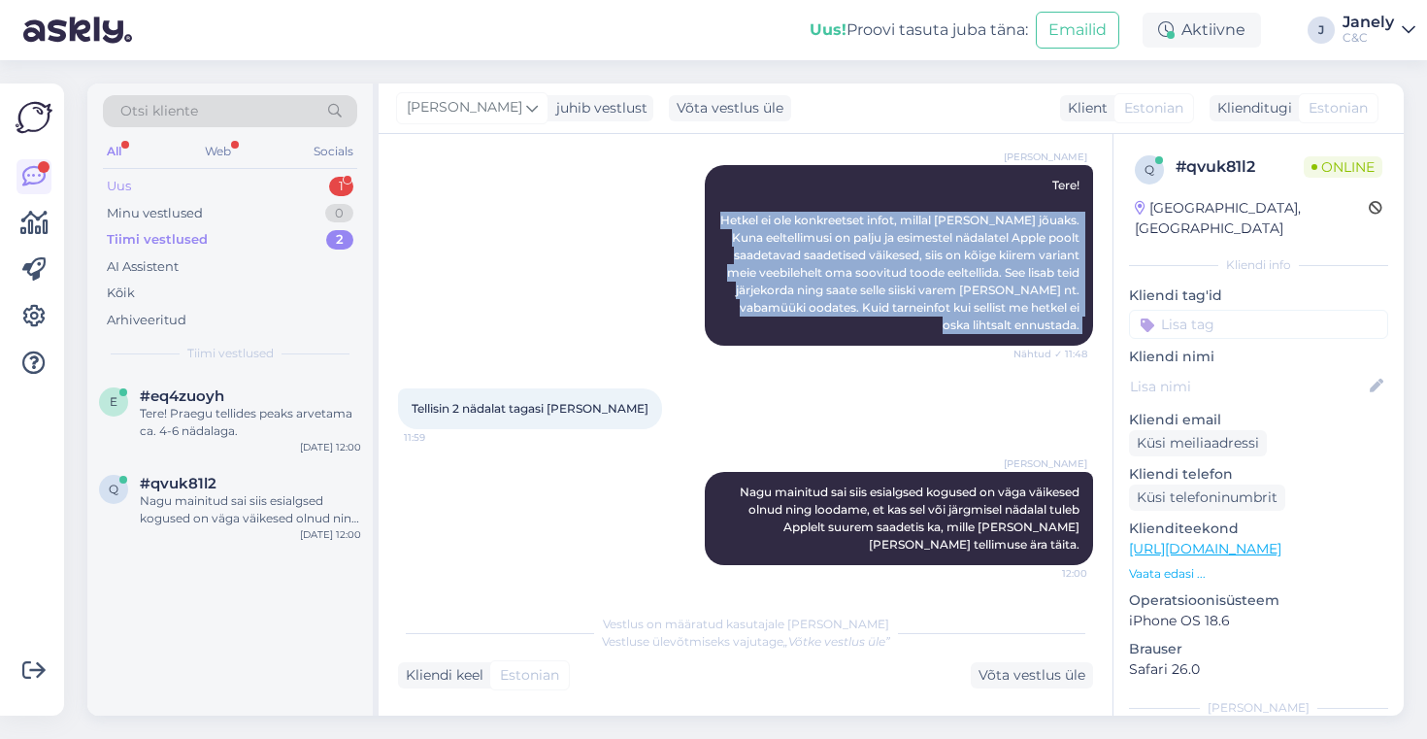
click at [251, 189] on div "Uus 1" at bounding box center [230, 186] width 254 height 27
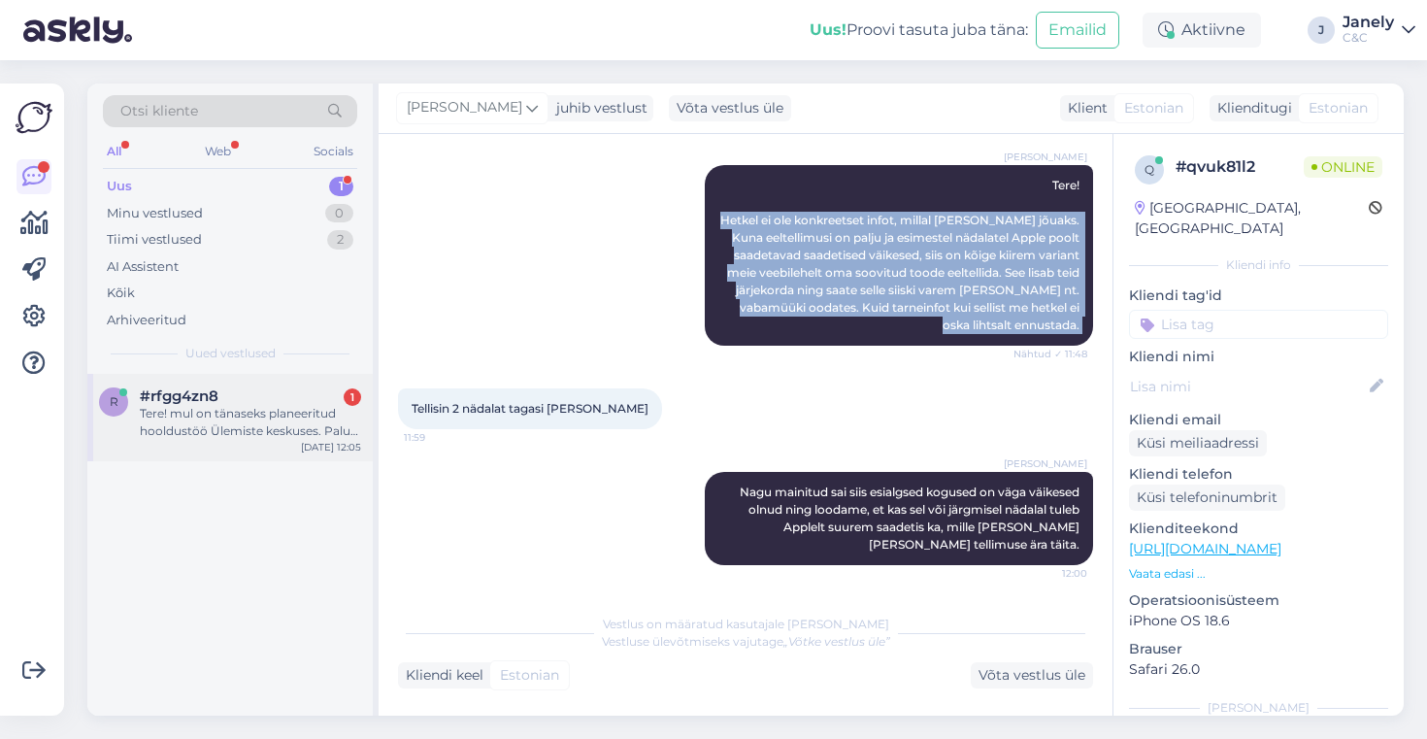
click at [307, 420] on div "Tere! mul on tänaseks planeeritud hooldustöö Ülemiste keskuses. Palun teatage, …" at bounding box center [250, 422] width 221 height 35
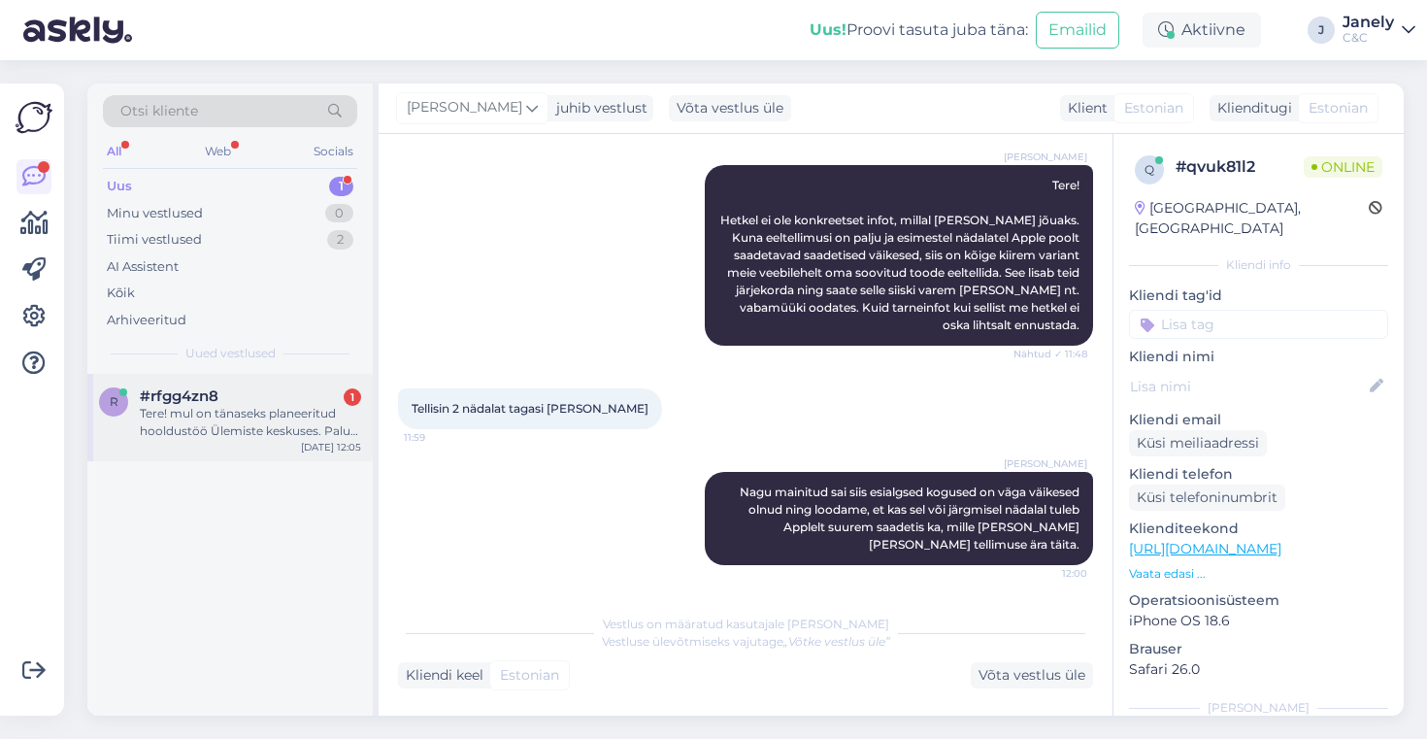
scroll to position [0, 0]
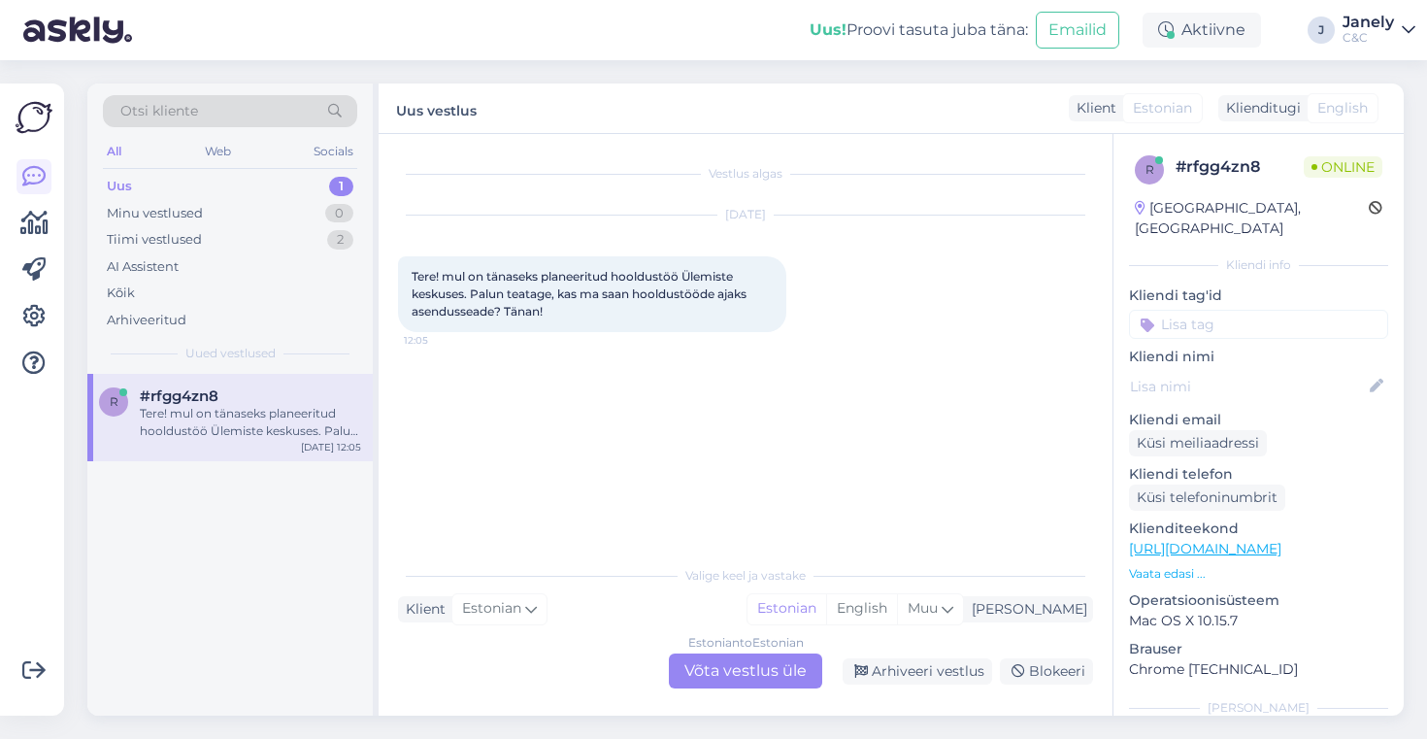
click at [728, 680] on div "Estonian to Estonian Võta vestlus üle" at bounding box center [745, 670] width 153 height 35
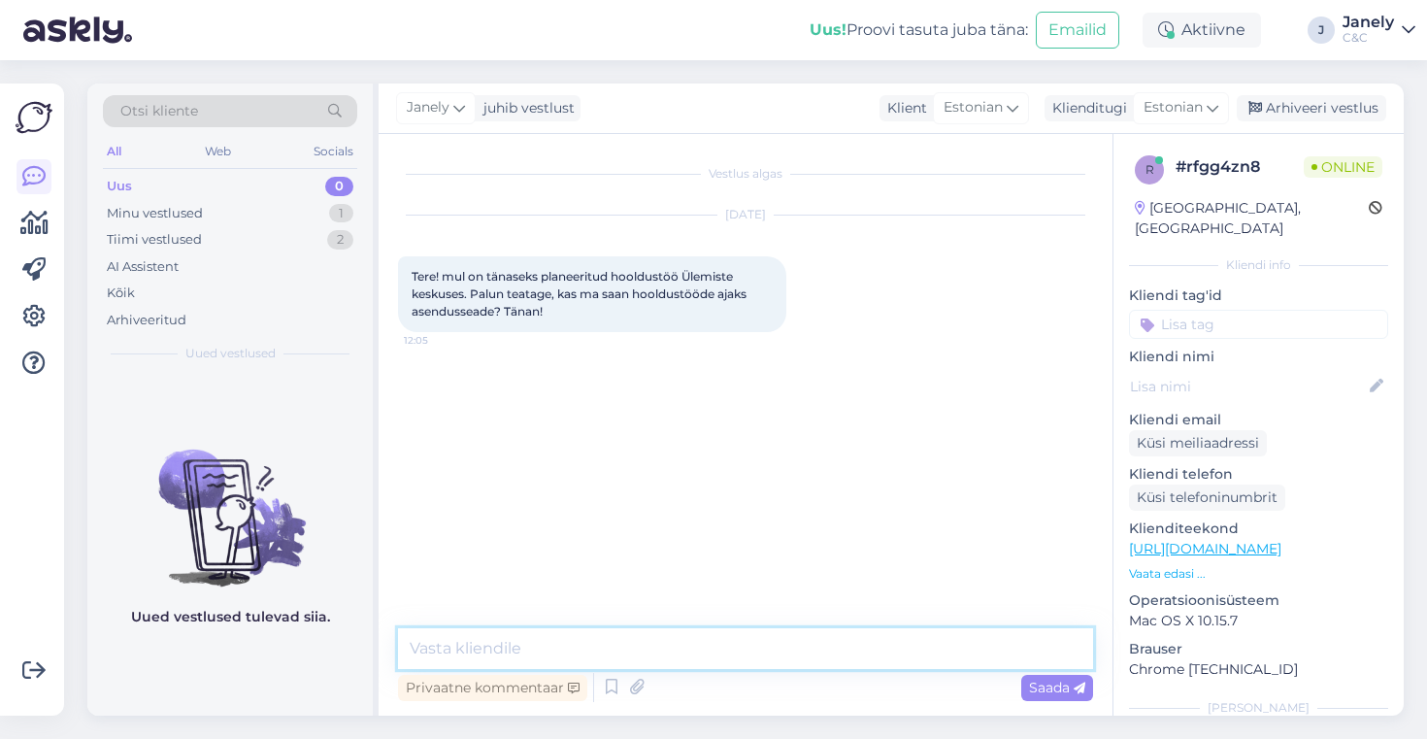
click at [606, 638] on textarea at bounding box center [745, 648] width 695 height 41
type textarea "Tere! Kuidas [PERSON_NAME] on?"
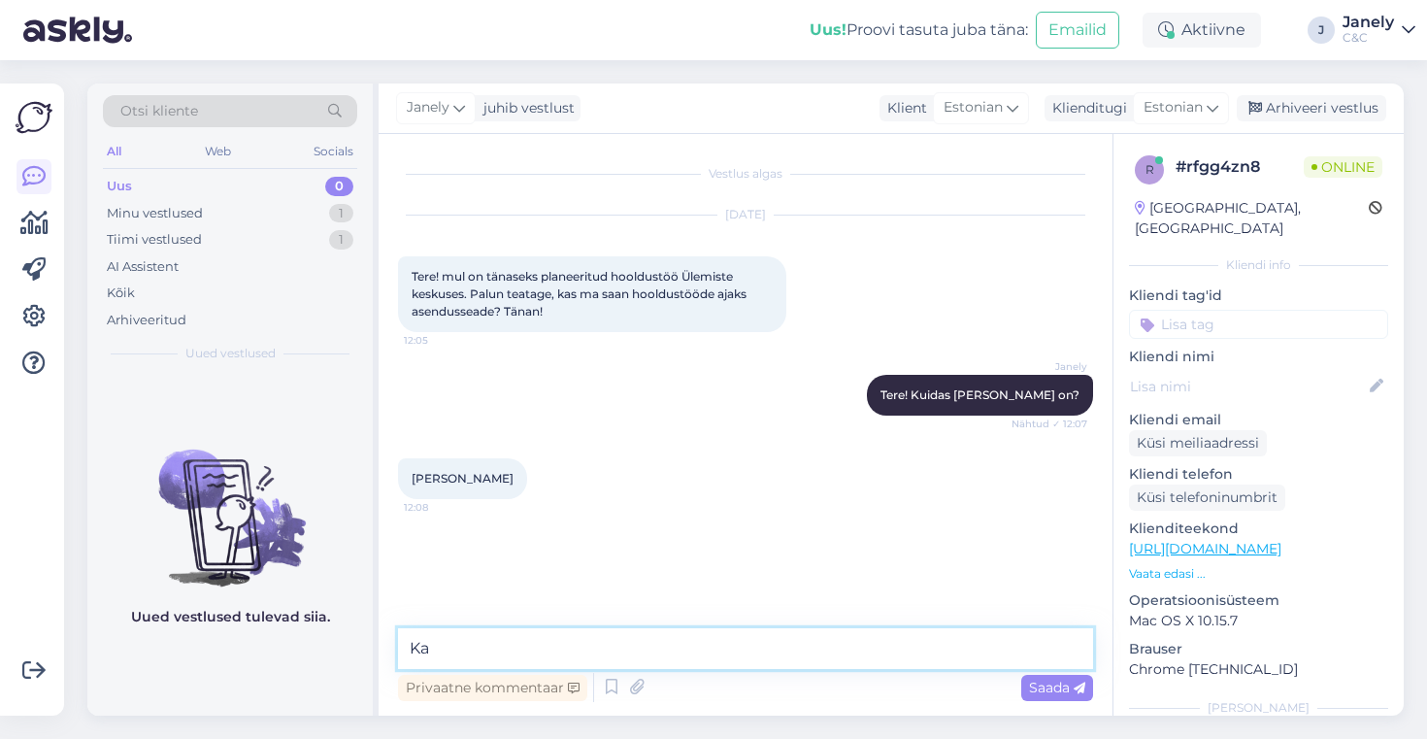
type textarea "K"
click at [569, 655] on textarea at bounding box center [745, 648] width 695 height 41
type textarea "Asendusseade on olemas kohapeal"
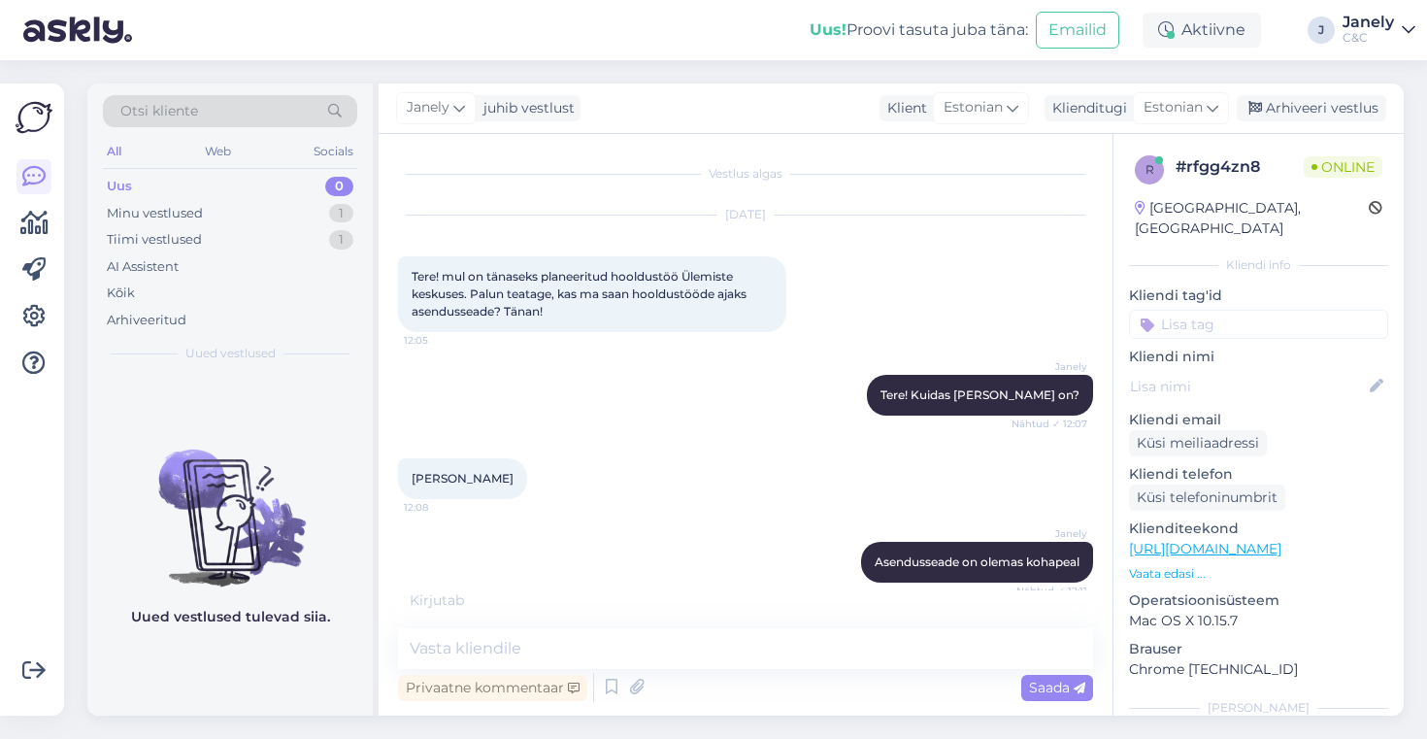
scroll to position [77, 0]
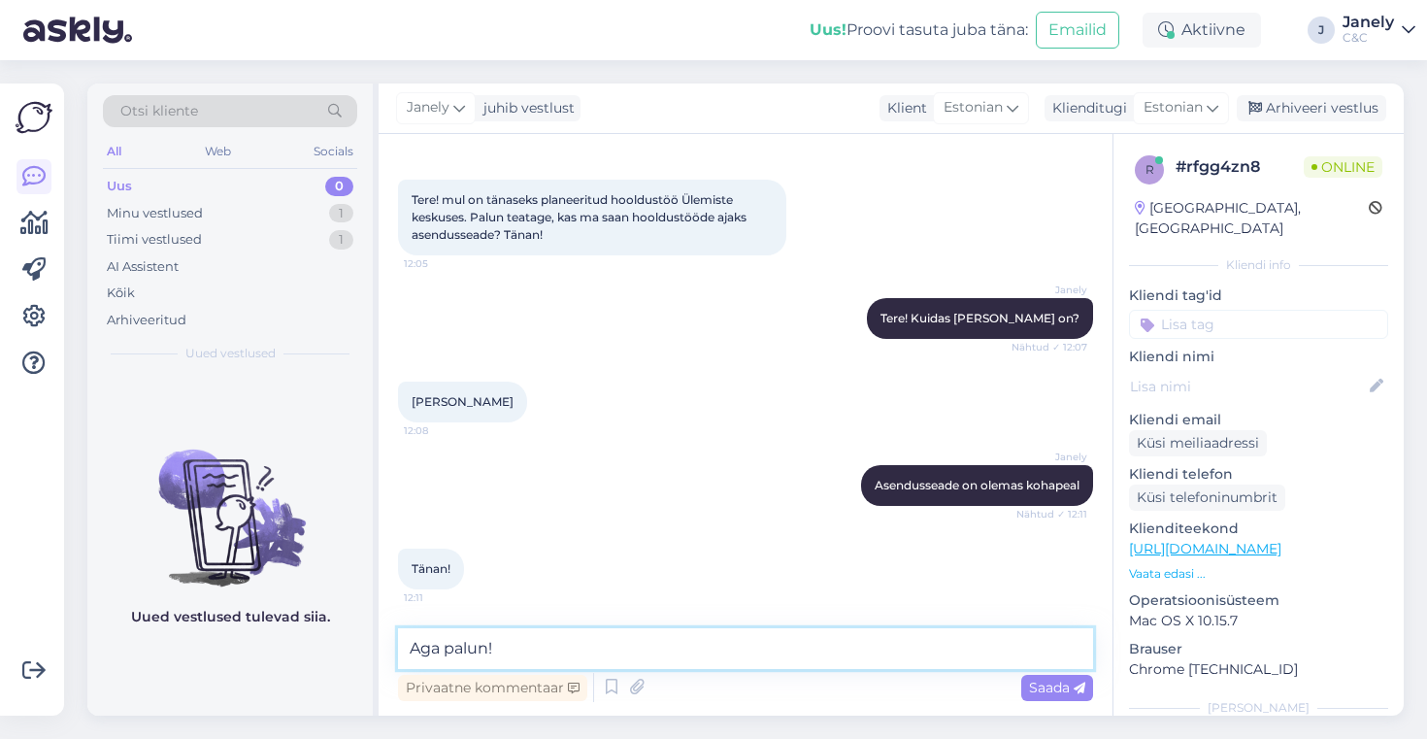
type textarea "Aga palun!"
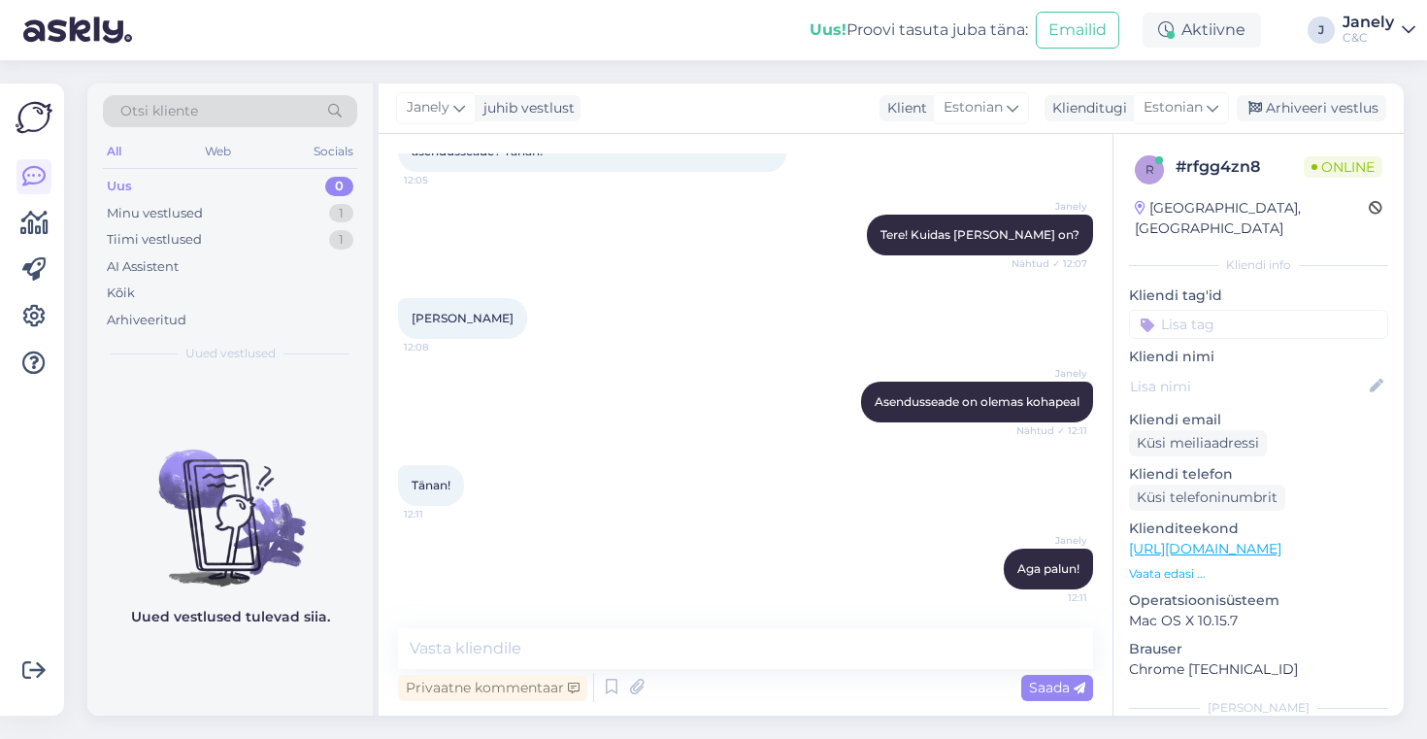
click at [261, 422] on img at bounding box center [229, 502] width 285 height 175
click at [1322, 100] on div "Arhiveeri vestlus" at bounding box center [1312, 108] width 150 height 26
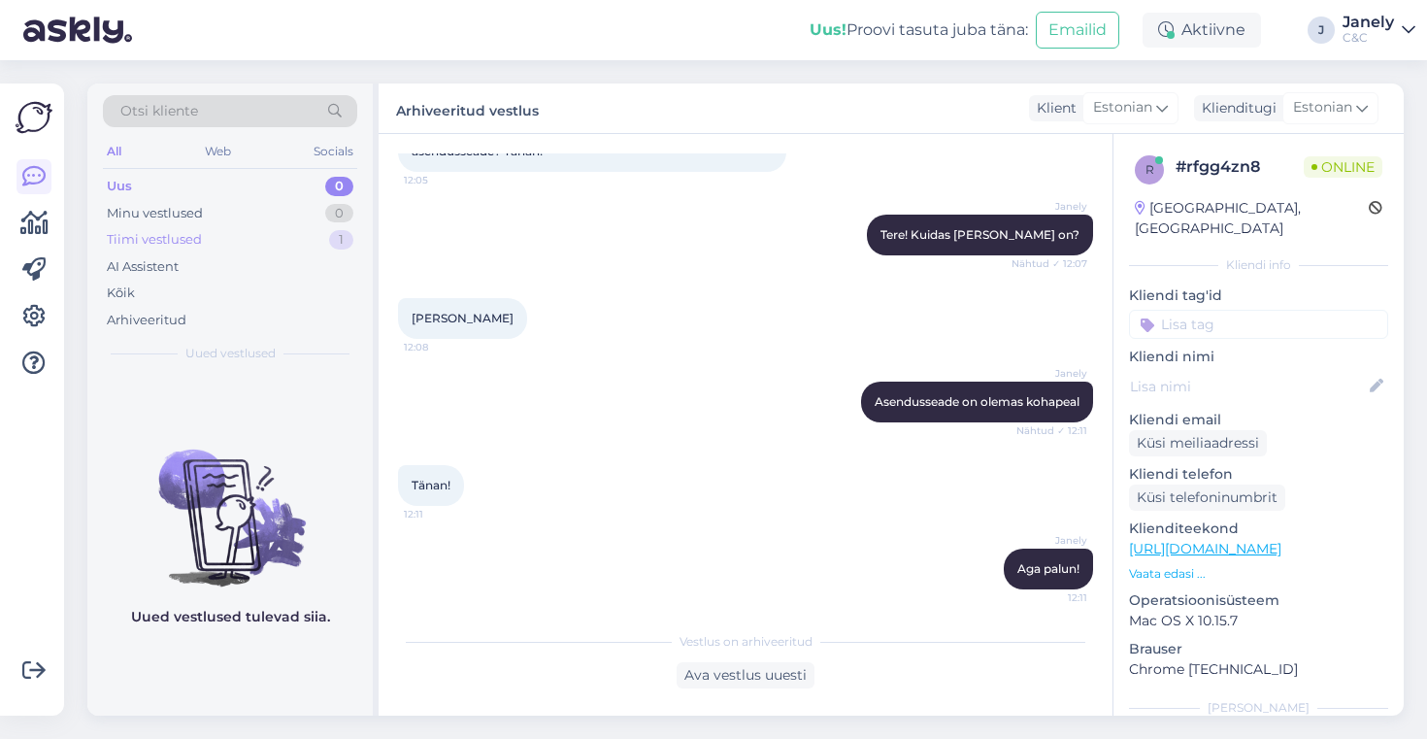
click at [271, 230] on div "Tiimi vestlused 1" at bounding box center [230, 239] width 254 height 27
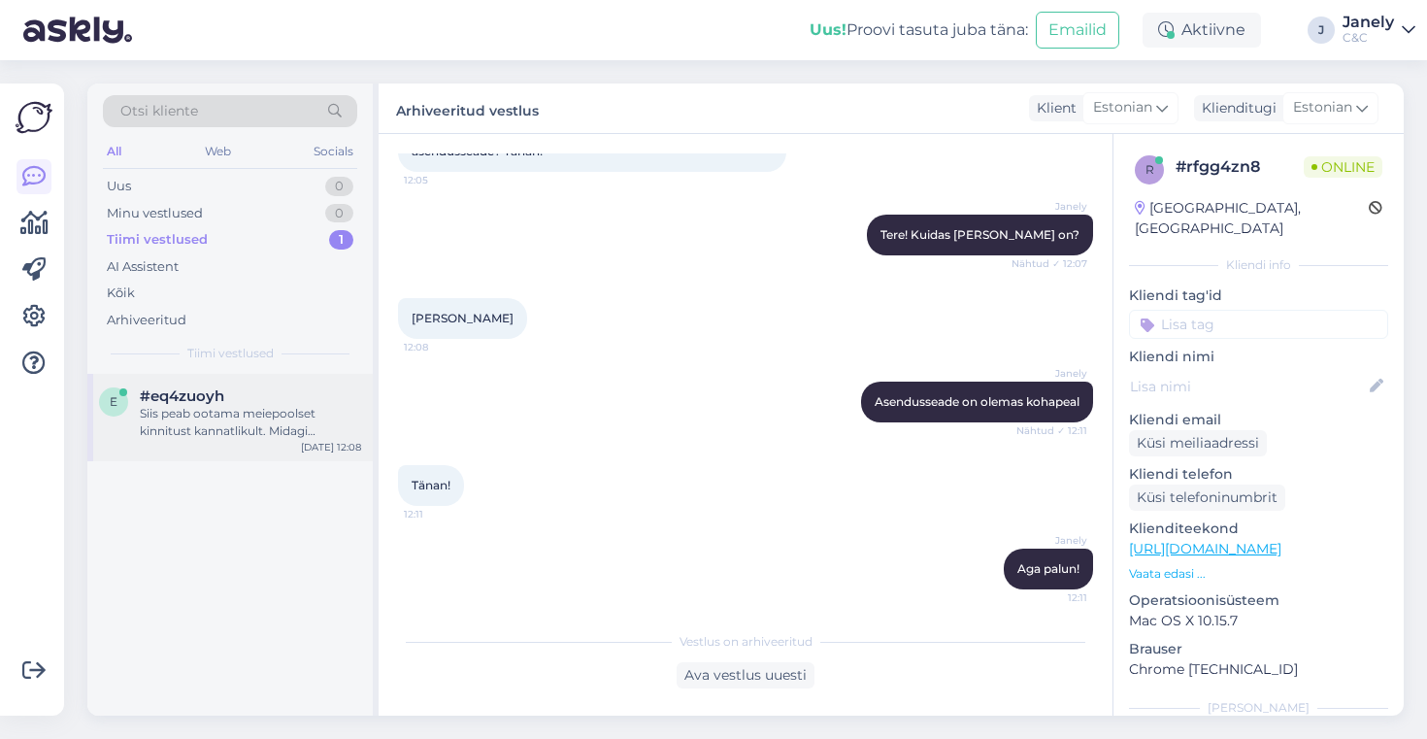
click at [281, 410] on div "Siis peab ootama meiepoolset kinnitust kannatlikult. Midagi konkreetsemat ei os…" at bounding box center [250, 422] width 221 height 35
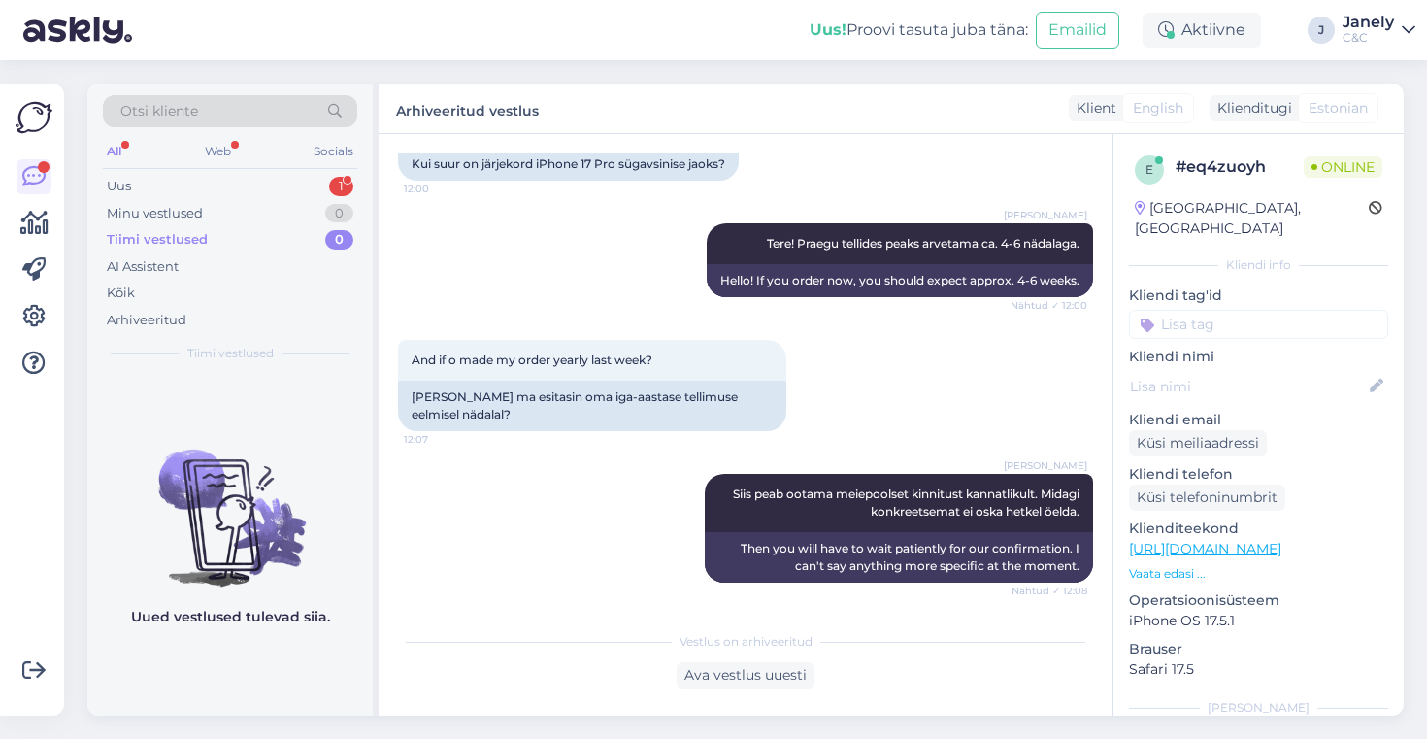
scroll to position [150, 0]
click at [288, 193] on div "Uus 1" at bounding box center [230, 186] width 254 height 27
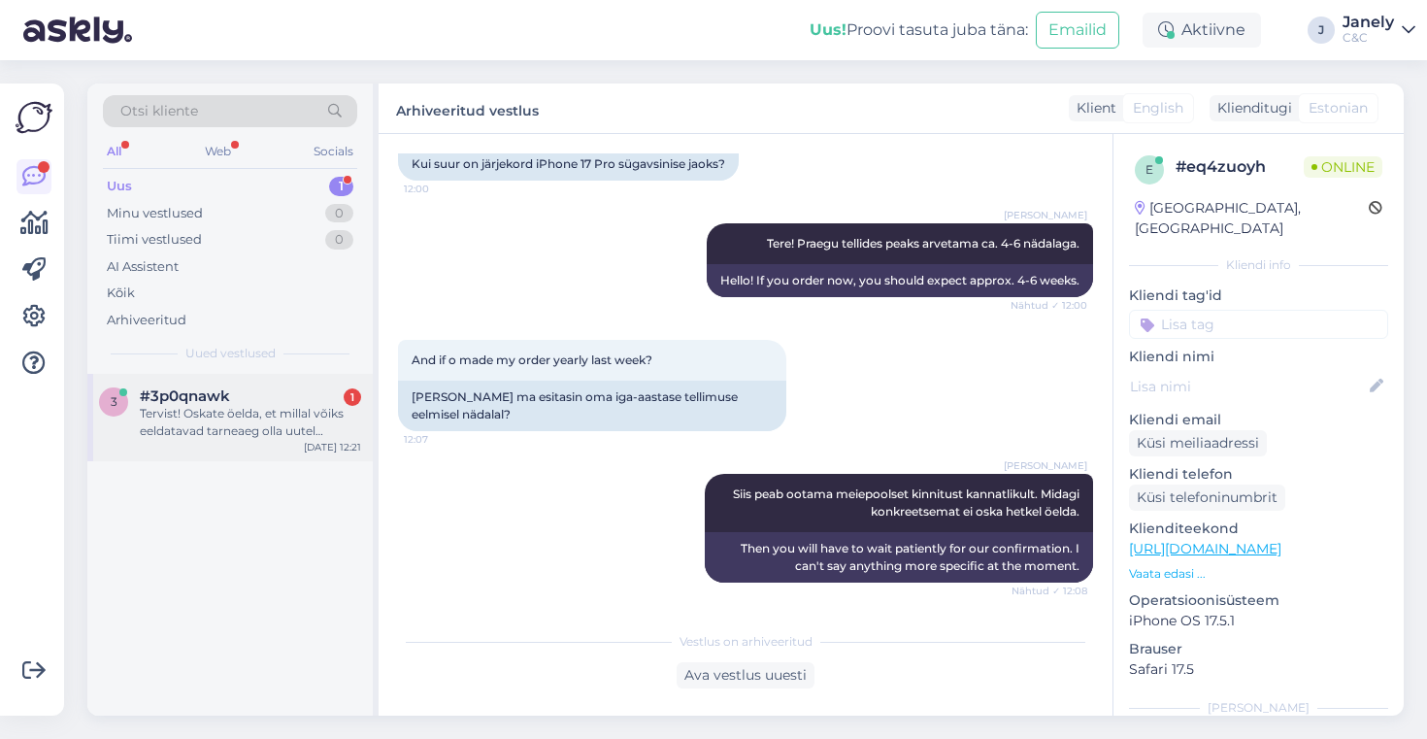
click at [290, 384] on div "3 #3p0qnawk 1 Tervist! Oskate öelda, et millal võiks eeldatavad tarneaeg olla u…" at bounding box center [229, 417] width 285 height 87
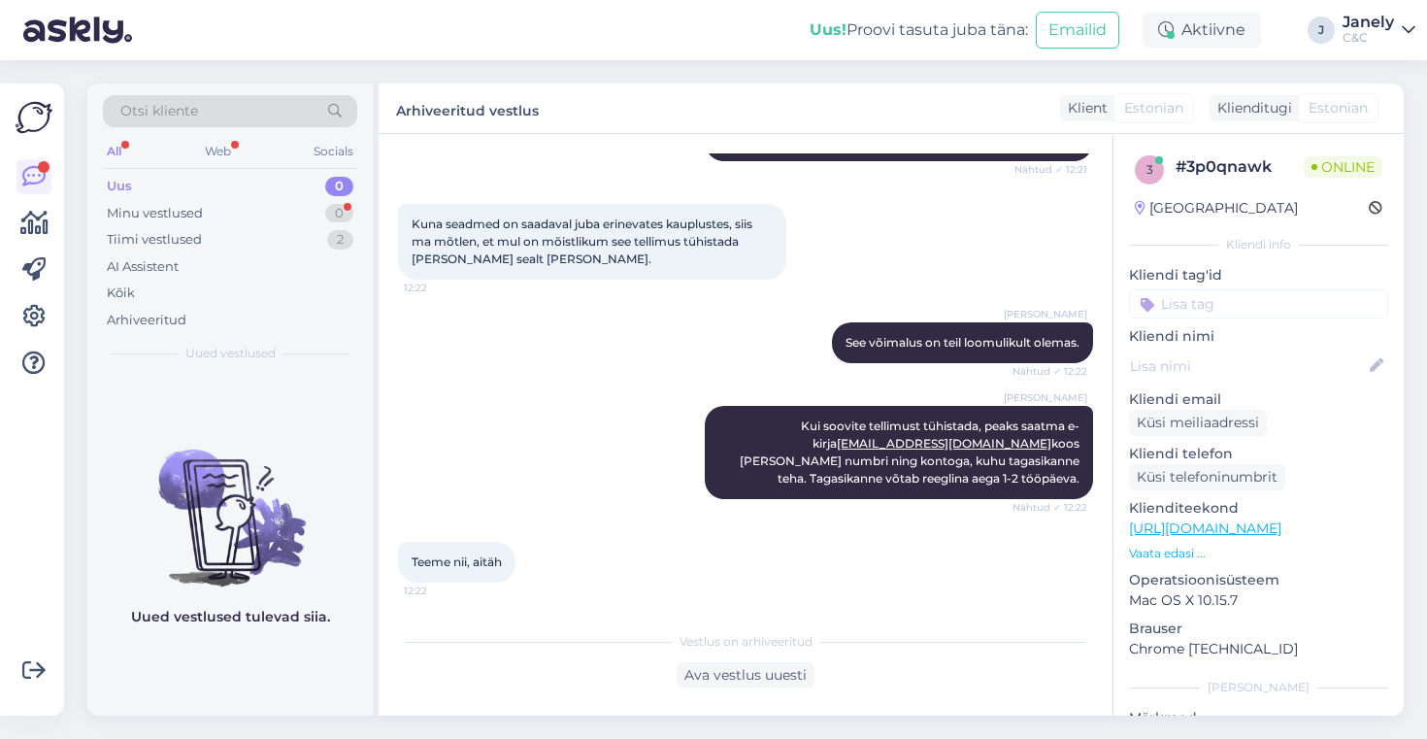
scroll to position [565, 0]
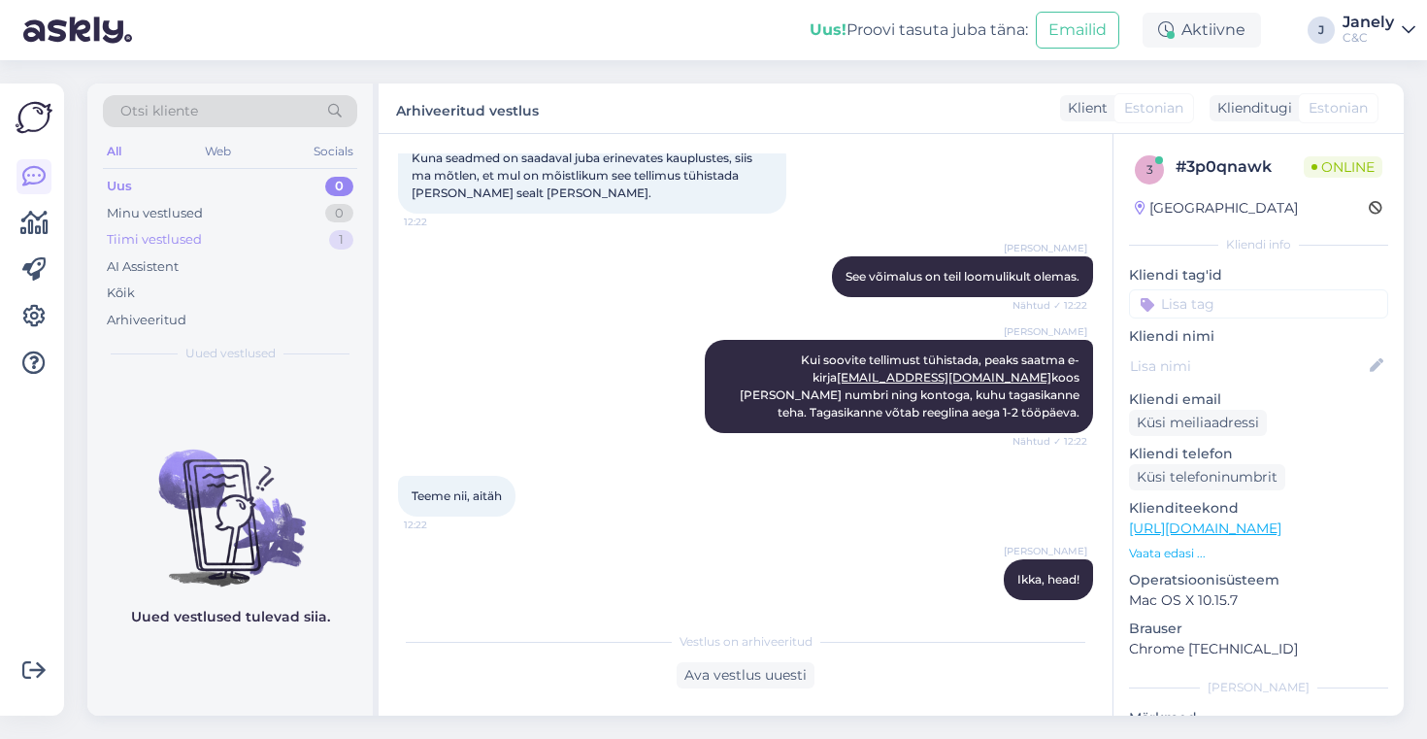
click at [319, 244] on div "Tiimi vestlused 1" at bounding box center [230, 239] width 254 height 27
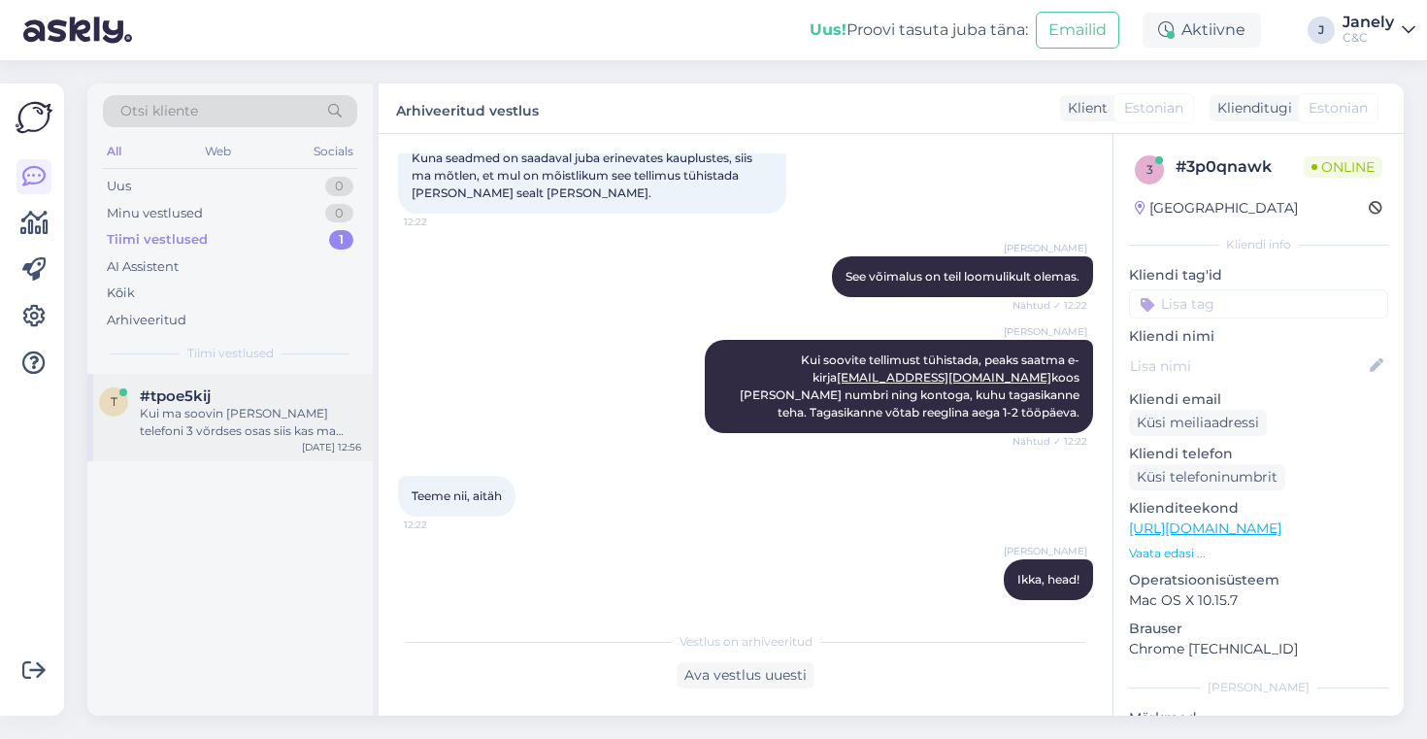
click at [309, 423] on div "Kui ma soovin [PERSON_NAME] telefoni 3 võrdses osas siis kas ma saan tasuda ka …" at bounding box center [250, 422] width 221 height 35
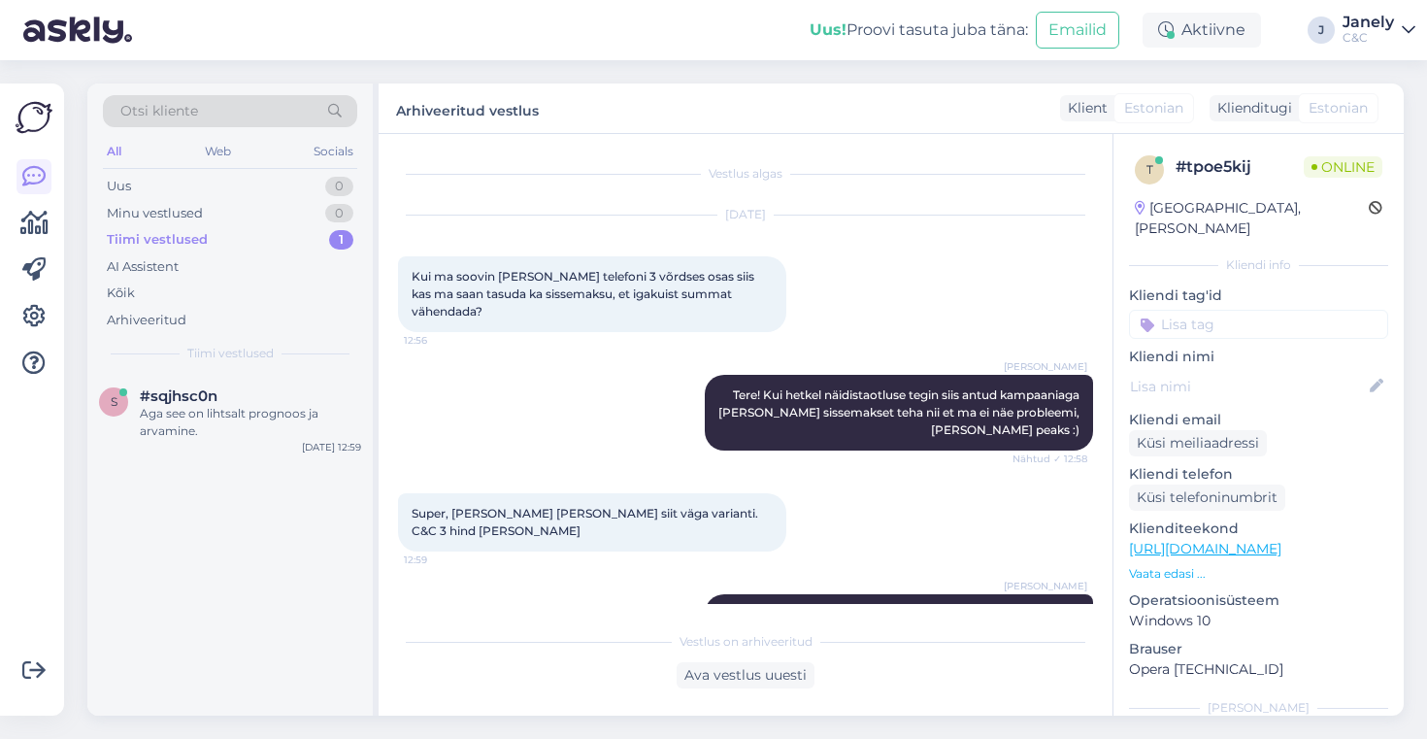
scroll to position [759, 0]
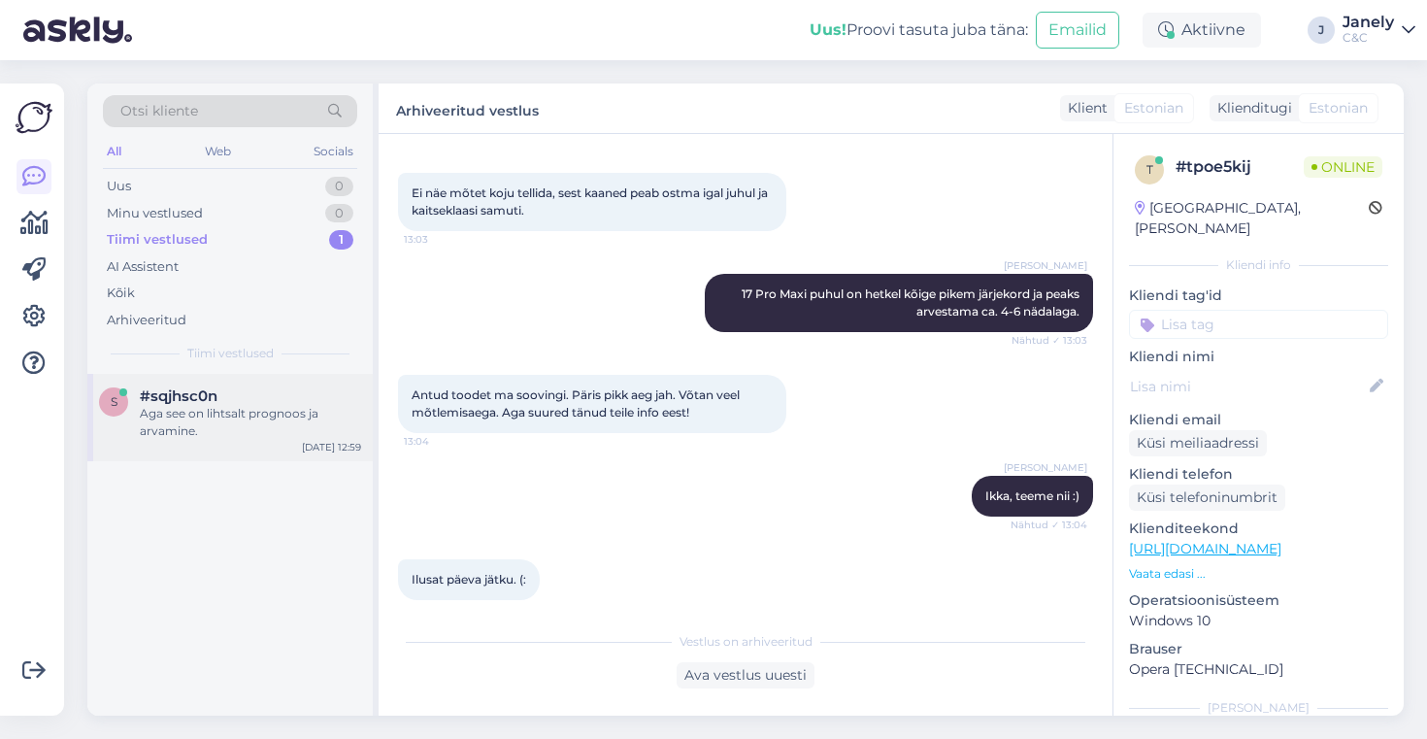
click at [284, 434] on div "Aga see on lihtsalt prognoos ja arvamine." at bounding box center [250, 422] width 221 height 35
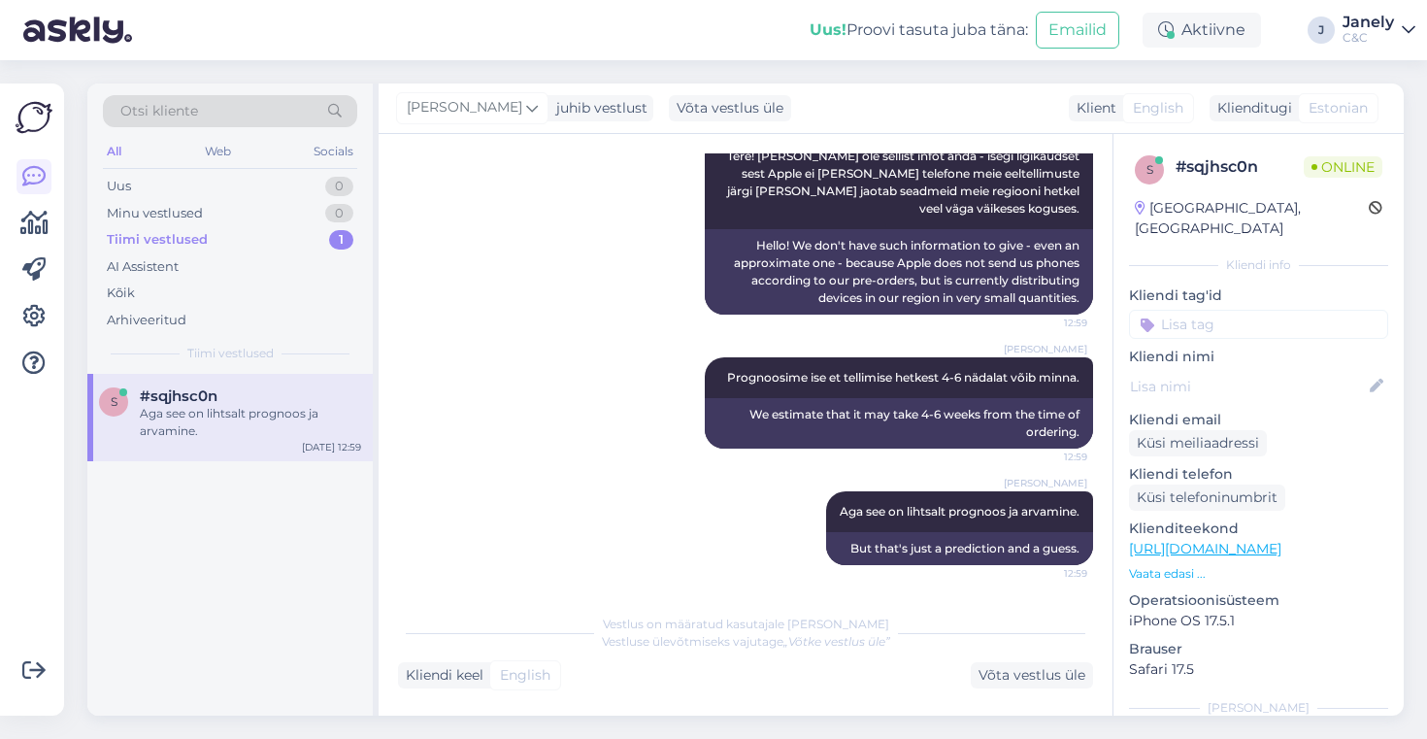
scroll to position [0, 0]
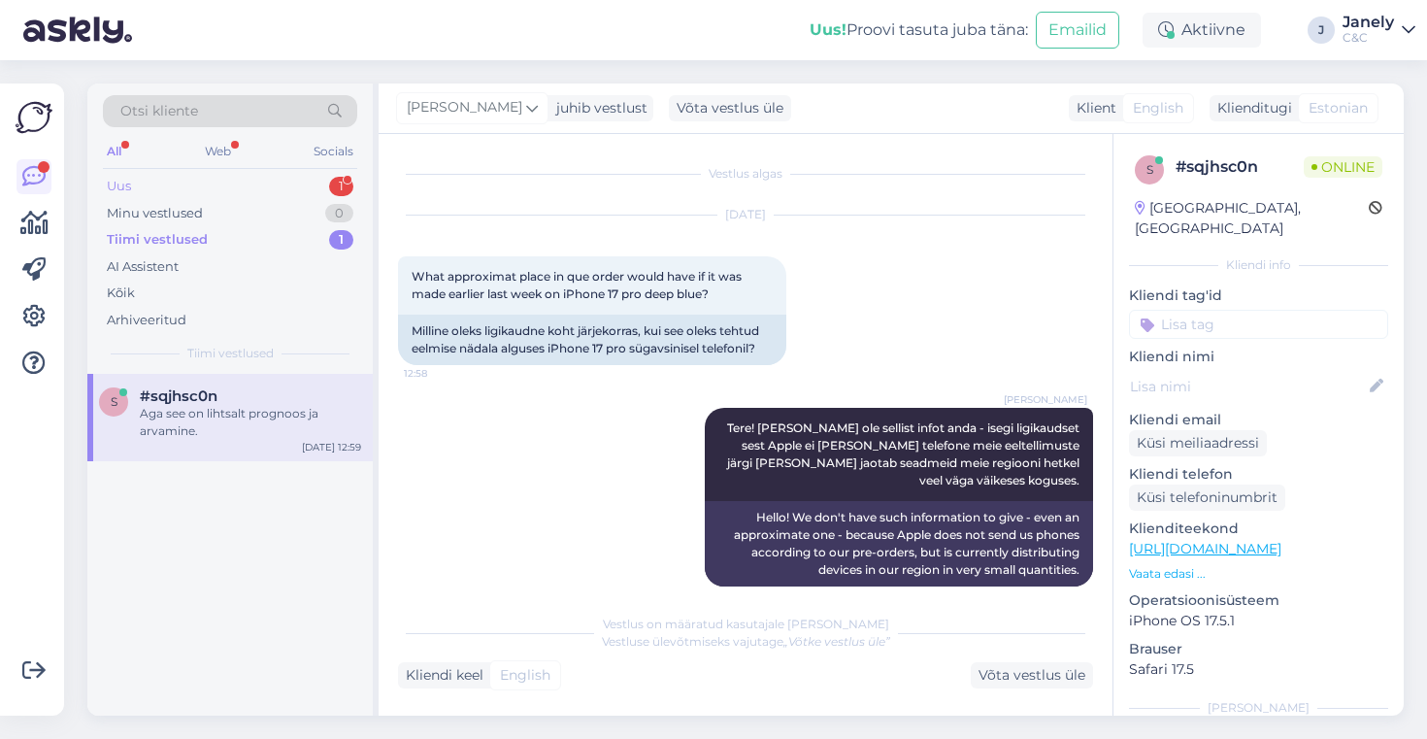
click at [217, 195] on div "Uus 1" at bounding box center [230, 186] width 254 height 27
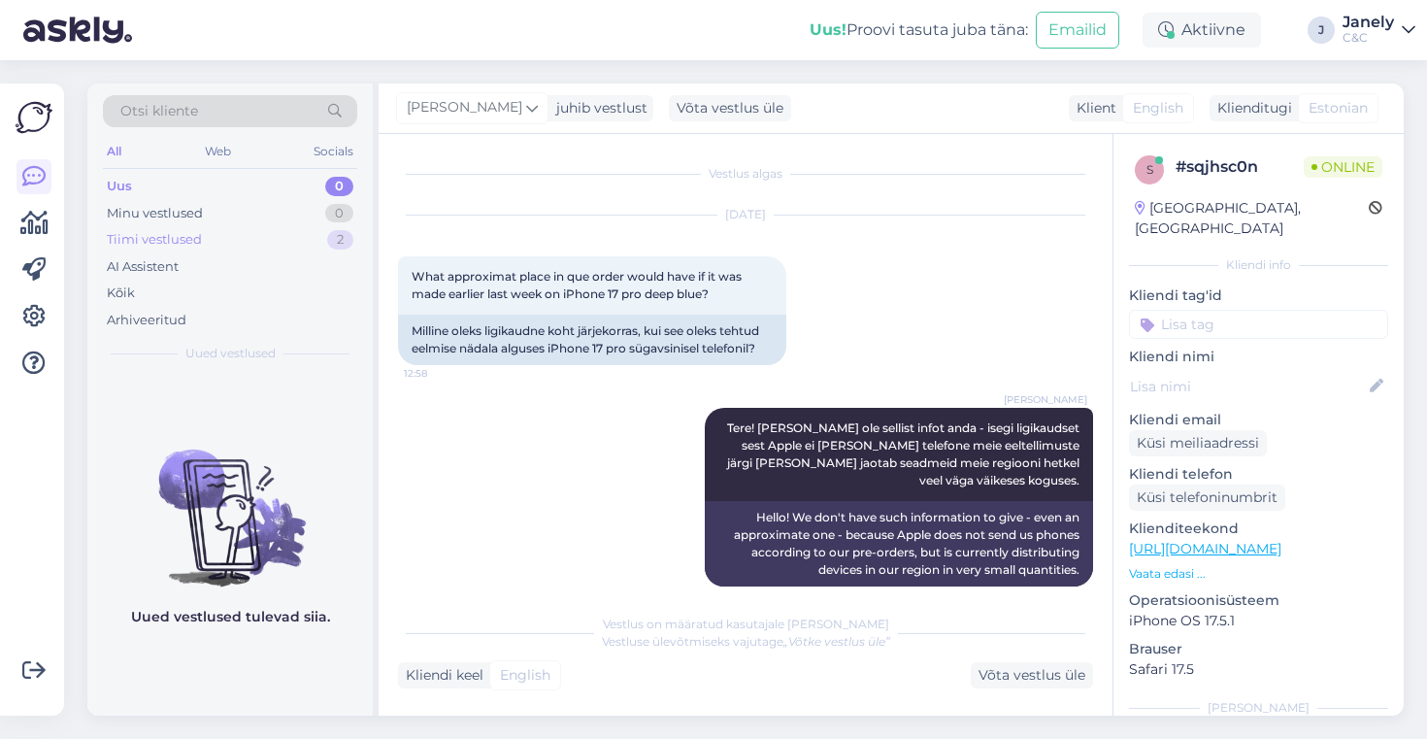
click at [226, 242] on div "Tiimi vestlused 2" at bounding box center [230, 239] width 254 height 27
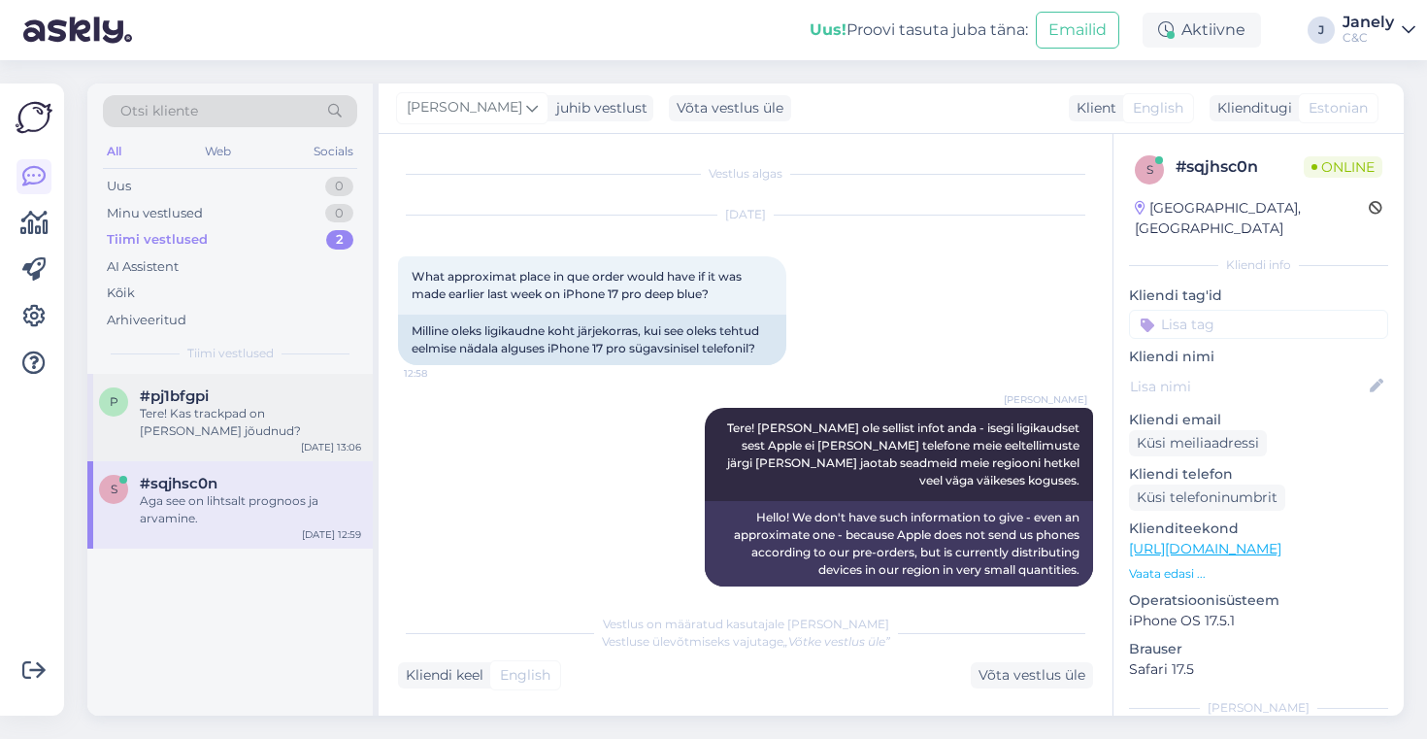
click at [254, 420] on div "Tere! Kas trackpad on [PERSON_NAME] jõudnud?" at bounding box center [250, 422] width 221 height 35
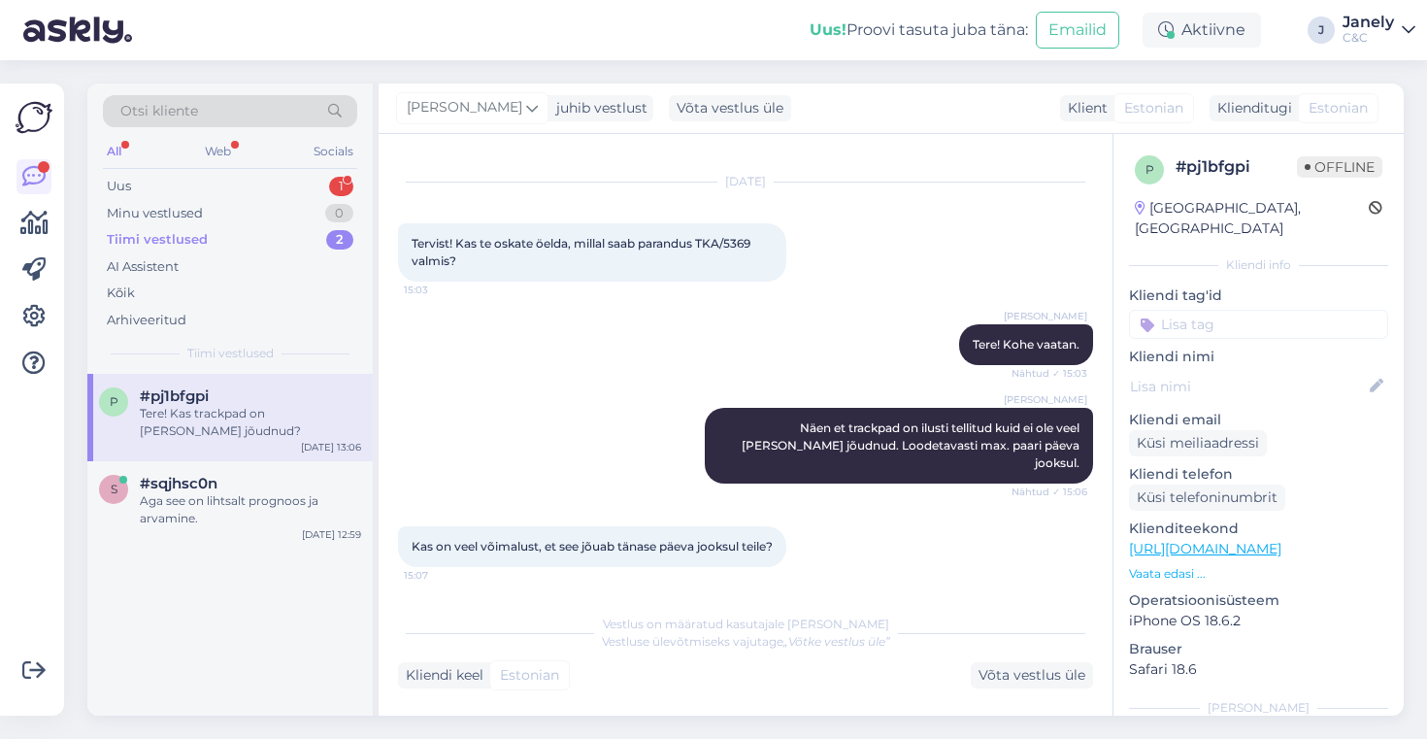
scroll to position [243, 0]
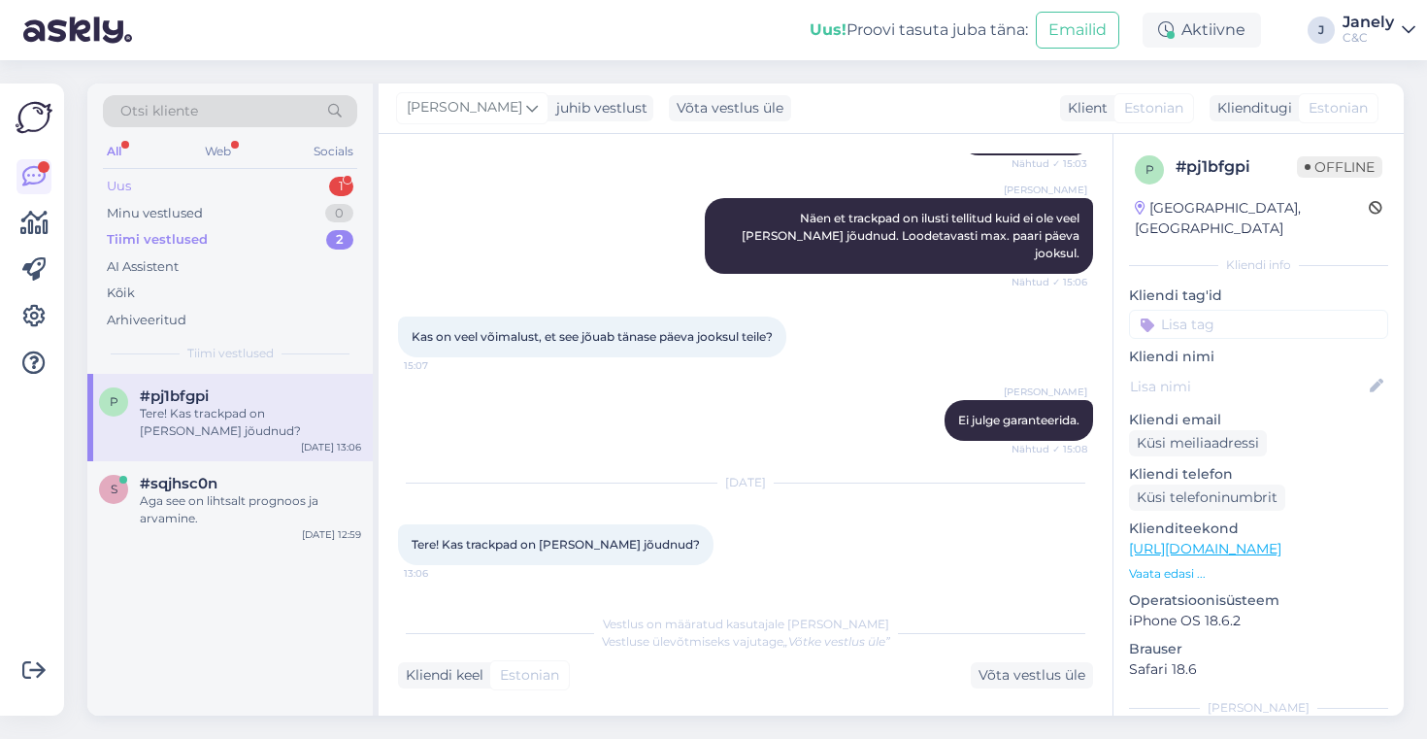
click at [259, 179] on div "Uus 1" at bounding box center [230, 186] width 254 height 27
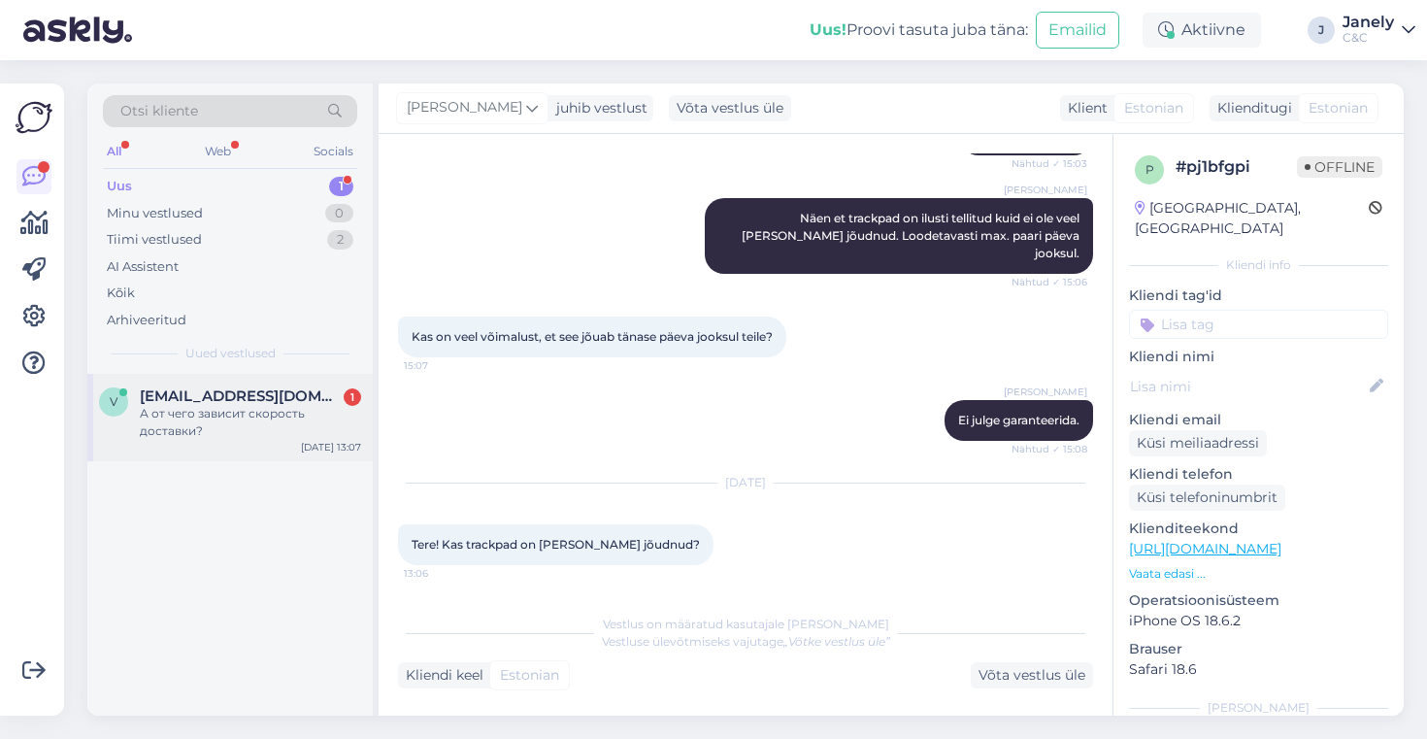
click at [323, 431] on div "А от чего зависит скорость доставки?" at bounding box center [250, 422] width 221 height 35
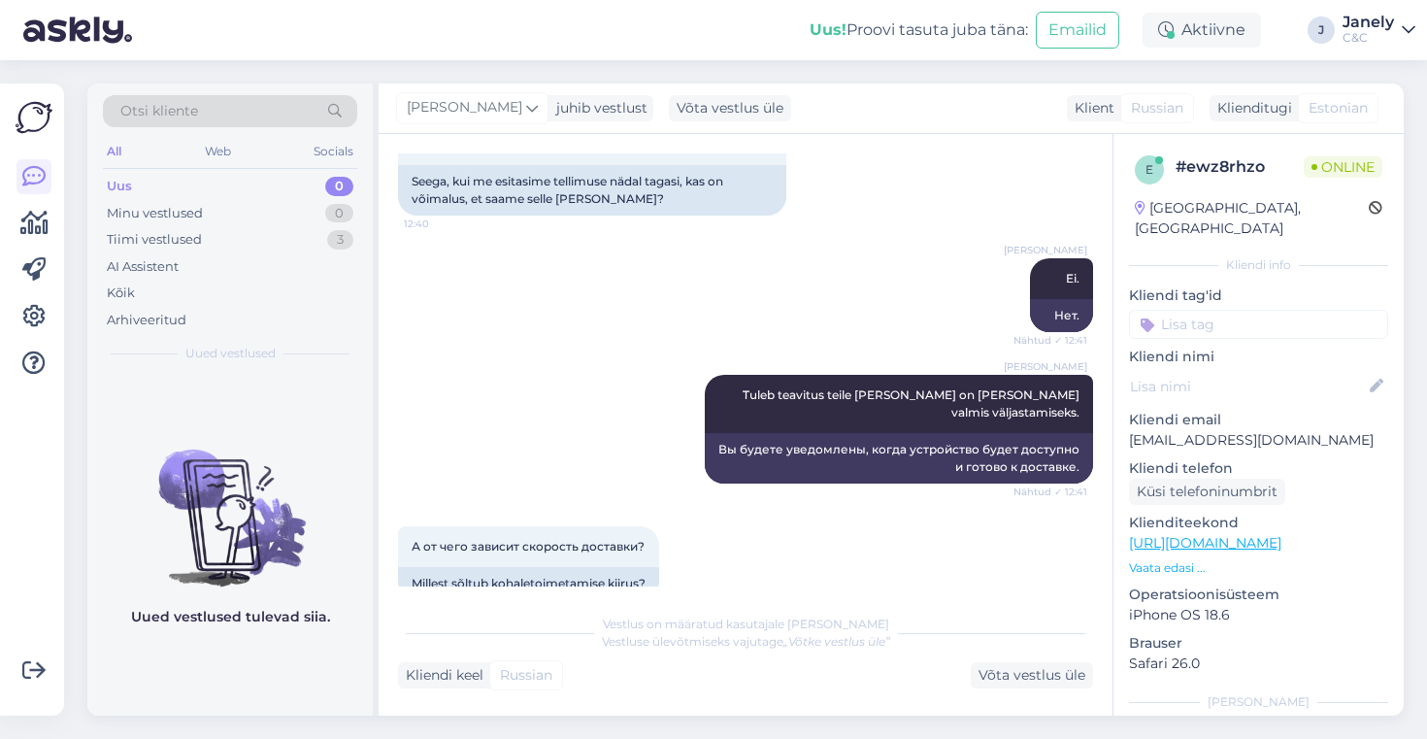
scroll to position [1507, 0]
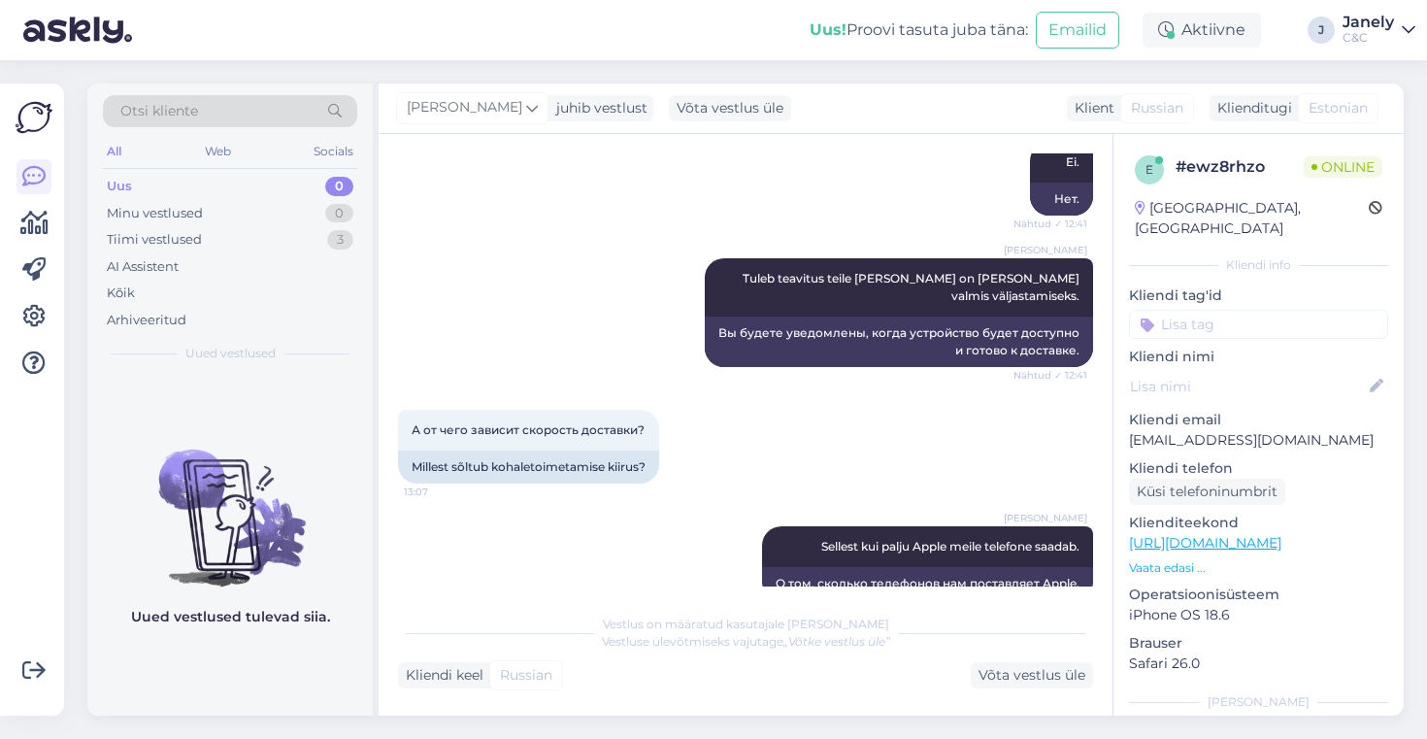
click at [214, 394] on div "Uued vestlused tulevad siia." at bounding box center [229, 545] width 285 height 342
click at [275, 244] on div "Tiimi vestlused 4" at bounding box center [230, 239] width 254 height 27
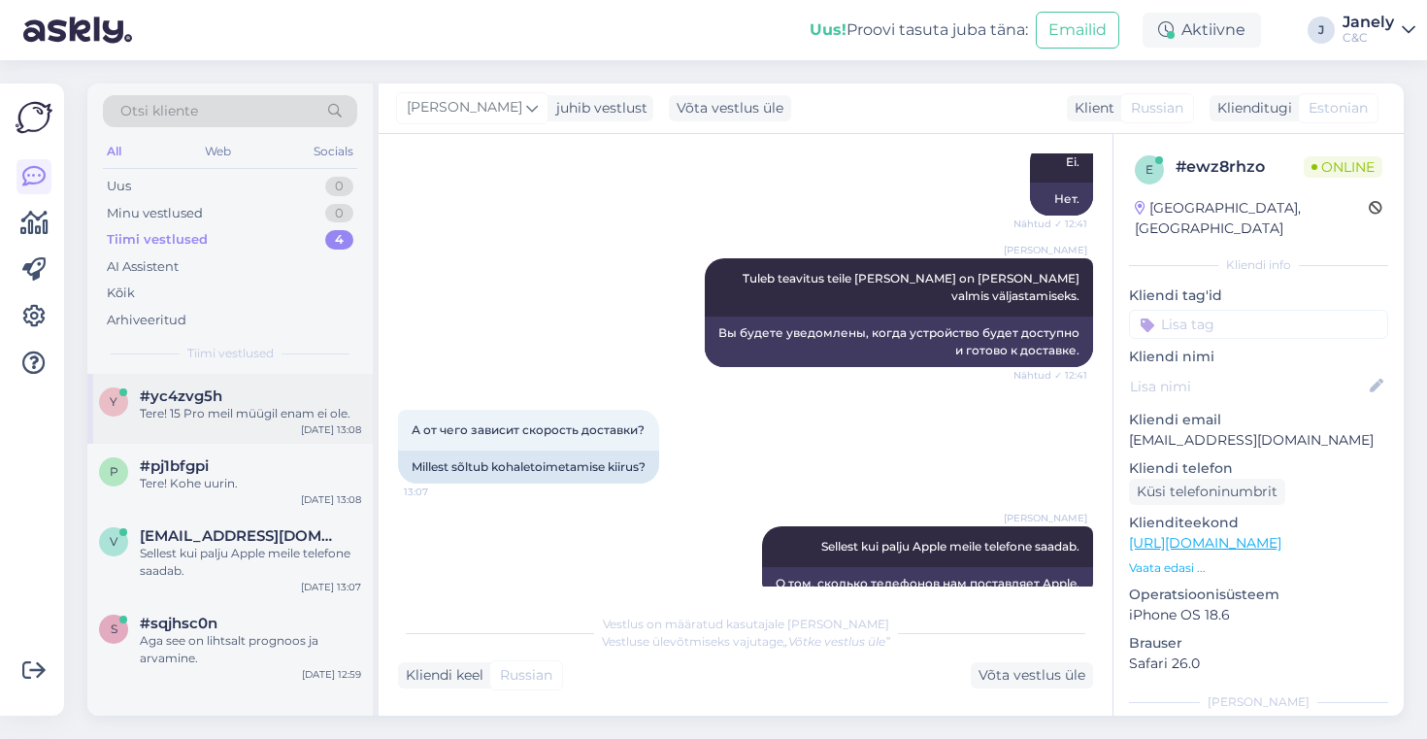
click at [294, 402] on div "#yc4zvg5h" at bounding box center [250, 395] width 221 height 17
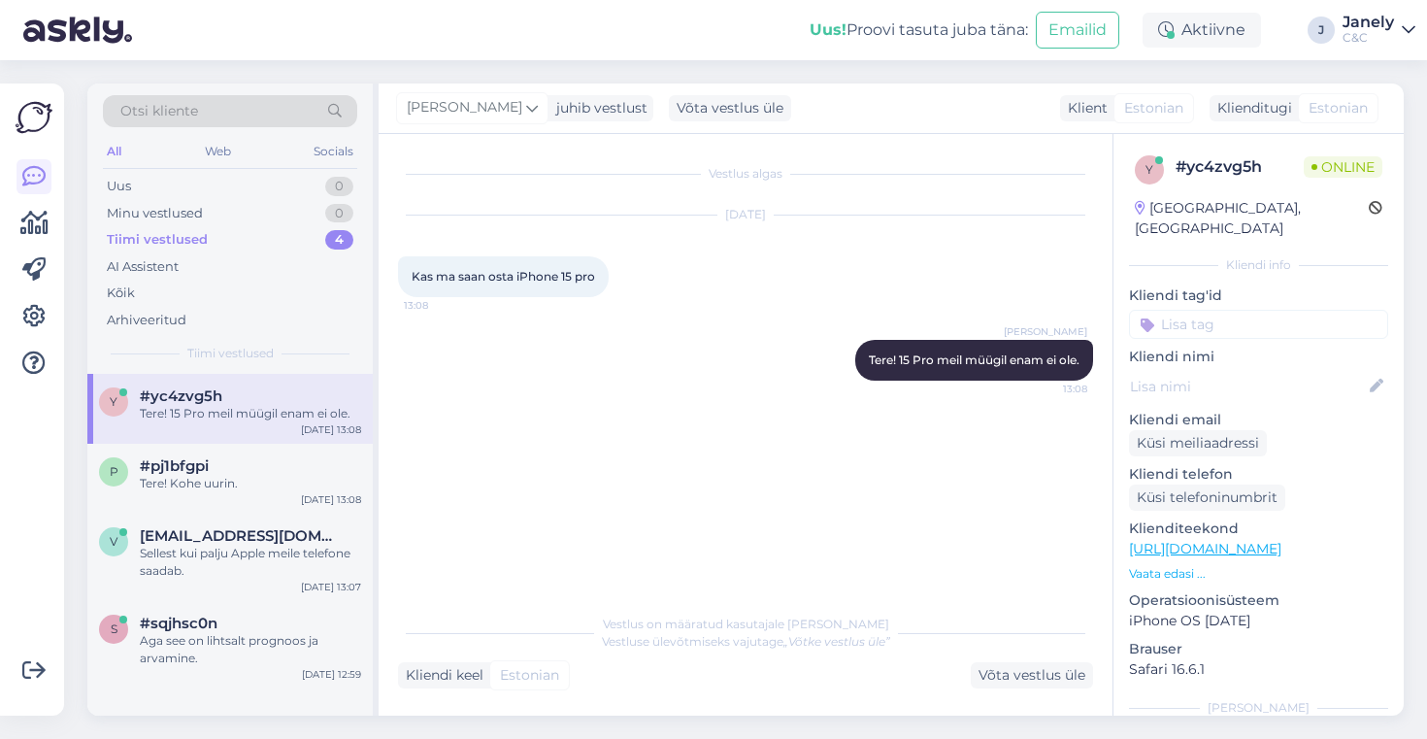
scroll to position [0, 0]
click at [277, 489] on div "Tere! Kohe uurin." at bounding box center [250, 483] width 221 height 17
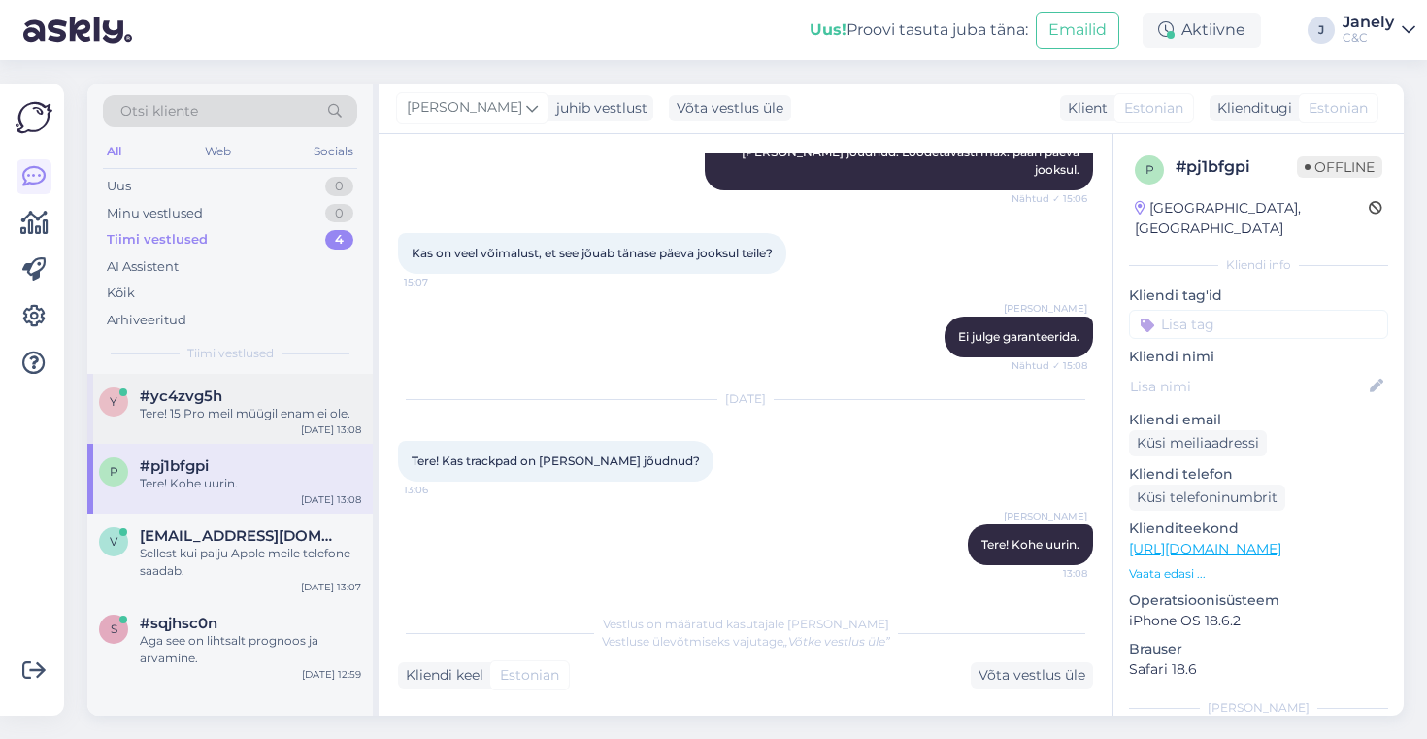
click at [294, 426] on div "y #yc4zvg5h Tere! 15 Pro meil müügil enam ei ole. [DATE] 13:08" at bounding box center [229, 409] width 285 height 70
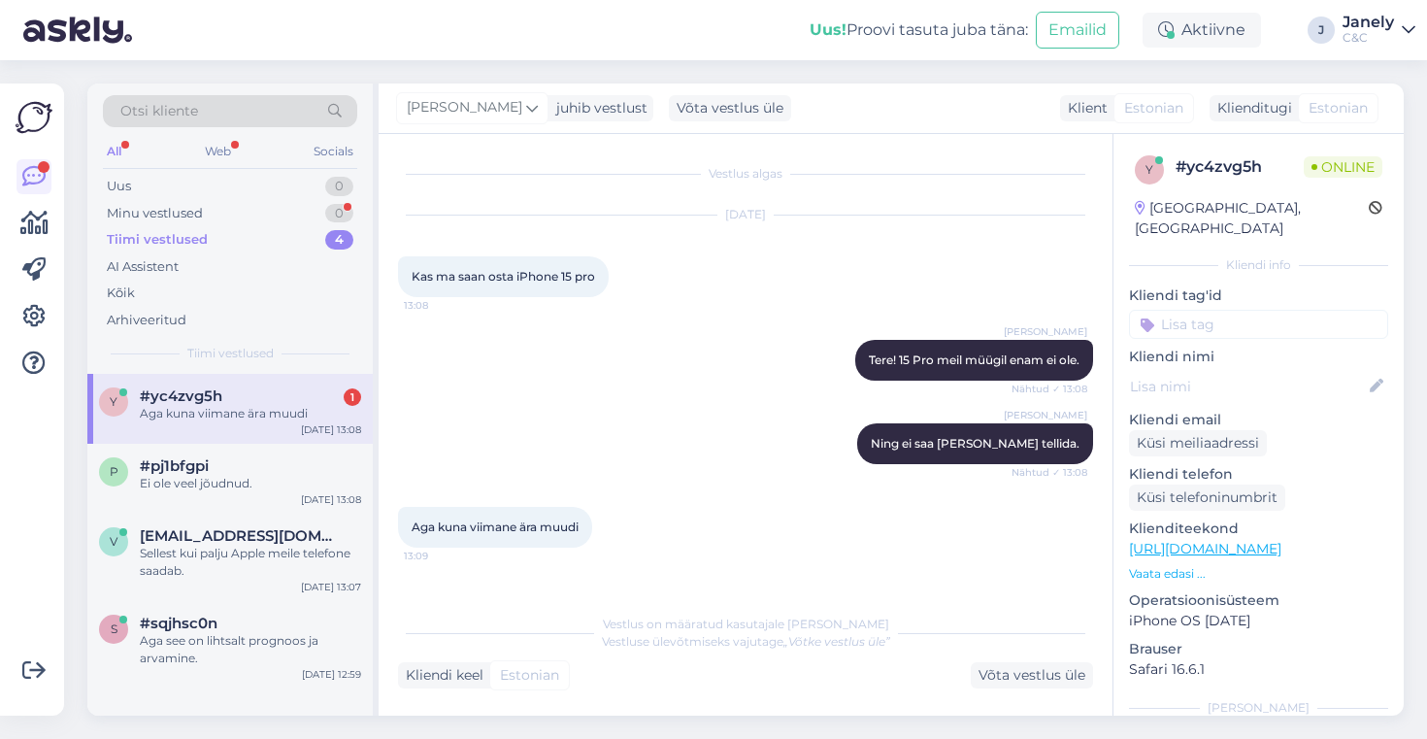
scroll to position [66, 0]
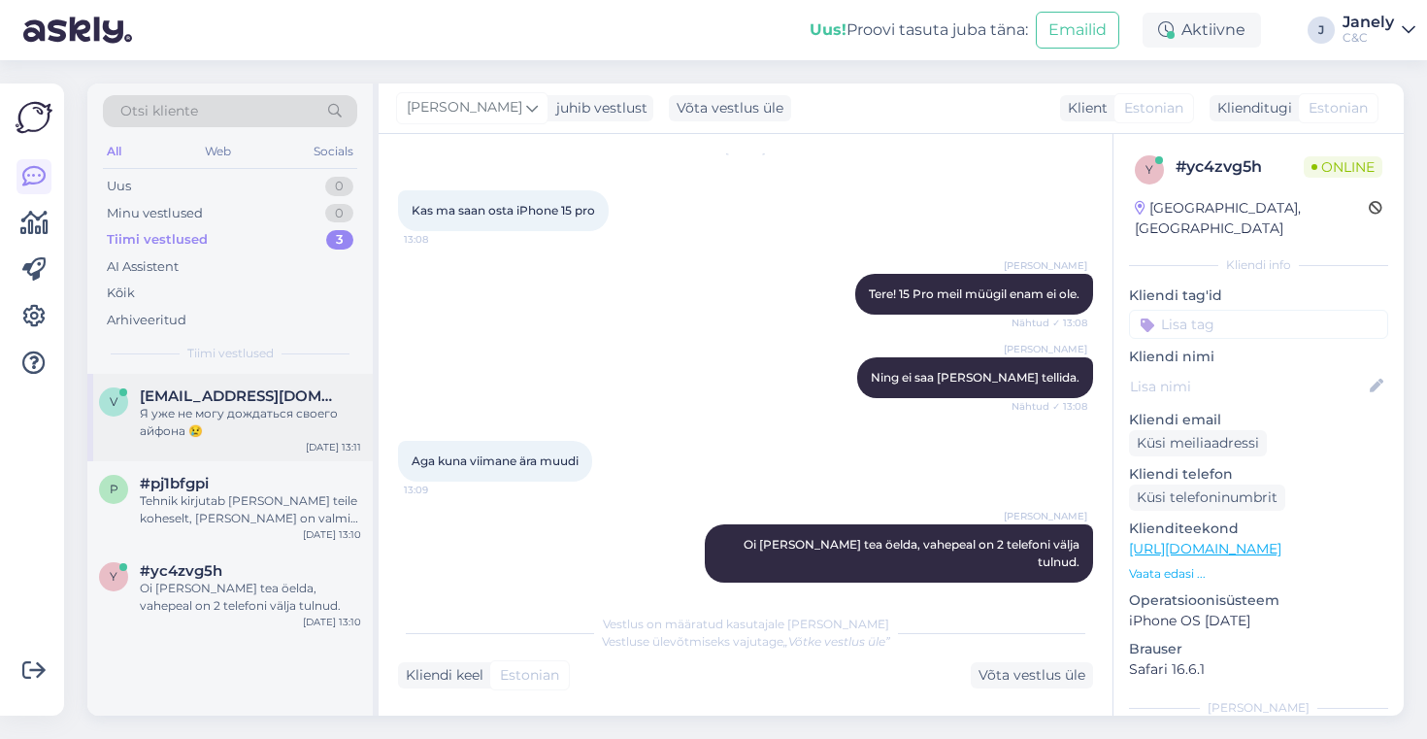
click at [294, 405] on div "Я уже не могу дождаться своего айфона 😢" at bounding box center [250, 422] width 221 height 35
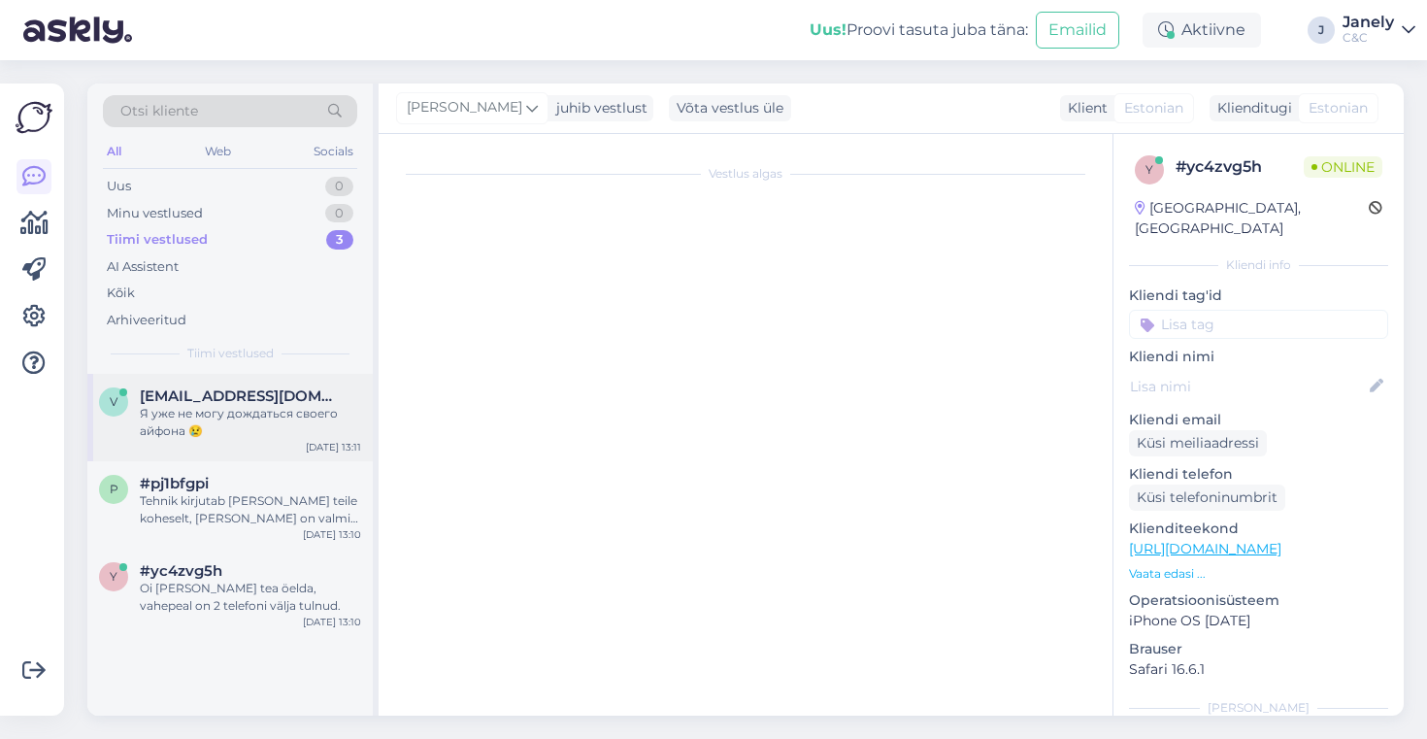
scroll to position [1623, 0]
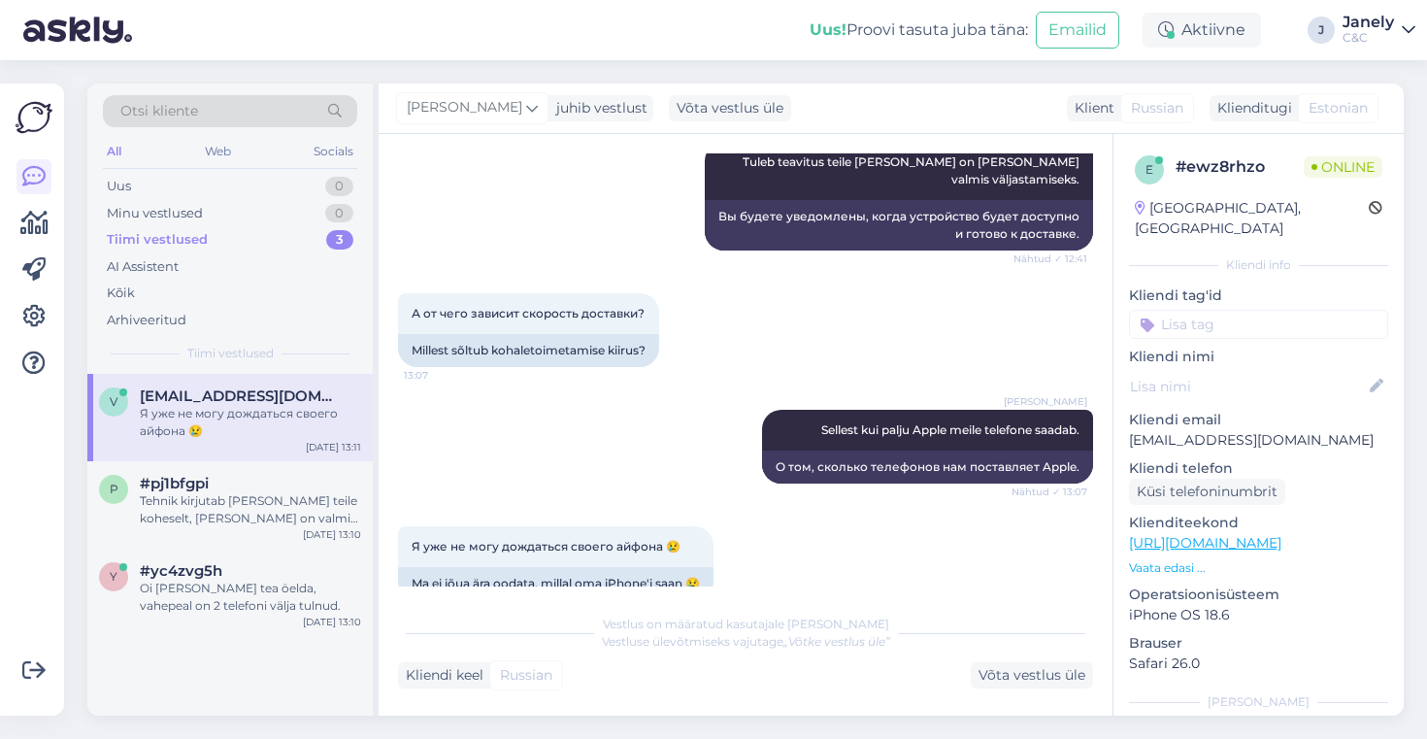
click at [114, 32] on img at bounding box center [77, 30] width 109 height 60
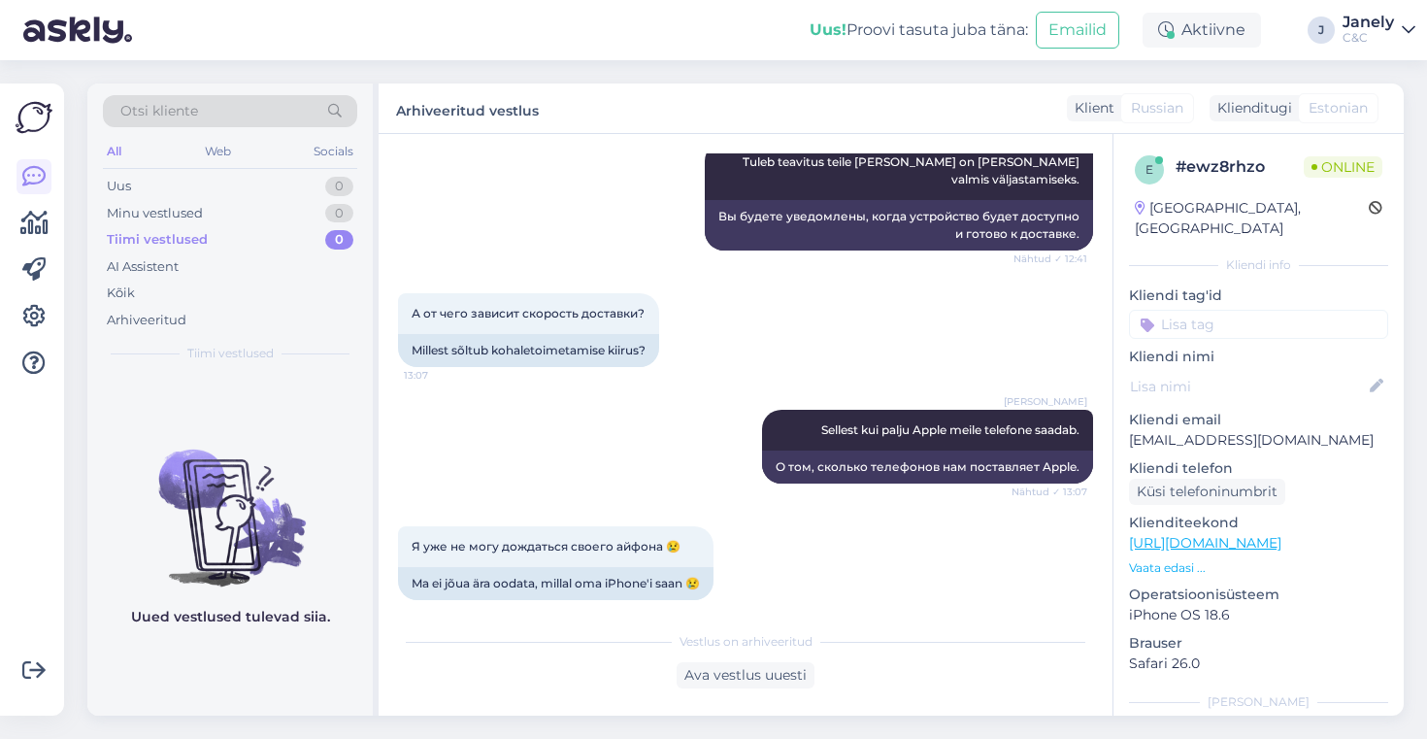
scroll to position [1606, 0]
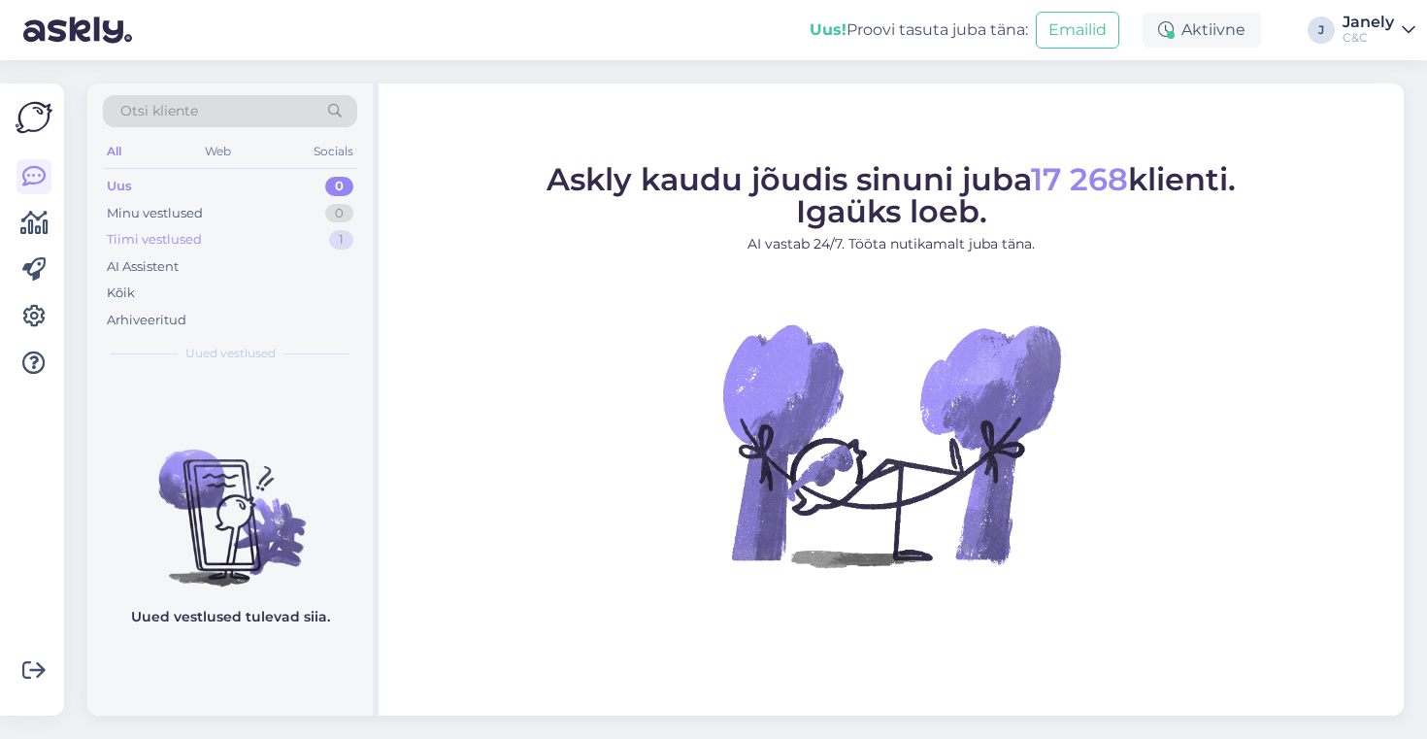
click at [254, 235] on div "Tiimi vestlused 1" at bounding box center [230, 239] width 254 height 27
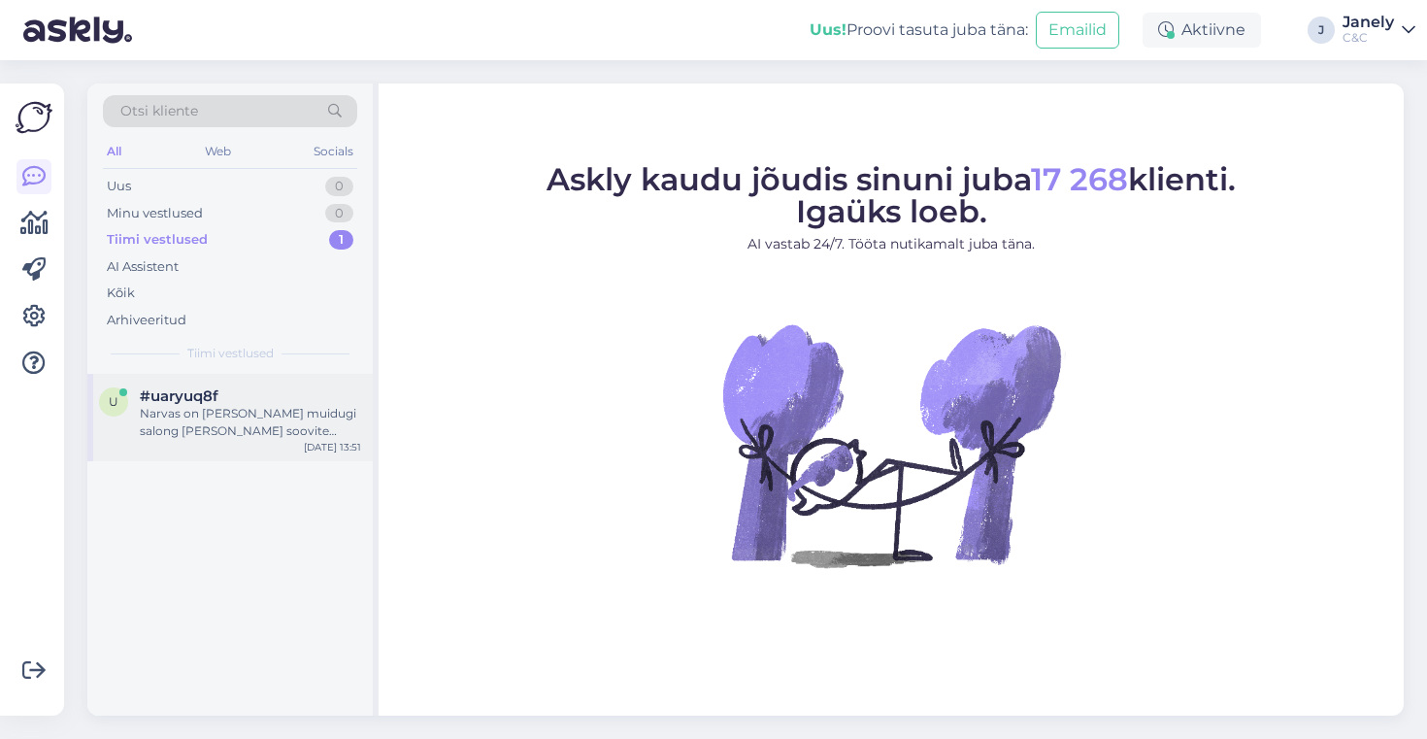
click at [263, 414] on div "Narvas on ka meil muidugi salong kui sinna soovite sõita." at bounding box center [250, 422] width 221 height 35
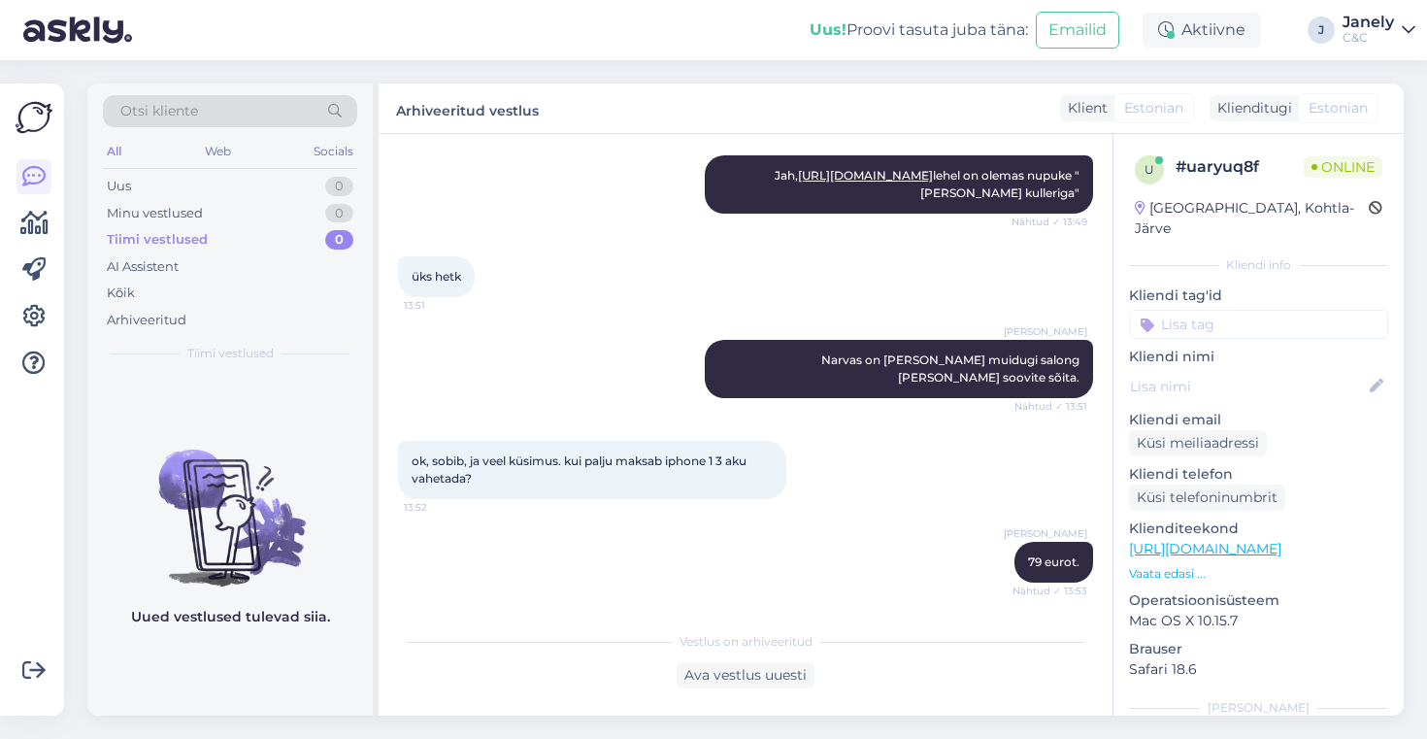
scroll to position [1856, 0]
